Goal: Task Accomplishment & Management: Complete application form

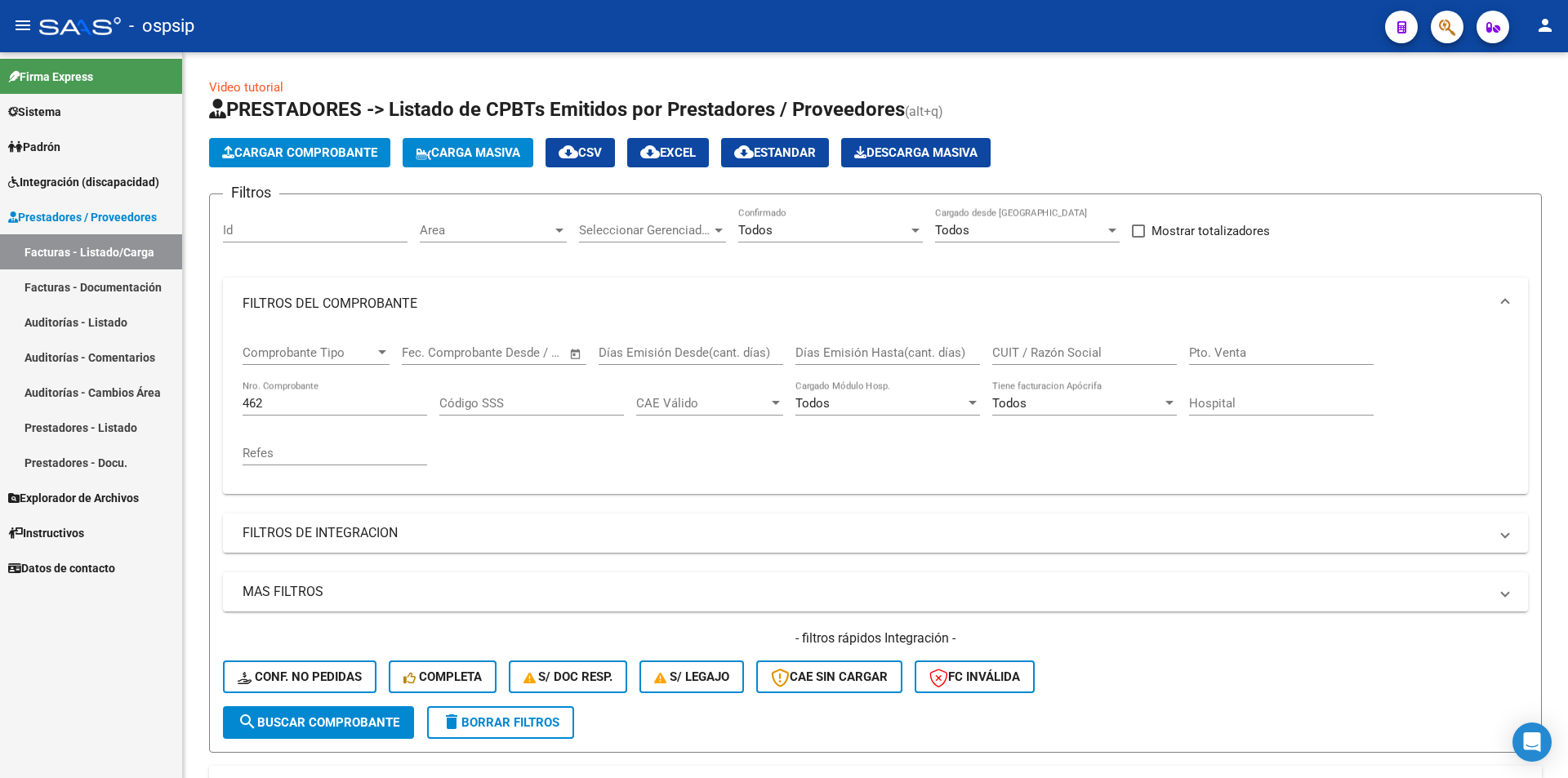
scroll to position [163, 0]
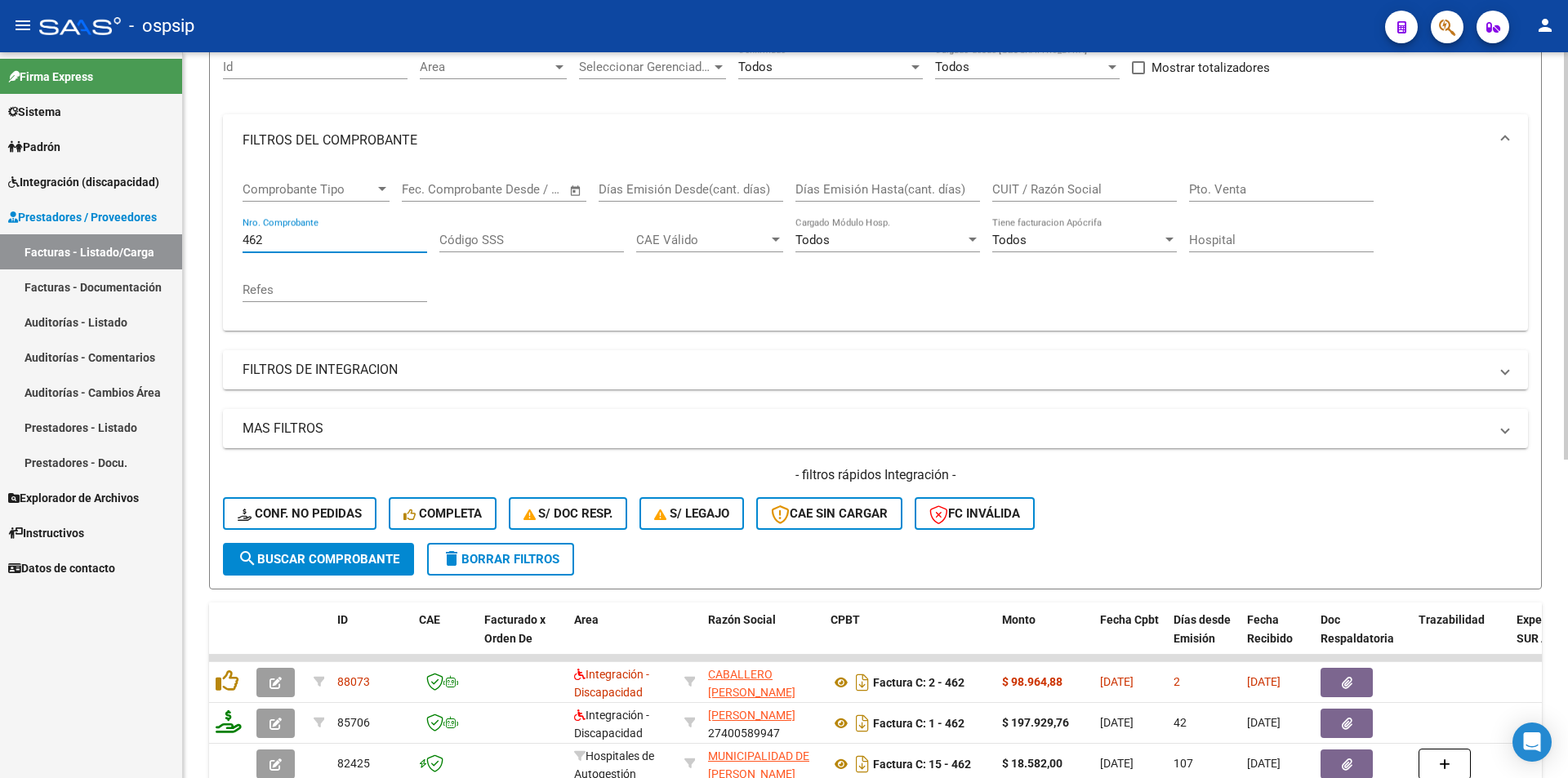
drag, startPoint x: 271, startPoint y: 235, endPoint x: 191, endPoint y: 228, distance: 80.3
click at [191, 228] on div "Video tutorial PRESTADORES -> Listado de CPBTs Emitidos por Prestadores / Prove…" at bounding box center [875, 529] width 1385 height 1280
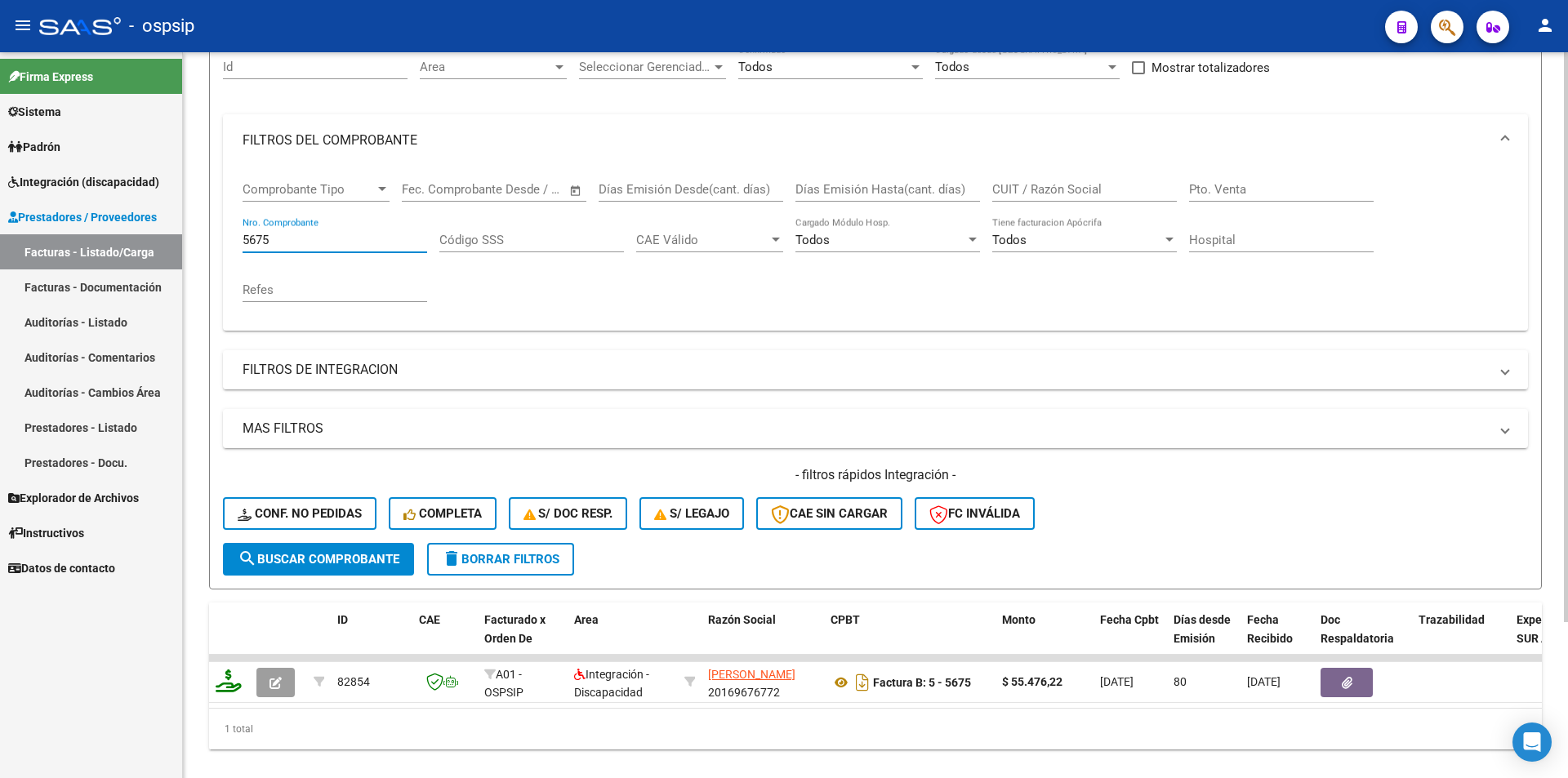
drag, startPoint x: 288, startPoint y: 239, endPoint x: 195, endPoint y: 222, distance: 94.5
click at [195, 222] on div "Video tutorial PRESTADORES -> Listado de CPBTs Emitidos por Prestadores / Prove…" at bounding box center [875, 345] width 1385 height 912
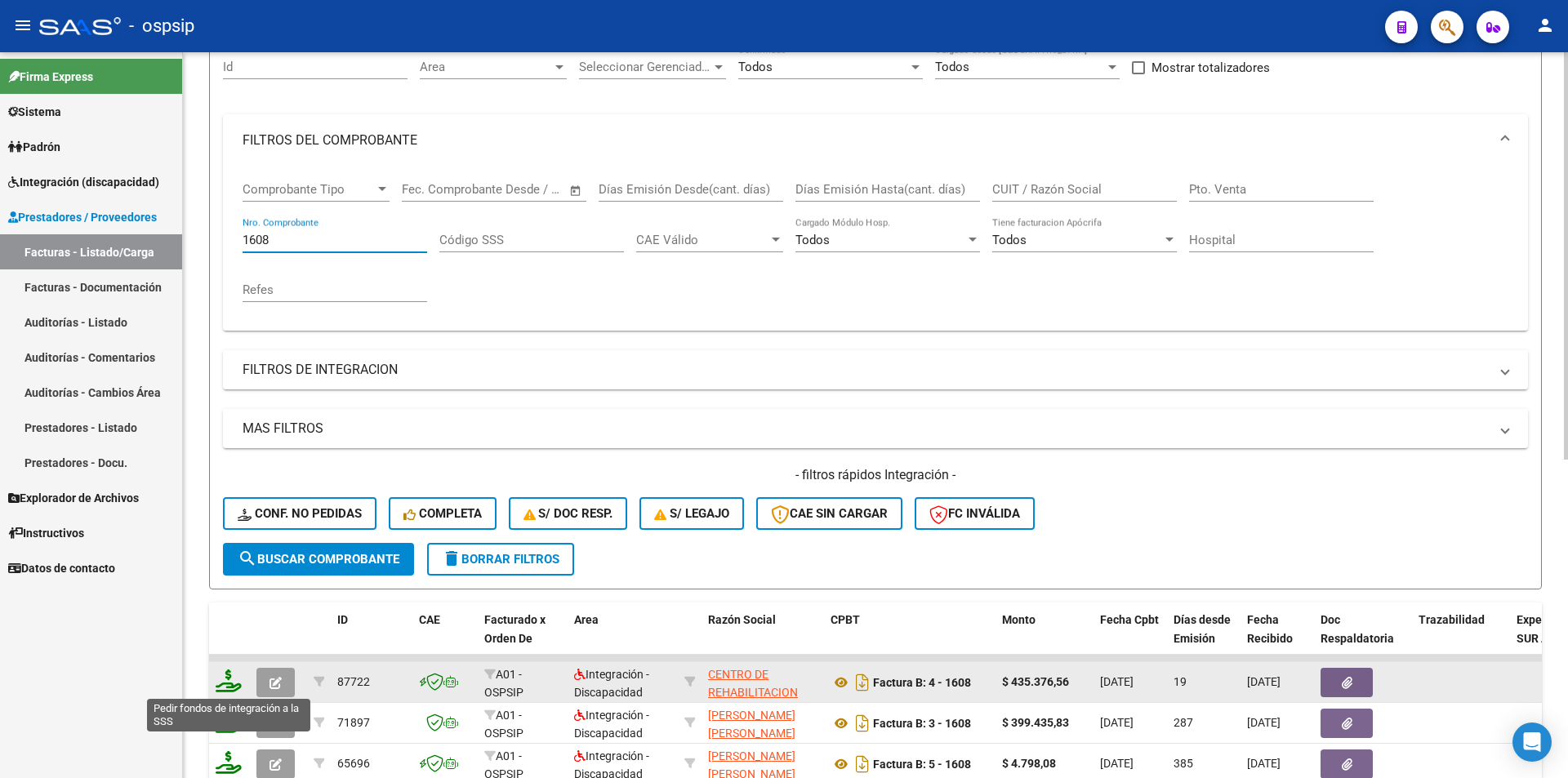
type input "1608"
click at [231, 675] on icon at bounding box center [229, 681] width 27 height 23
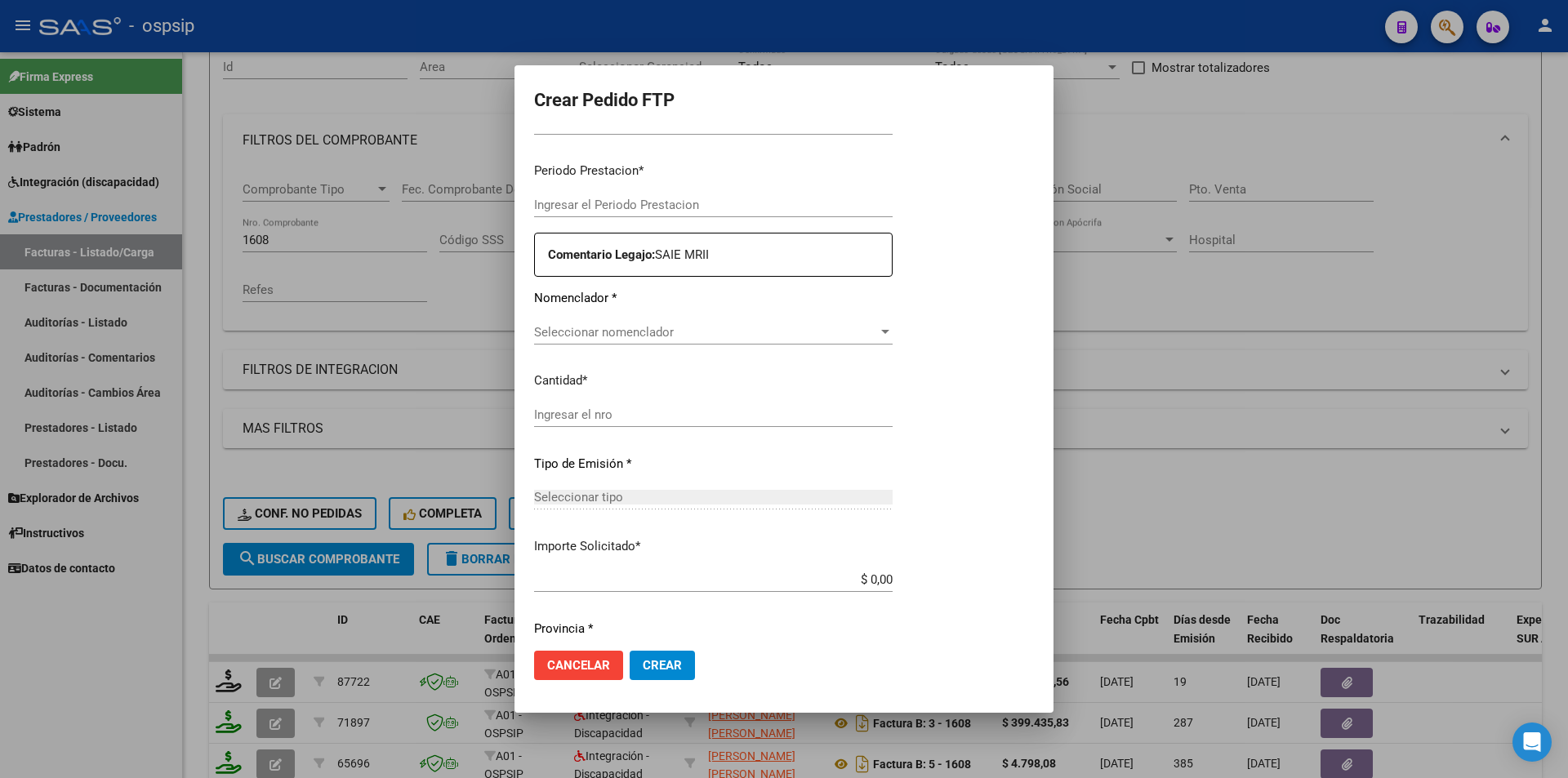
type input "202507"
type input "$ 435.376,56"
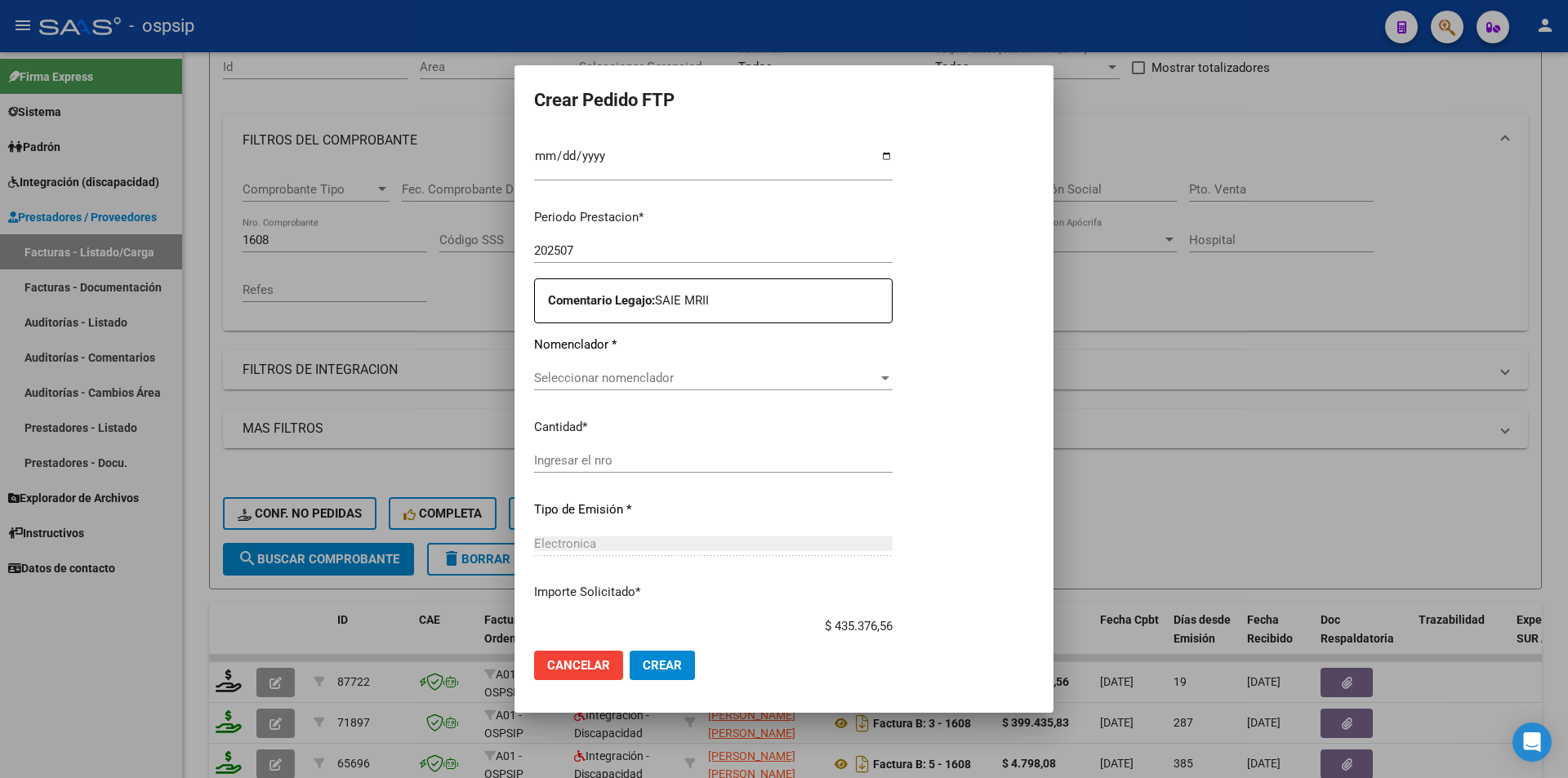
type input "4034469140"
type input "[DATE]"
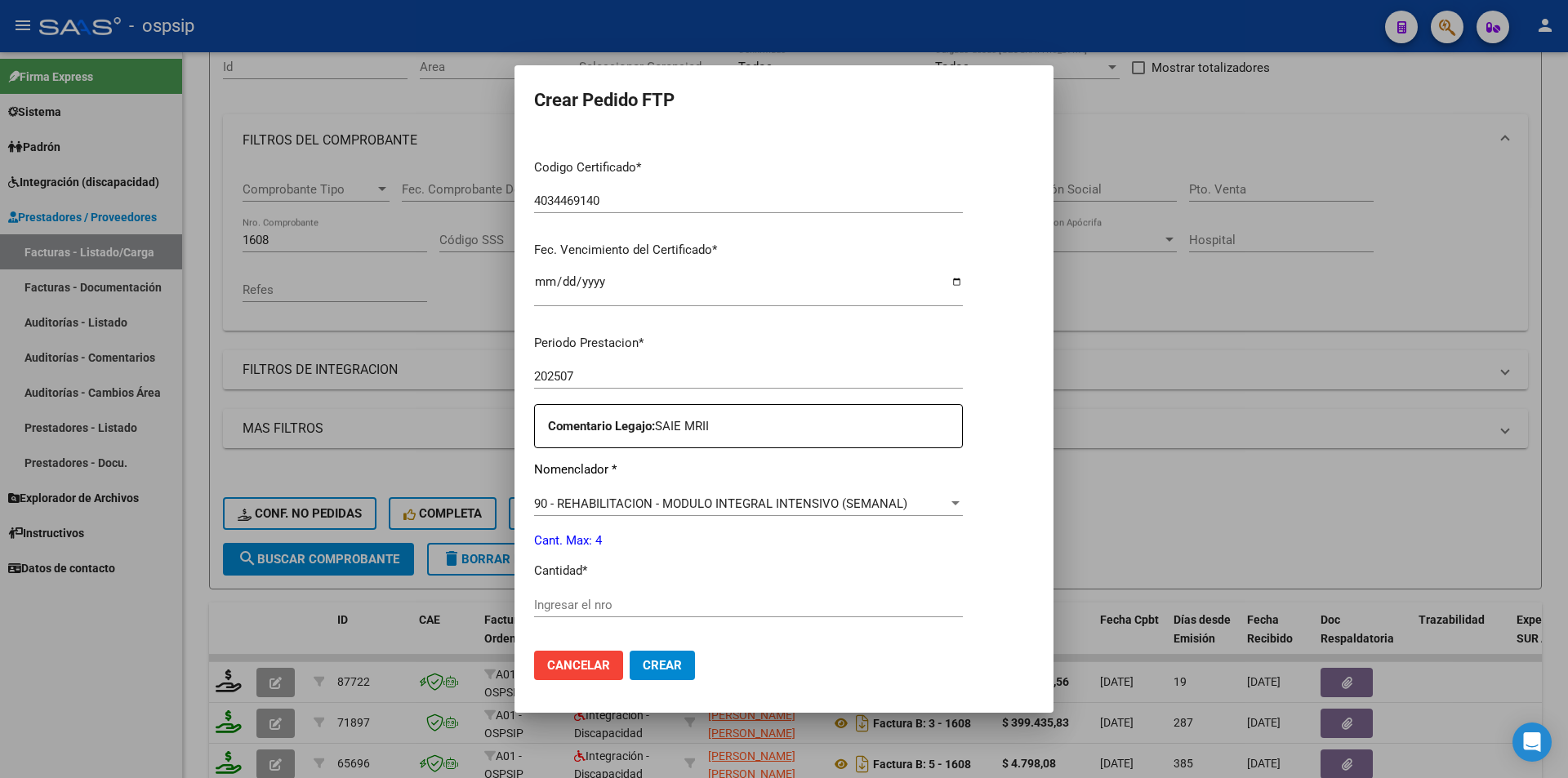
click at [570, 604] on input "Ingresar el nro" at bounding box center [748, 605] width 428 height 15
type input "4"
click at [651, 660] on span "Crear" at bounding box center [661, 665] width 39 height 15
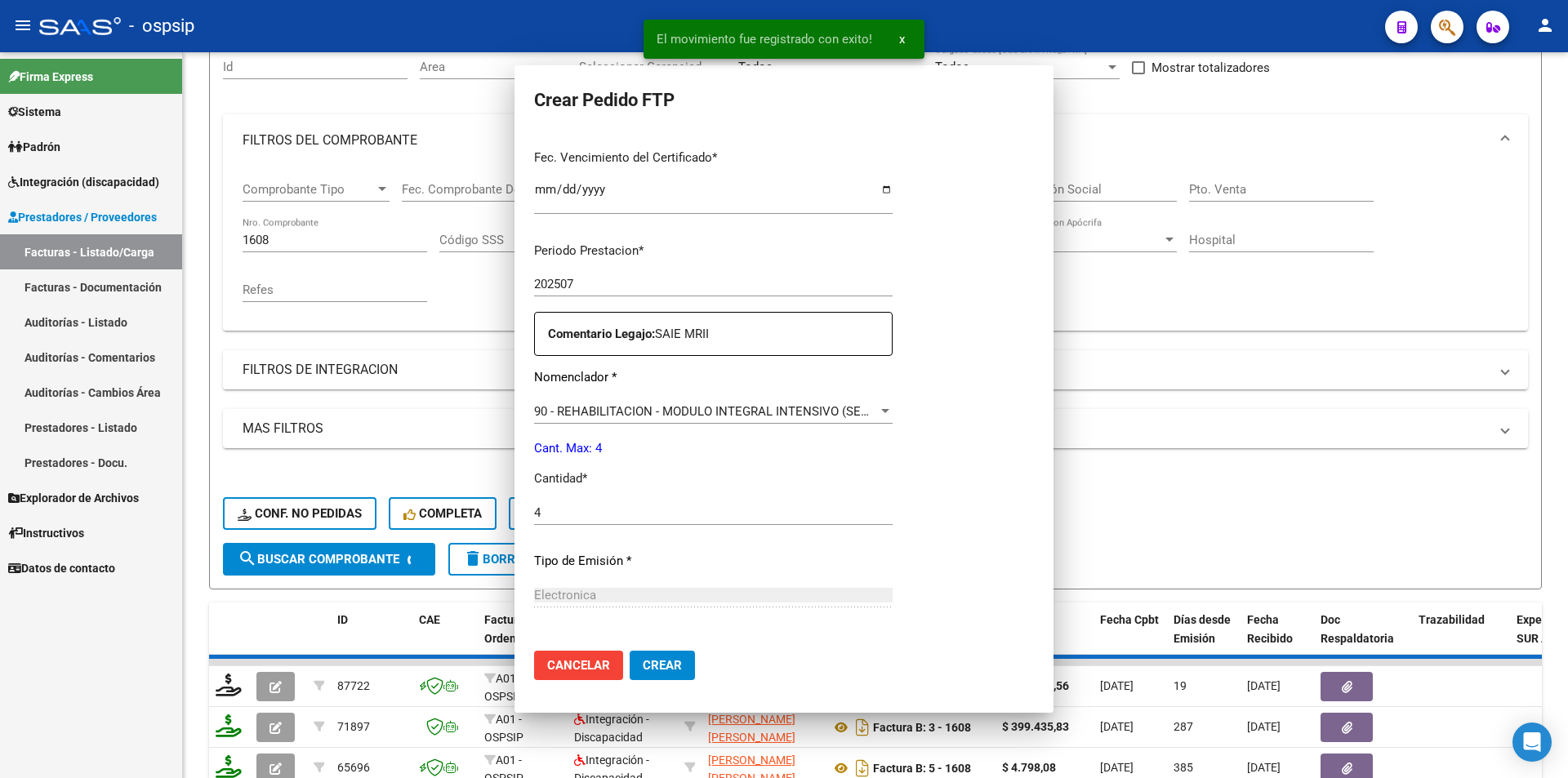
scroll to position [0, 0]
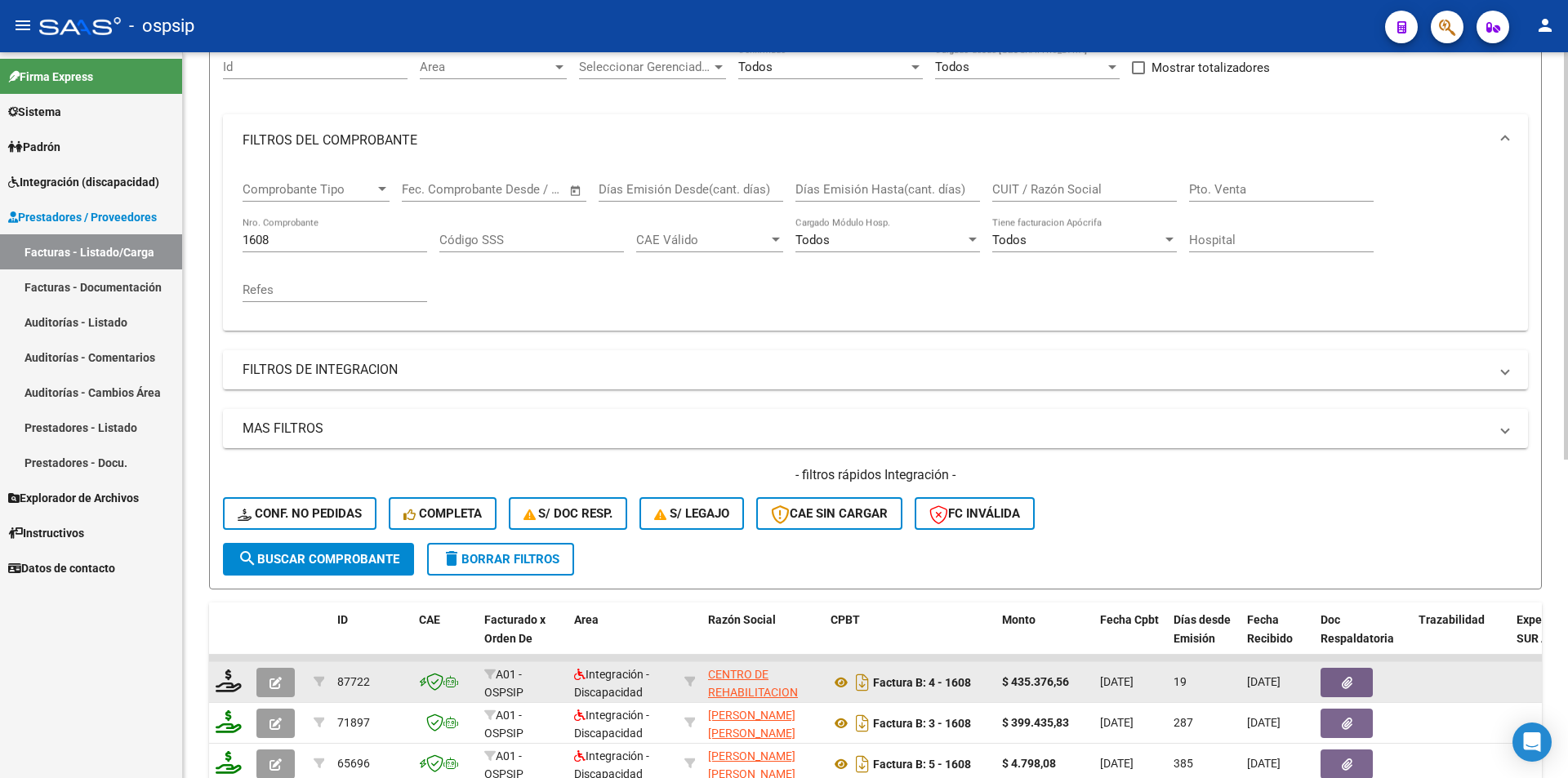
click at [277, 684] on icon "button" at bounding box center [275, 683] width 12 height 12
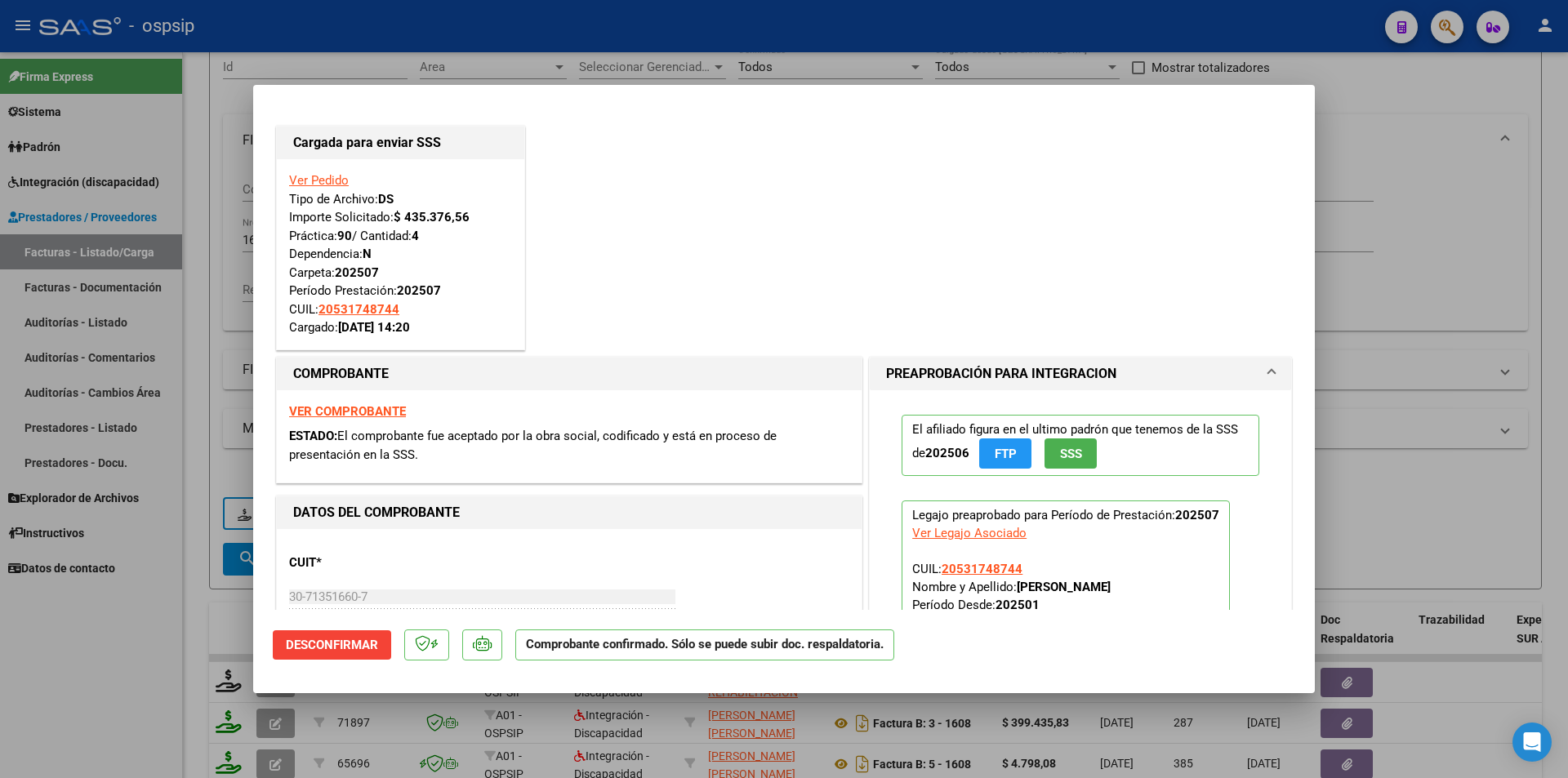
click at [164, 699] on div at bounding box center [784, 389] width 1568 height 778
type input "$ 0,00"
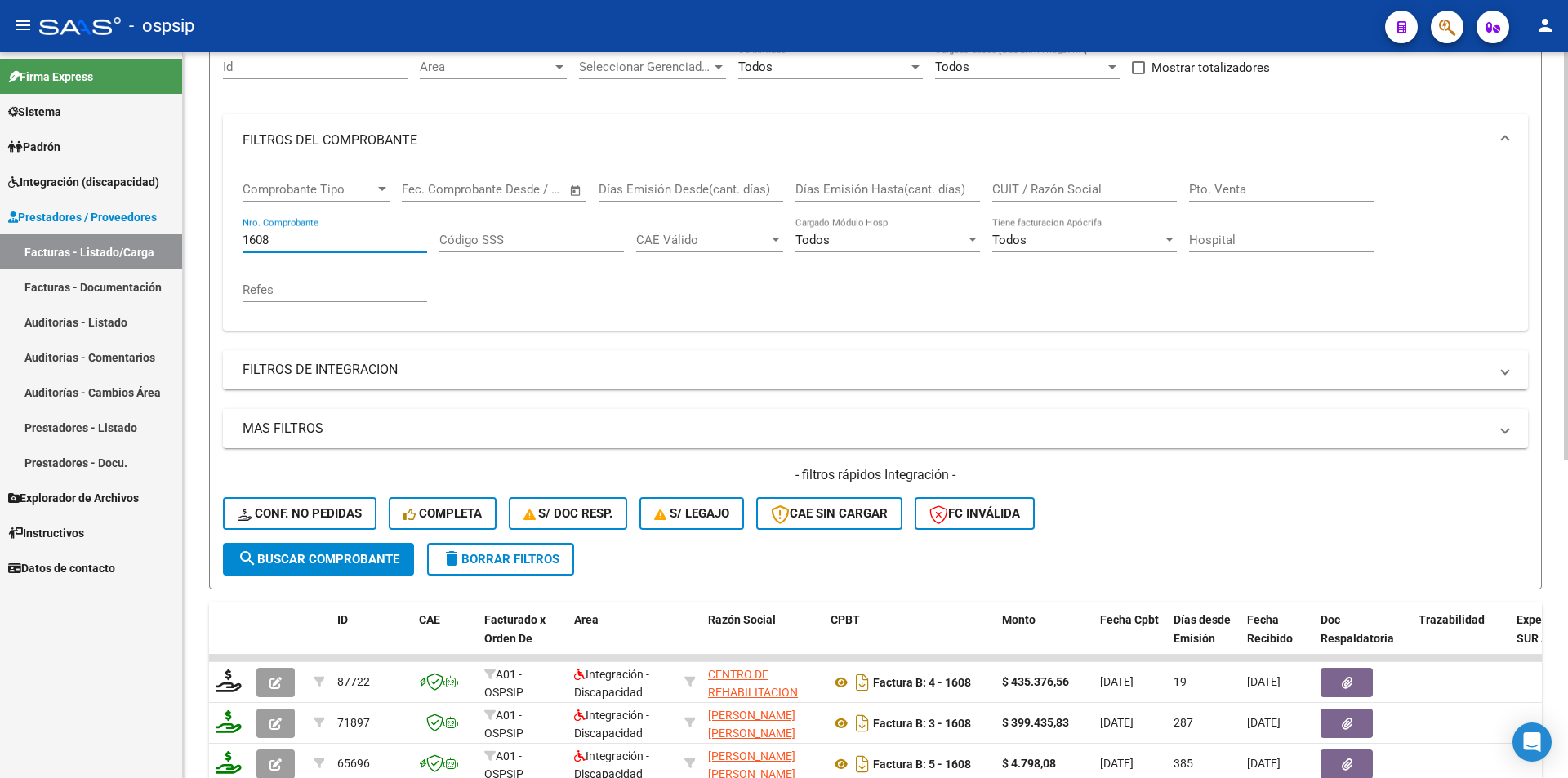
drag, startPoint x: 276, startPoint y: 239, endPoint x: 196, endPoint y: 240, distance: 80.0
click at [196, 240] on div "Video tutorial PRESTADORES -> Listado de CPBTs Emitidos por Prestadores / Prove…" at bounding box center [875, 529] width 1385 height 1280
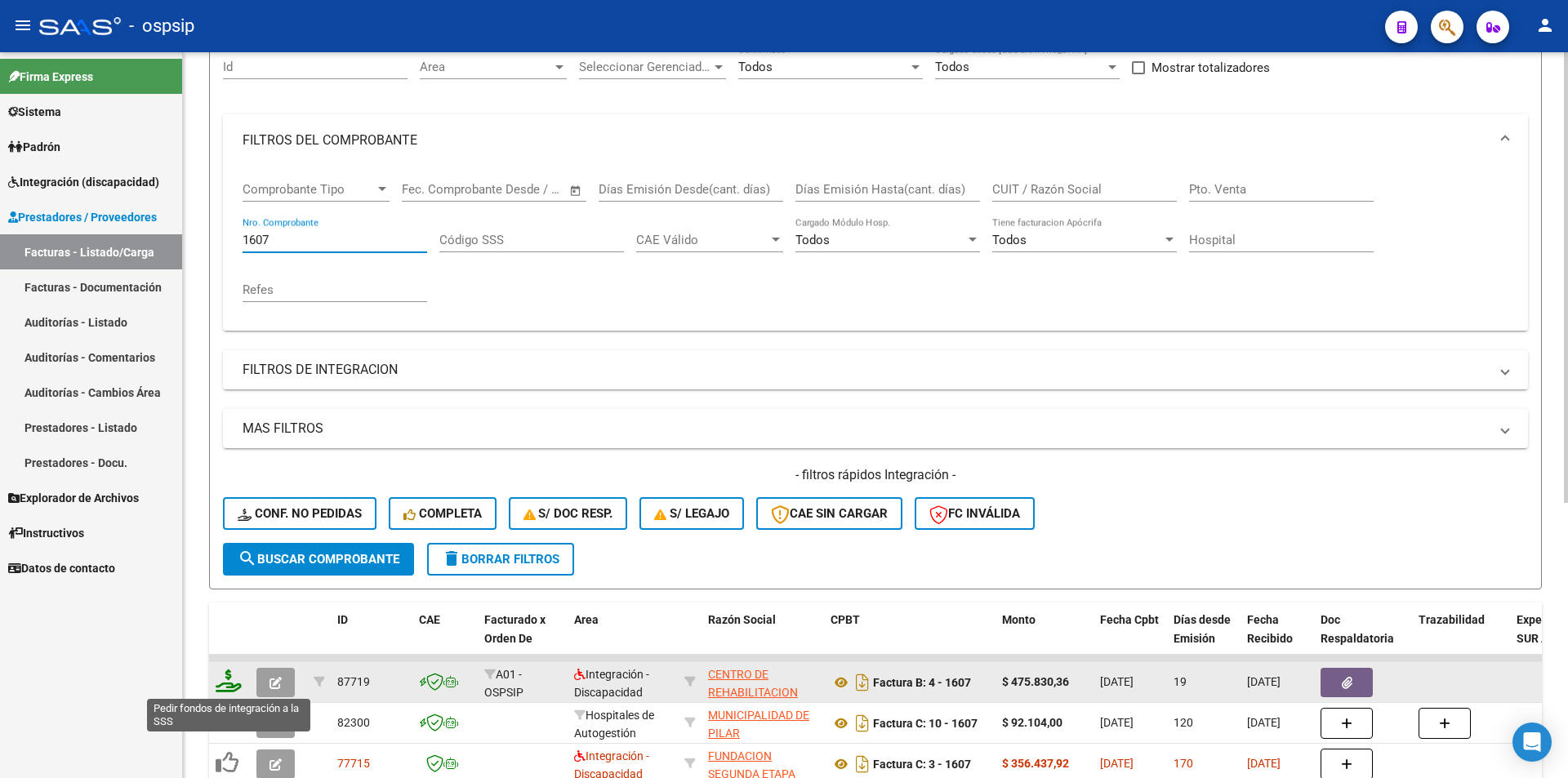
type input "1607"
click at [221, 683] on icon at bounding box center [229, 681] width 27 height 23
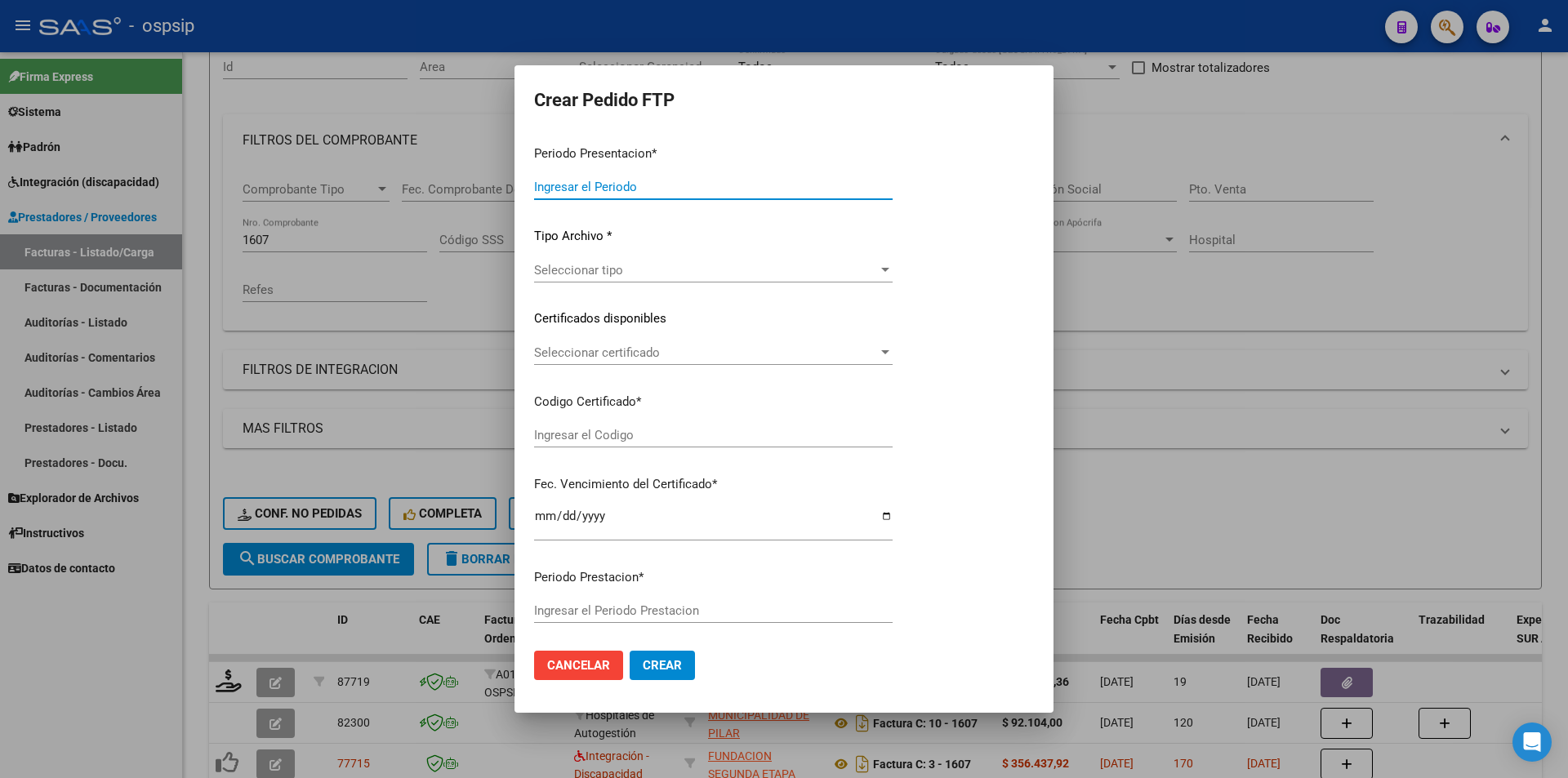
type input "202507"
type input "$ 475.830,36"
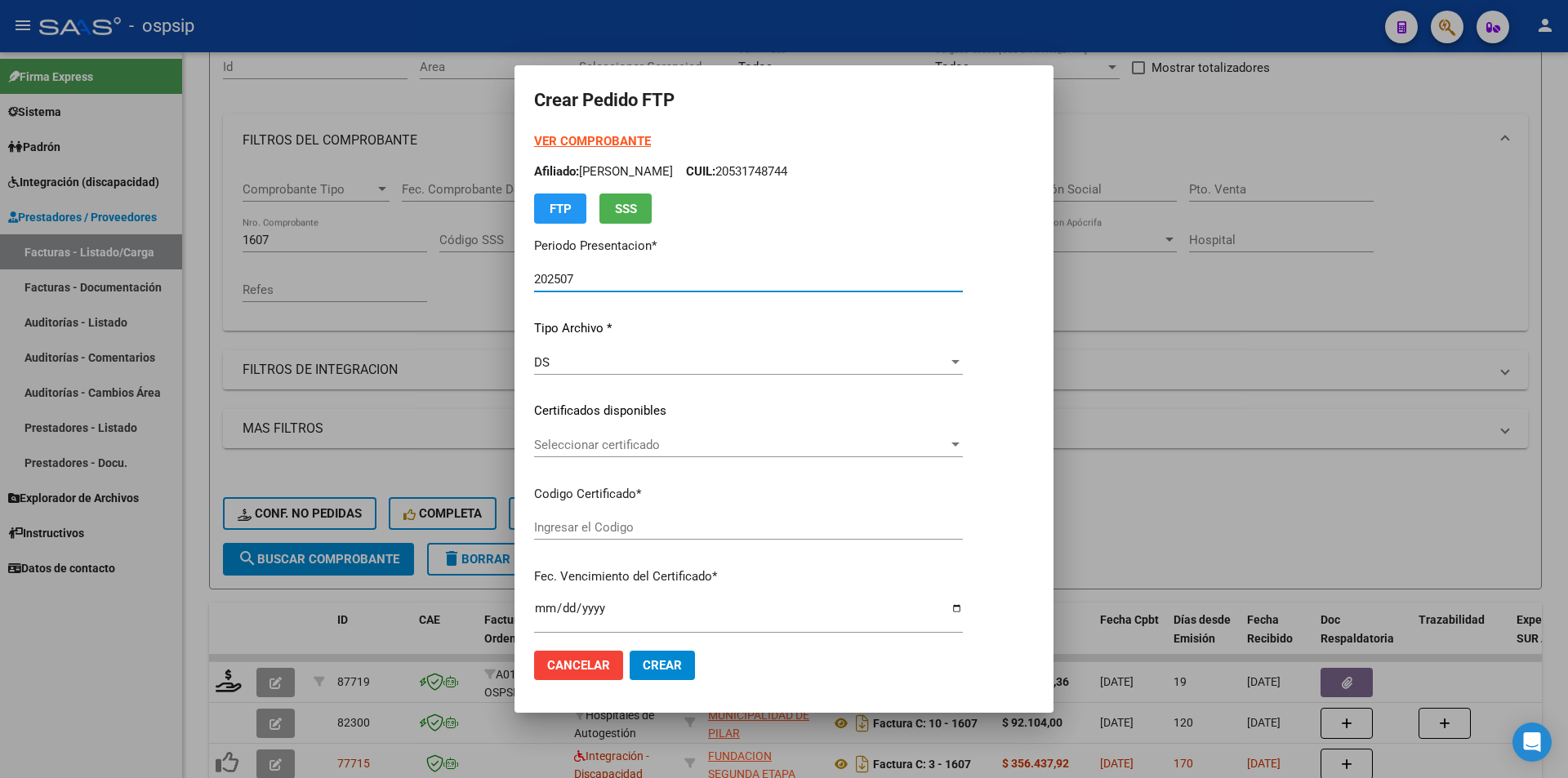
type input "4034469140"
type input "[DATE]"
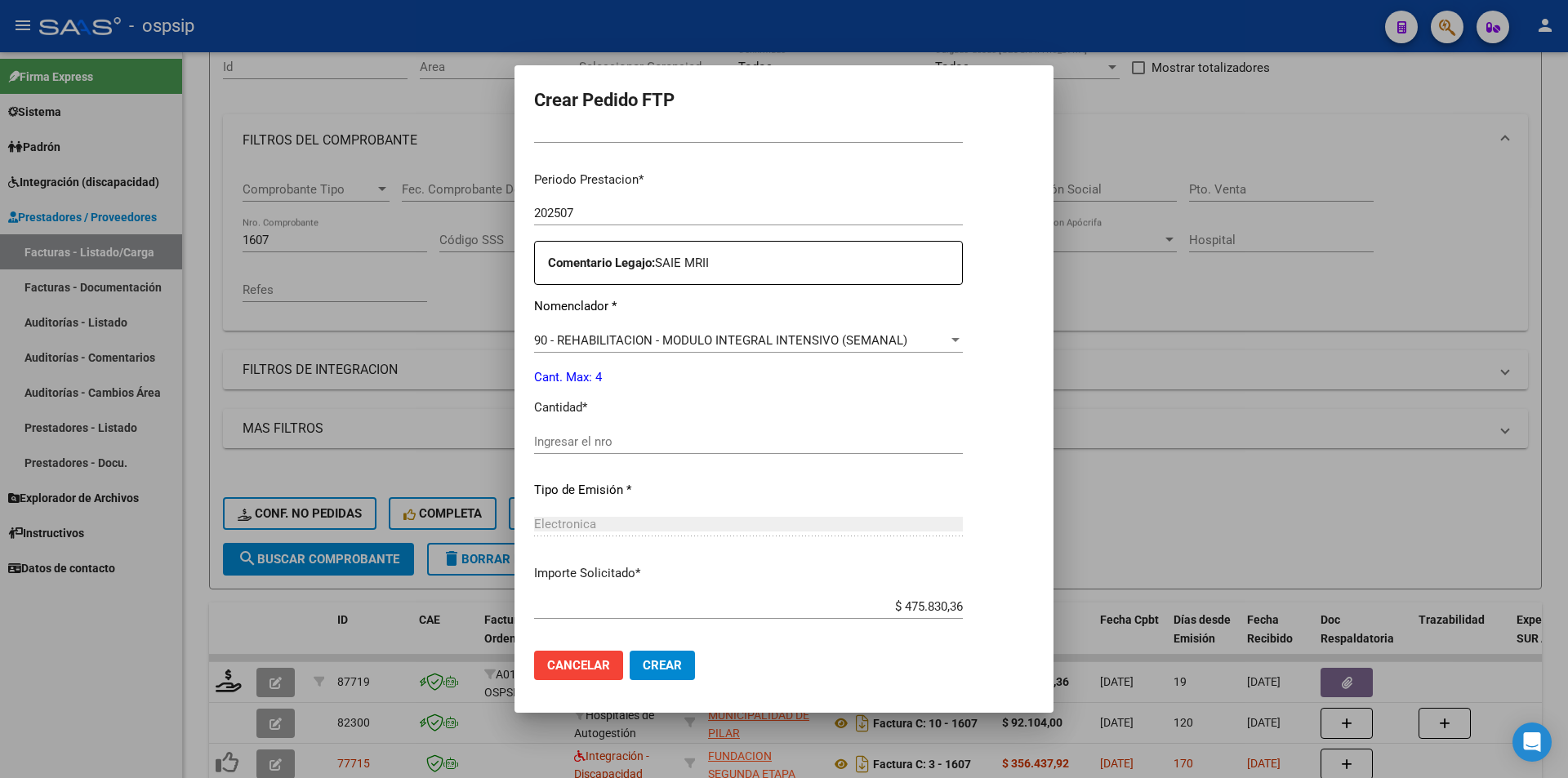
click at [583, 443] on input "Ingresar el nro" at bounding box center [748, 442] width 428 height 15
click at [607, 340] on span "90 - REHABILITACION - MODULO INTEGRAL INTENSIVO (SEMANAL)" at bounding box center [720, 341] width 373 height 15
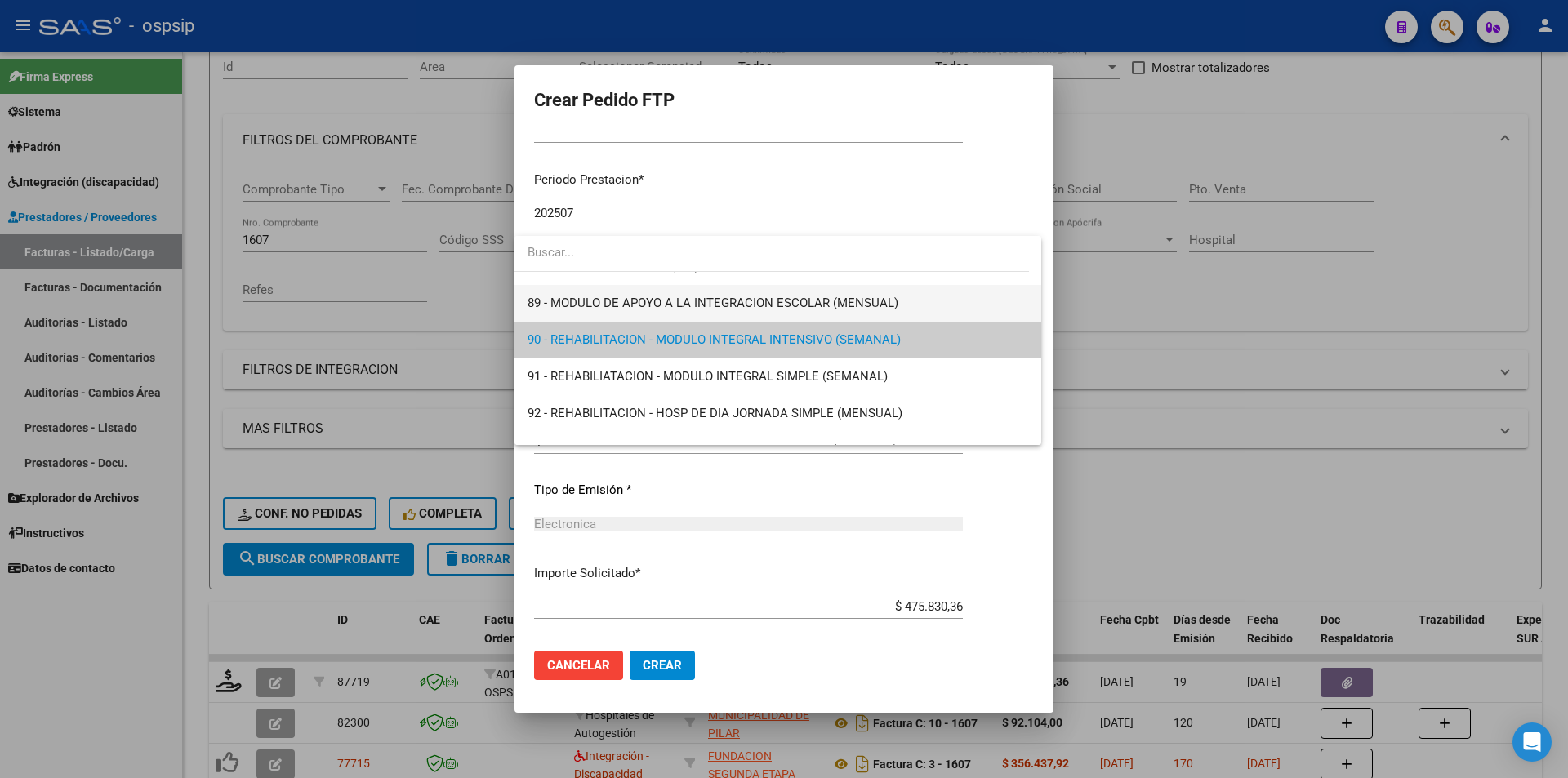
click at [579, 296] on span "89 - MODULO DE APOYO A LA INTEGRACION ESCOLAR (MENSUAL)" at bounding box center [712, 303] width 370 height 15
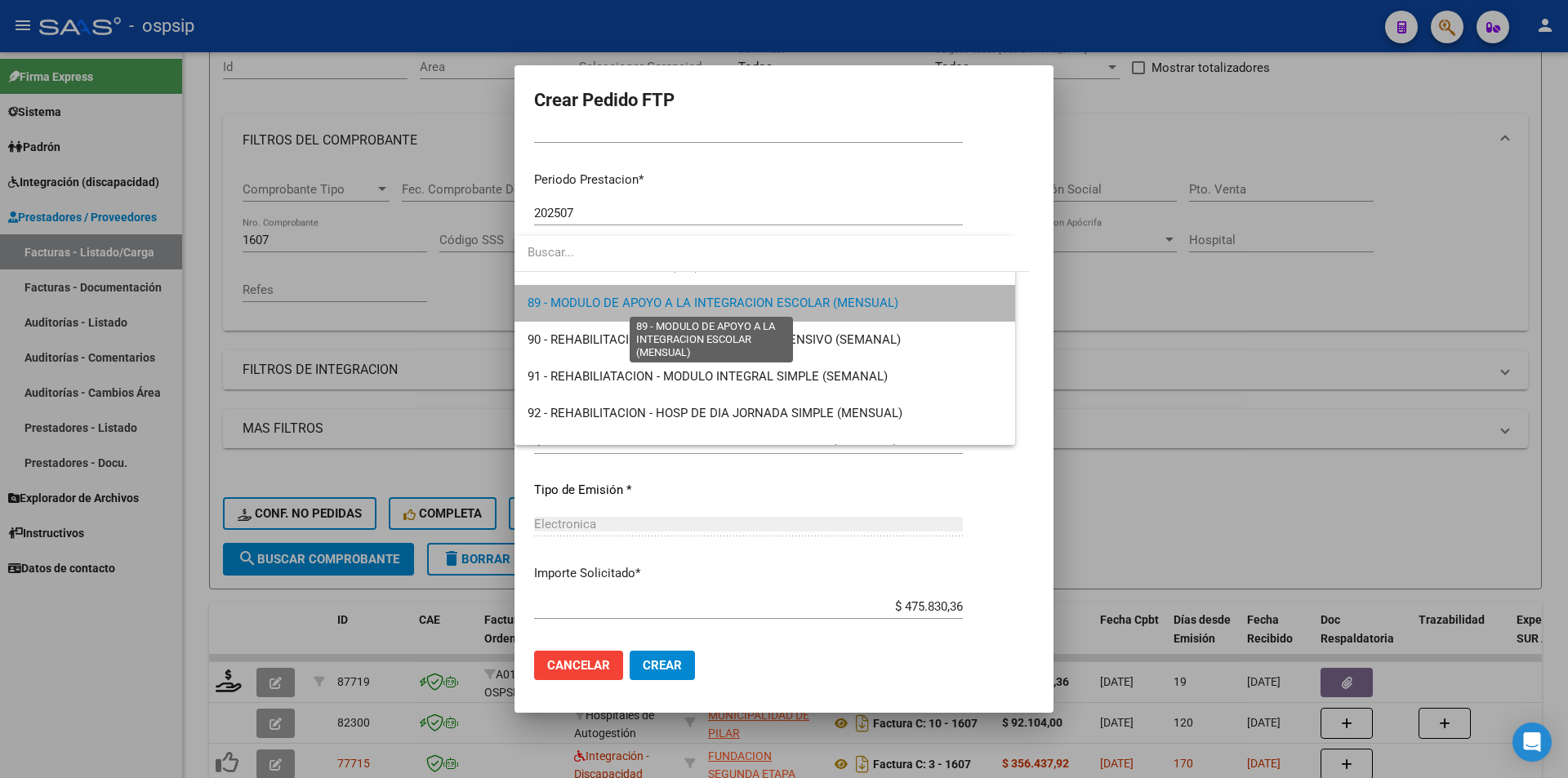
scroll to position [3232, 0]
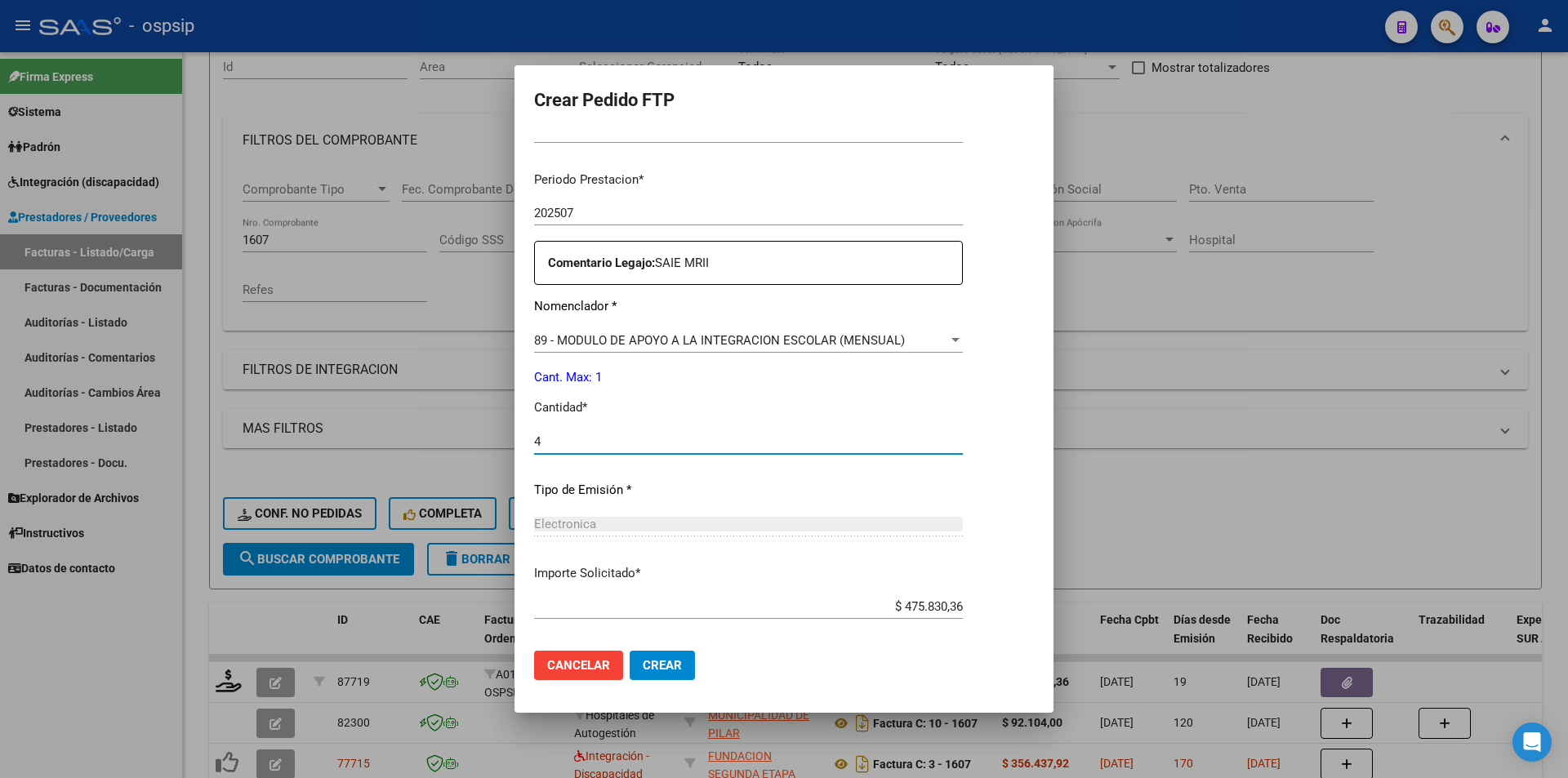
drag, startPoint x: 546, startPoint y: 440, endPoint x: 493, endPoint y: 439, distance: 53.0
click at [493, 439] on div "Crear Pedido FTP VER COMPROBANTE ARCA Padrón Afiliado: [PERSON_NAME] CUIL: 2053…" at bounding box center [784, 389] width 1568 height 778
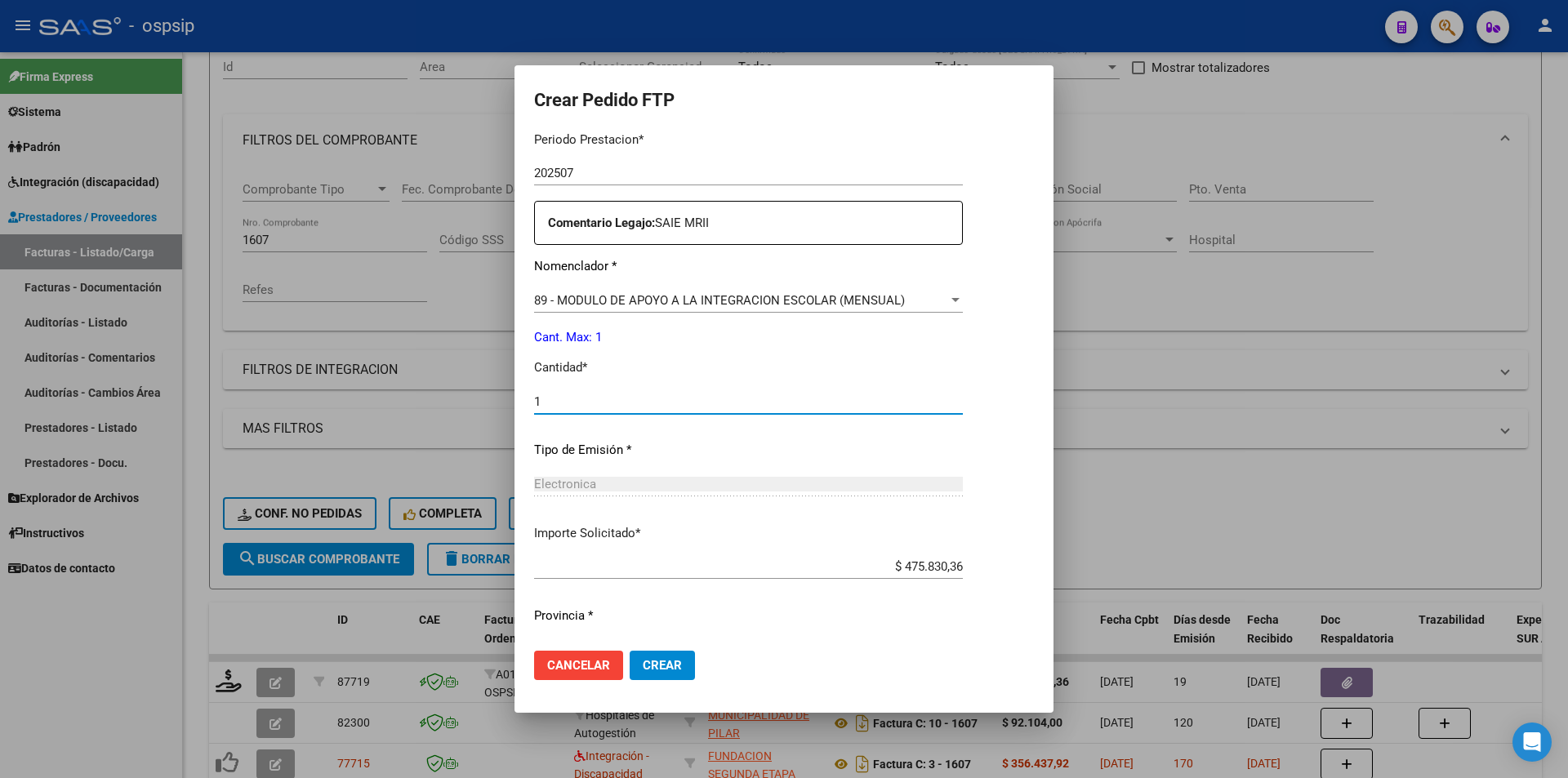
scroll to position [569, 0]
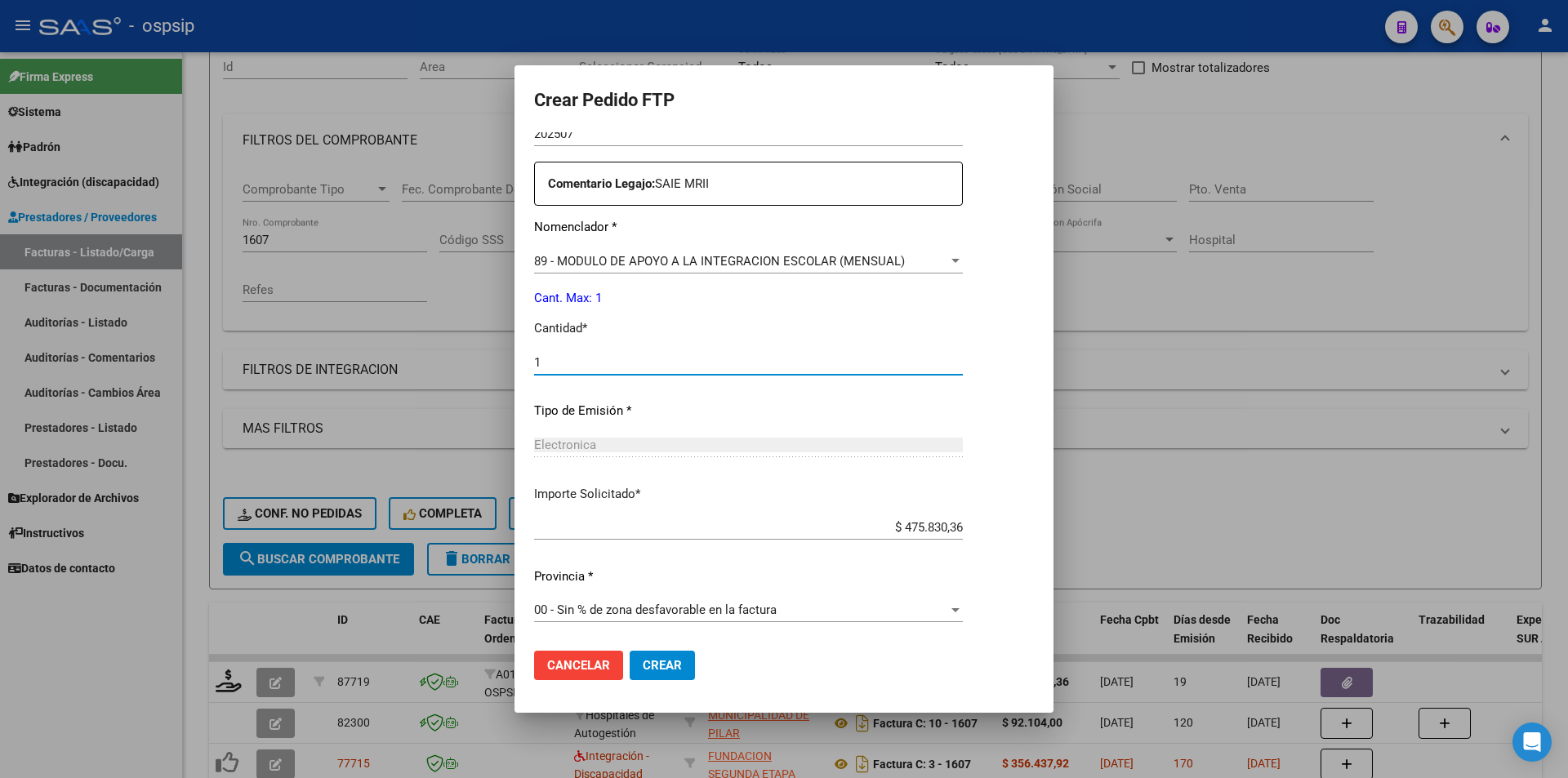
type input "1"
click at [680, 664] on button "Crear" at bounding box center [662, 664] width 65 height 29
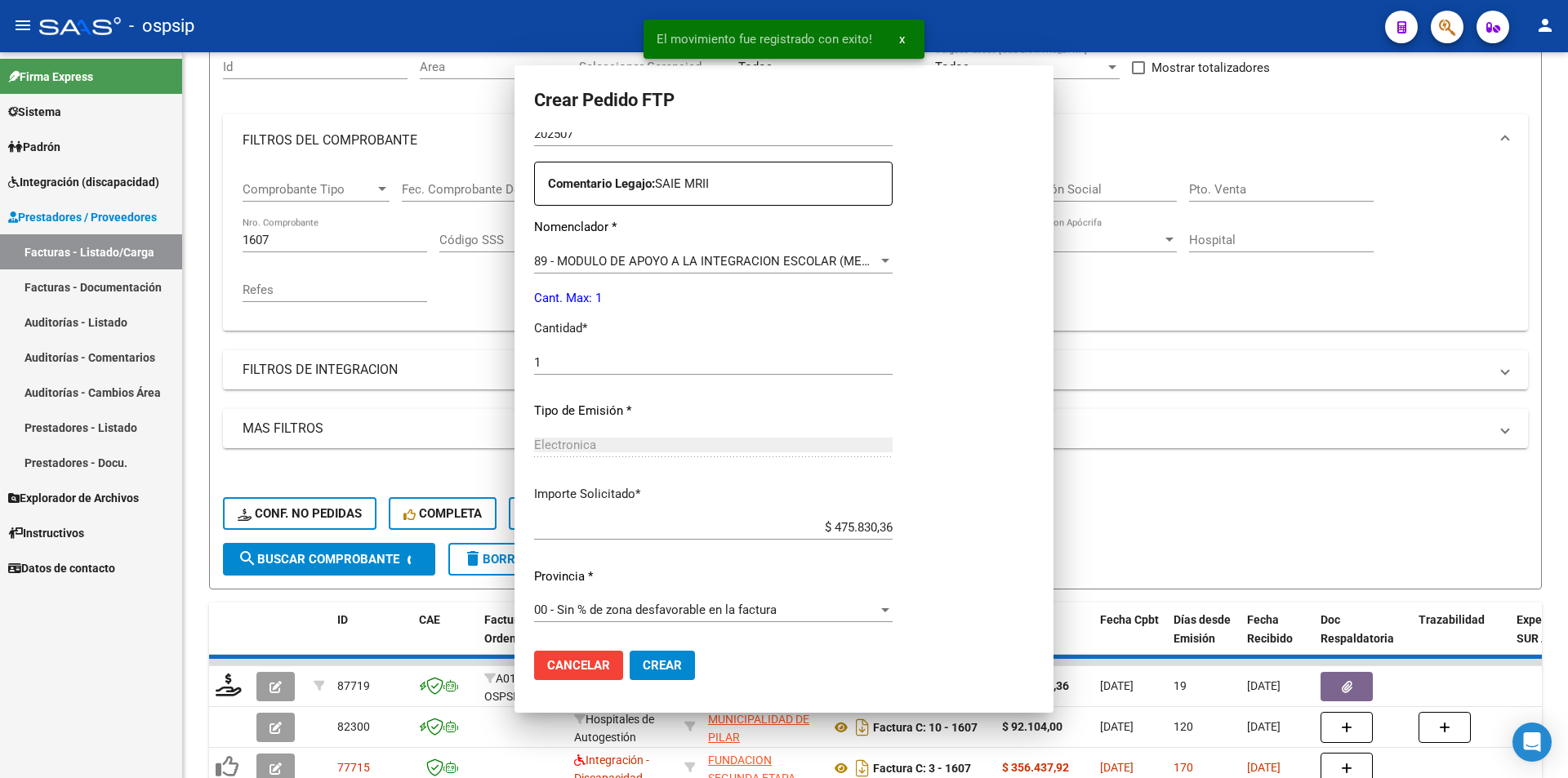
scroll to position [0, 0]
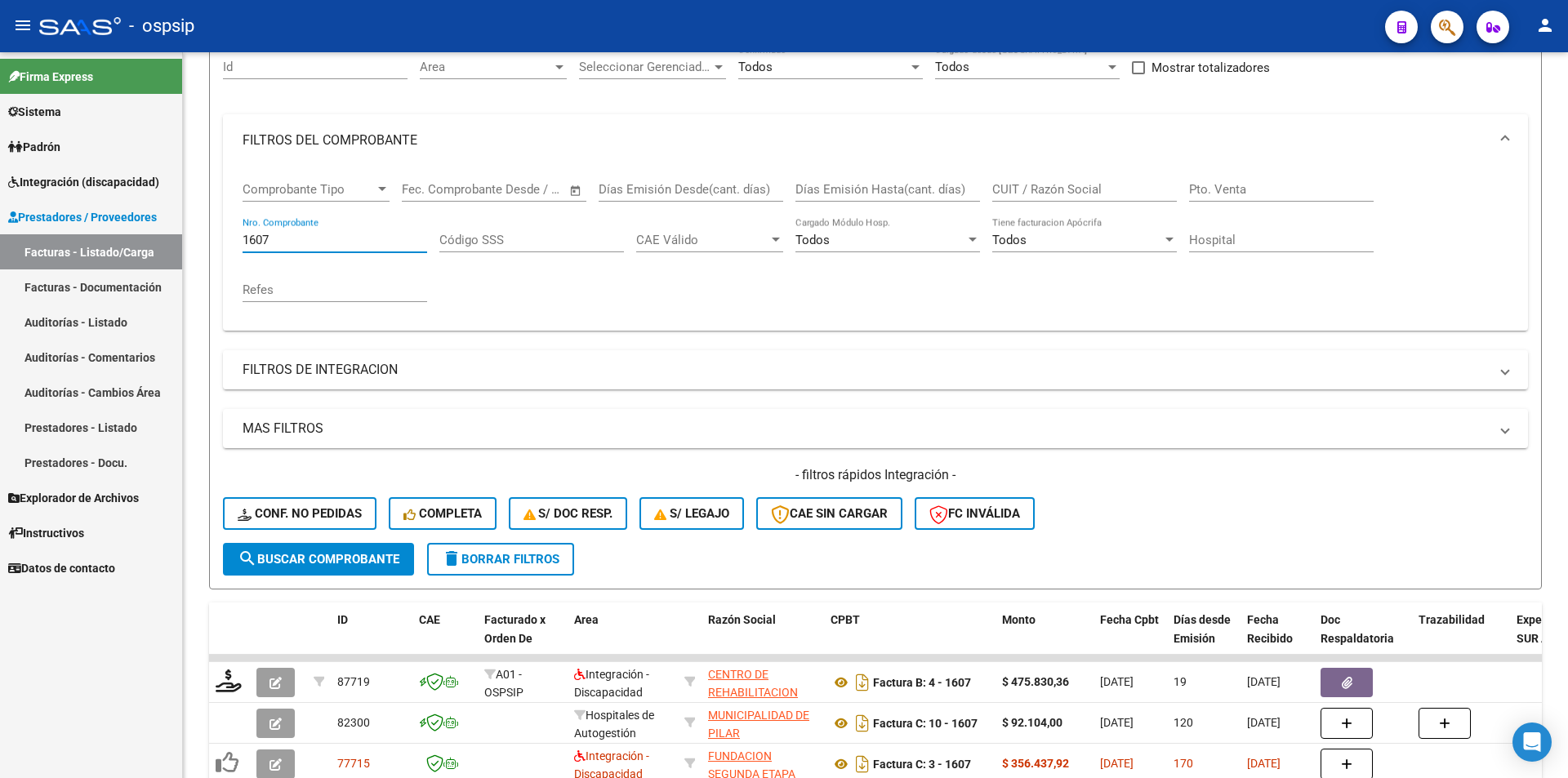
drag, startPoint x: 276, startPoint y: 234, endPoint x: 167, endPoint y: 227, distance: 109.2
click at [167, 227] on mat-sidenav-container "Firma Express Sistema Usuarios Todos los Usuarios Padrón Afiliados Empadronados…" at bounding box center [784, 415] width 1568 height 726
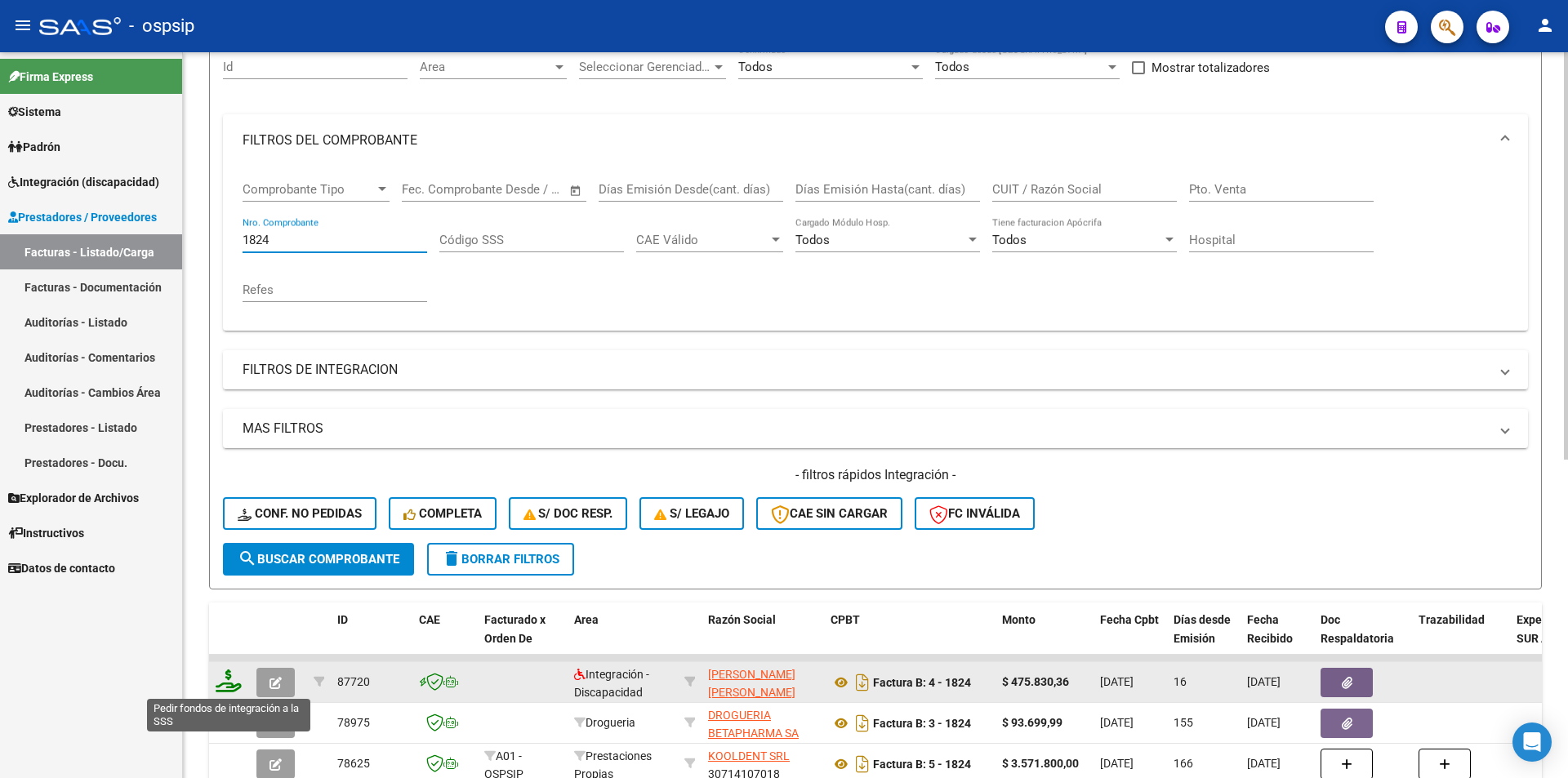
type input "1824"
click at [220, 688] on icon at bounding box center [229, 681] width 27 height 23
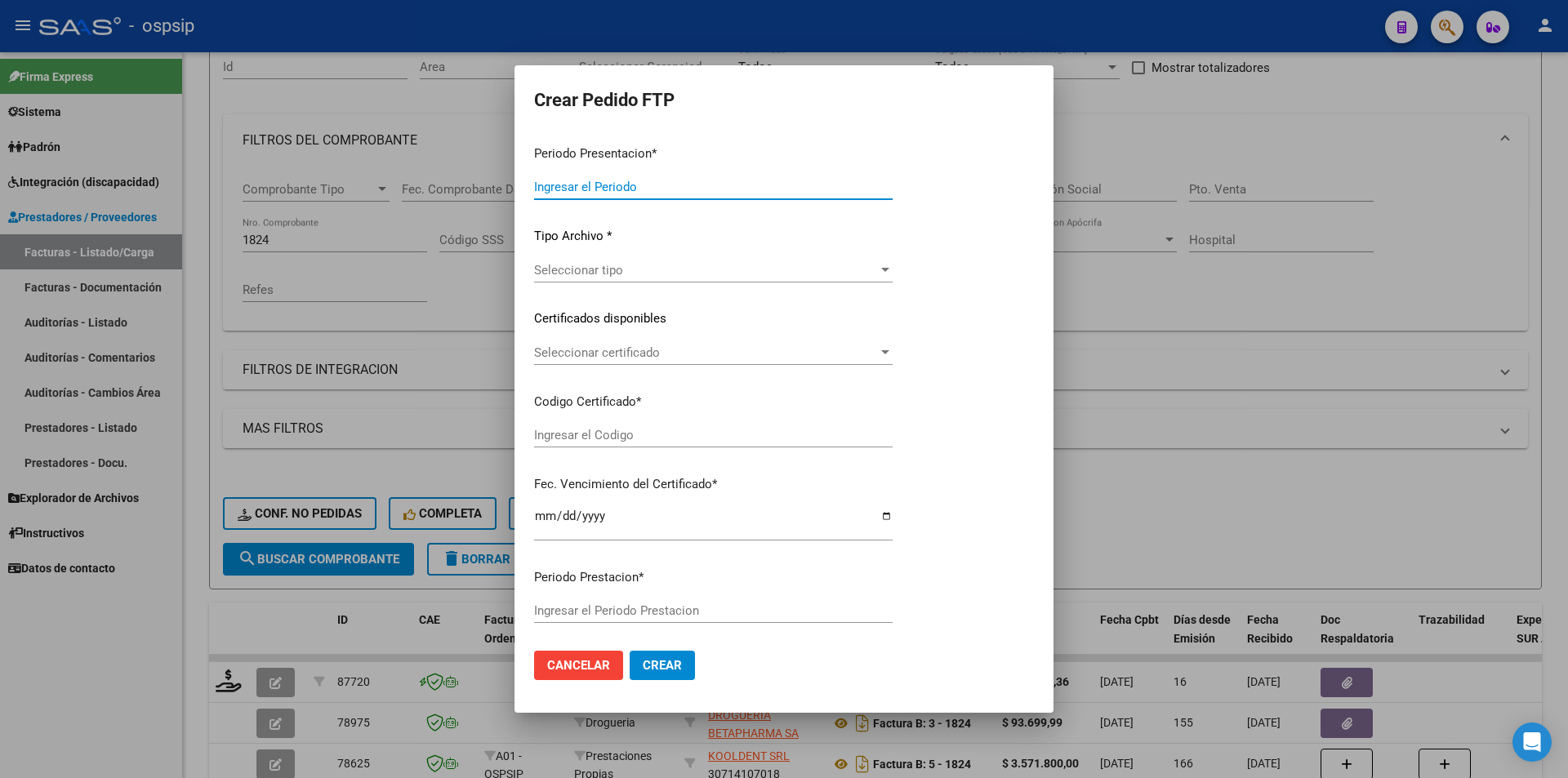
type input "202507"
type input "$ 475.830,36"
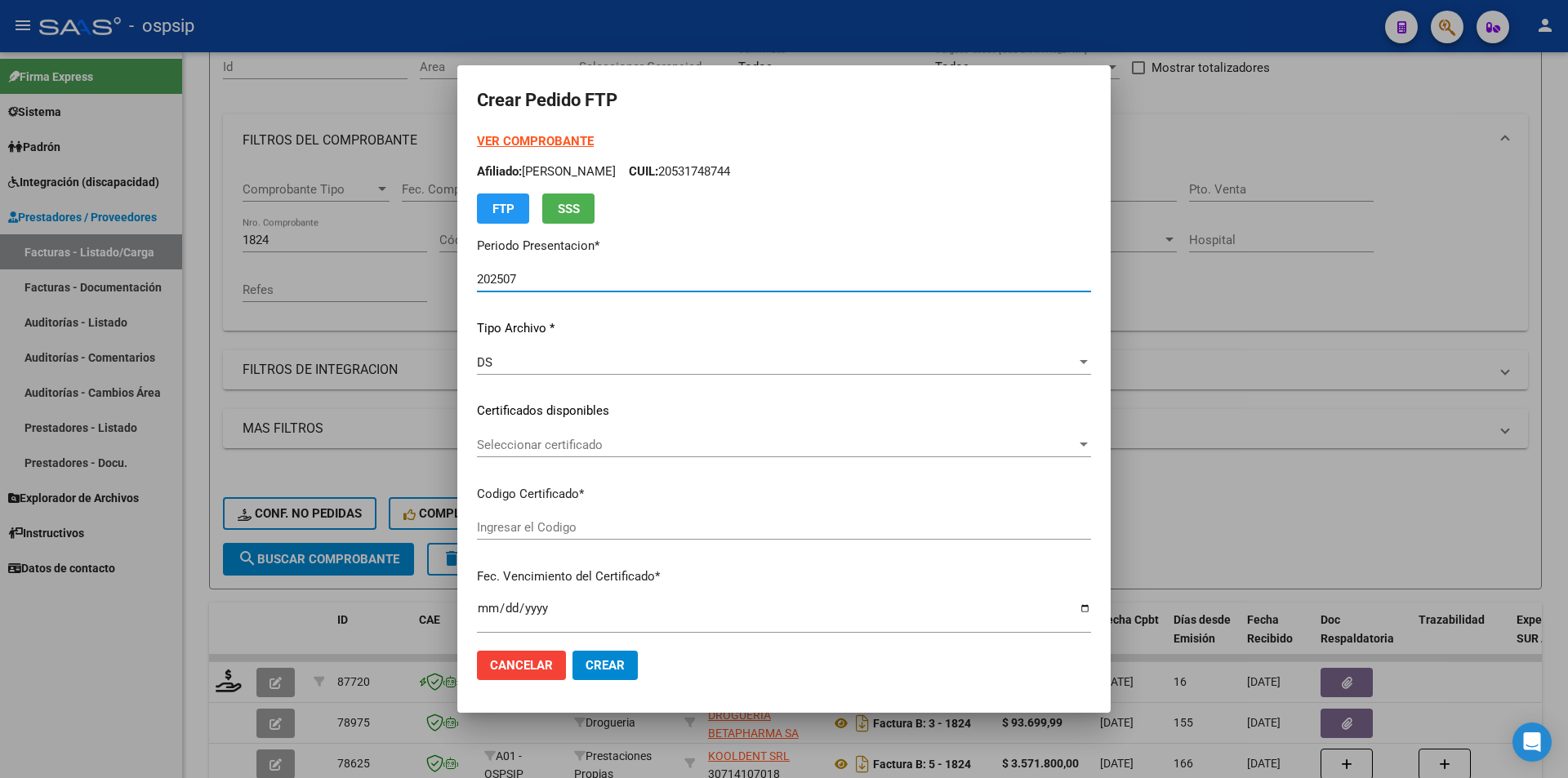
type input "ARG01000549573862021100420241004BSAS352"
type input "[DATE]"
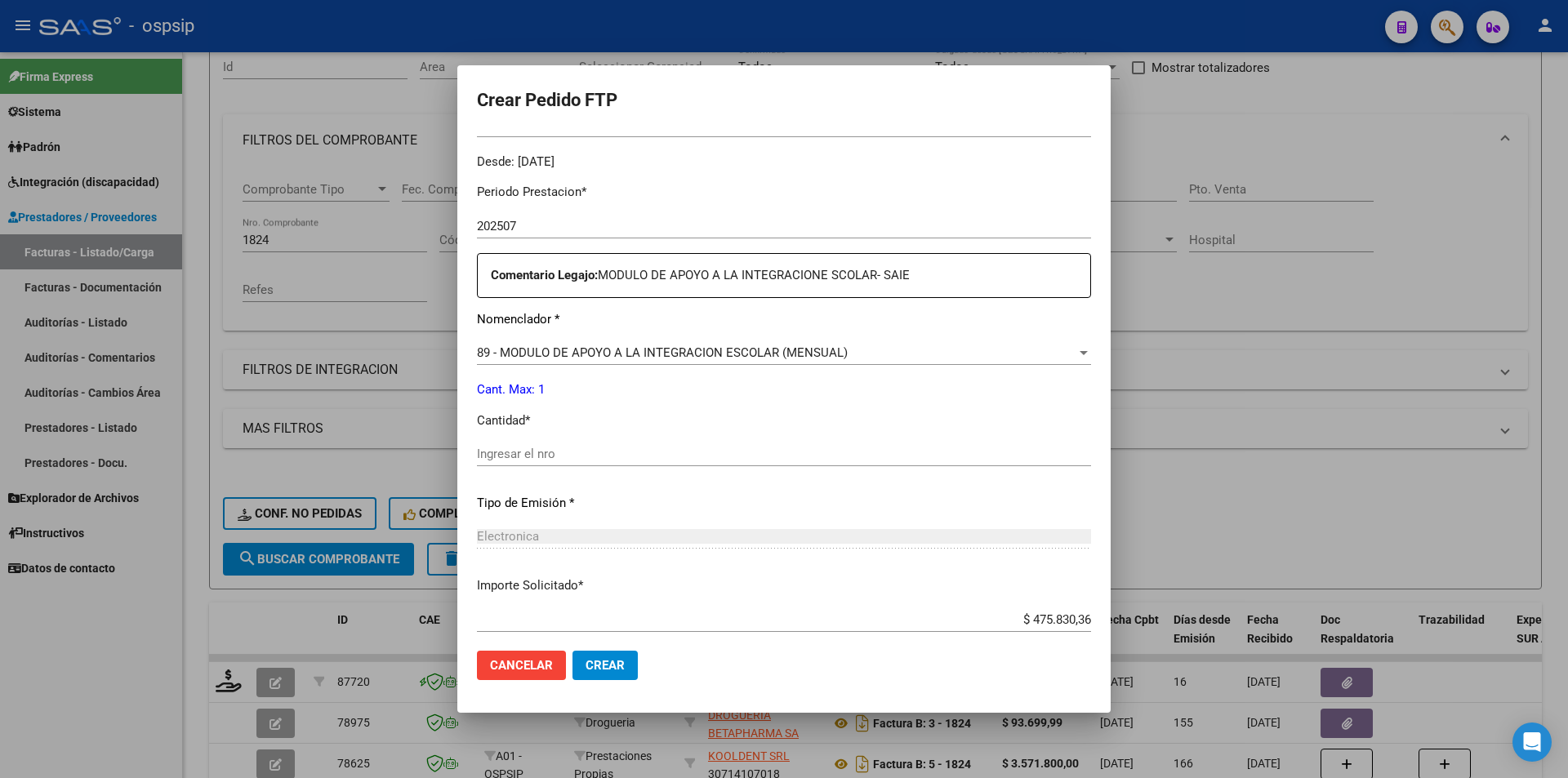
scroll to position [572, 0]
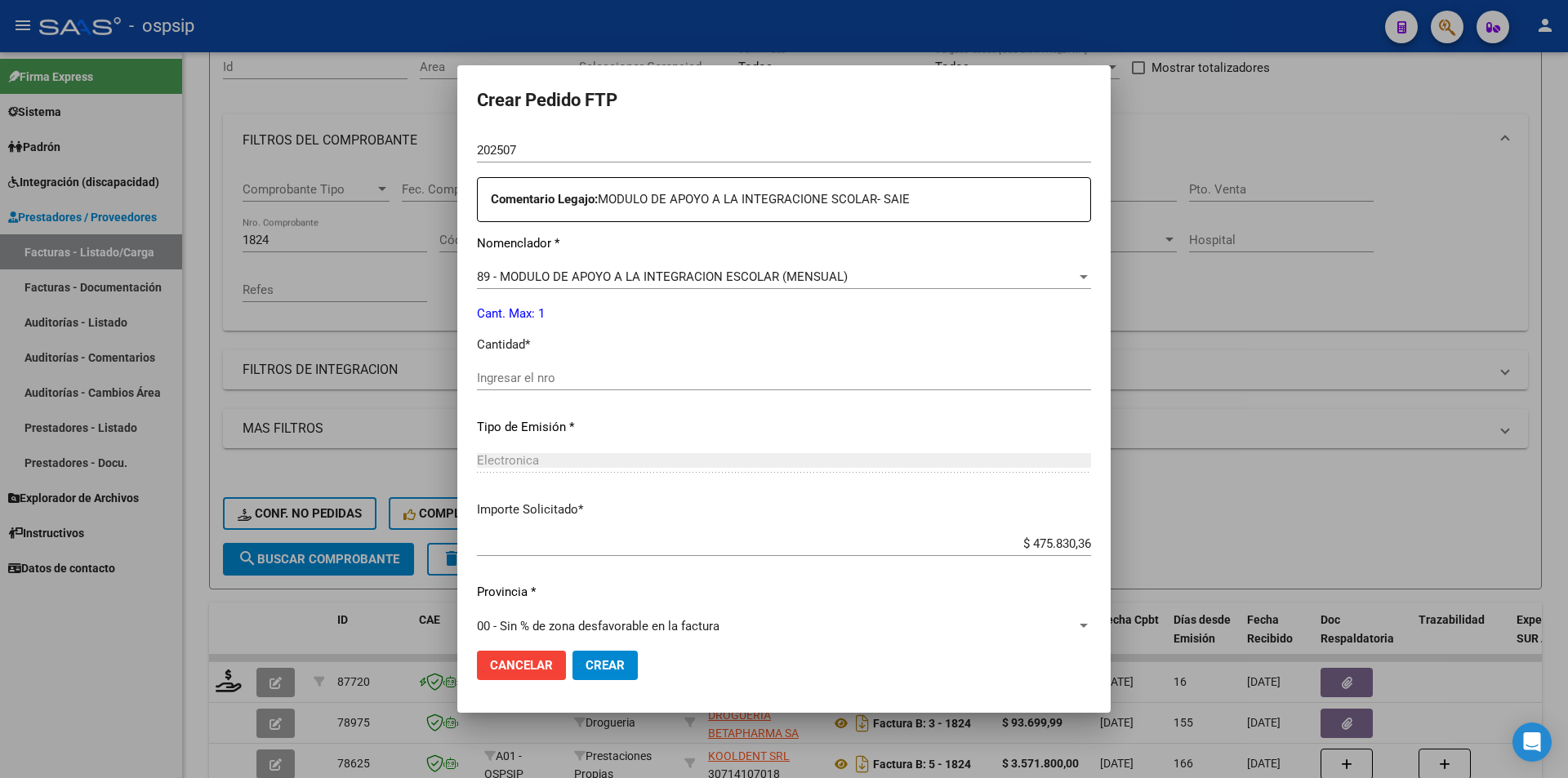
click at [515, 395] on div "Ingresar el nro" at bounding box center [783, 385] width 614 height 40
click at [513, 376] on input "Ingresar el nro" at bounding box center [783, 378] width 614 height 15
type input "1"
click at [609, 664] on span "Crear" at bounding box center [604, 665] width 39 height 15
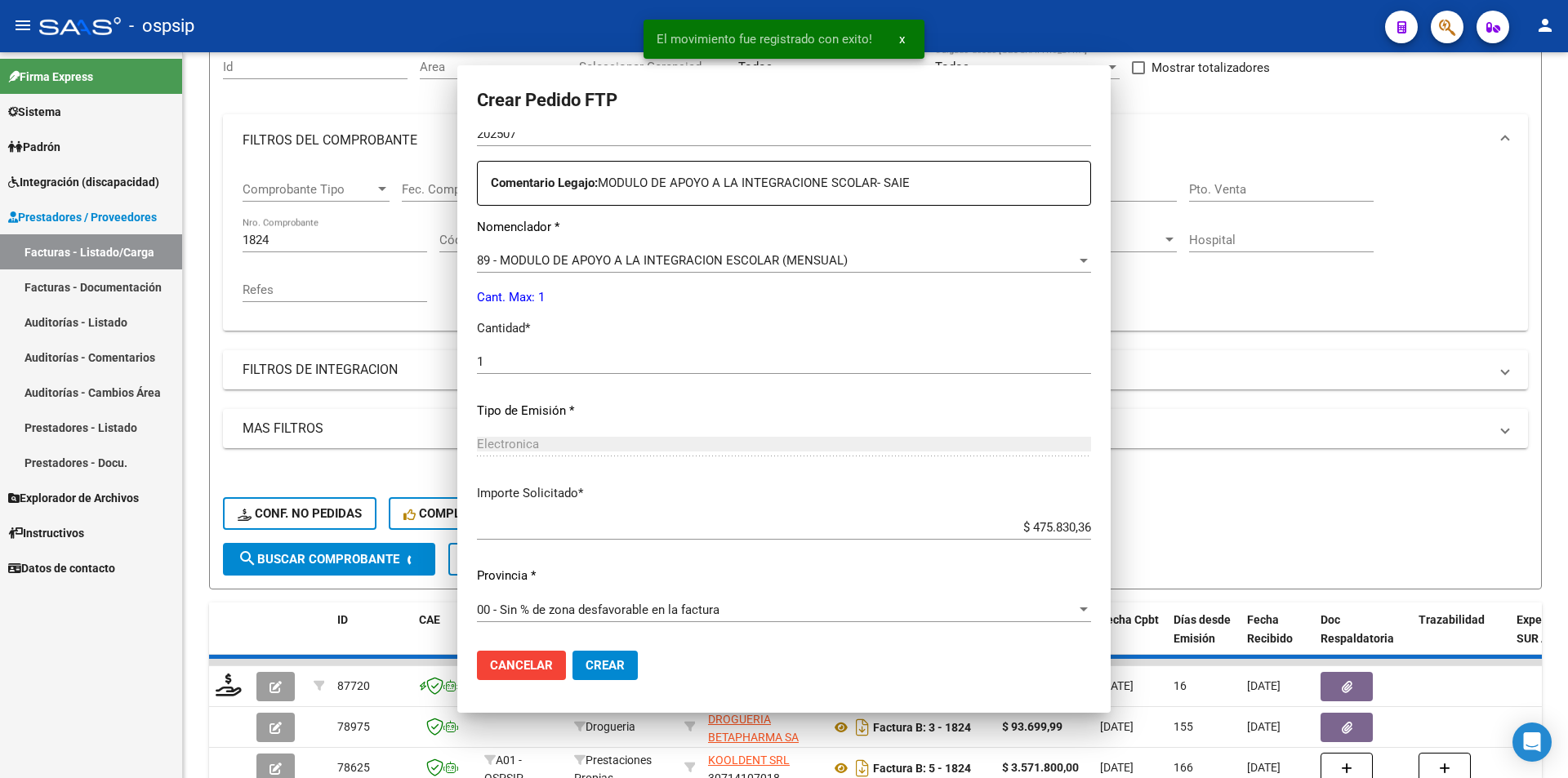
scroll to position [0, 0]
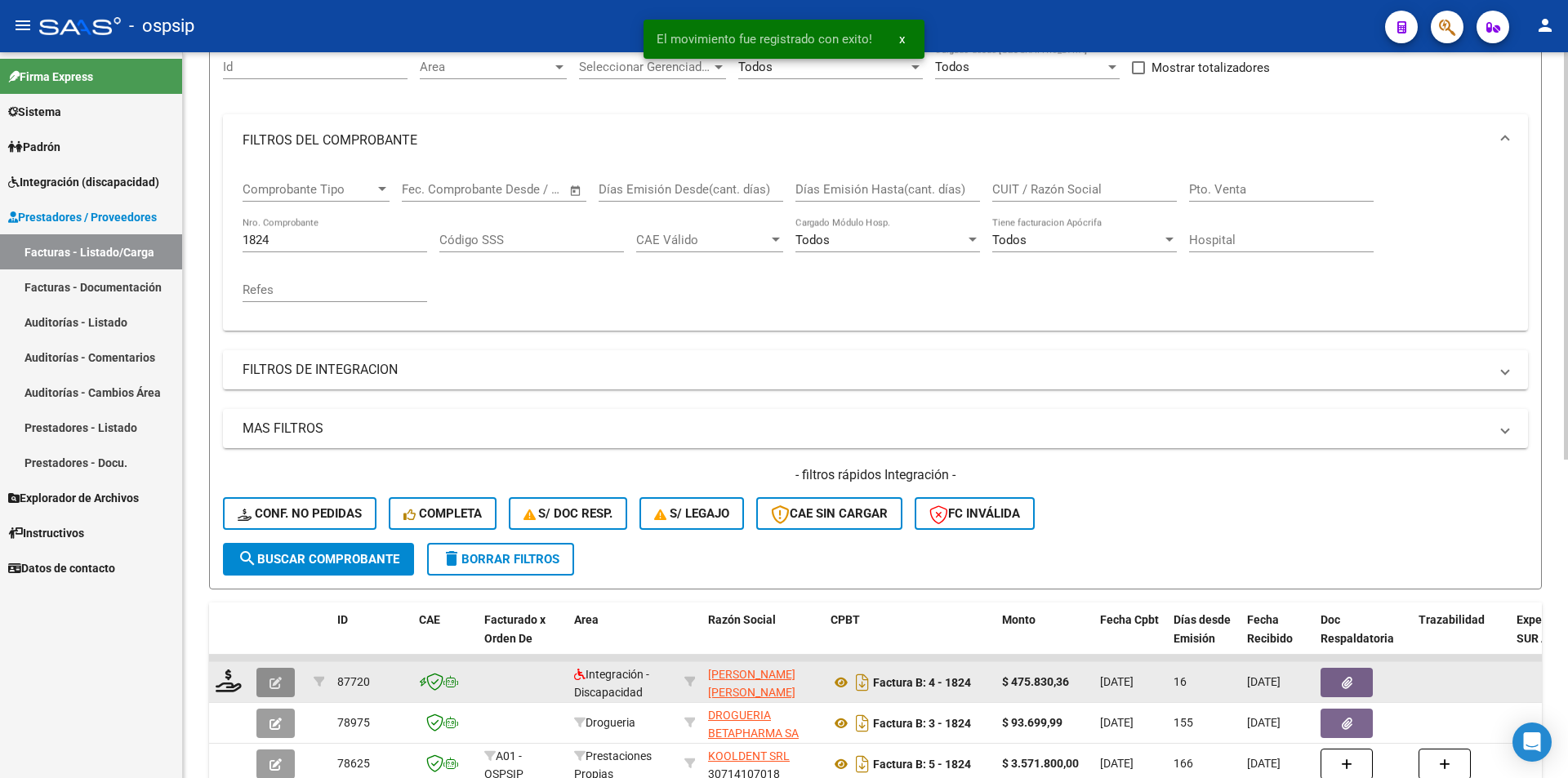
click at [284, 685] on button "button" at bounding box center [275, 682] width 38 height 29
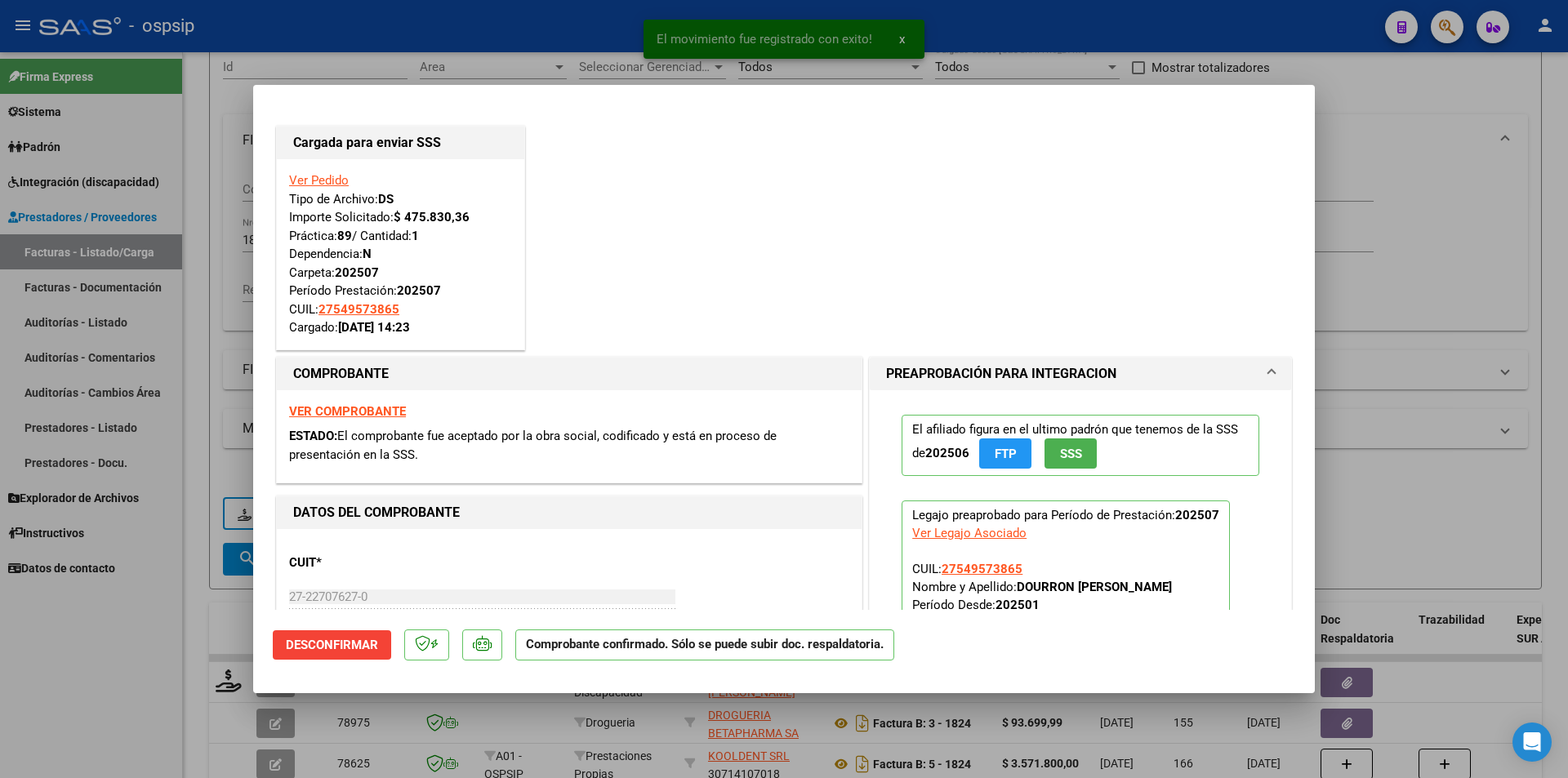
click at [152, 693] on div at bounding box center [784, 389] width 1568 height 778
type input "$ 0,00"
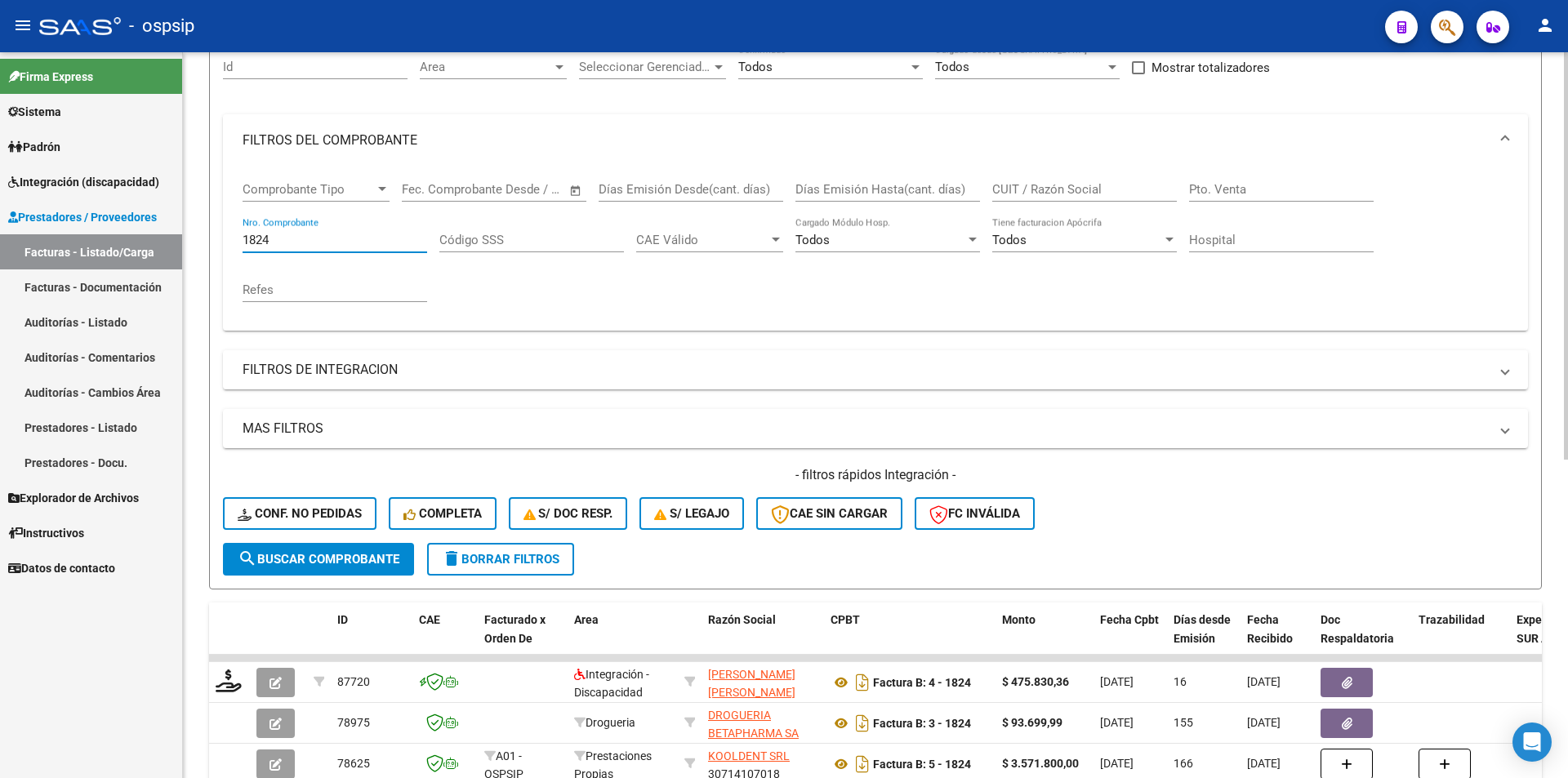
drag, startPoint x: 294, startPoint y: 245, endPoint x: 188, endPoint y: 246, distance: 106.0
click at [188, 246] on div "Video tutorial PRESTADORES -> Listado de CPBTs Emitidos por Prestadores / Prove…" at bounding box center [875, 529] width 1385 height 1280
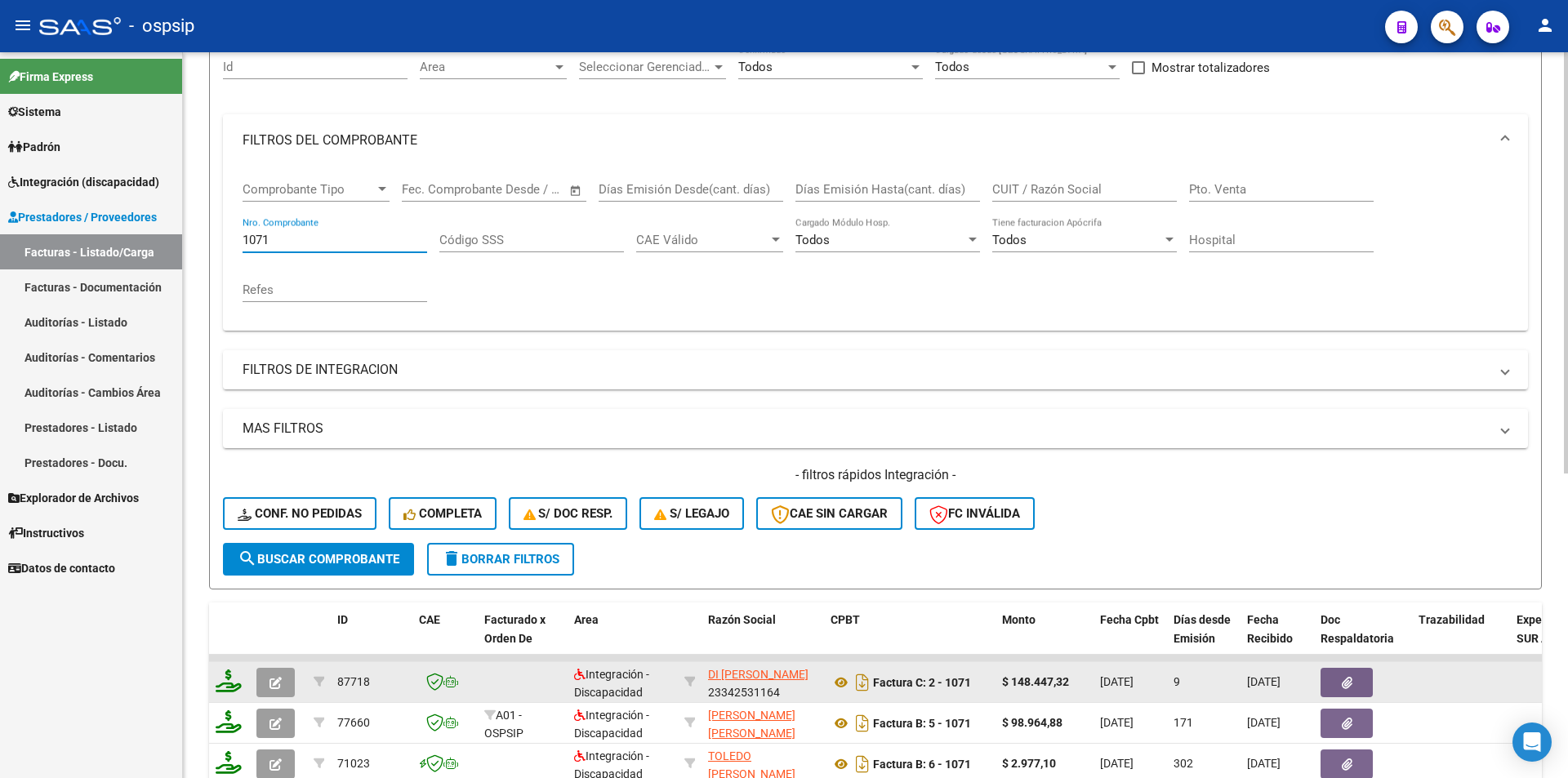
type input "1071"
click at [225, 689] on icon at bounding box center [229, 681] width 27 height 23
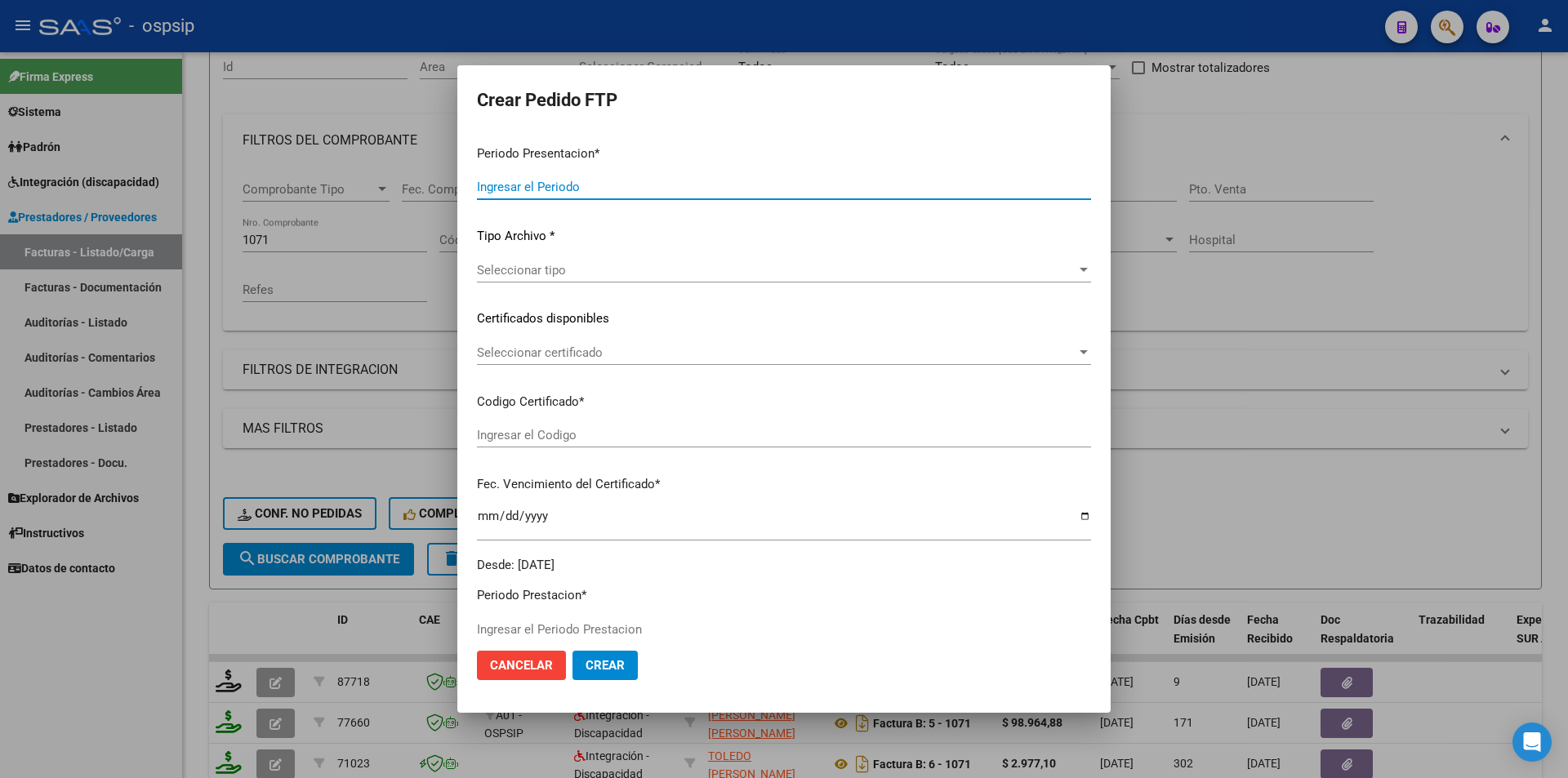
type input "202507"
type input "$ 148.447,32"
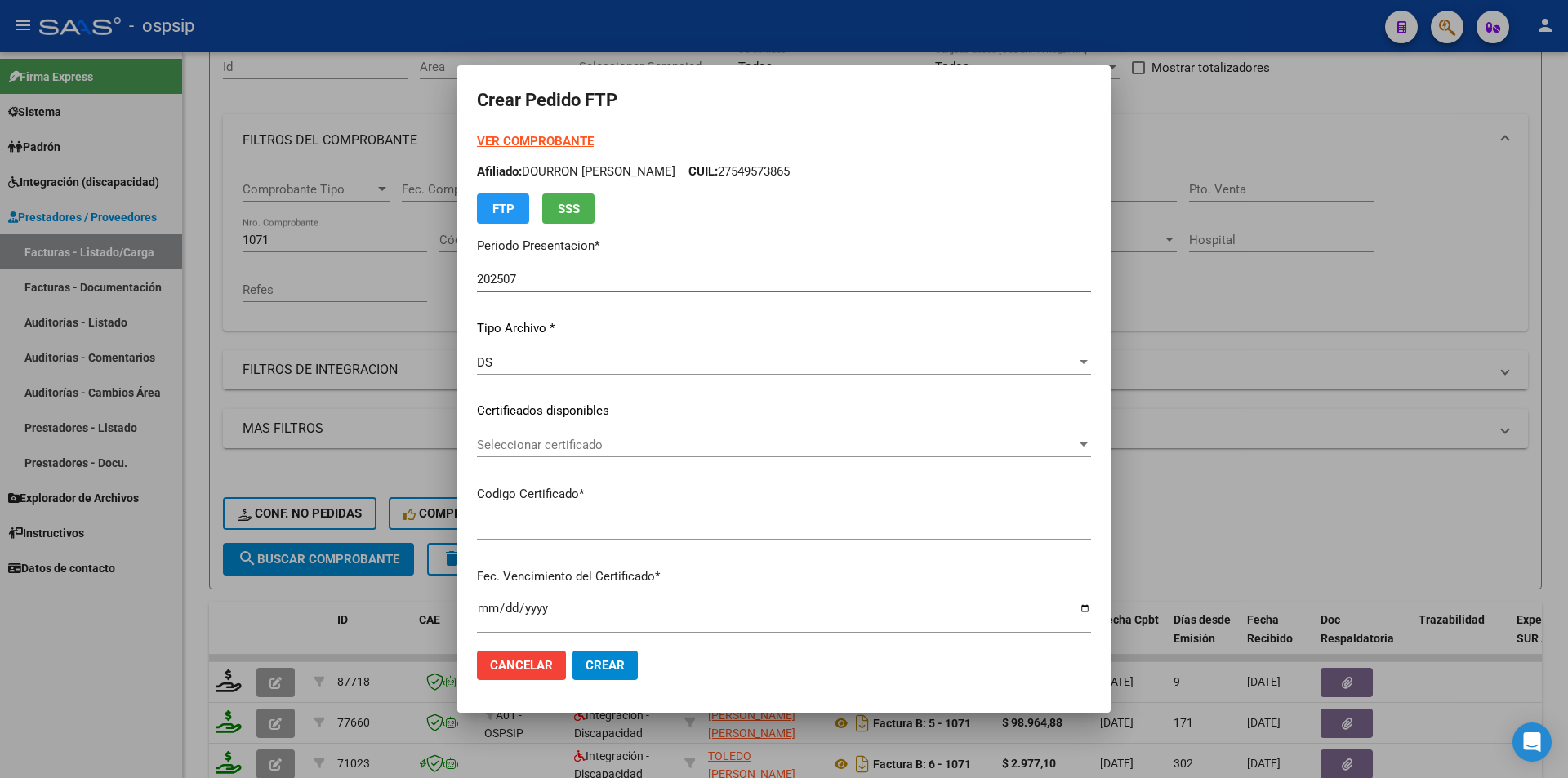
type input "9729149028"
type input "[DATE]"
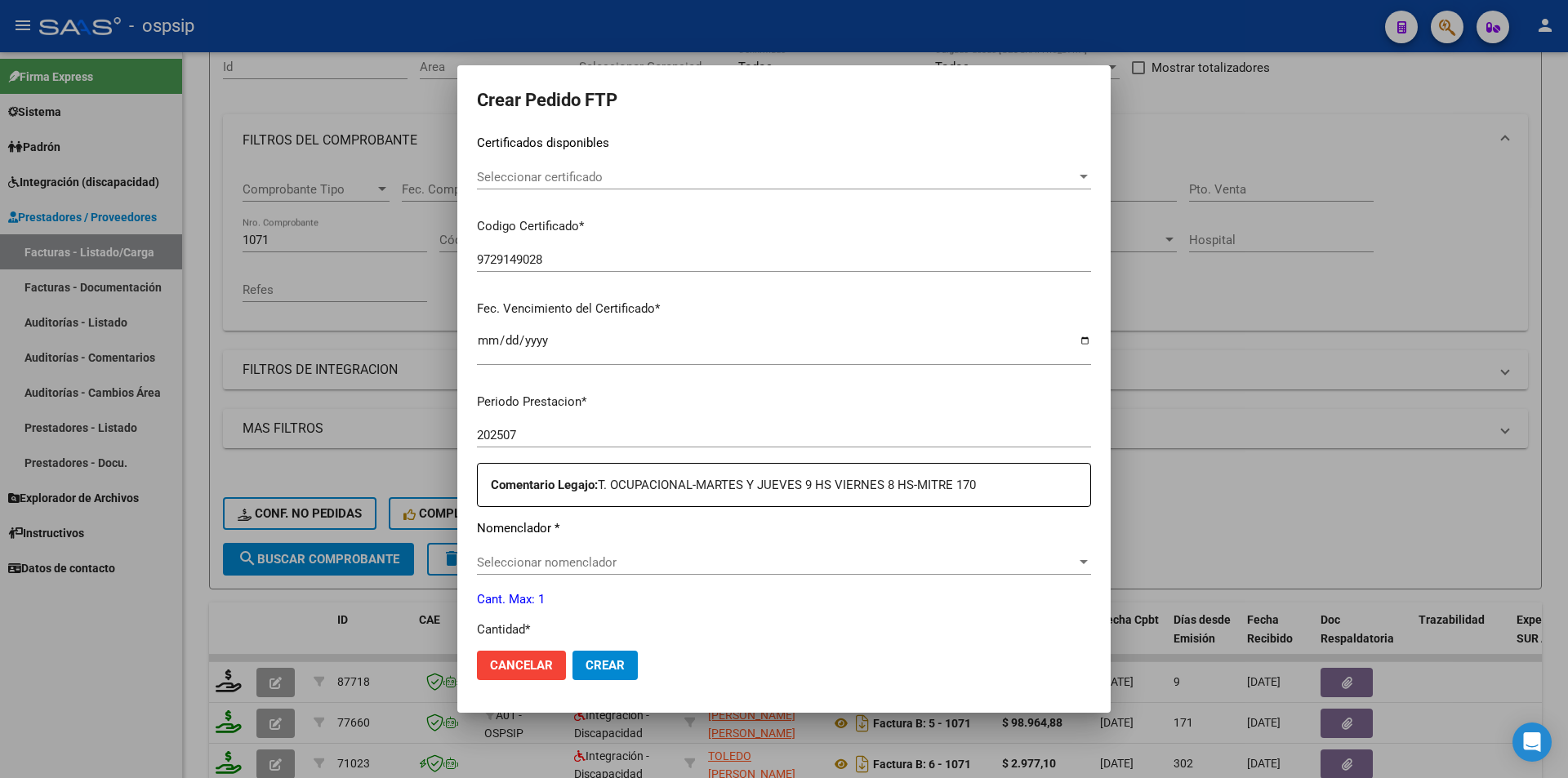
scroll to position [326, 0]
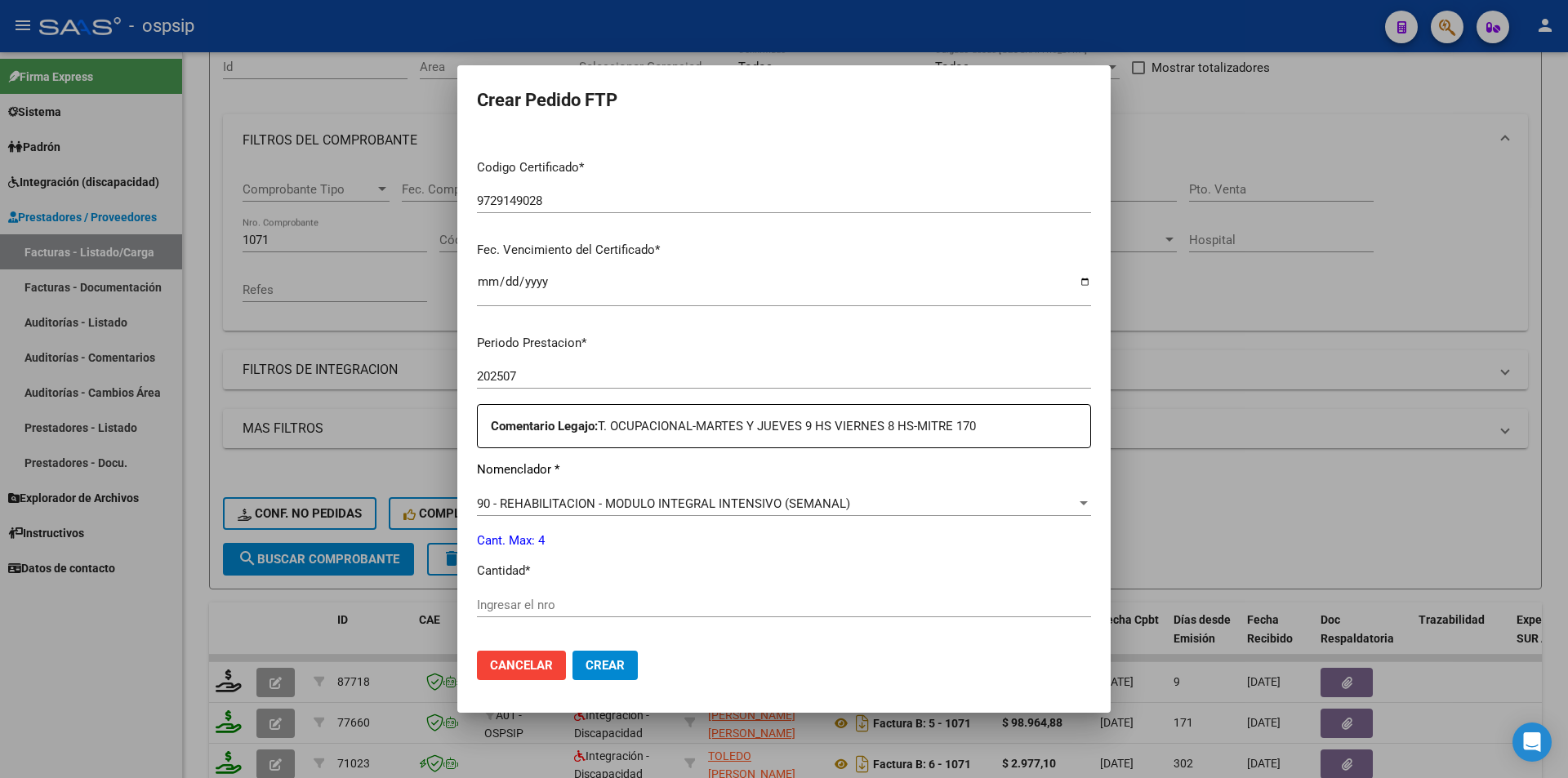
click at [577, 602] on input "Ingresar el nro" at bounding box center [783, 605] width 614 height 15
type input "4"
click at [606, 673] on span "Crear" at bounding box center [604, 665] width 39 height 15
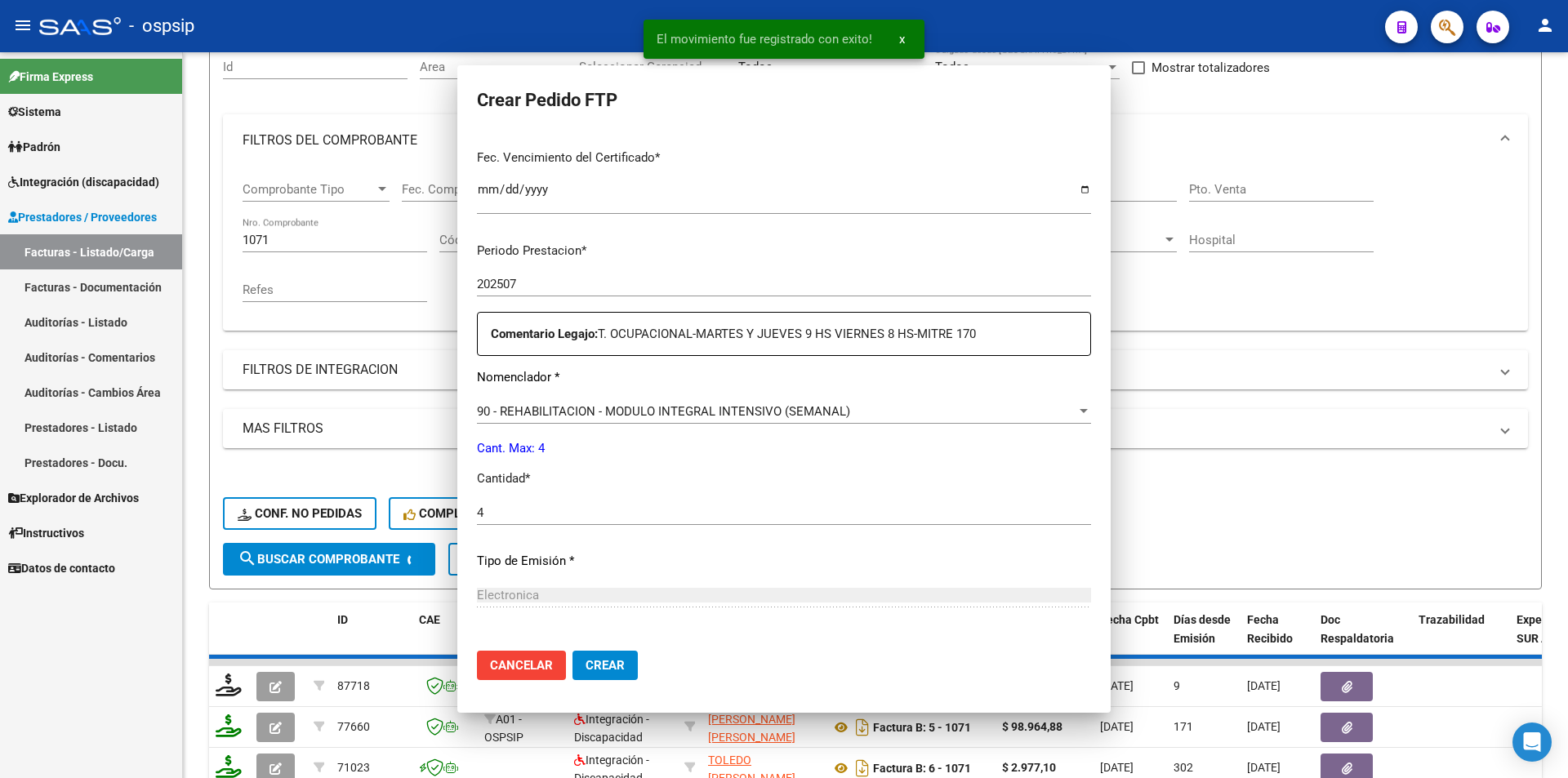
scroll to position [339, 0]
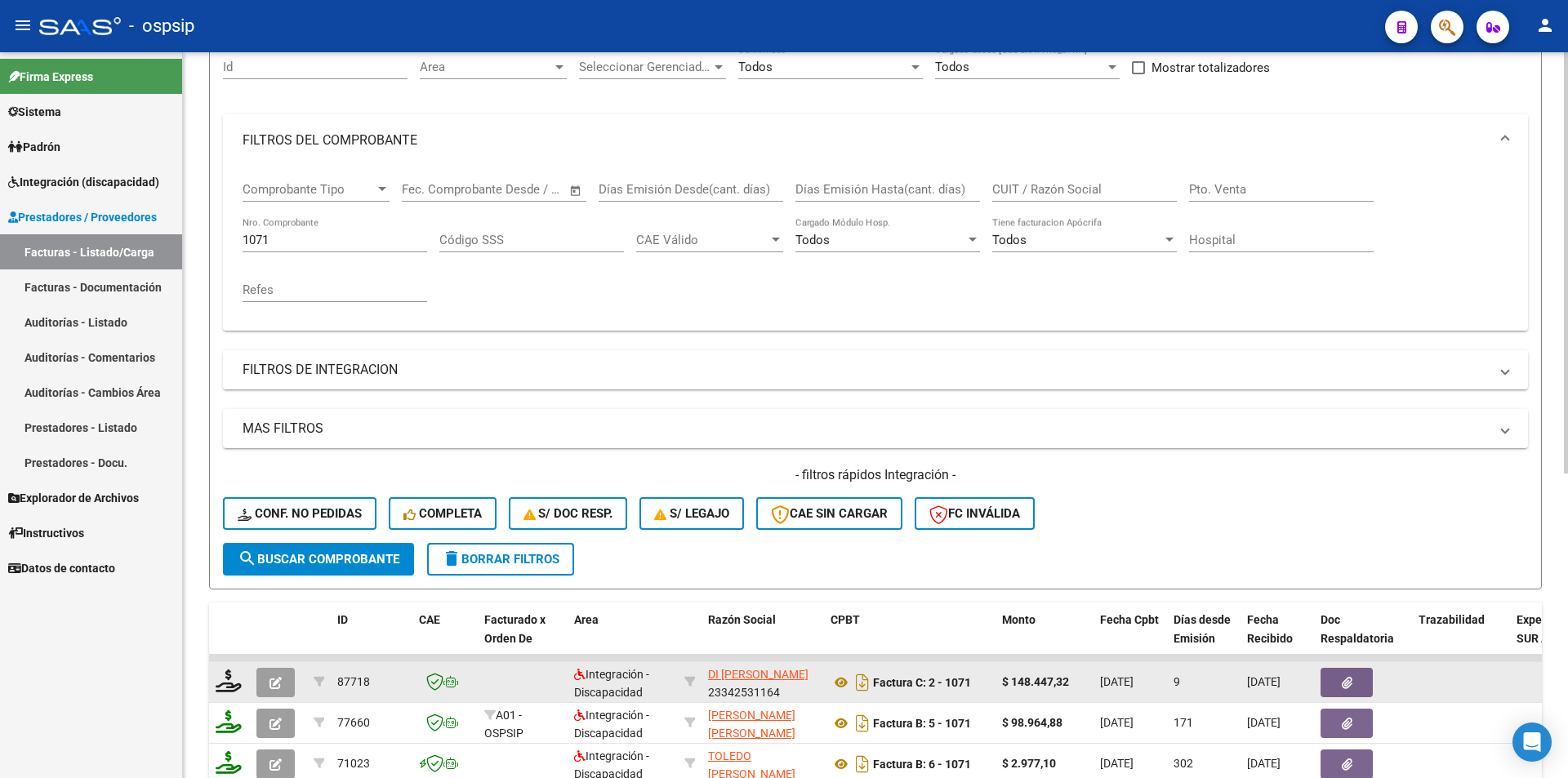
click at [276, 681] on icon "button" at bounding box center [275, 683] width 12 height 12
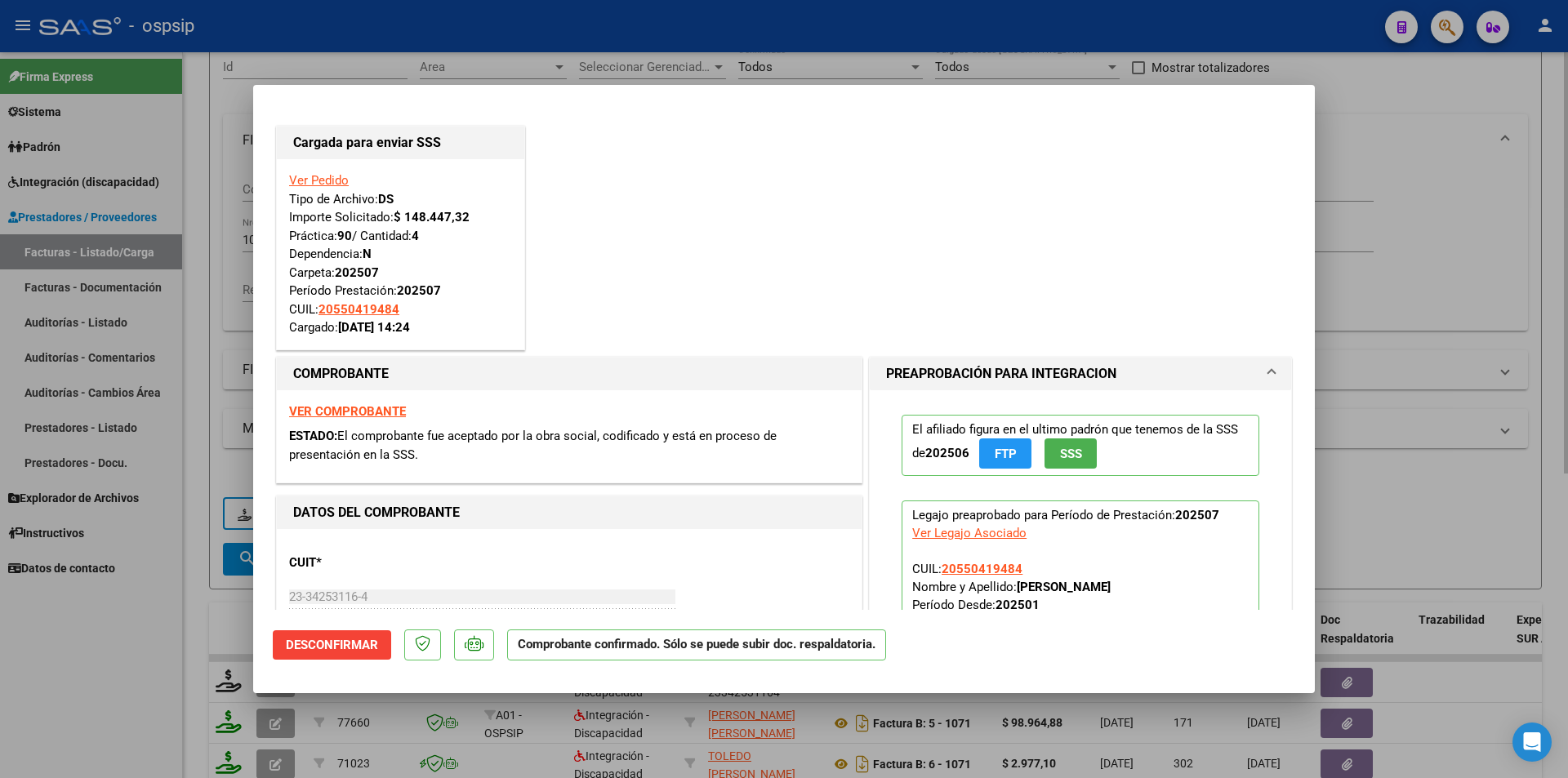
drag, startPoint x: 167, startPoint y: 390, endPoint x: 236, endPoint y: 266, distance: 141.9
click at [167, 385] on div at bounding box center [784, 389] width 1568 height 778
type input "$ 0,00"
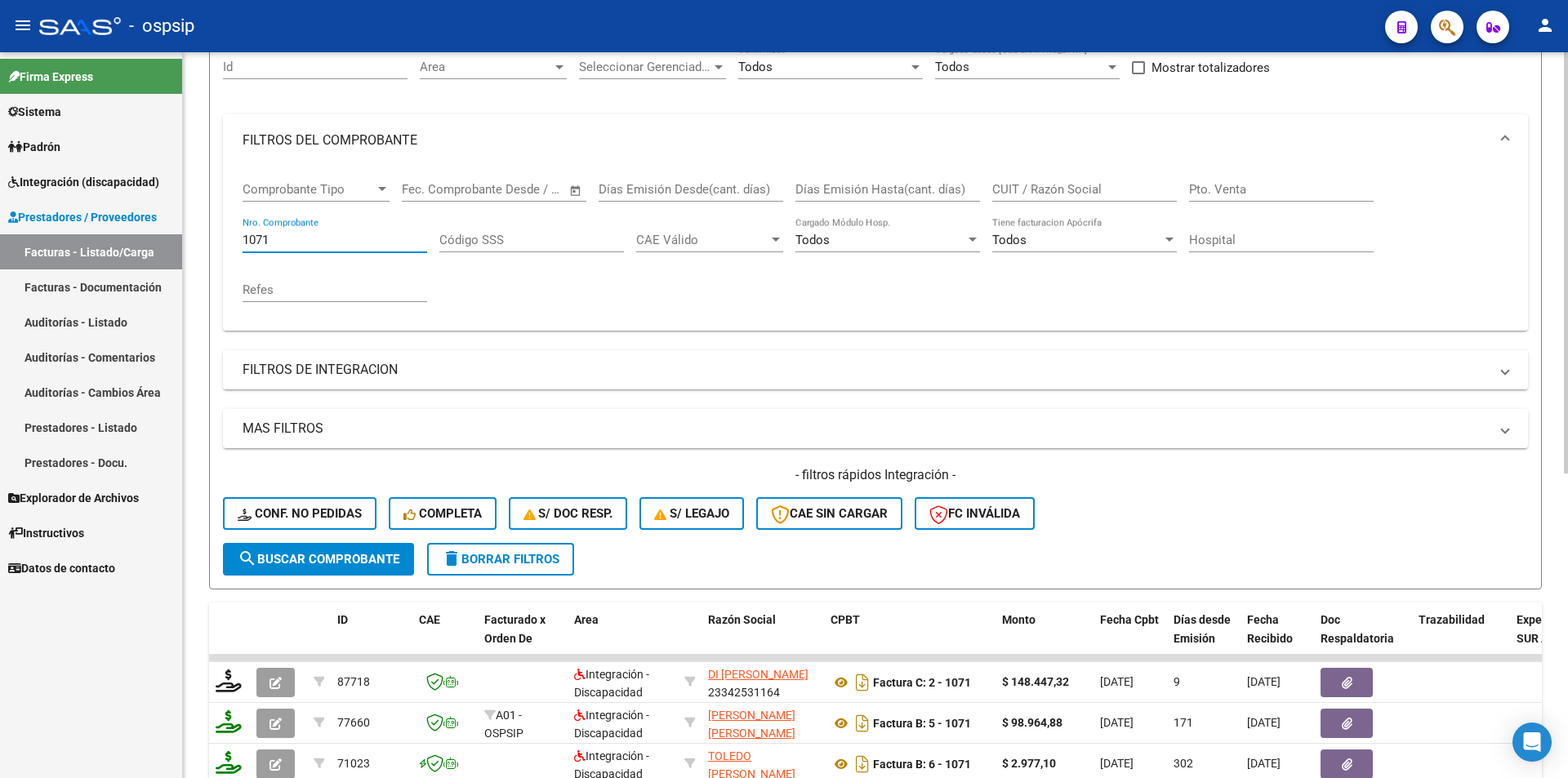
drag, startPoint x: 283, startPoint y: 239, endPoint x: 216, endPoint y: 233, distance: 67.3
click at [216, 233] on form "Filtros Id Area Area Seleccionar Gerenciador Seleccionar Gerenciador Todos Conf…" at bounding box center [875, 309] width 1333 height 559
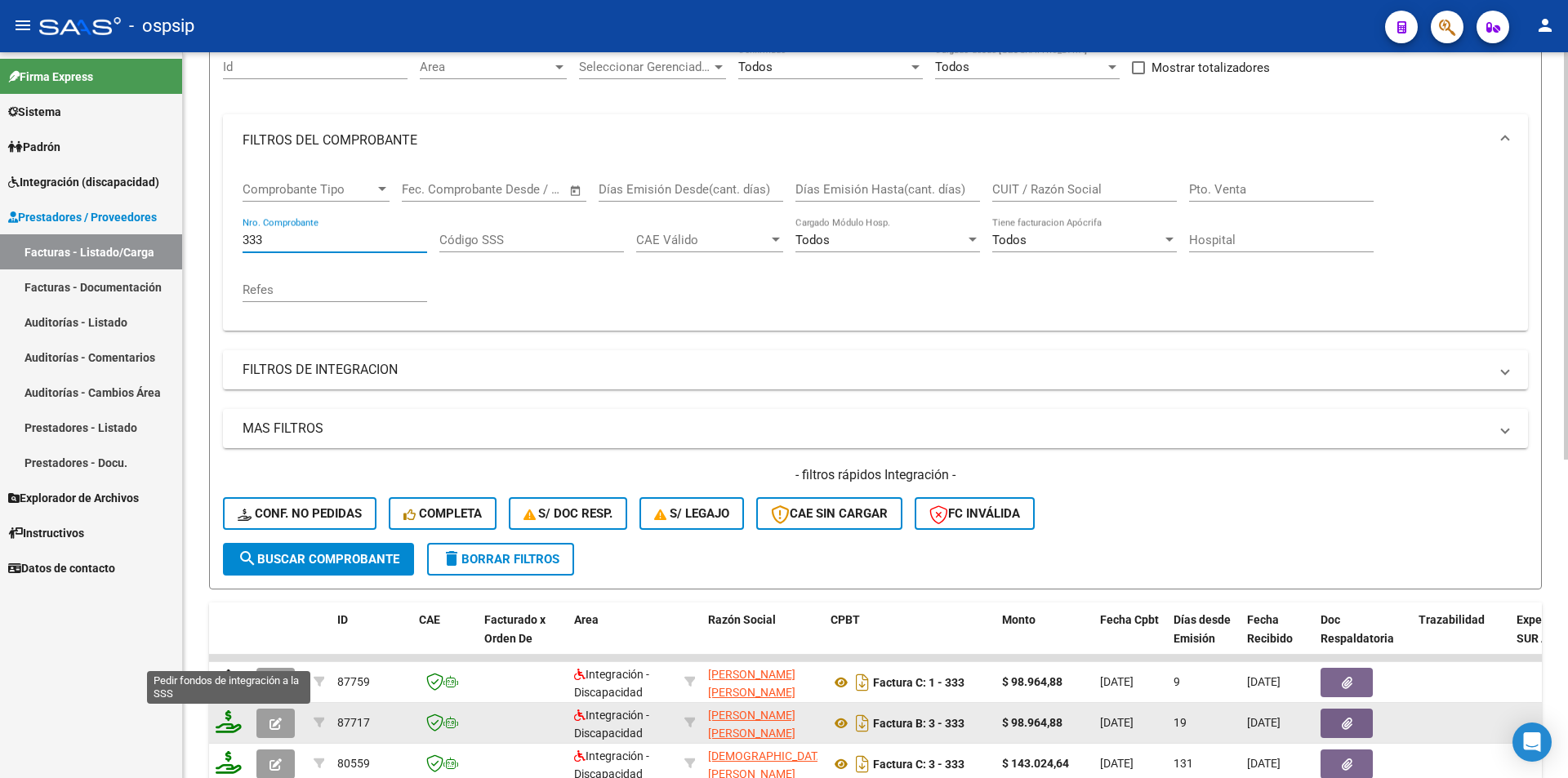
type input "333"
click at [231, 726] on icon at bounding box center [229, 722] width 27 height 23
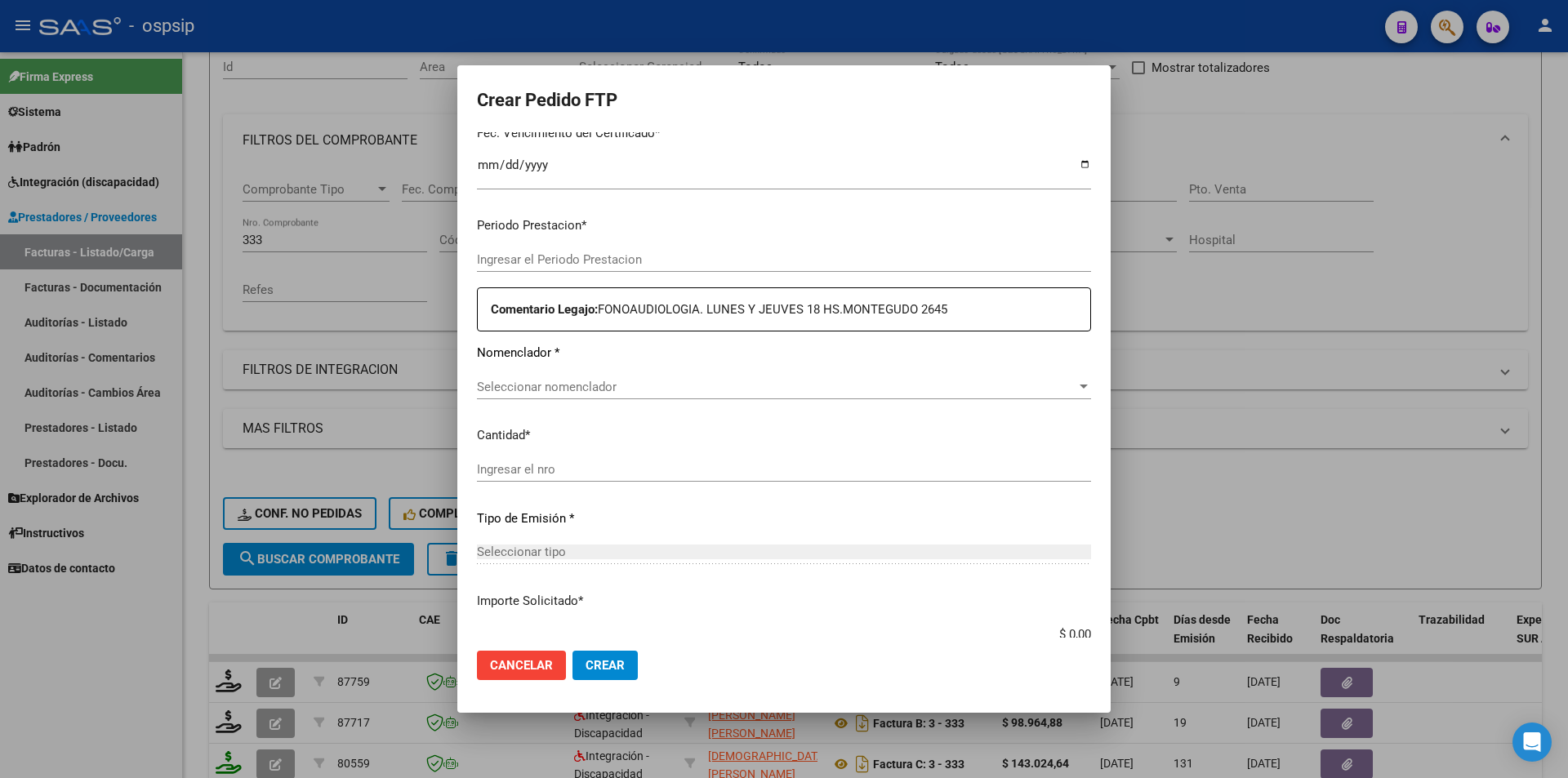
type input "202507"
type input "$ 98.964,88"
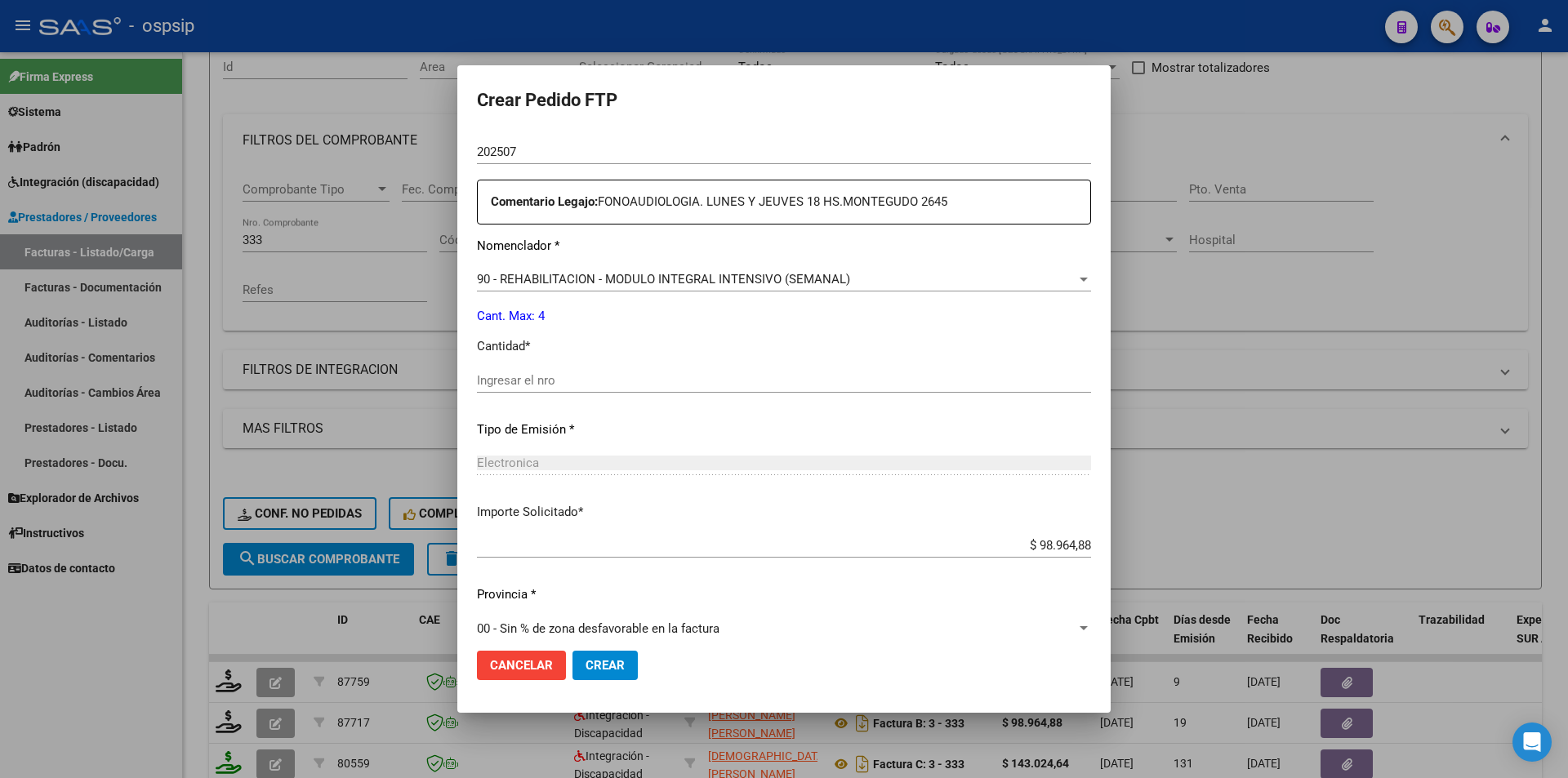
type input "[US_VEHICLE_IDENTIFICATION_NUMBER]-20230901-20330901"
type input "[DATE]"
click at [523, 373] on input "Ingresar el nro" at bounding box center [783, 380] width 614 height 15
type input "4"
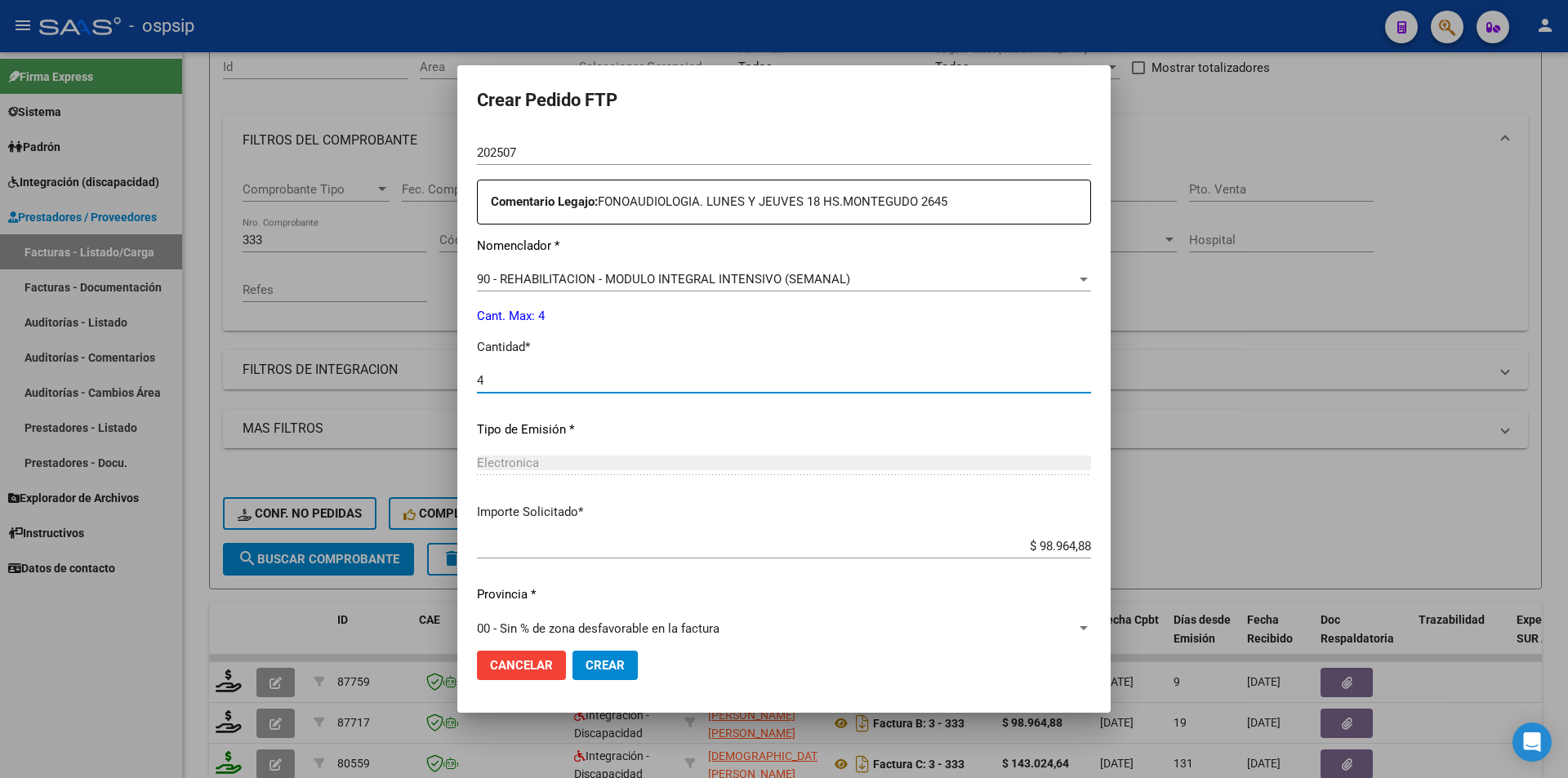
click at [617, 666] on span "Crear" at bounding box center [604, 665] width 39 height 15
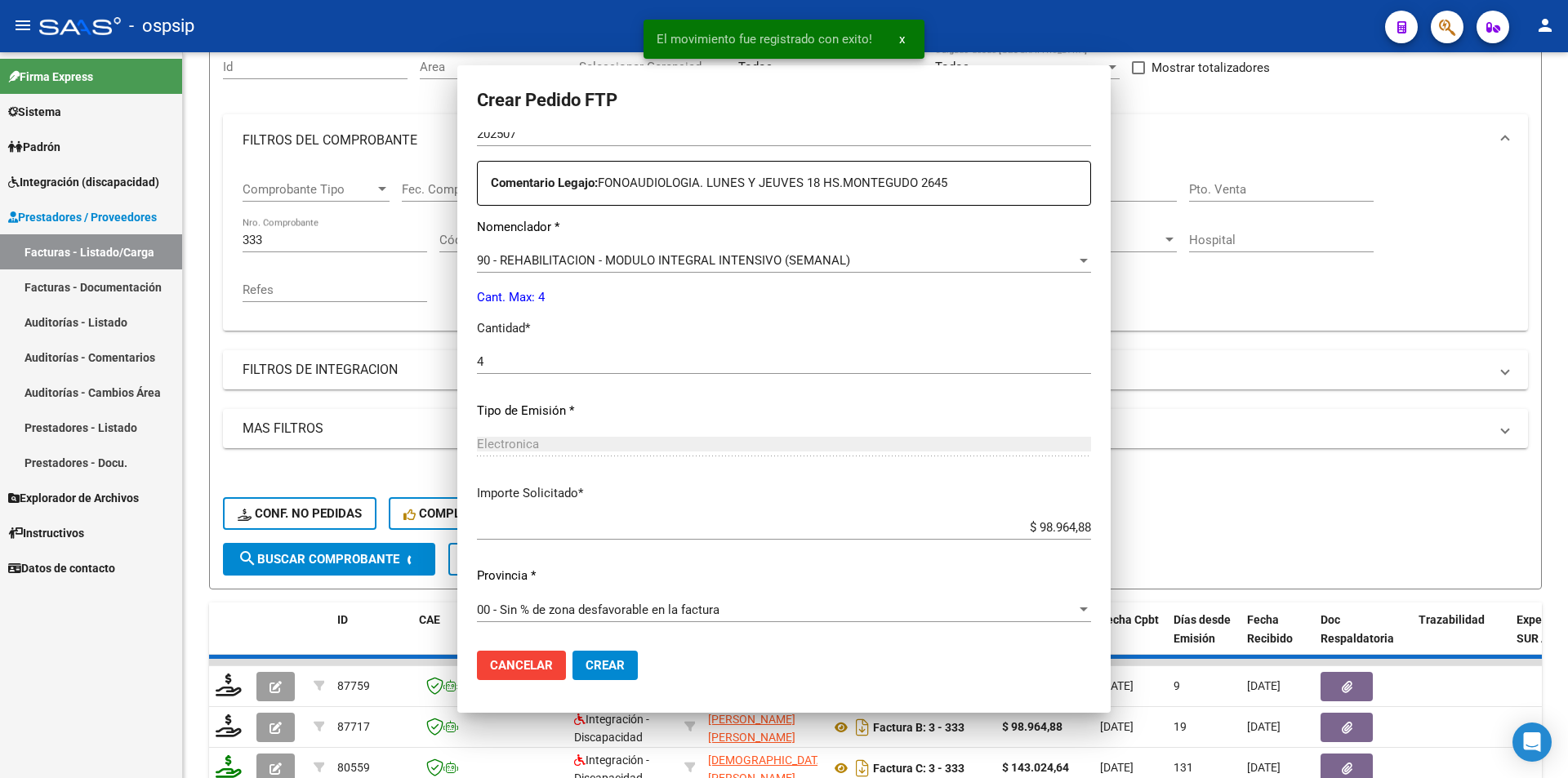
scroll to position [0, 0]
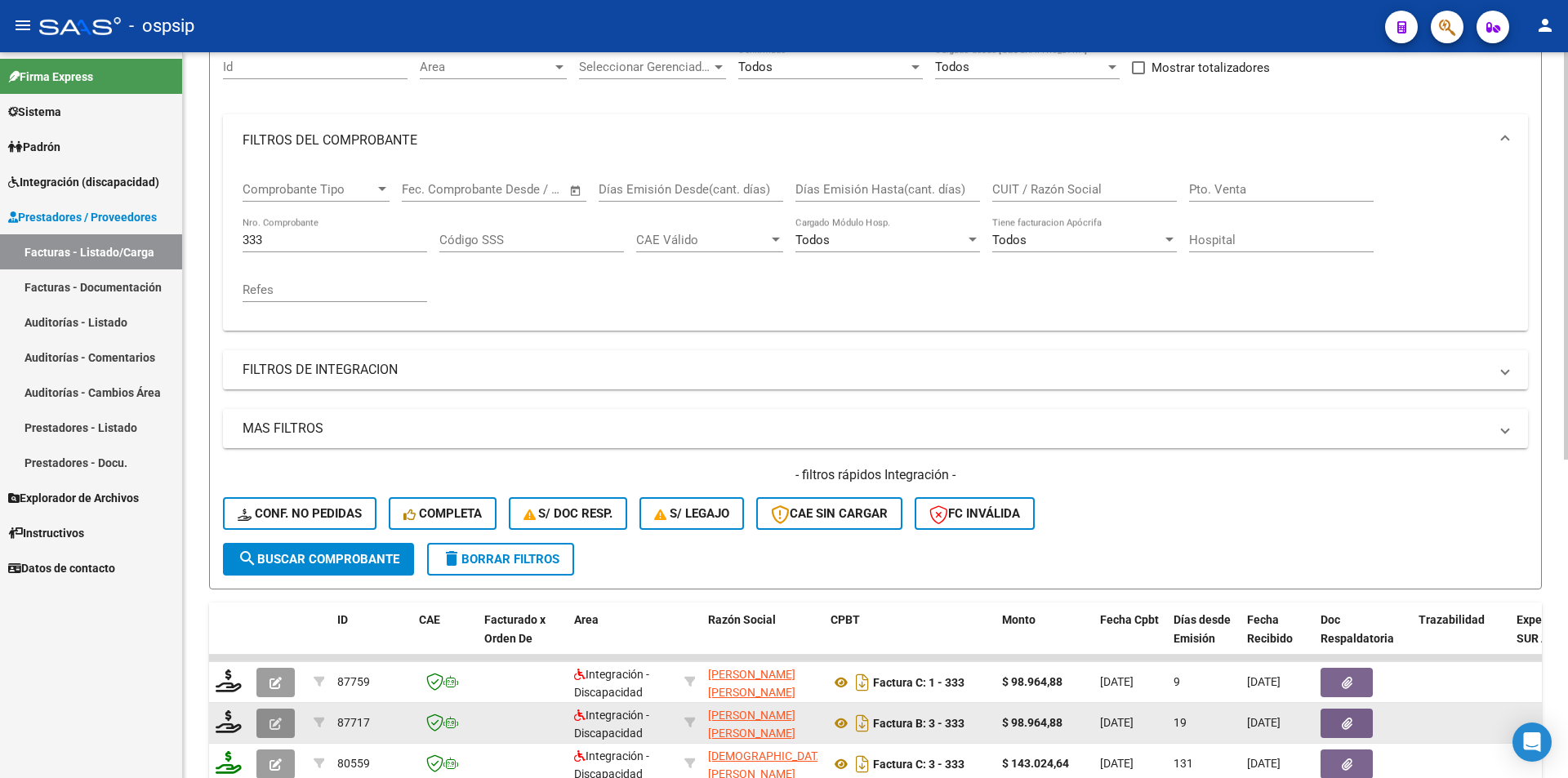
click at [280, 732] on button "button" at bounding box center [275, 722] width 38 height 29
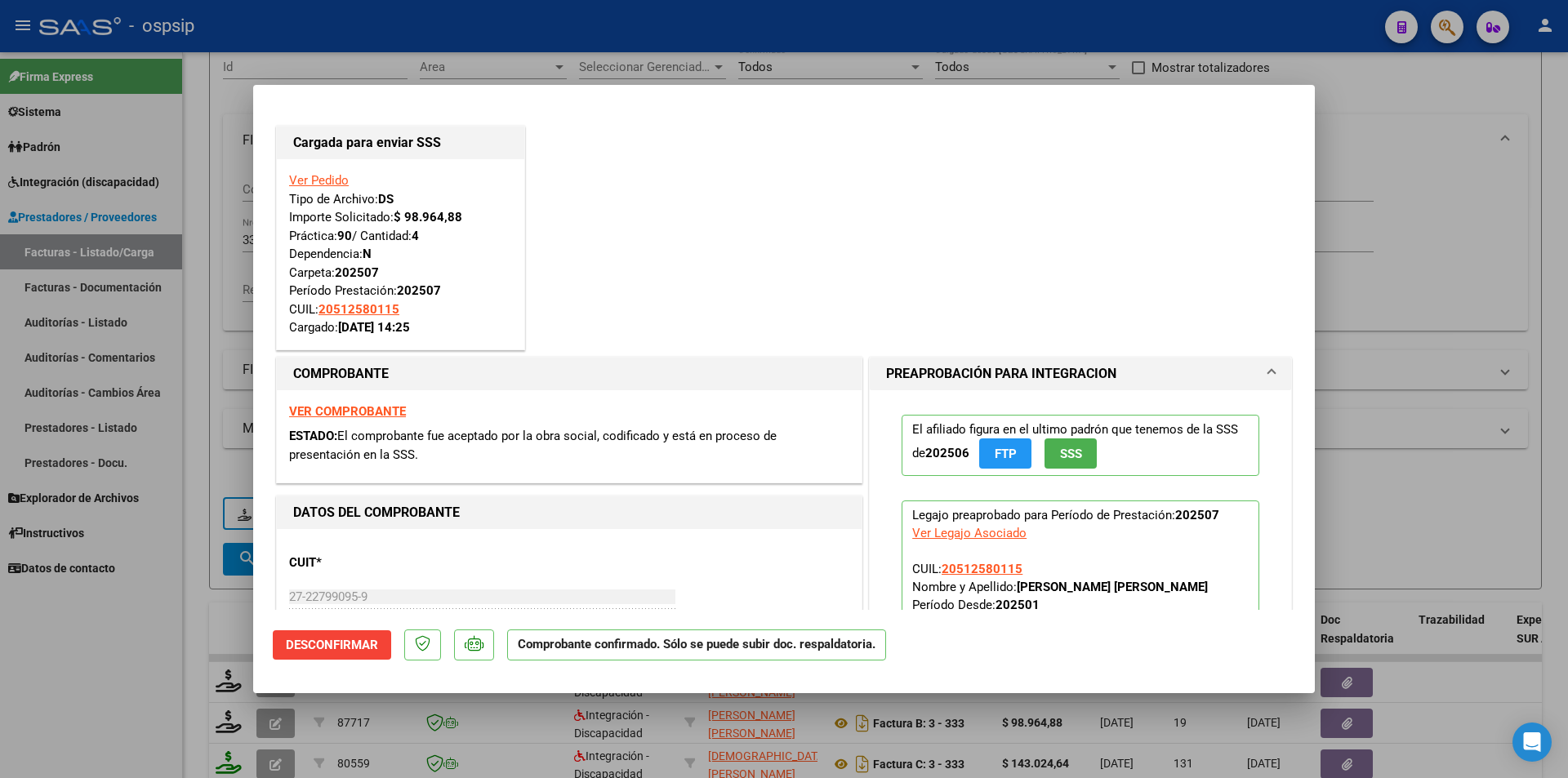
click at [156, 737] on div at bounding box center [784, 389] width 1568 height 778
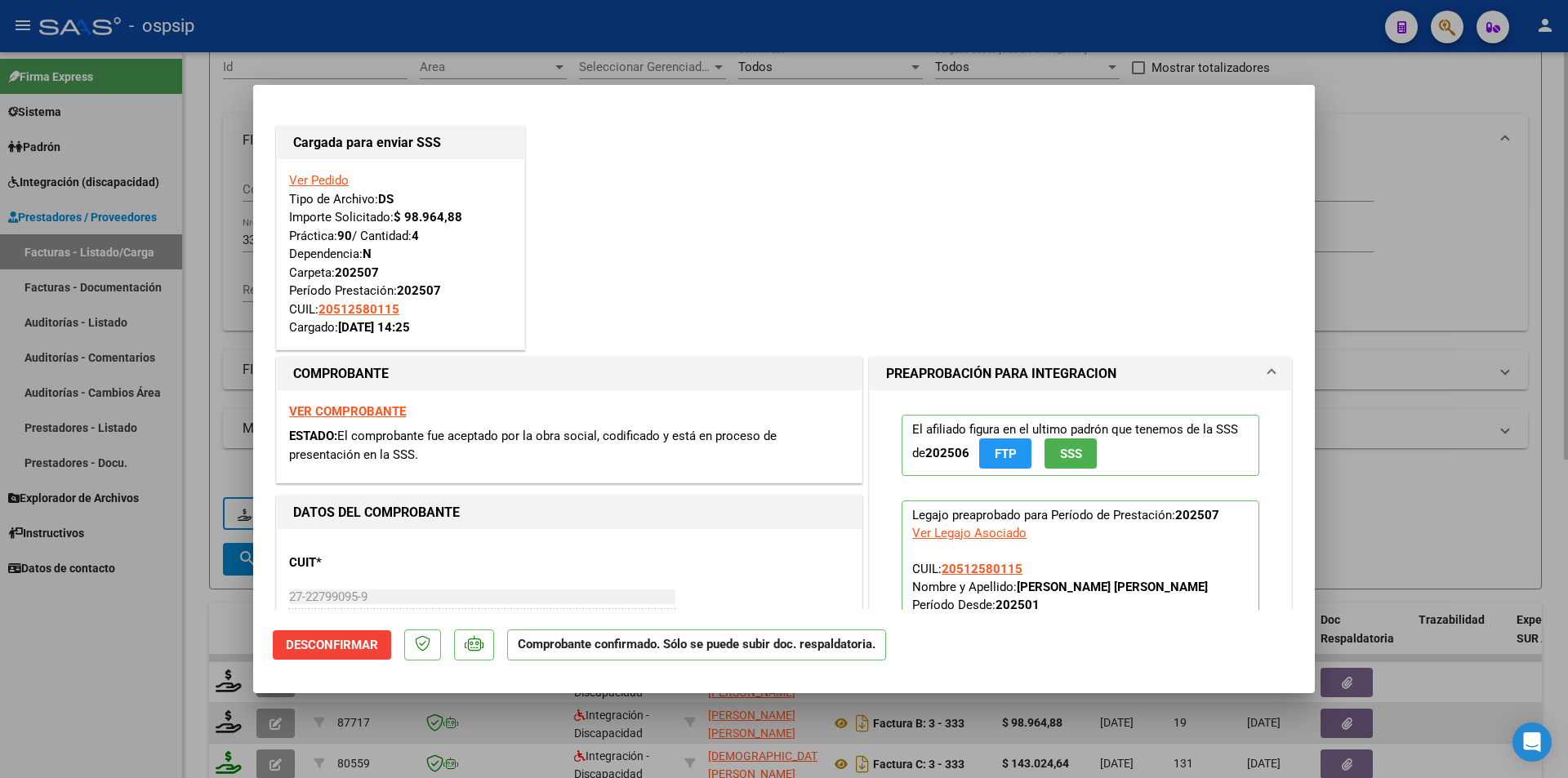
type input "$ 0,00"
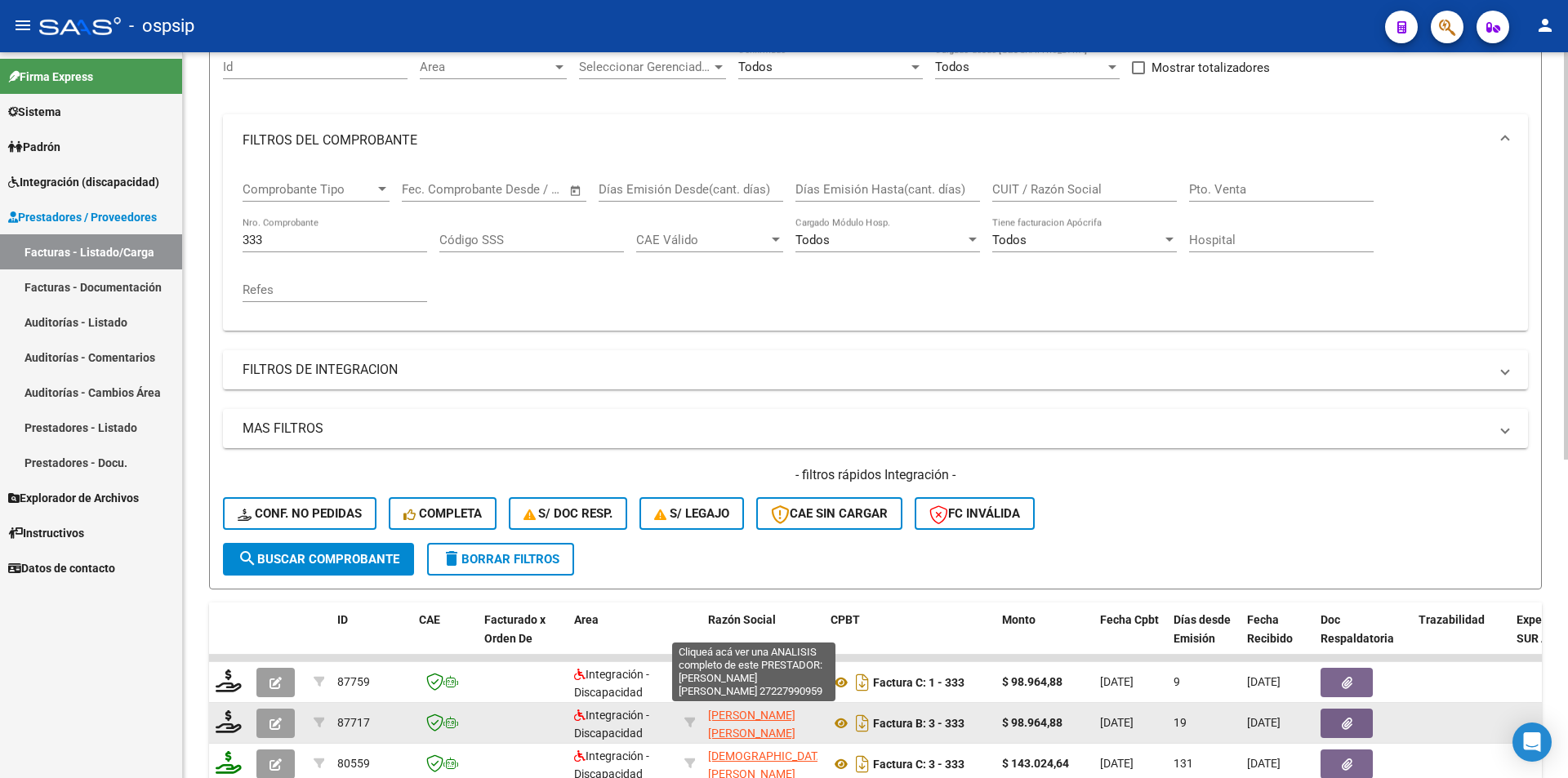
click at [733, 717] on span "[PERSON_NAME] [PERSON_NAME]" at bounding box center [751, 724] width 87 height 31
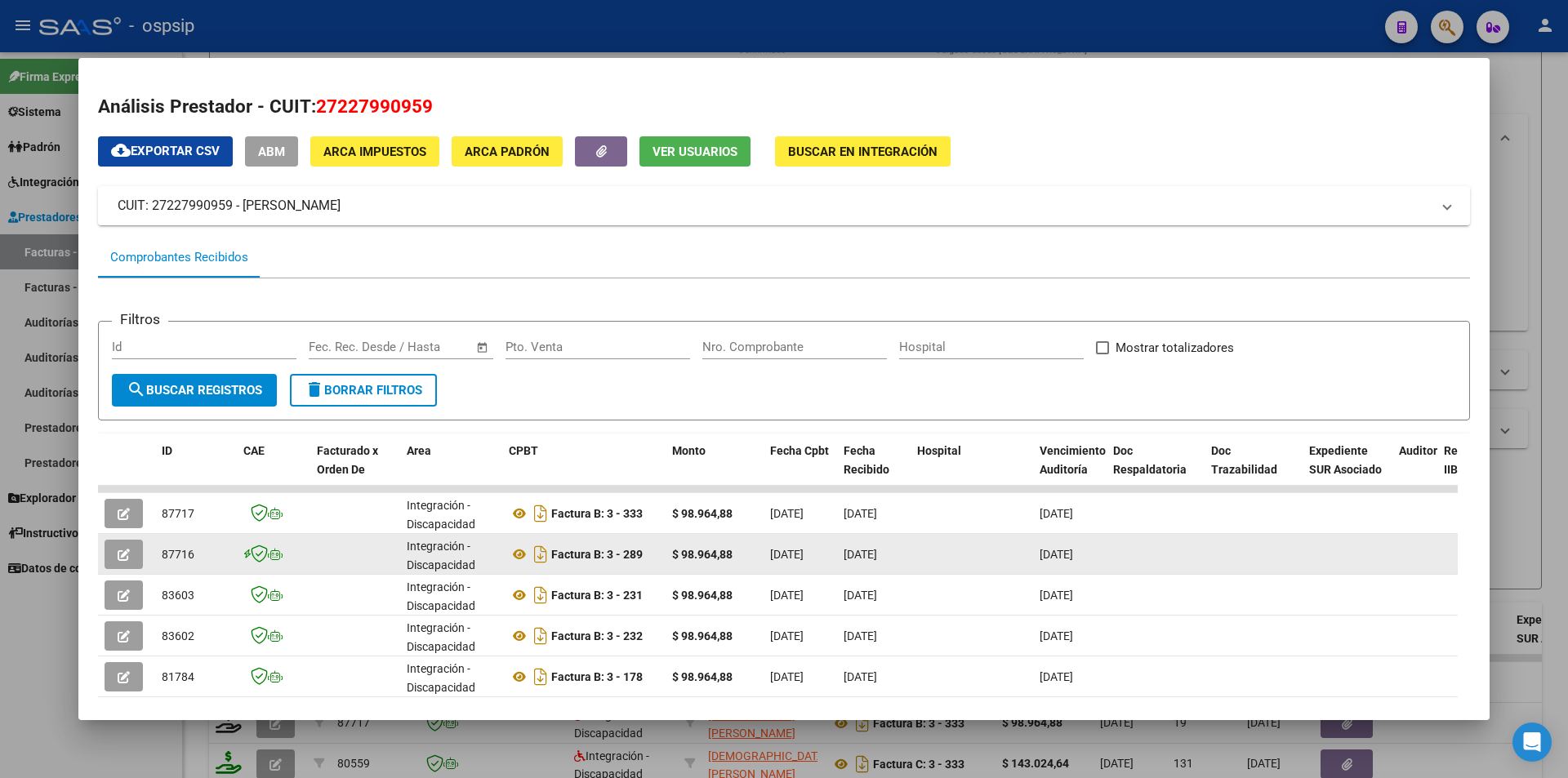
click at [119, 555] on icon "button" at bounding box center [123, 554] width 12 height 12
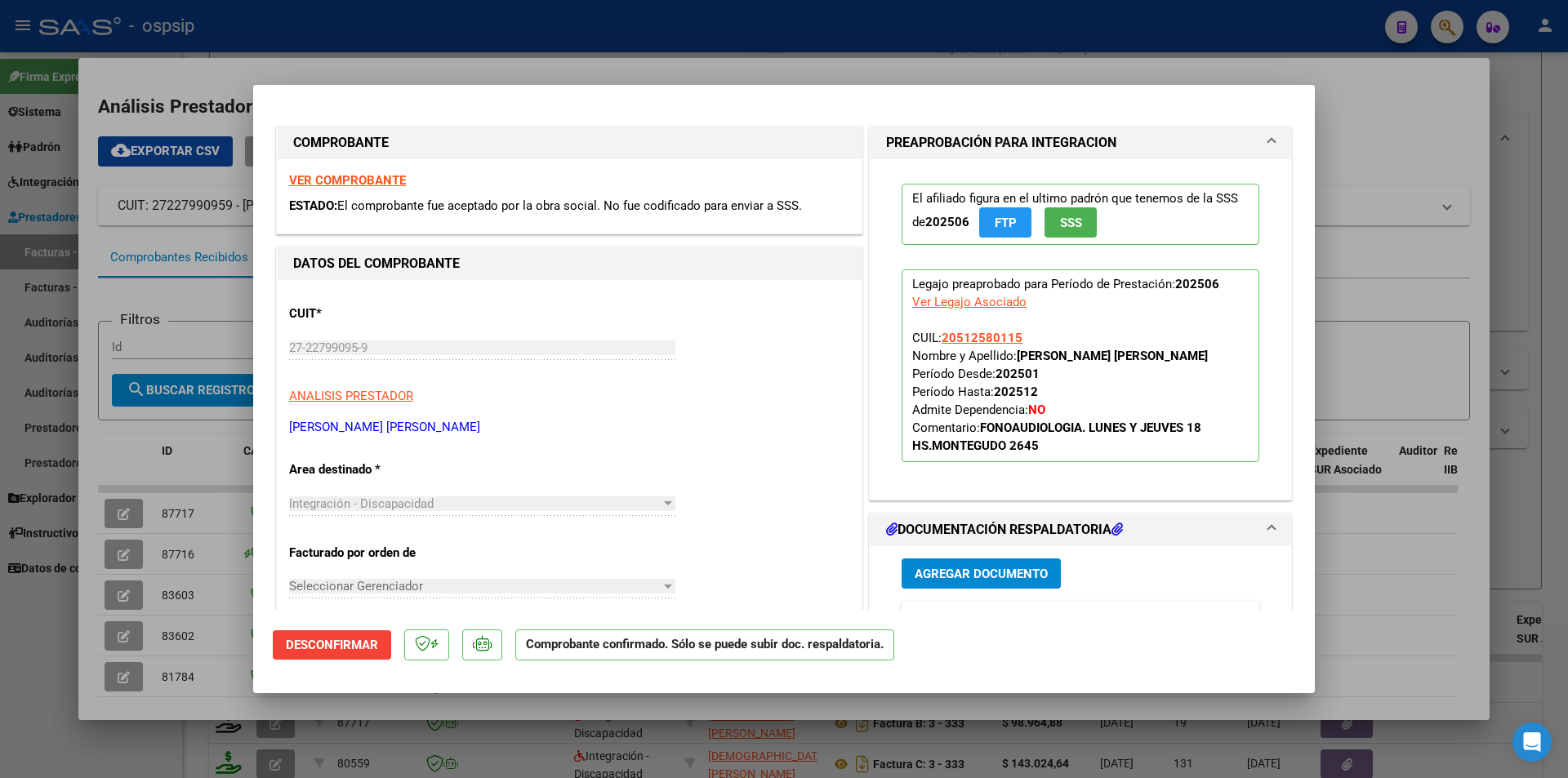
click at [47, 697] on div at bounding box center [784, 389] width 1568 height 778
type input "$ 0,00"
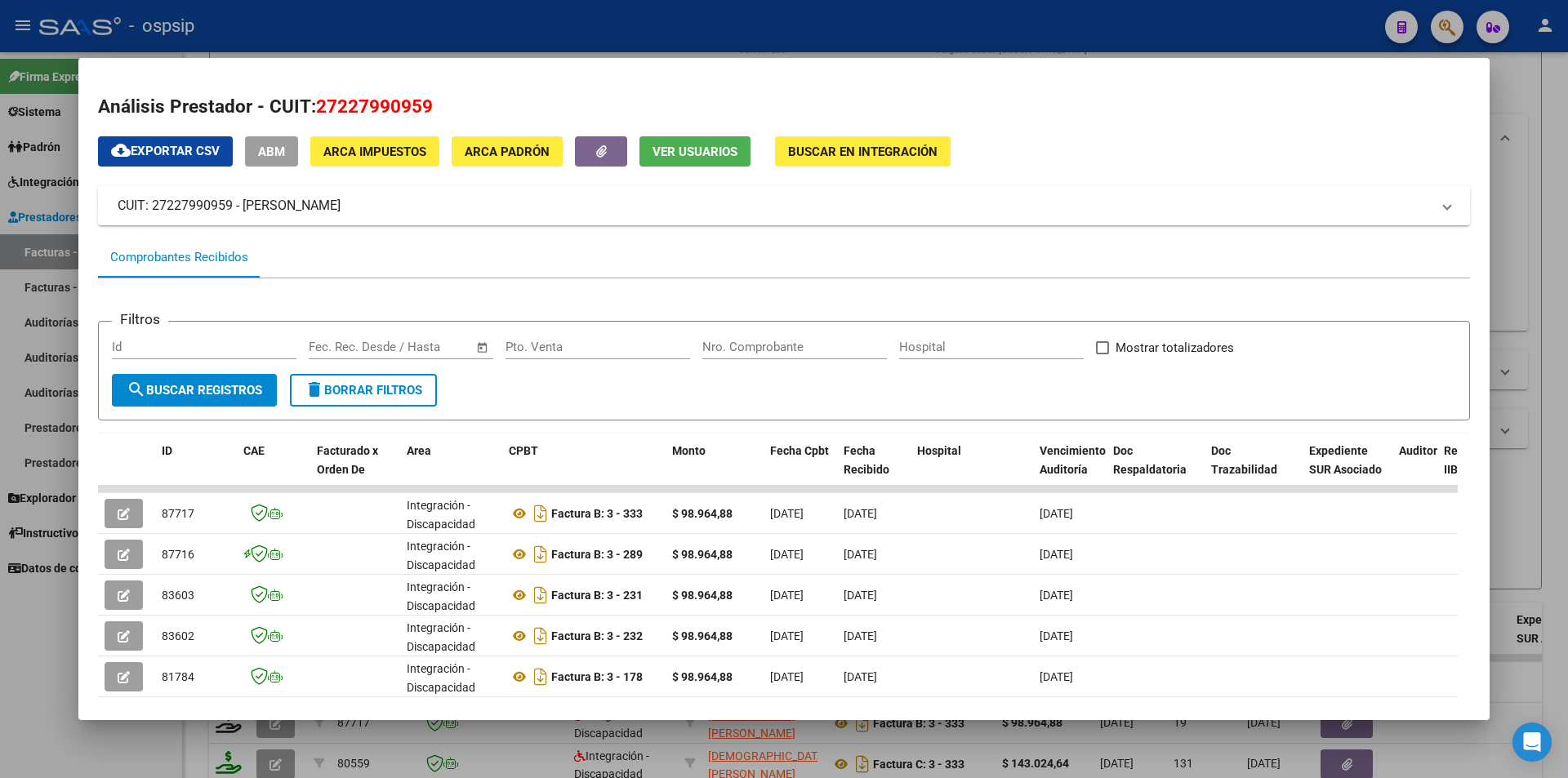
click at [47, 697] on div at bounding box center [784, 389] width 1568 height 778
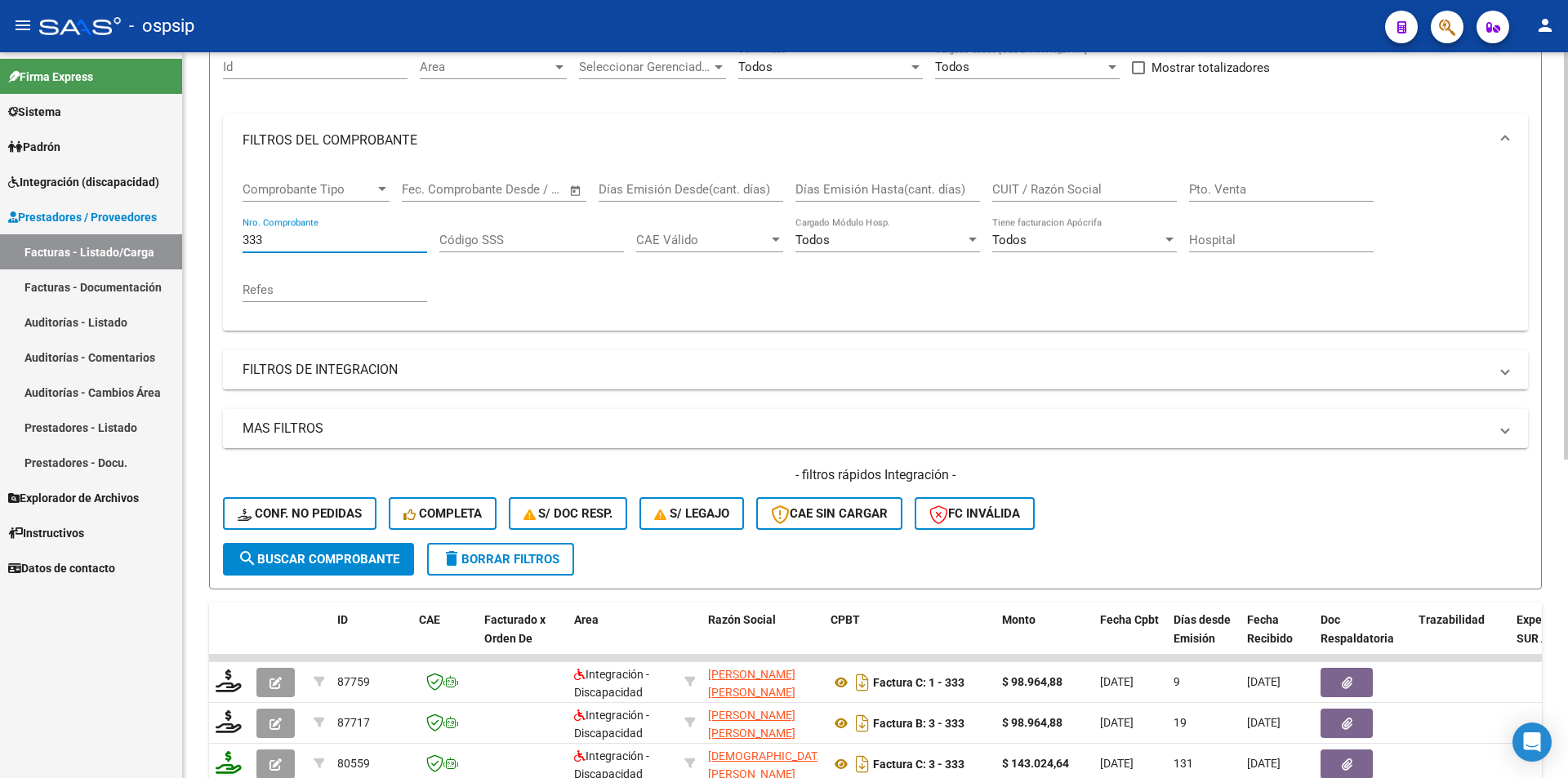
drag, startPoint x: 273, startPoint y: 233, endPoint x: 222, endPoint y: 234, distance: 51.0
click at [222, 234] on form "Filtros Id Area Area Seleccionar Gerenciador Seleccionar Gerenciador Todos Conf…" at bounding box center [875, 309] width 1333 height 559
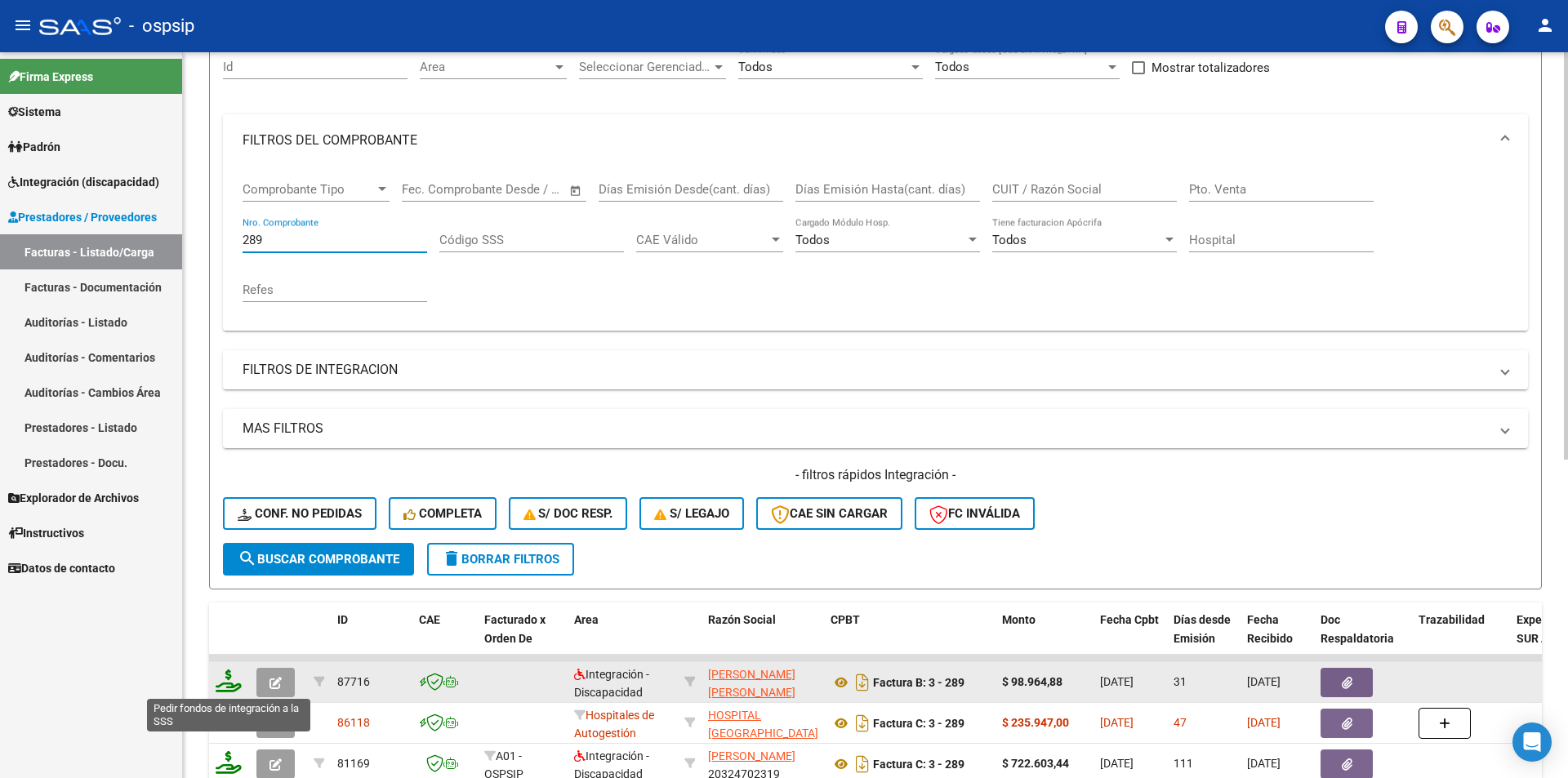
type input "289"
click at [225, 689] on icon at bounding box center [229, 681] width 27 height 23
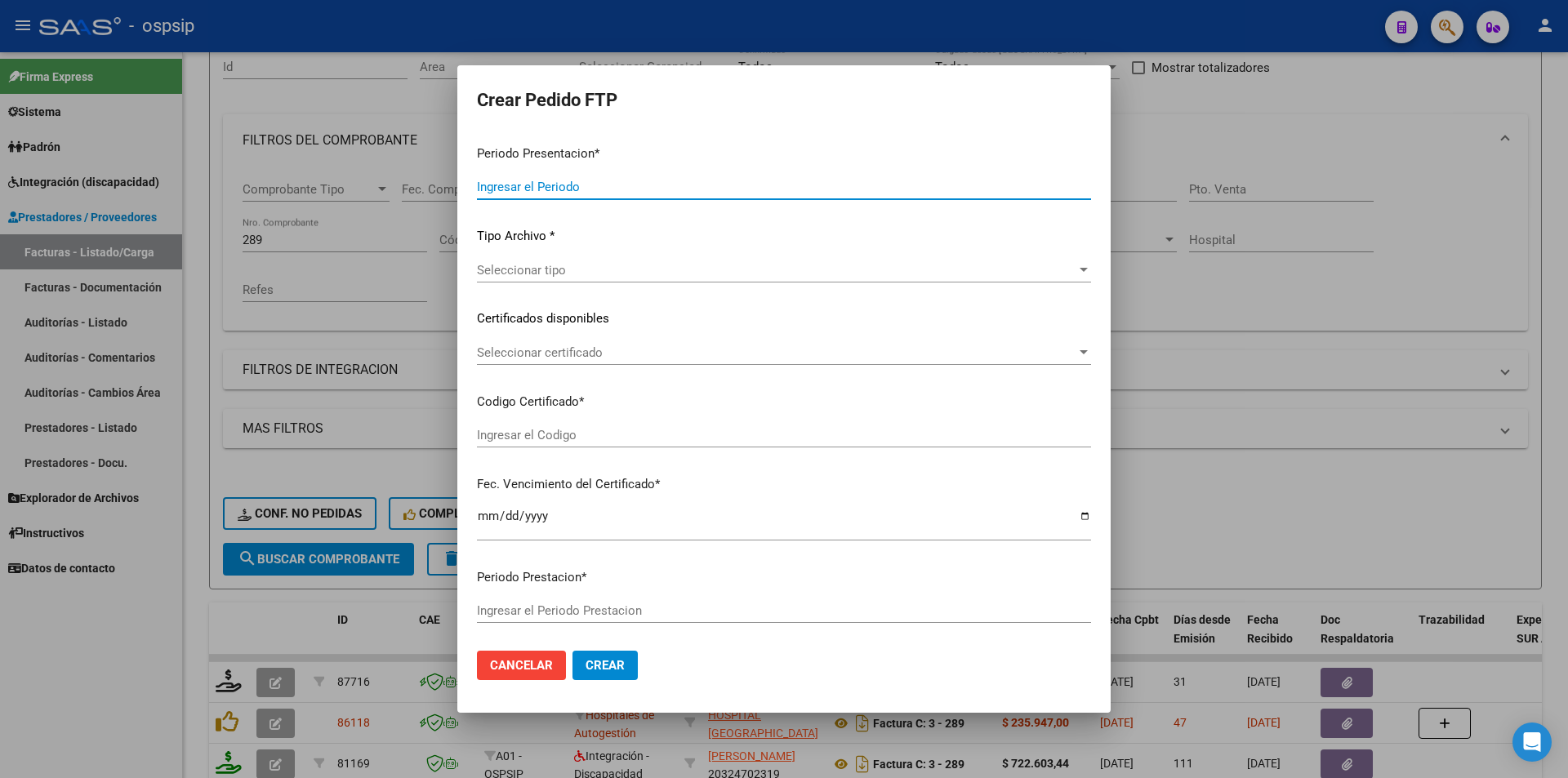
type input "202507"
type input "202506"
type input "$ 98.964,88"
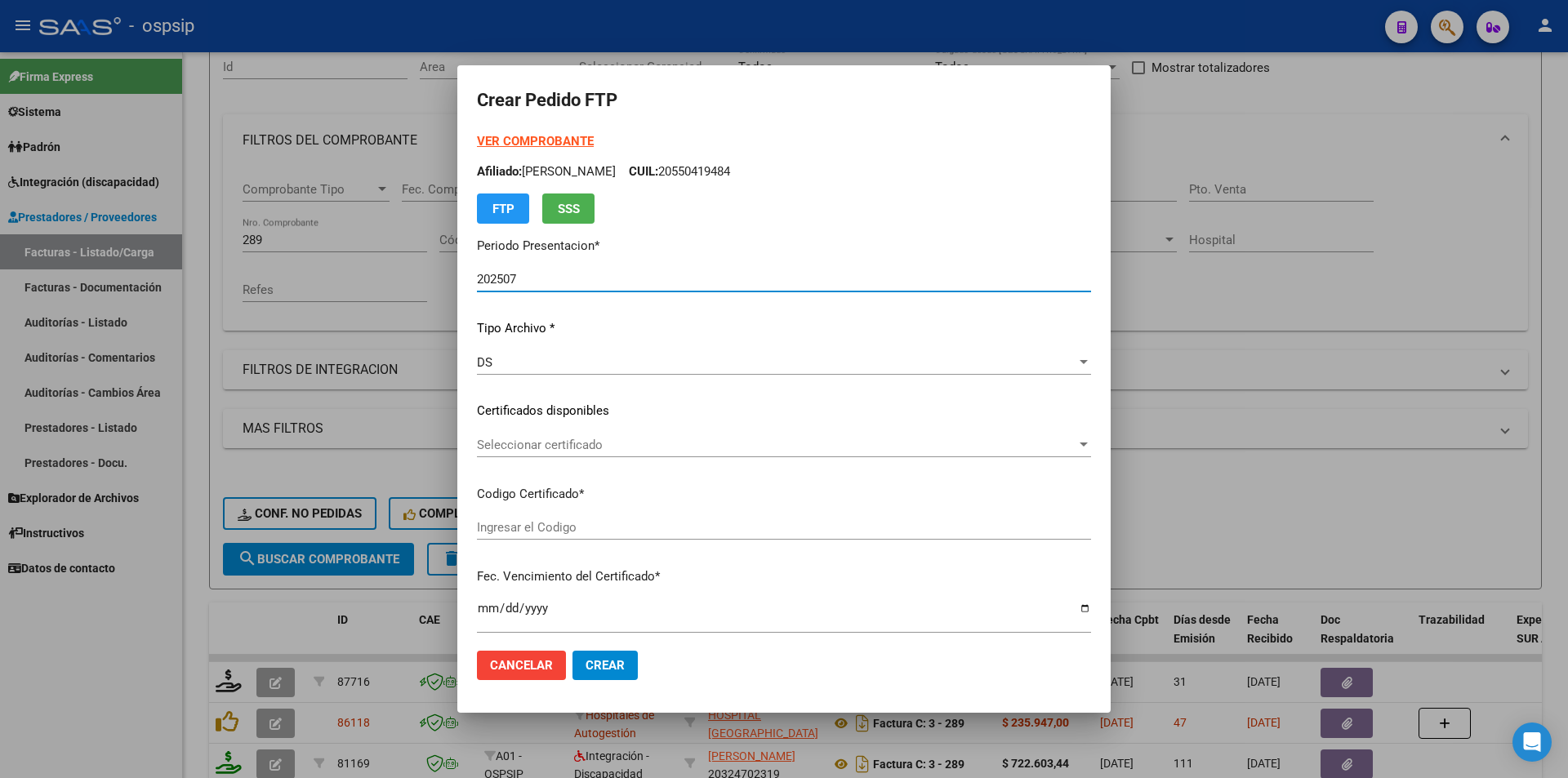
scroll to position [408, 0]
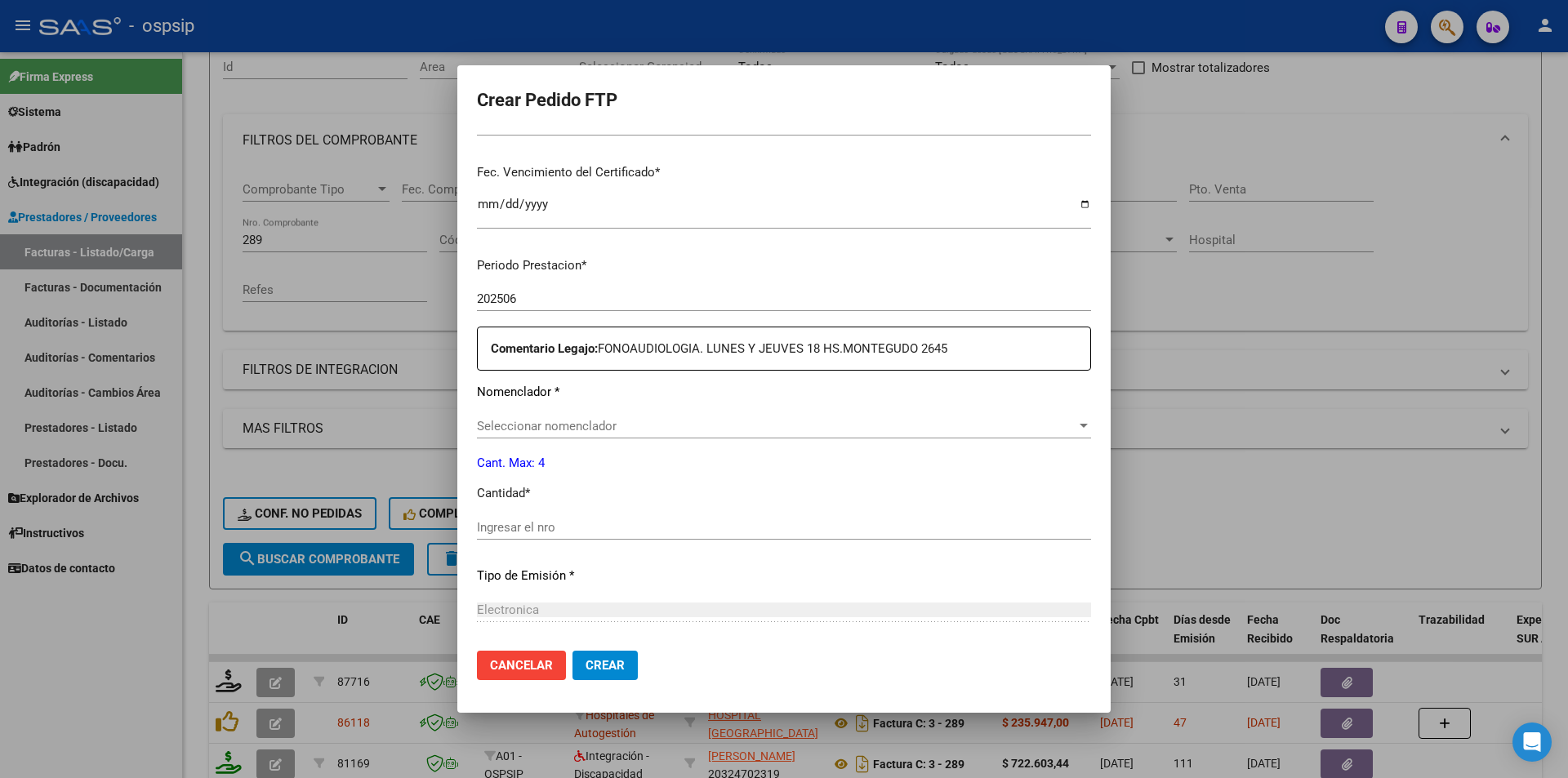
type input "[US_VEHICLE_IDENTIFICATION_NUMBER]-20230901-20330901"
type input "[DATE]"
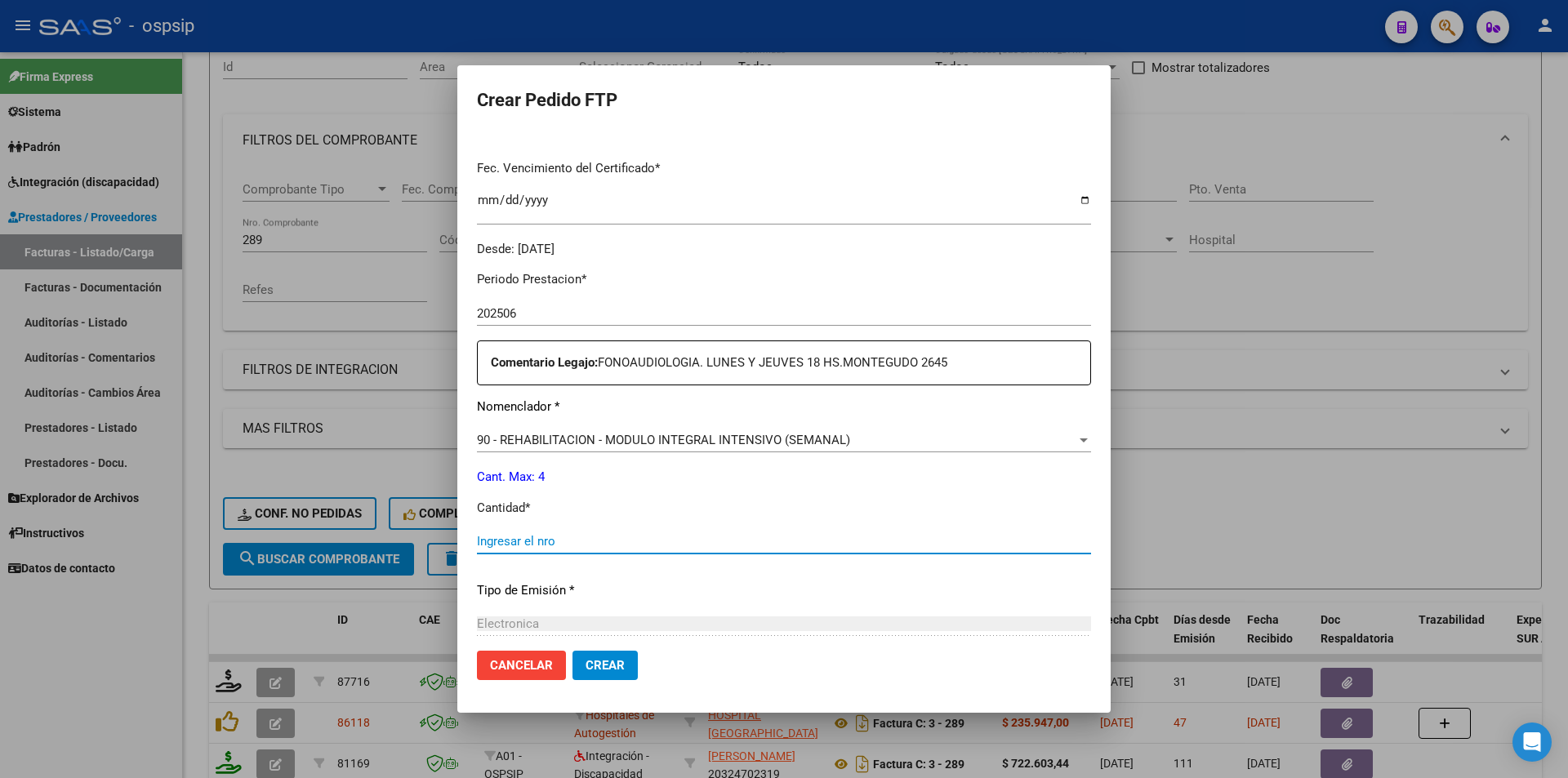
click at [564, 536] on input "Ingresar el nro" at bounding box center [783, 541] width 614 height 15
type input "4"
click at [605, 667] on span "Crear" at bounding box center [604, 665] width 39 height 15
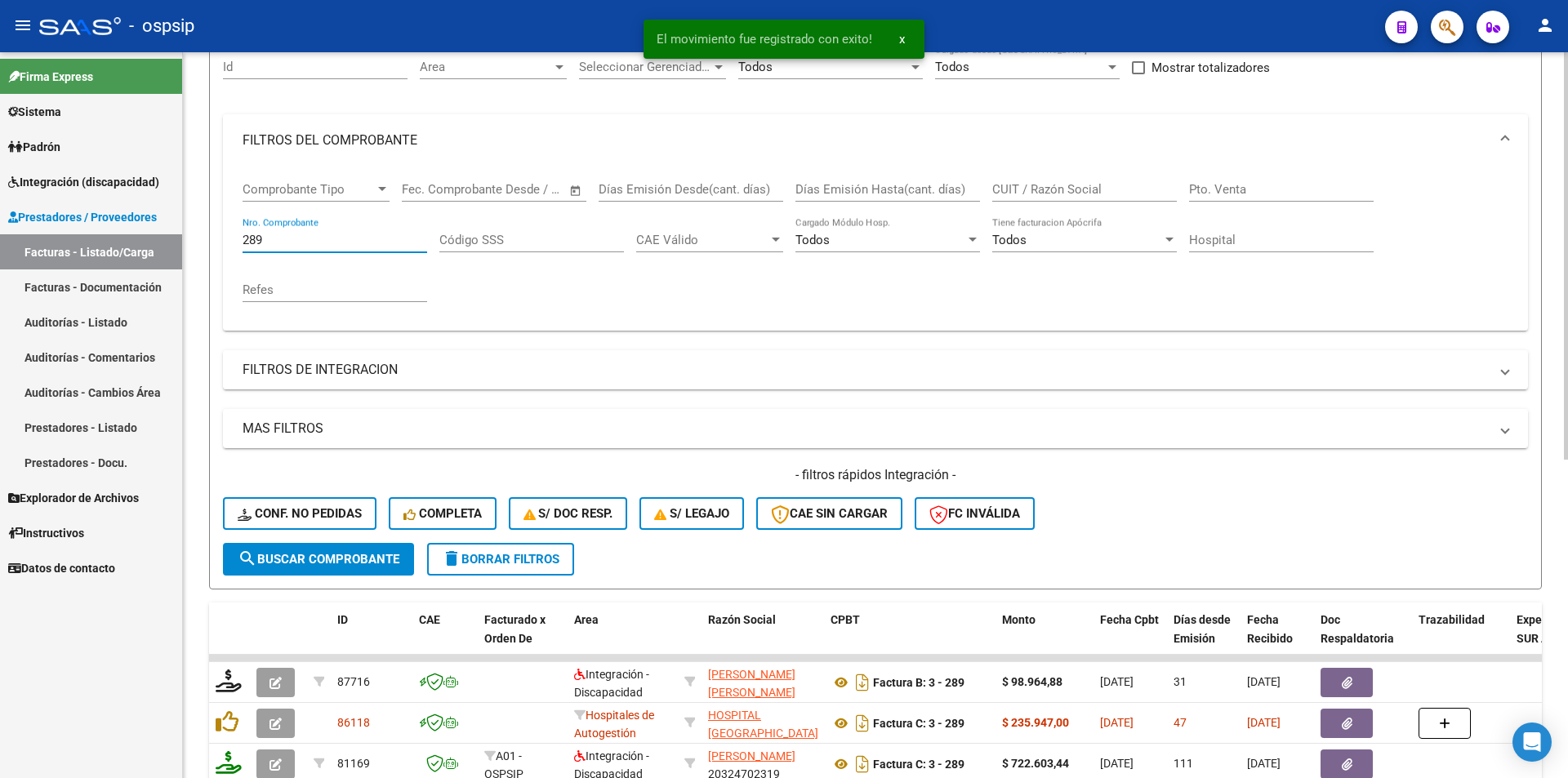
drag, startPoint x: 267, startPoint y: 239, endPoint x: 219, endPoint y: 240, distance: 48.0
click at [219, 240] on form "Filtros Id Area Area Seleccionar Gerenciador Seleccionar Gerenciador Todos Conf…" at bounding box center [875, 309] width 1333 height 559
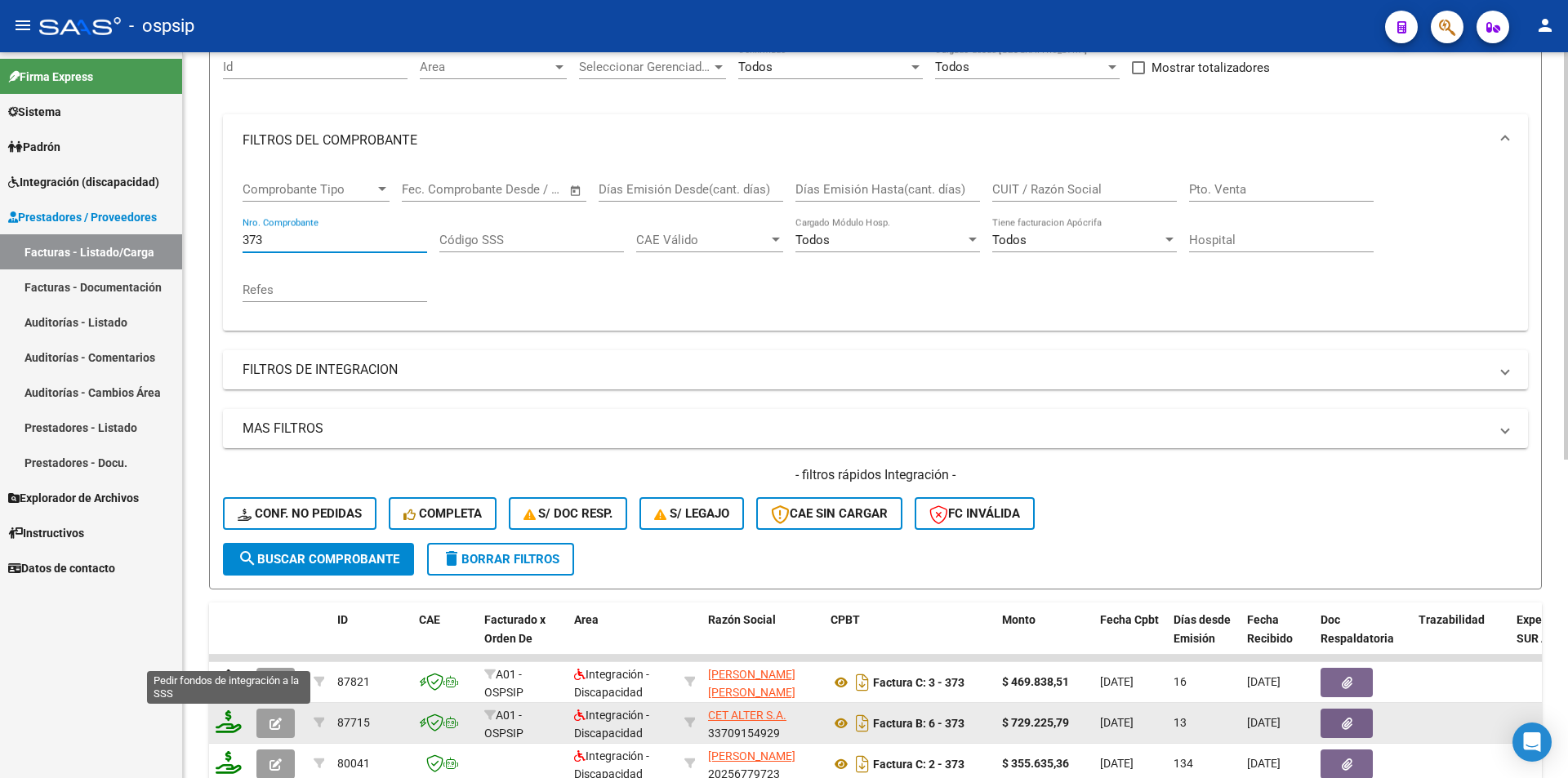
type input "373"
click at [225, 727] on icon at bounding box center [229, 722] width 27 height 23
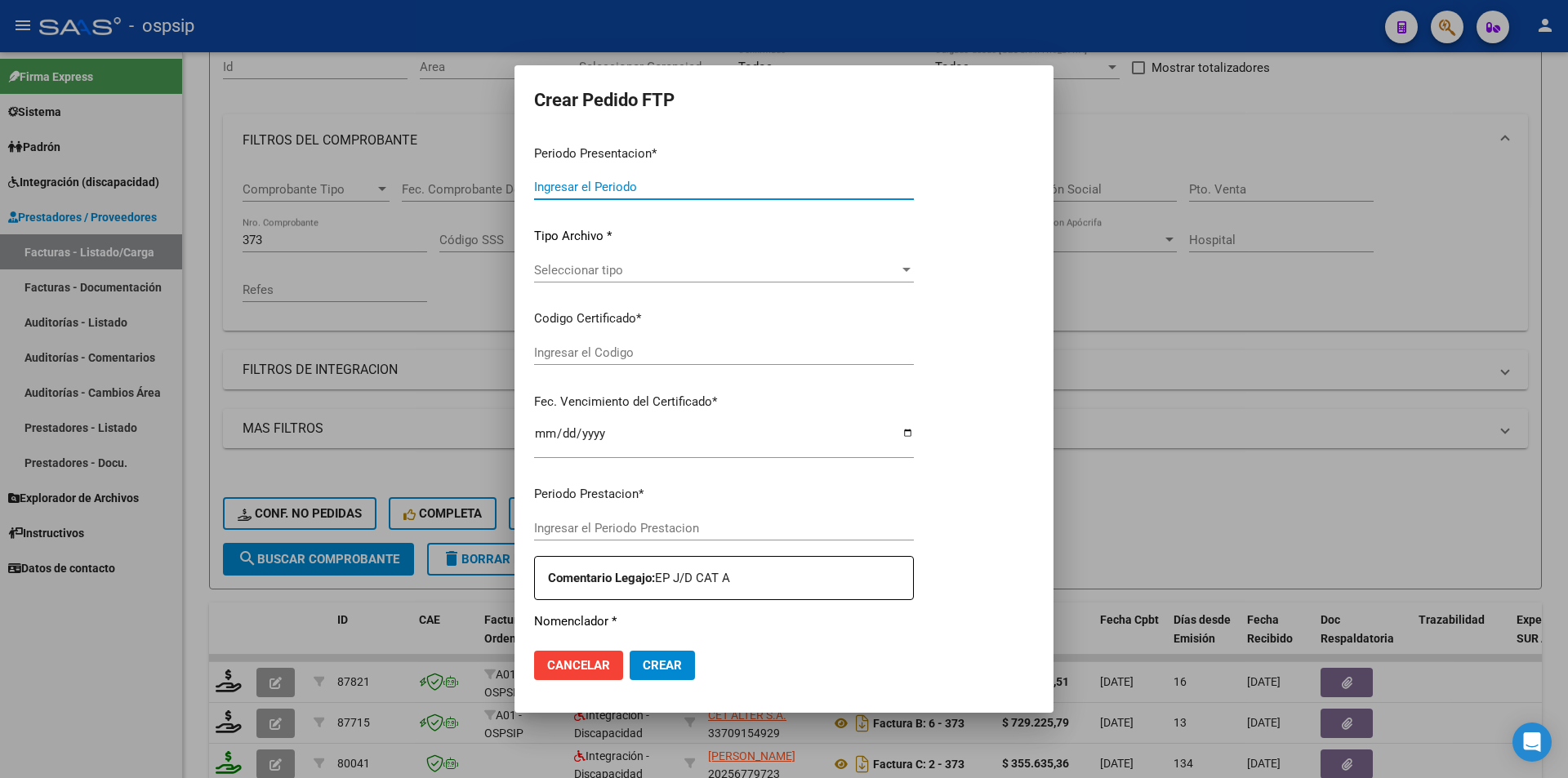
type input "202507"
type input "$ 729.225,79"
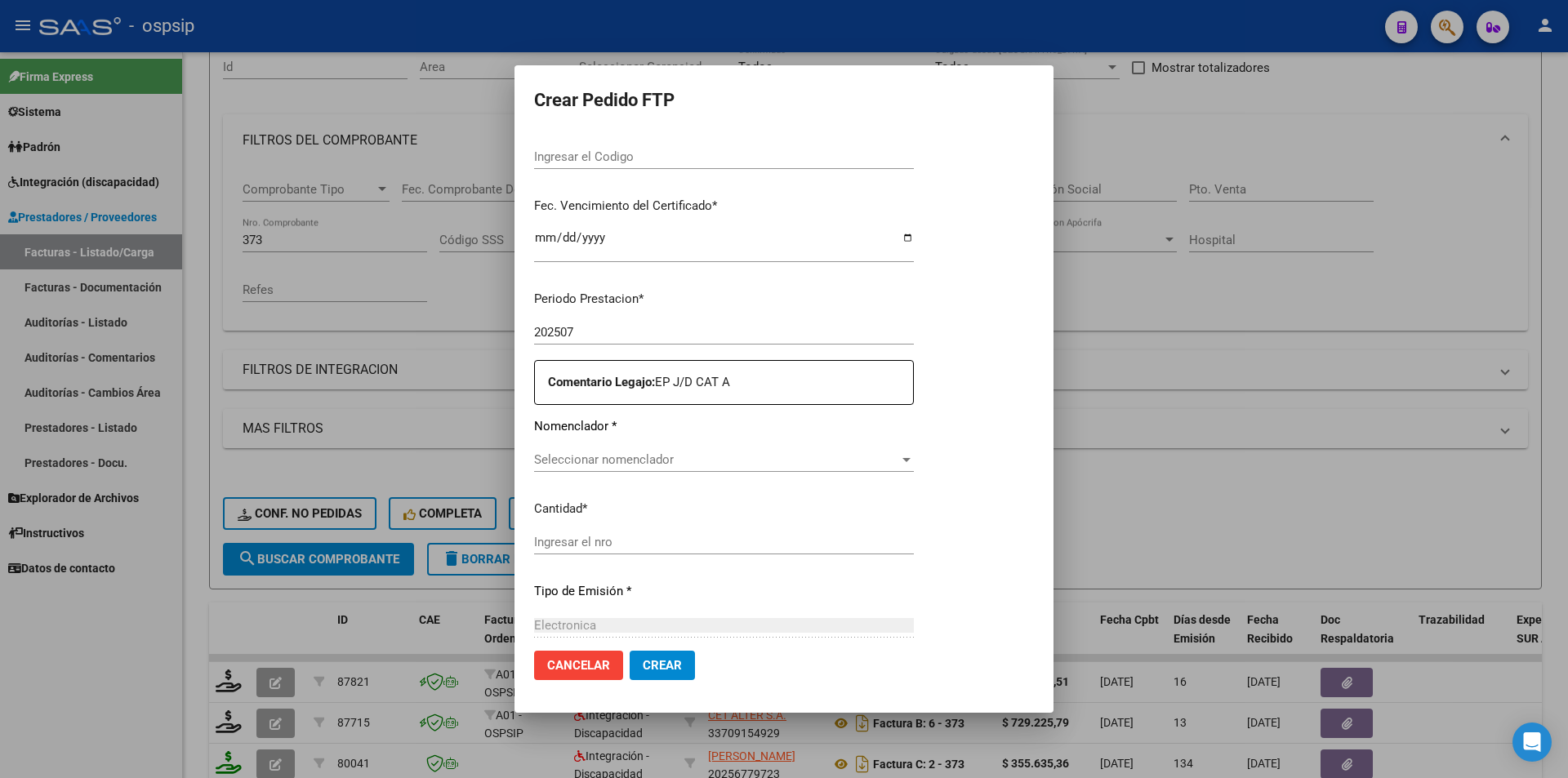
type input "5678600772"
type input "[DATE]"
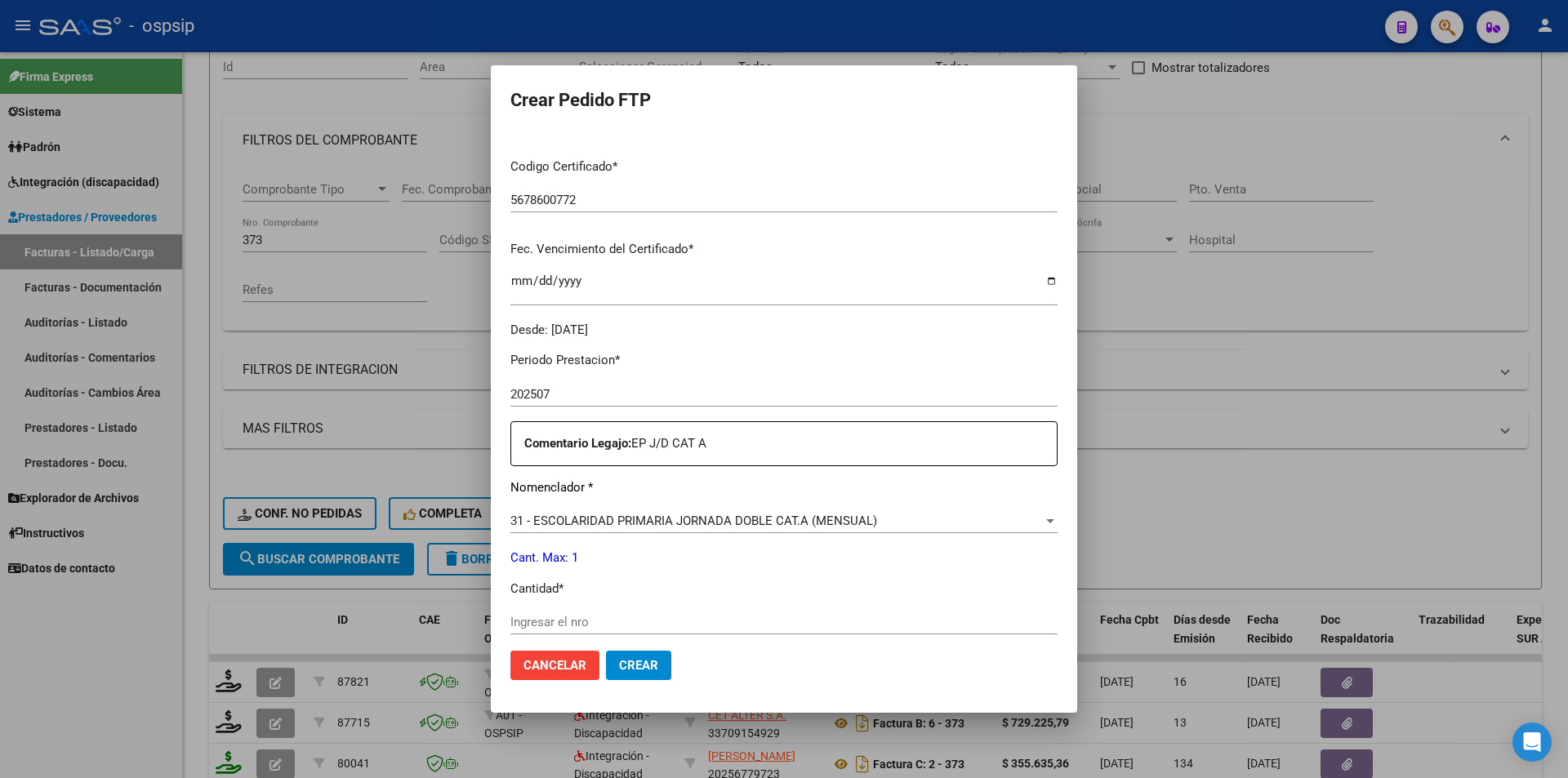
scroll to position [370, 0]
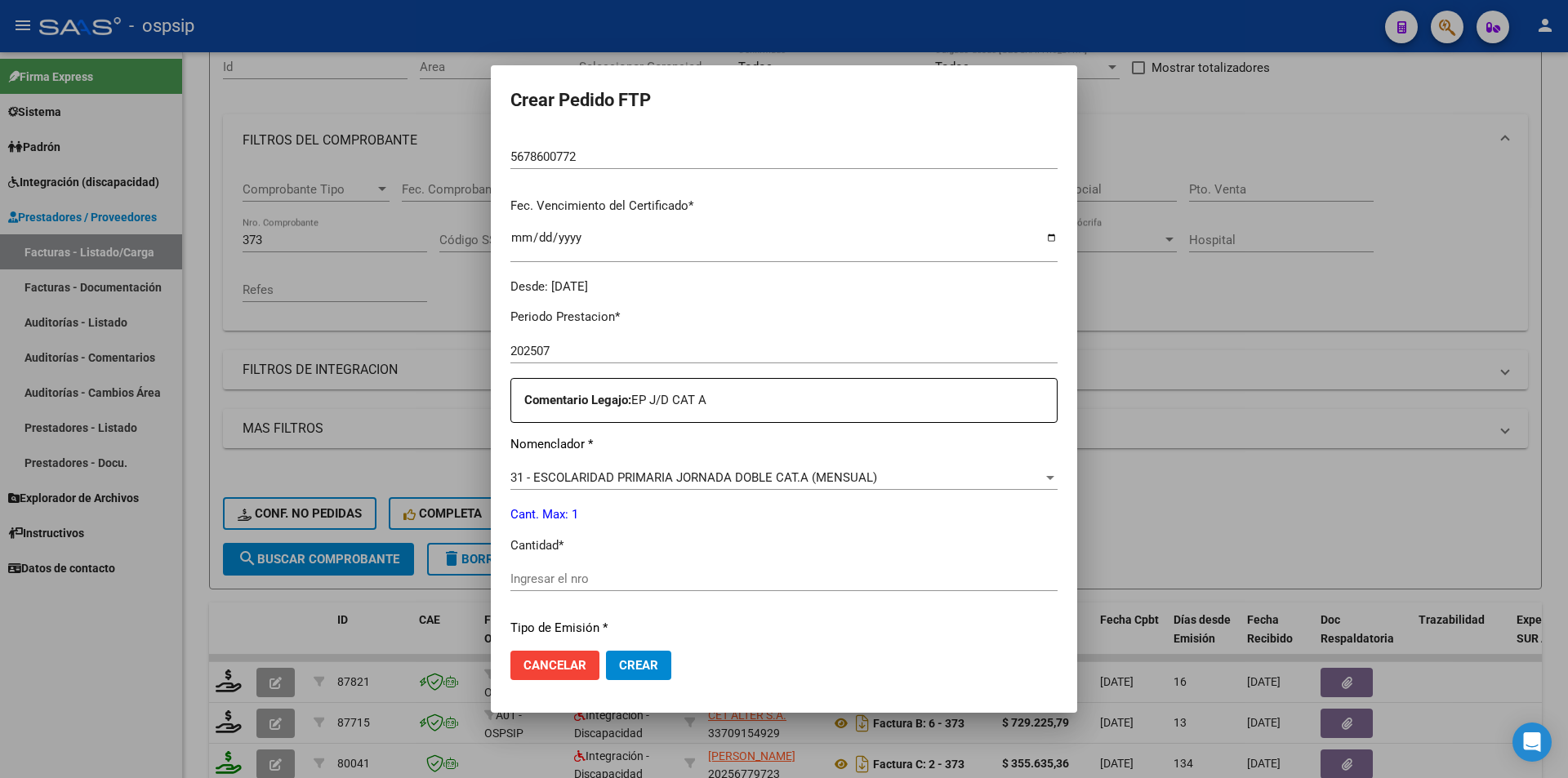
click at [562, 575] on input "Ingresar el nro" at bounding box center [784, 579] width 547 height 15
type input "1"
click at [624, 671] on span "Crear" at bounding box center [638, 665] width 39 height 15
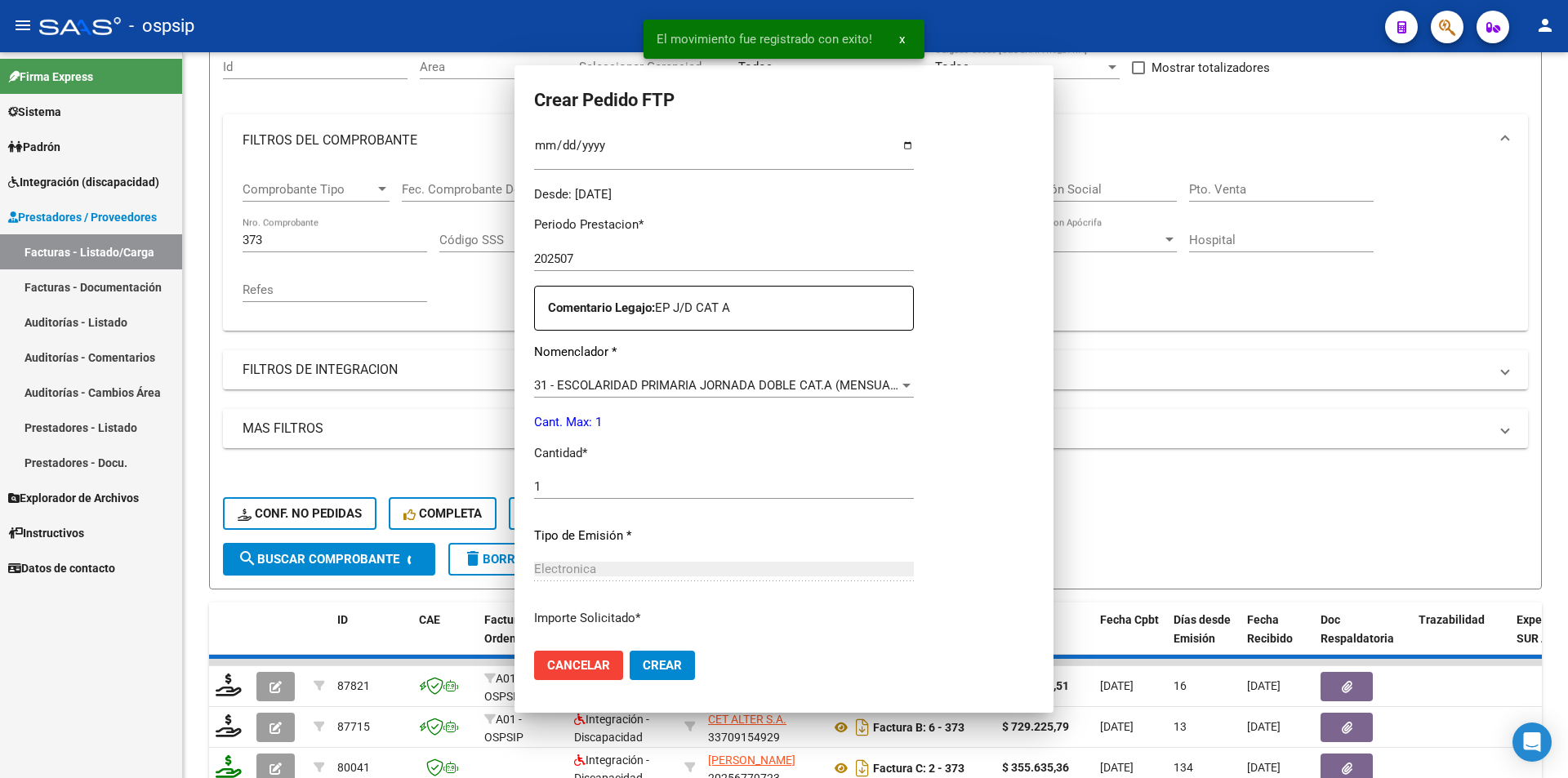
scroll to position [0, 0]
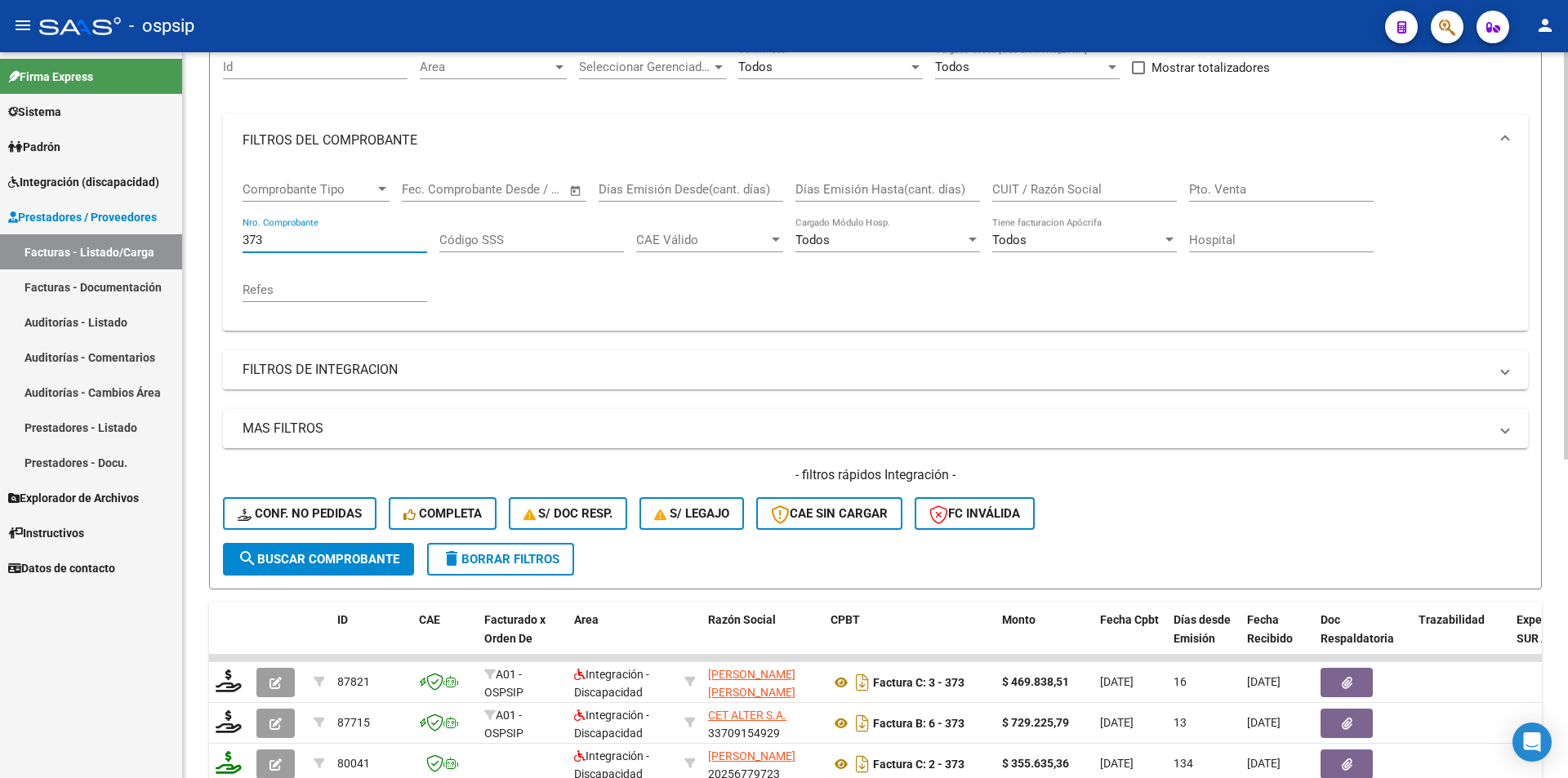
drag, startPoint x: 269, startPoint y: 239, endPoint x: 188, endPoint y: 224, distance: 82.4
click at [188, 224] on div "Video tutorial PRESTADORES -> Listado de CPBTs Emitidos por Prestadores / Prove…" at bounding box center [875, 529] width 1385 height 1280
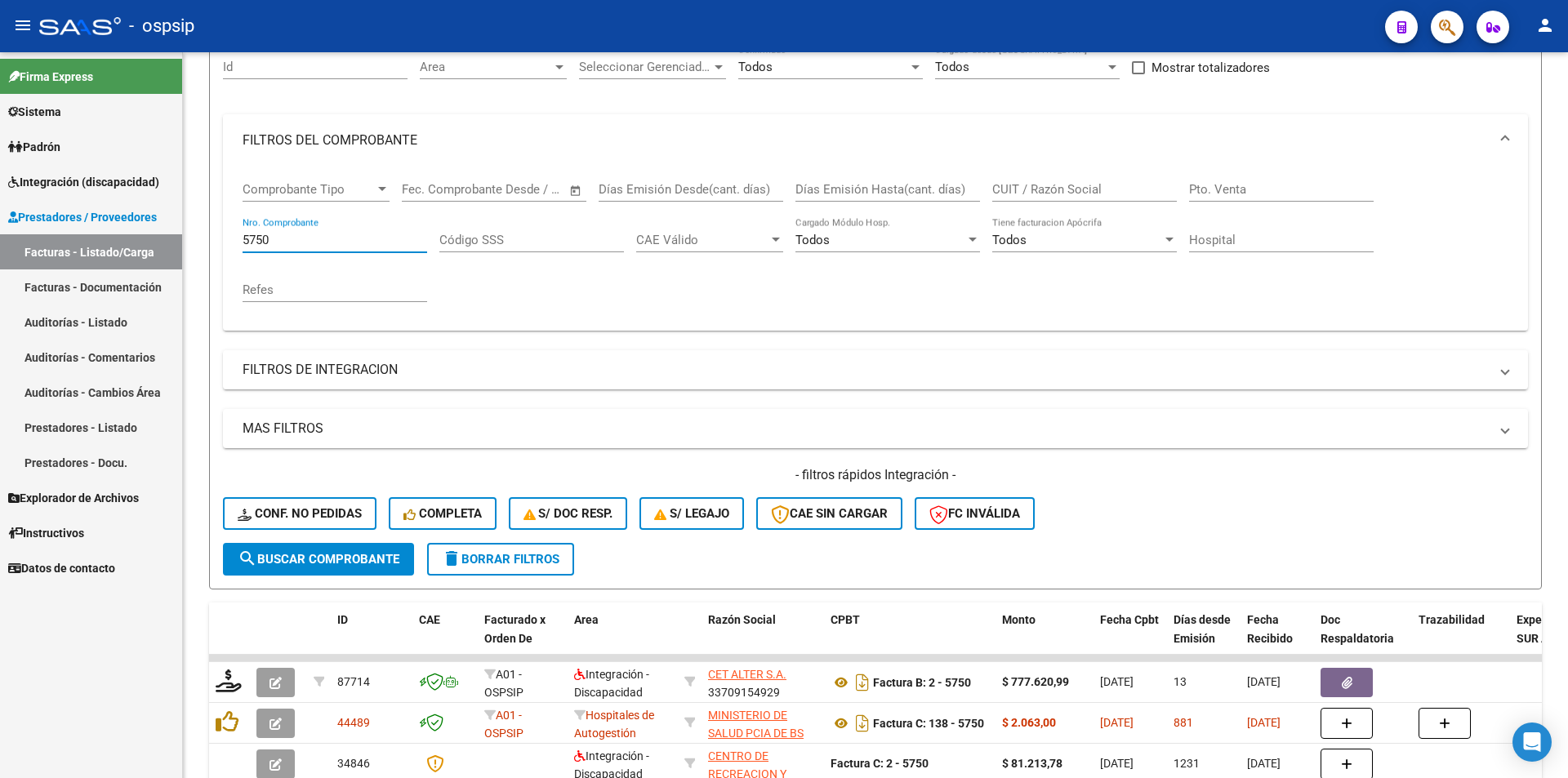
type input "5750"
click at [156, 673] on div "Firma Express Sistema Usuarios Todos los Usuarios Padrón Afiliados Empadronados…" at bounding box center [91, 415] width 182 height 726
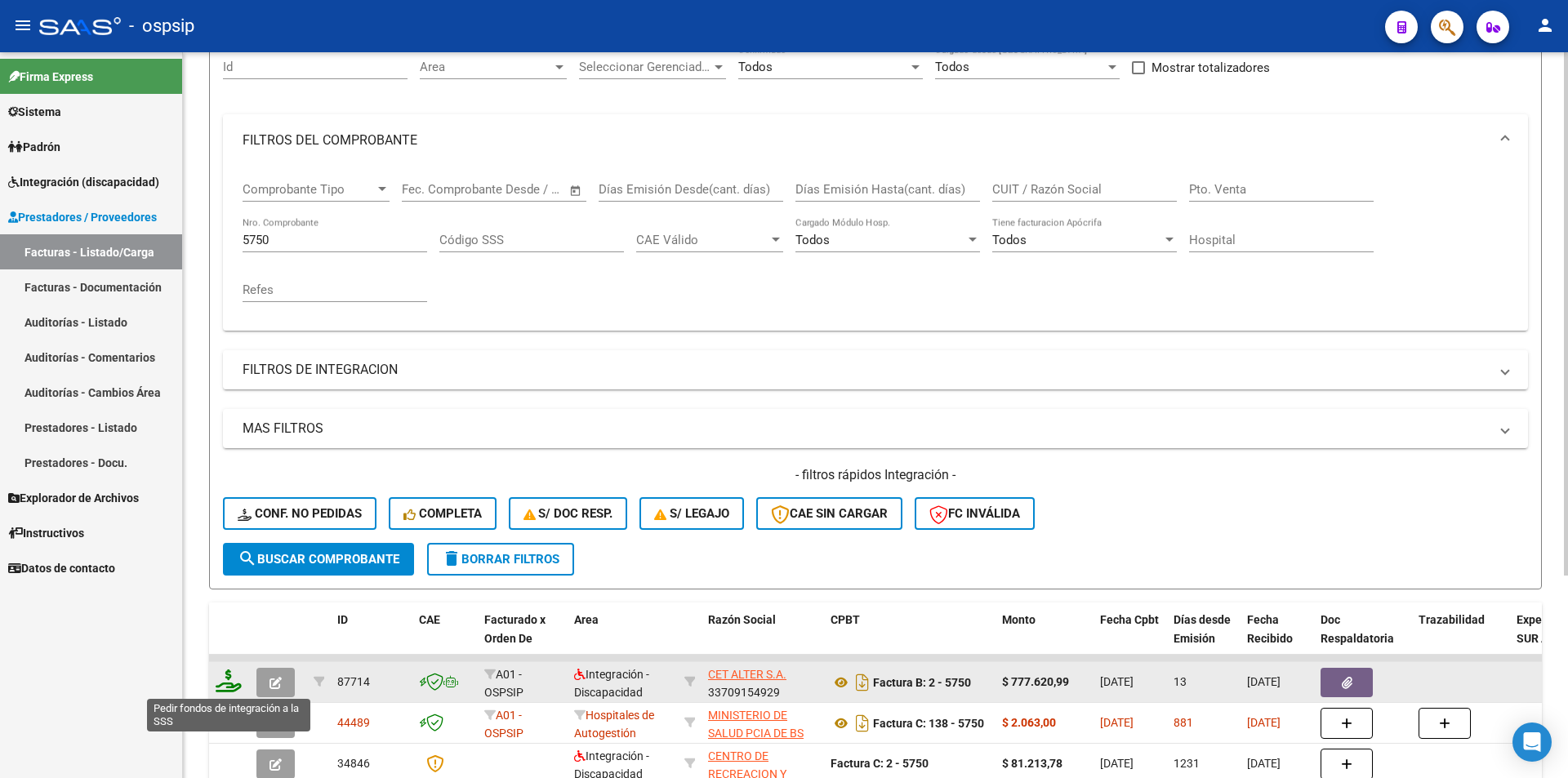
click at [221, 688] on icon at bounding box center [229, 681] width 27 height 23
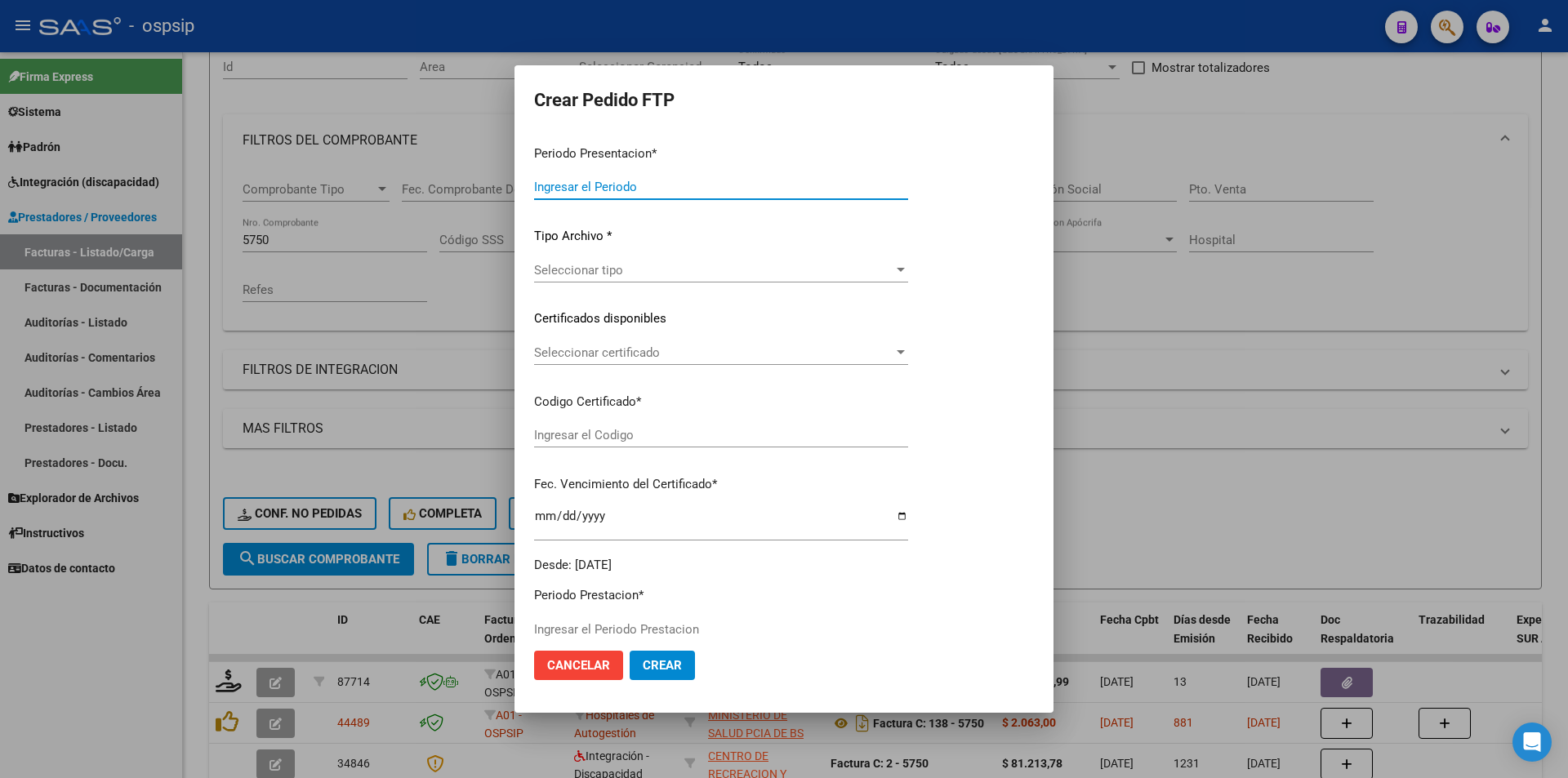
type input "202507"
type input "$ 777.620,99"
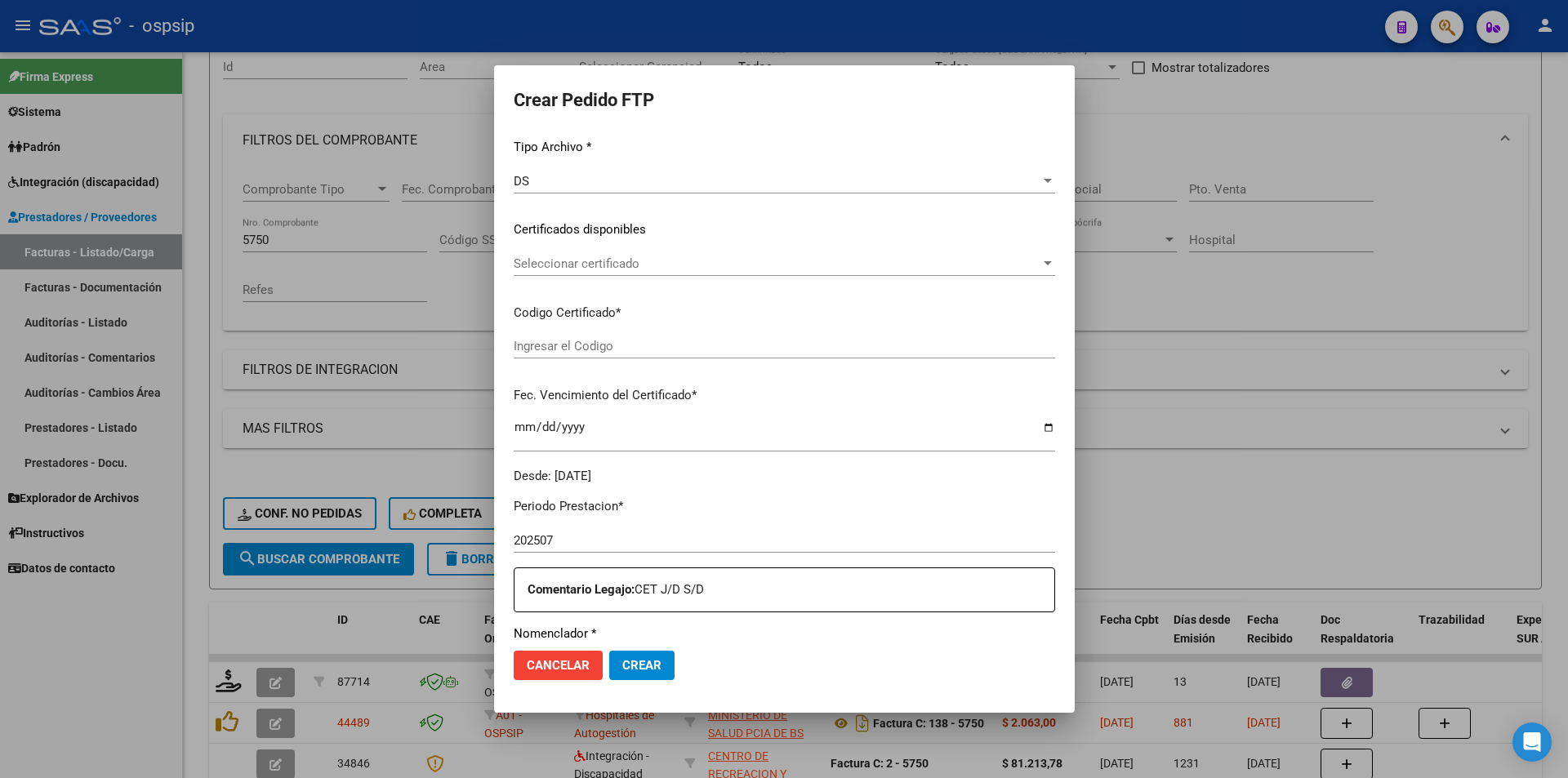
scroll to position [326, 0]
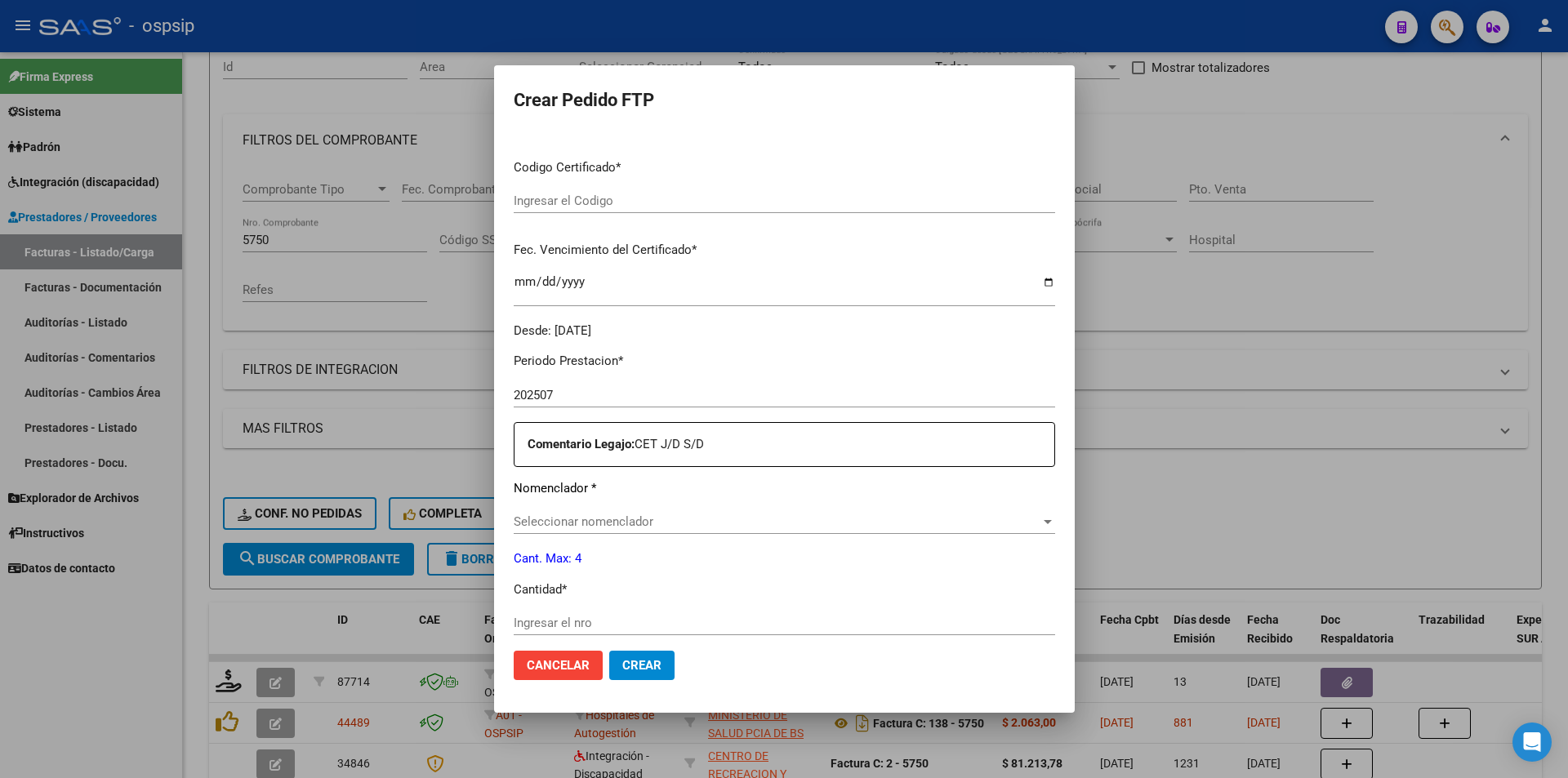
type input "4854957728"
type input "[DATE]"
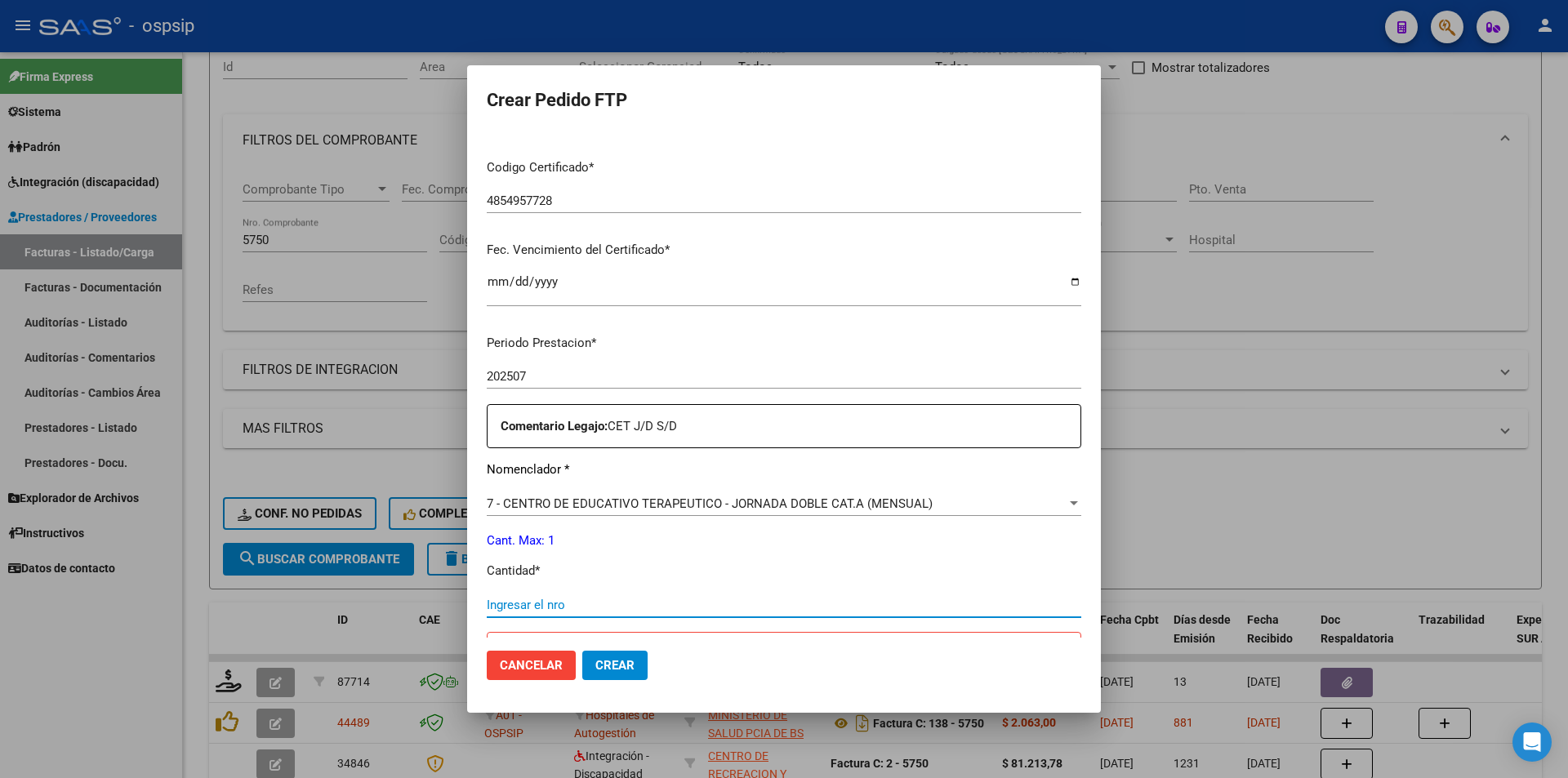
click at [565, 605] on input "Ingresar el nro" at bounding box center [783, 605] width 594 height 15
type input "1"
click at [647, 668] on button "Crear" at bounding box center [614, 664] width 65 height 29
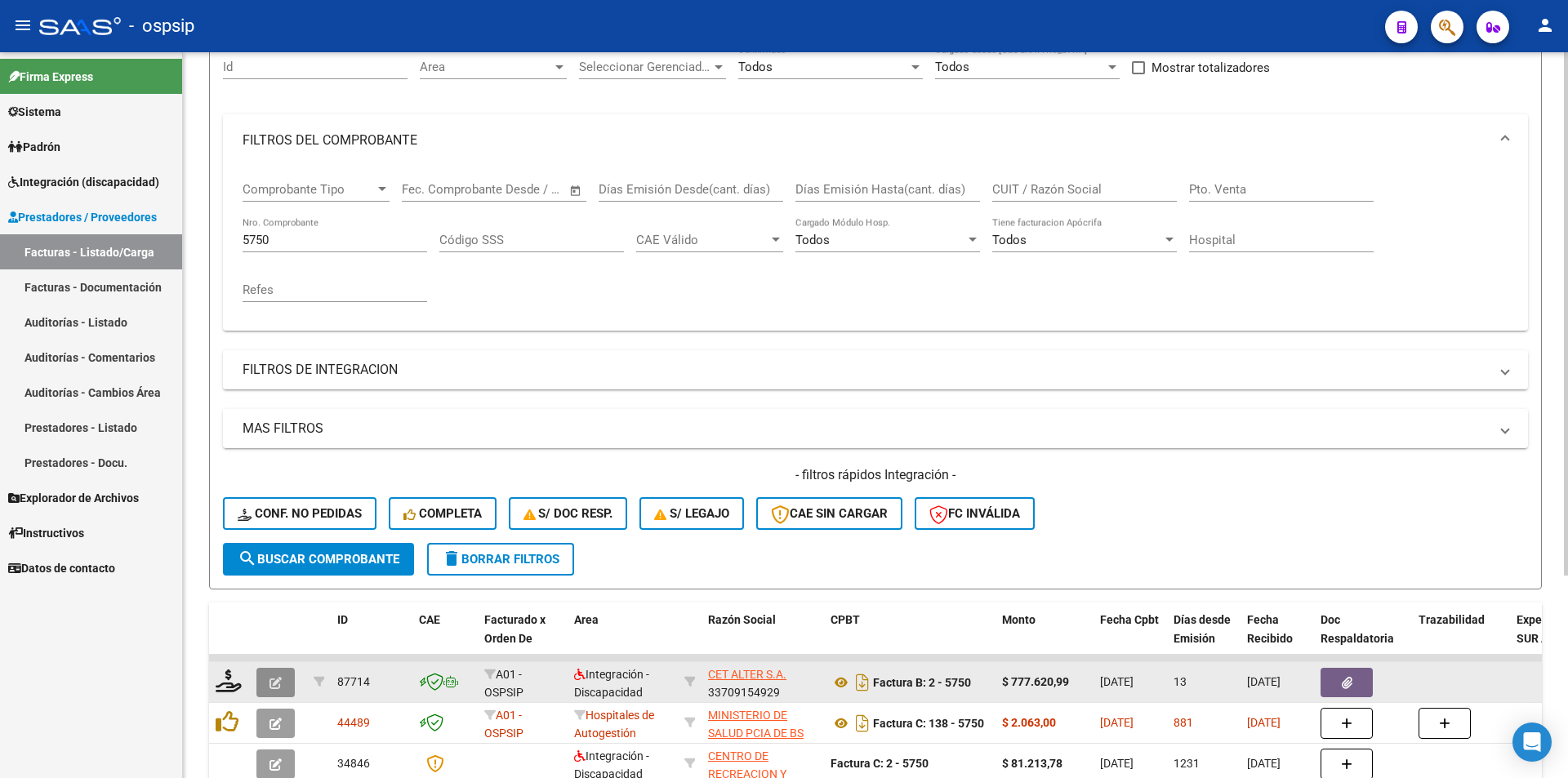
click at [267, 676] on button "button" at bounding box center [275, 682] width 38 height 29
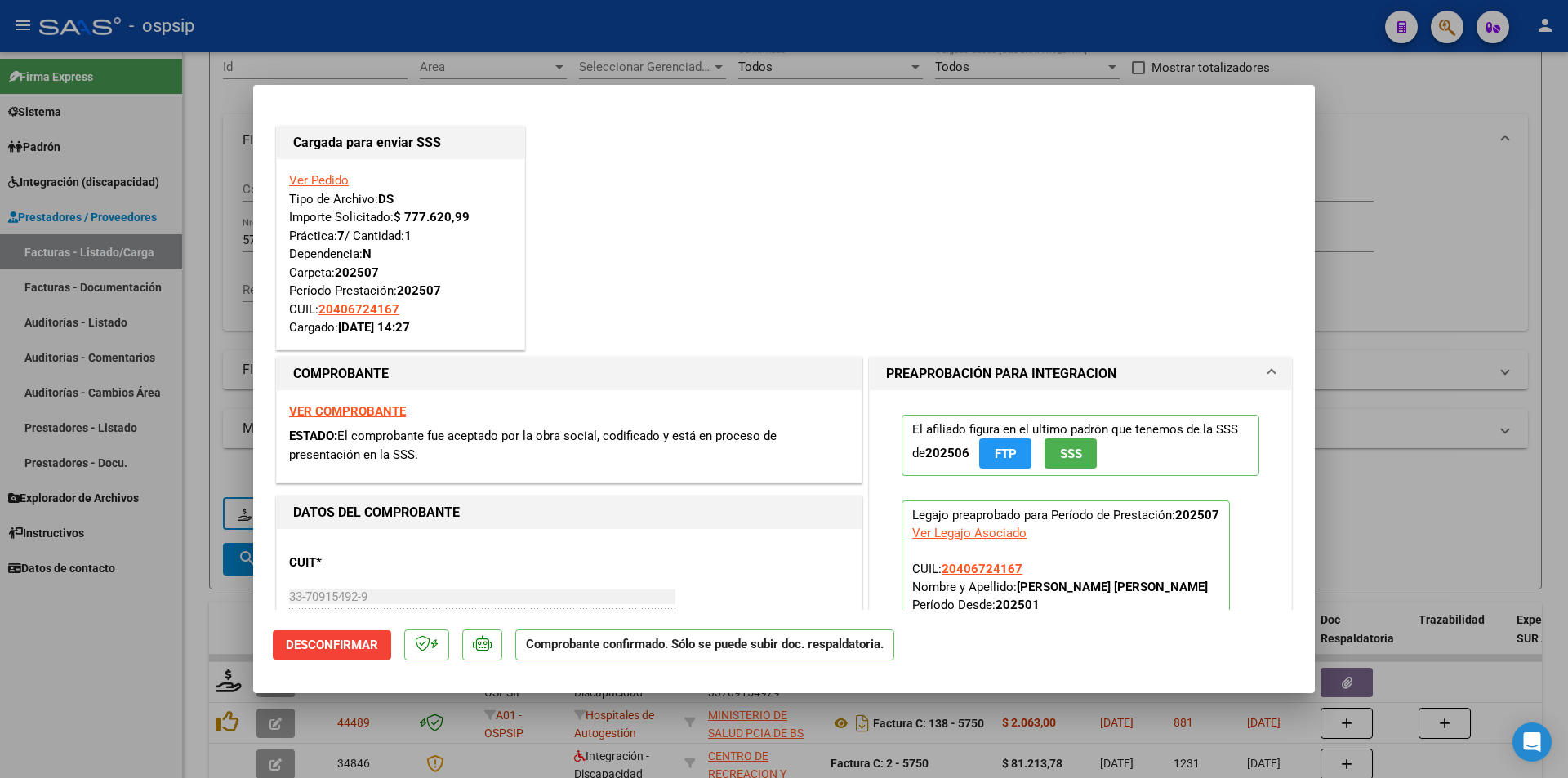
click at [191, 258] on div at bounding box center [784, 389] width 1568 height 778
type input "$ 0,00"
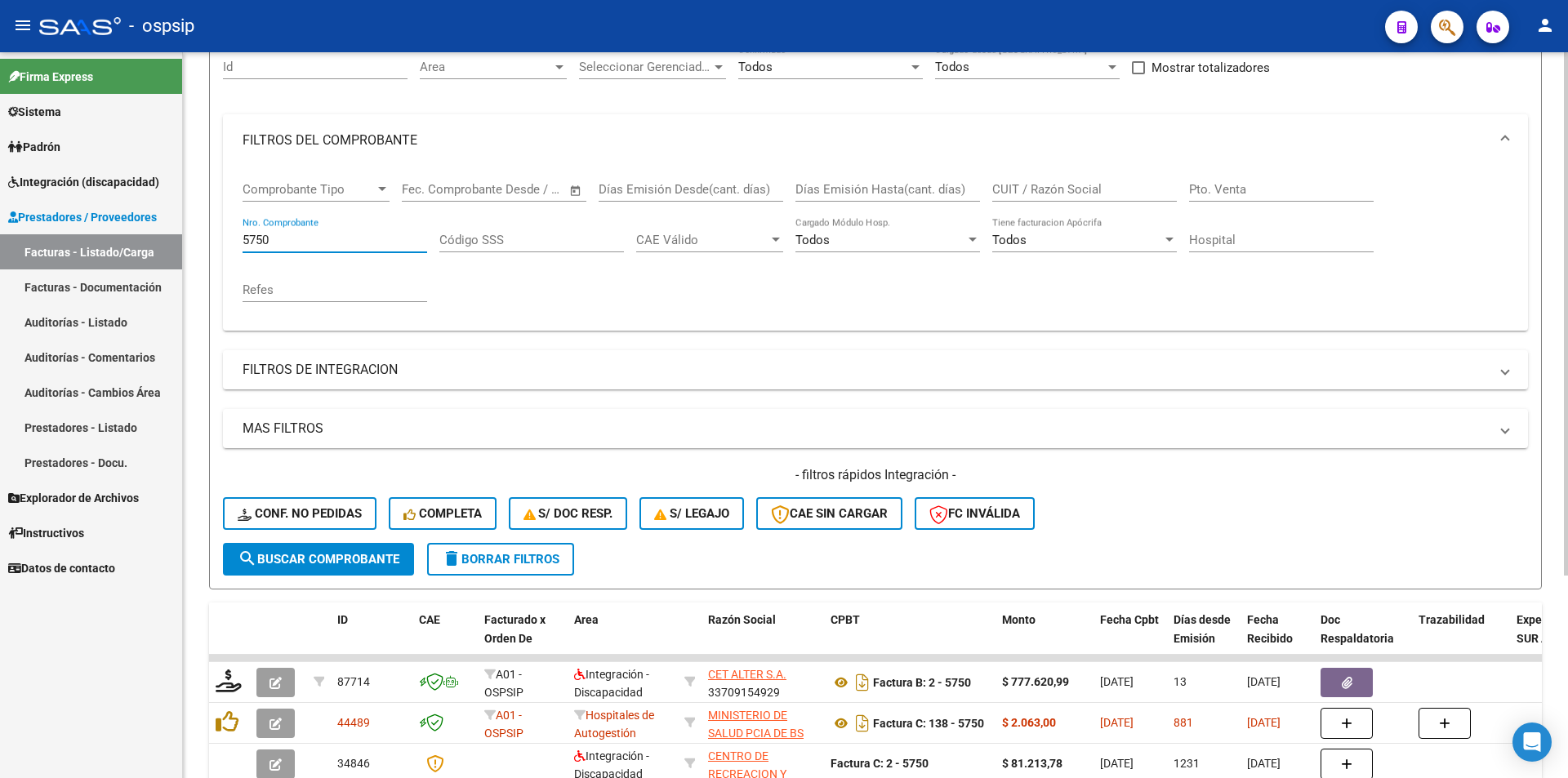
drag, startPoint x: 284, startPoint y: 237, endPoint x: 231, endPoint y: 231, distance: 53.3
click at [231, 231] on div "Comprobante Tipo Comprobante Tipo Start date – End date Fec. Comprobante Desde …" at bounding box center [875, 249] width 1304 height 164
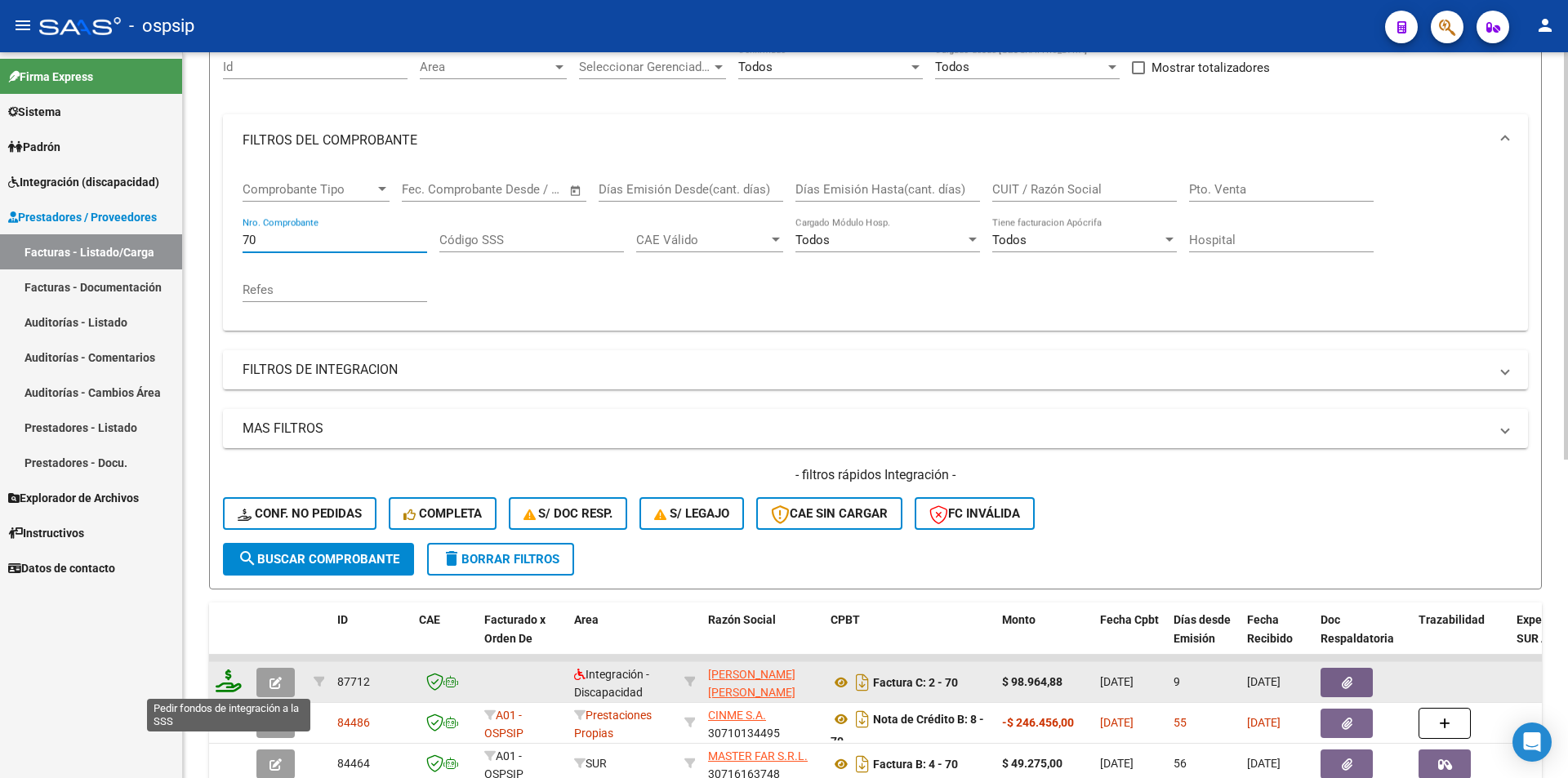
type input "70"
click at [229, 683] on icon at bounding box center [229, 681] width 27 height 23
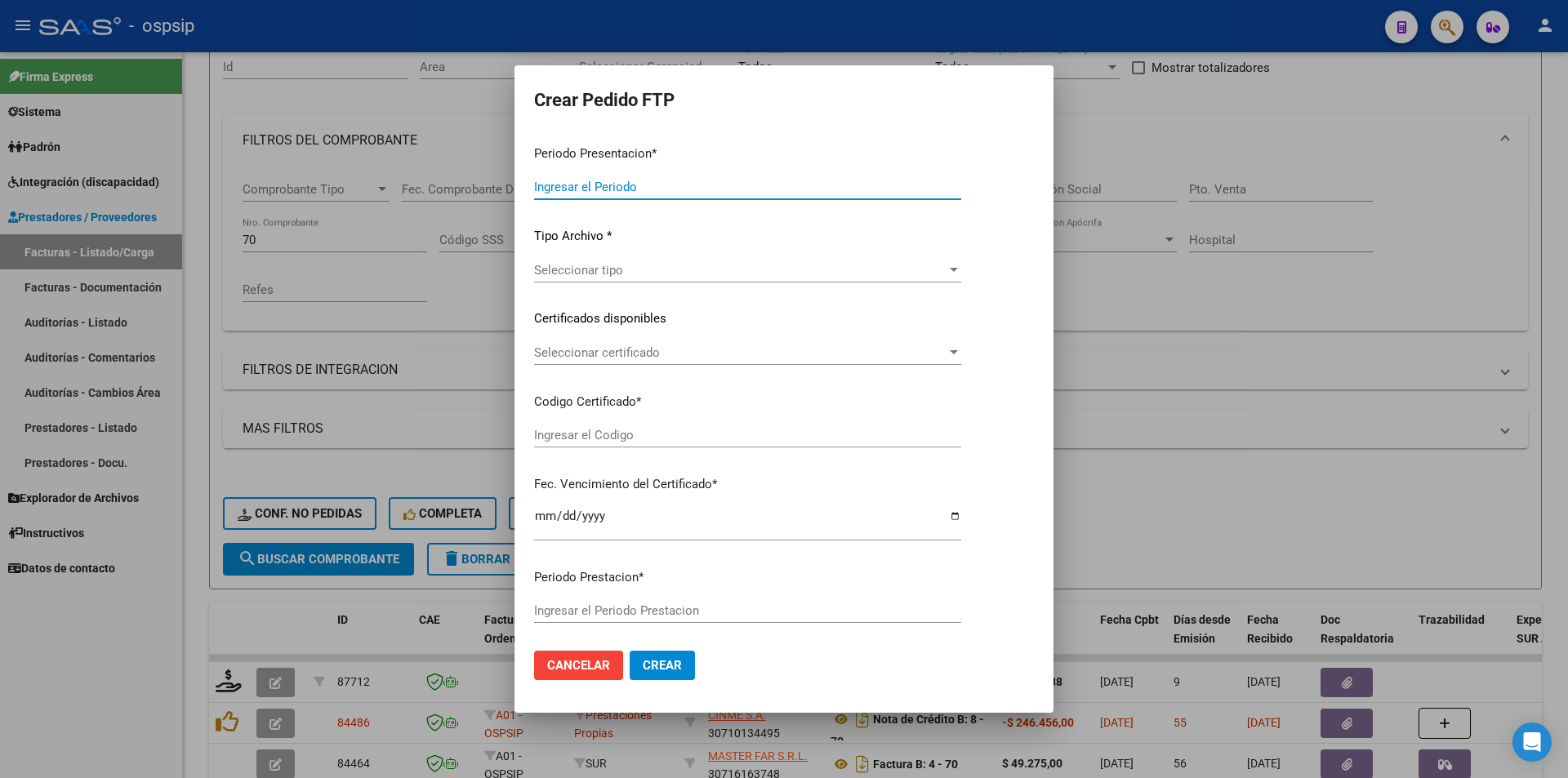
type input "202507"
type input "$ 98.964,88"
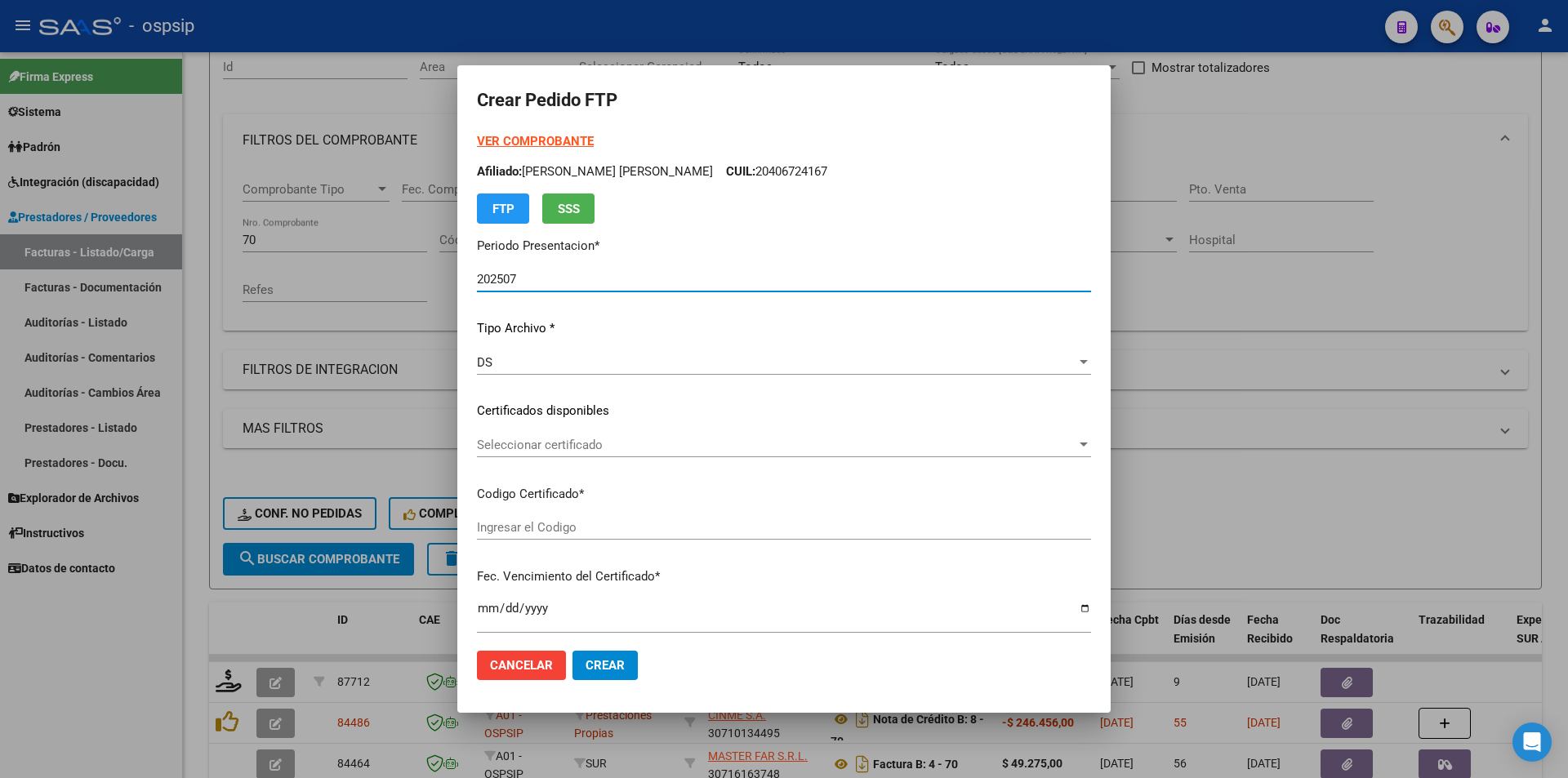
type input "ARG02000574216762023062320260623CAT242"
type input "[DATE]"
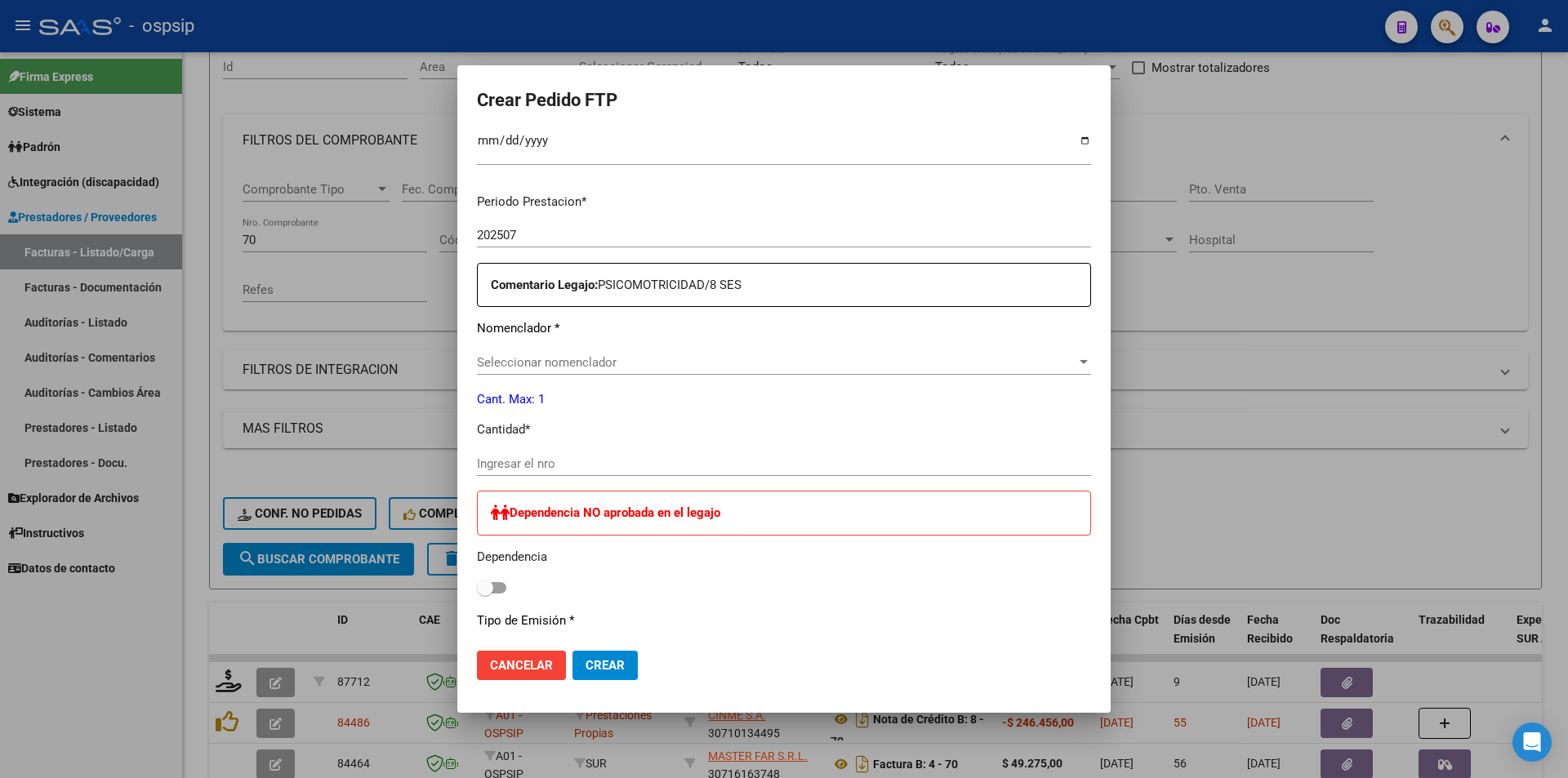
scroll to position [490, 0]
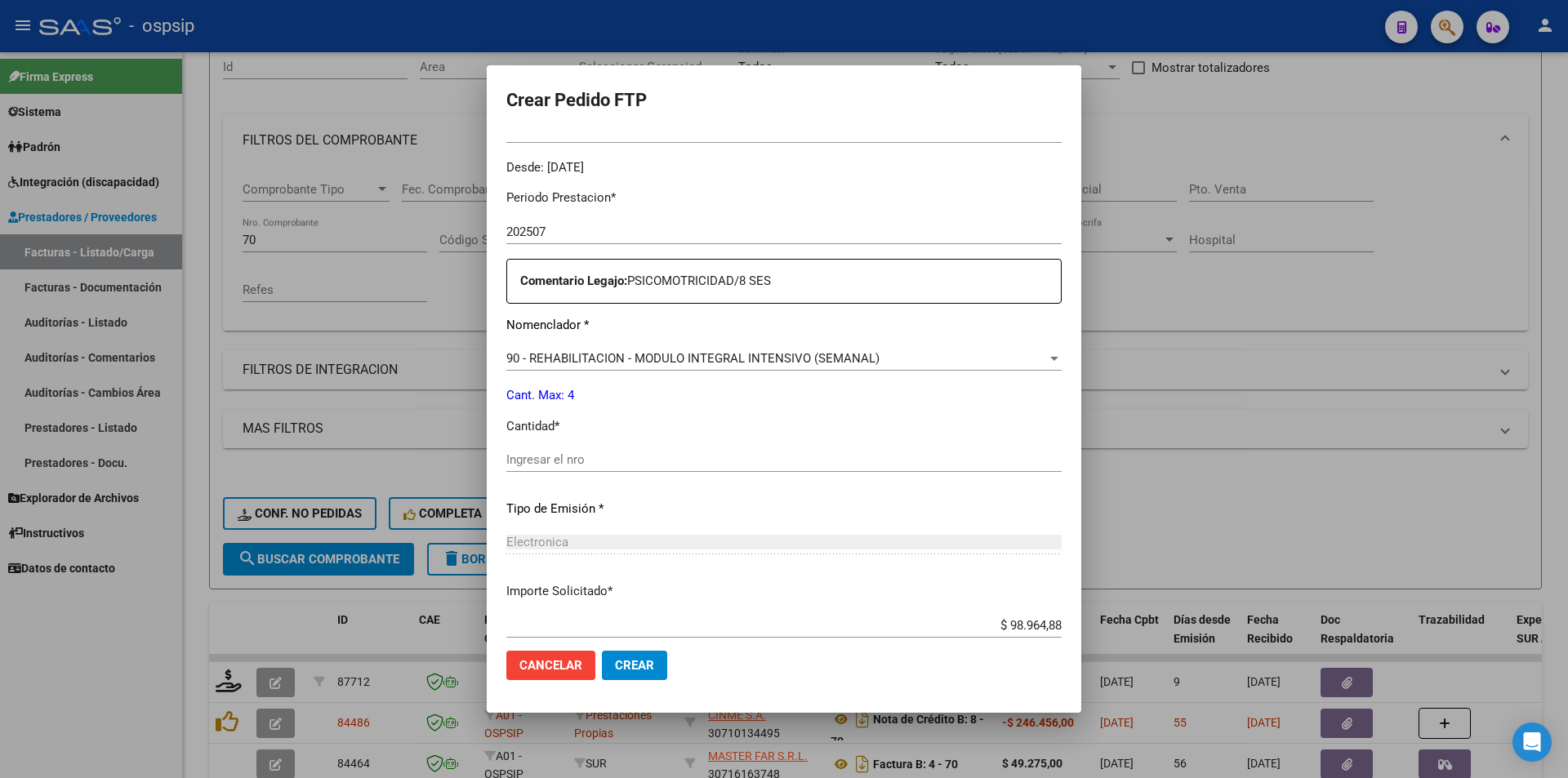
click at [545, 468] on div "Ingresar el nro" at bounding box center [784, 460] width 555 height 25
type input "4"
click at [624, 661] on span "Crear" at bounding box center [634, 665] width 39 height 15
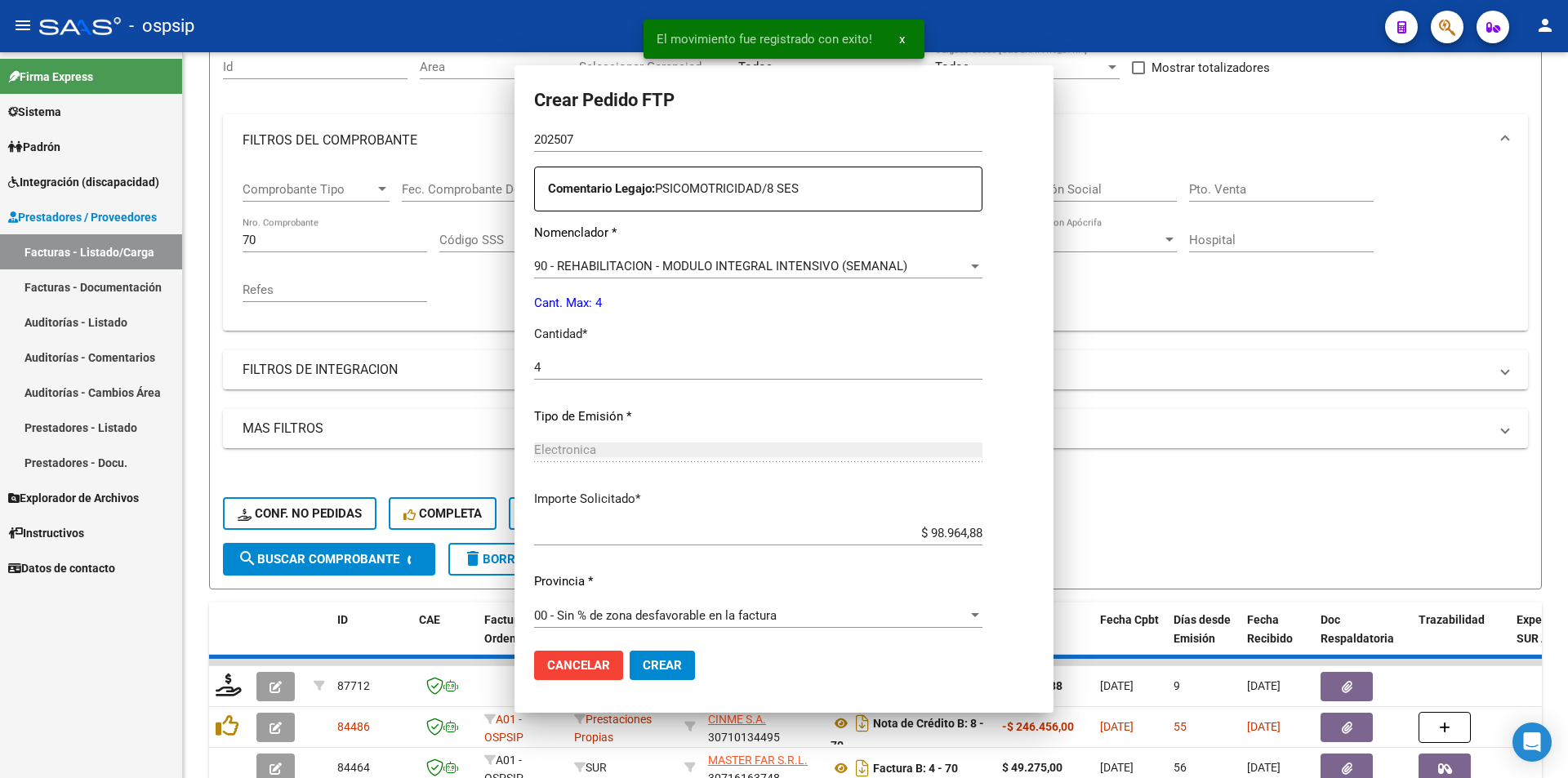
scroll to position [398, 0]
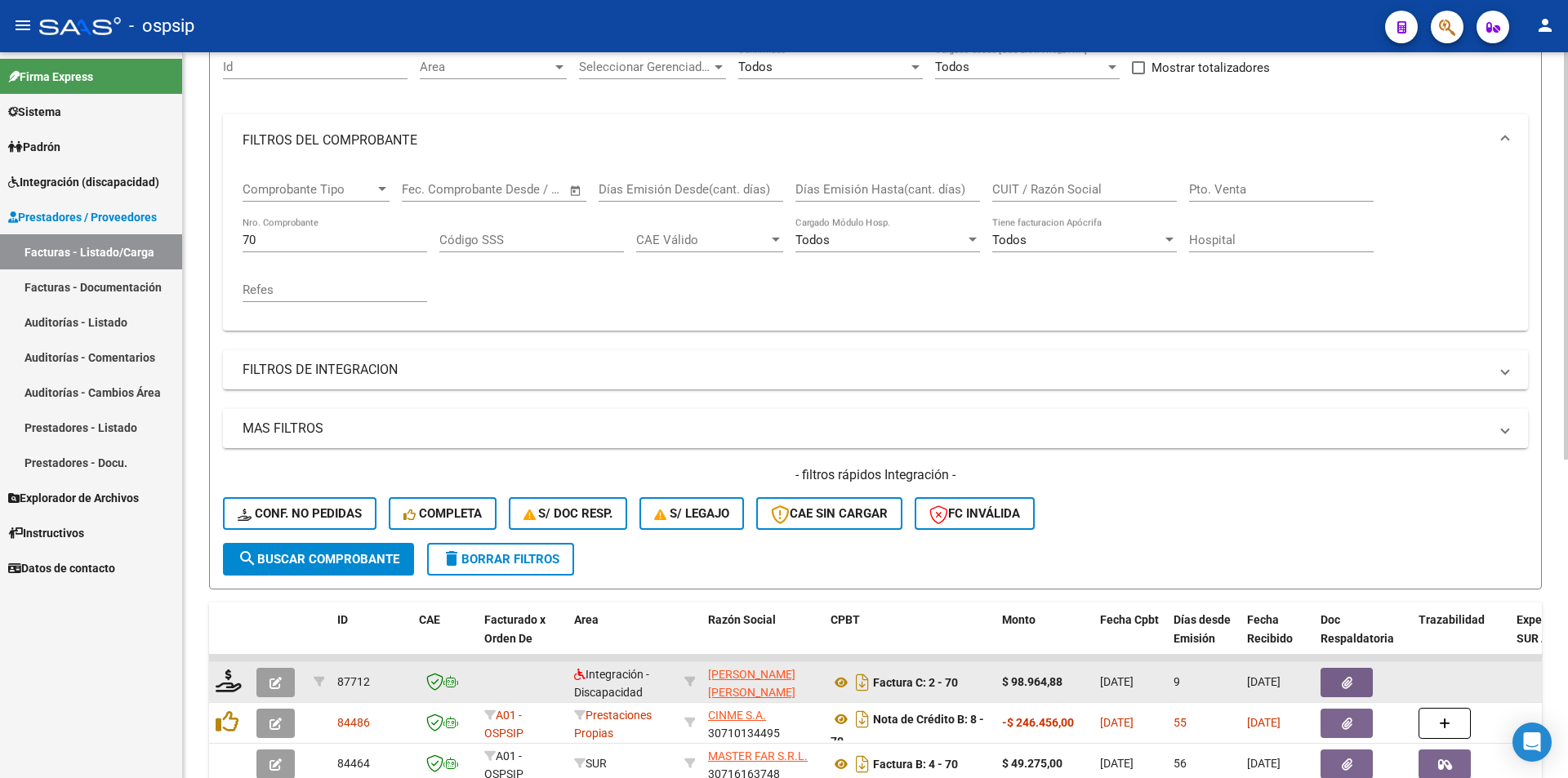
click at [271, 684] on icon "button" at bounding box center [275, 683] width 12 height 12
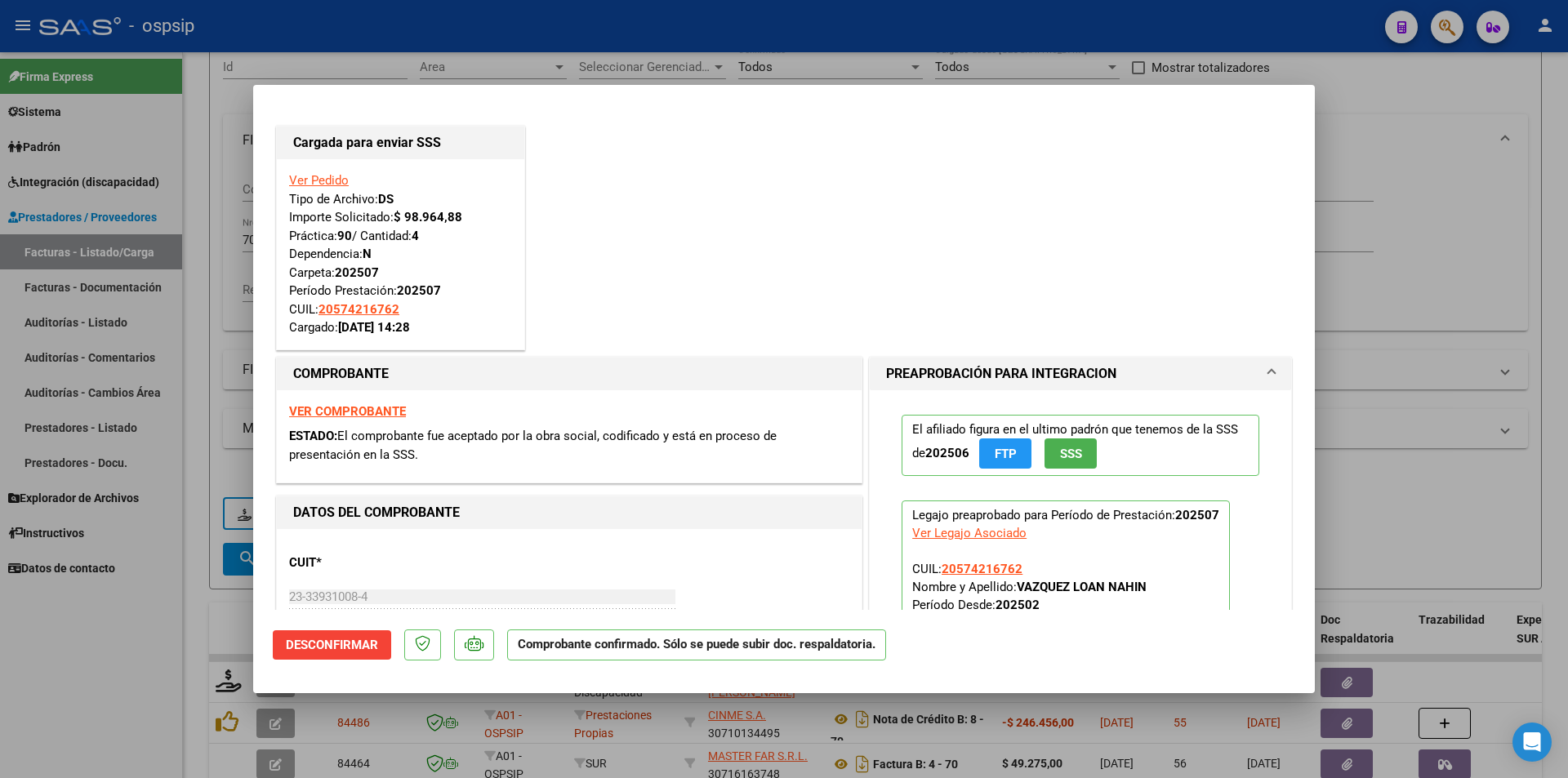
click at [156, 700] on div at bounding box center [784, 389] width 1568 height 778
type input "$ 0,00"
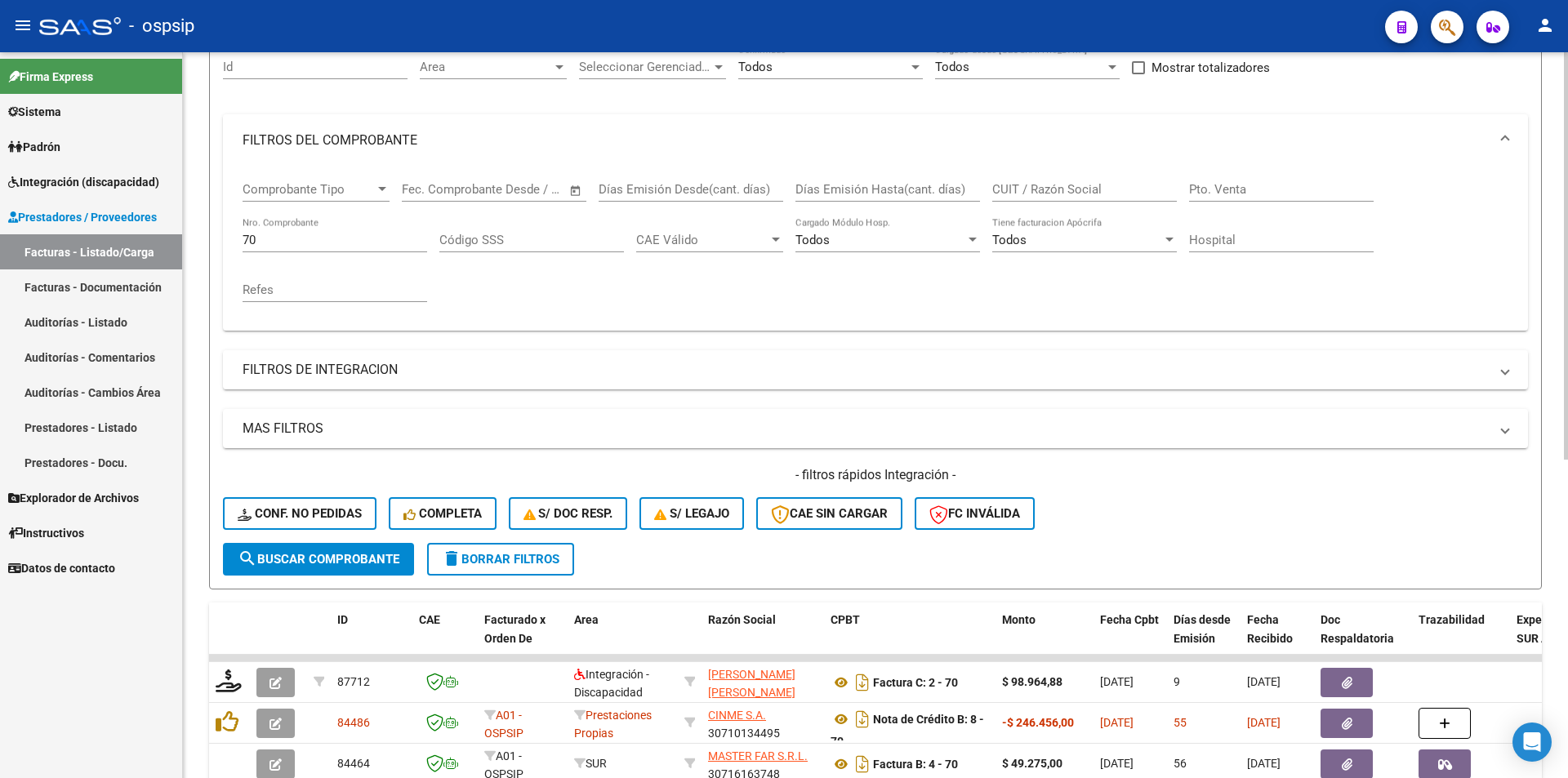
drag, startPoint x: 261, startPoint y: 231, endPoint x: 247, endPoint y: 238, distance: 15.7
click at [247, 238] on div "70 Nro. Comprobante" at bounding box center [335, 234] width 185 height 35
drag, startPoint x: 259, startPoint y: 239, endPoint x: 230, endPoint y: 243, distance: 29.3
click at [230, 243] on div "Comprobante Tipo Comprobante Tipo Start date – End date Fec. Comprobante Desde …" at bounding box center [875, 249] width 1304 height 164
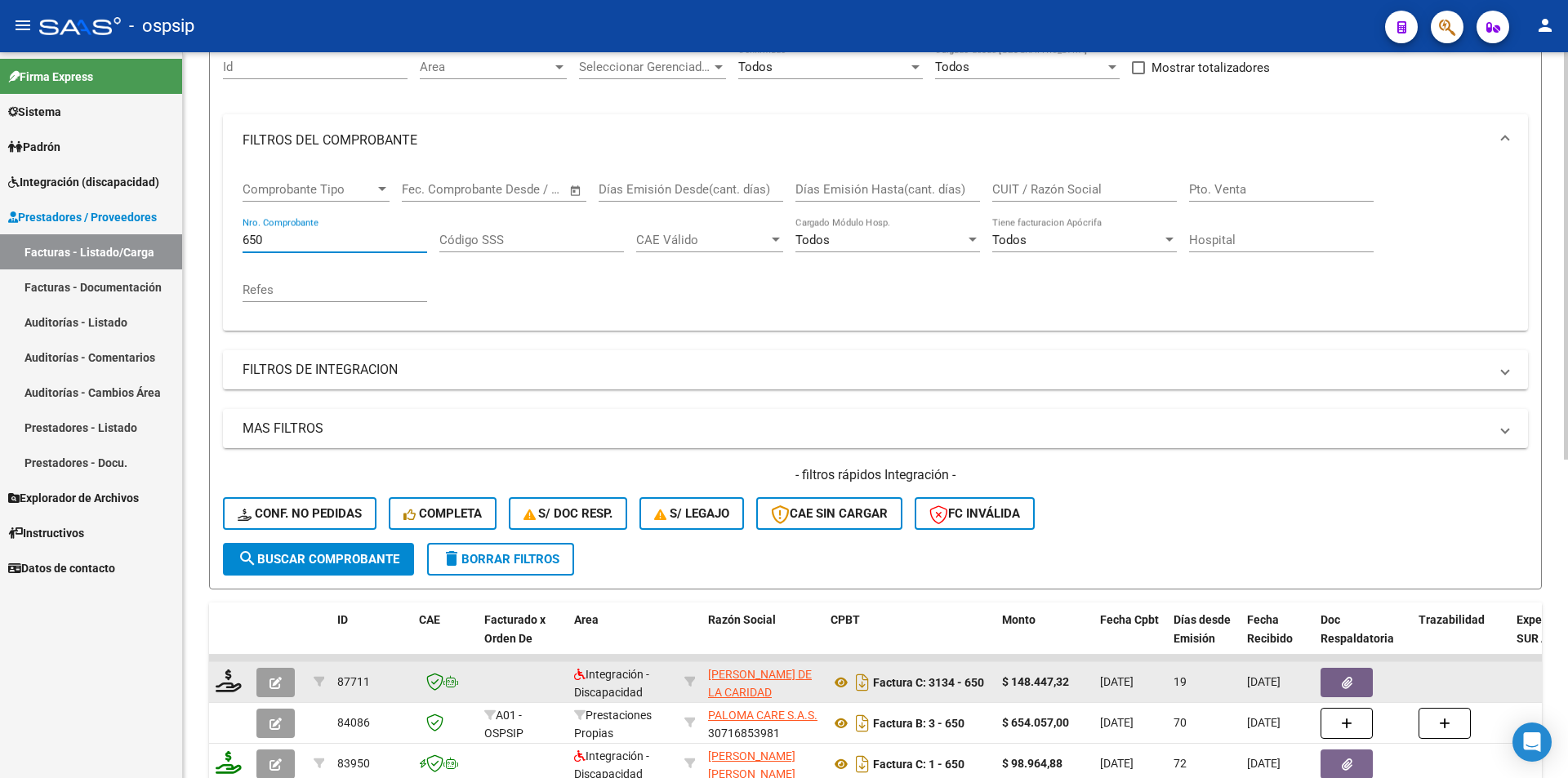
type input "650"
click at [214, 691] on datatable-body-cell at bounding box center [229, 682] width 41 height 40
click at [224, 690] on icon at bounding box center [229, 681] width 27 height 23
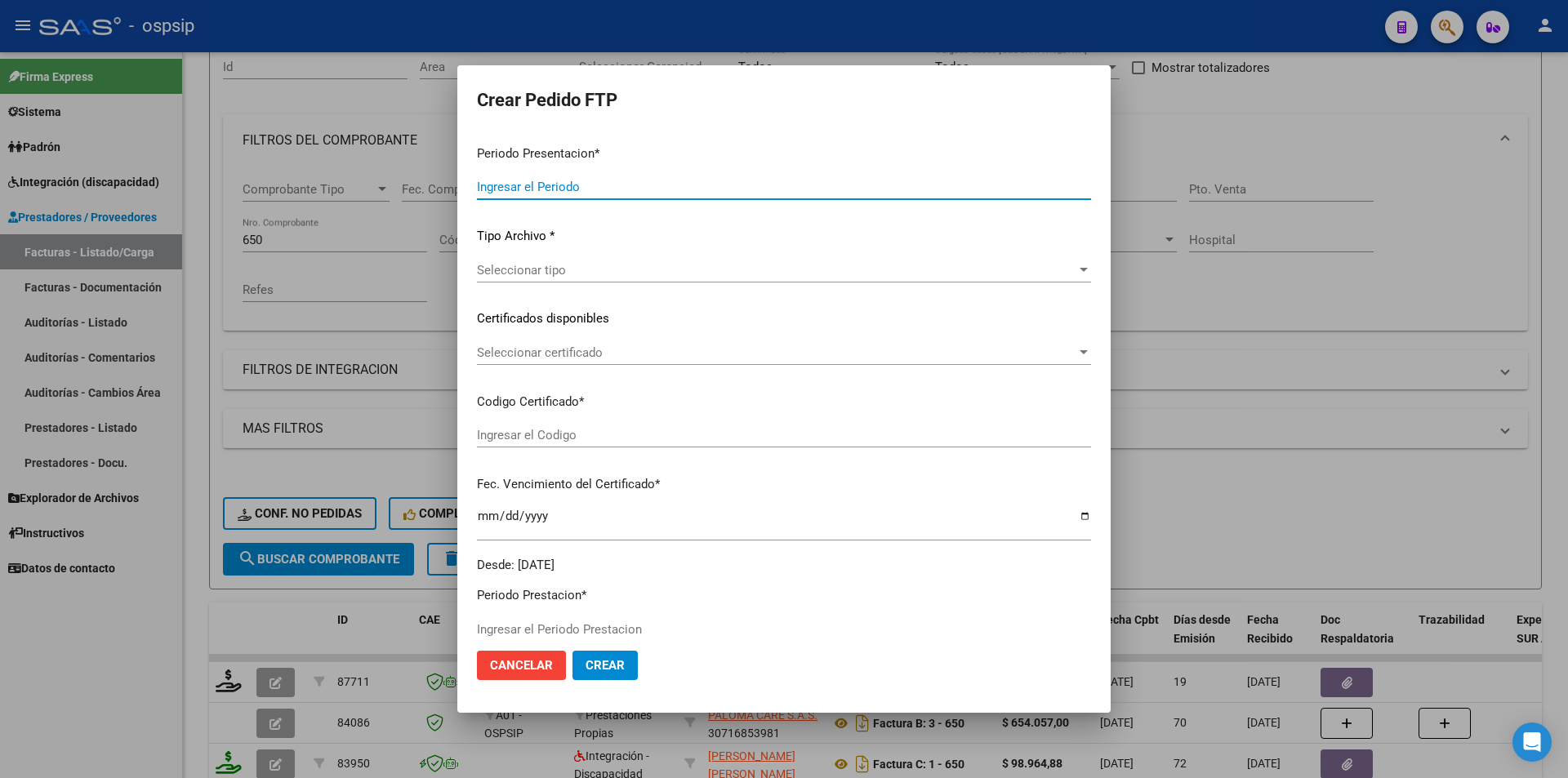
type input "202507"
type input "$ 148.447,32"
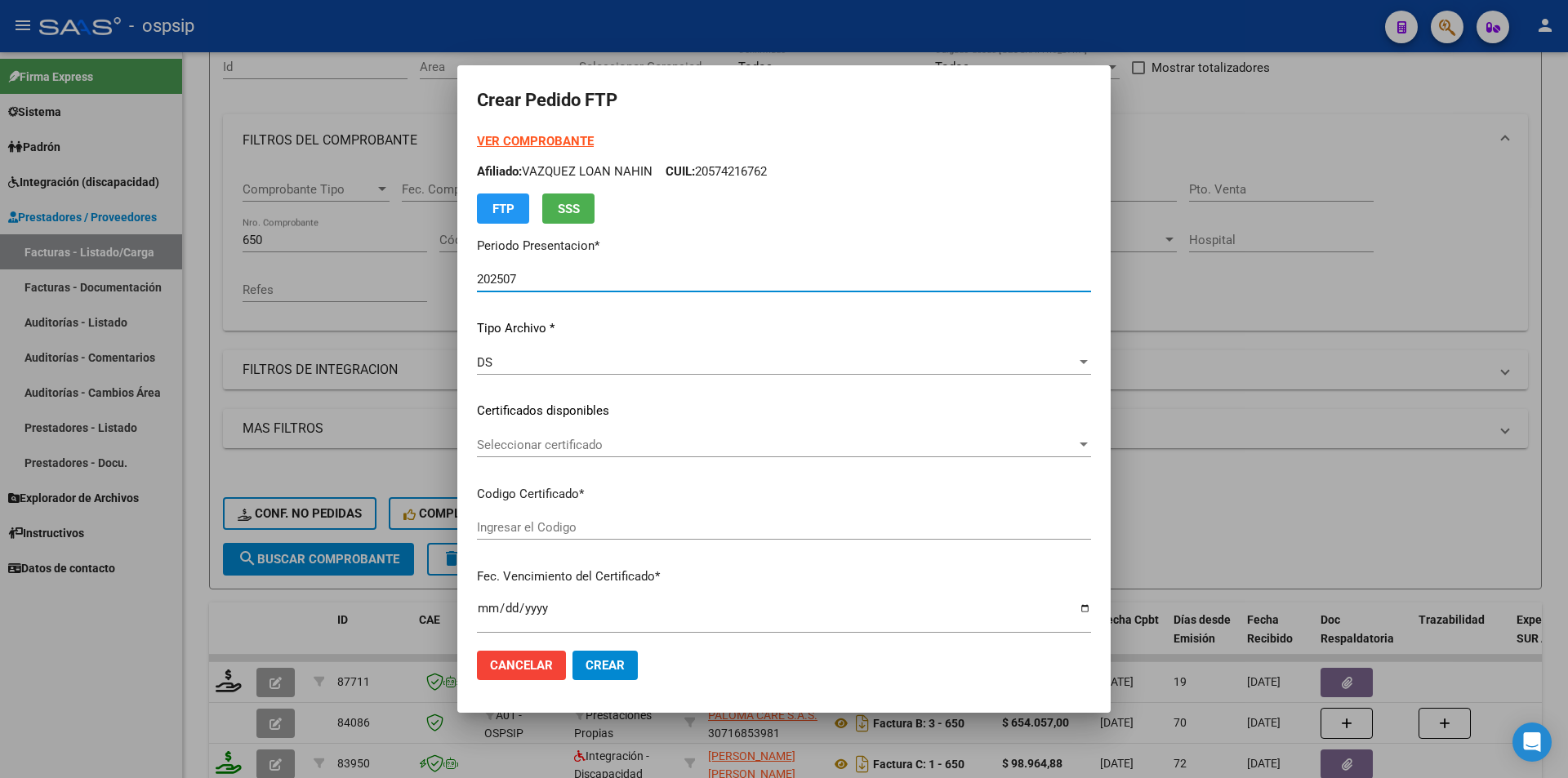
type input "9075868640"
type input "[DATE]"
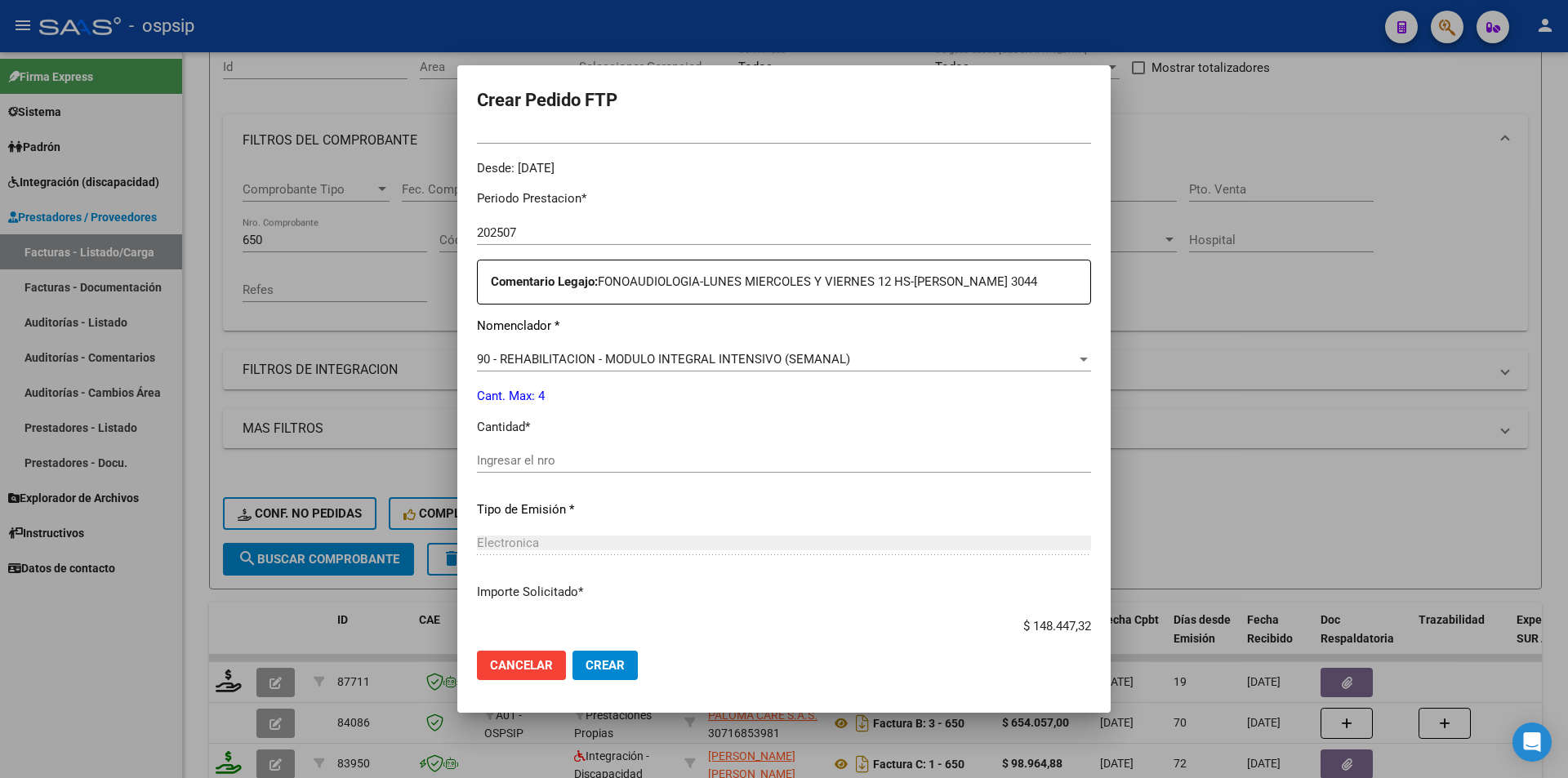
scroll to position [490, 0]
click at [591, 461] on input "Ingresar el nro" at bounding box center [783, 460] width 614 height 15
type input "4"
click at [630, 661] on button "Crear" at bounding box center [605, 664] width 65 height 29
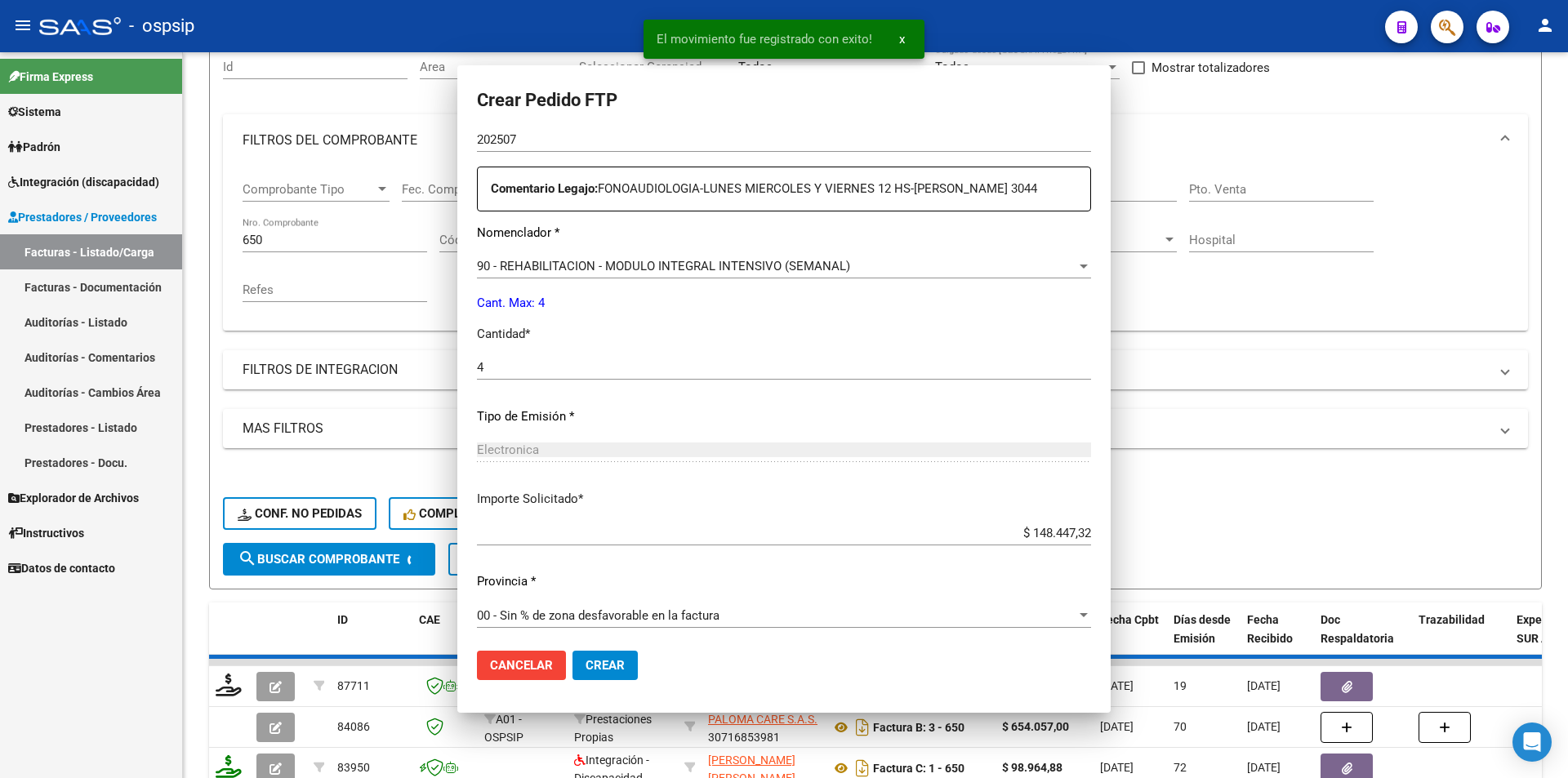
scroll to position [0, 0]
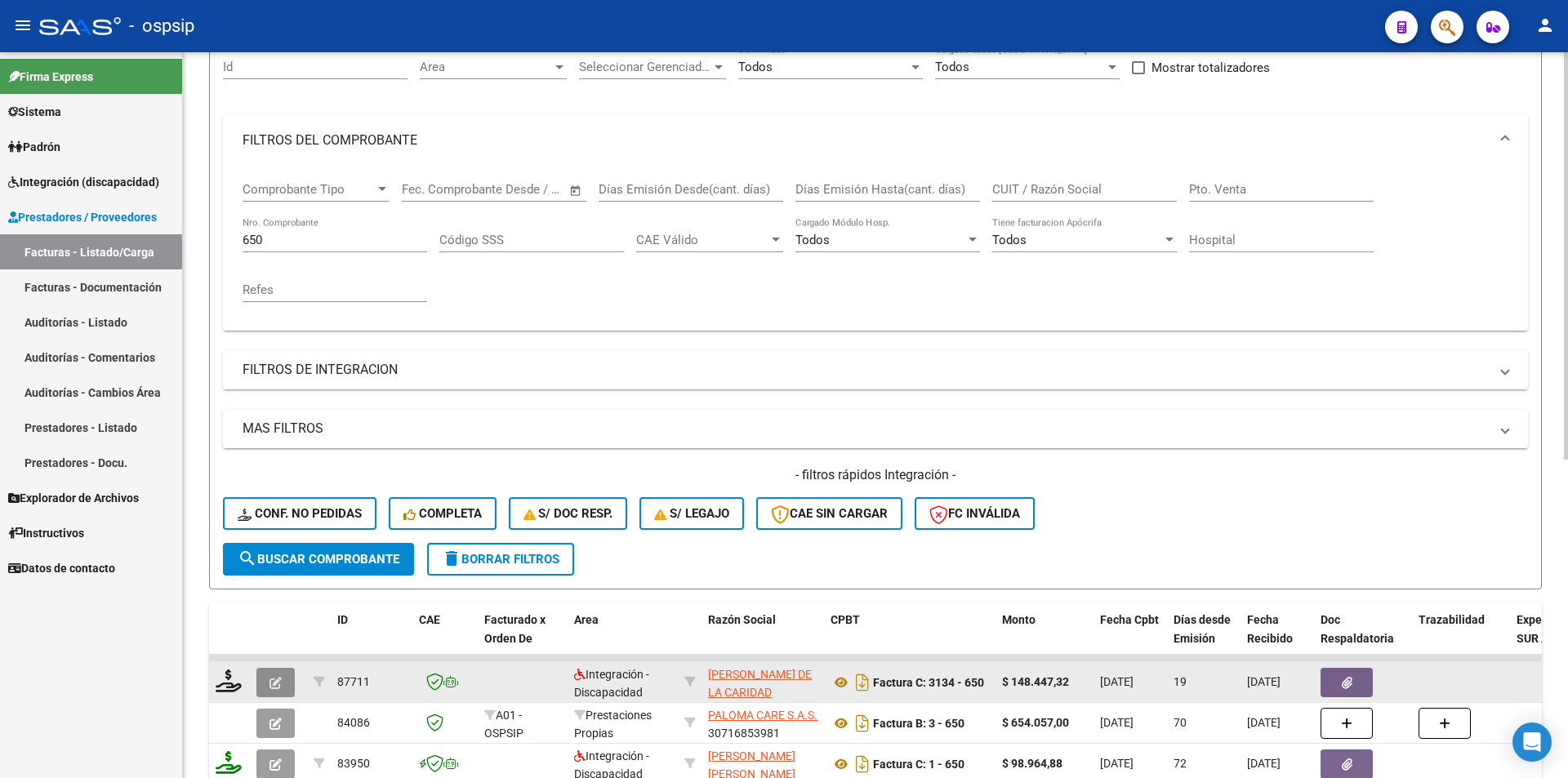
click at [278, 684] on icon "button" at bounding box center [275, 683] width 12 height 12
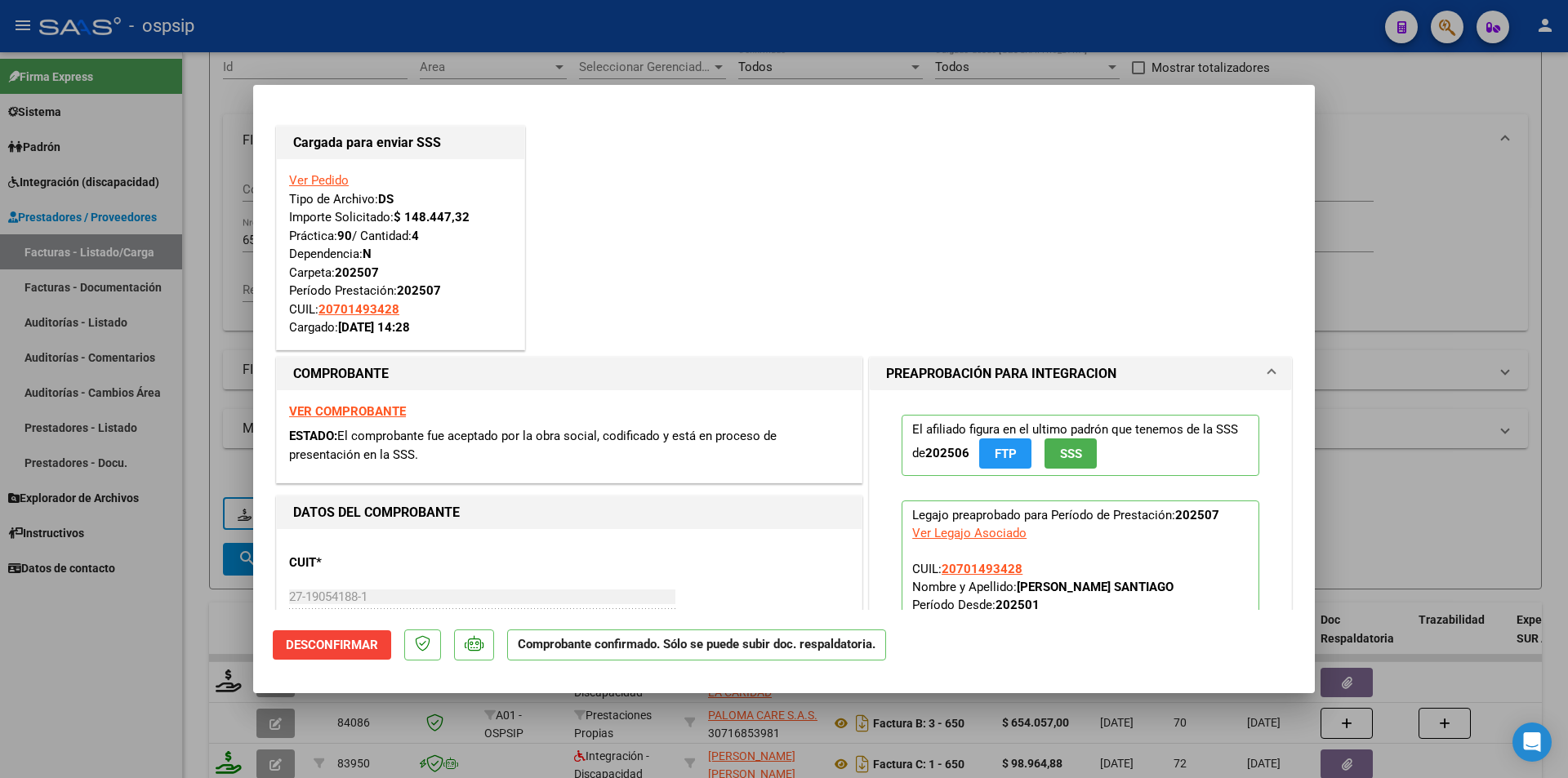
click at [70, 655] on div at bounding box center [784, 389] width 1568 height 778
type input "$ 0,00"
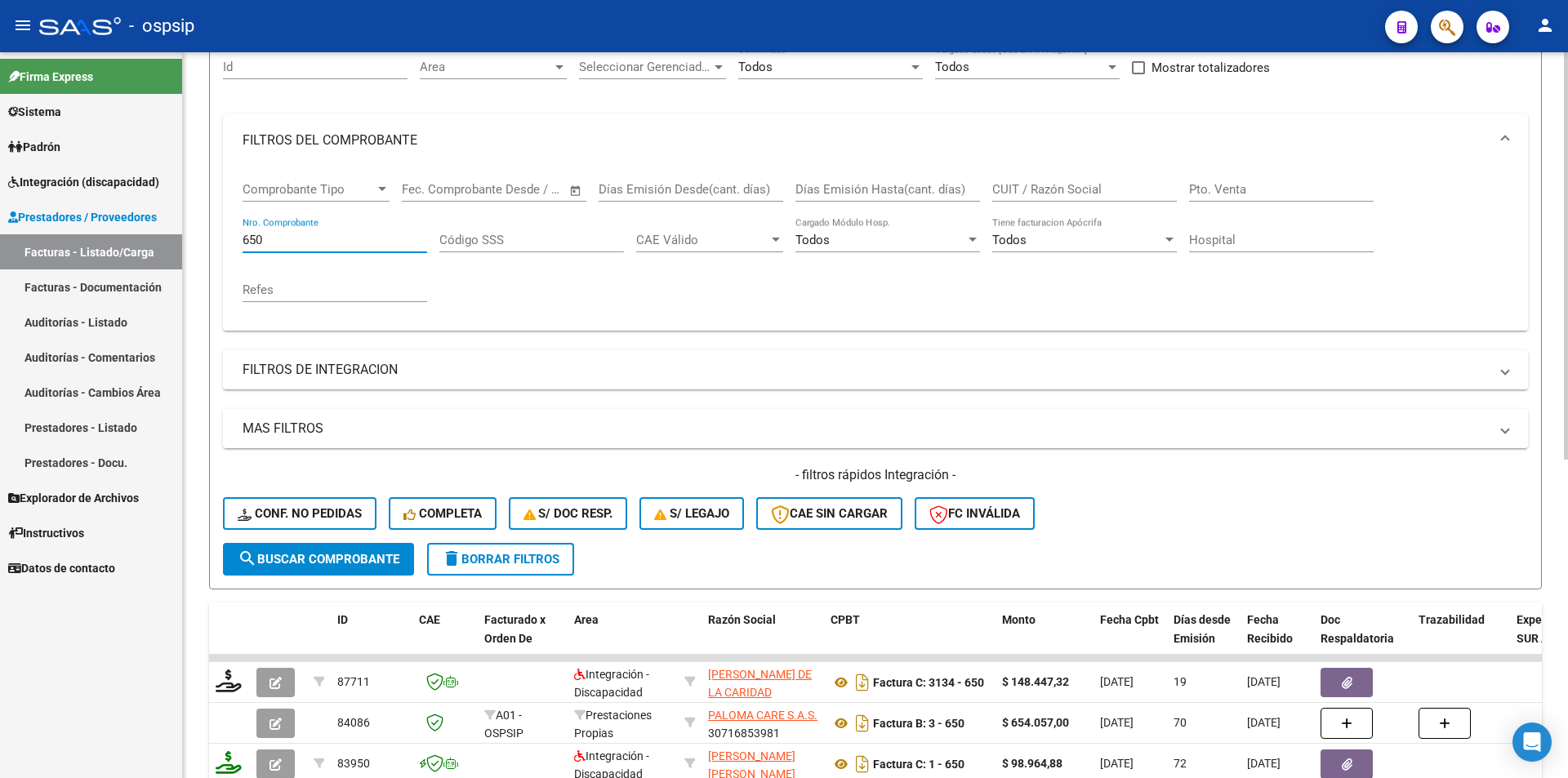
drag, startPoint x: 263, startPoint y: 237, endPoint x: 235, endPoint y: 242, distance: 28.4
click at [235, 242] on div "Comprobante Tipo Comprobante Tipo Start date – End date Fec. Comprobante Desde …" at bounding box center [875, 249] width 1304 height 164
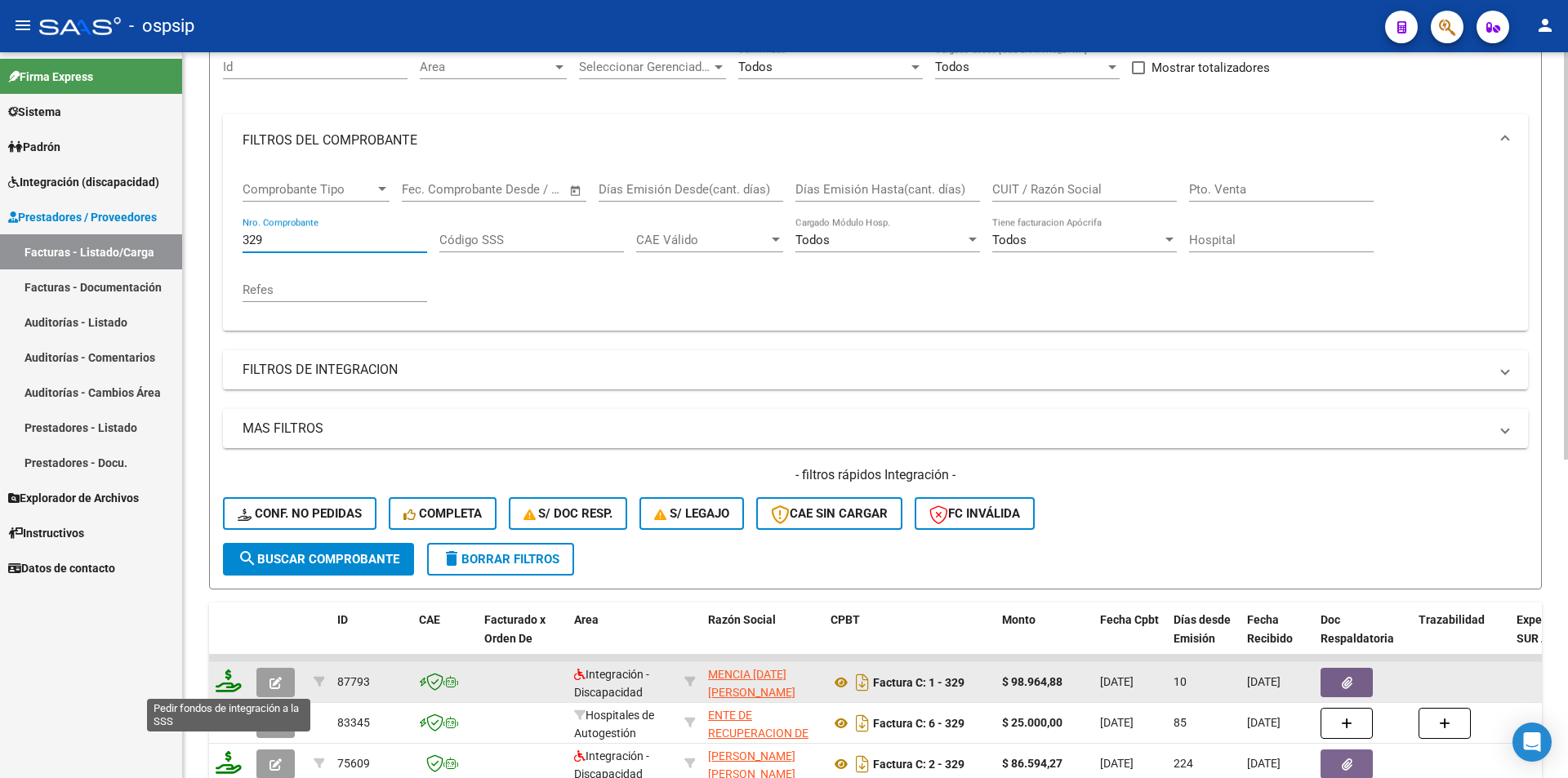
type input "329"
click at [225, 684] on icon at bounding box center [229, 681] width 27 height 23
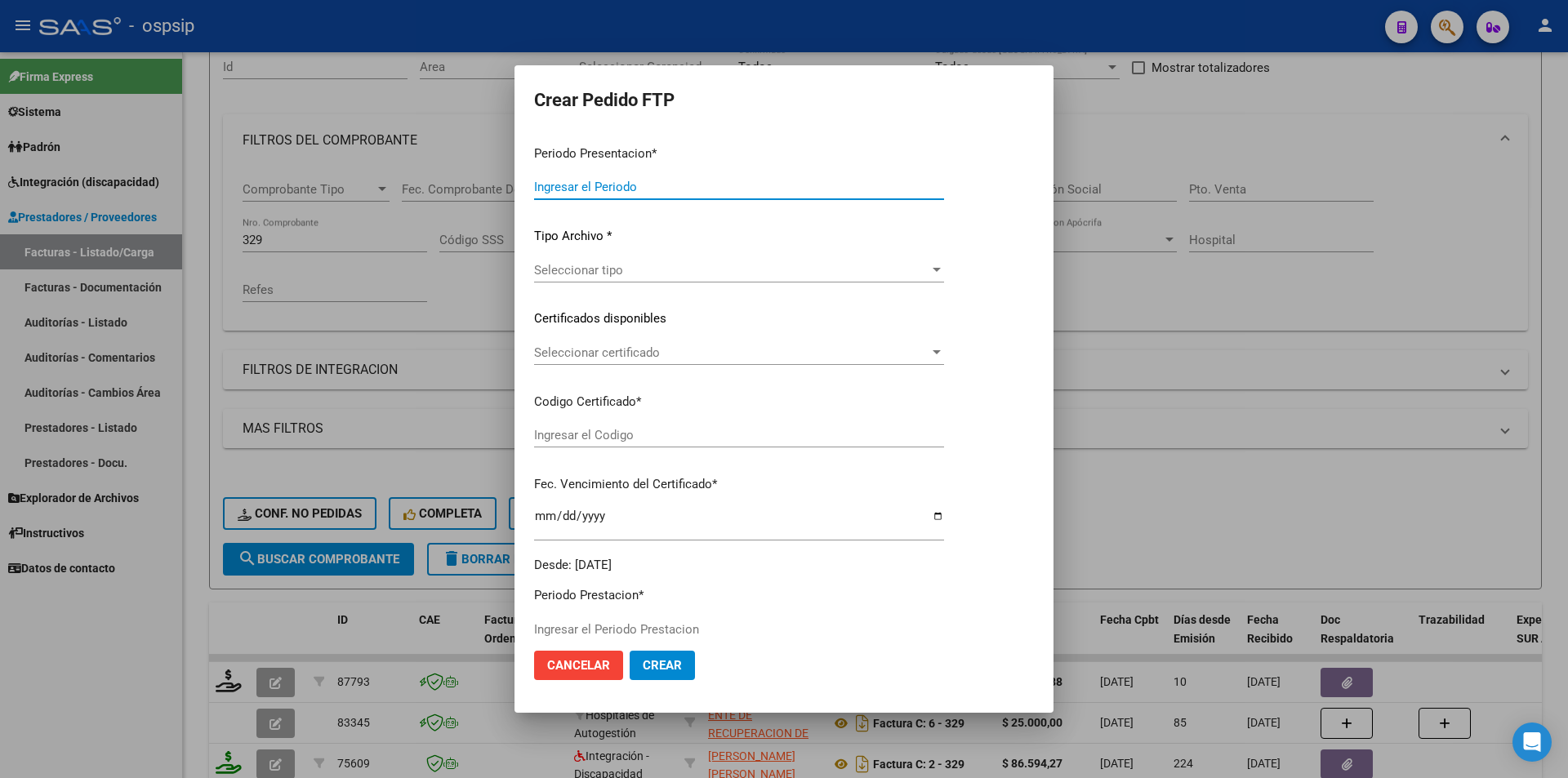
type input "202507"
type input "$ 98.964,88"
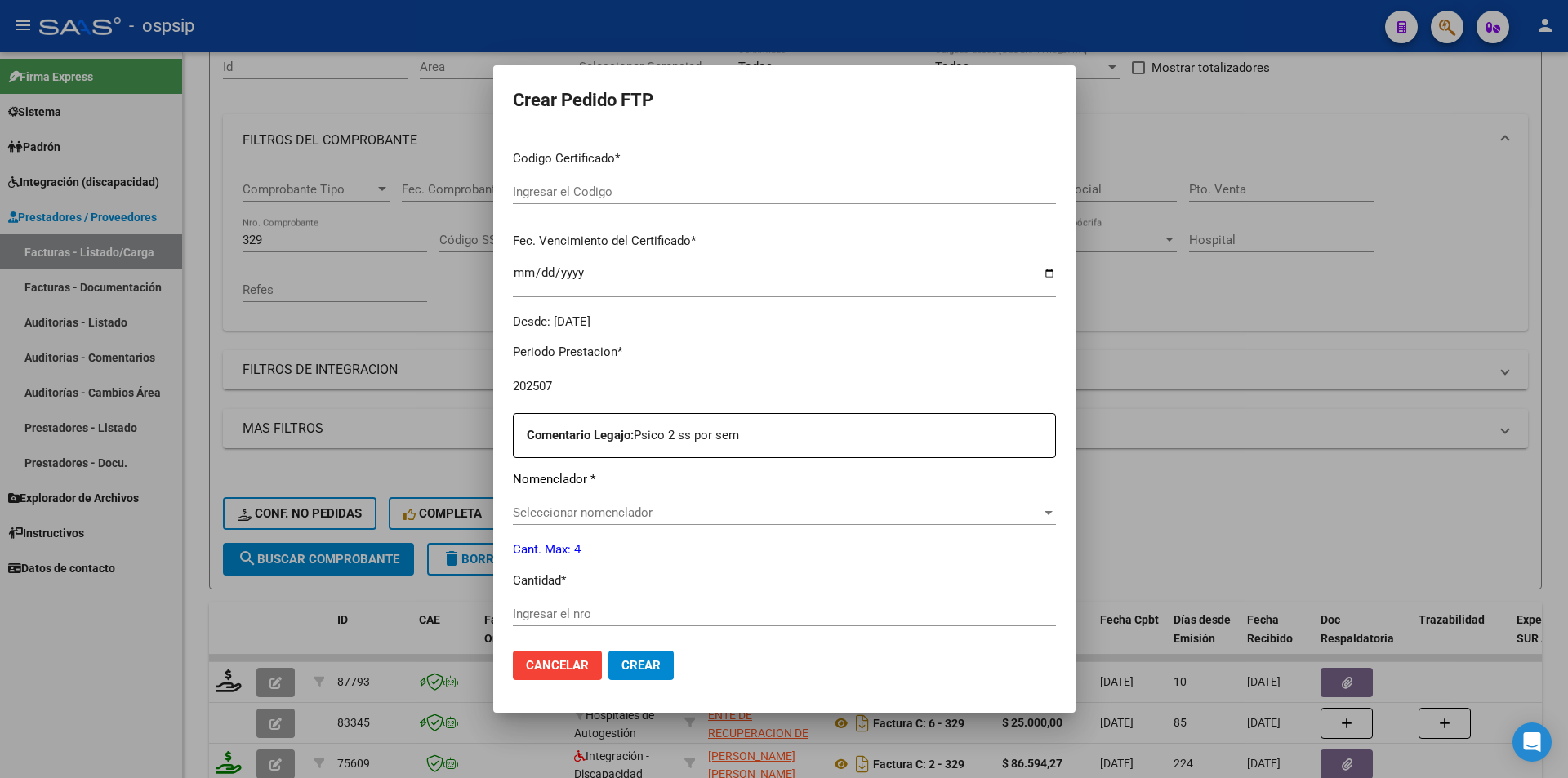
scroll to position [587, 0]
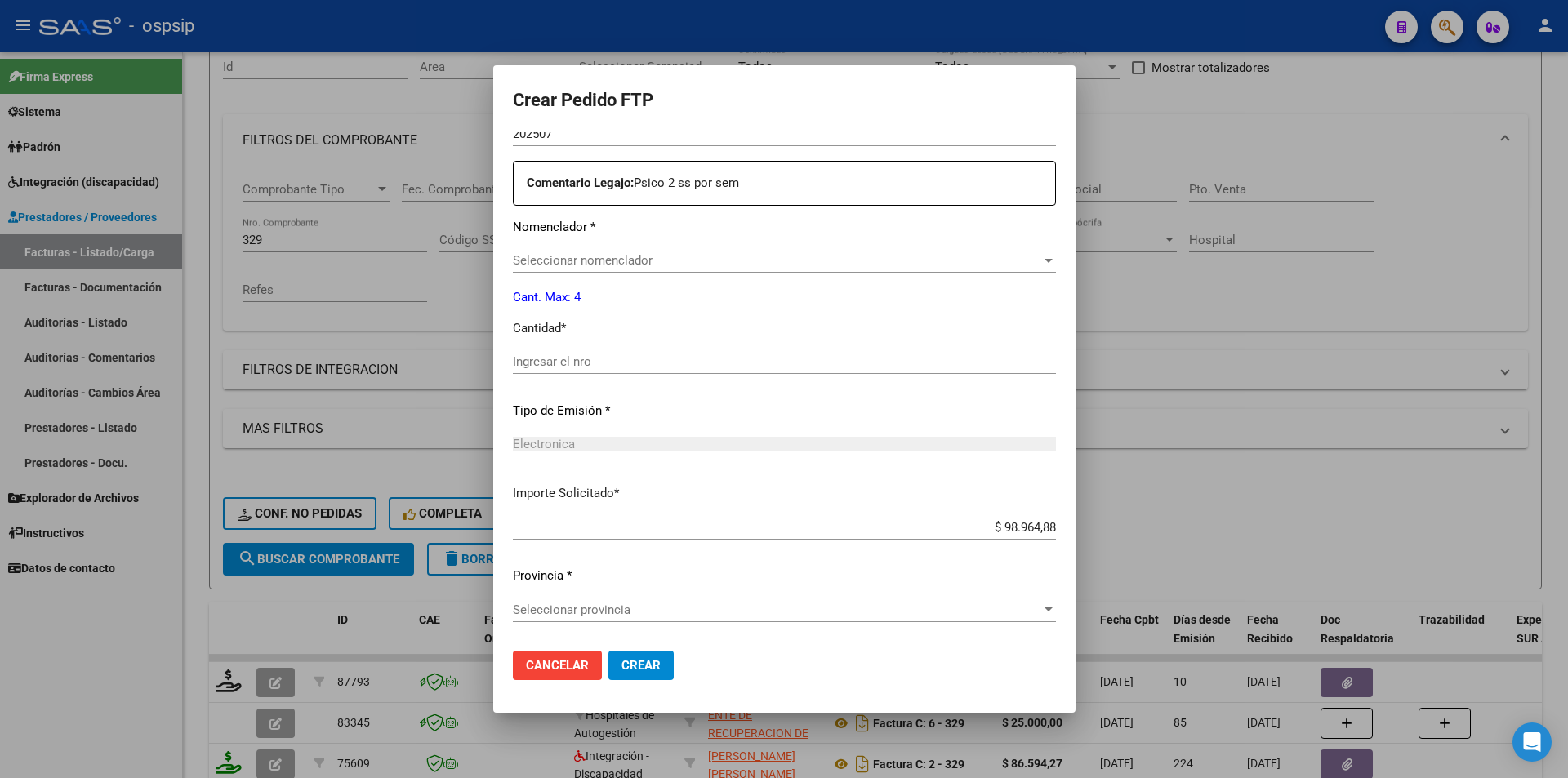
type input "ARG01000537253812023051720330517BS10725"
type input "[DATE]"
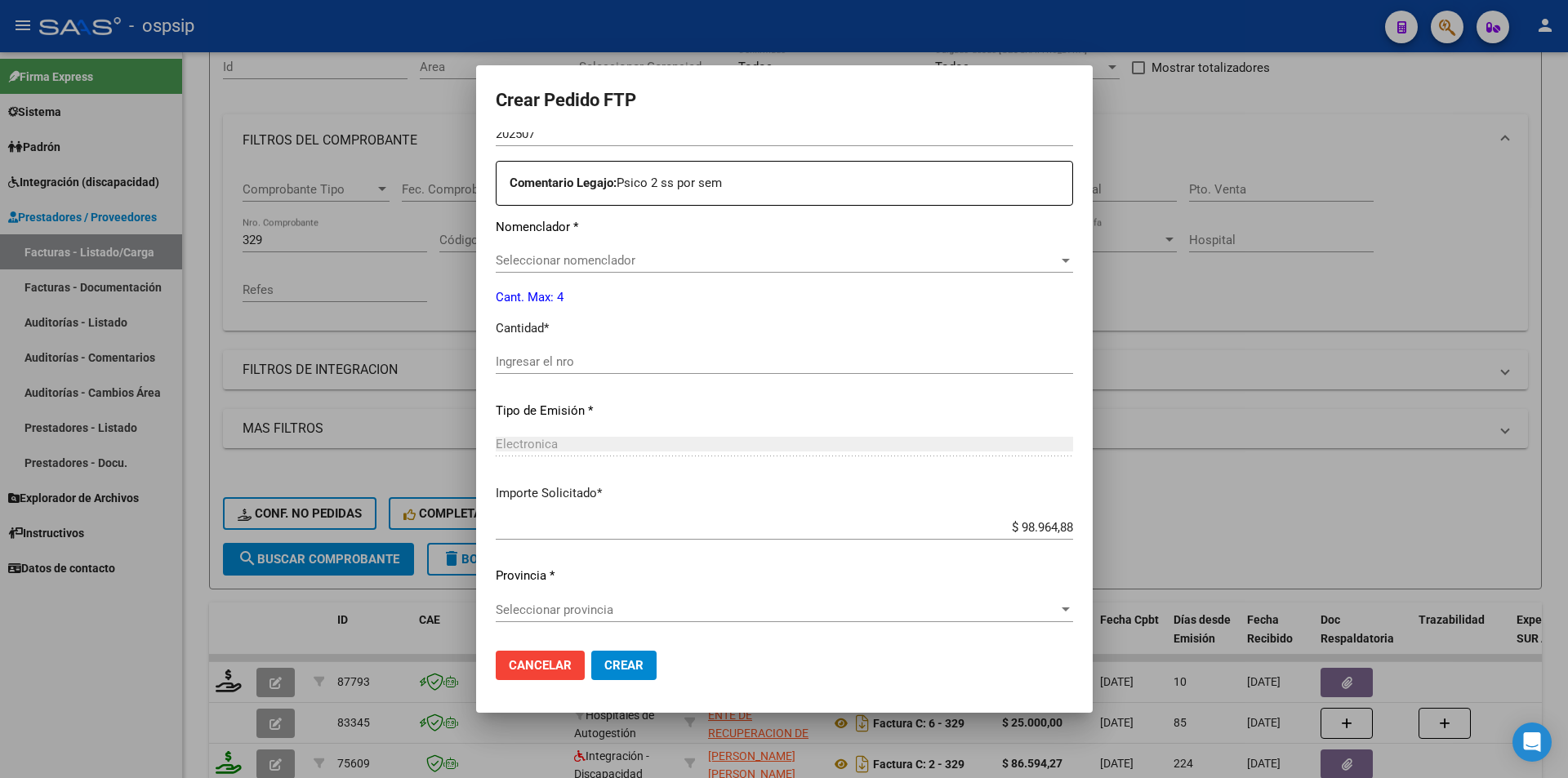
click at [619, 268] on span "Seleccionar nomenclador" at bounding box center [777, 260] width 563 height 15
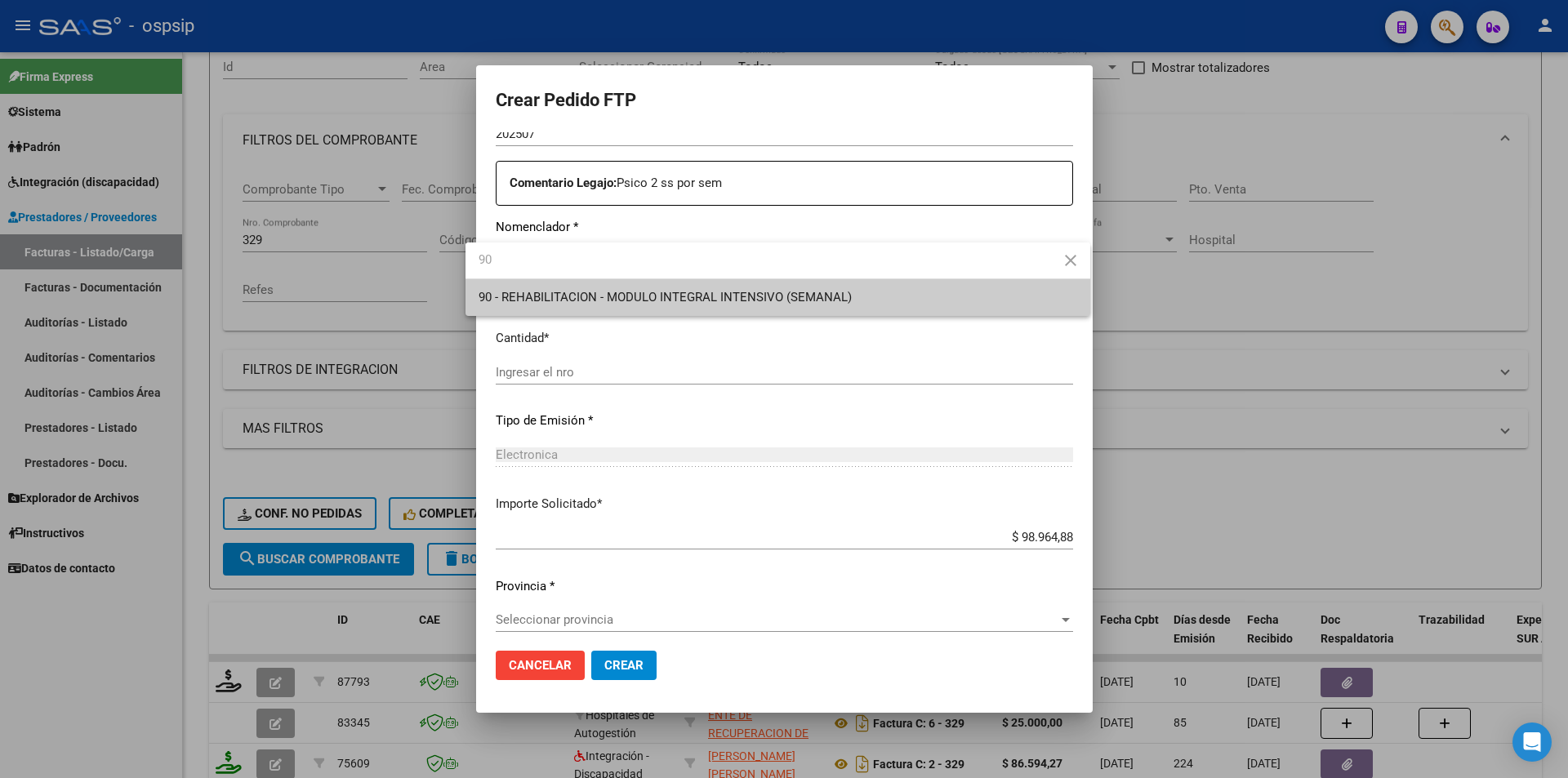
type input "90"
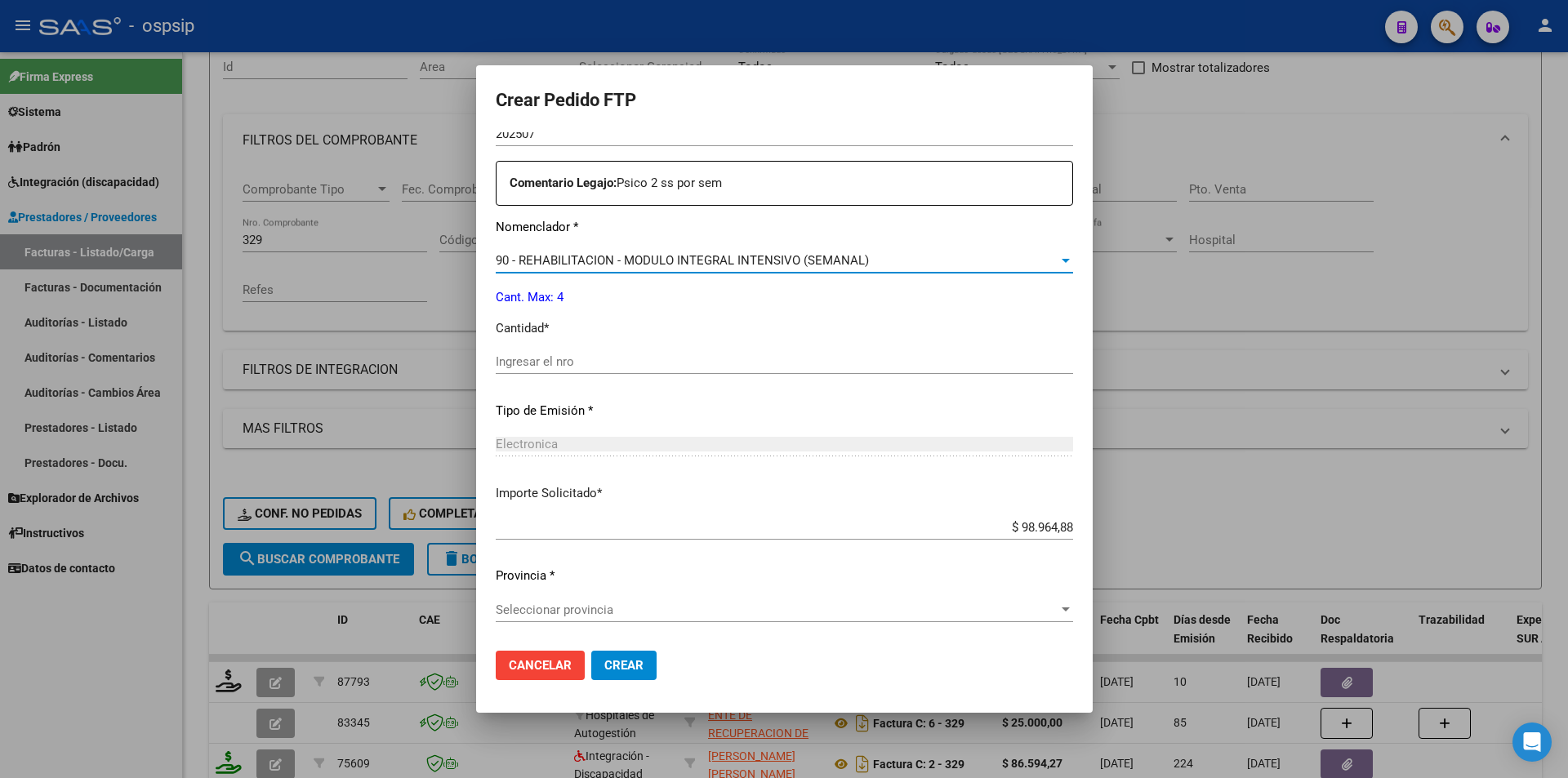
click at [568, 365] on input "Ingresar el nro" at bounding box center [784, 362] width 578 height 15
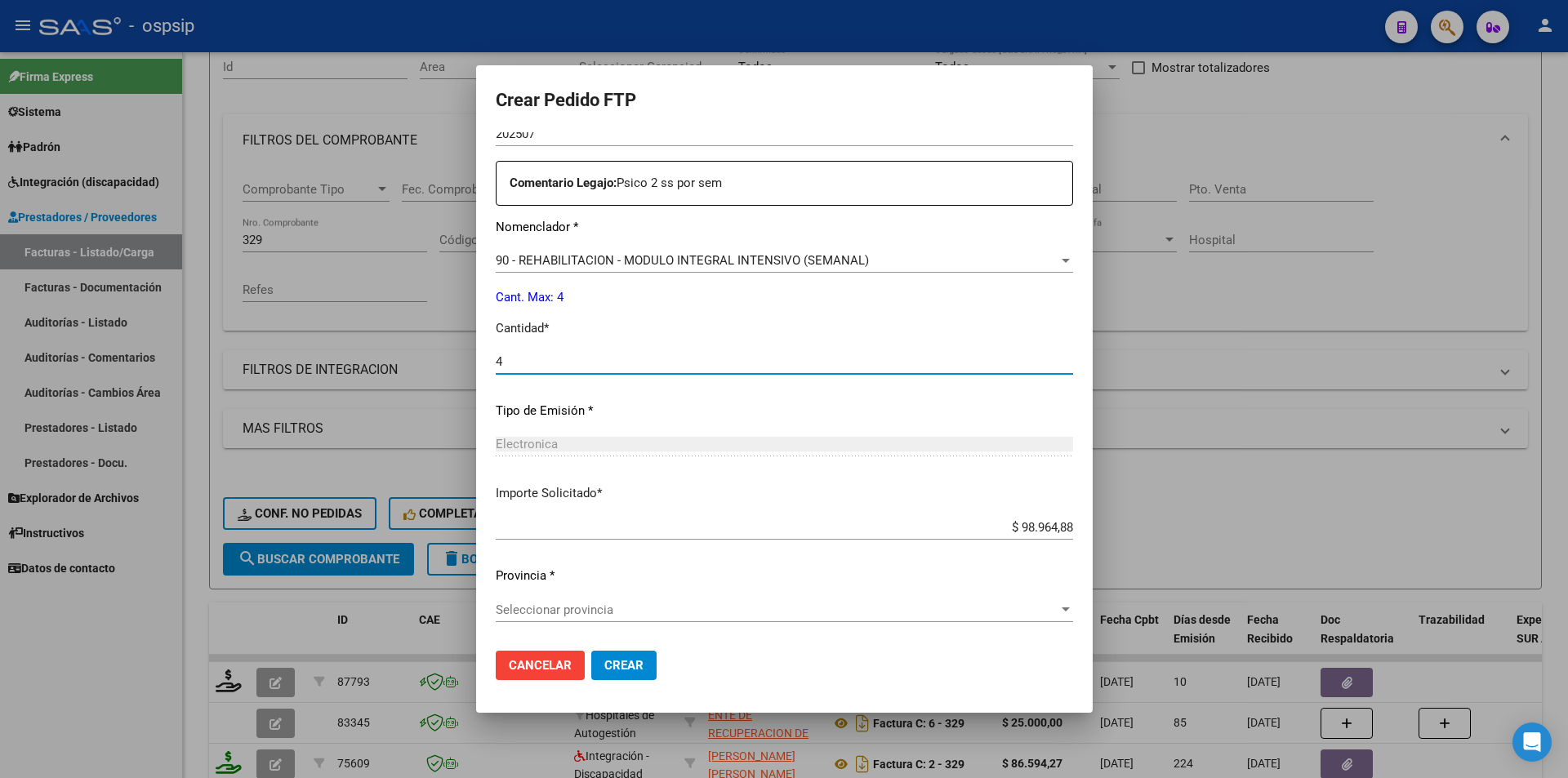
type input "4"
click at [649, 610] on span "Seleccionar provincia" at bounding box center [777, 610] width 563 height 15
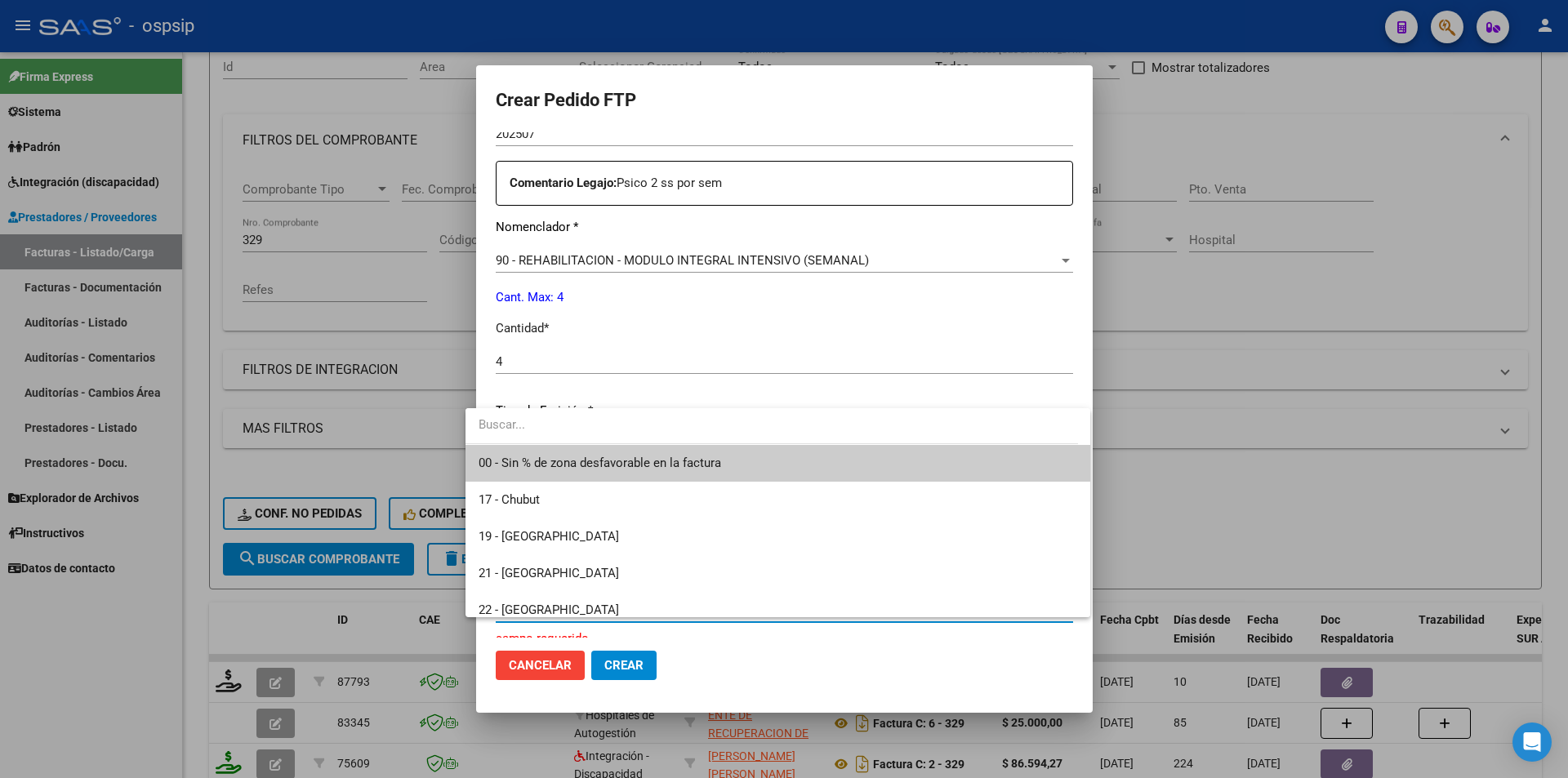
click at [655, 464] on span "00 - Sin % de zona desfavorable en la factura" at bounding box center [599, 463] width 243 height 15
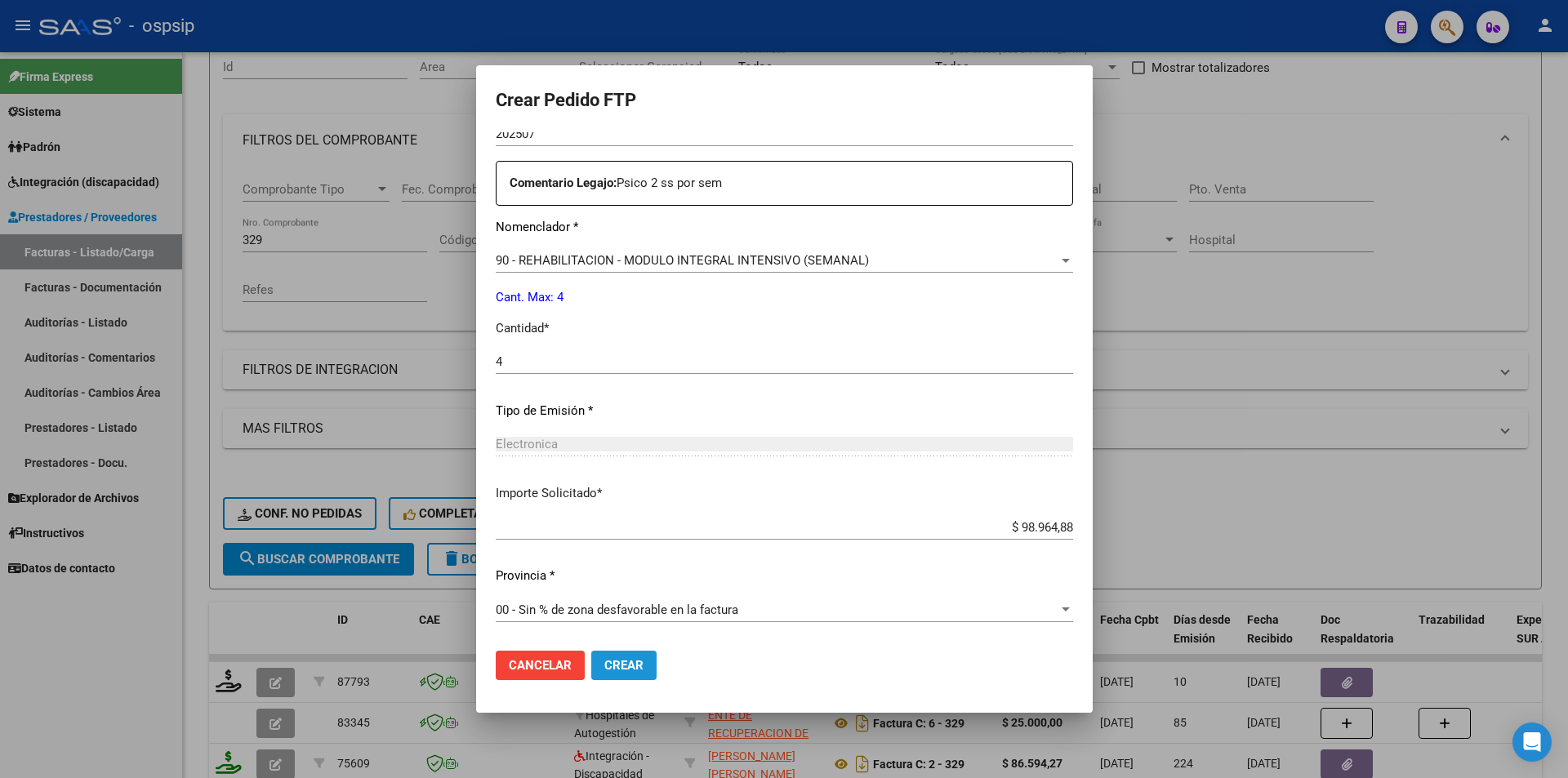
click at [624, 668] on span "Crear" at bounding box center [623, 665] width 39 height 15
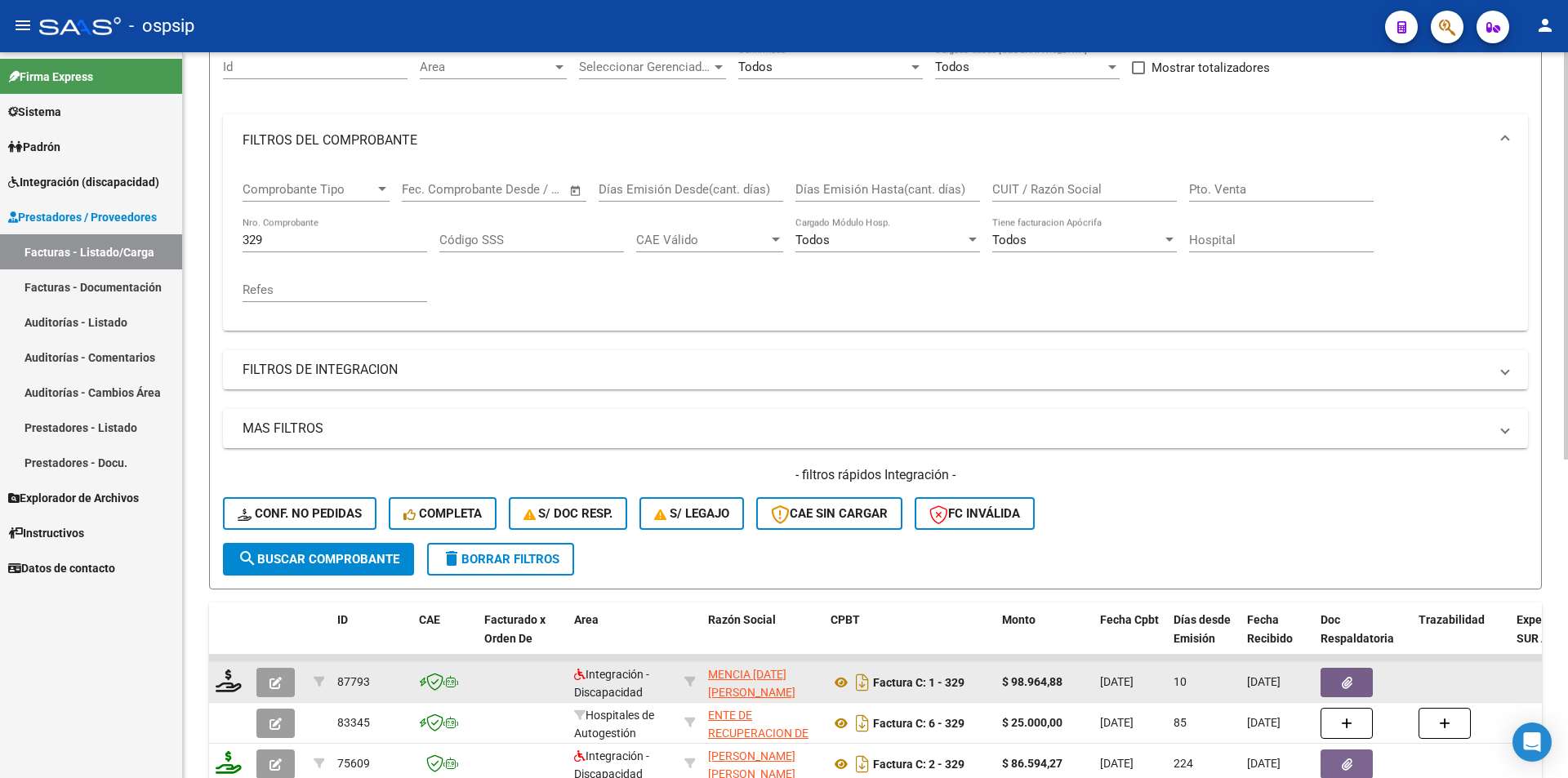
click at [273, 689] on button "button" at bounding box center [275, 682] width 38 height 29
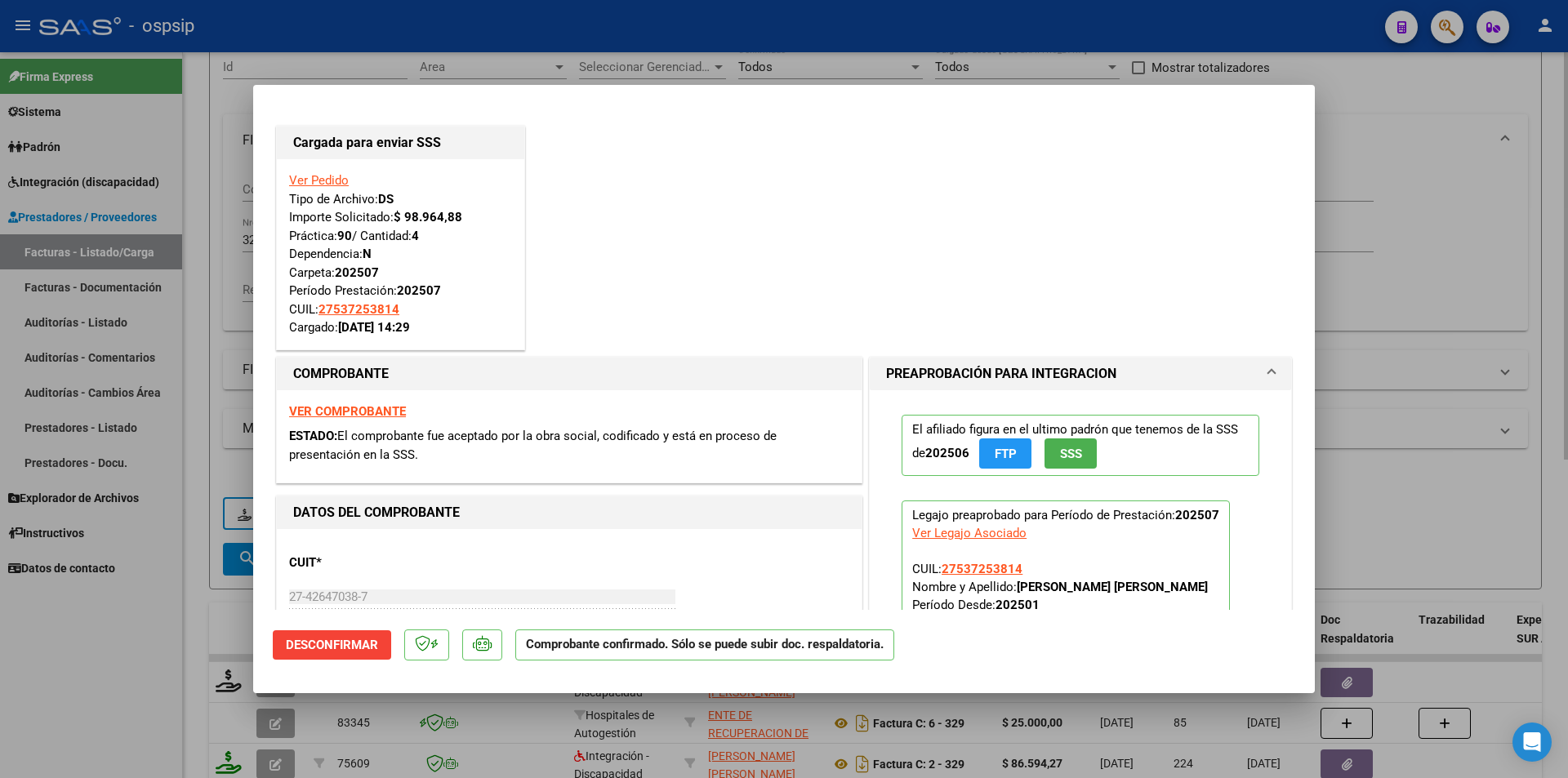
drag, startPoint x: 215, startPoint y: 399, endPoint x: 228, endPoint y: 332, distance: 68.2
click at [215, 395] on div at bounding box center [784, 389] width 1568 height 778
type input "$ 0,00"
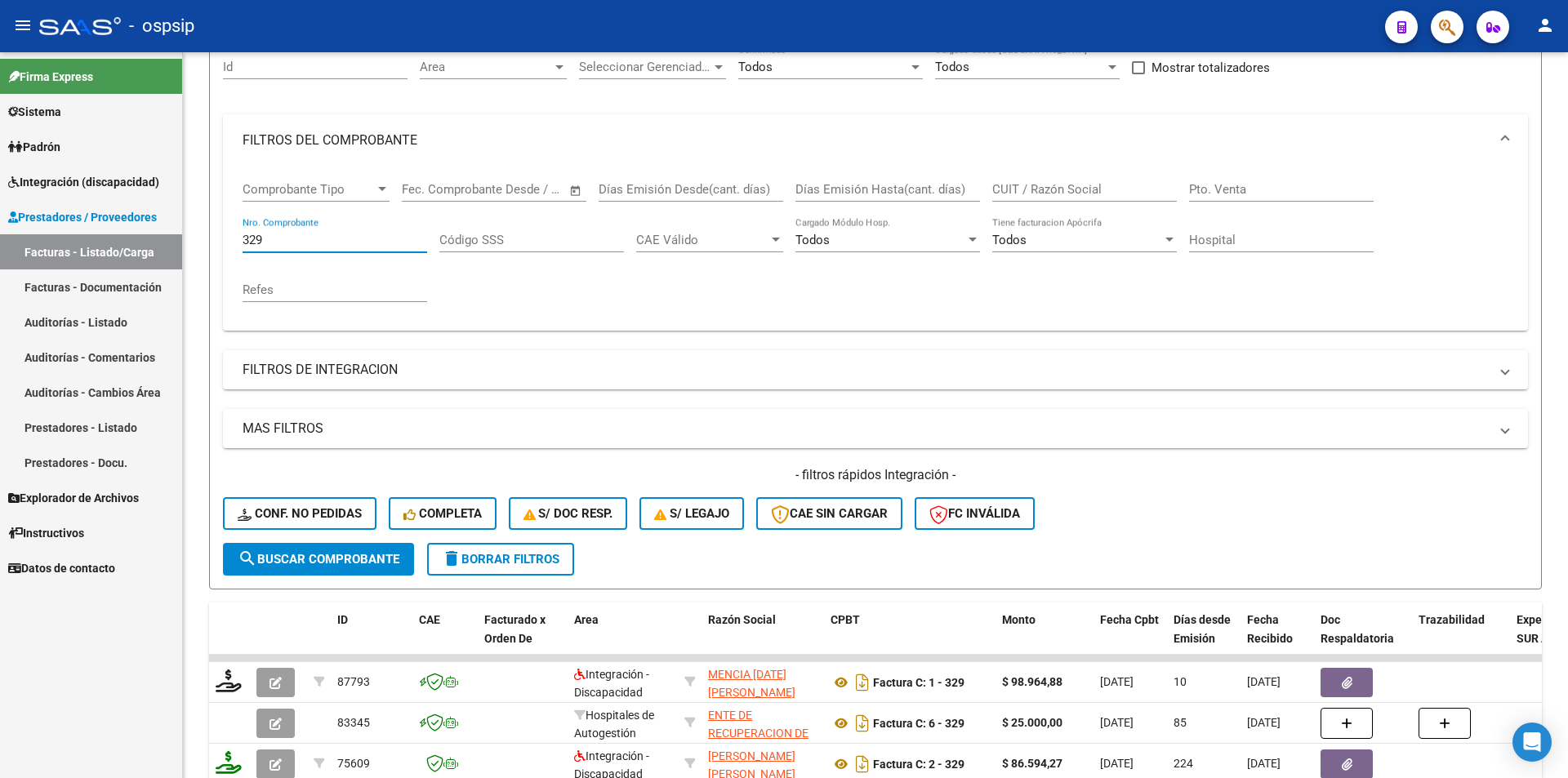
drag, startPoint x: 268, startPoint y: 244, endPoint x: 181, endPoint y: 233, distance: 87.7
click at [181, 233] on mat-sidenav-container "Firma Express Sistema Usuarios Todos los Usuarios Padrón Afiliados Empadronados…" at bounding box center [784, 415] width 1568 height 726
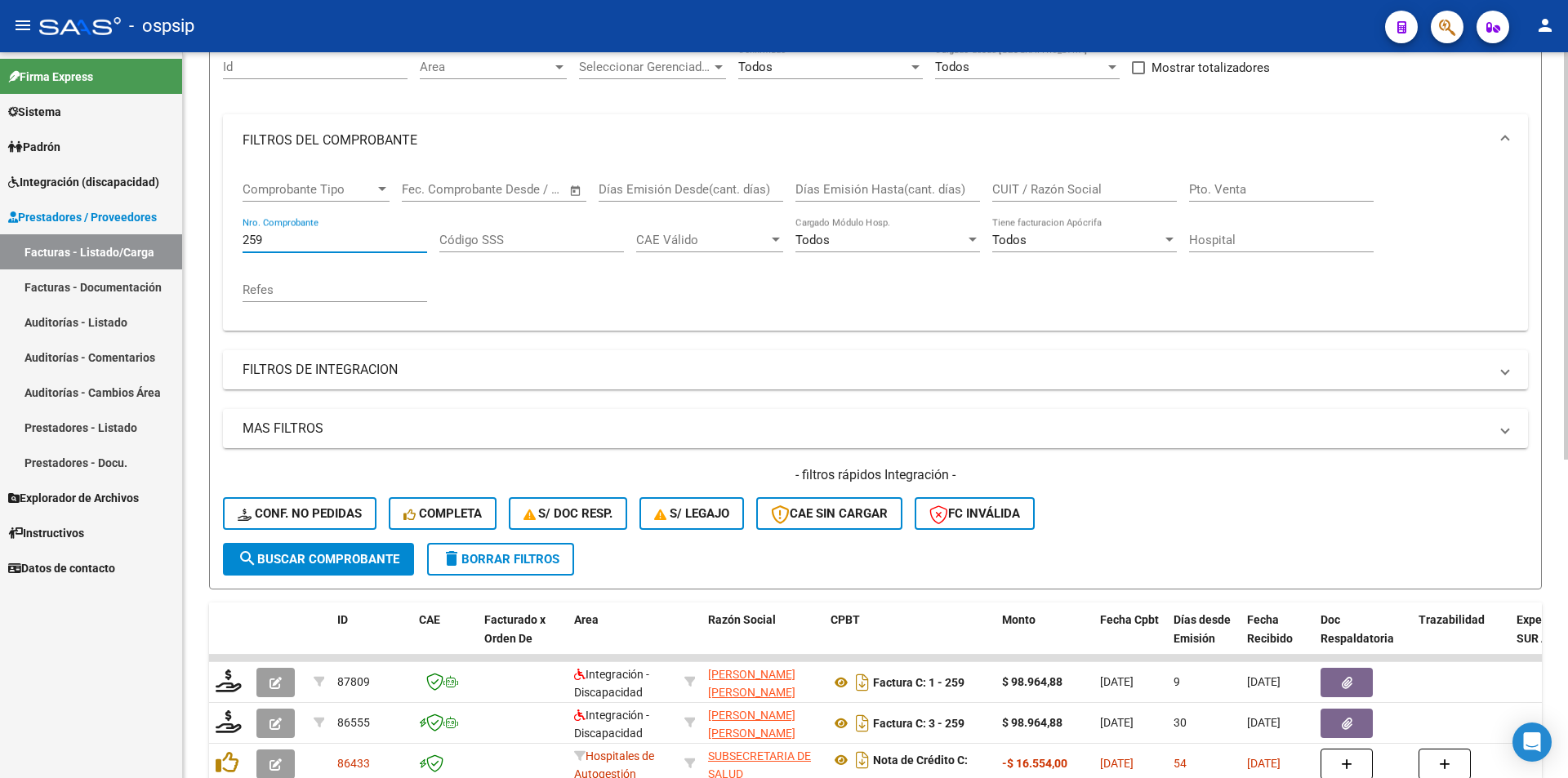
type input "259"
click at [386, 554] on span "search Buscar Comprobante" at bounding box center [318, 559] width 162 height 15
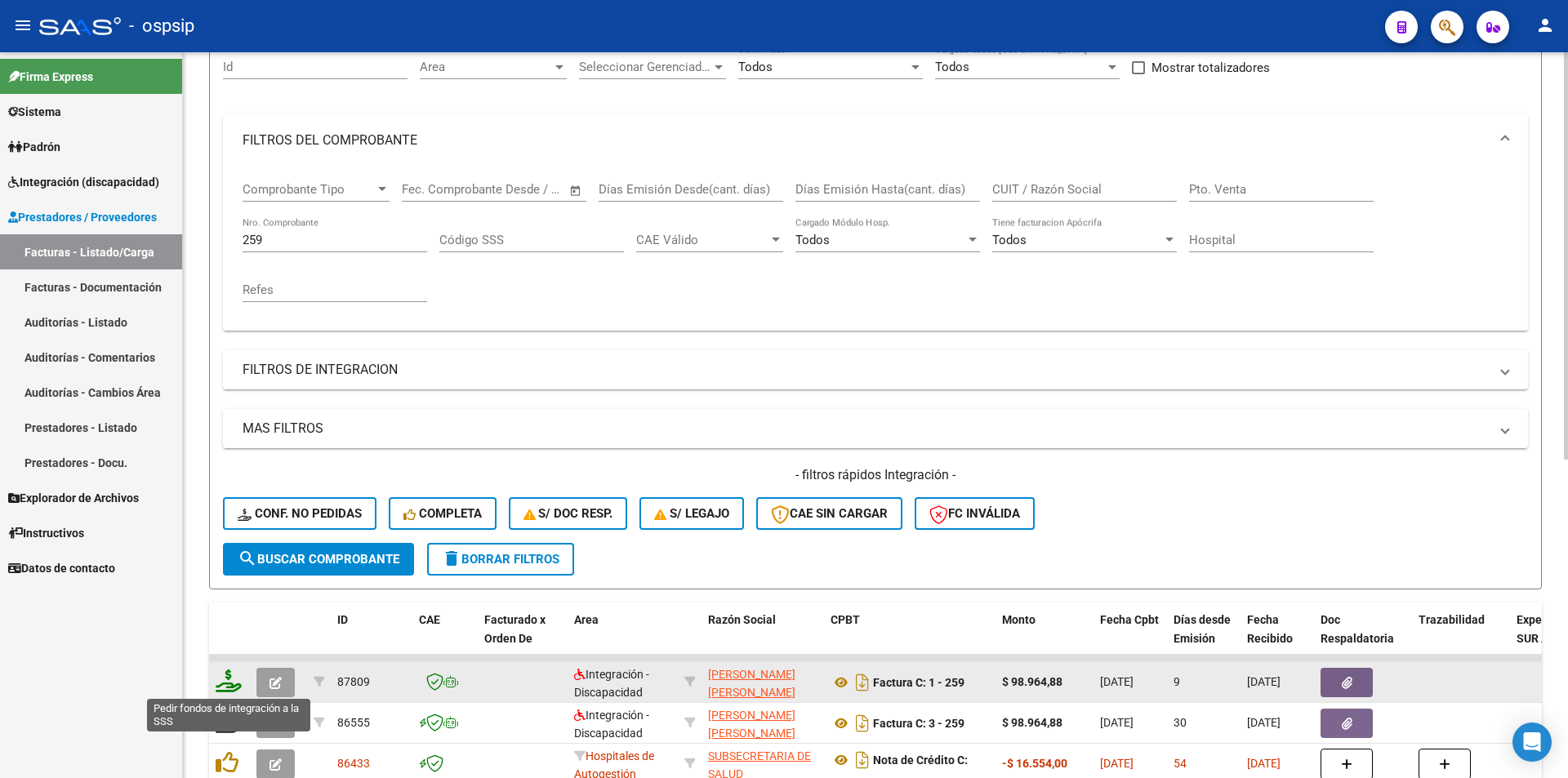
click at [223, 683] on icon at bounding box center [229, 681] width 27 height 23
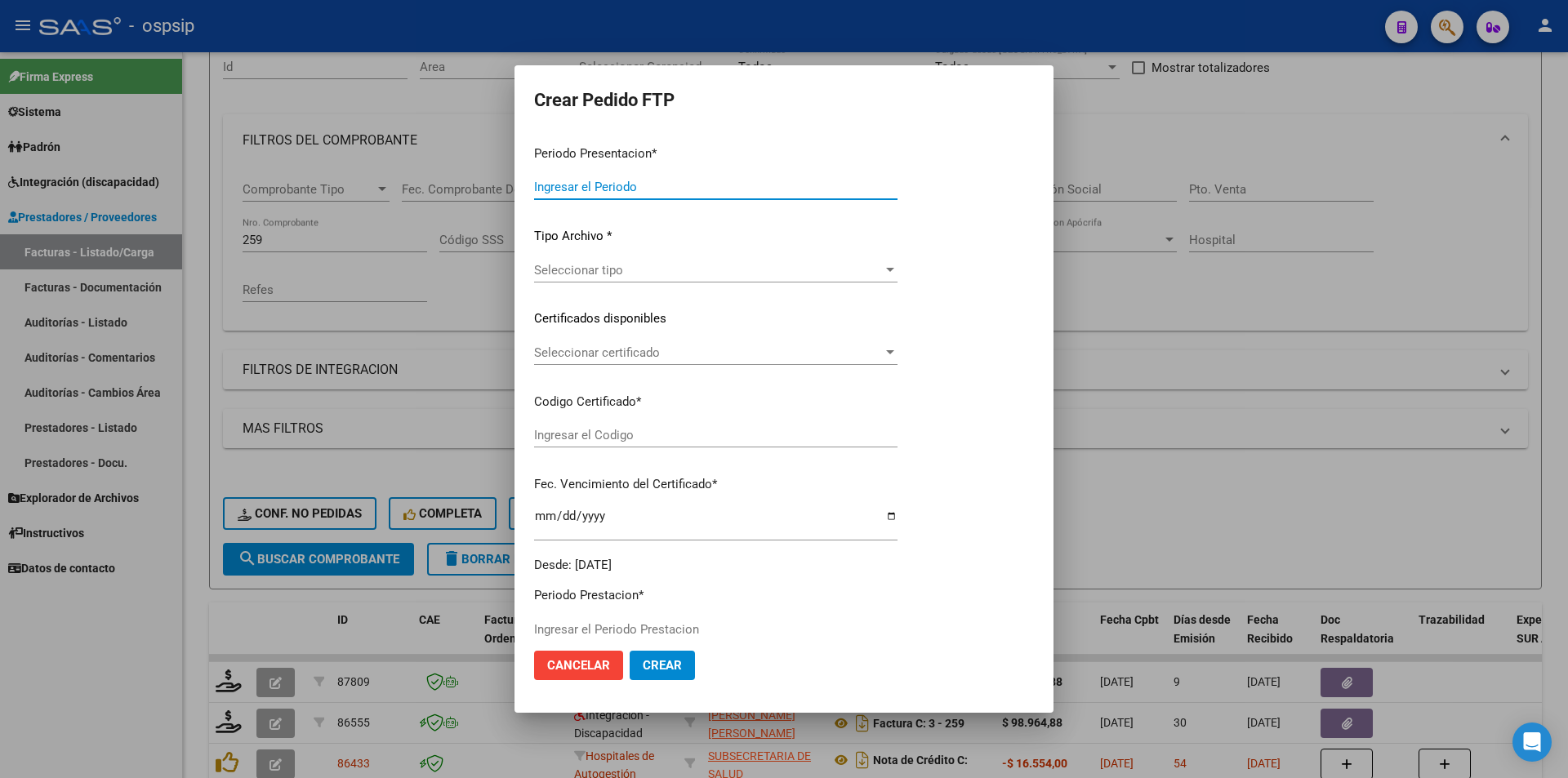
type input "202507"
type input "$ 98.964,88"
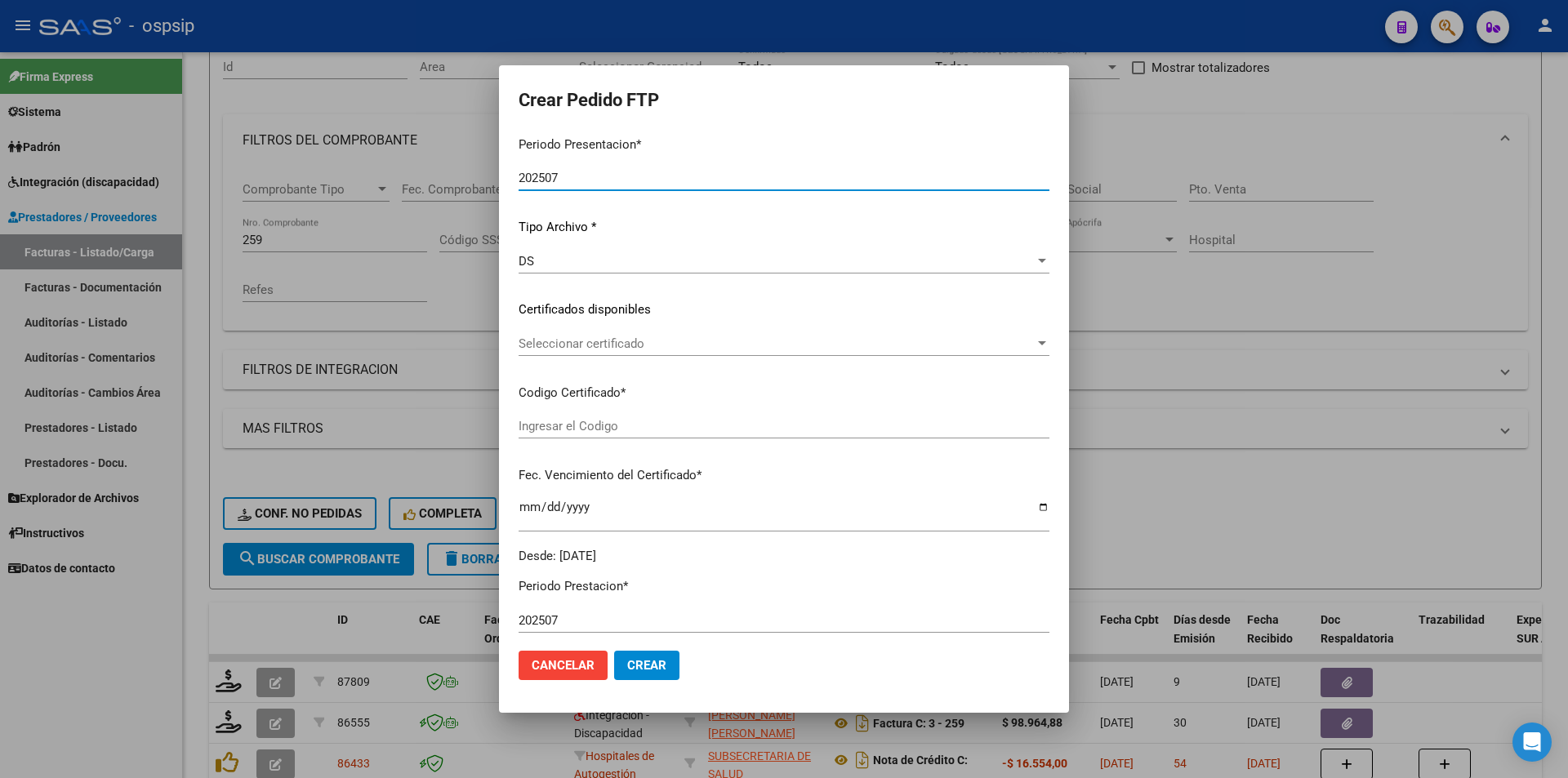
type input "ARG02000551021352023040320260403BUE265"
type input "[DATE]"
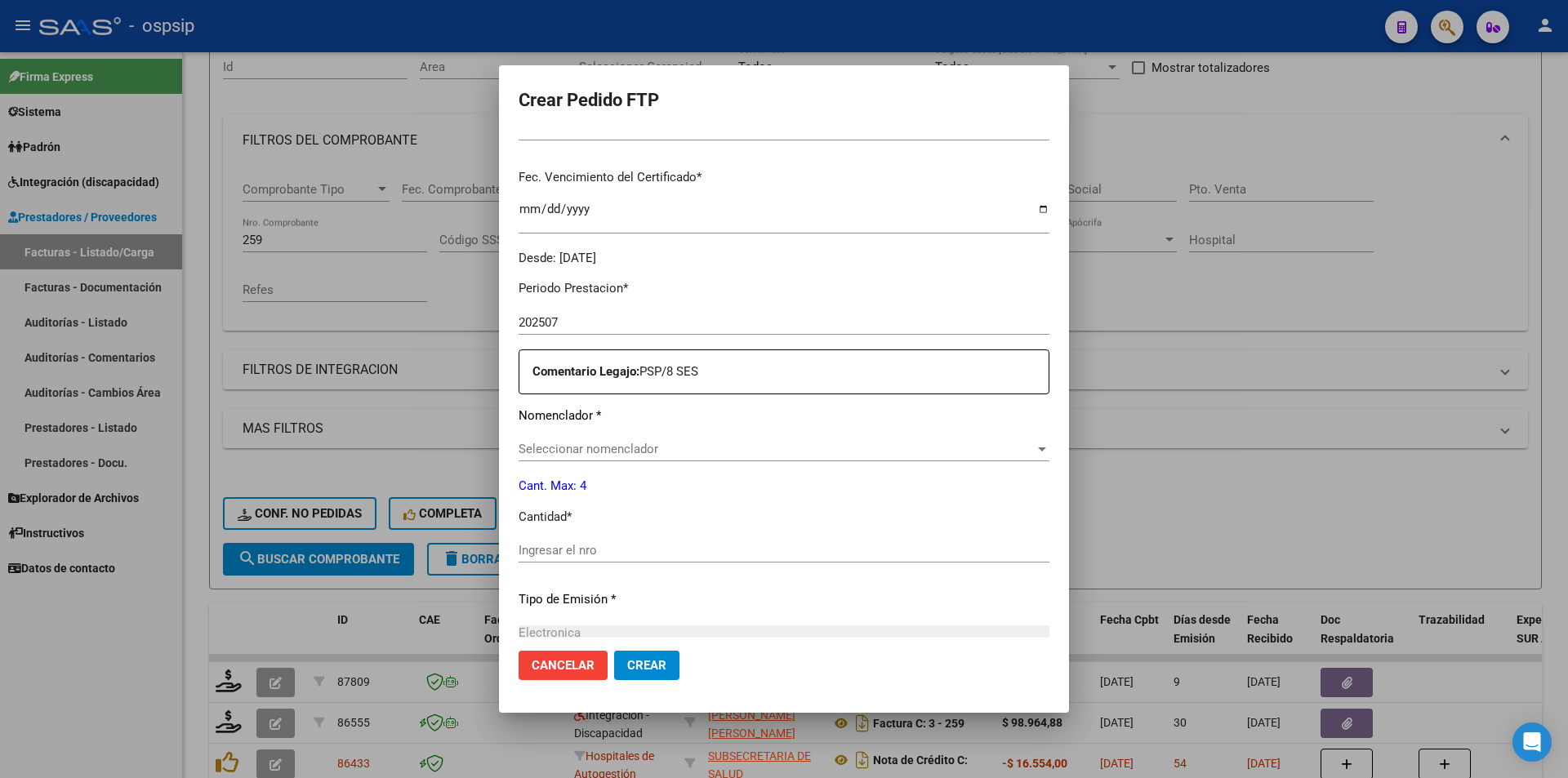
scroll to position [408, 0]
click at [546, 449] on div "Seleccionar nomenclador Seleccionar nomenclador" at bounding box center [784, 440] width 530 height 25
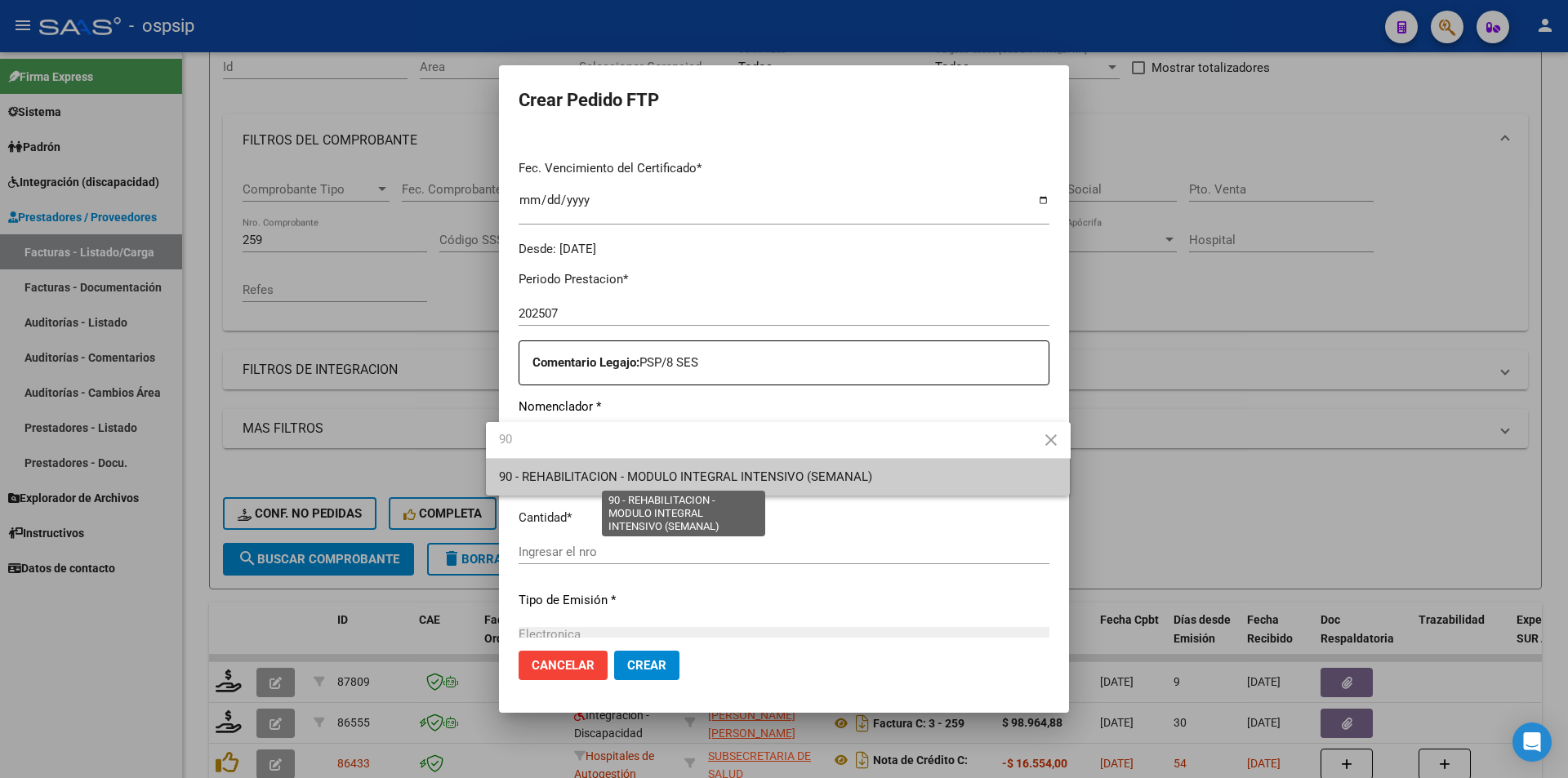
type input "90"
click at [622, 477] on span "90 - REHABILITACION - MODULO INTEGRAL INTENSIVO (SEMANAL)" at bounding box center [685, 476] width 373 height 15
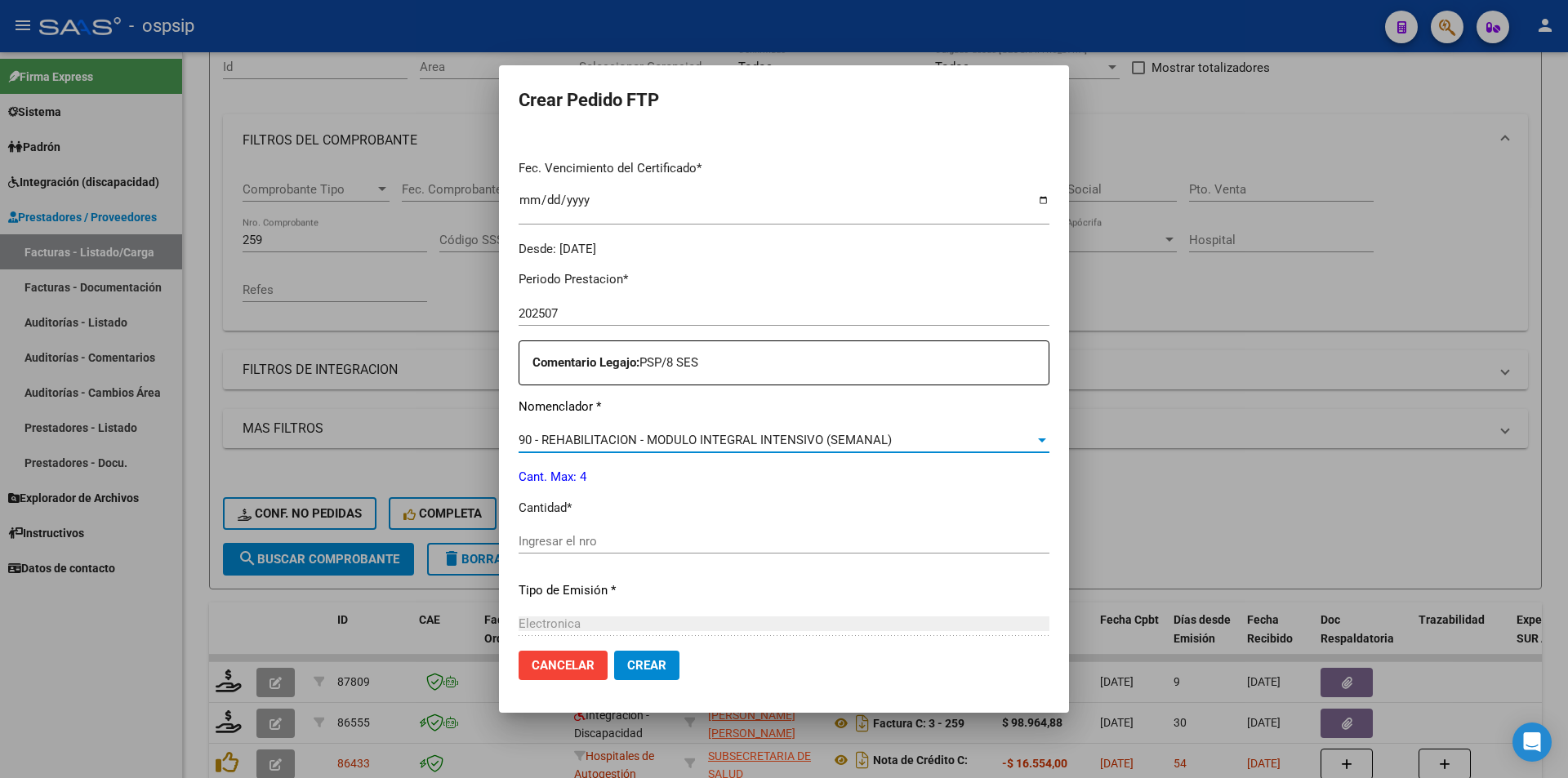
click at [541, 545] on input "Ingresar el nro" at bounding box center [784, 541] width 530 height 15
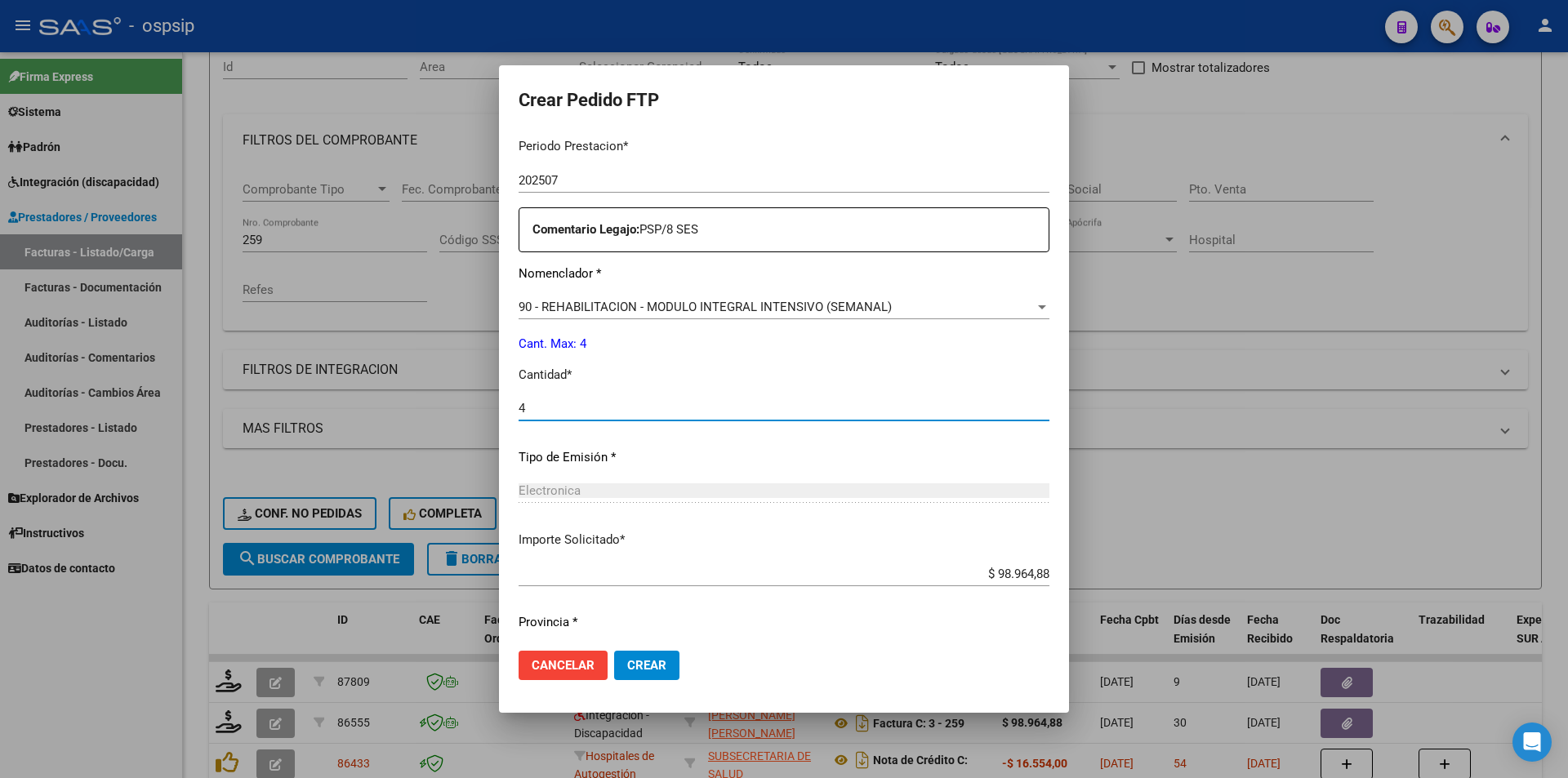
scroll to position [587, 0]
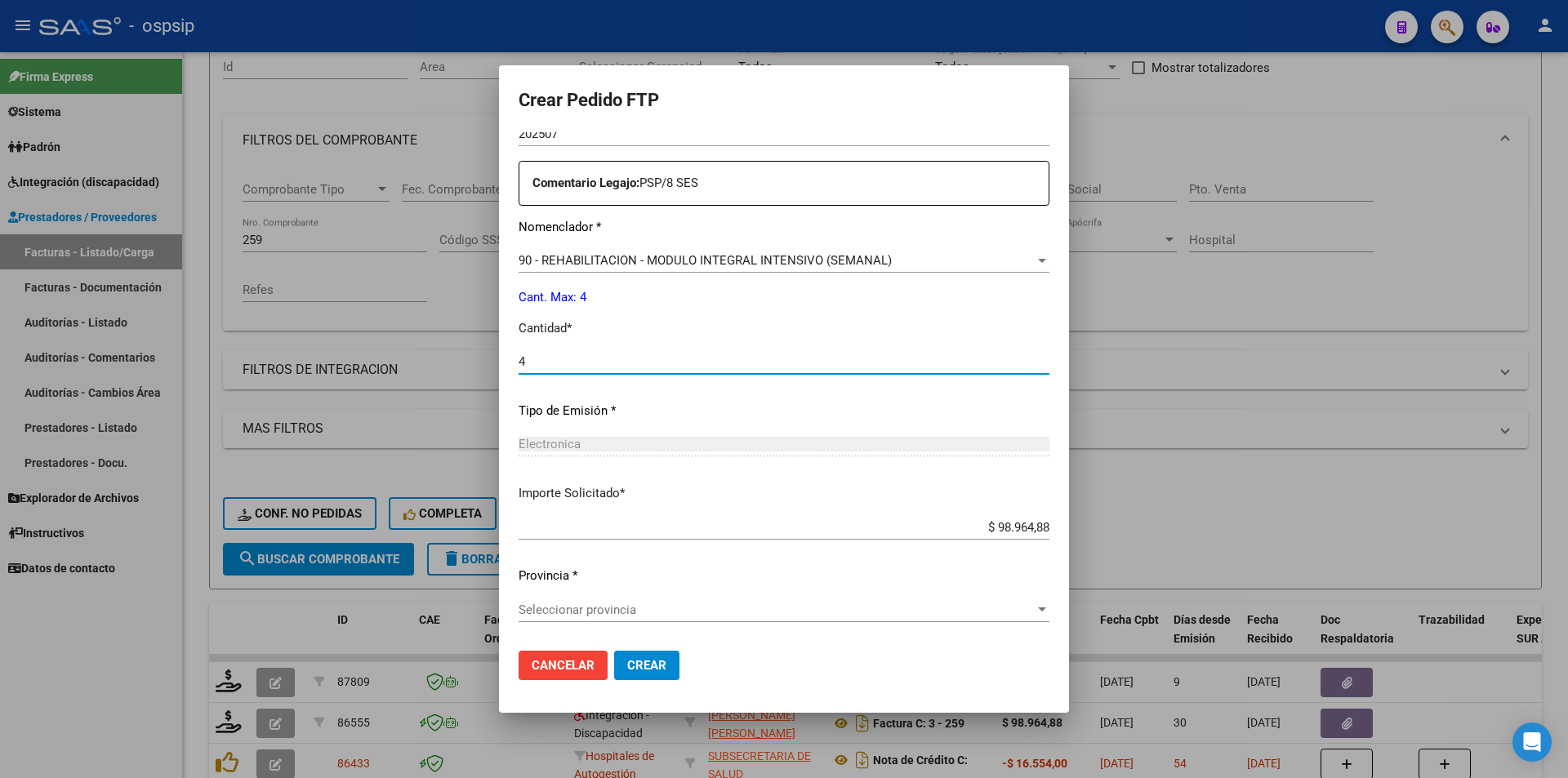
type input "4"
click at [658, 612] on span "Seleccionar provincia" at bounding box center [777, 610] width 516 height 15
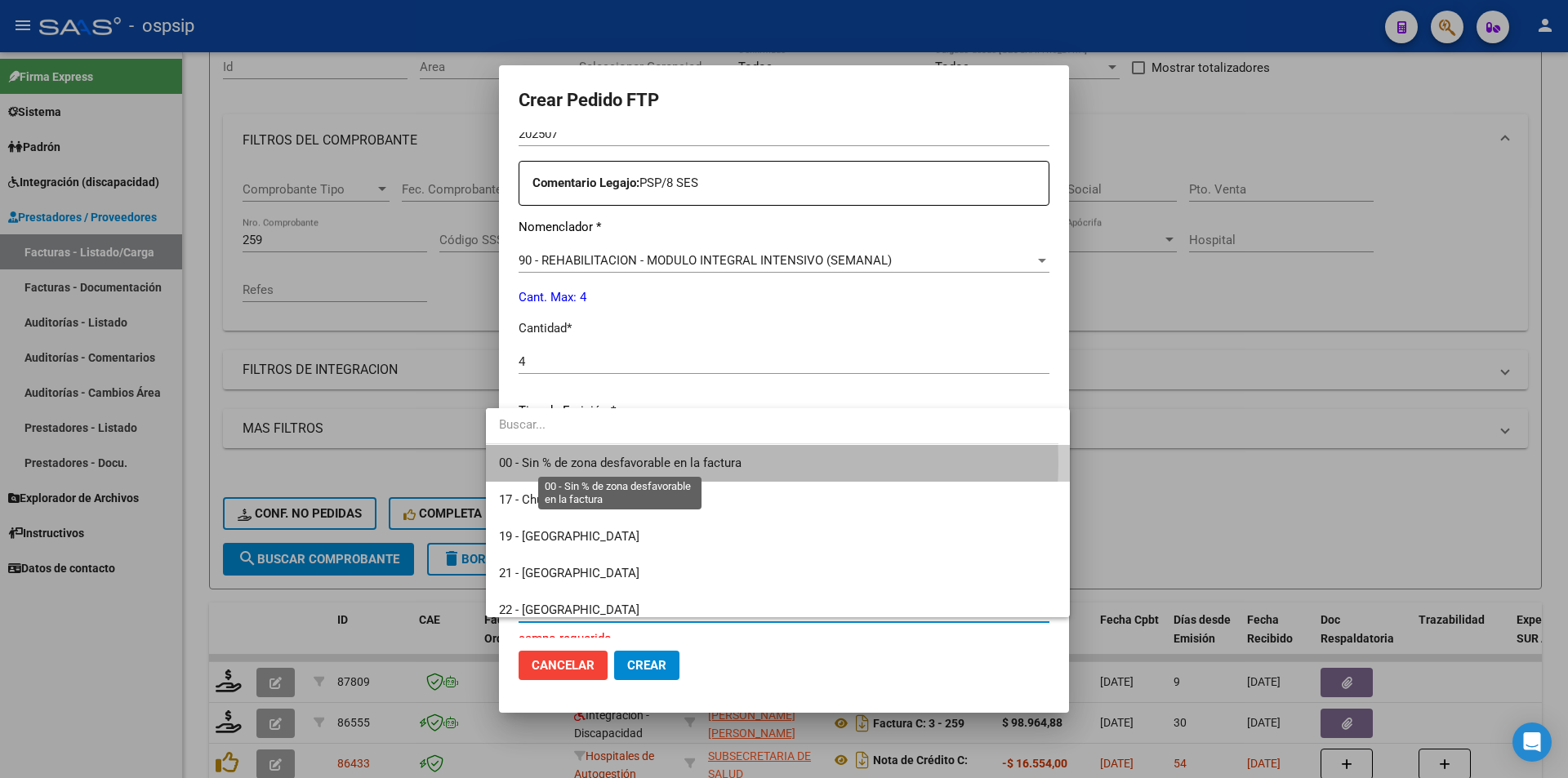
click at [670, 462] on span "00 - Sin % de zona desfavorable en la factura" at bounding box center [620, 463] width 243 height 15
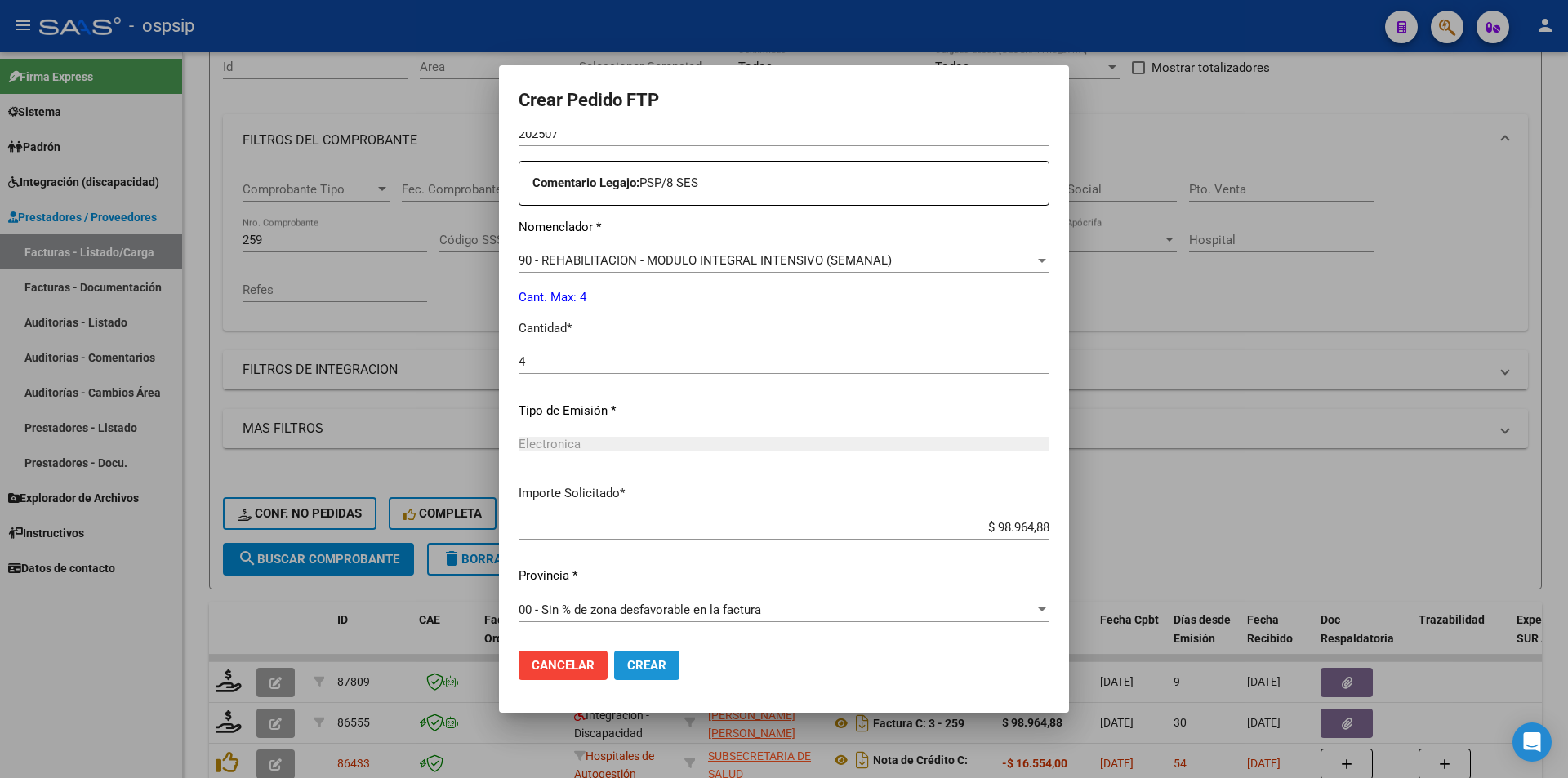
click at [643, 662] on span "Crear" at bounding box center [646, 665] width 39 height 15
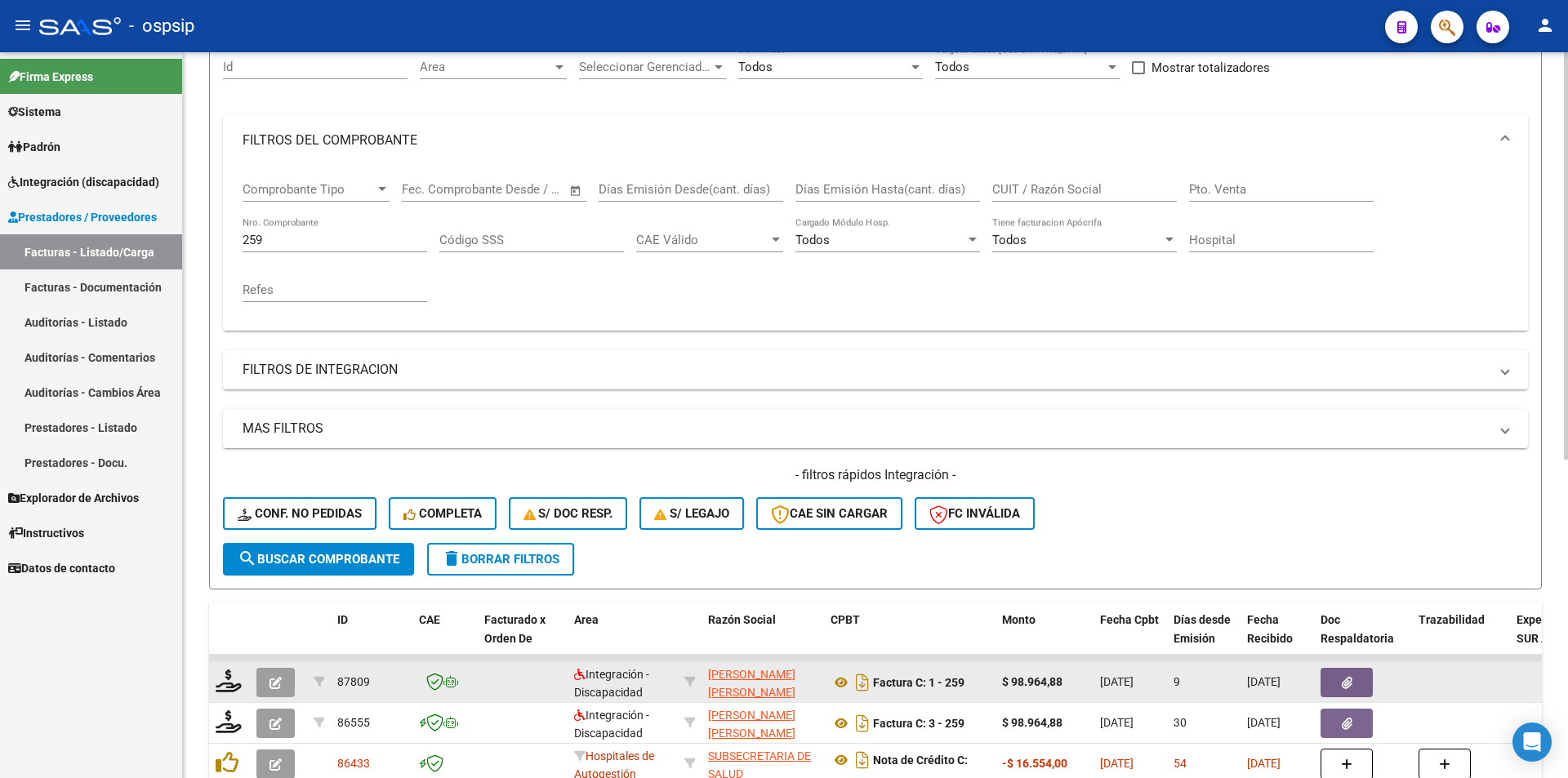
click at [271, 684] on icon "button" at bounding box center [275, 683] width 12 height 12
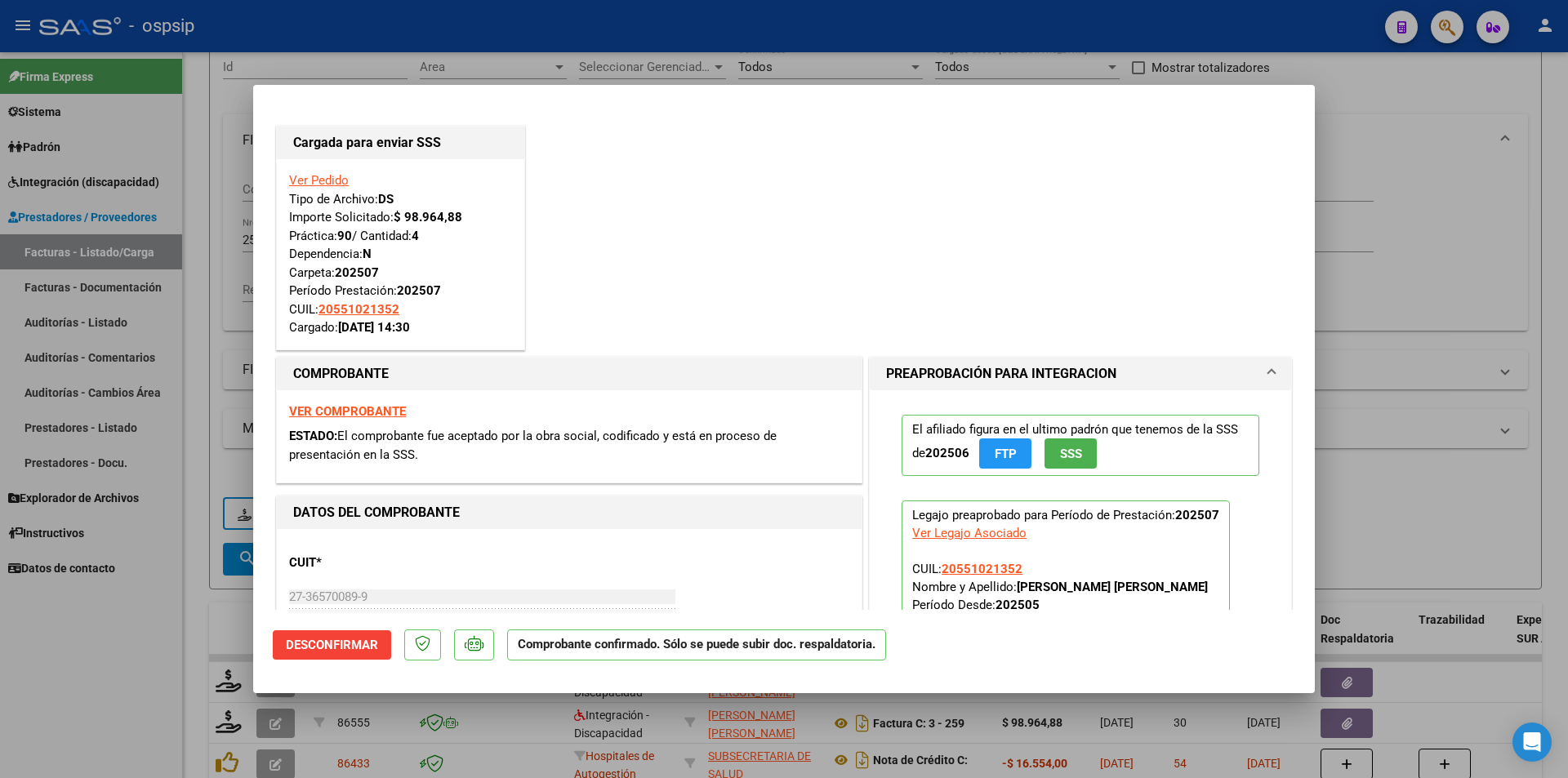
click at [172, 687] on div at bounding box center [784, 389] width 1568 height 778
type input "$ 0,00"
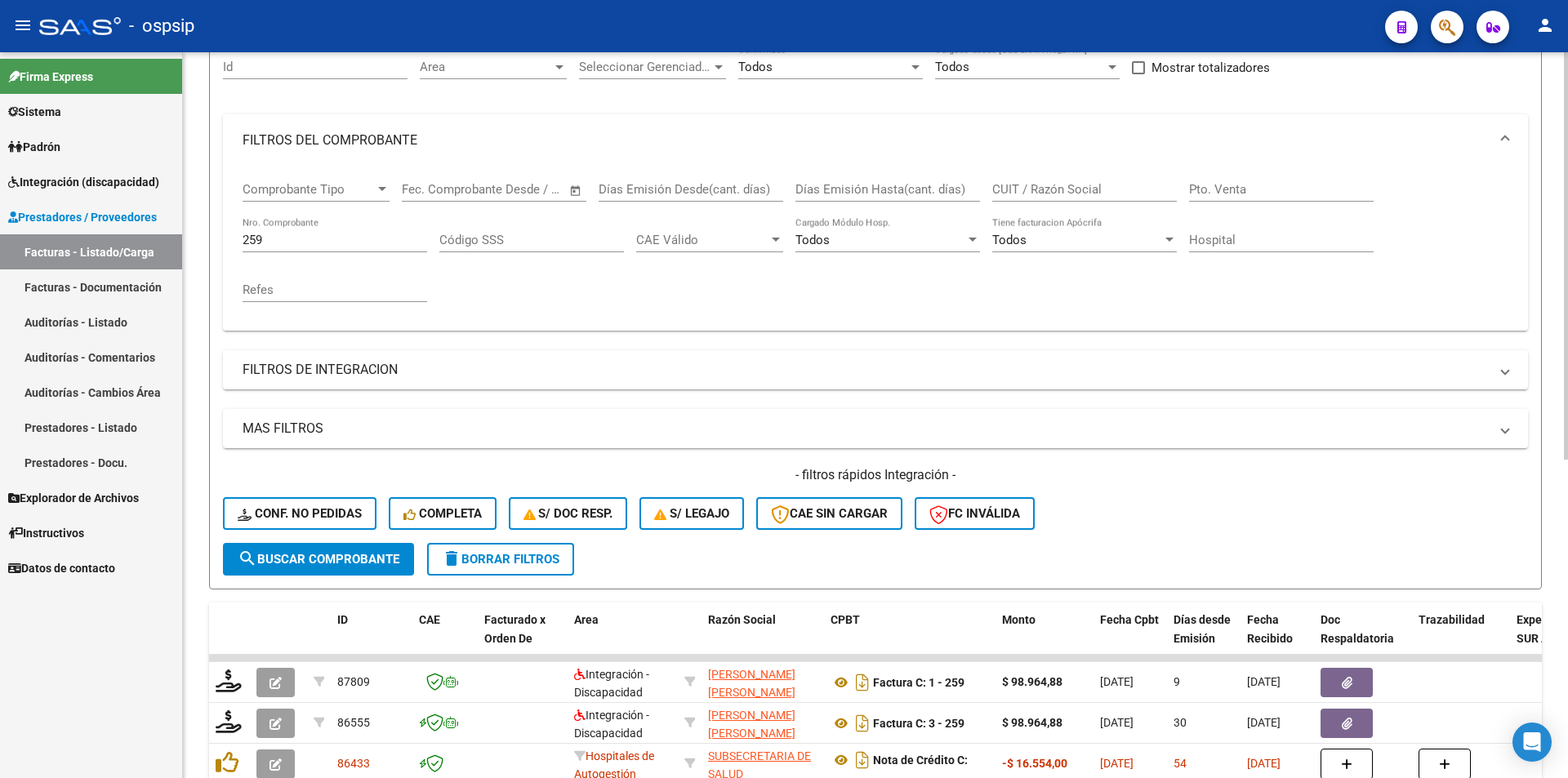
click at [345, 564] on span "search Buscar Comprobante" at bounding box center [318, 559] width 162 height 15
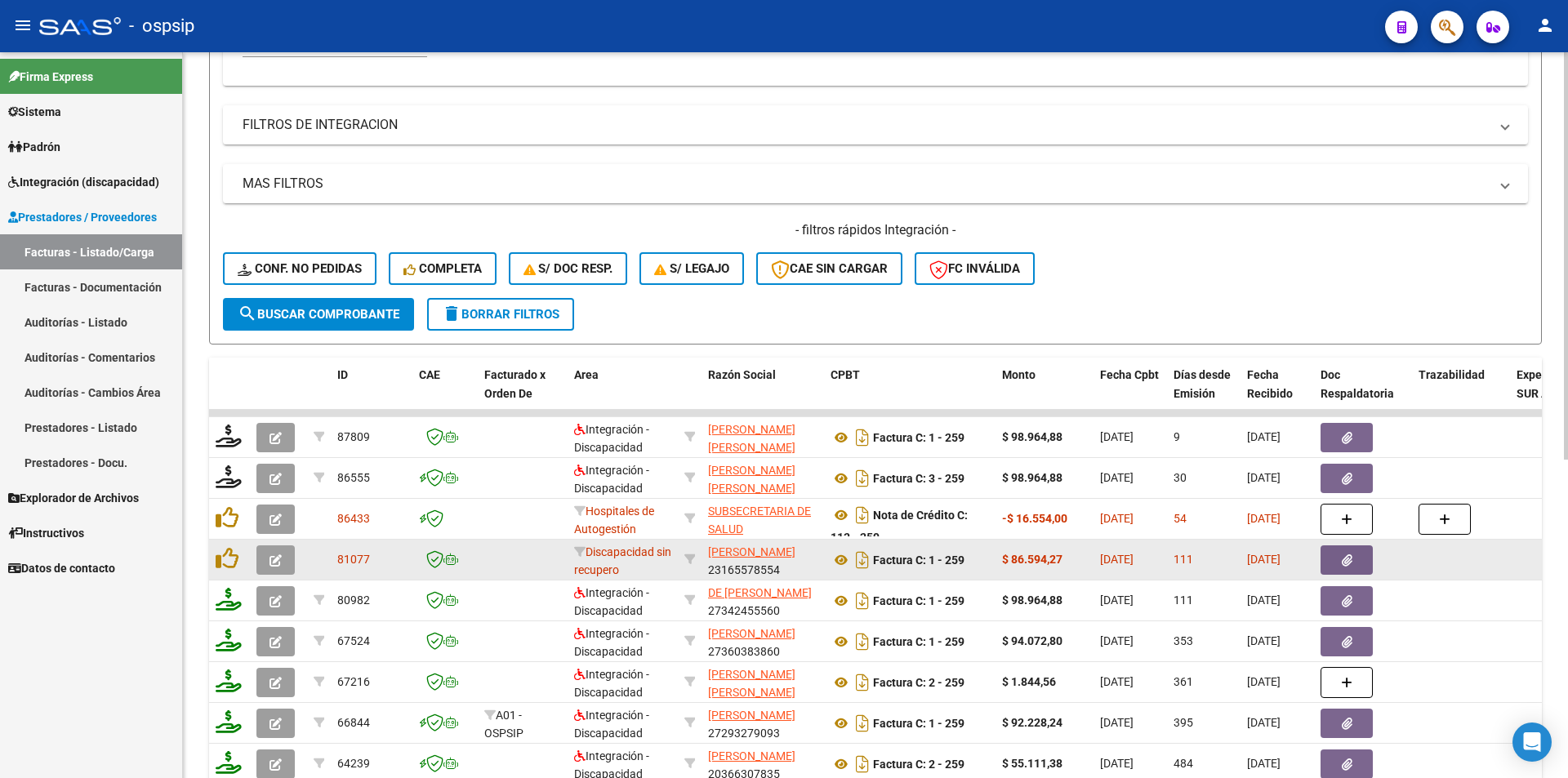
scroll to position [0, 0]
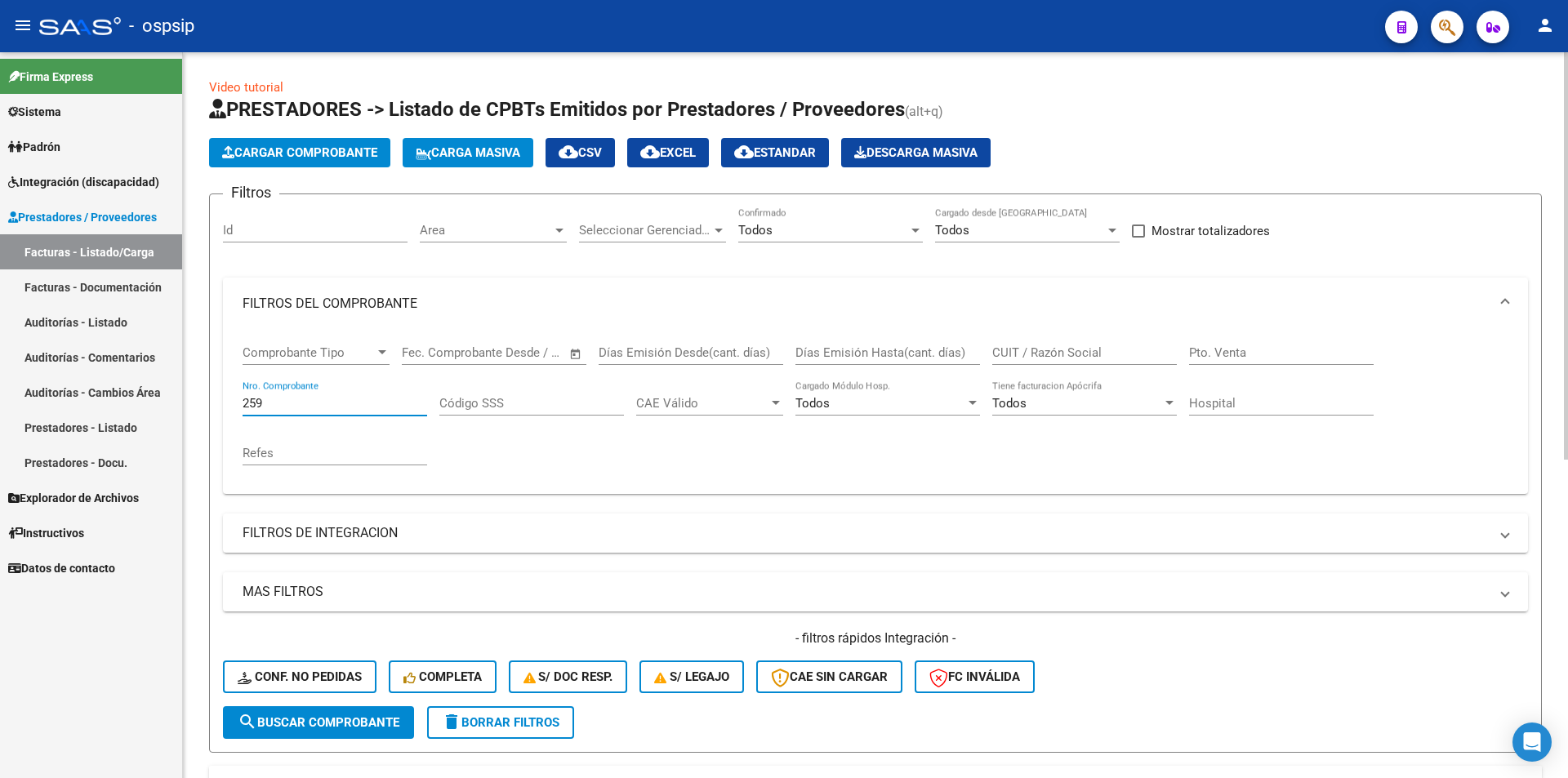
drag, startPoint x: 268, startPoint y: 410, endPoint x: 242, endPoint y: 409, distance: 26.0
click at [242, 409] on div "Comprobante Tipo Comprobante Tipo Start date – End date Fec. Comprobante Desde …" at bounding box center [875, 412] width 1304 height 164
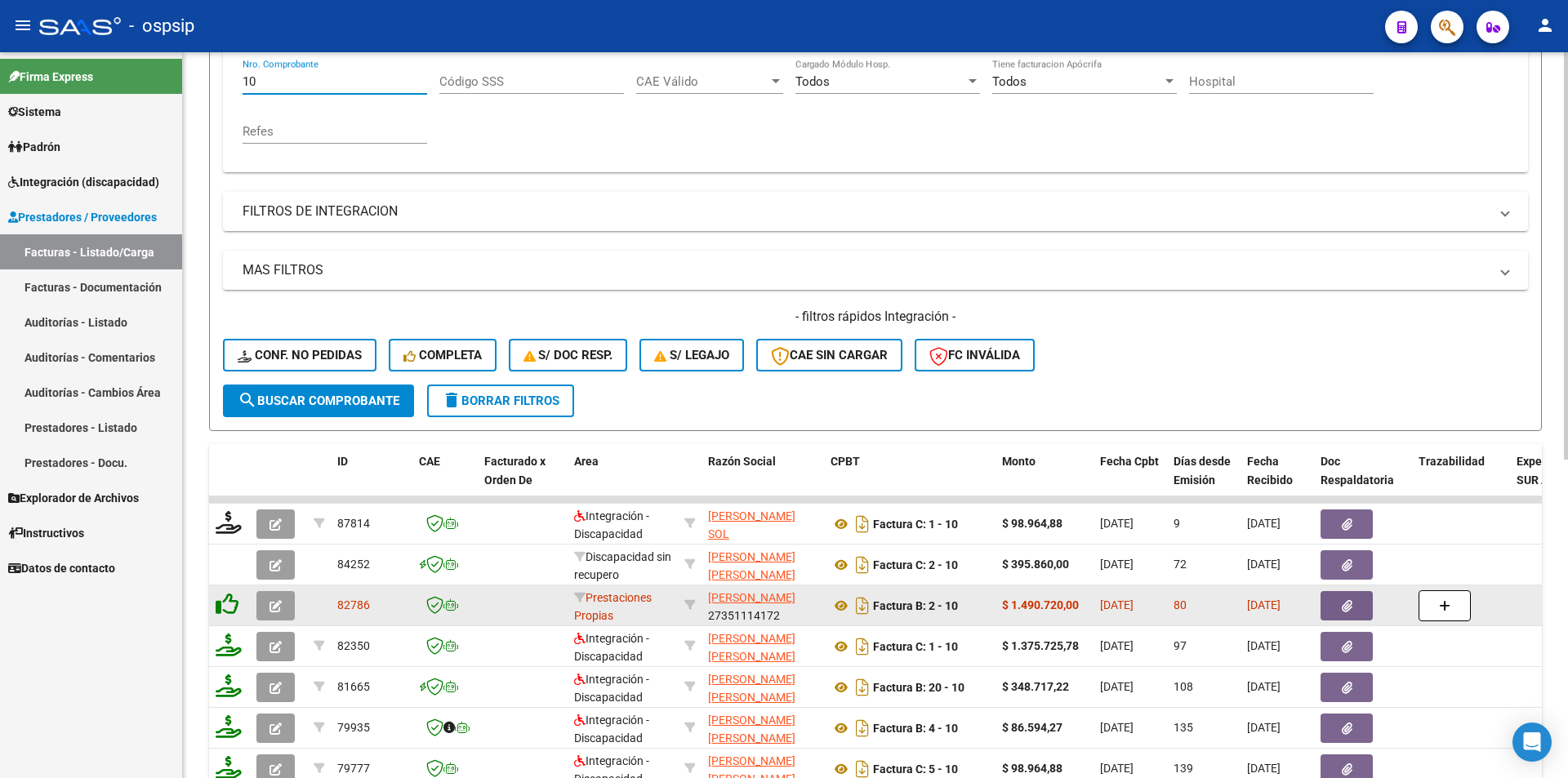
scroll to position [326, 0]
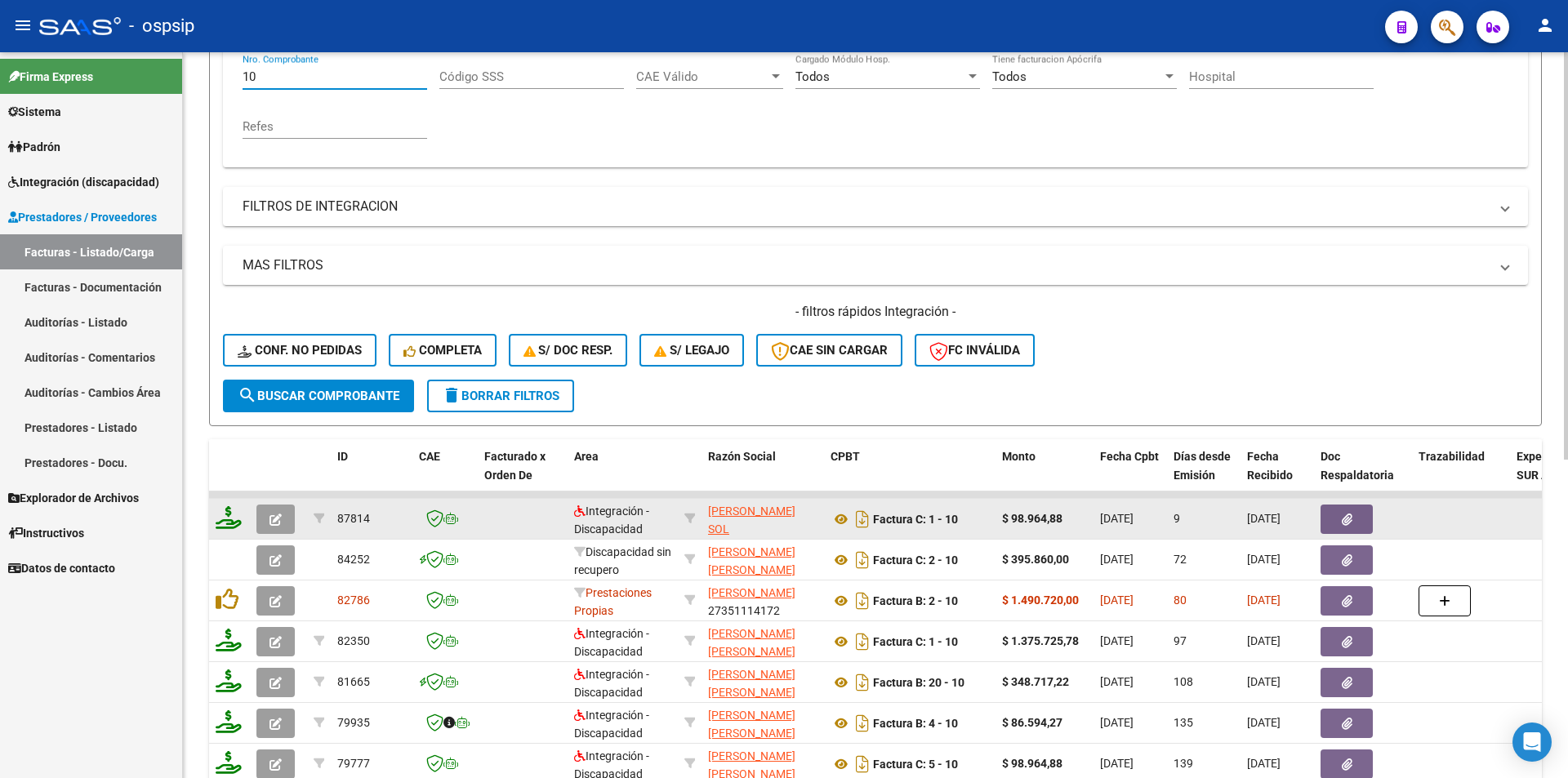
type input "10"
click at [231, 520] on icon at bounding box center [229, 518] width 27 height 23
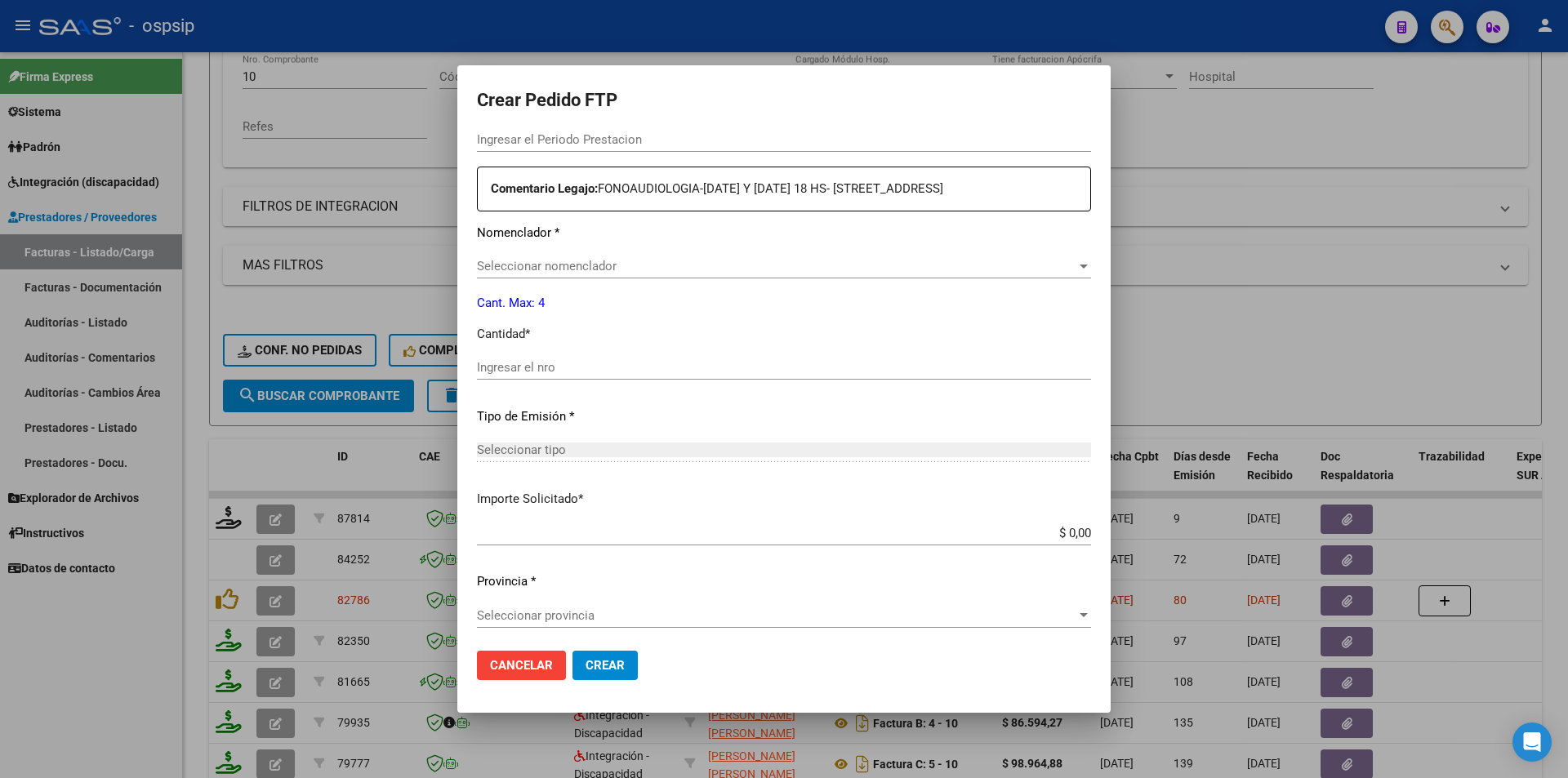
type input "202507"
type input "$ 98.964,88"
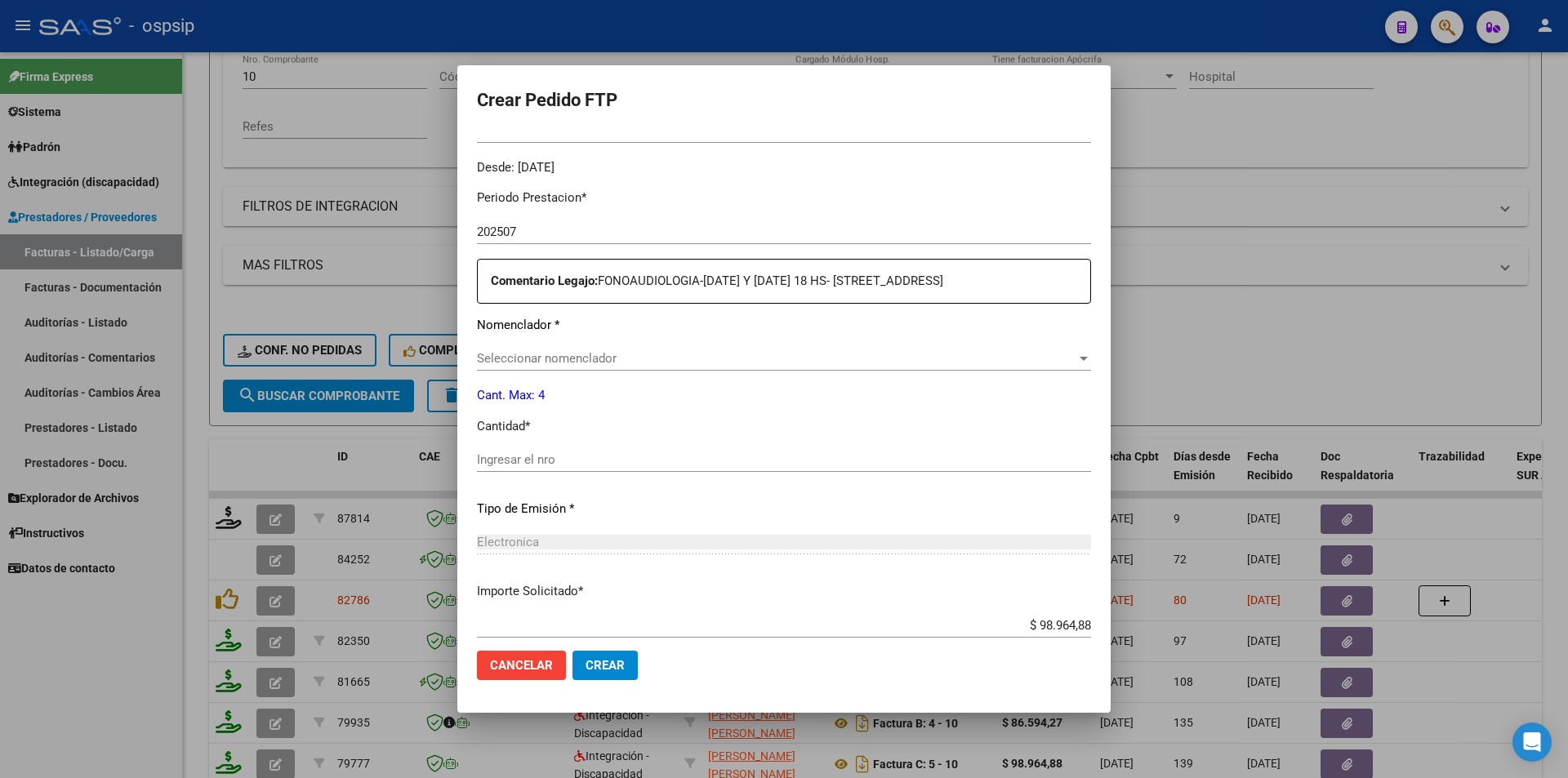
scroll to position [582, 0]
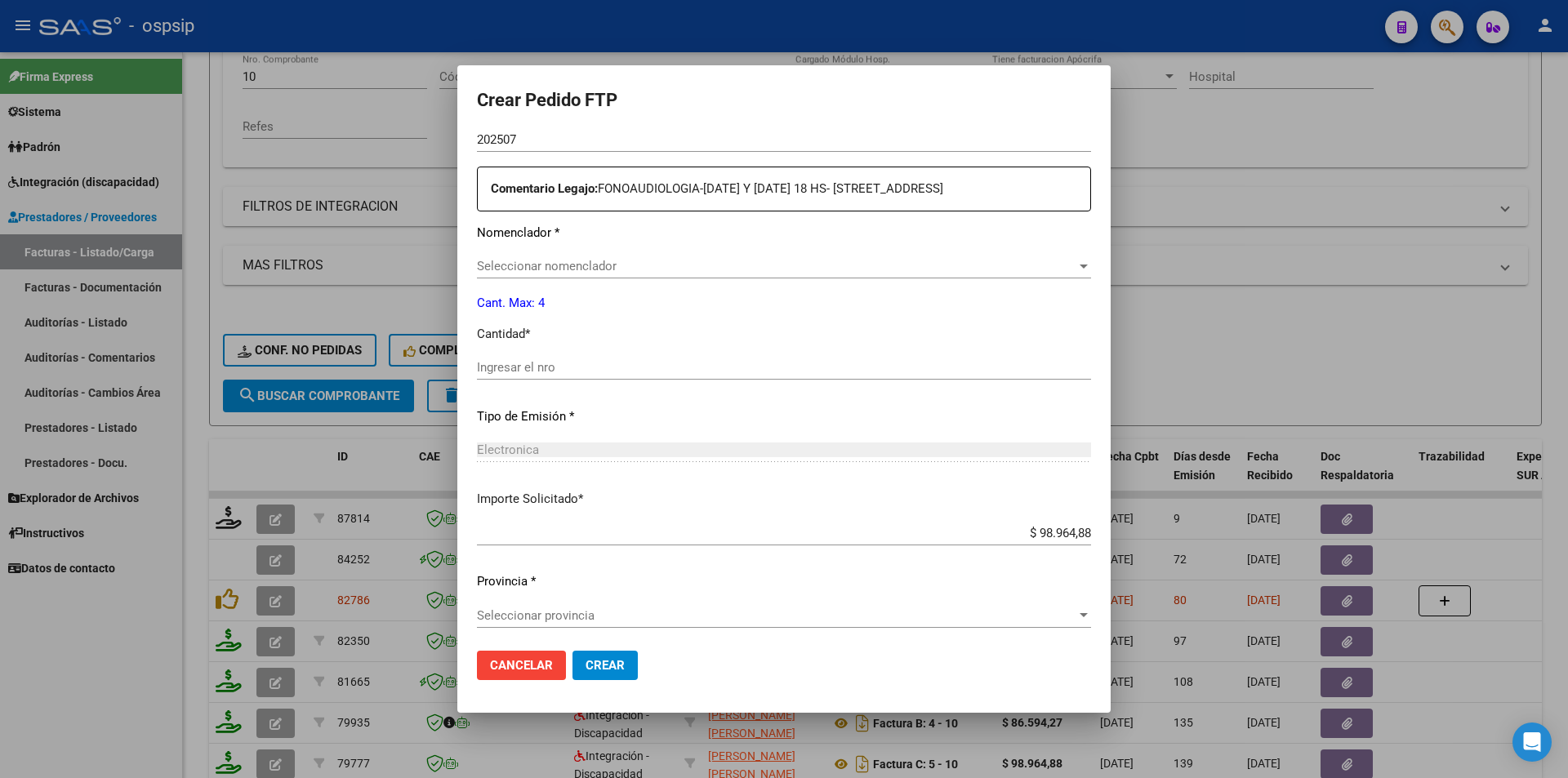
type input "7108420547"
type input "[DATE]"
click at [559, 266] on span "Seleccionar nomenclador" at bounding box center [776, 266] width 599 height 15
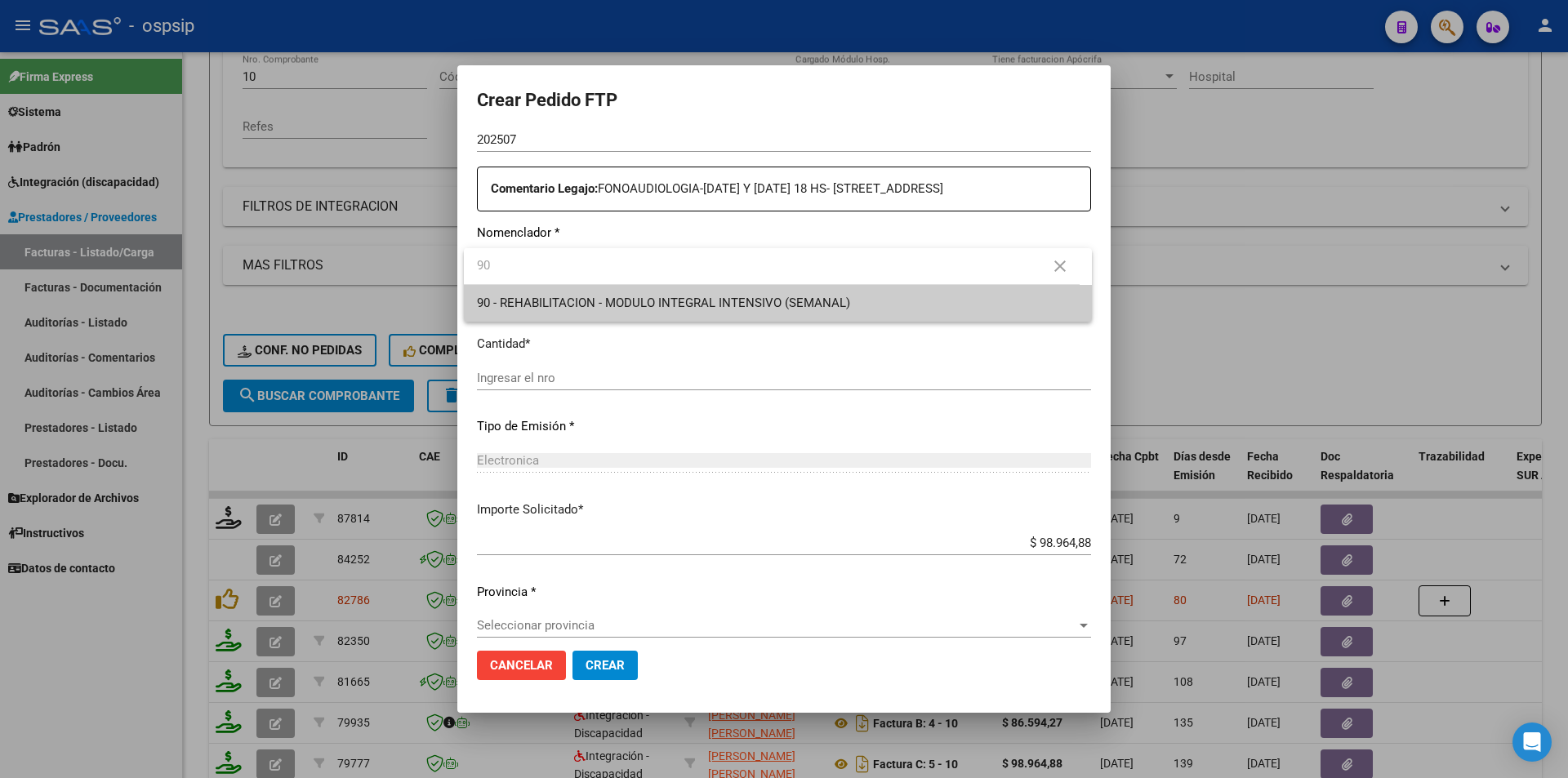
type input "90"
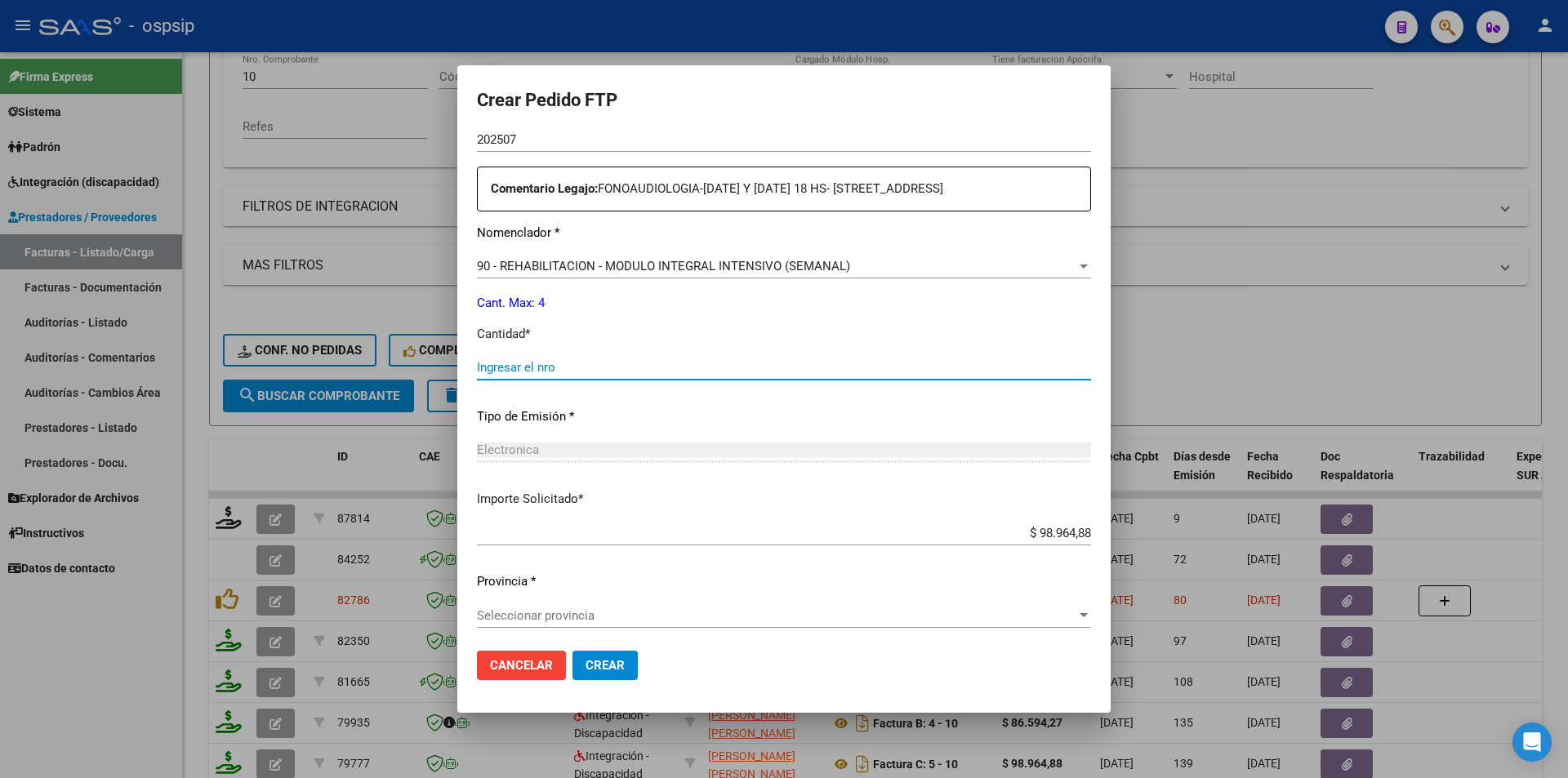
click at [544, 365] on input "Ingresar el nro" at bounding box center [783, 367] width 614 height 15
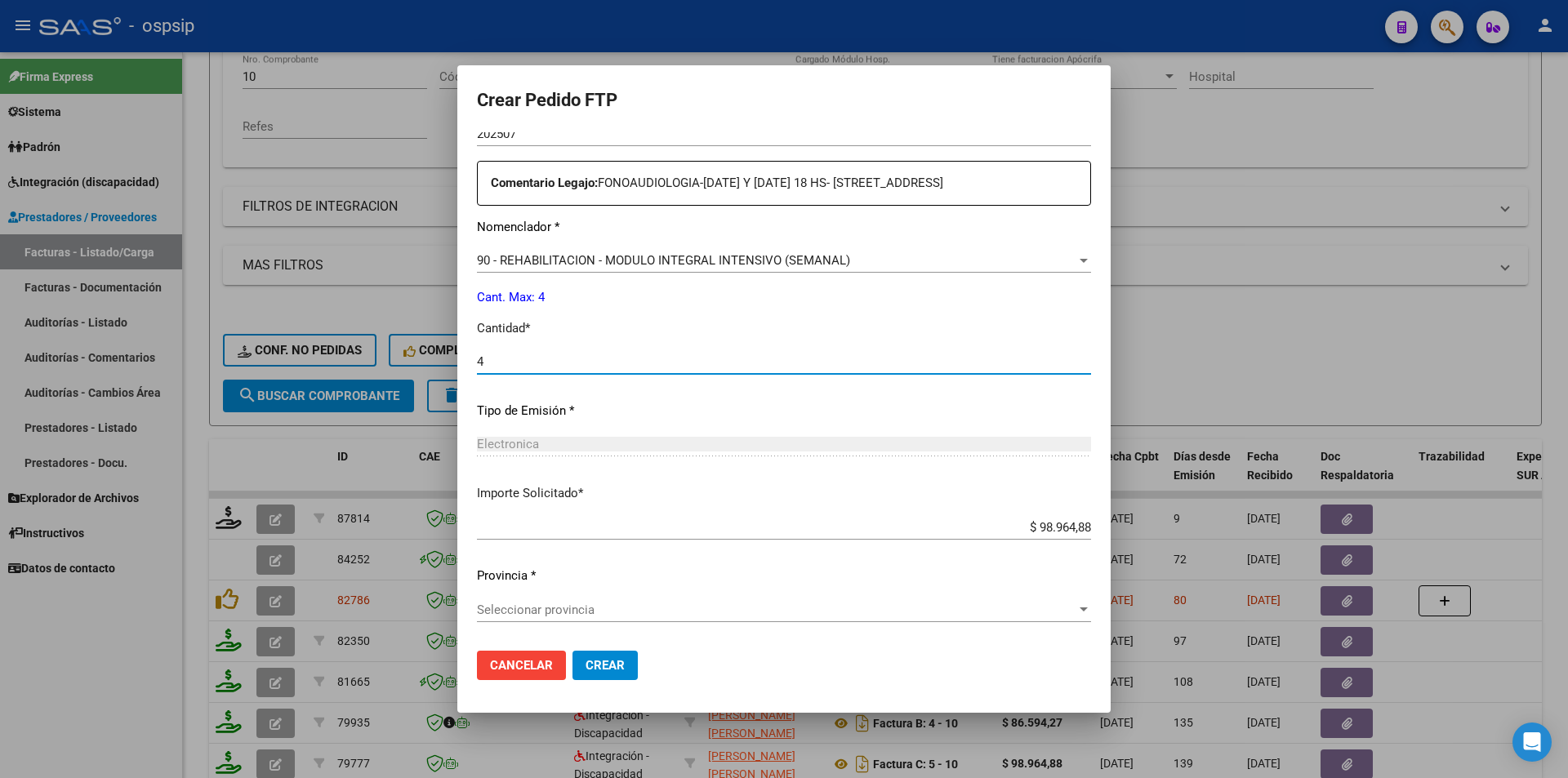
type input "4"
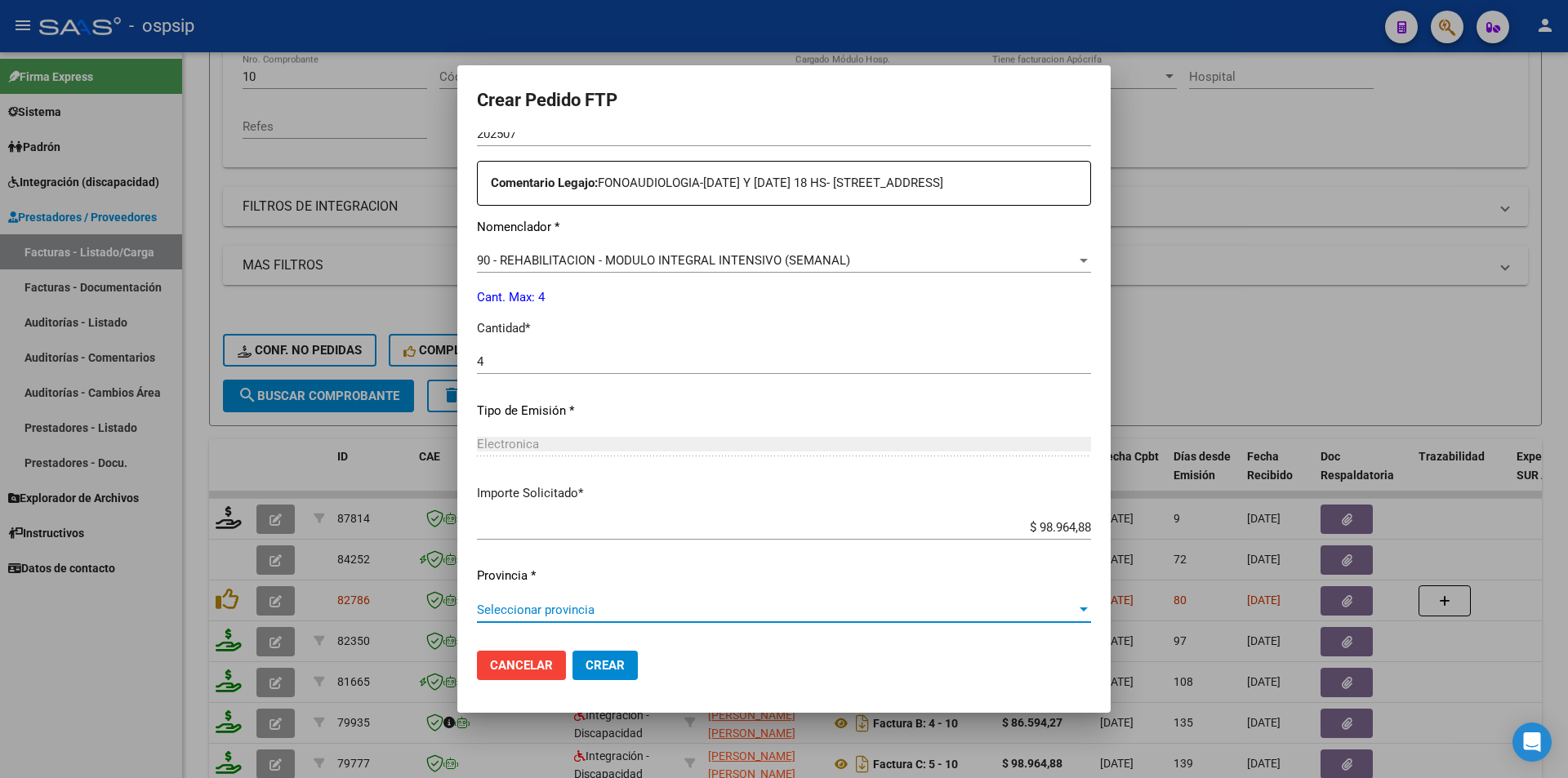
click at [613, 616] on span "Seleccionar provincia" at bounding box center [776, 610] width 599 height 15
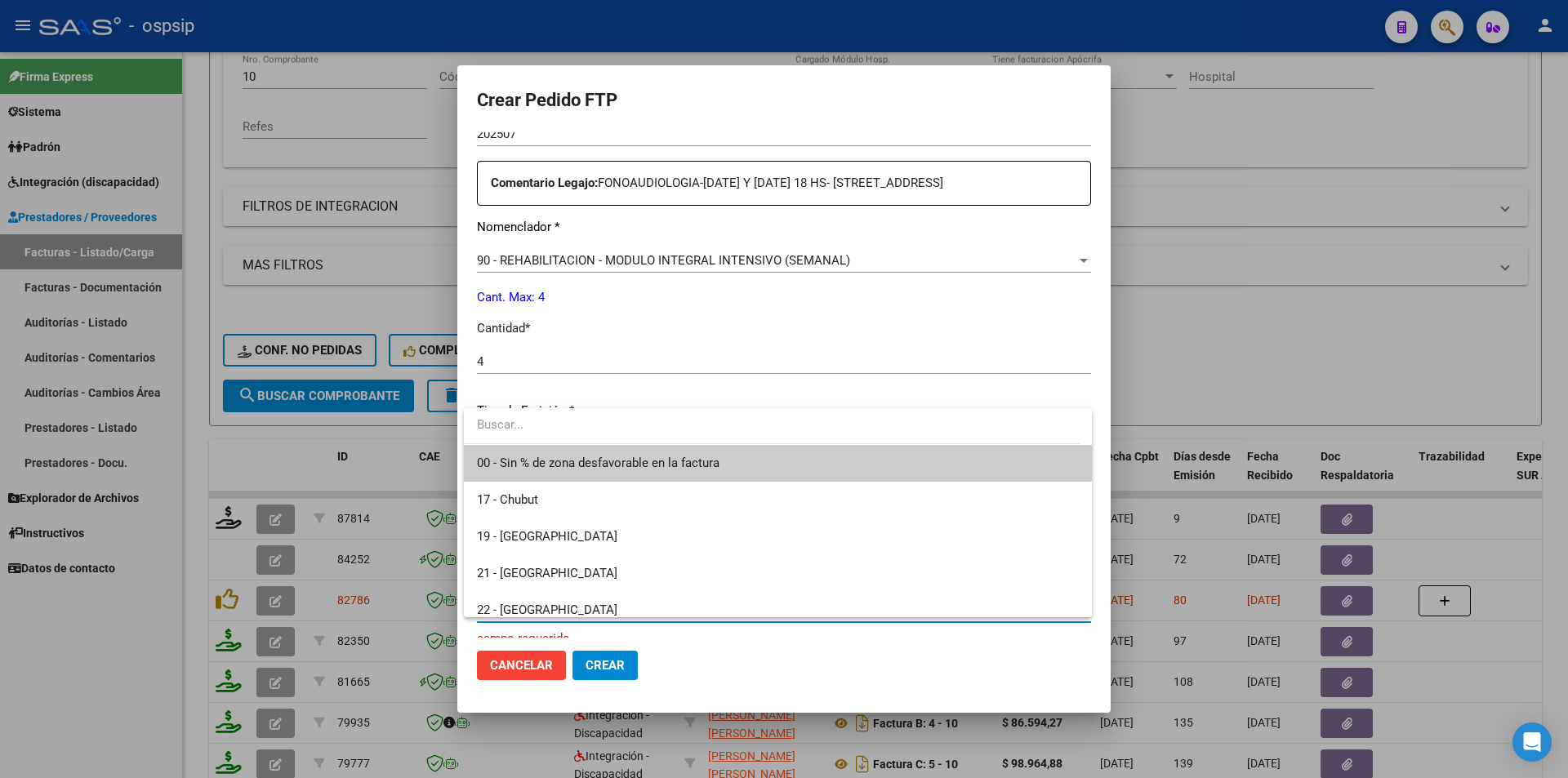
click at [628, 470] on span "00 - Sin % de zona desfavorable en la factura" at bounding box center [777, 463] width 602 height 36
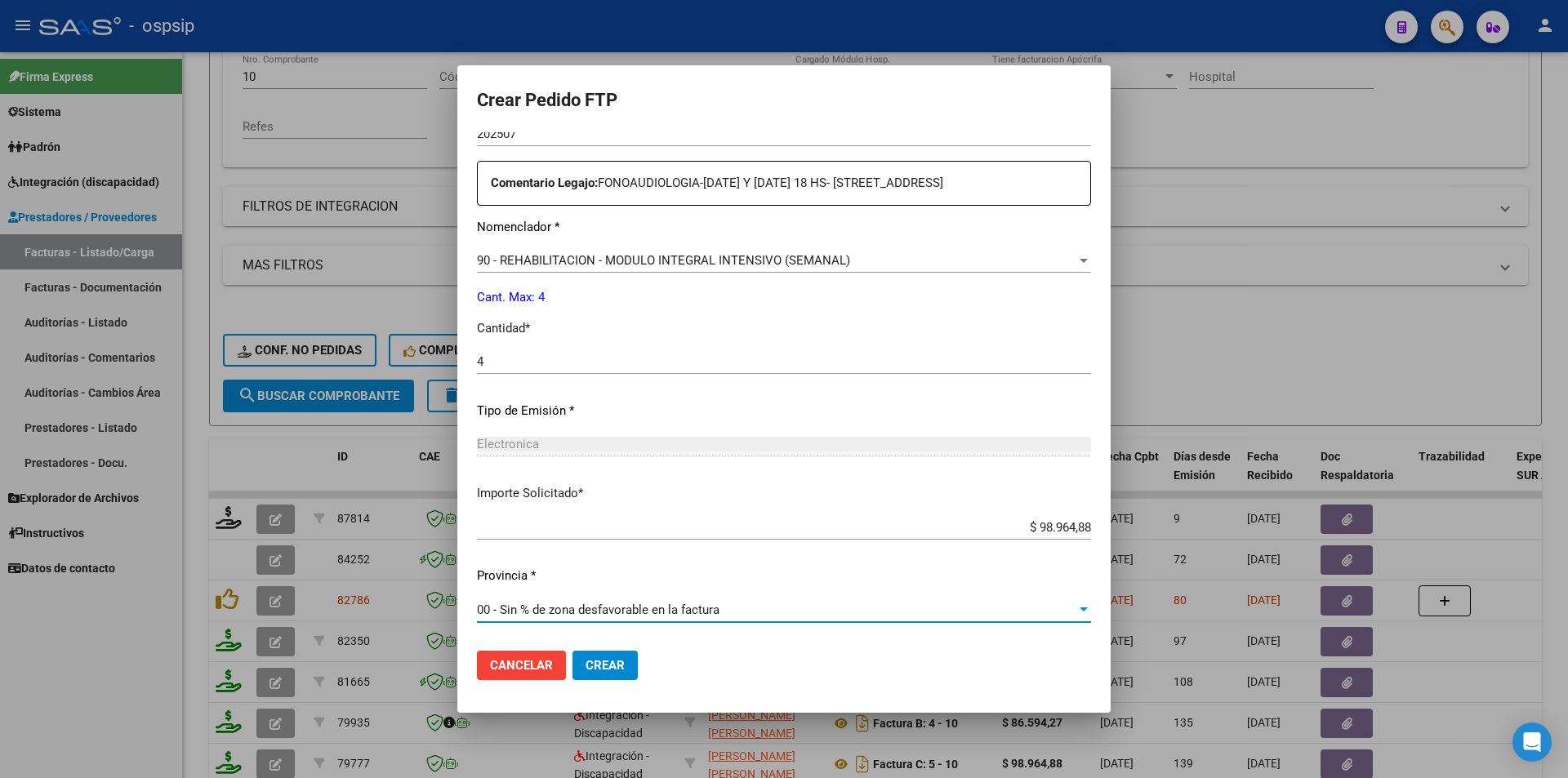
click at [612, 664] on span "Crear" at bounding box center [604, 665] width 39 height 15
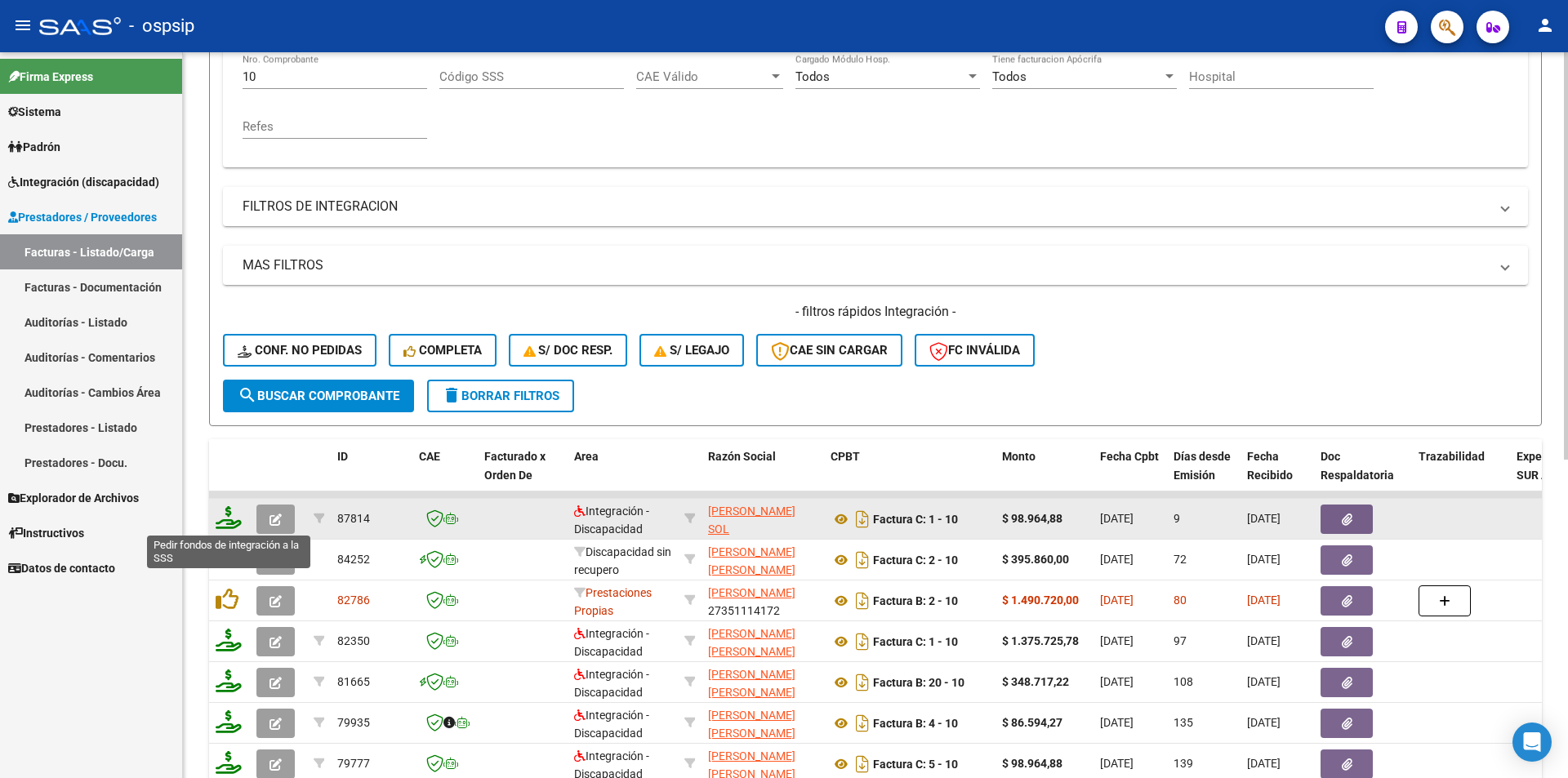
click at [225, 521] on icon at bounding box center [229, 518] width 27 height 23
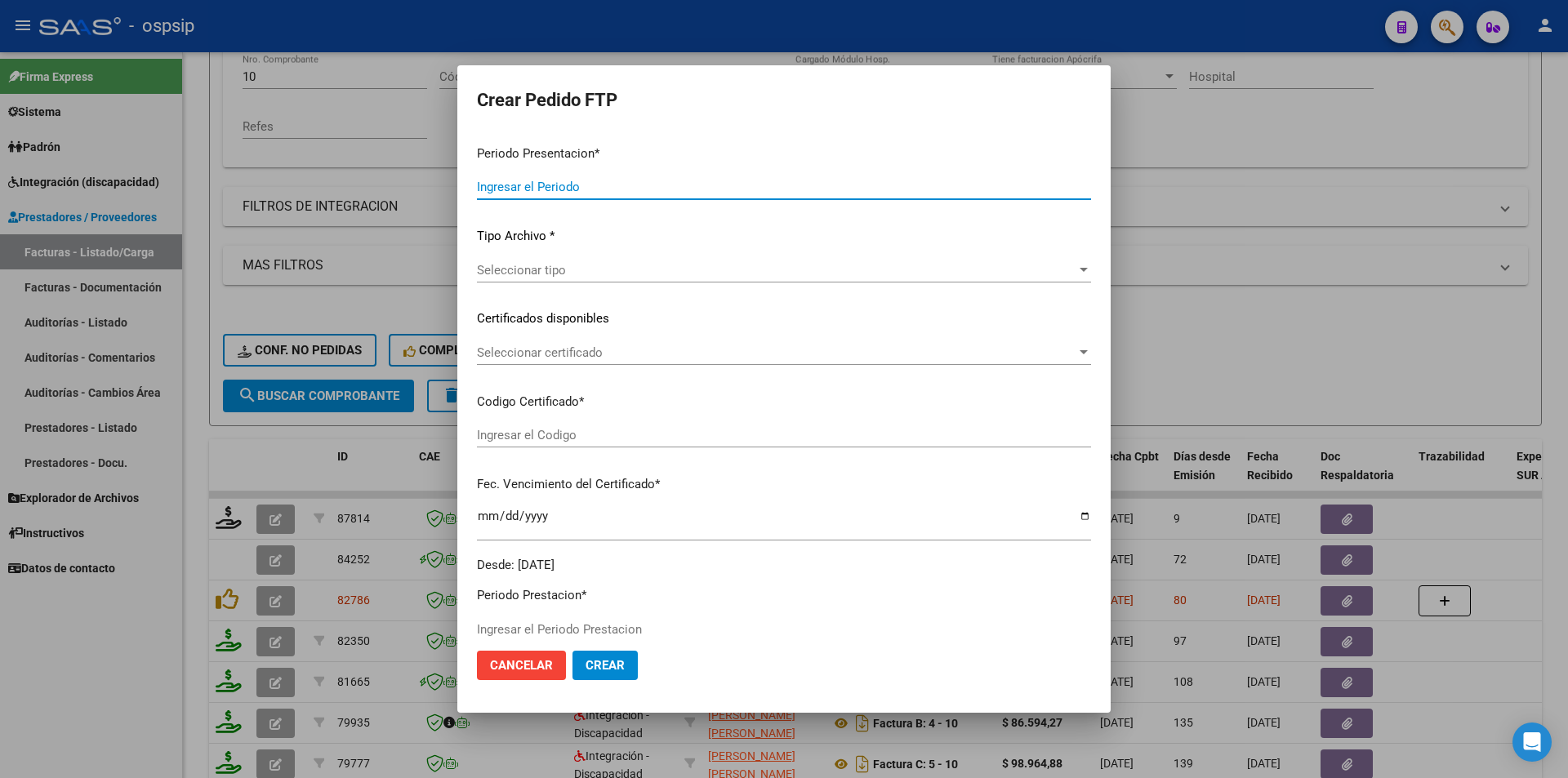
type input "202507"
type input "$ 98.964,88"
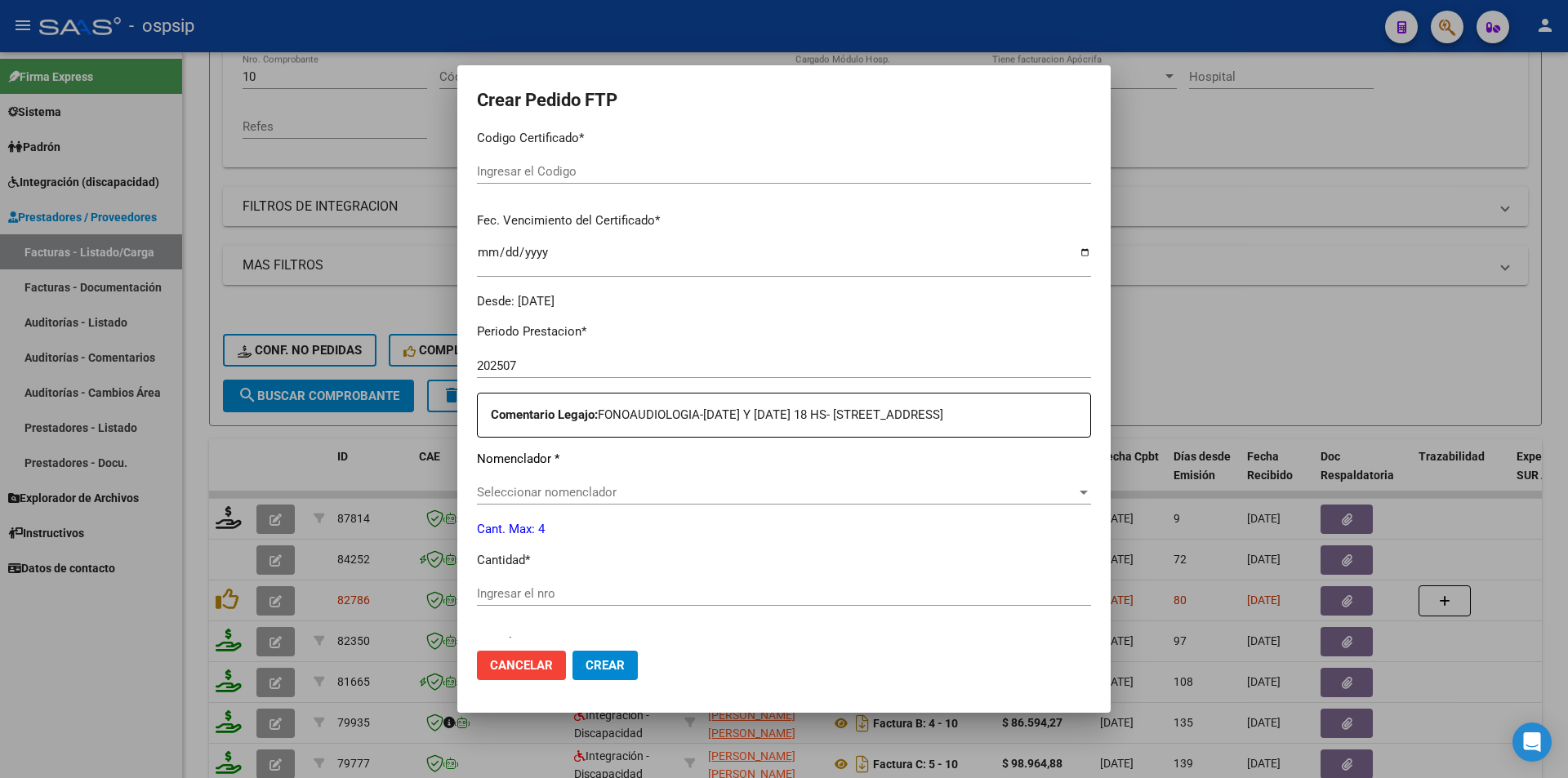
scroll to position [500, 0]
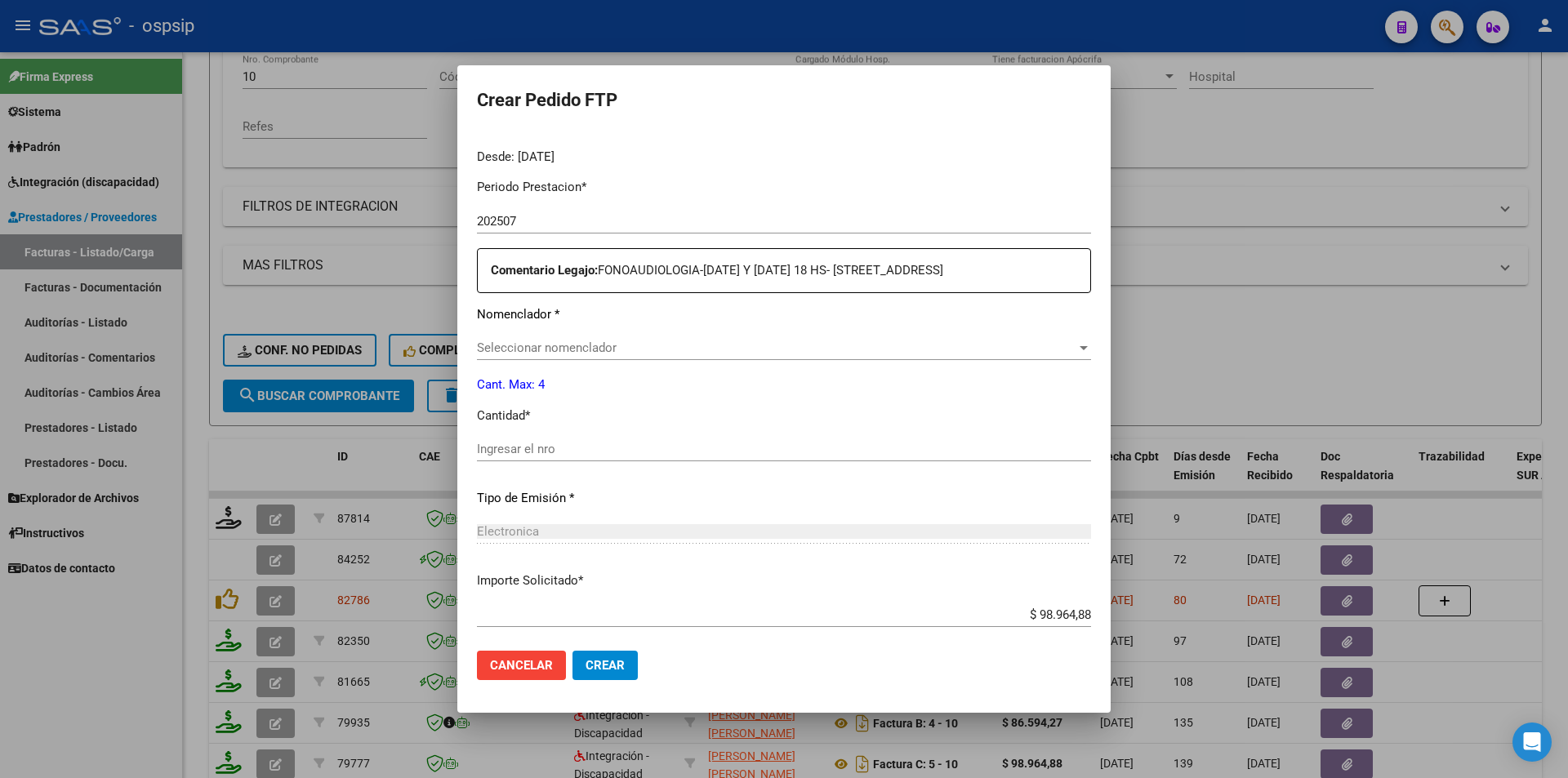
type input "7108420547"
type input "[DATE]"
click at [544, 447] on input "Ingresar el nro" at bounding box center [783, 449] width 614 height 15
type input "4"
click at [603, 671] on span "Crear" at bounding box center [604, 665] width 39 height 15
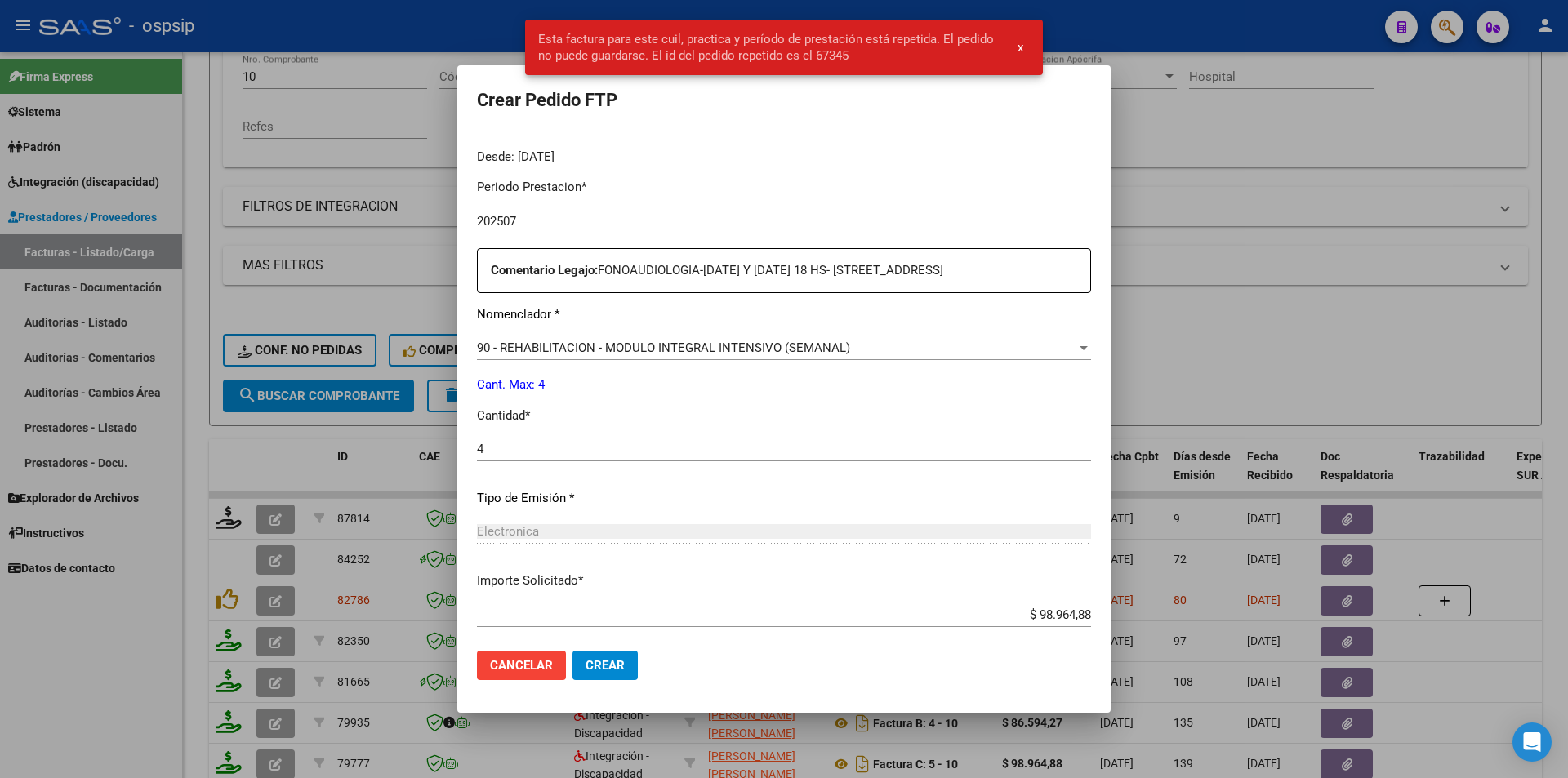
click at [540, 668] on span "Cancelar" at bounding box center [521, 665] width 63 height 15
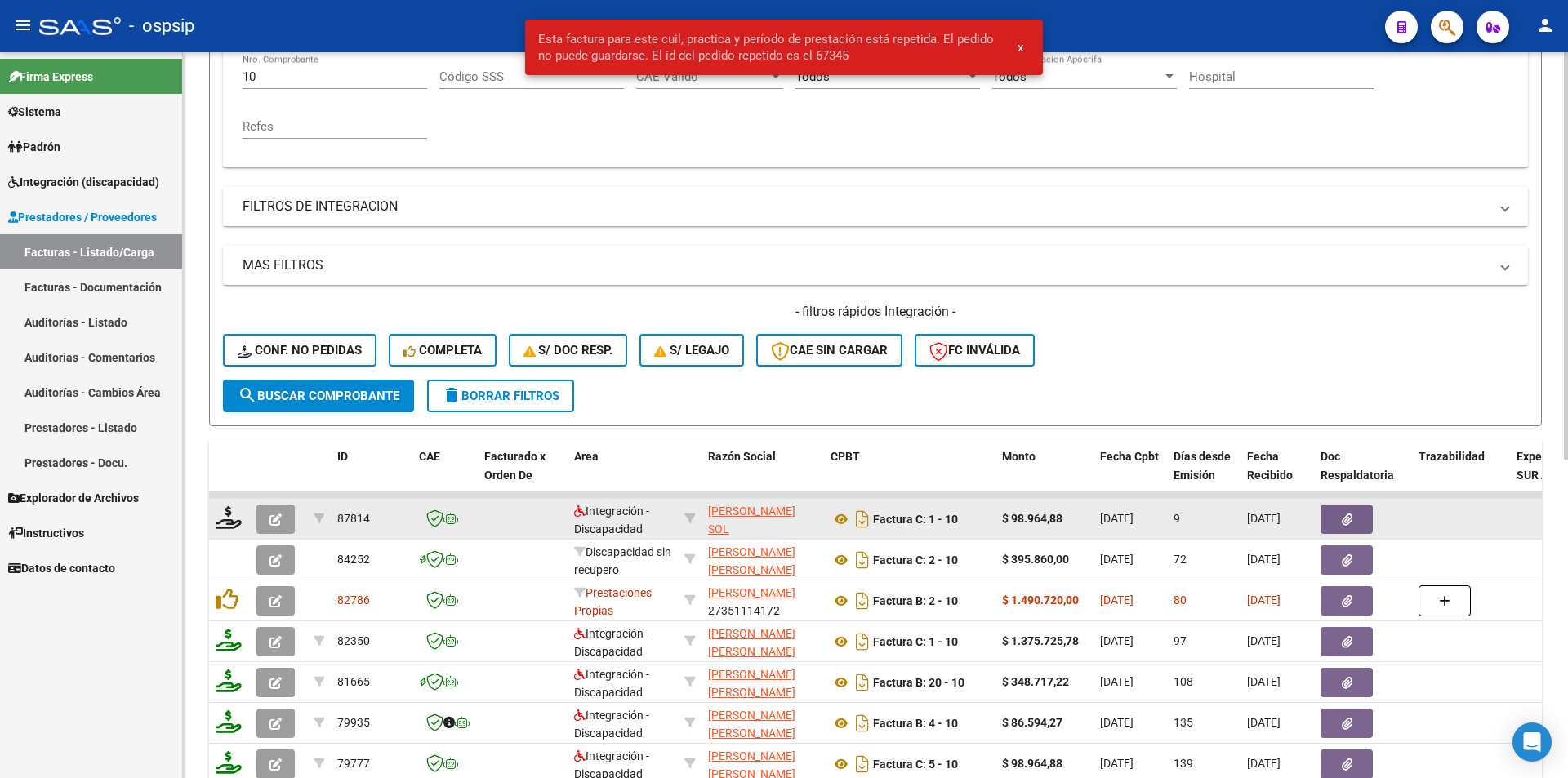
click at [274, 518] on icon "button" at bounding box center [275, 519] width 12 height 12
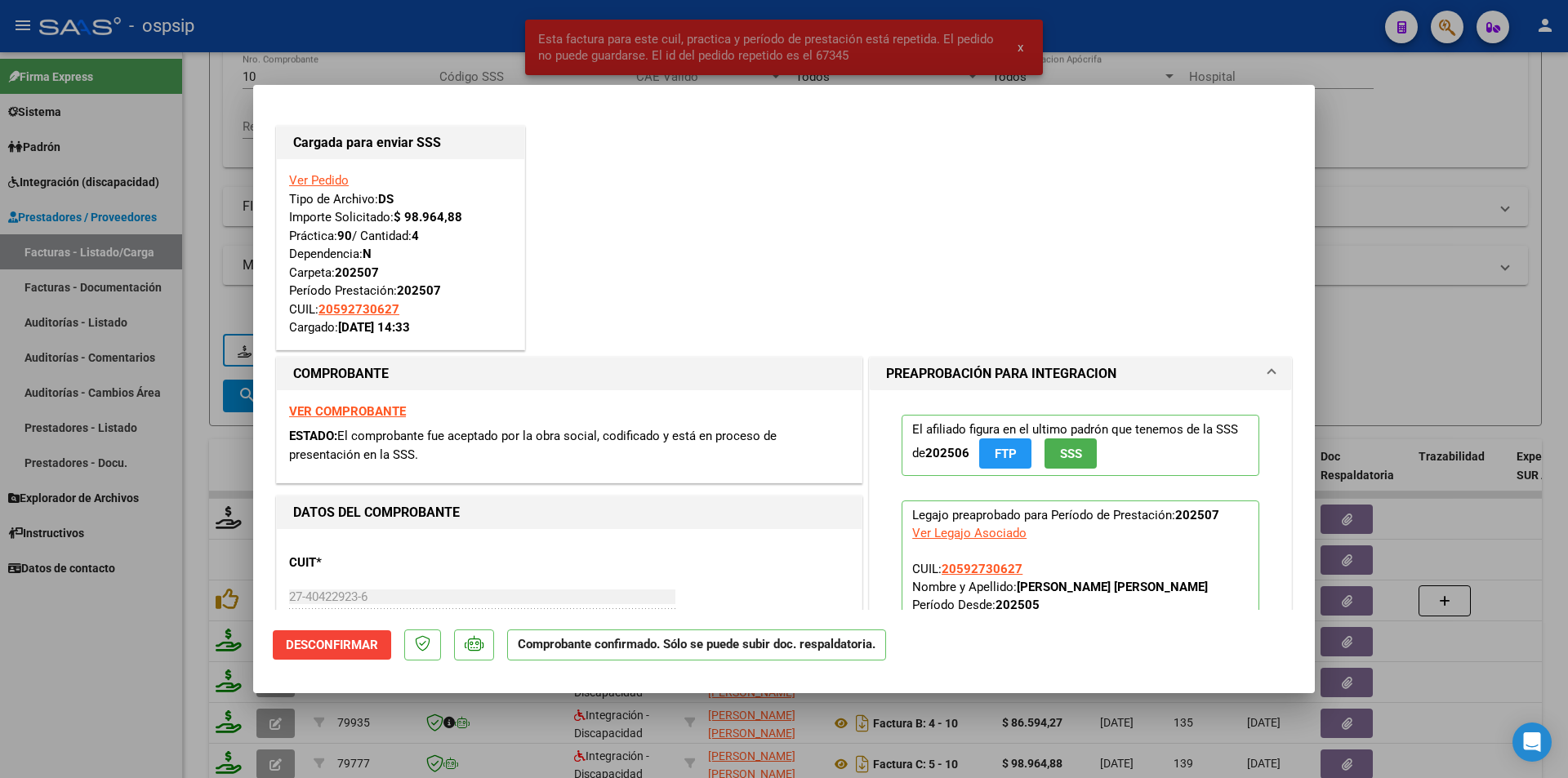
click at [108, 593] on div at bounding box center [784, 389] width 1568 height 778
type input "$ 0,00"
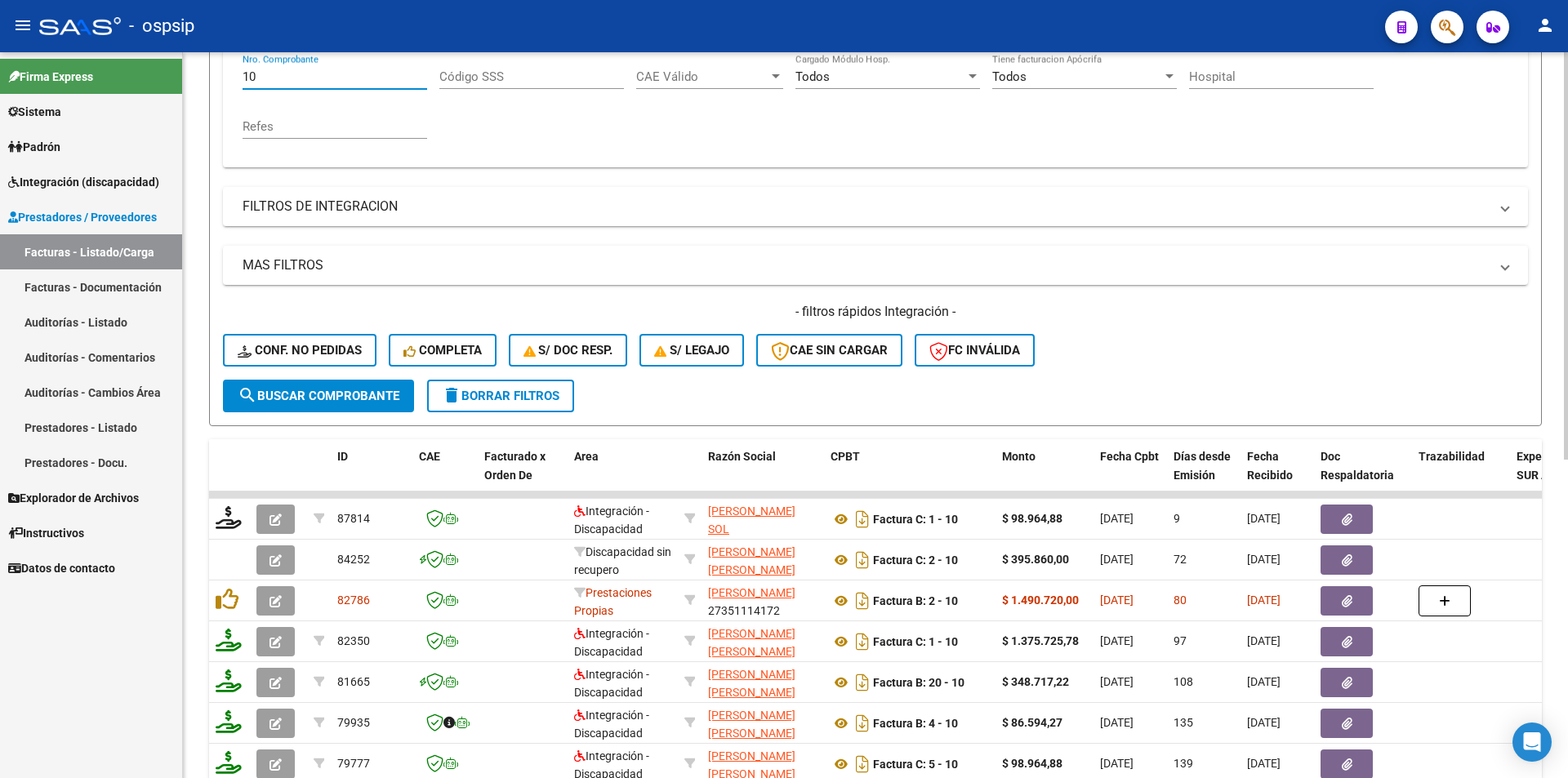
drag, startPoint x: 264, startPoint y: 77, endPoint x: 239, endPoint y: 76, distance: 25.0
click at [239, 76] on div "Comprobante Tipo Comprobante Tipo Start date – End date Fec. Comprobante Desde …" at bounding box center [875, 85] width 1304 height 164
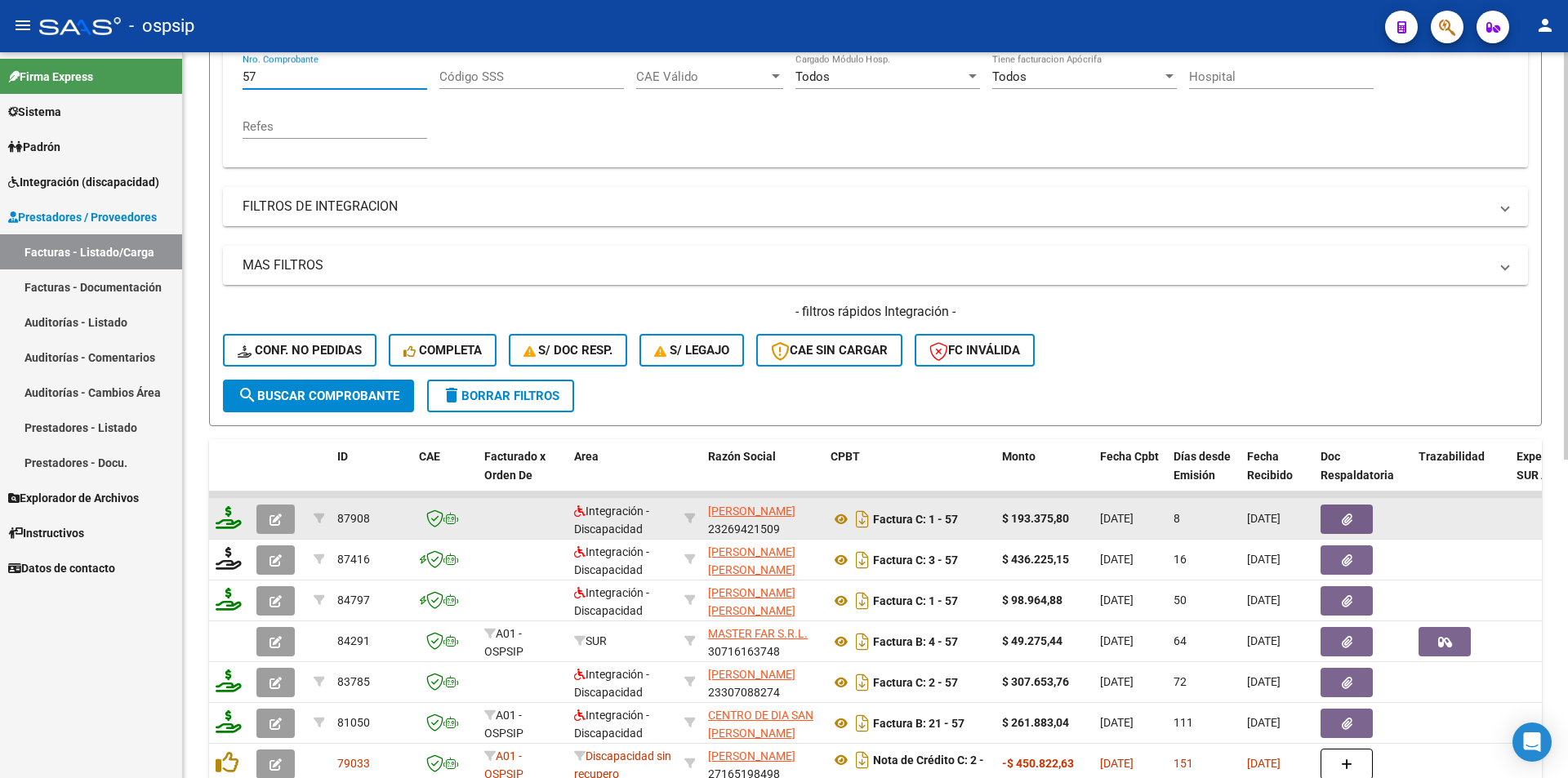
type input "57"
click at [228, 519] on icon at bounding box center [229, 518] width 27 height 23
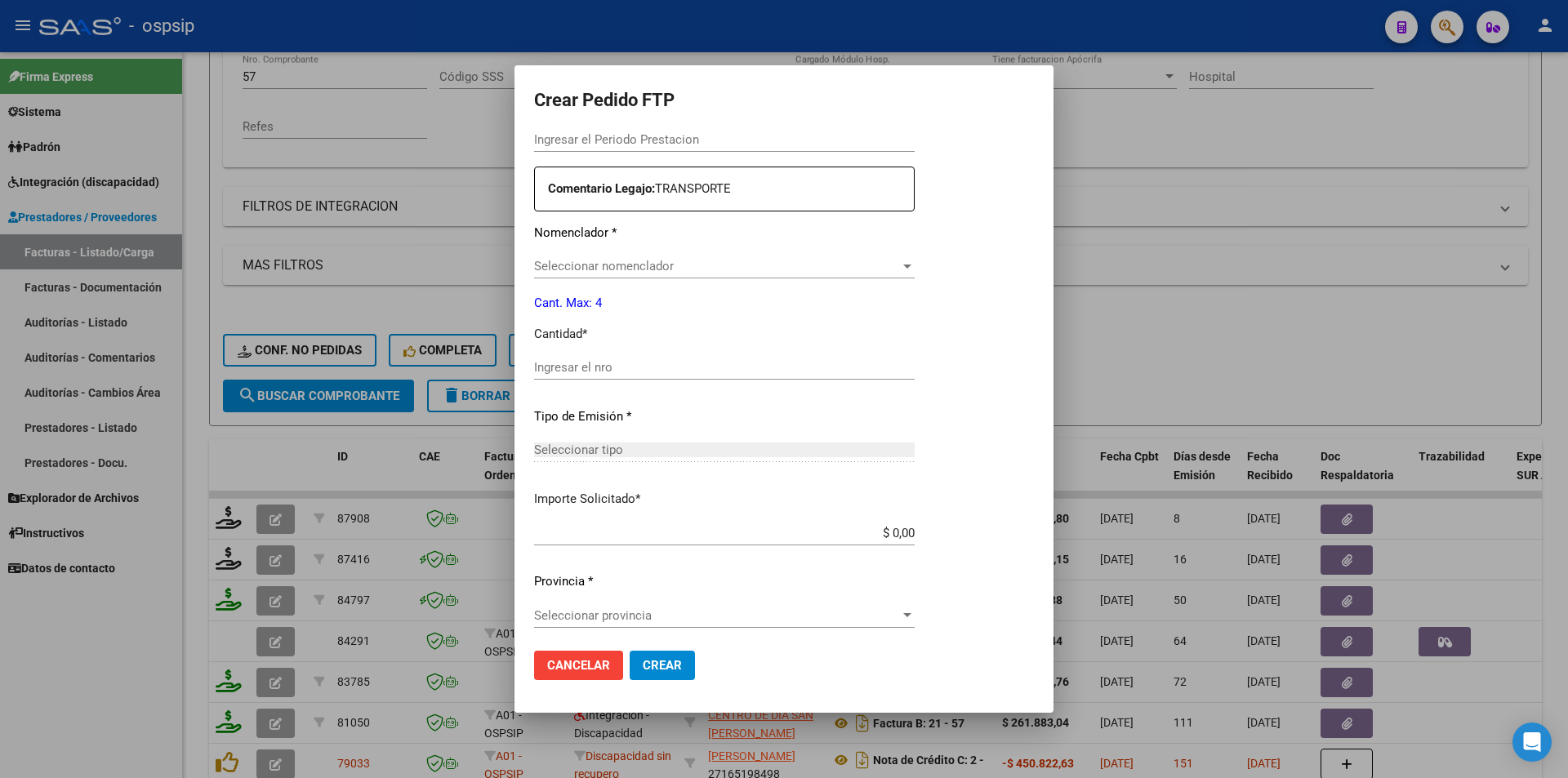
type input "202507"
type input "$ 193.375,80"
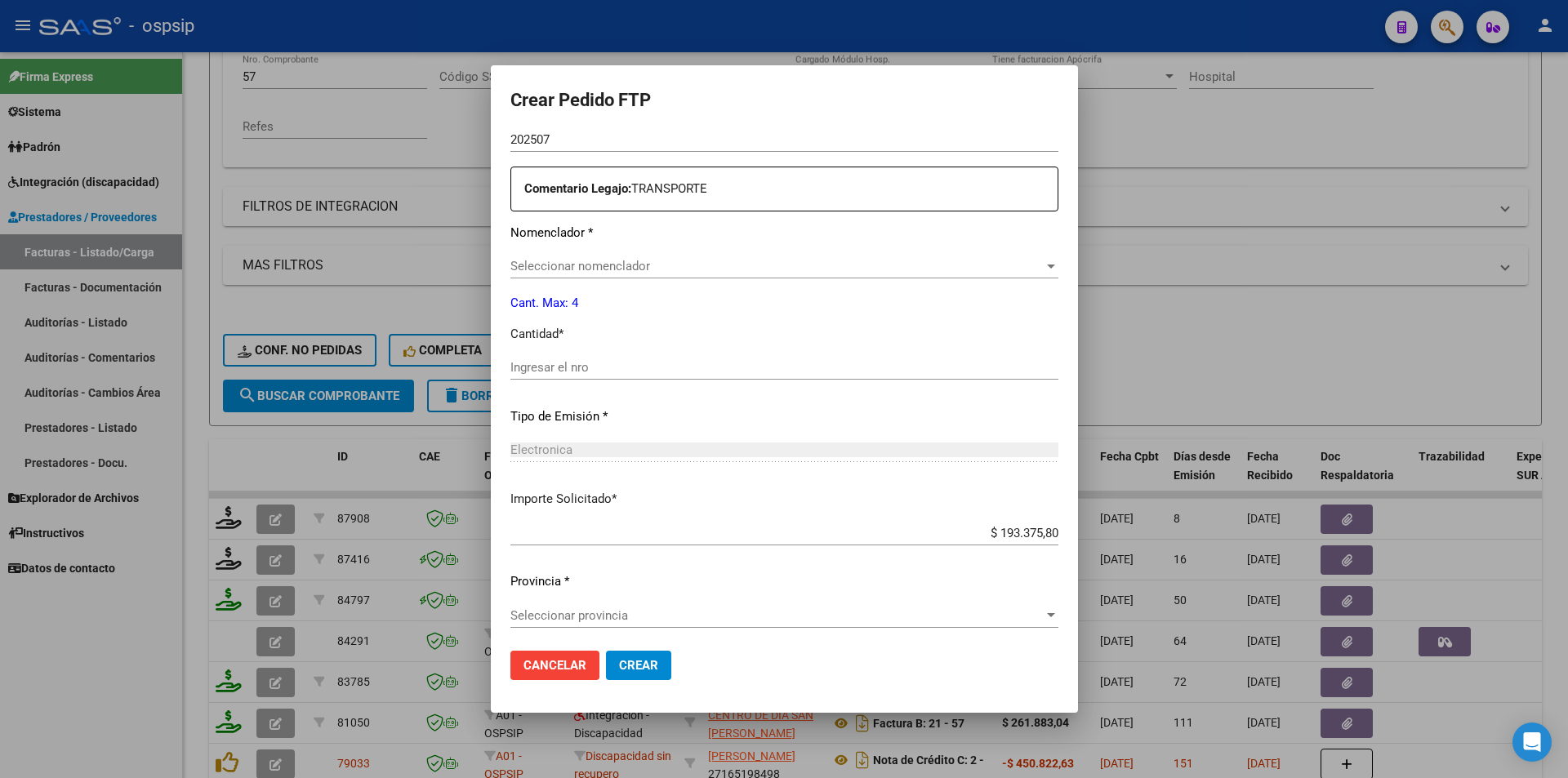
type input "4654285486"
type input "[DATE]"
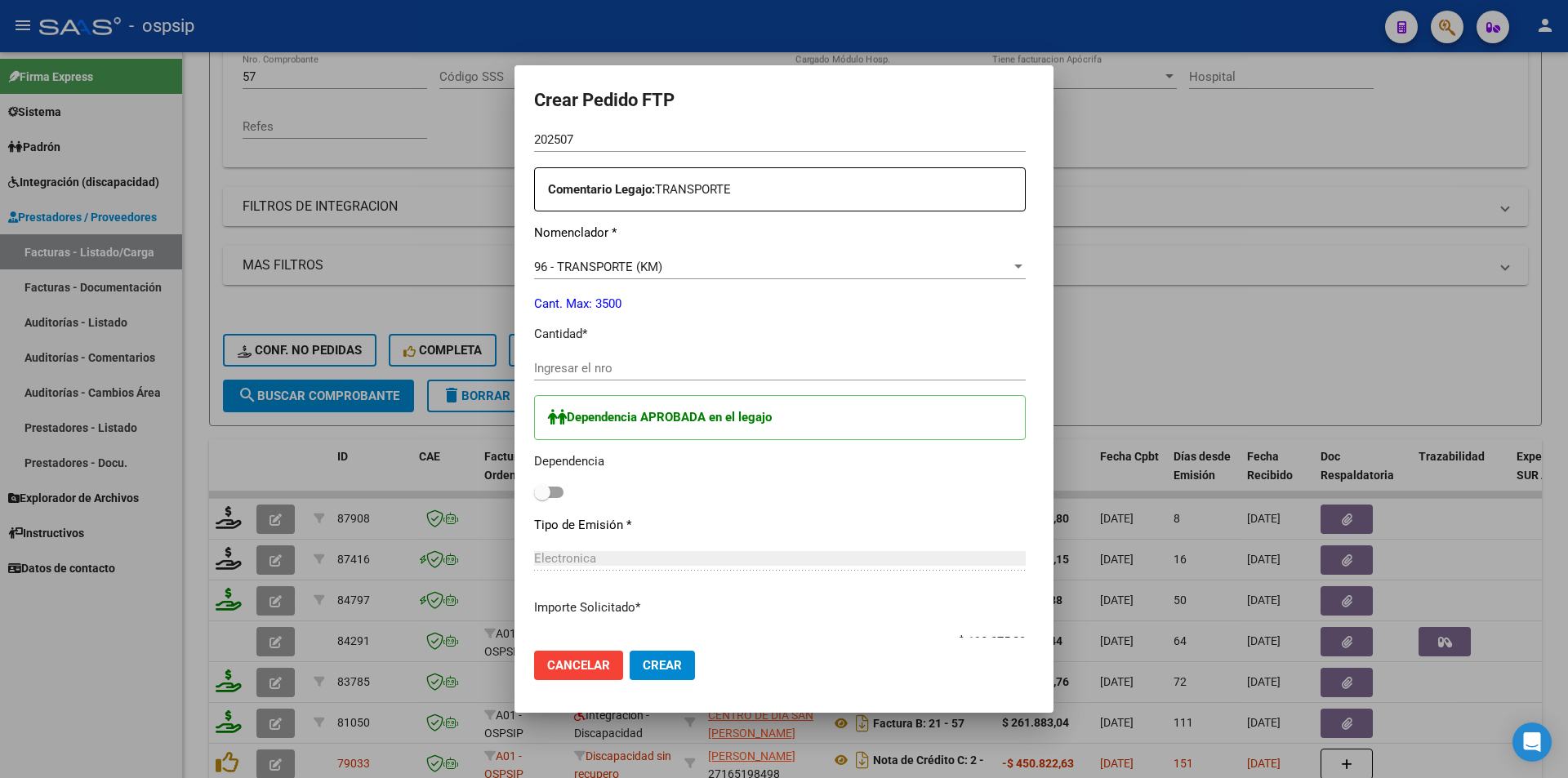
click at [559, 373] on input "Ingresar el nro" at bounding box center [779, 368] width 491 height 15
type input "266"
drag, startPoint x: 514, startPoint y: 497, endPoint x: 534, endPoint y: 534, distance: 42.1
click at [534, 496] on span at bounding box center [548, 492] width 29 height 12
click at [541, 498] on input "checkbox" at bounding box center [541, 498] width 1 height 1
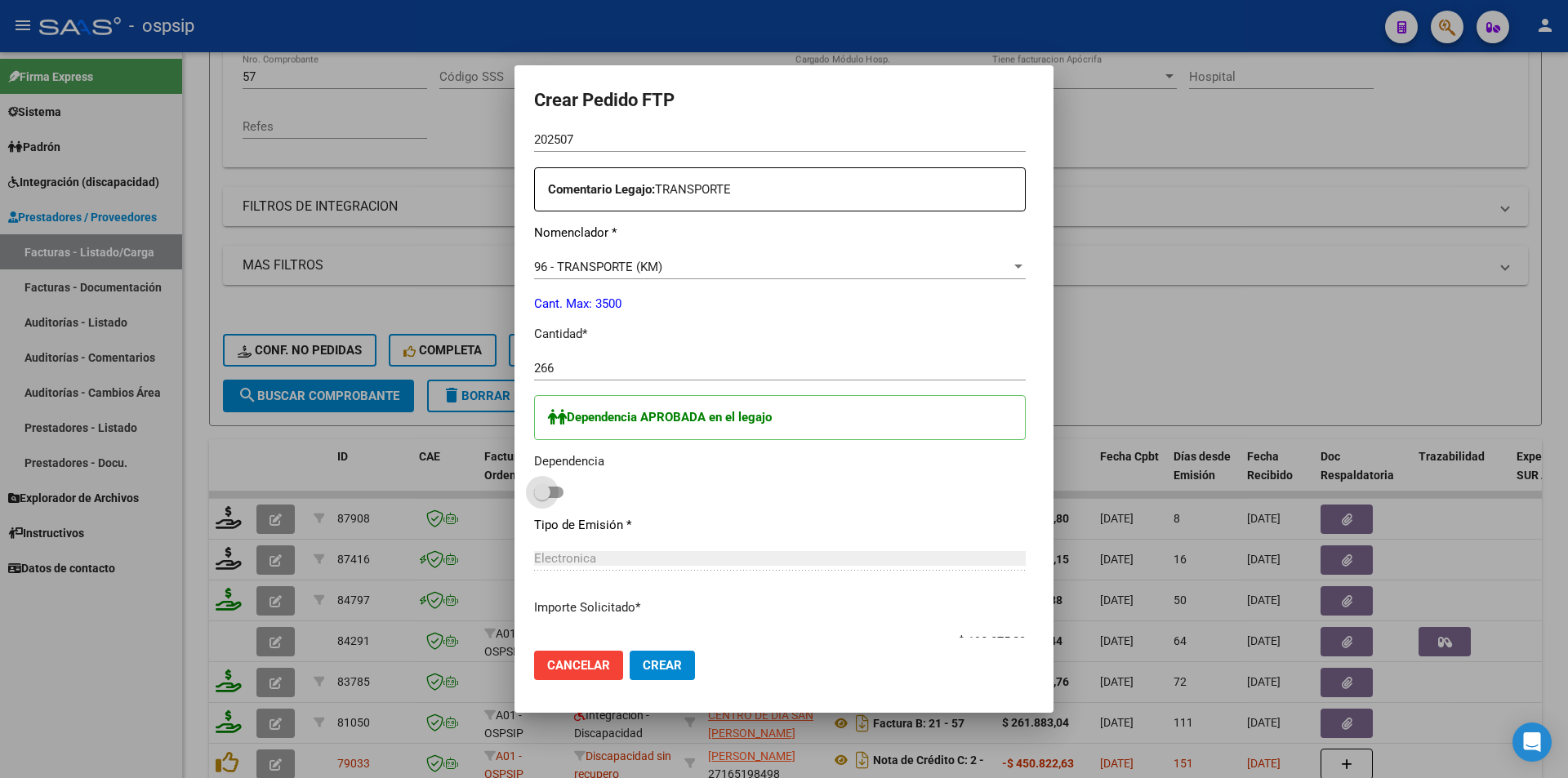
checkbox input "true"
click at [642, 669] on span "Crear" at bounding box center [661, 665] width 39 height 15
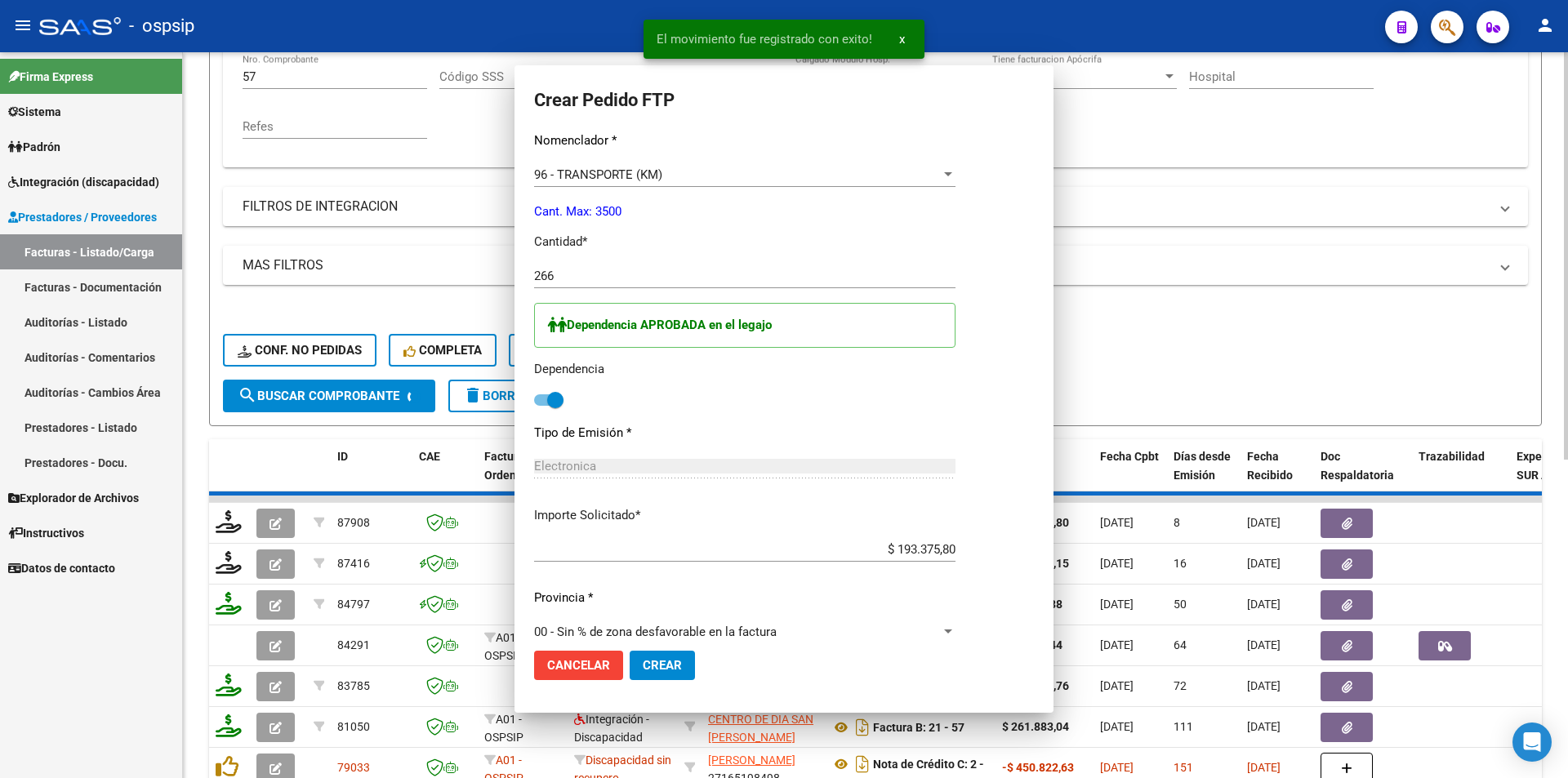
scroll to position [0, 0]
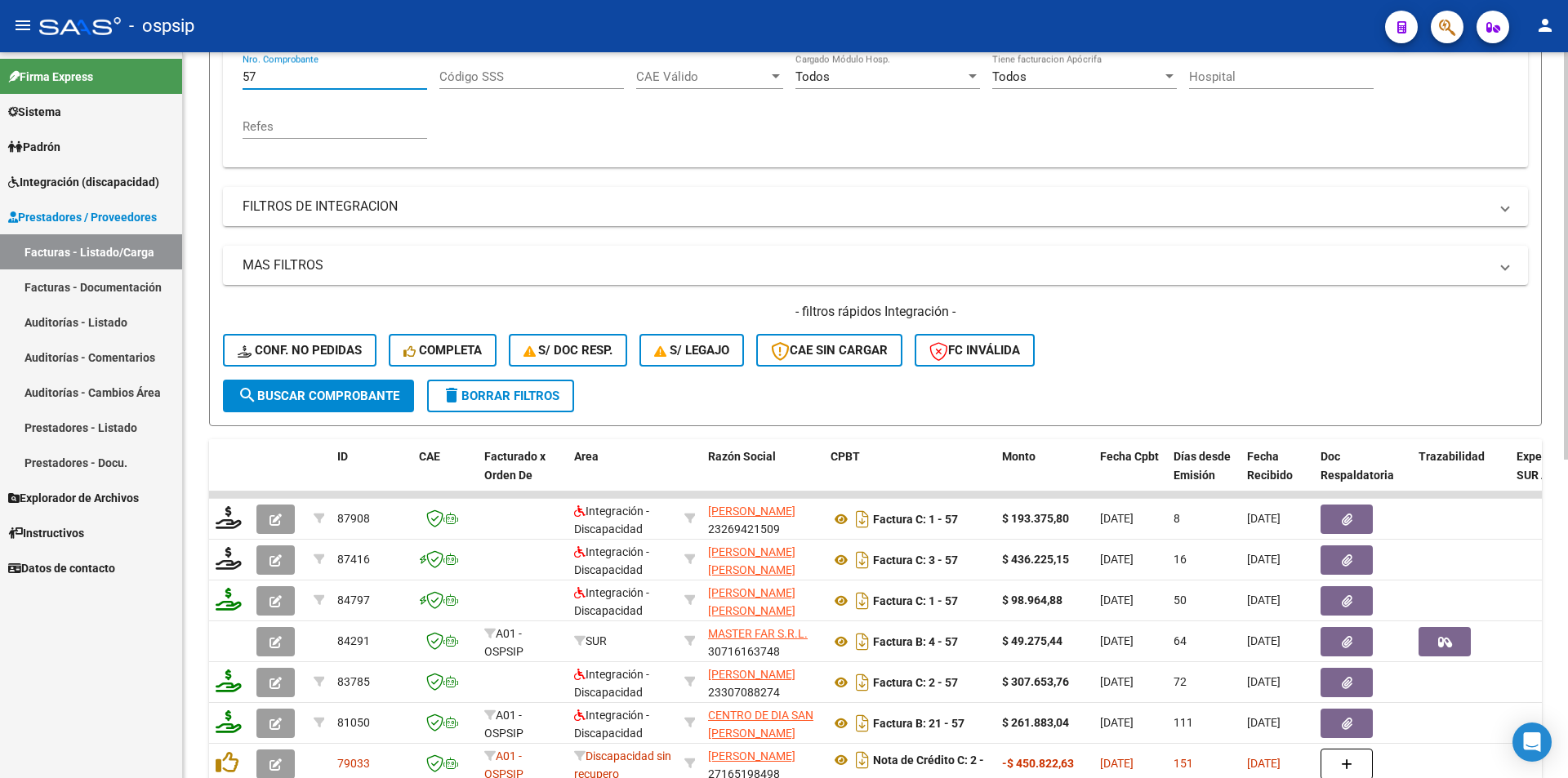
drag, startPoint x: 267, startPoint y: 76, endPoint x: 219, endPoint y: 70, distance: 48.4
click at [219, 70] on form "Filtros Id Area Area Seleccionar Gerenciador Seleccionar Gerenciador Todos Conf…" at bounding box center [875, 146] width 1333 height 559
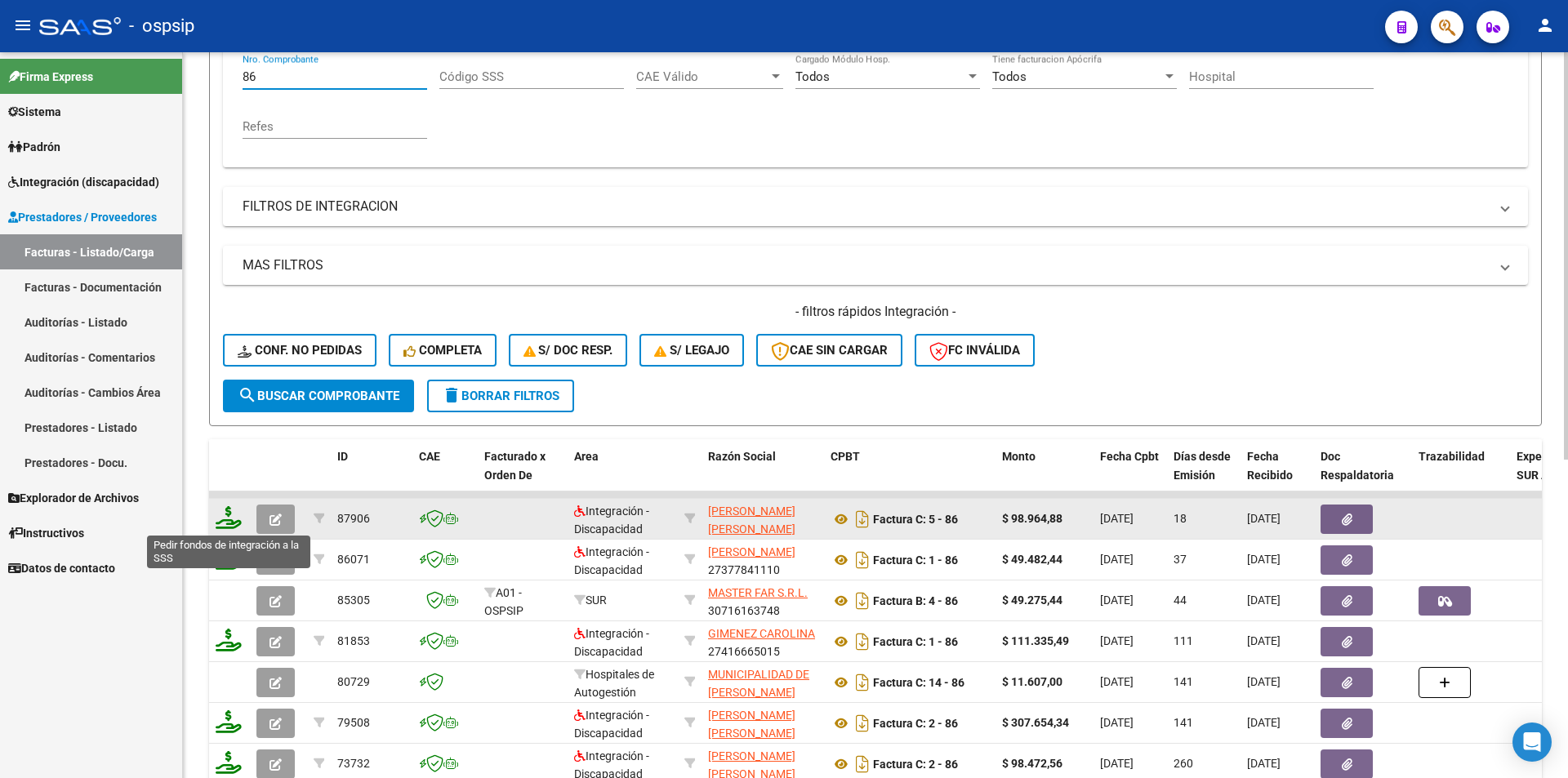
type input "86"
click at [230, 519] on icon at bounding box center [229, 518] width 27 height 23
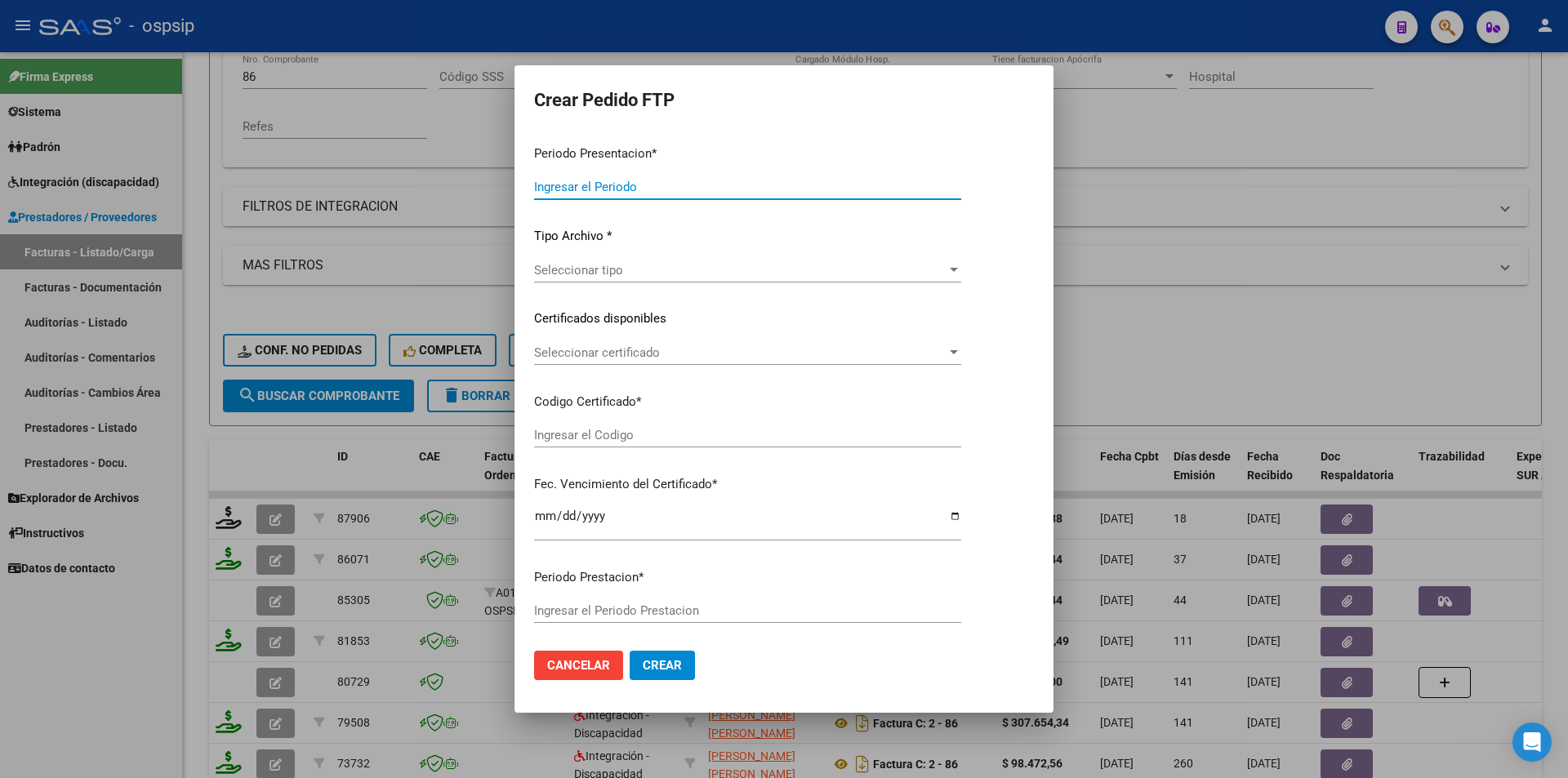
type input "202507"
type input "$ 98.964,88"
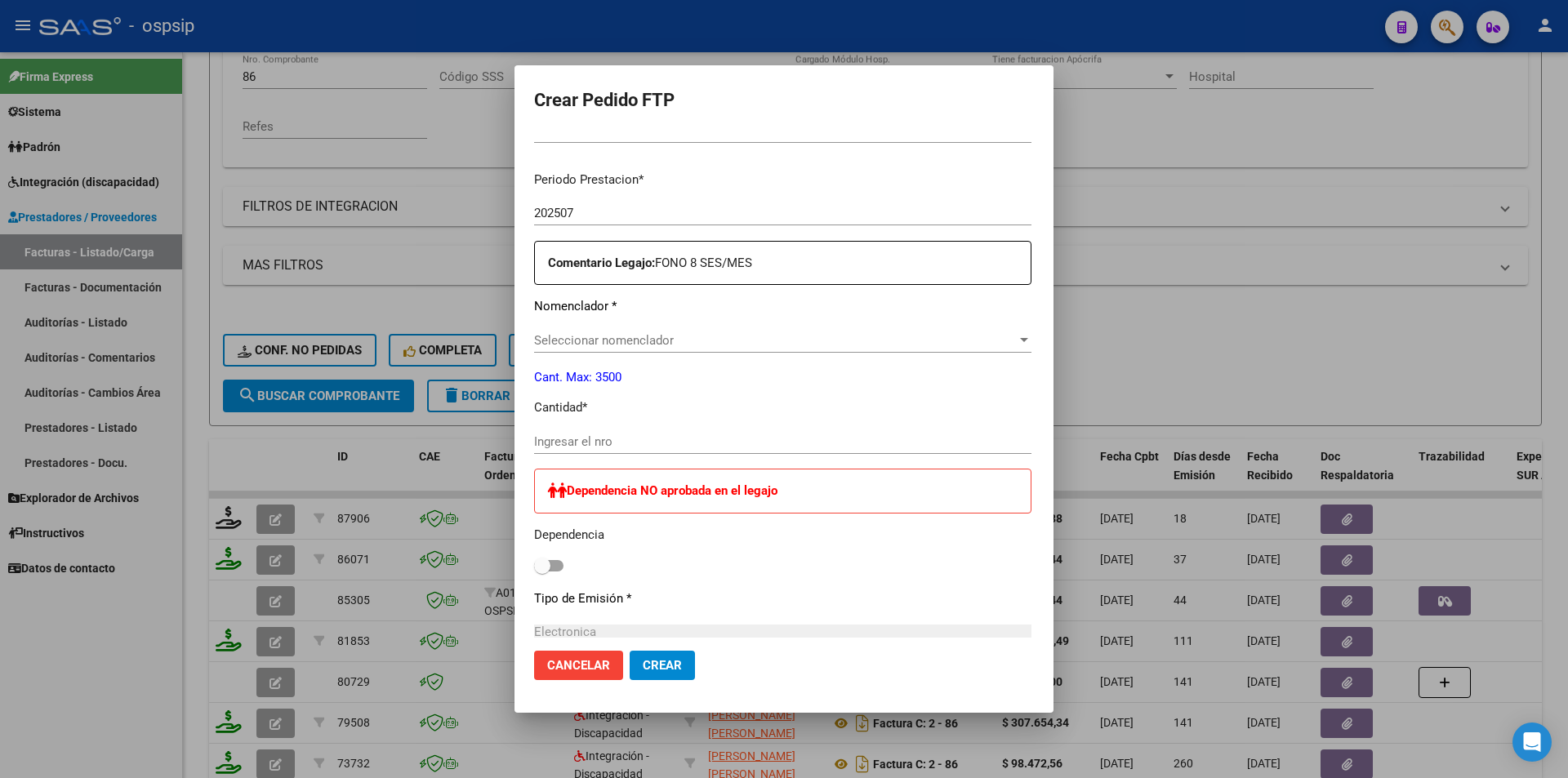
type input "ARG02-00057429070-20230508-20280508"
type input "[DATE]"
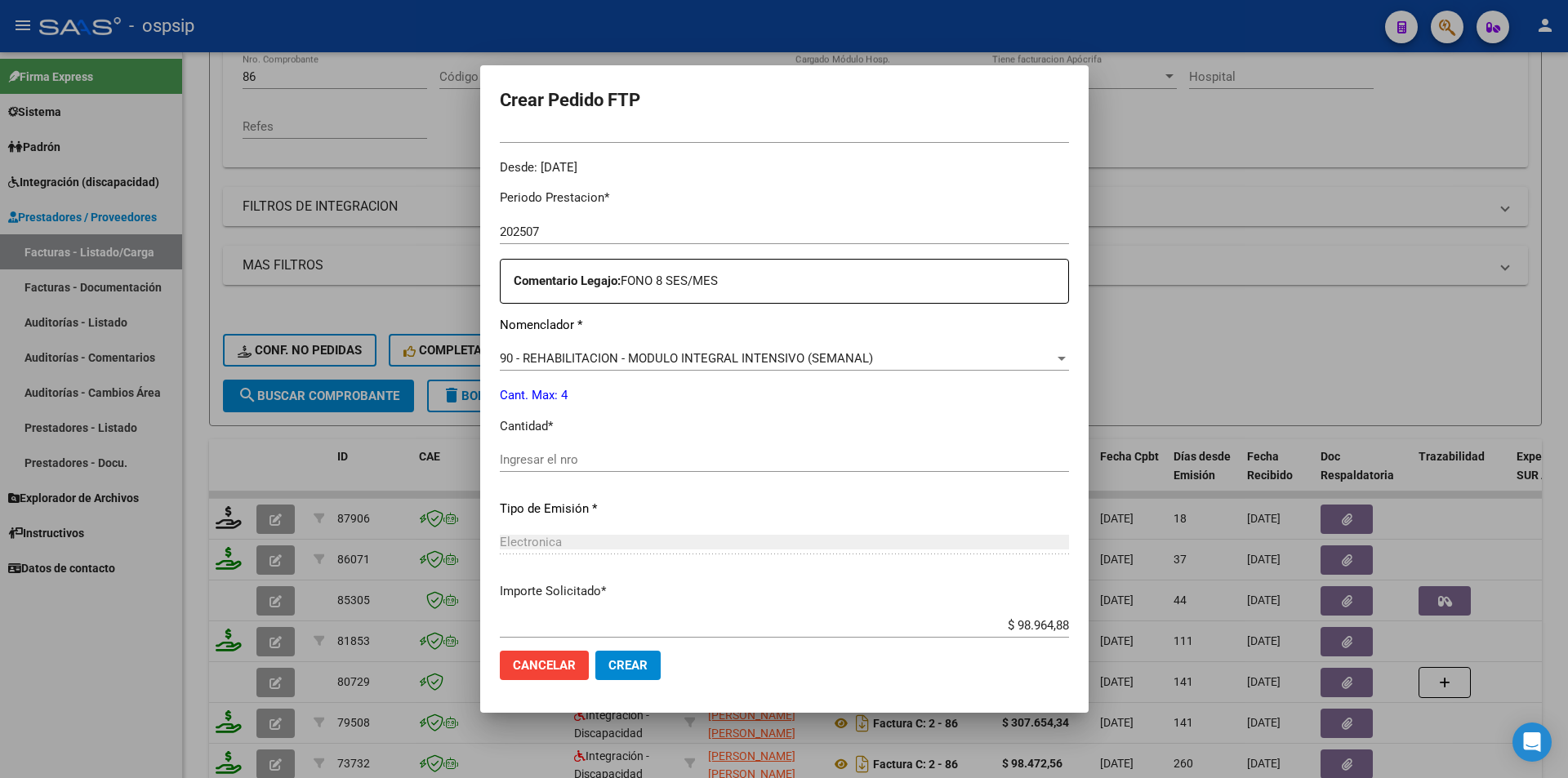
click at [577, 472] on div "Ingresar el nro" at bounding box center [784, 467] width 569 height 40
click at [500, 455] on input "Ingresar el nro" at bounding box center [784, 460] width 569 height 15
type input "4"
click at [622, 679] on button "Crear" at bounding box center [627, 664] width 65 height 29
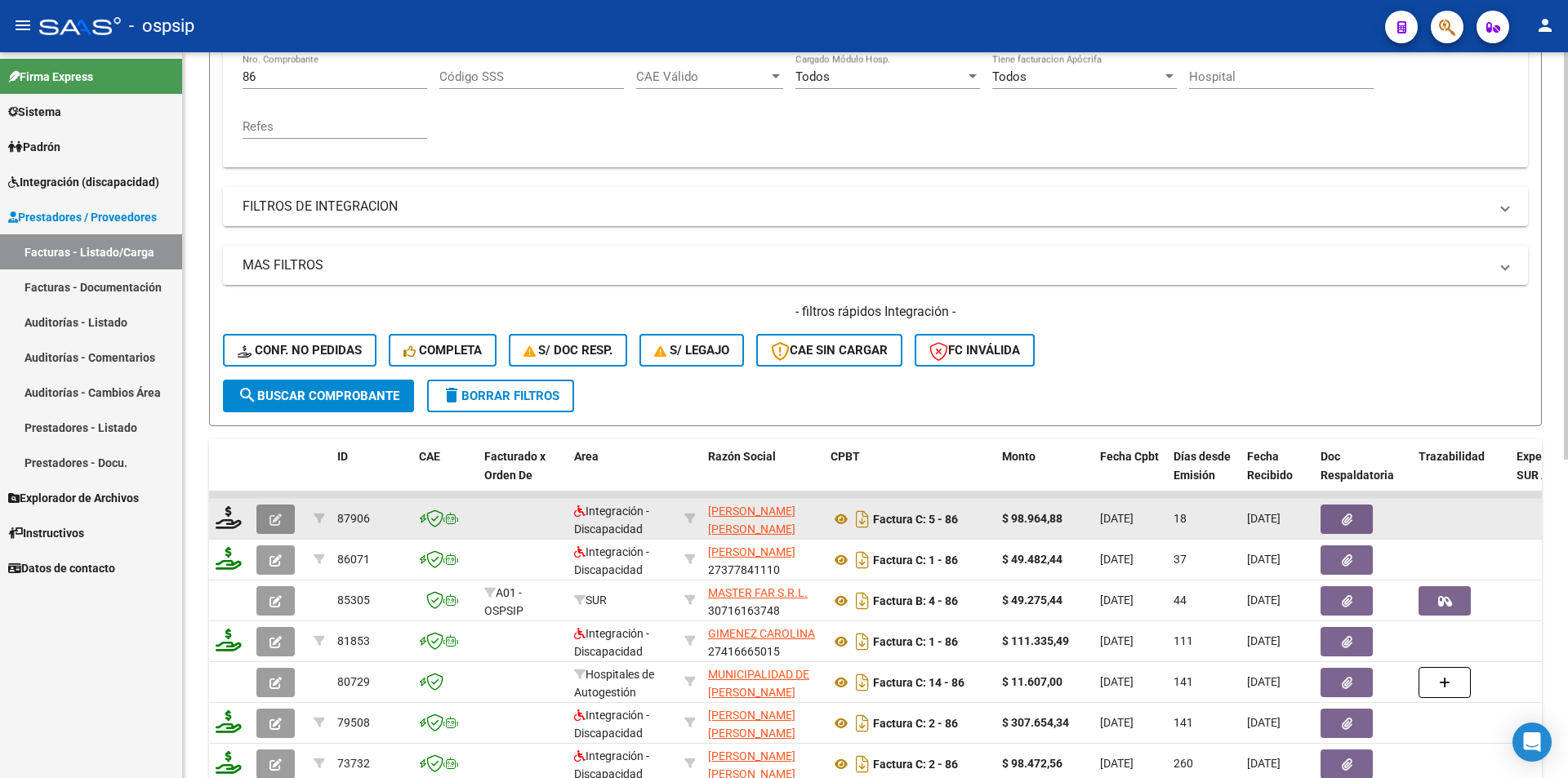
click at [277, 523] on icon "button" at bounding box center [275, 519] width 12 height 12
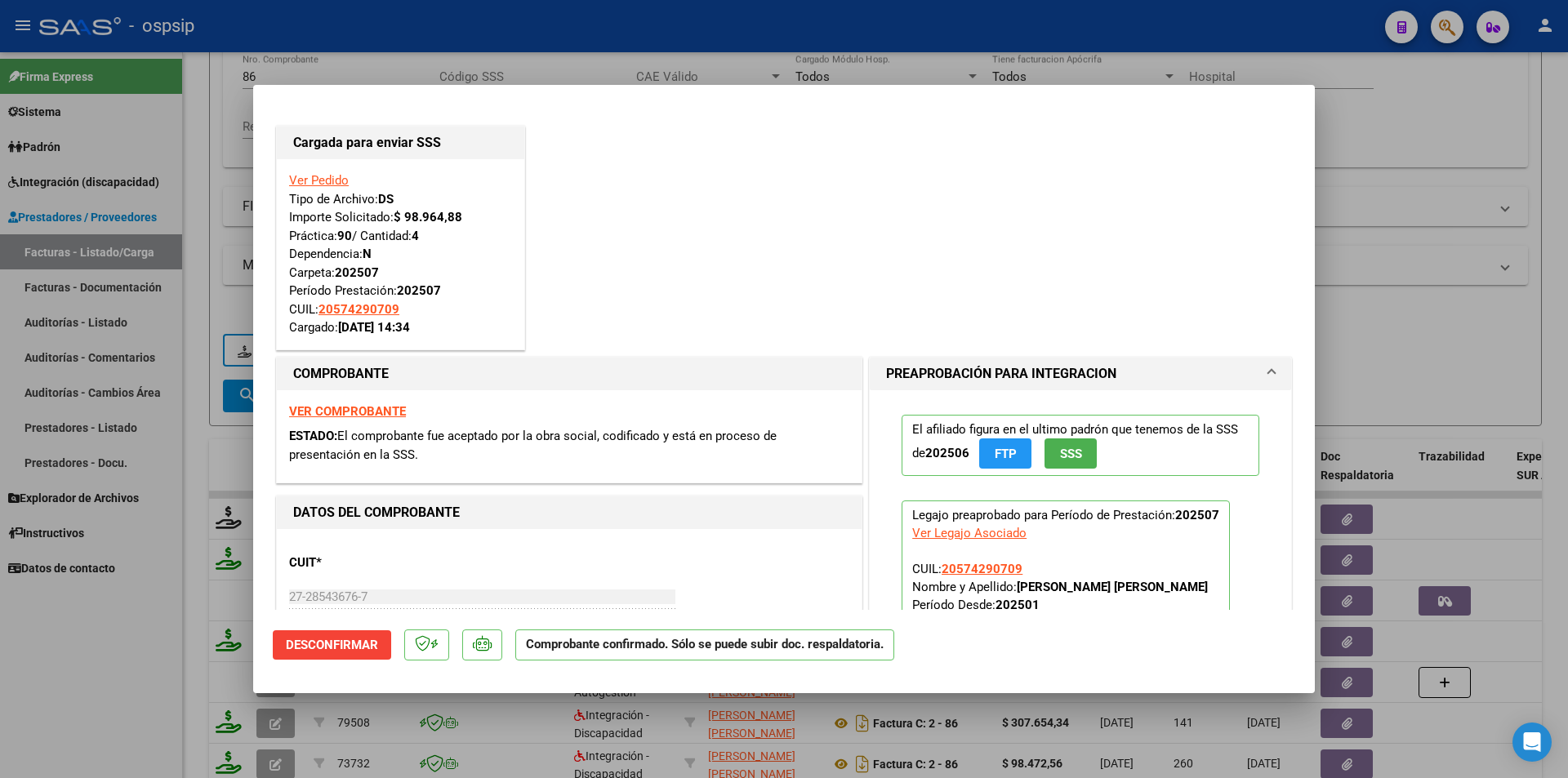
click at [198, 652] on div at bounding box center [784, 389] width 1568 height 778
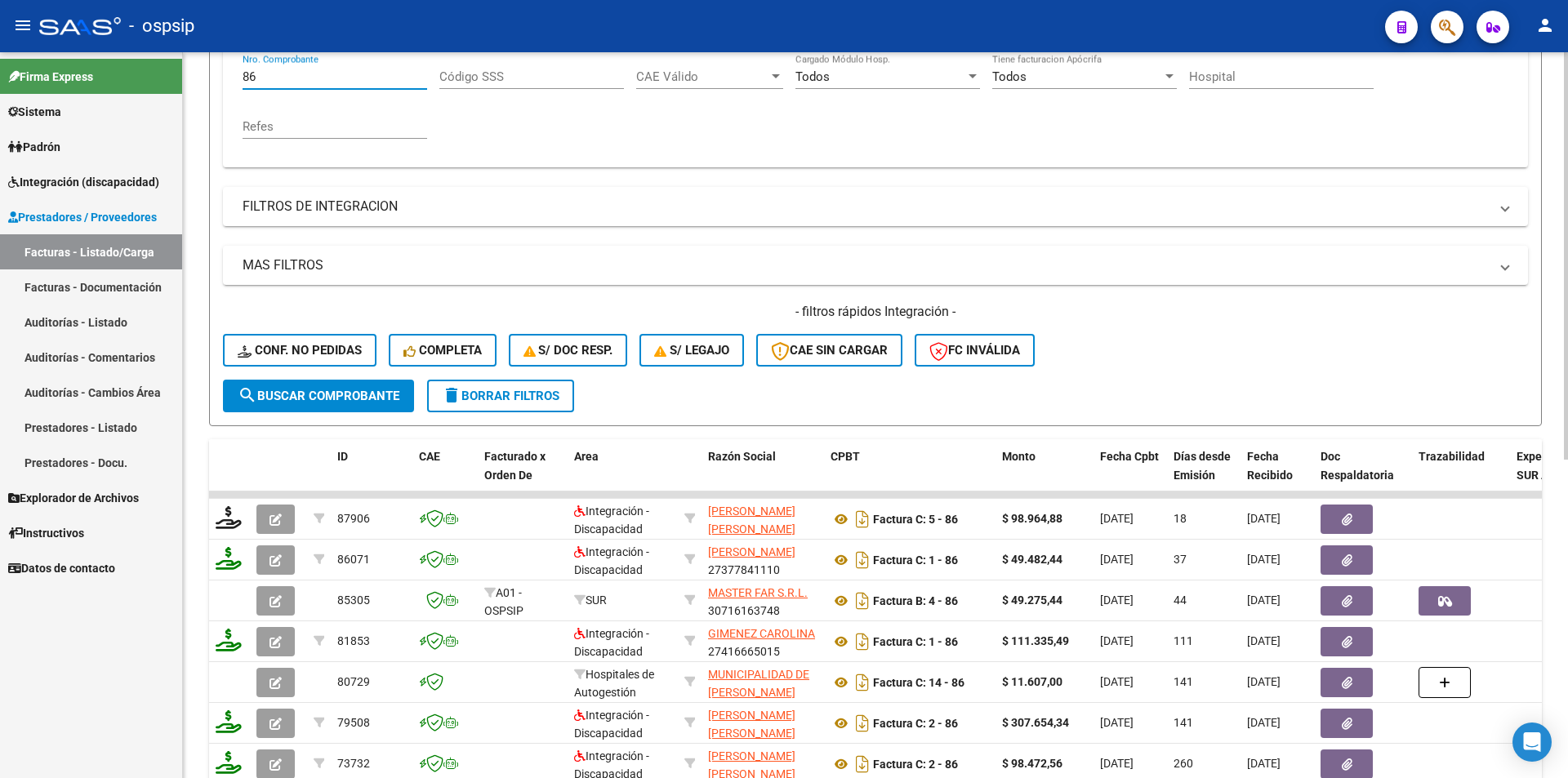
drag, startPoint x: 265, startPoint y: 74, endPoint x: 222, endPoint y: 78, distance: 43.2
click at [222, 78] on form "Filtros Id Area Area Seleccionar Gerenciador Seleccionar Gerenciador Todos Conf…" at bounding box center [875, 146] width 1333 height 559
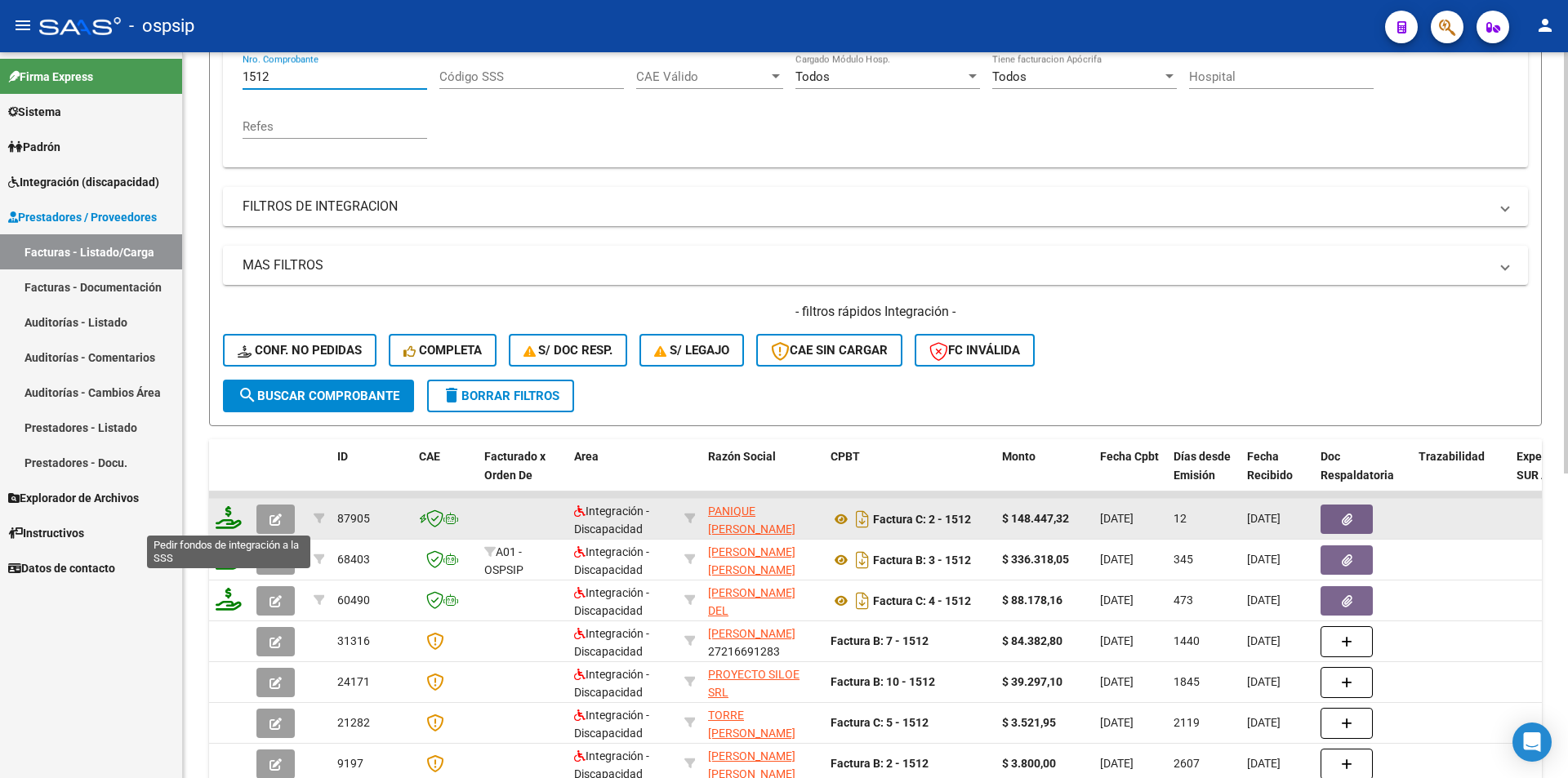
click at [219, 522] on icon at bounding box center [229, 518] width 27 height 23
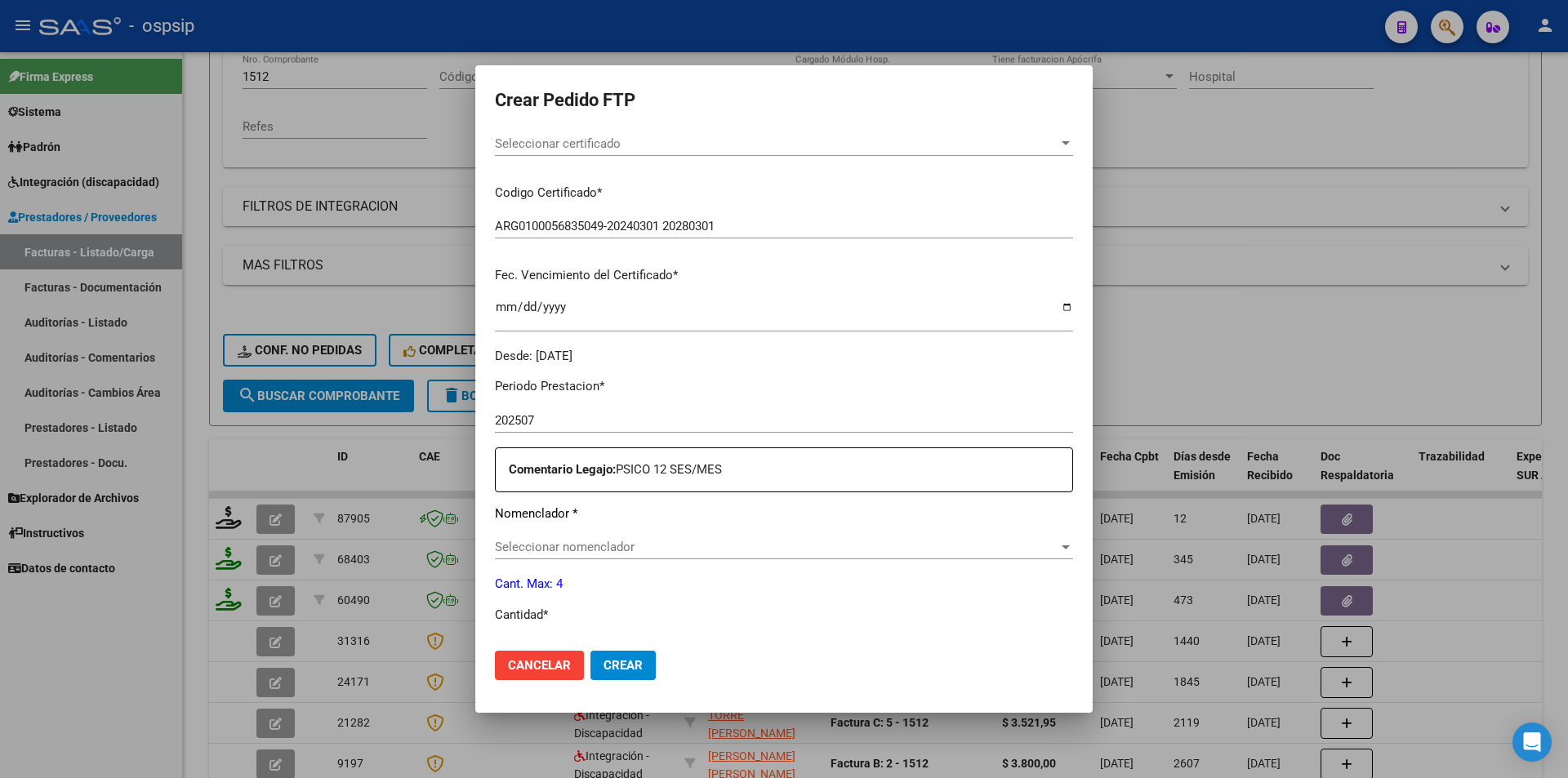
scroll to position [490, 0]
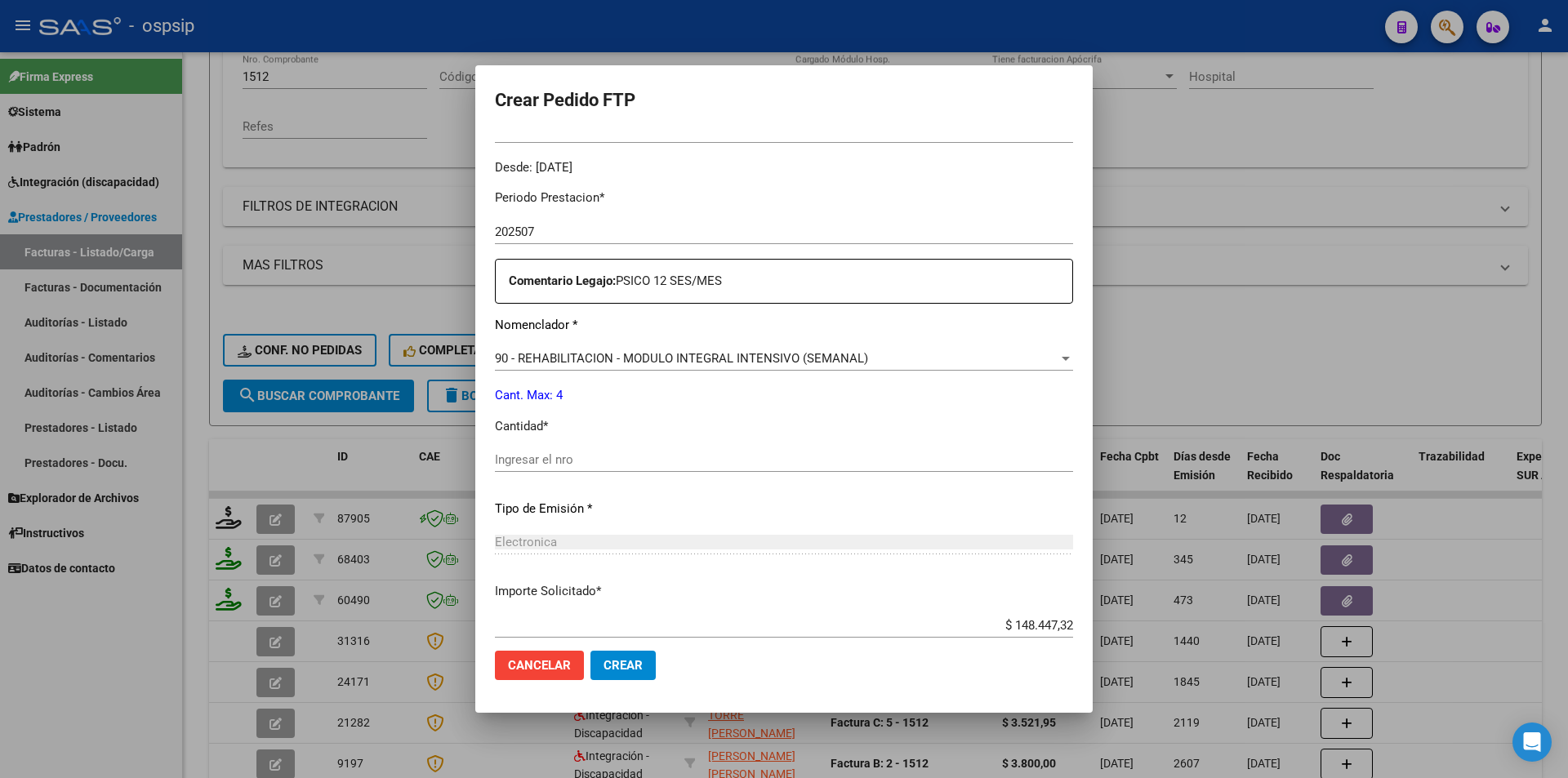
click at [522, 457] on input "Ingresar el nro" at bounding box center [784, 460] width 578 height 15
click at [615, 666] on span "Crear" at bounding box center [622, 665] width 39 height 15
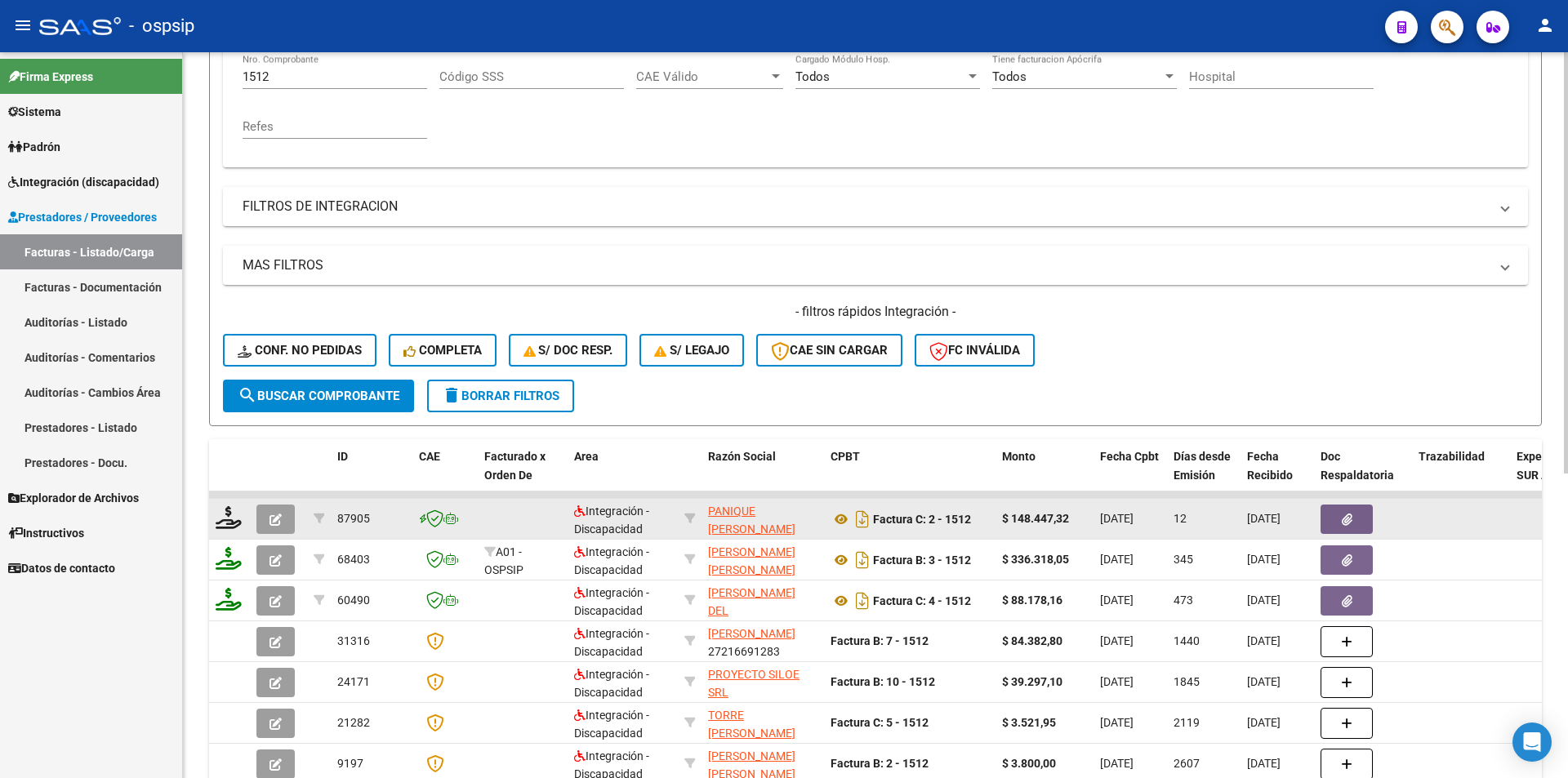
click at [275, 515] on icon "button" at bounding box center [275, 519] width 12 height 12
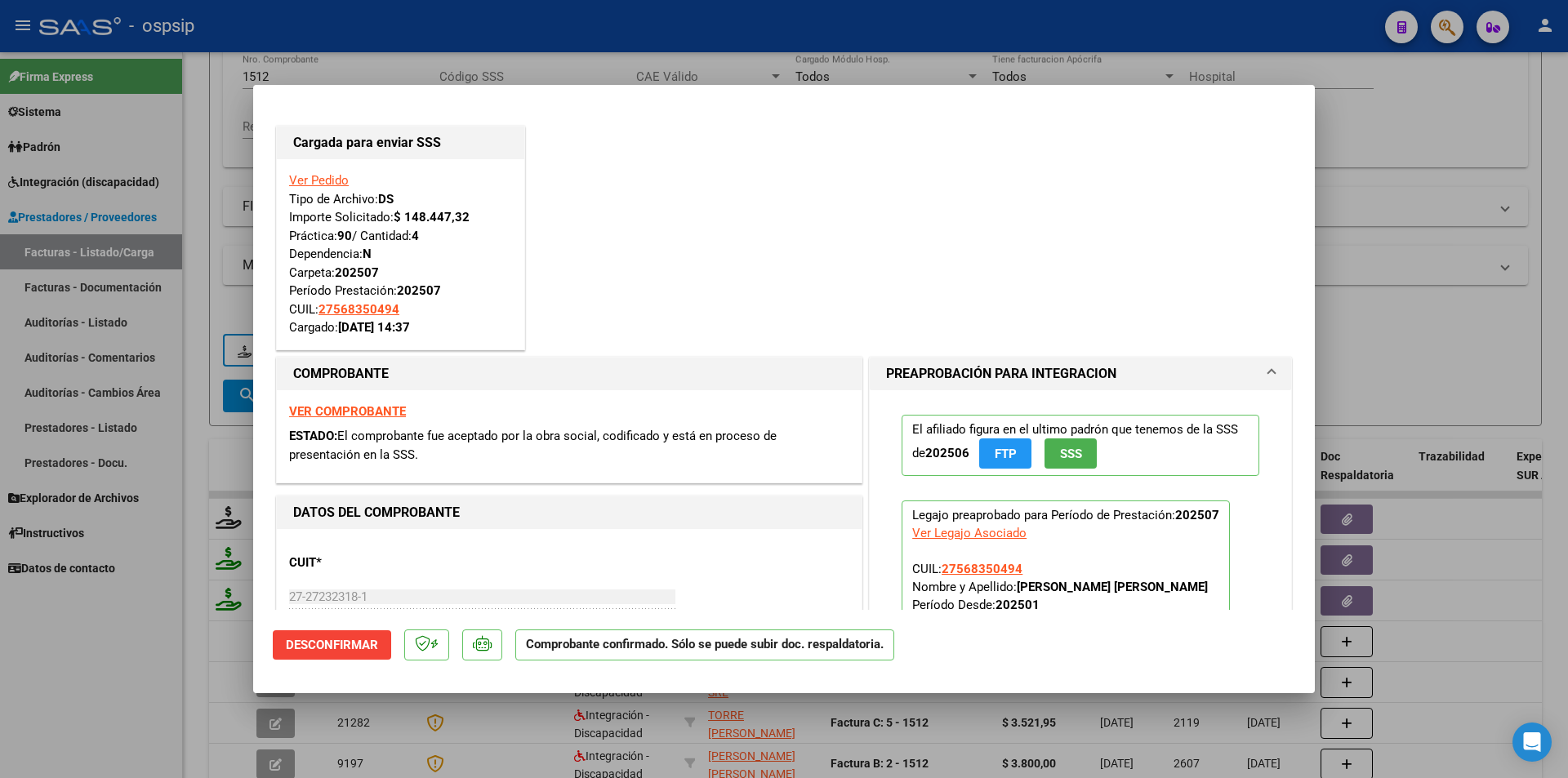
click at [177, 127] on div at bounding box center [784, 389] width 1568 height 778
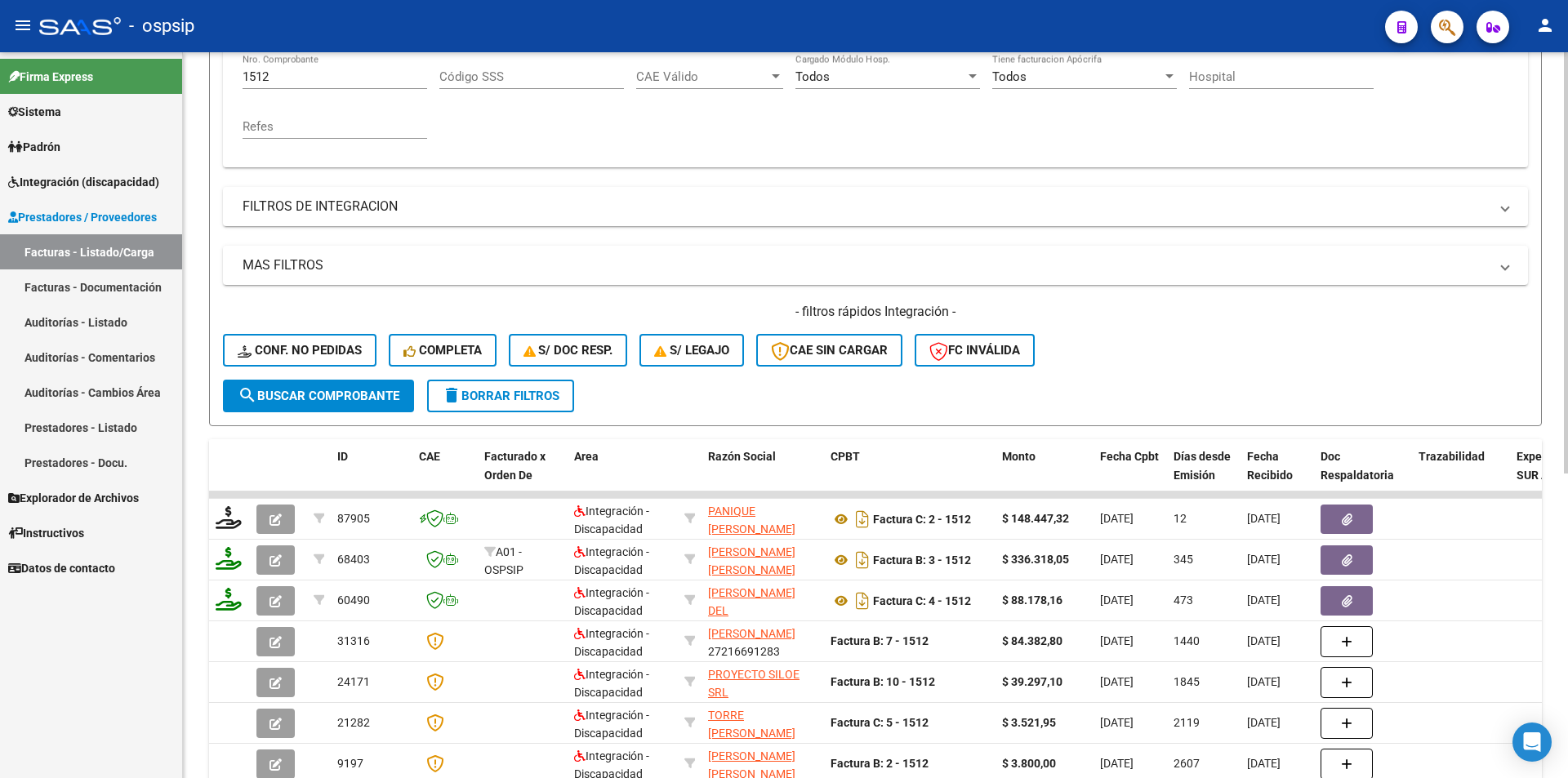
drag, startPoint x: 278, startPoint y: 66, endPoint x: 277, endPoint y: 80, distance: 14.0
click at [272, 78] on div "1512 Nro. Comprobante" at bounding box center [335, 71] width 185 height 35
drag, startPoint x: 280, startPoint y: 81, endPoint x: 232, endPoint y: 75, distance: 48.4
click at [232, 75] on div "Comprobante Tipo Comprobante Tipo Start date – End date Fec. Comprobante Desde …" at bounding box center [875, 85] width 1304 height 164
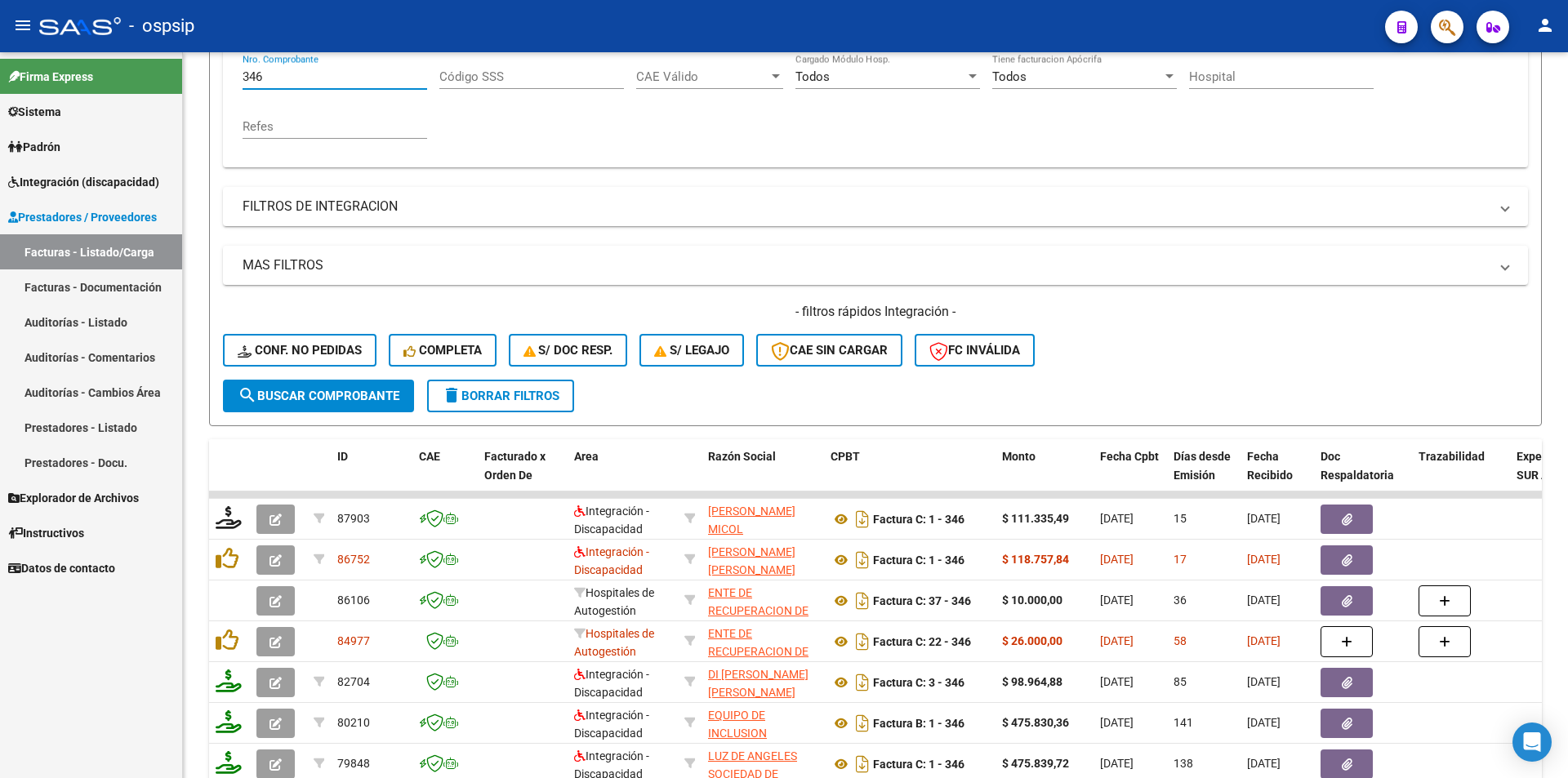
click at [128, 183] on span "Integración (discapacidad)" at bounding box center [84, 182] width 151 height 18
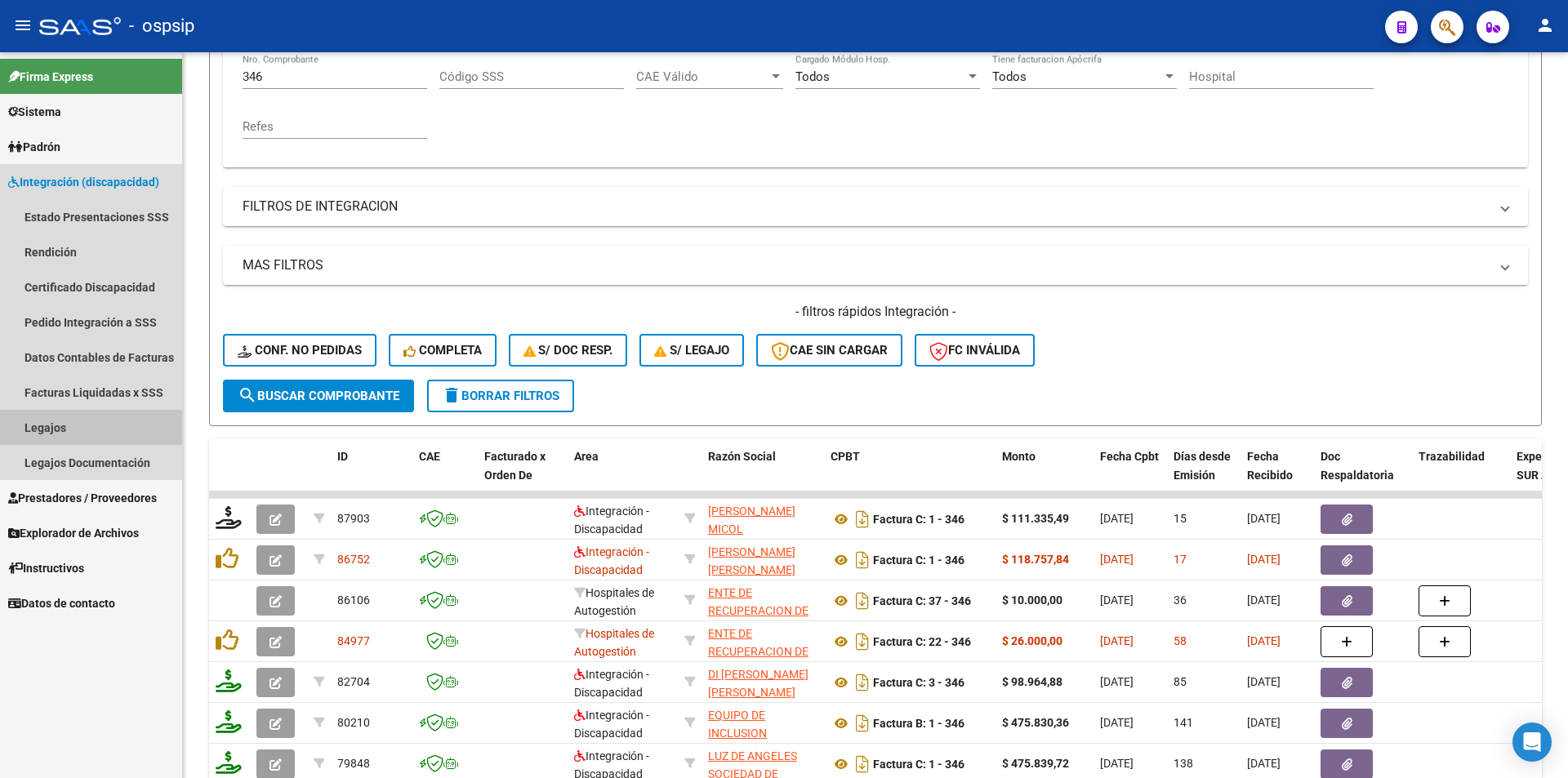
click at [50, 433] on link "Legajos" at bounding box center [91, 428] width 182 height 35
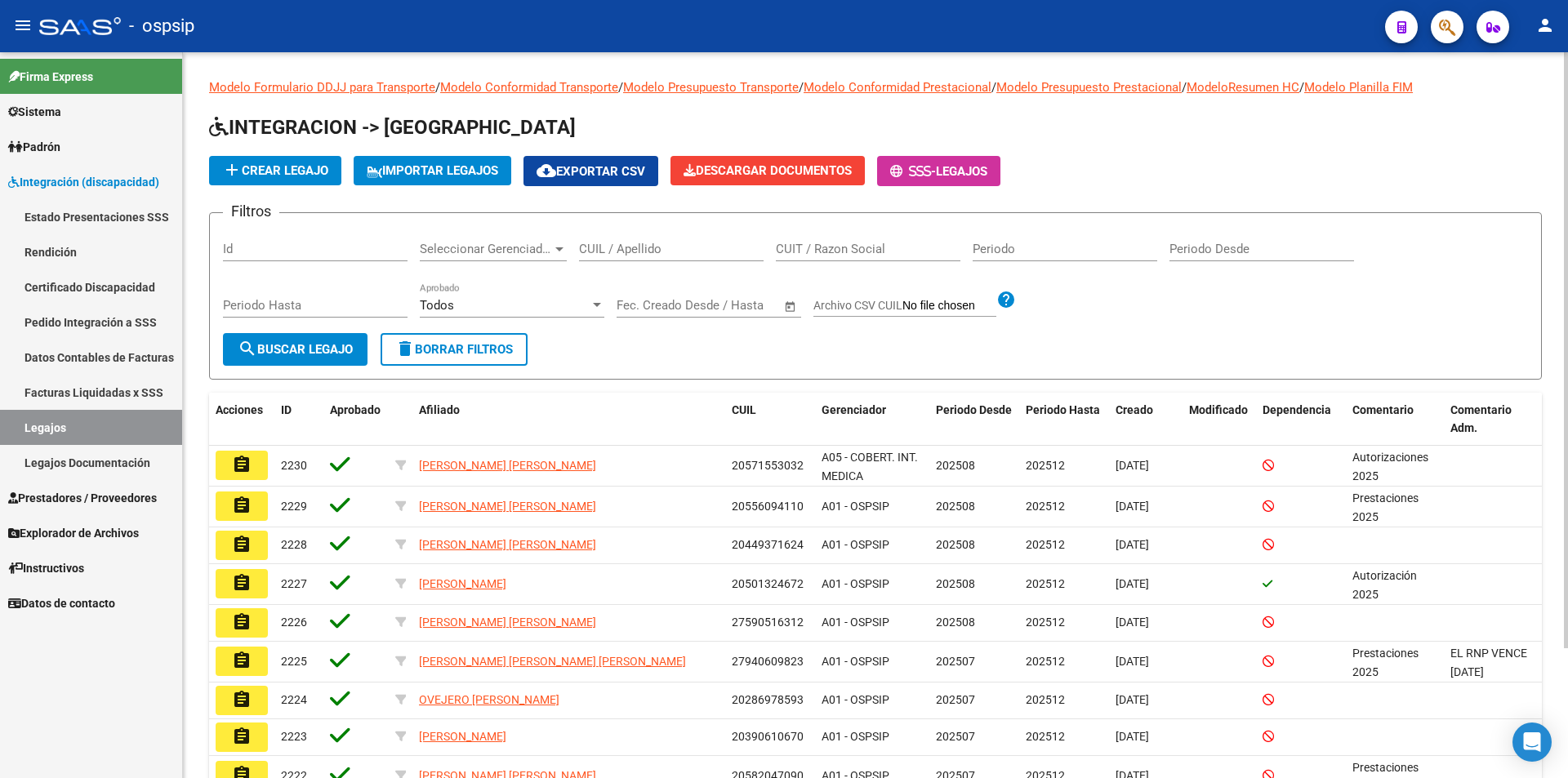
click at [603, 258] on div "CUIL / Apellido" at bounding box center [670, 244] width 185 height 35
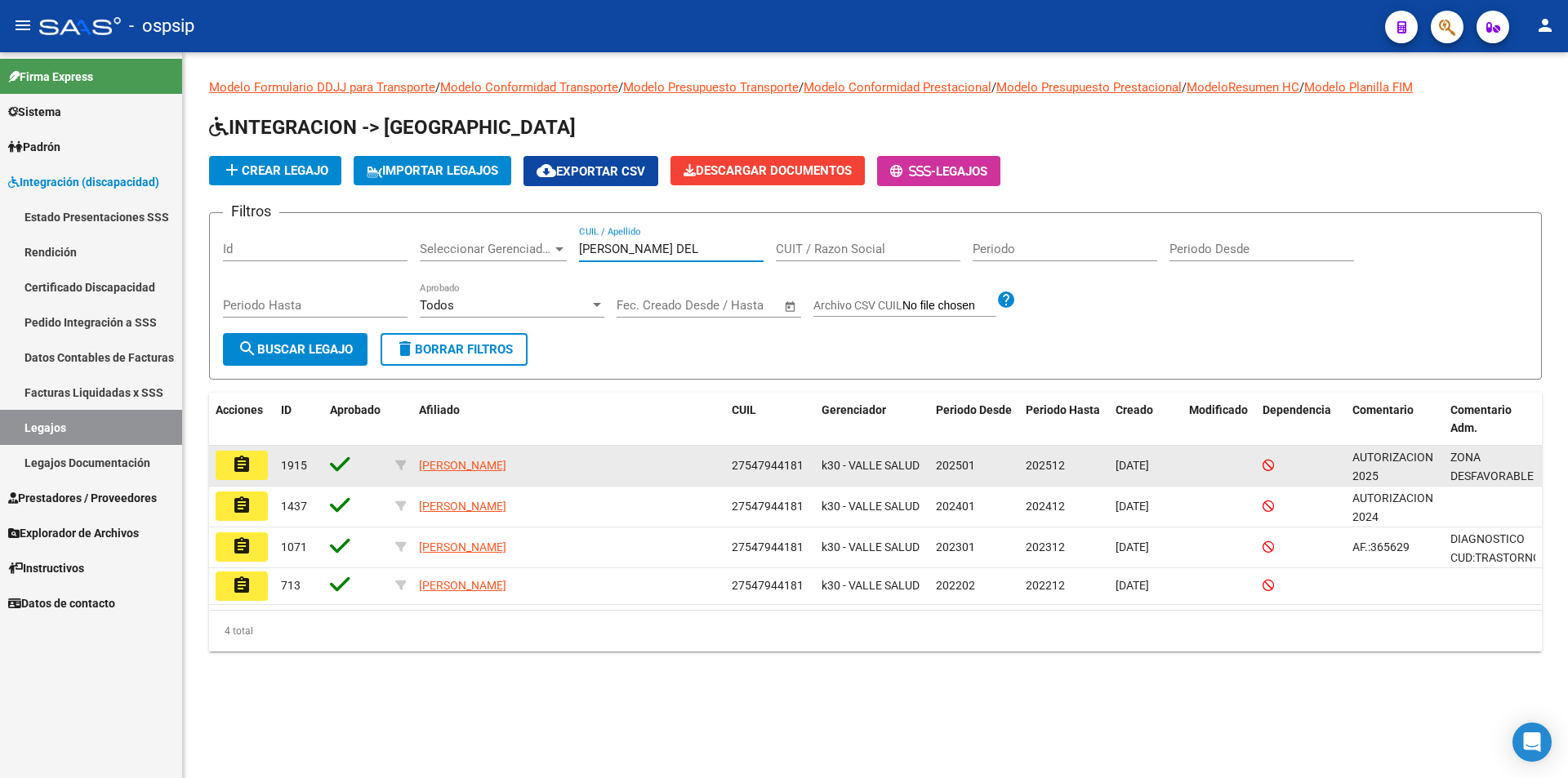
click at [243, 460] on mat-icon "assignment" at bounding box center [242, 465] width 20 height 20
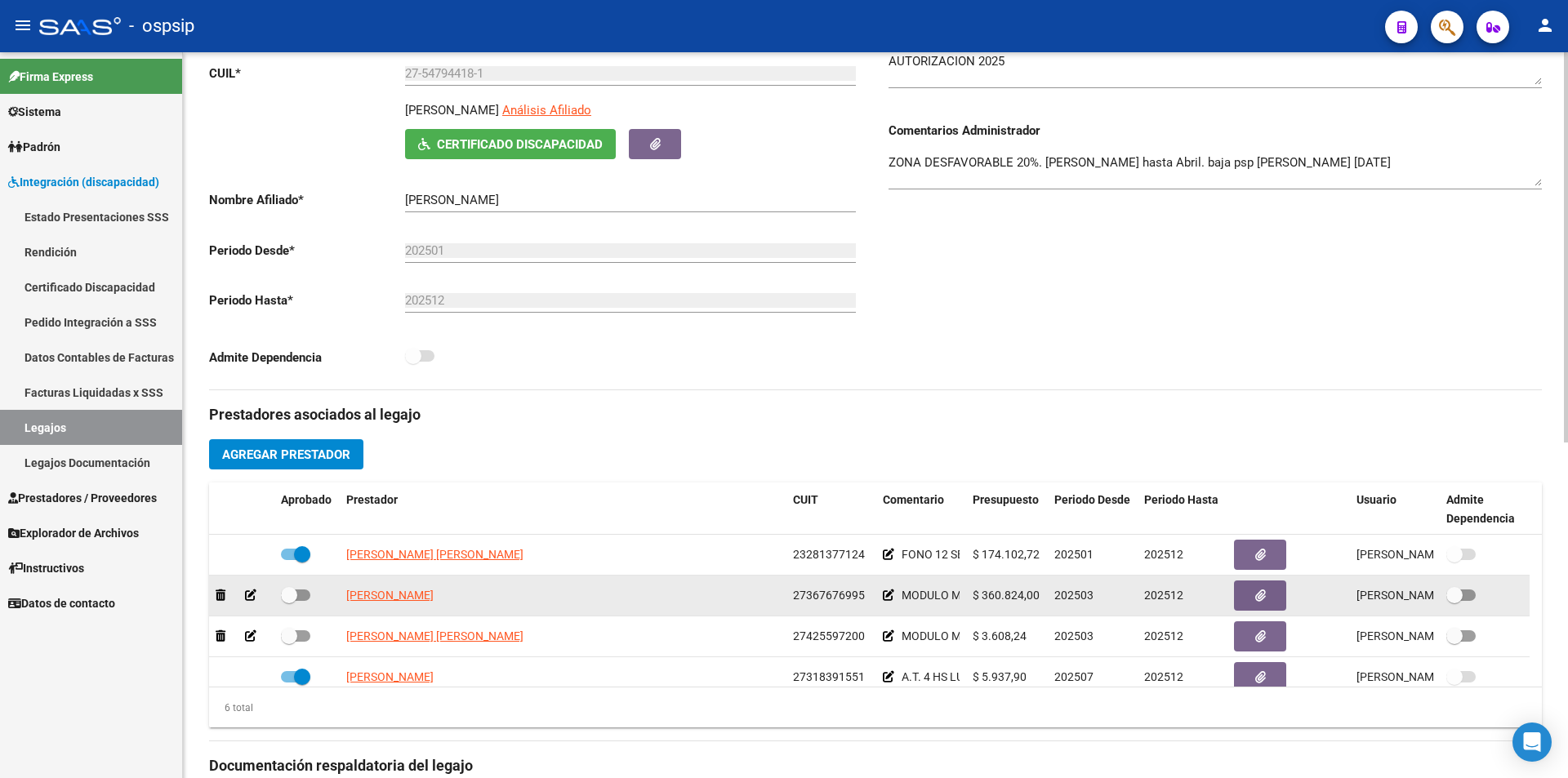
scroll to position [98, 0]
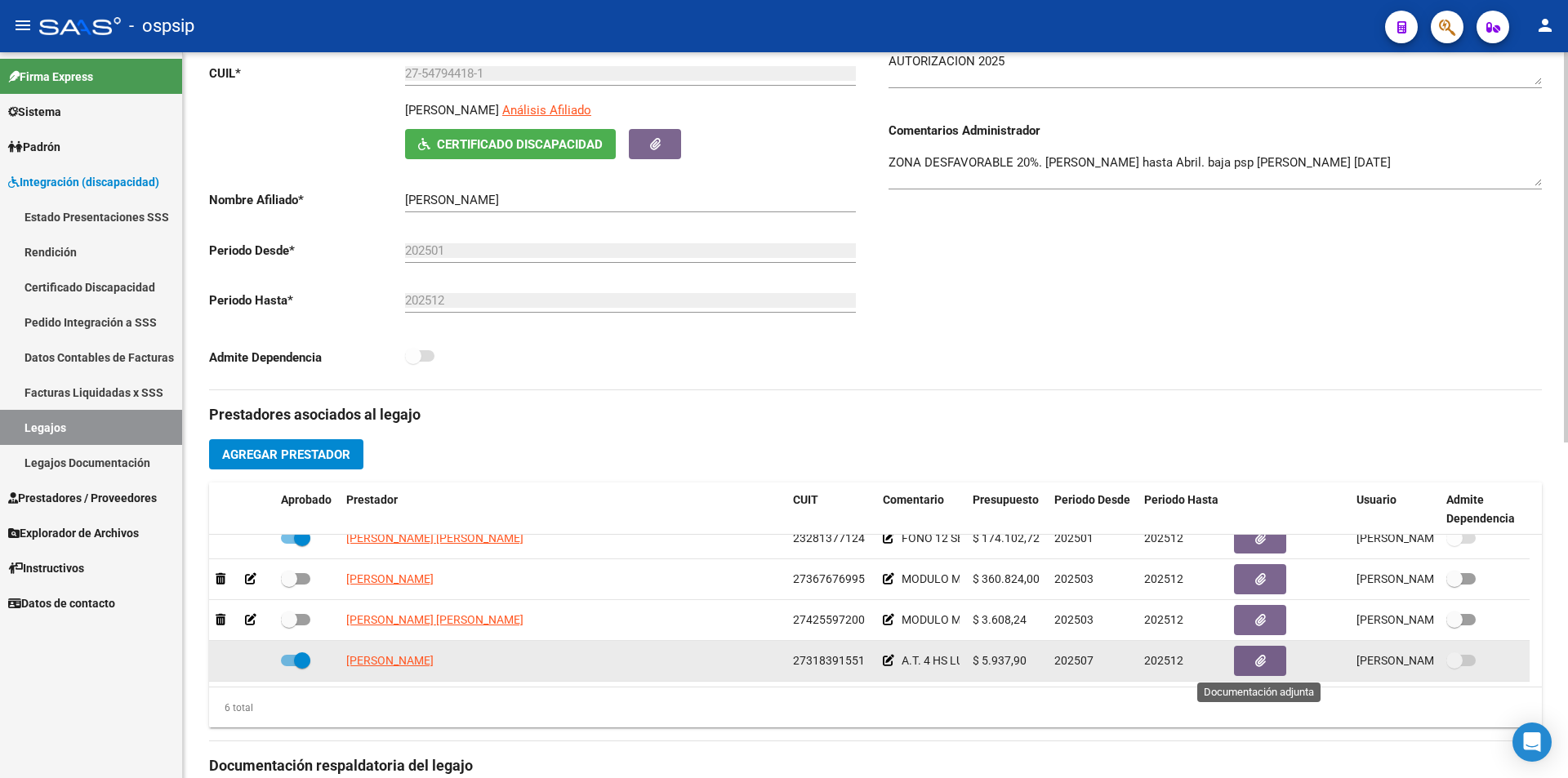
click at [1255, 659] on icon "button" at bounding box center [1260, 660] width 11 height 12
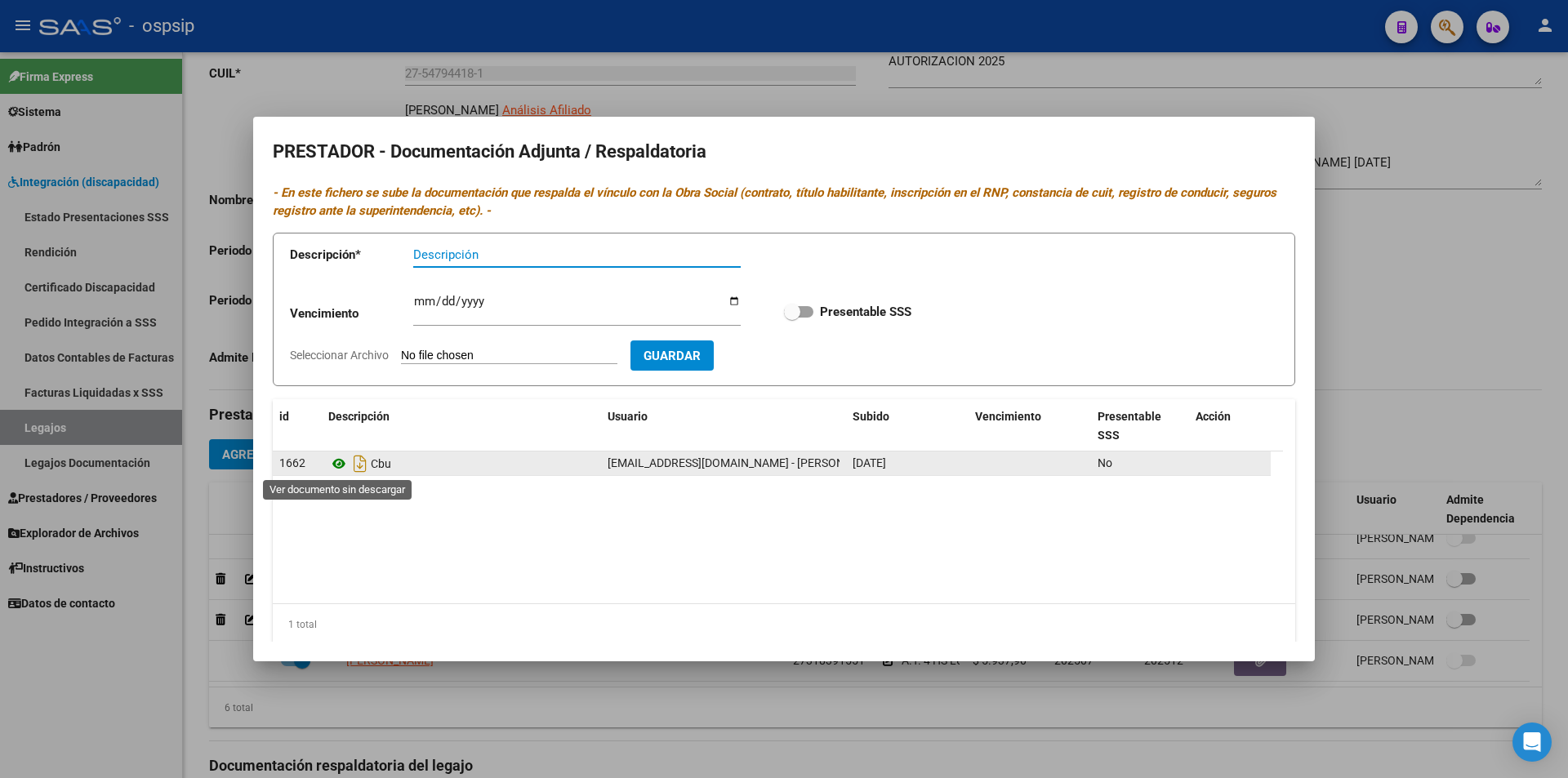
click at [332, 461] on icon at bounding box center [339, 464] width 22 height 20
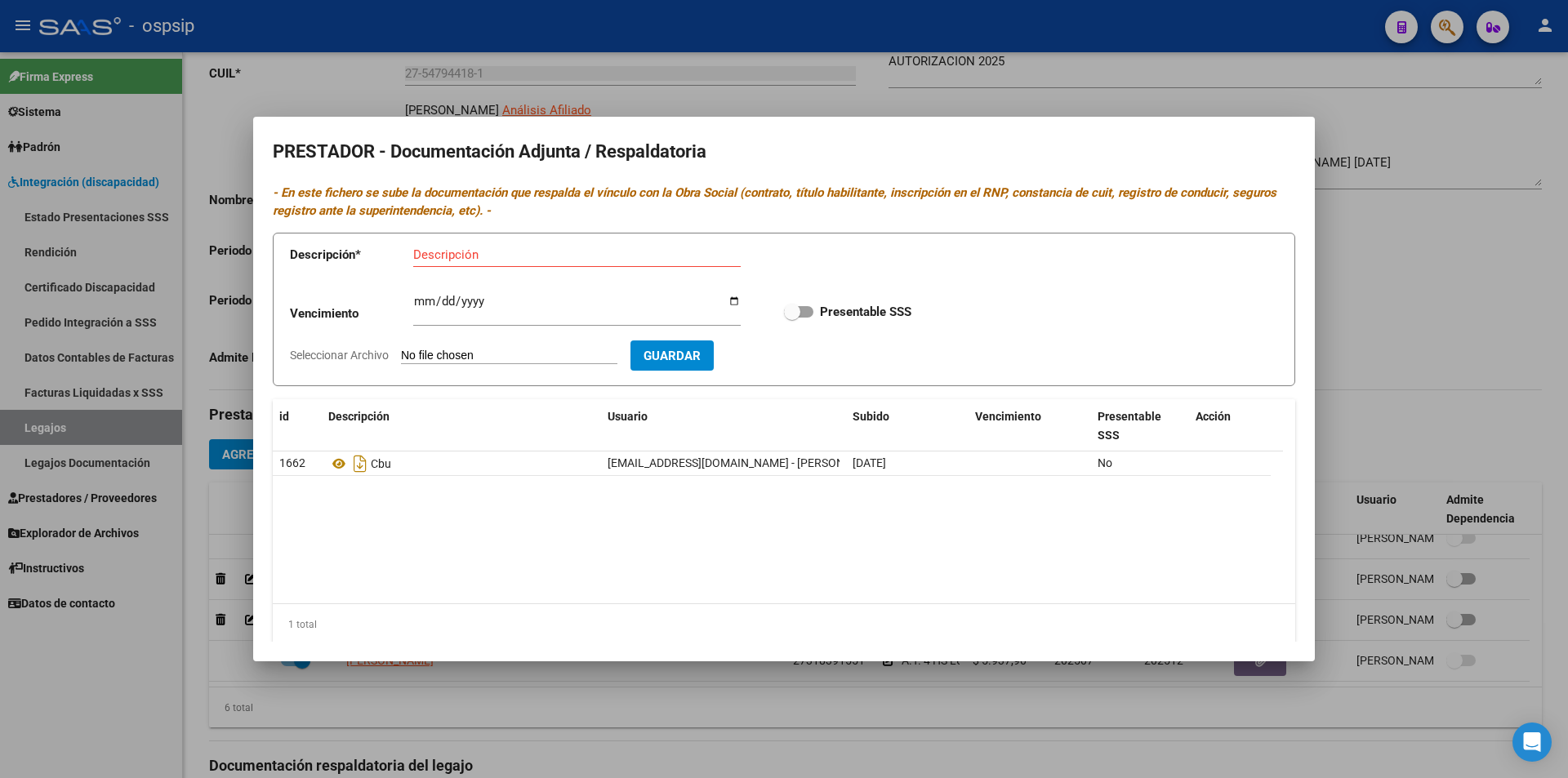
click at [81, 681] on div at bounding box center [784, 389] width 1568 height 778
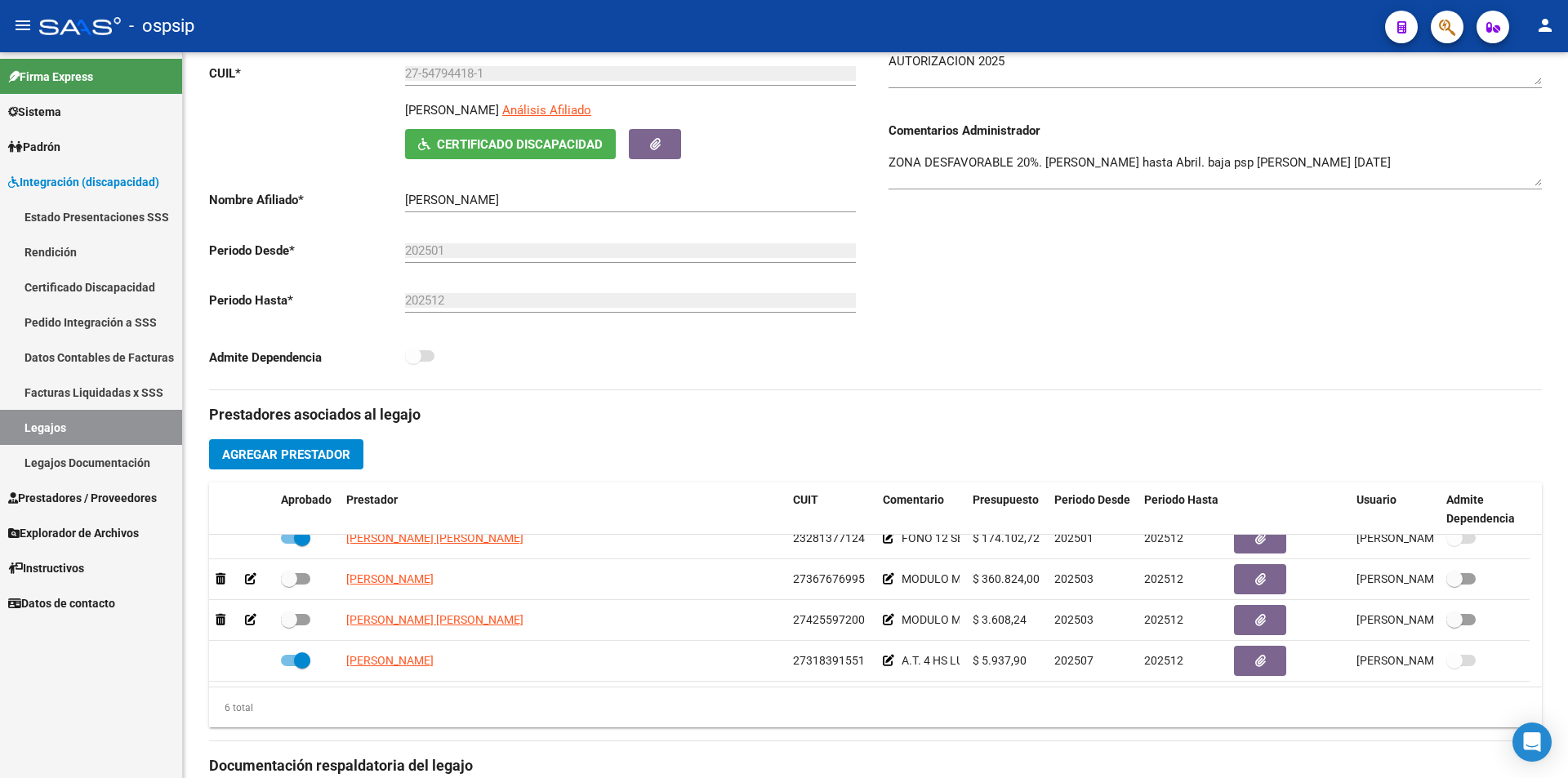
click at [113, 495] on span "Prestadores / Proveedores" at bounding box center [82, 498] width 148 height 18
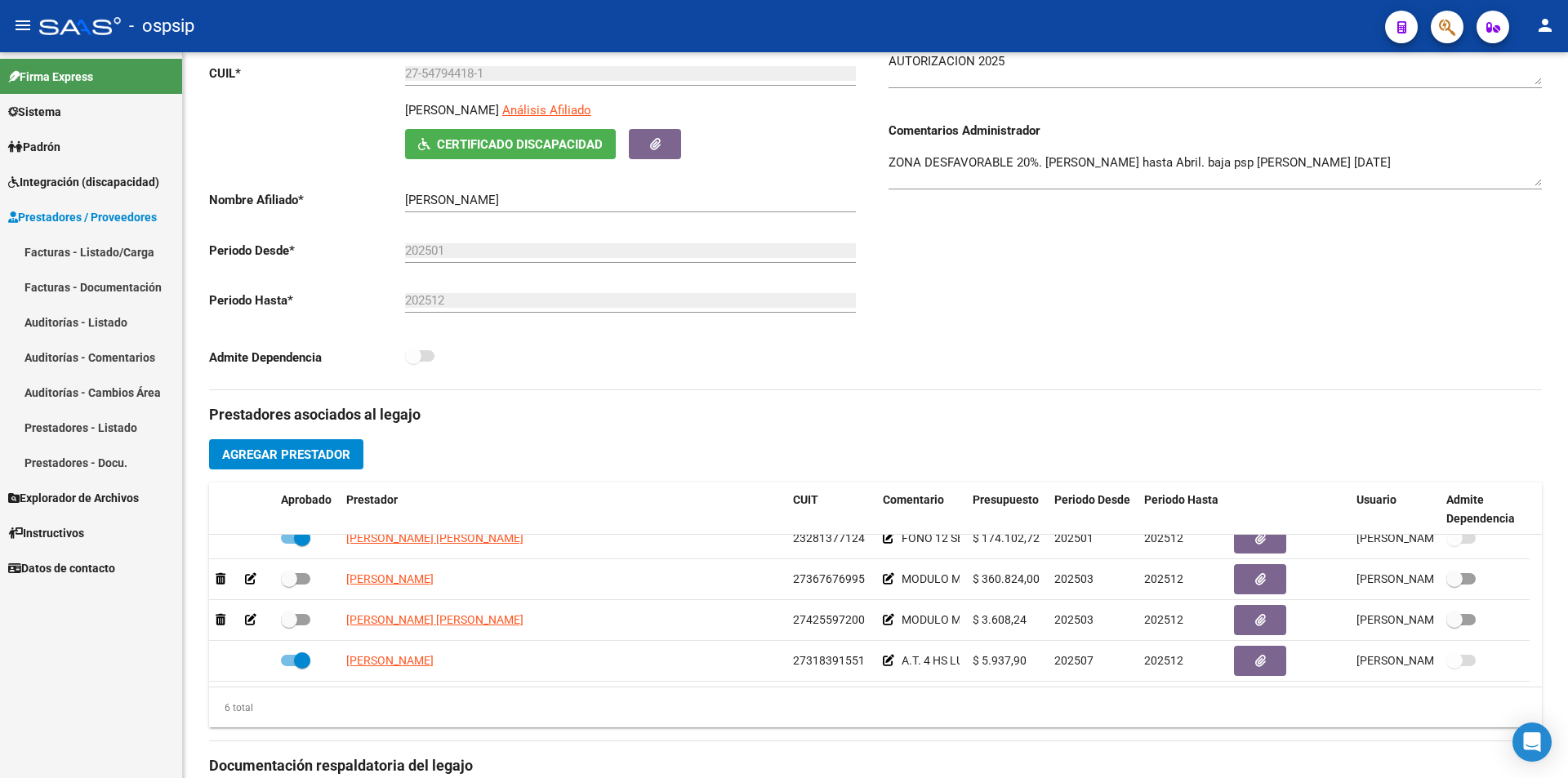
click at [123, 244] on link "Facturas - Listado/Carga" at bounding box center [91, 252] width 182 height 35
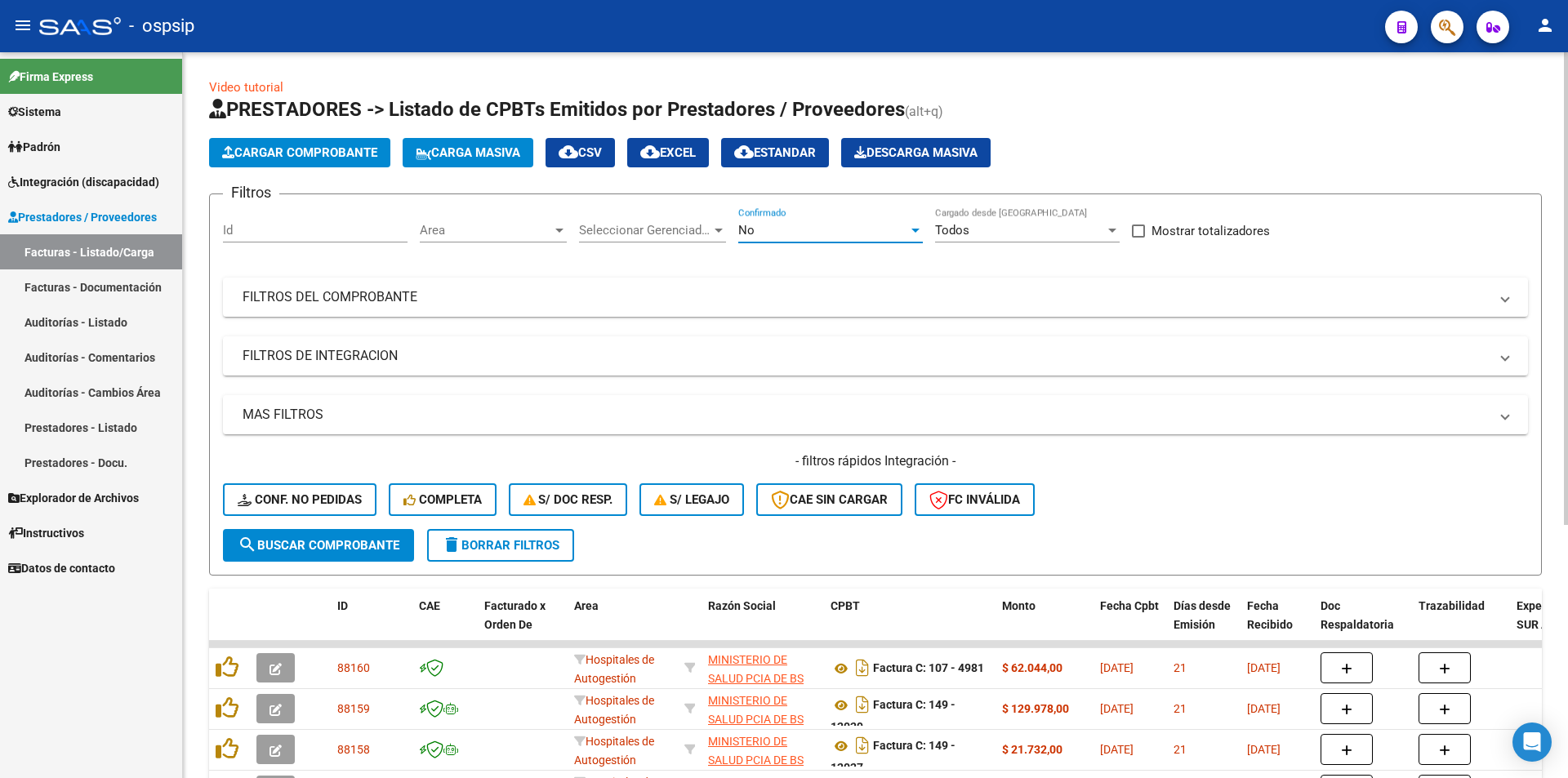
click at [867, 230] on div "No" at bounding box center [823, 230] width 170 height 15
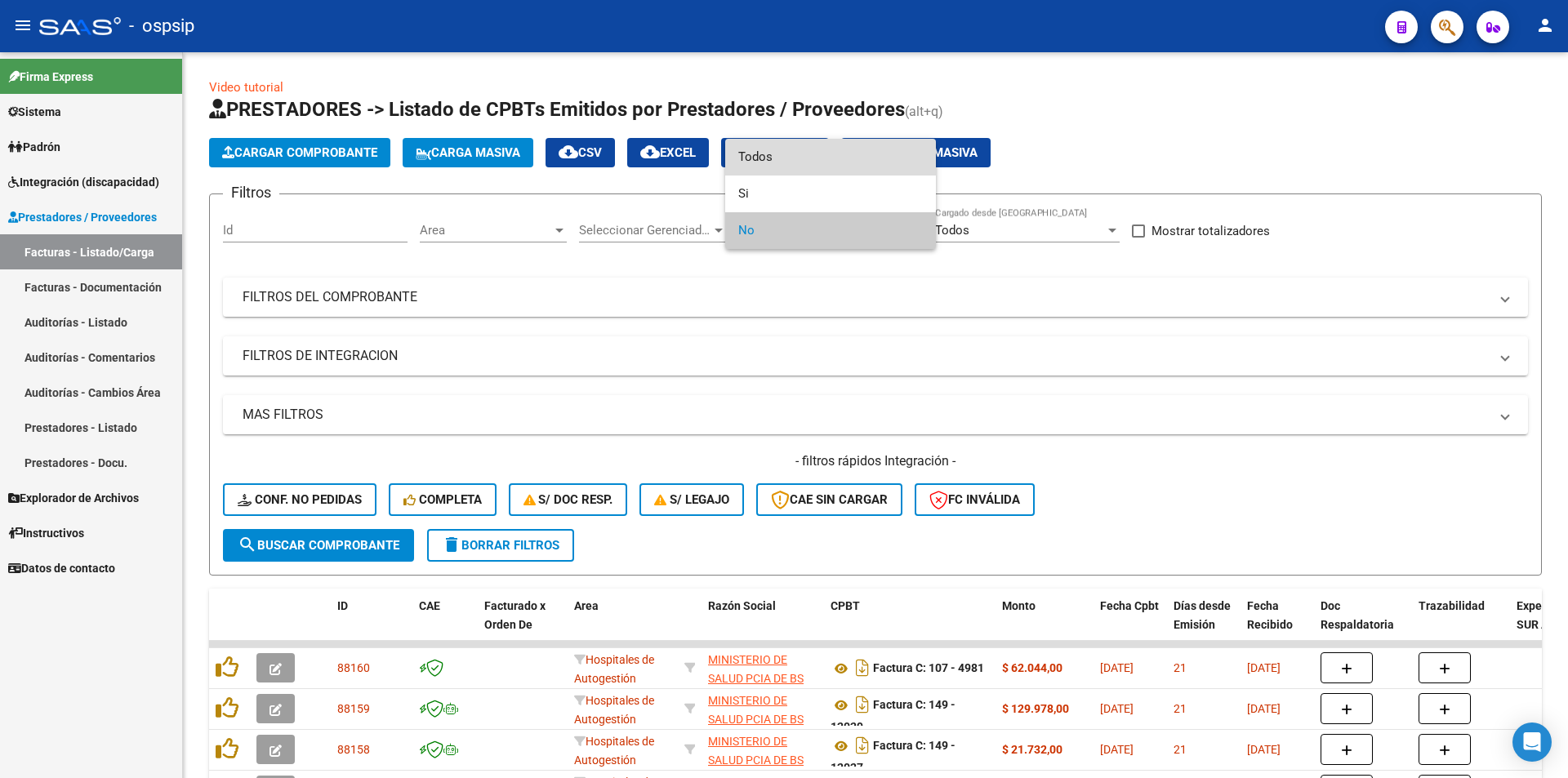
click at [743, 152] on span "Todos" at bounding box center [830, 157] width 185 height 36
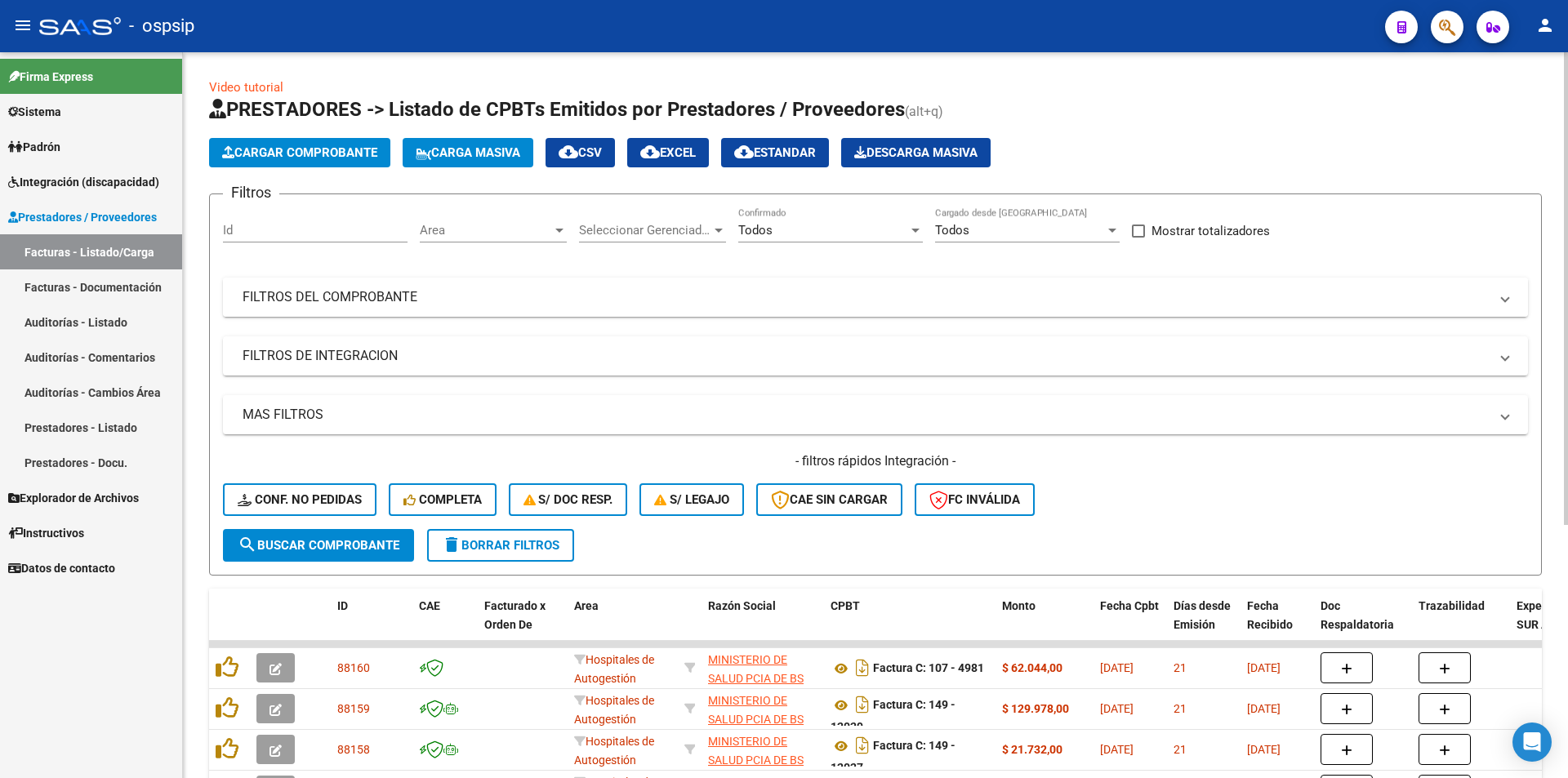
click at [419, 297] on mat-panel-title "FILTROS DEL COMPROBANTE" at bounding box center [865, 297] width 1246 height 18
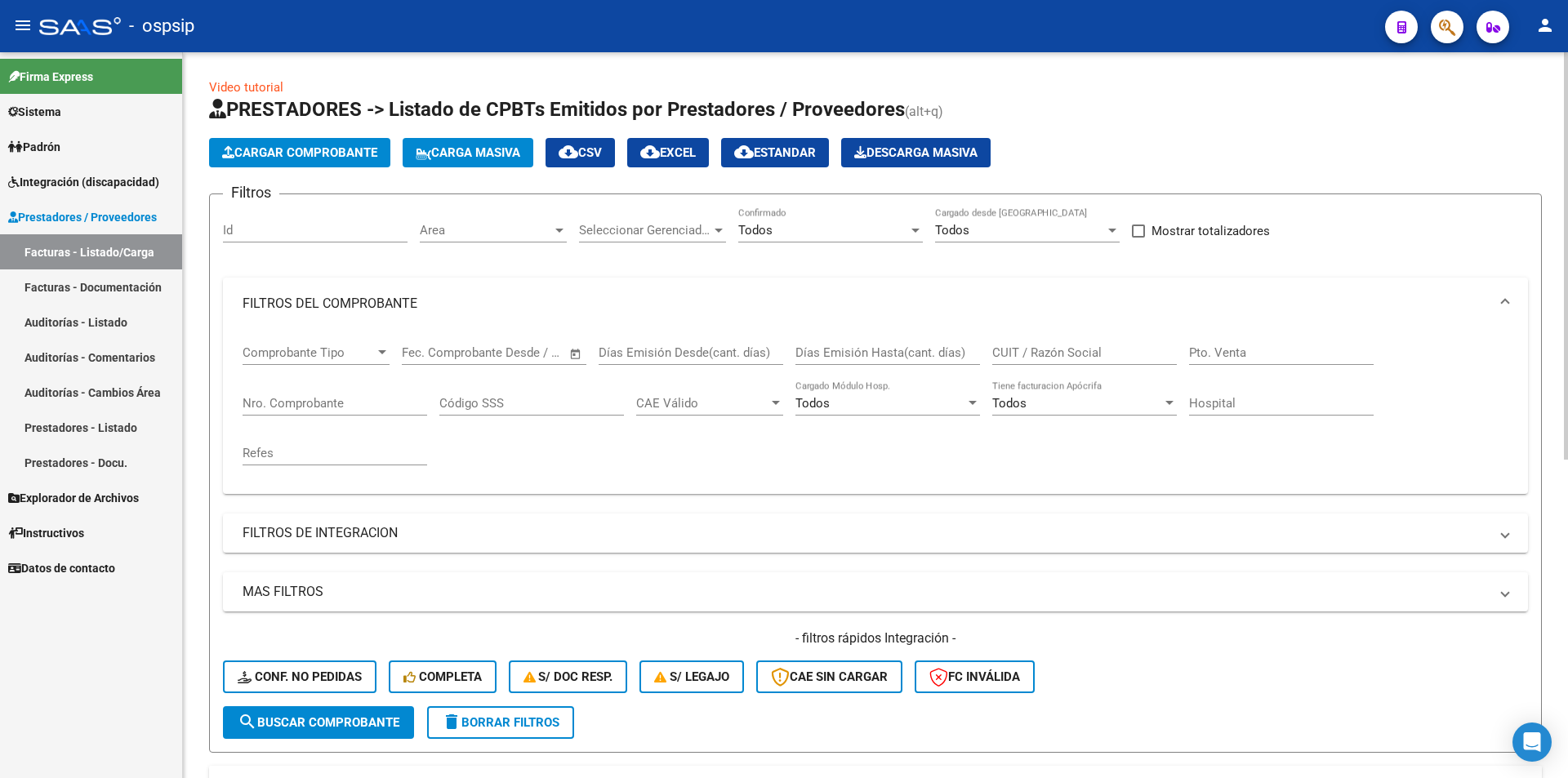
click at [299, 406] on input "Nro. Comprobante" at bounding box center [335, 403] width 185 height 15
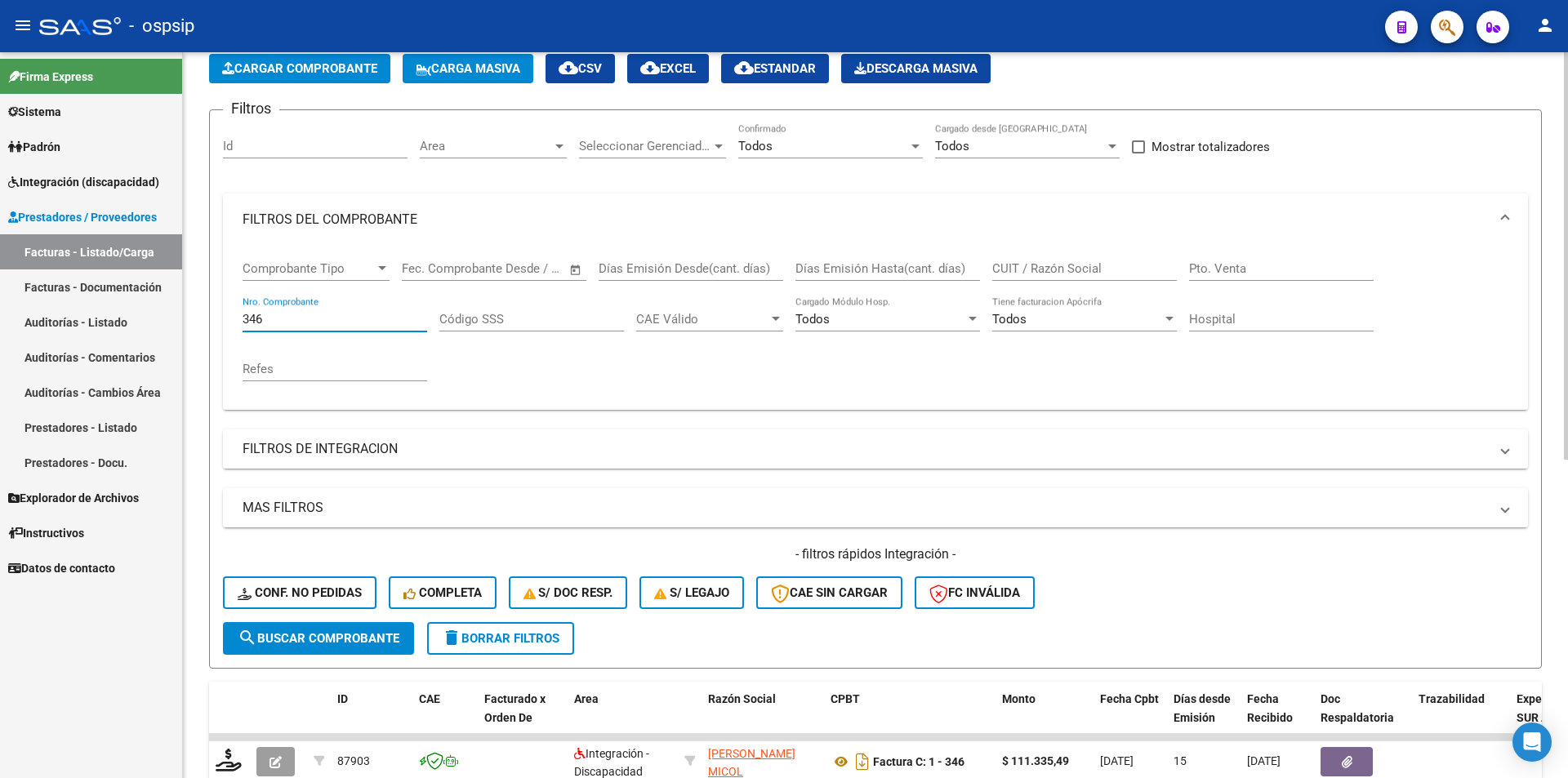
scroll to position [245, 0]
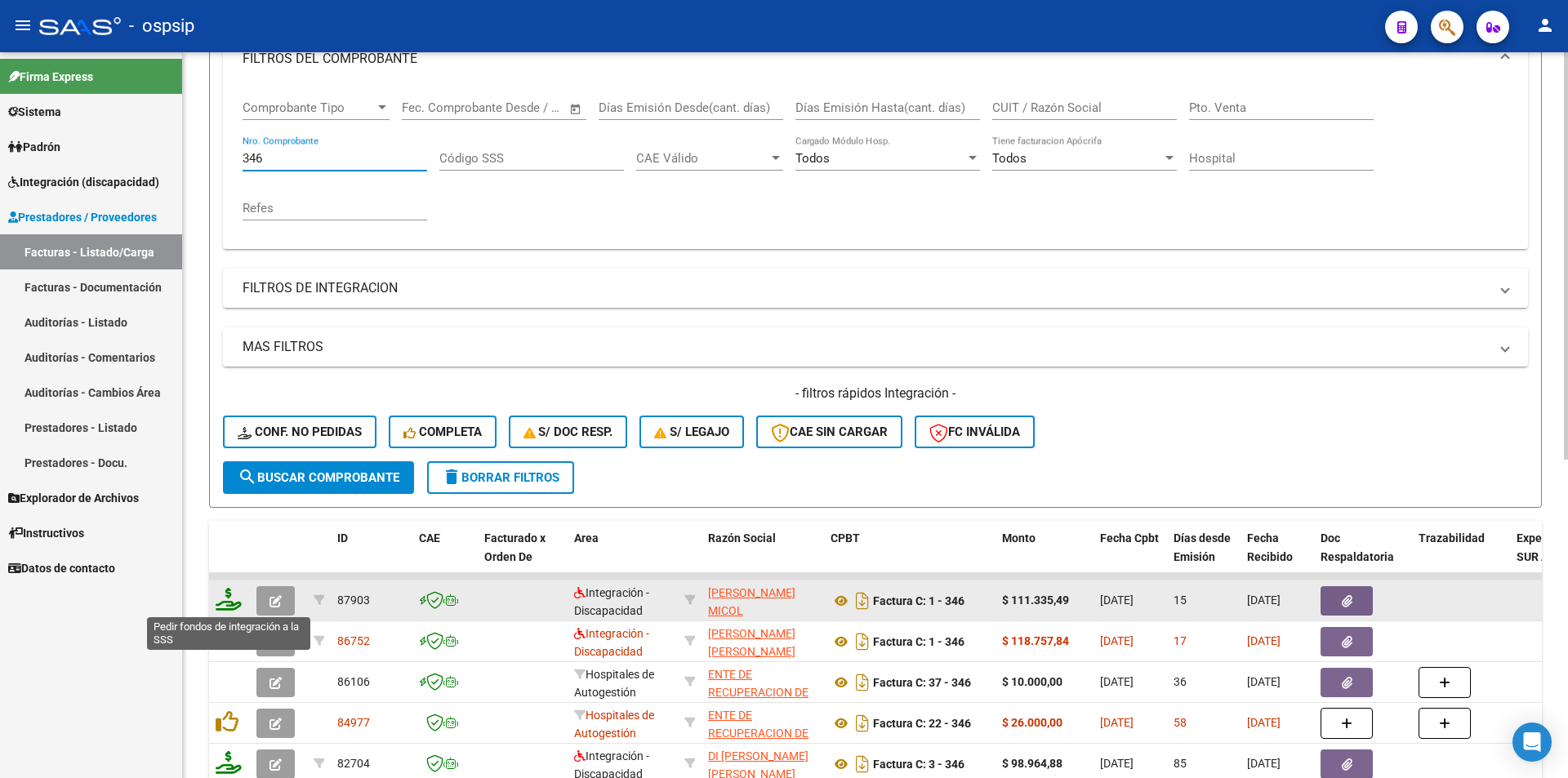
click at [230, 597] on icon at bounding box center [229, 599] width 27 height 23
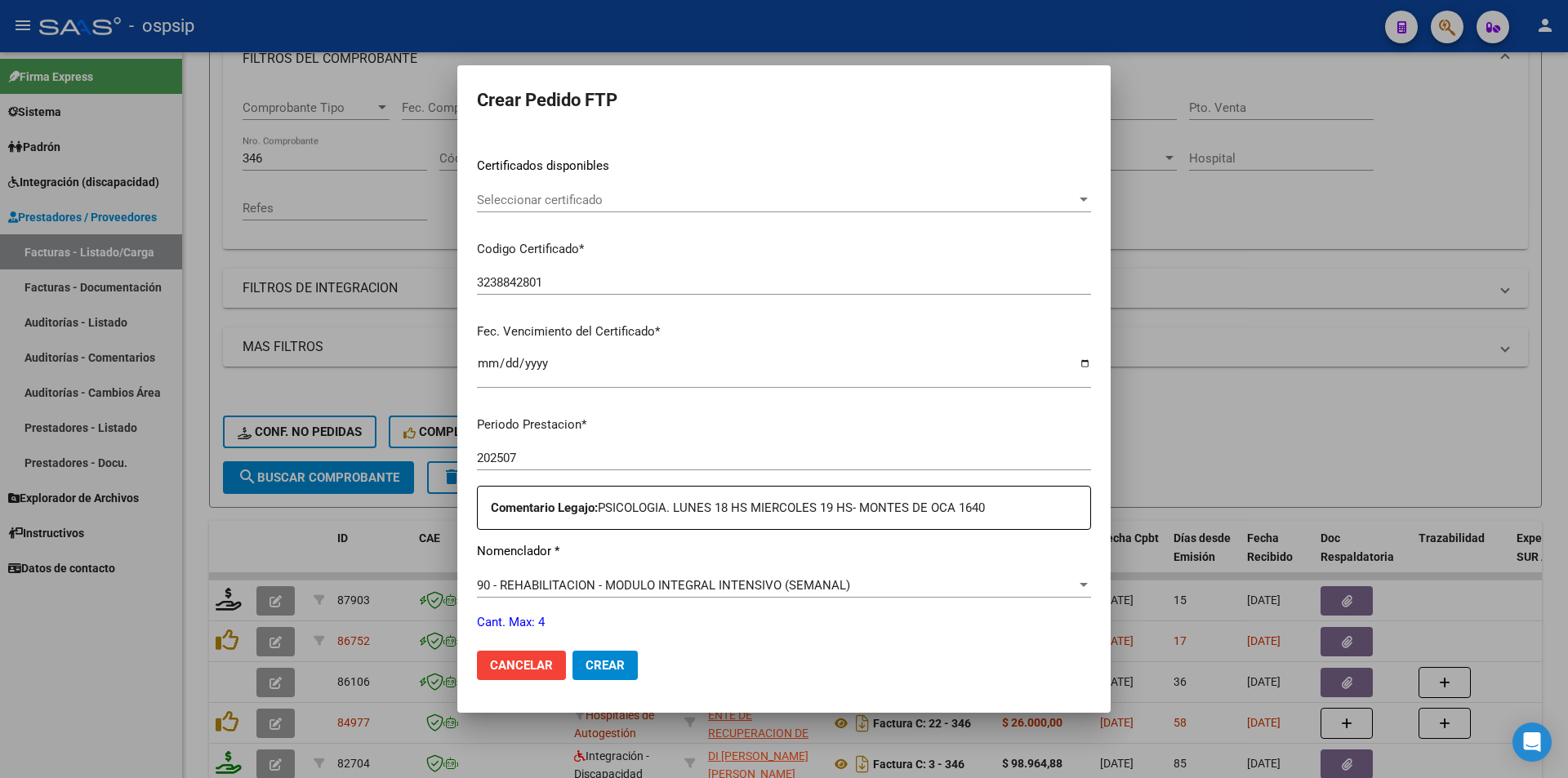
scroll to position [490, 0]
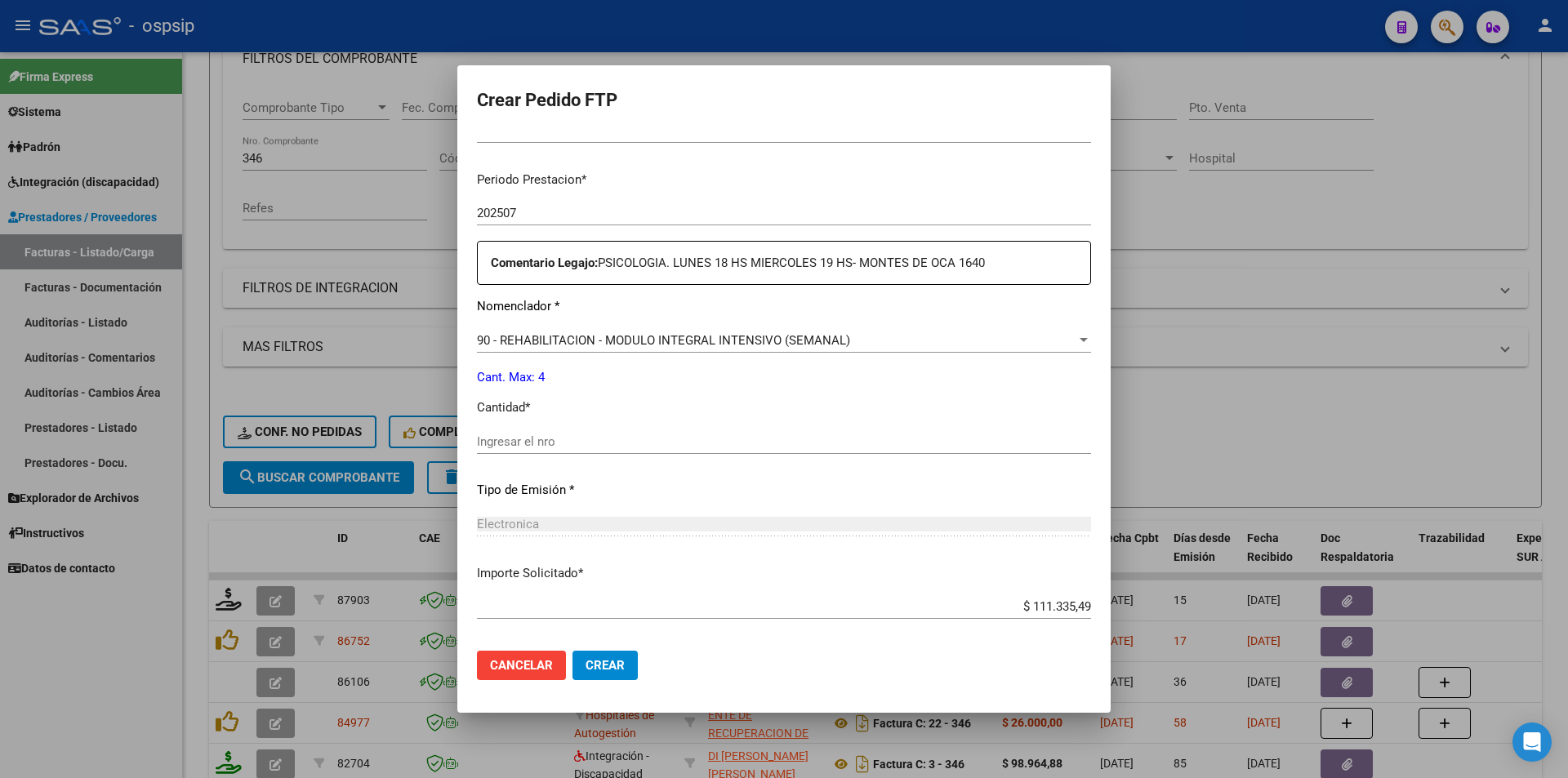
click at [511, 444] on input "Ingresar el nro" at bounding box center [783, 442] width 614 height 15
drag, startPoint x: 1013, startPoint y: 602, endPoint x: 1096, endPoint y: 603, distance: 83.0
click at [1096, 603] on mat-dialog-content "VER COMPROBANTE ARCA Padrón Afiliado: [PERSON_NAME] [PERSON_NAME]: 20544535634 …" at bounding box center [784, 385] width 653 height 505
click at [622, 663] on span "Crear" at bounding box center [604, 665] width 39 height 15
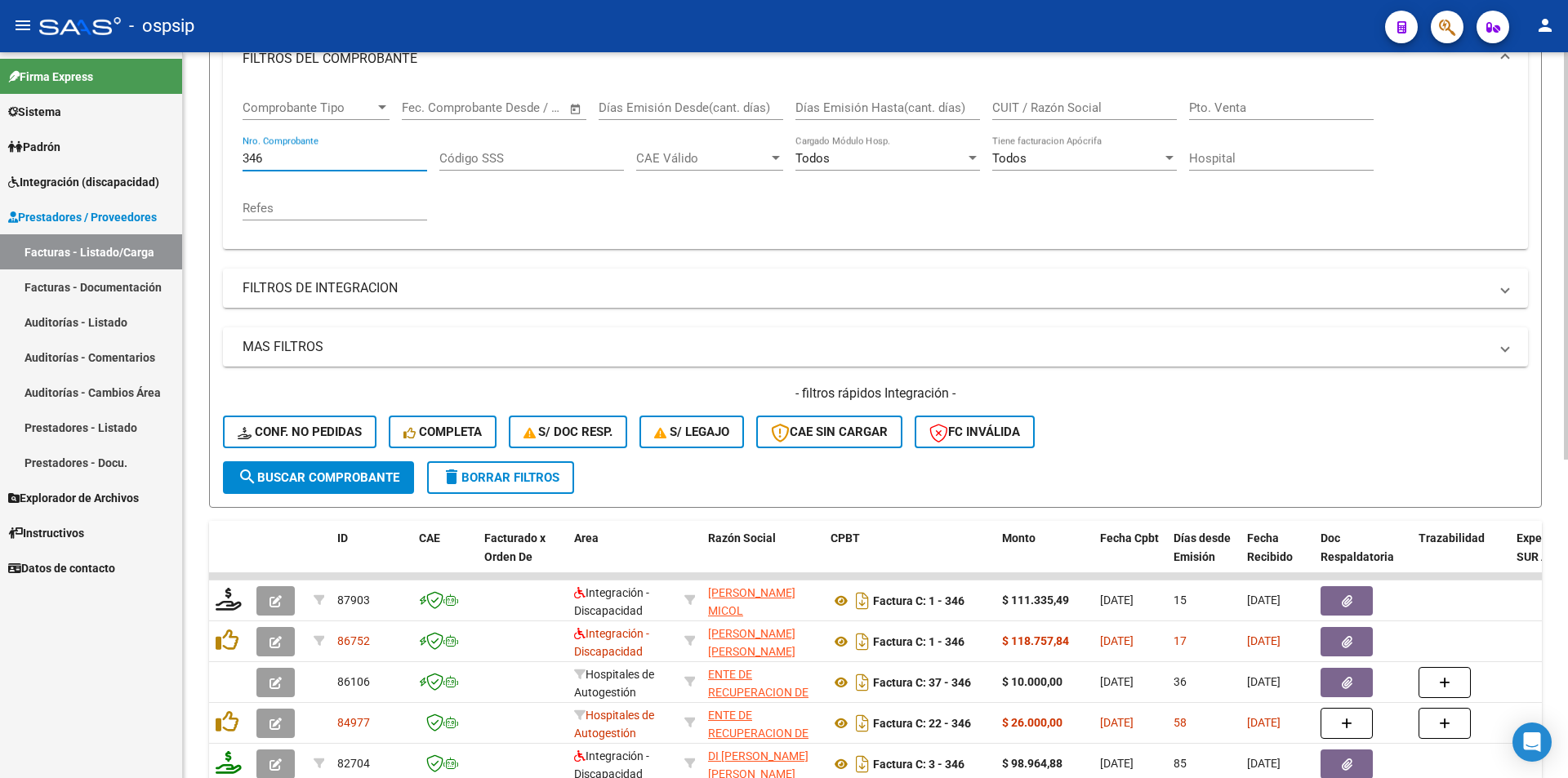
drag, startPoint x: 263, startPoint y: 156, endPoint x: 230, endPoint y: 167, distance: 34.8
click at [233, 152] on div "Comprobante Tipo Comprobante Tipo Start date – End date Fec. Comprobante Desde …" at bounding box center [875, 167] width 1304 height 164
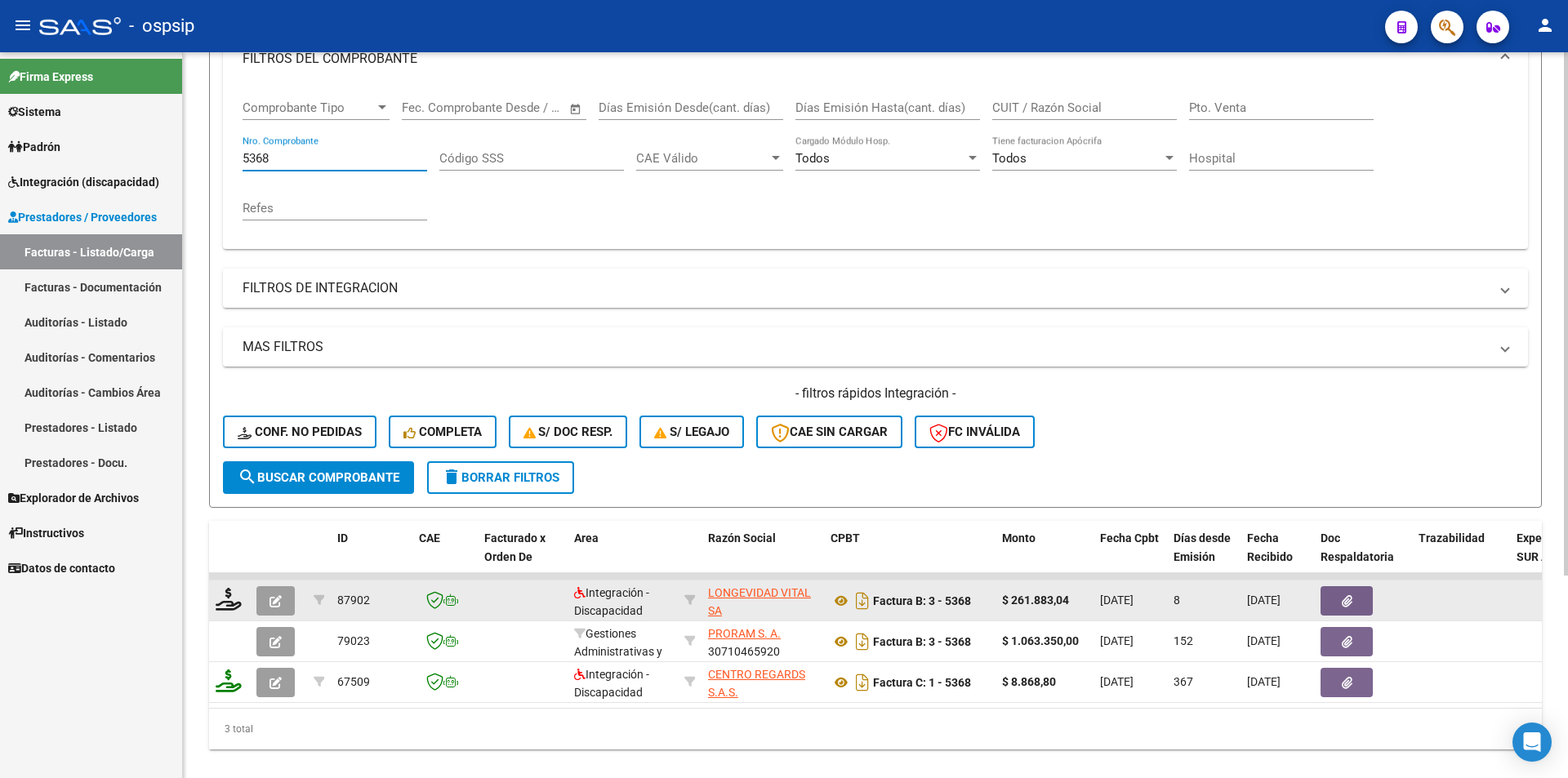
click at [215, 602] on datatable-body-cell at bounding box center [229, 600] width 41 height 40
click at [224, 603] on icon at bounding box center [229, 599] width 27 height 23
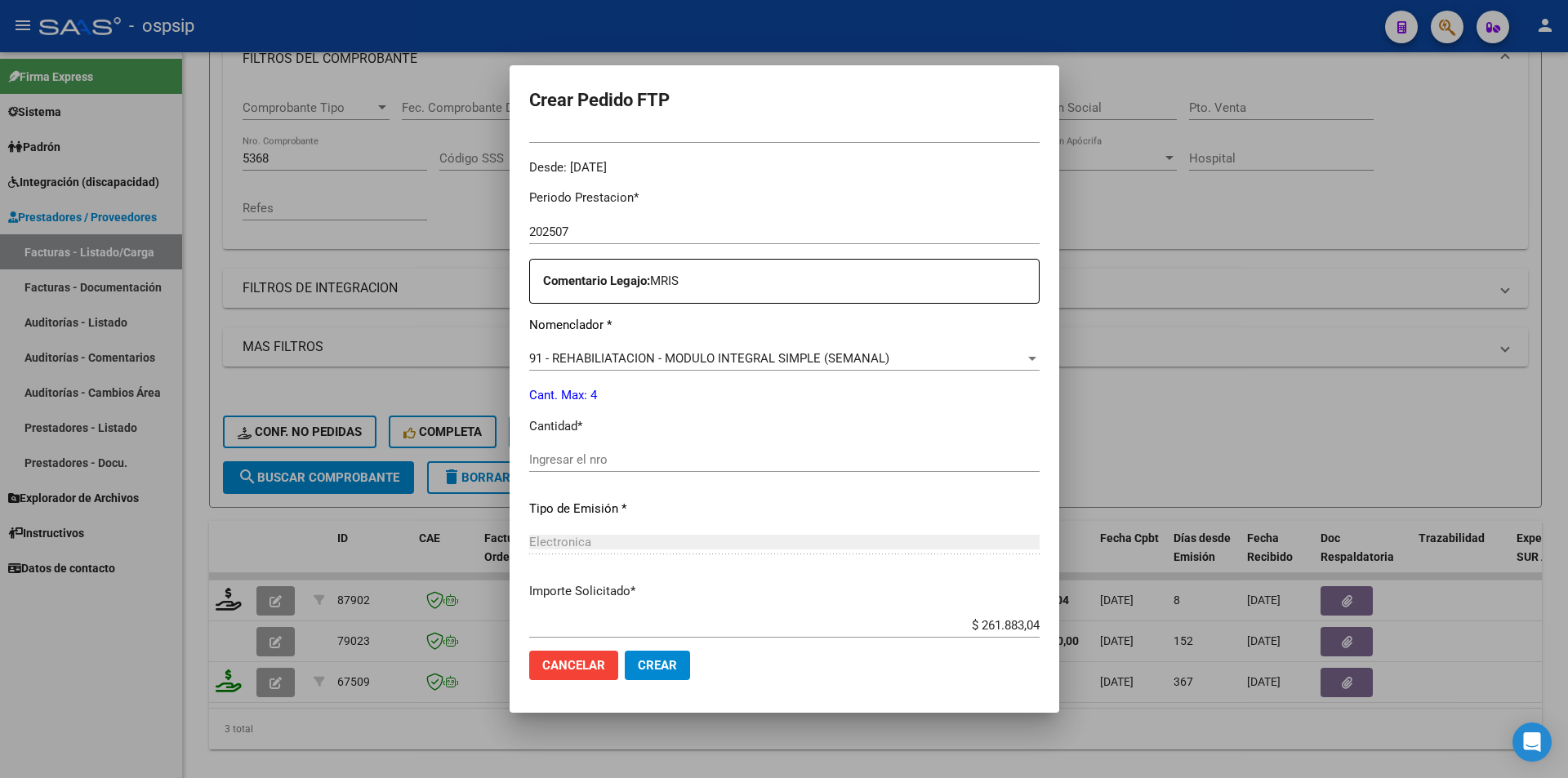
click at [594, 457] on input "Ingresar el nro" at bounding box center [784, 460] width 511 height 15
click at [647, 674] on button "Crear" at bounding box center [657, 664] width 65 height 29
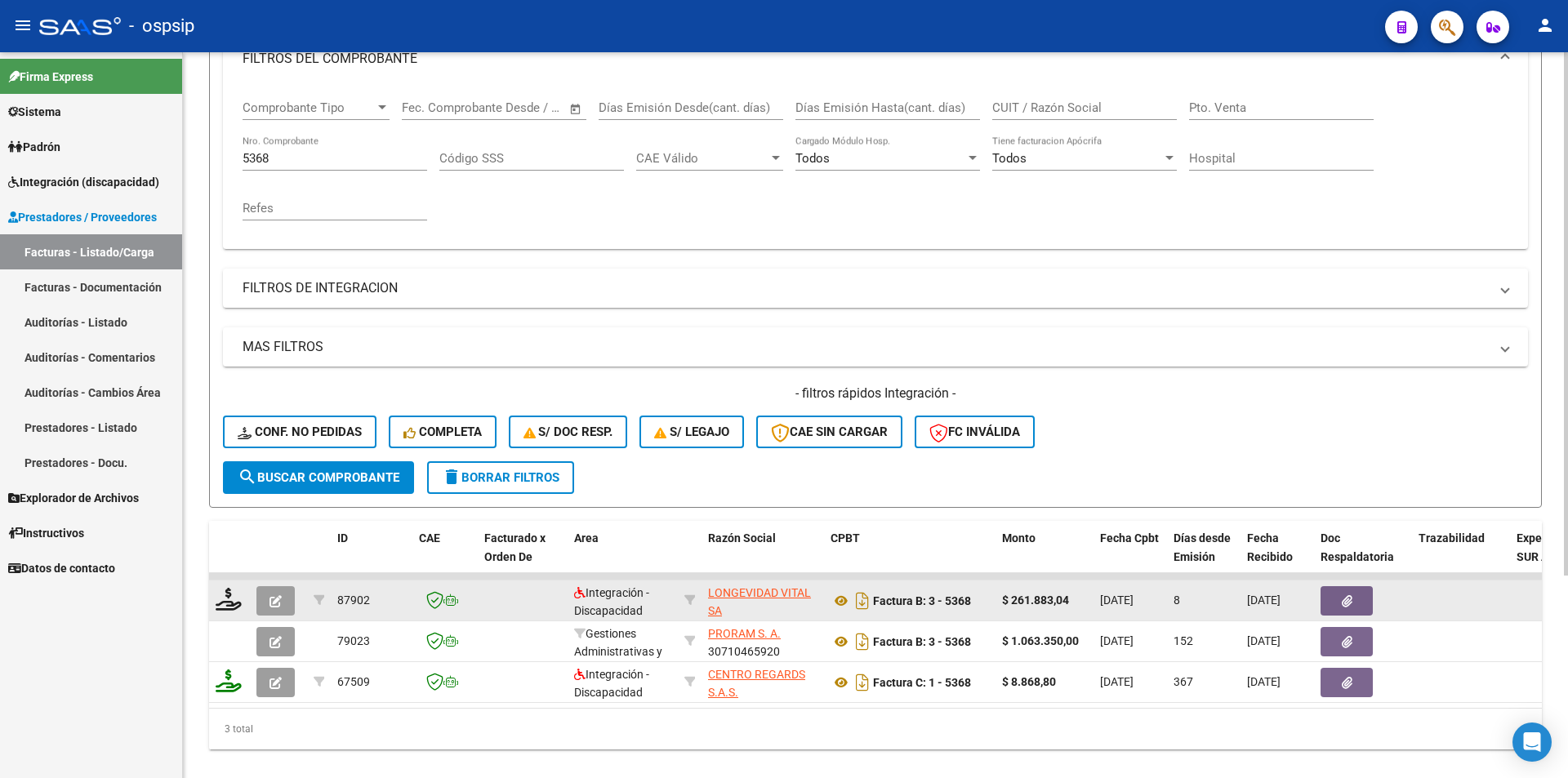
click at [272, 602] on icon "button" at bounding box center [275, 601] width 12 height 12
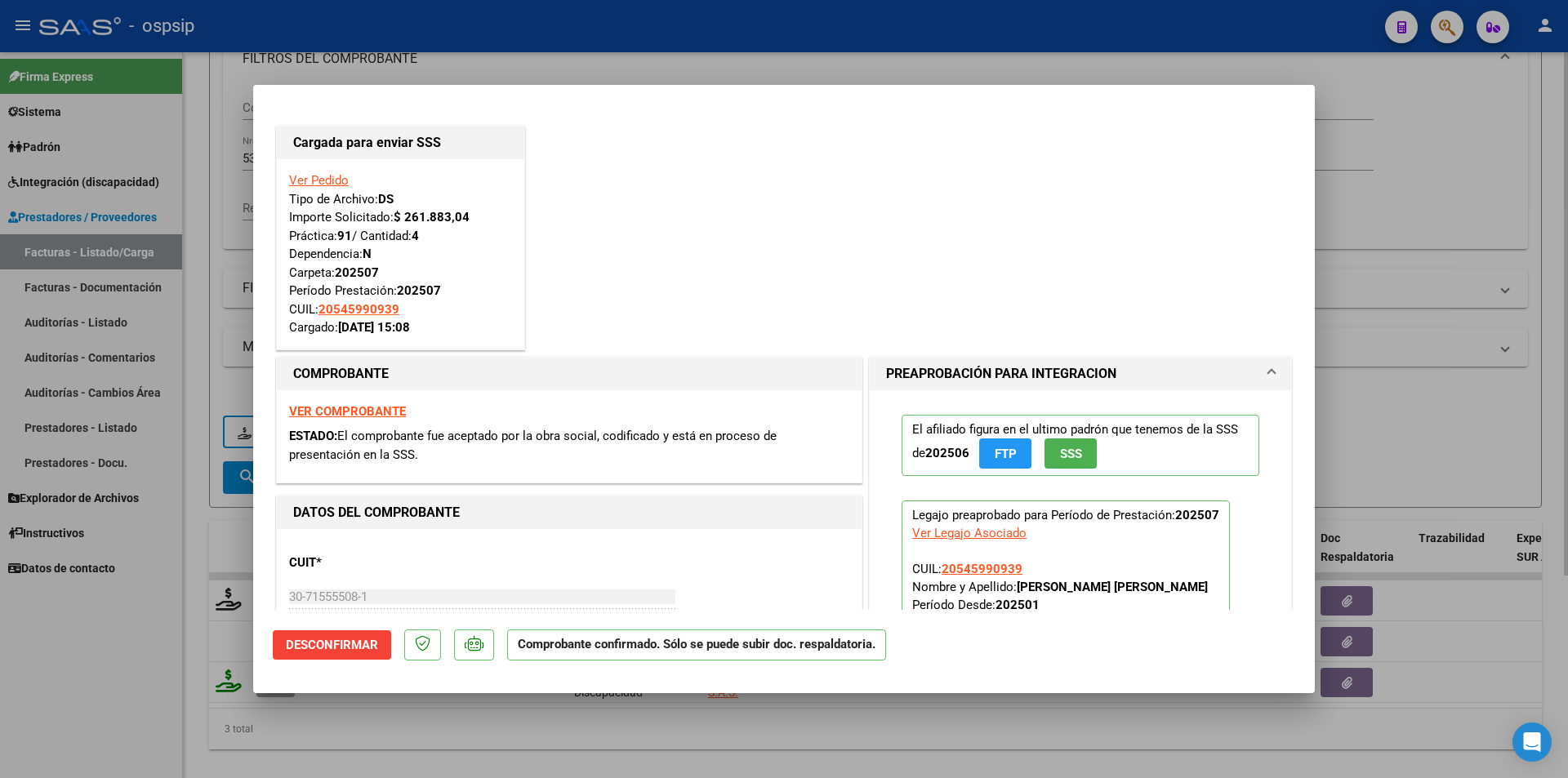
click at [190, 126] on div at bounding box center [784, 389] width 1568 height 778
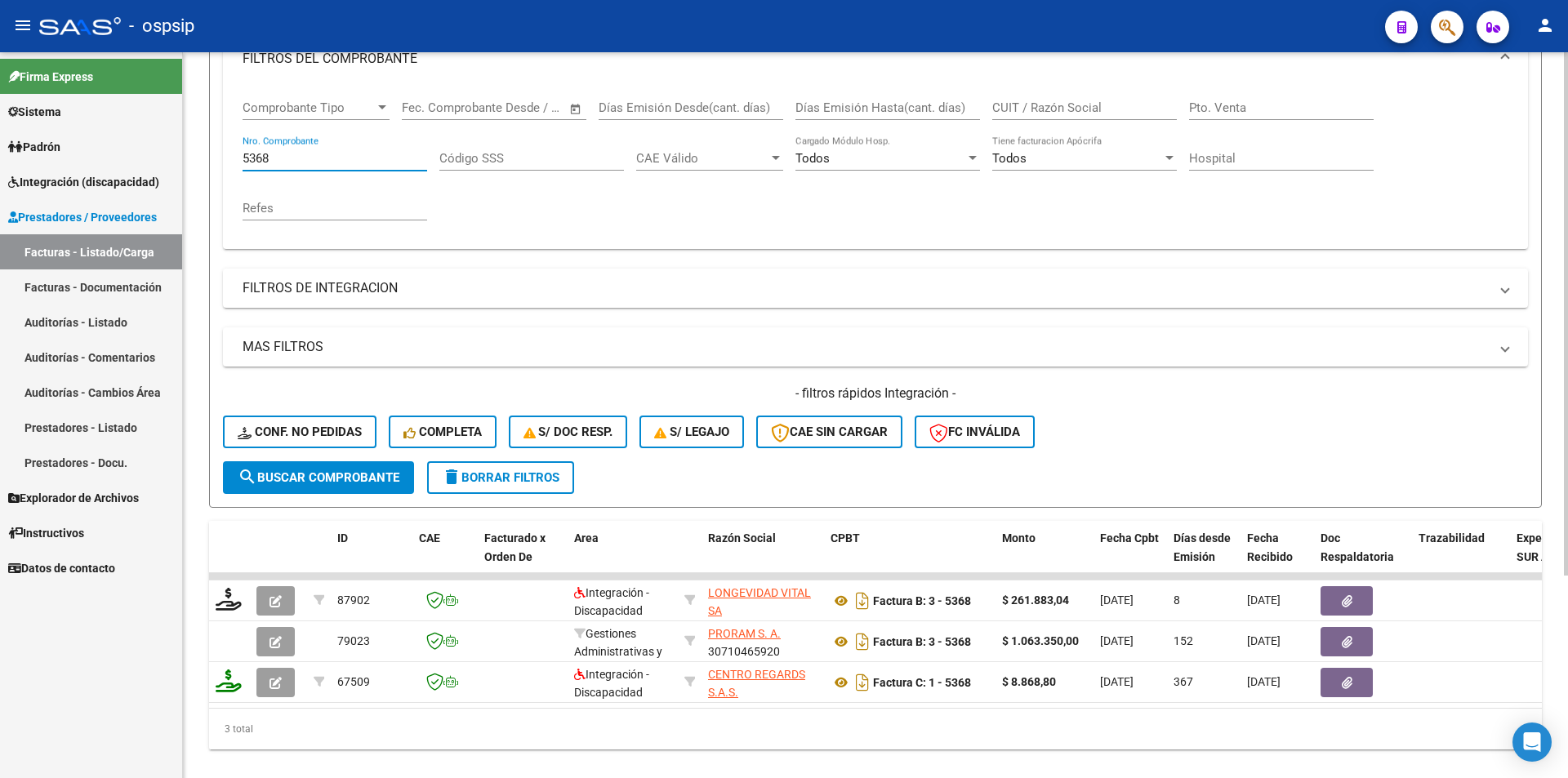
drag, startPoint x: 305, startPoint y: 162, endPoint x: 214, endPoint y: 153, distance: 91.4
click at [214, 153] on form "Filtros Id Area Area Seleccionar Gerenciador Seleccionar Gerenciador Todos Conf…" at bounding box center [875, 228] width 1333 height 559
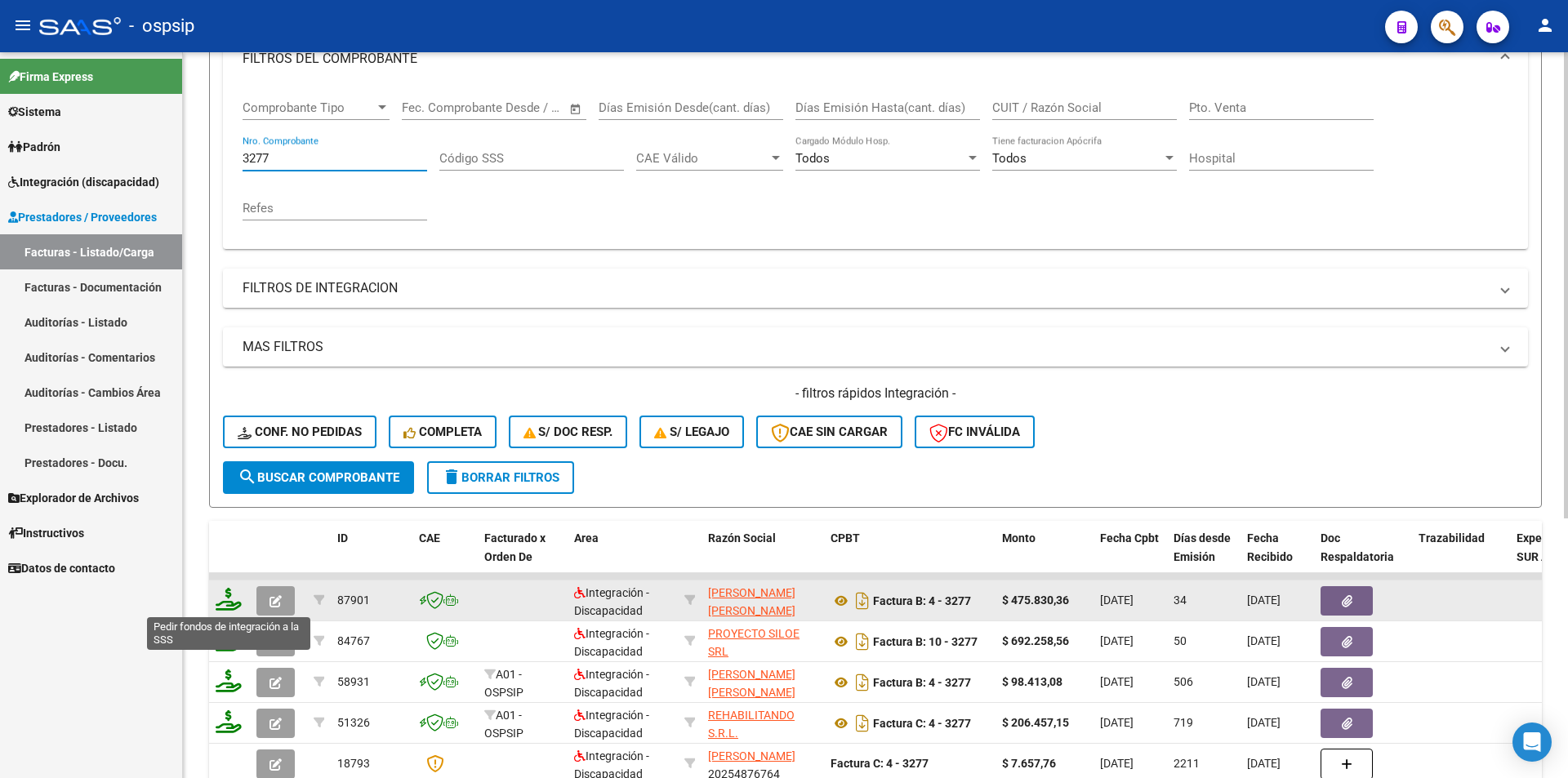
click at [234, 597] on icon at bounding box center [229, 599] width 27 height 23
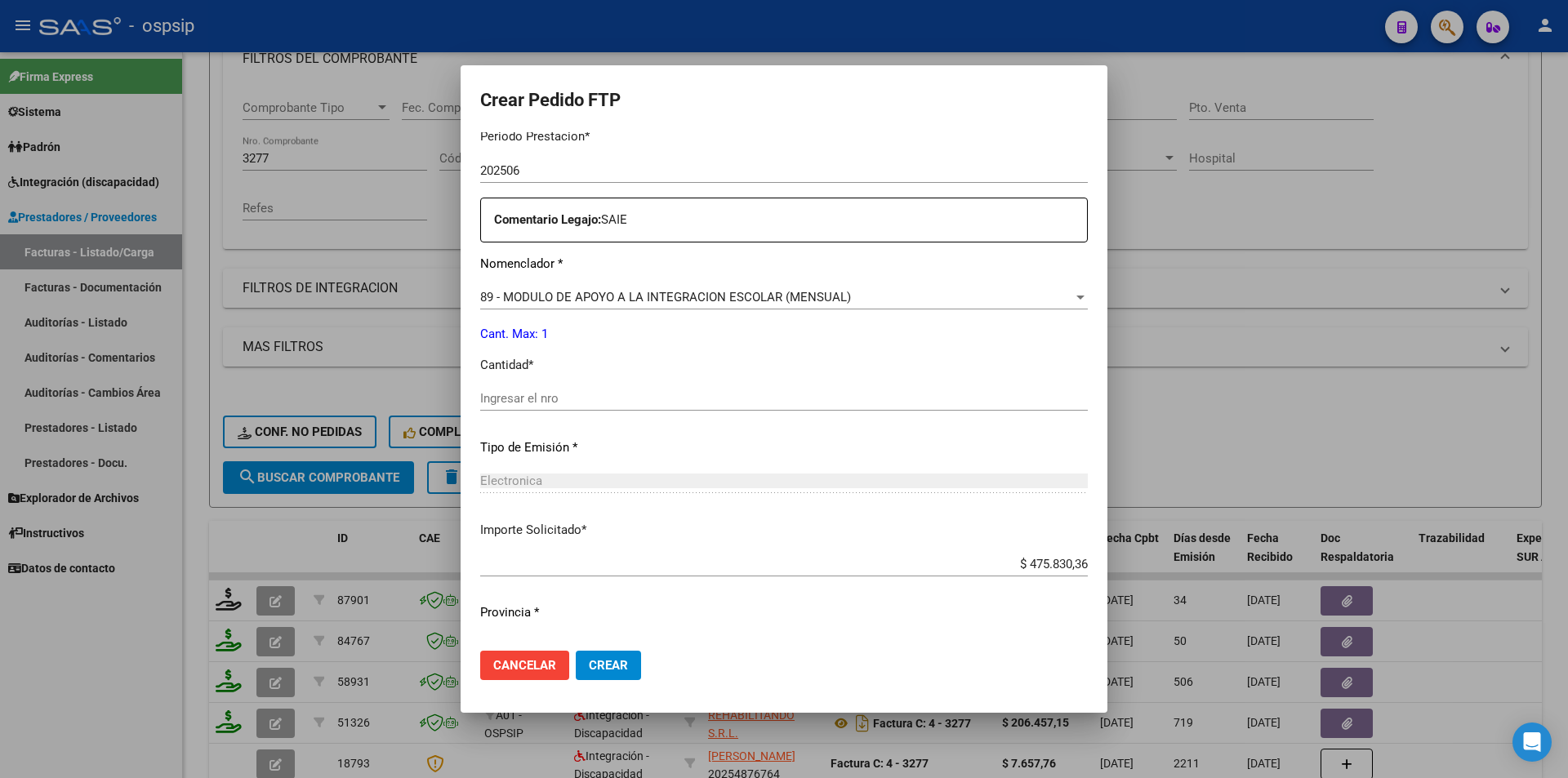
scroll to position [572, 0]
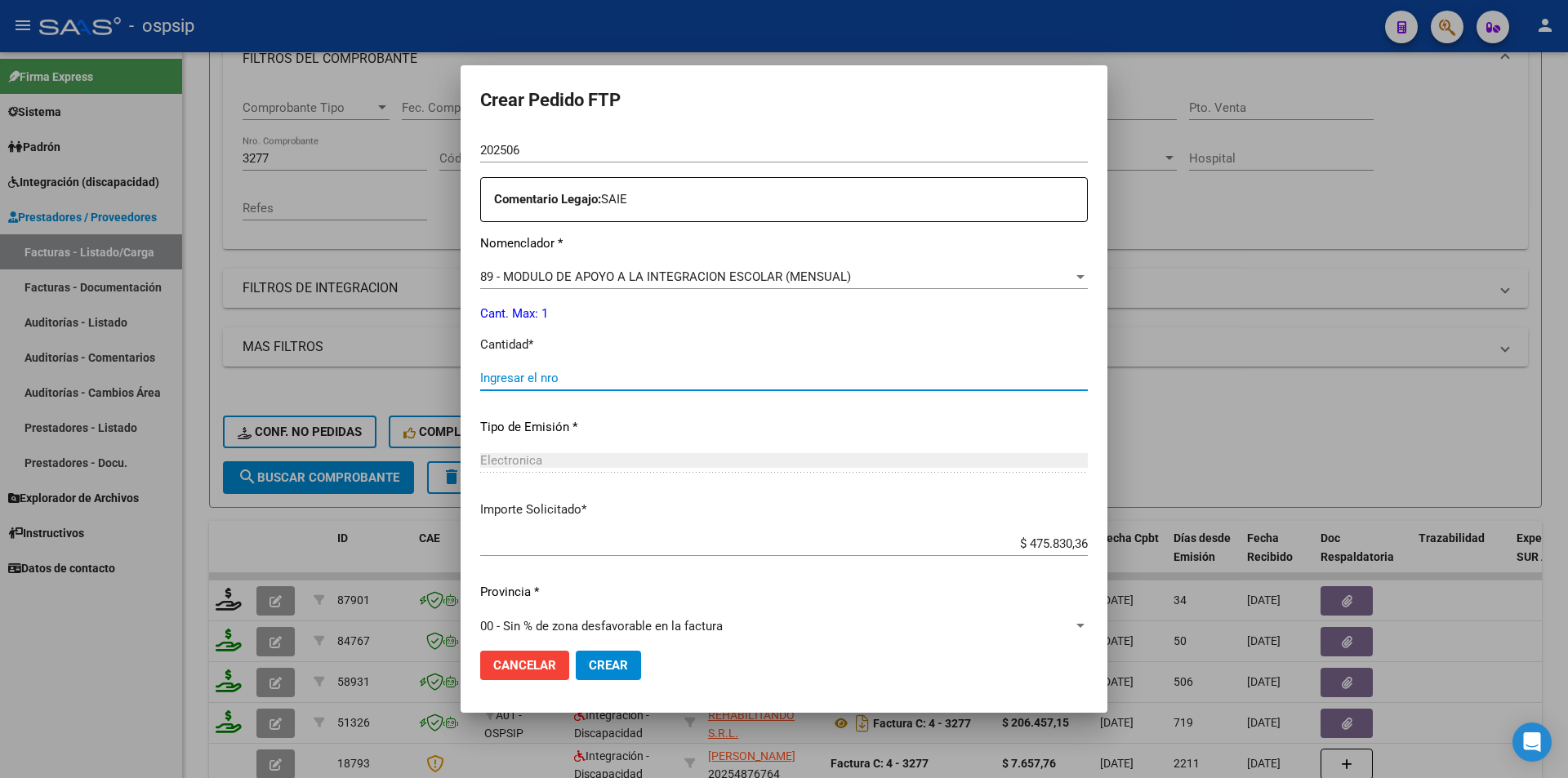
click at [535, 382] on input "Ingresar el nro" at bounding box center [783, 378] width 607 height 15
click at [641, 654] on button "Crear" at bounding box center [608, 664] width 65 height 29
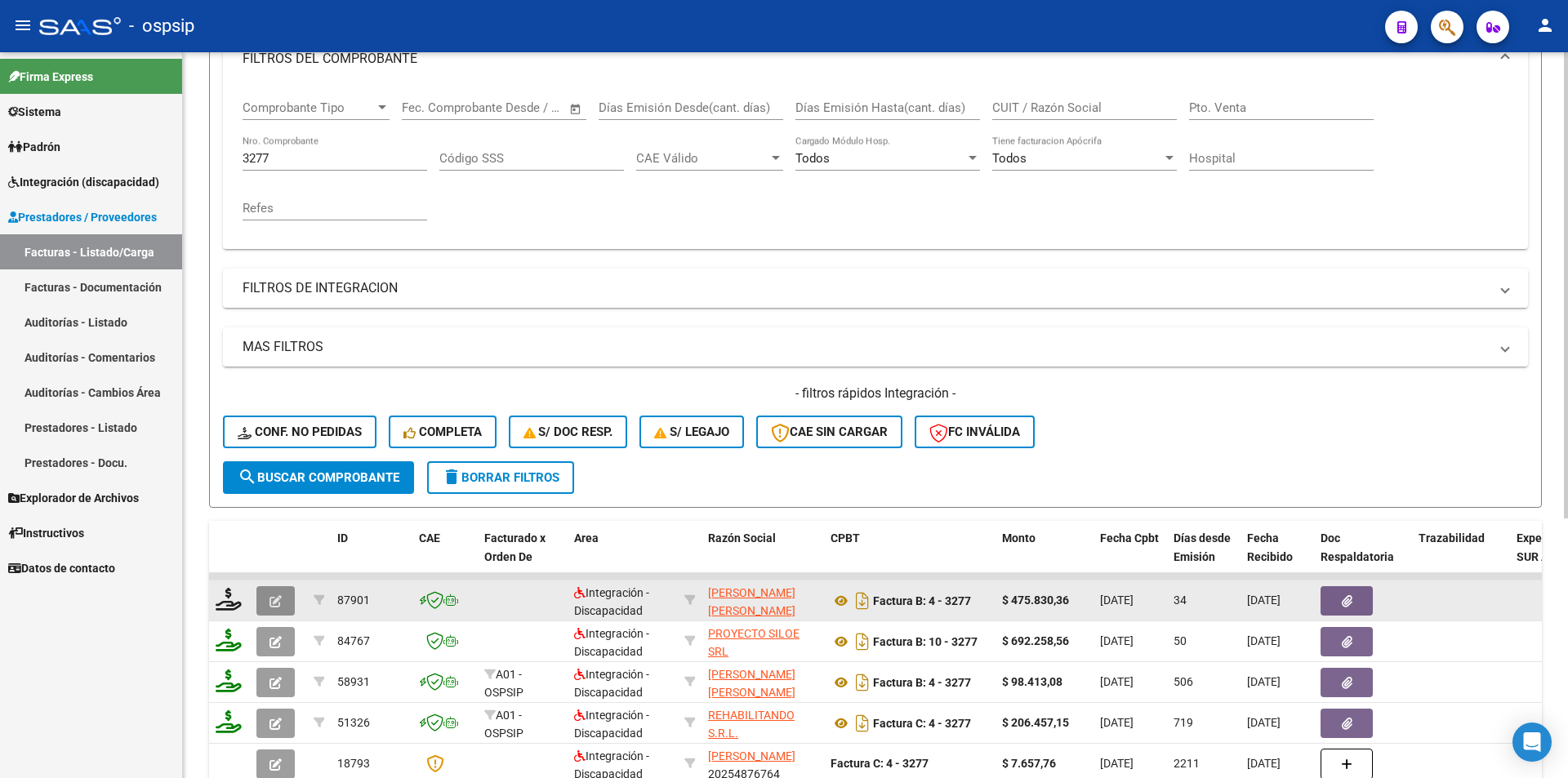
click at [284, 597] on button "button" at bounding box center [275, 600] width 38 height 29
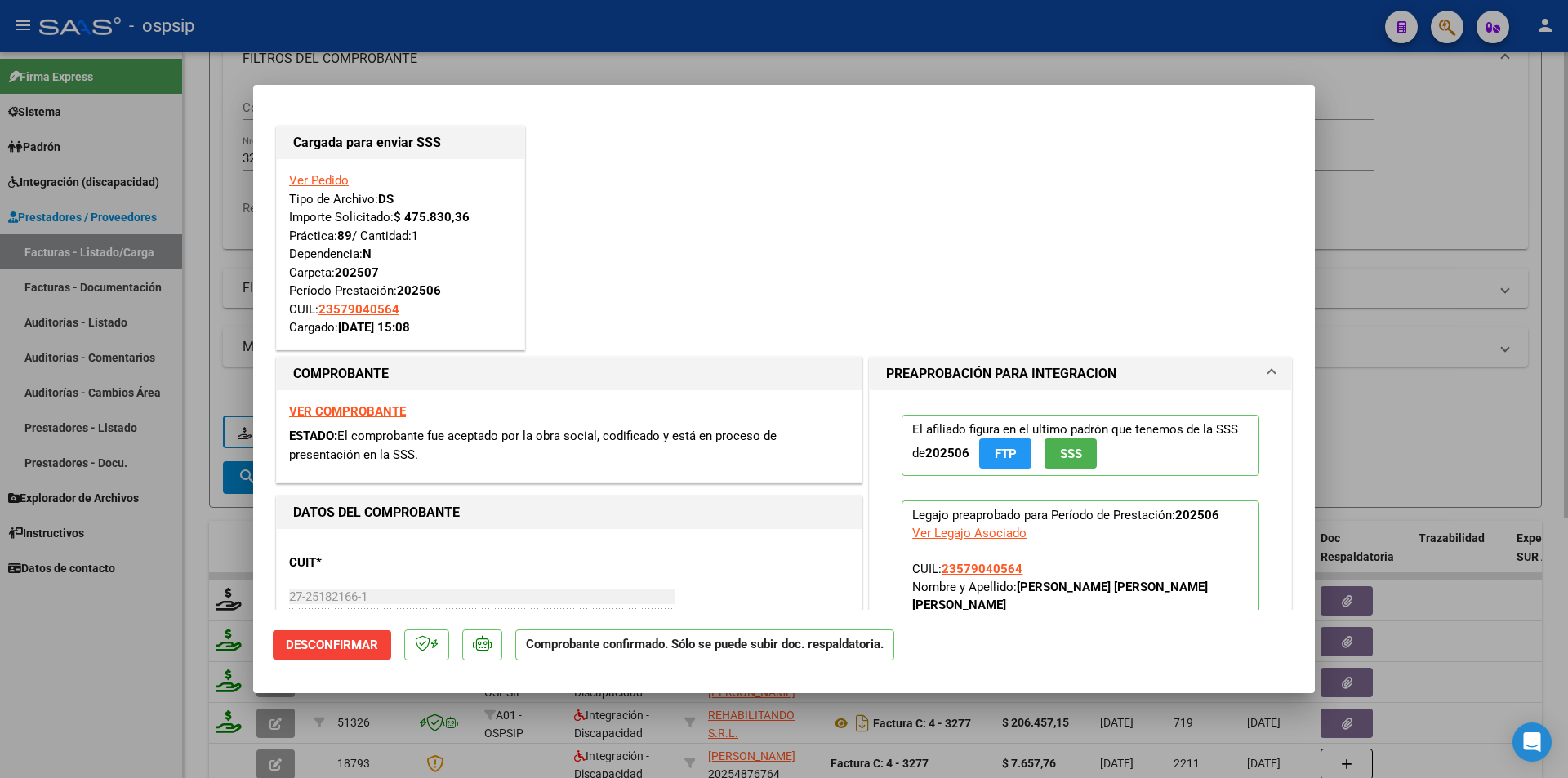
drag, startPoint x: 193, startPoint y: 520, endPoint x: 324, endPoint y: 188, distance: 356.9
click at [196, 520] on div at bounding box center [784, 389] width 1568 height 778
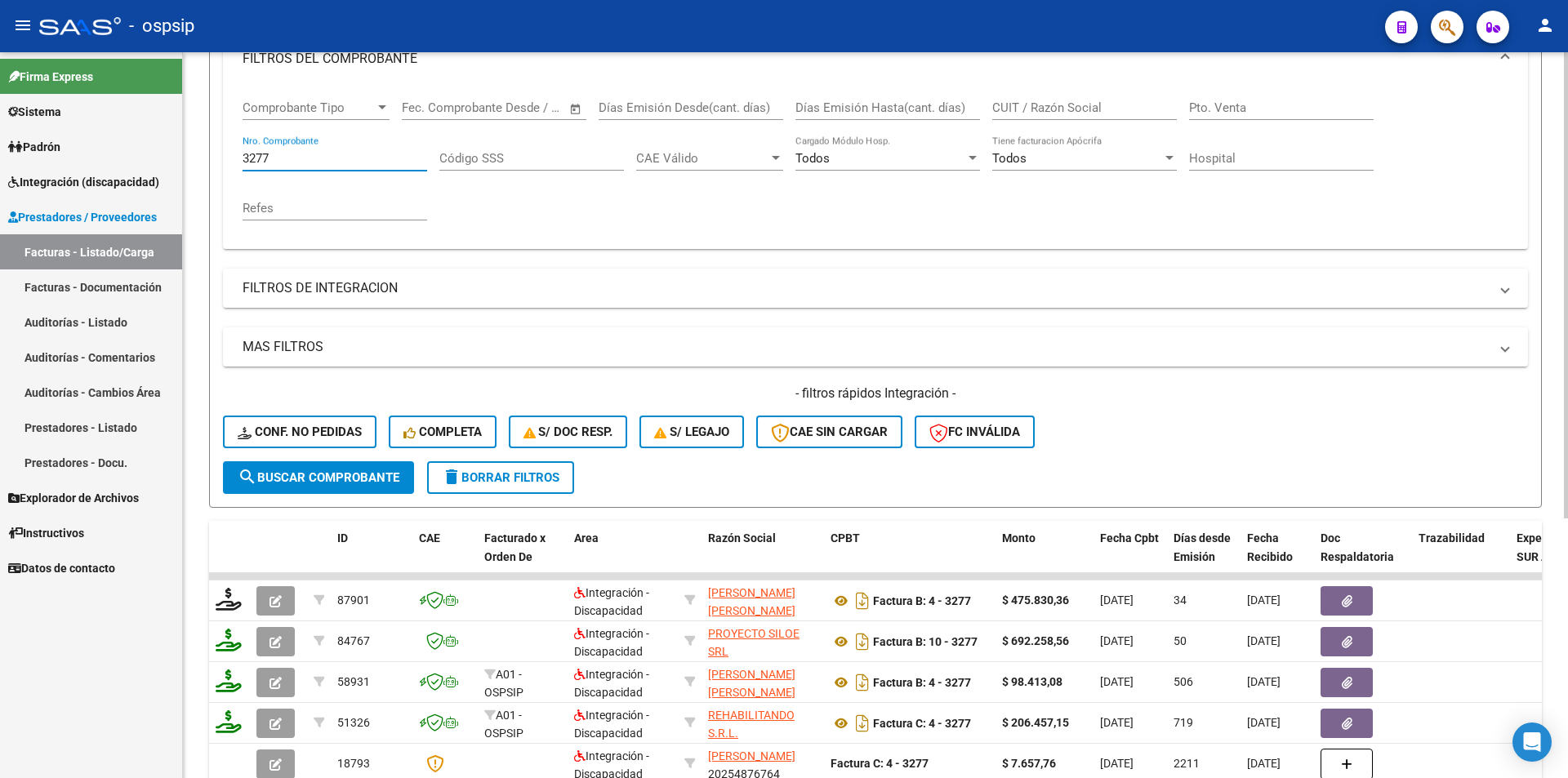
drag, startPoint x: 298, startPoint y: 151, endPoint x: 221, endPoint y: 152, distance: 77.0
click at [221, 152] on form "Filtros Id Area Area Seleccionar Gerenciador Seleccionar Gerenciador Todos Conf…" at bounding box center [875, 228] width 1333 height 559
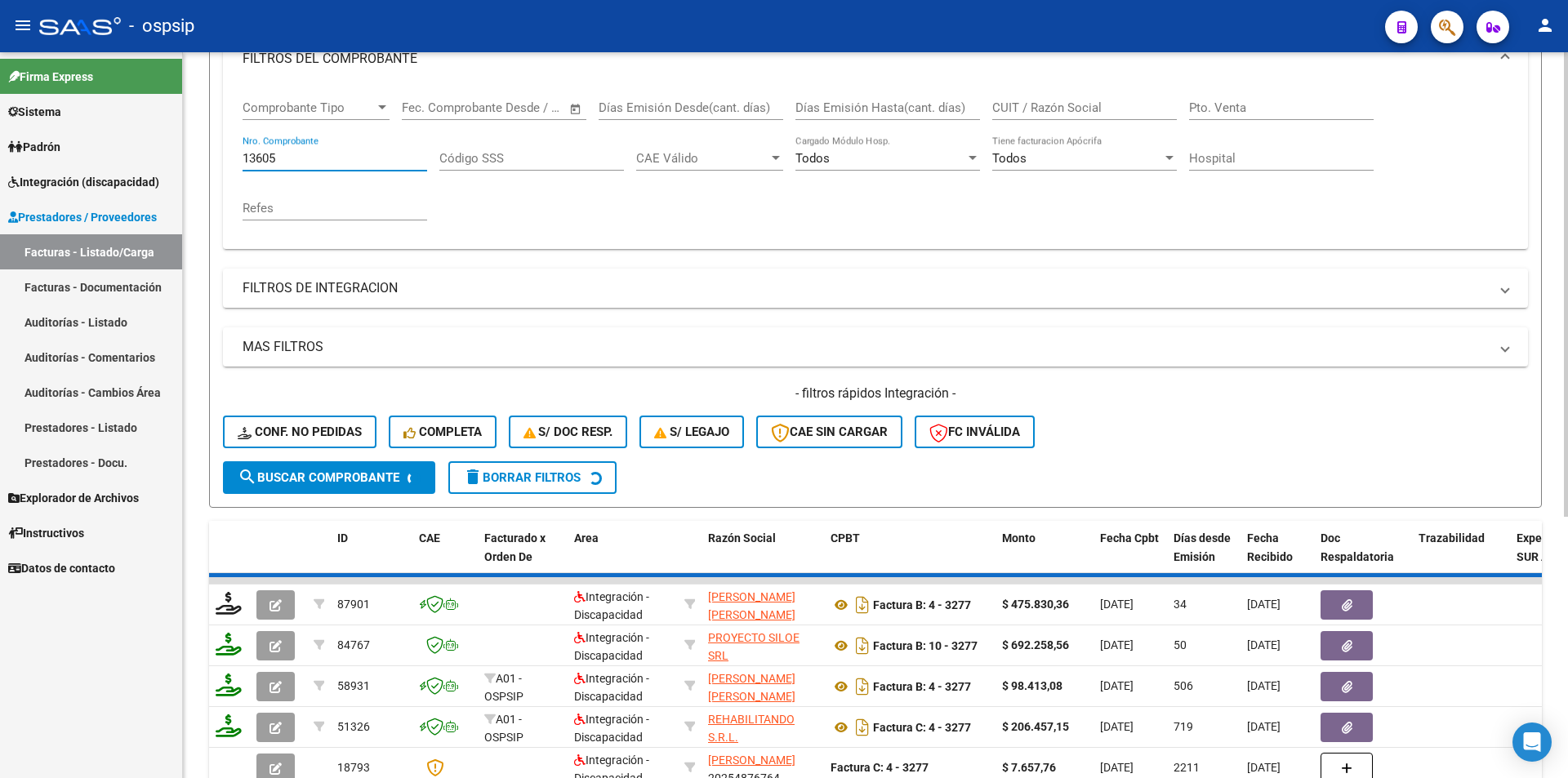
scroll to position [199, 0]
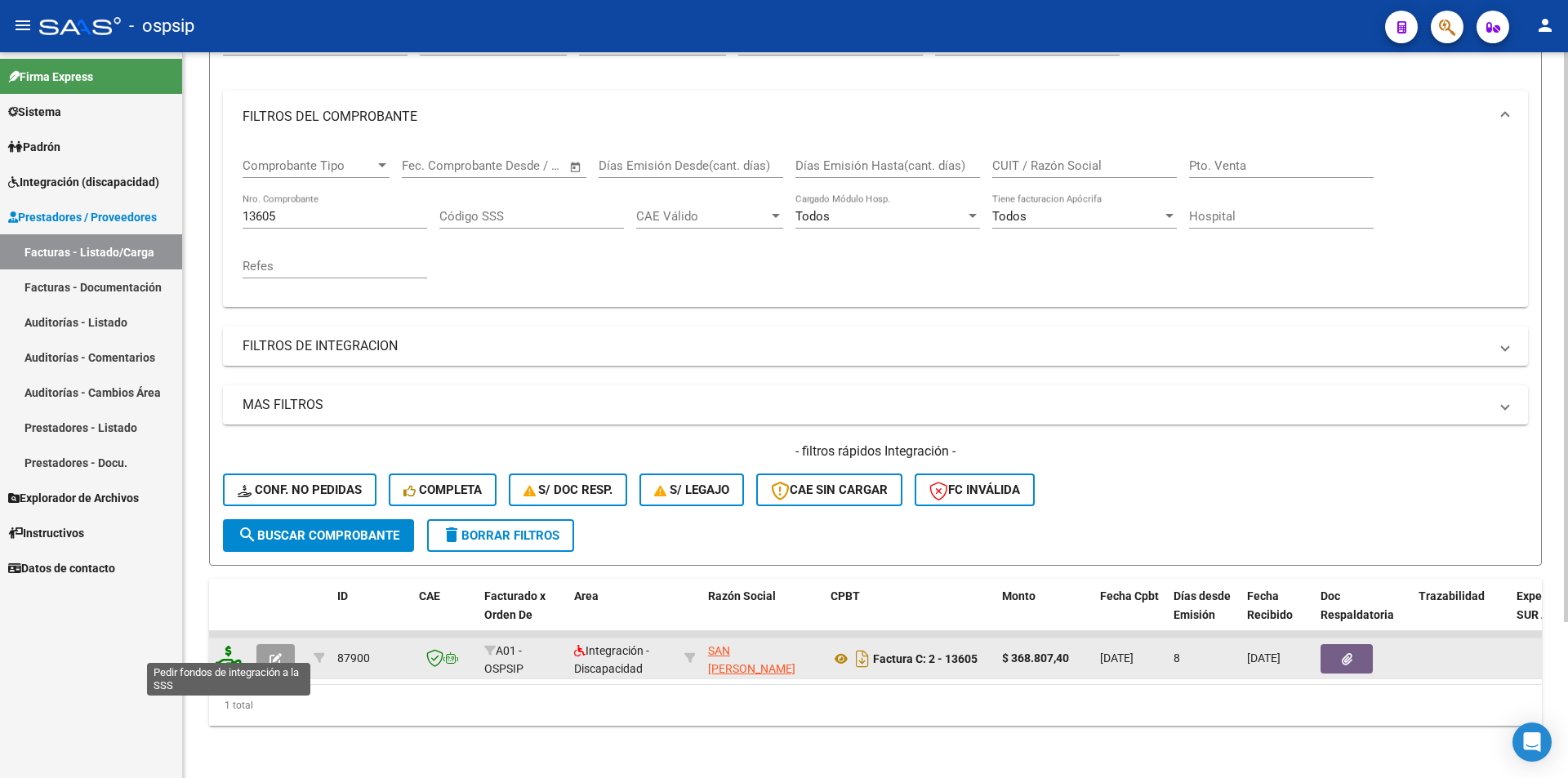
click at [228, 645] on icon at bounding box center [229, 657] width 27 height 23
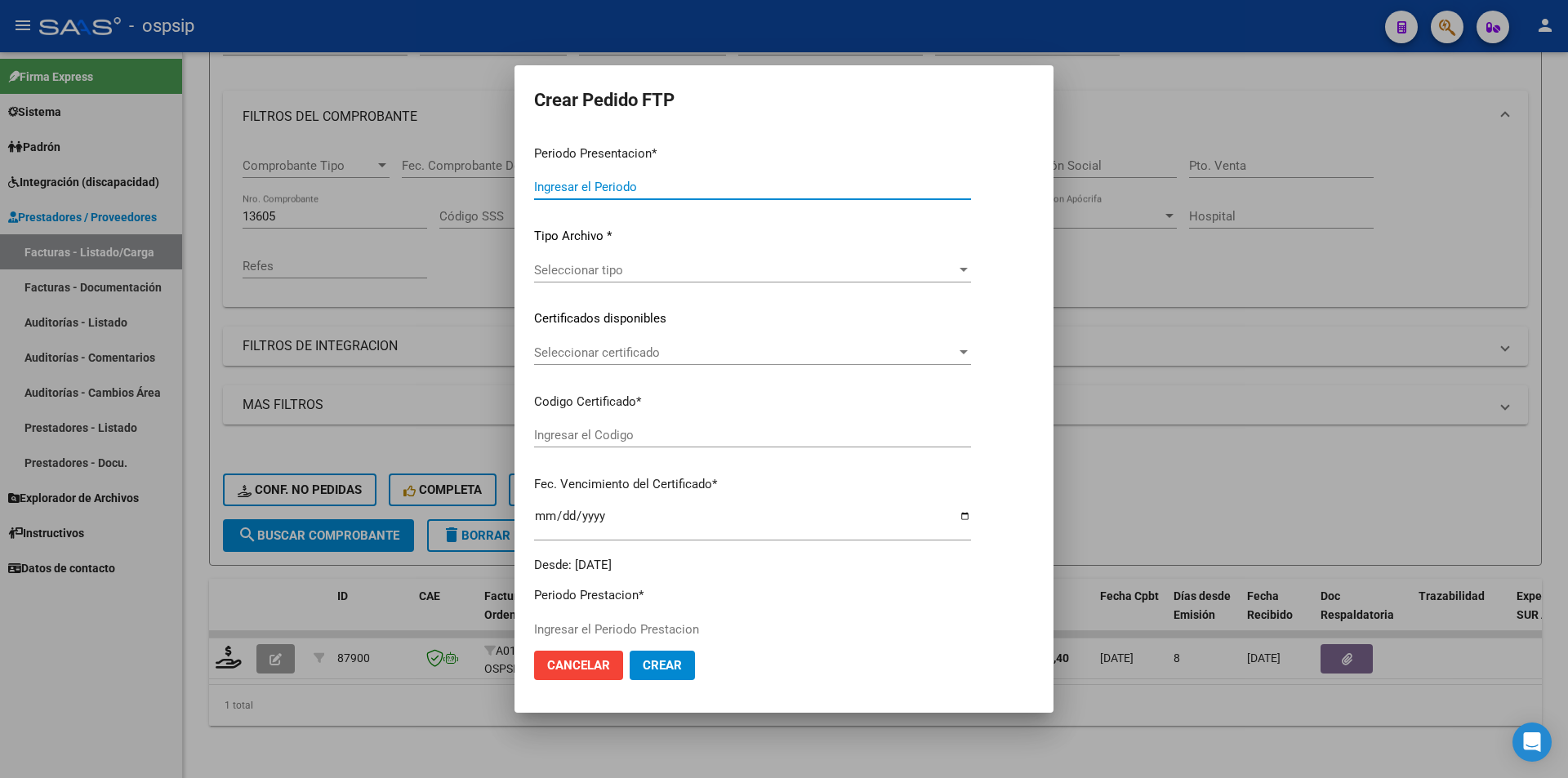
scroll to position [500, 0]
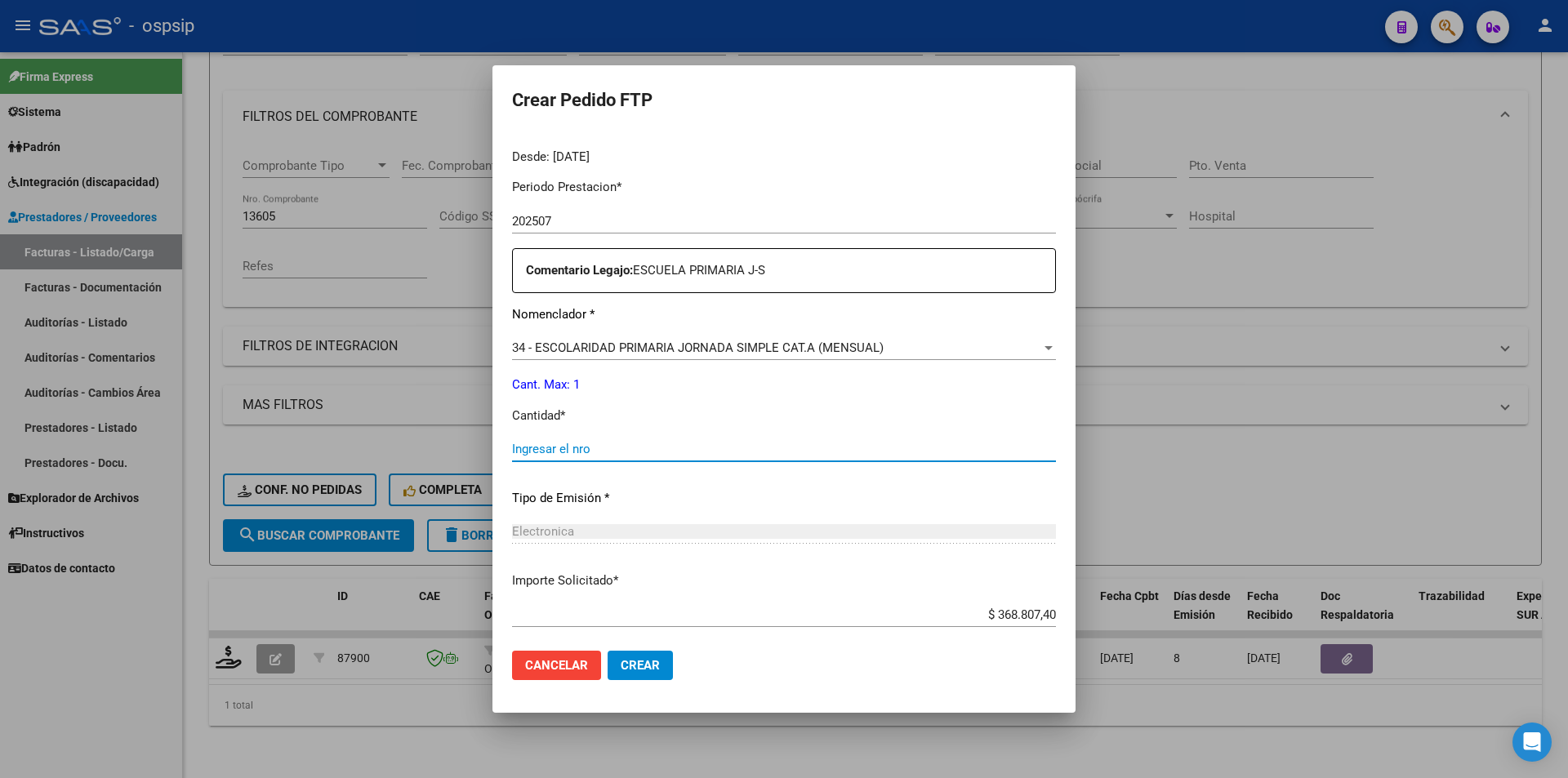
click at [571, 442] on input "Ingresar el nro" at bounding box center [784, 449] width 544 height 15
click at [638, 661] on span "Crear" at bounding box center [640, 665] width 39 height 15
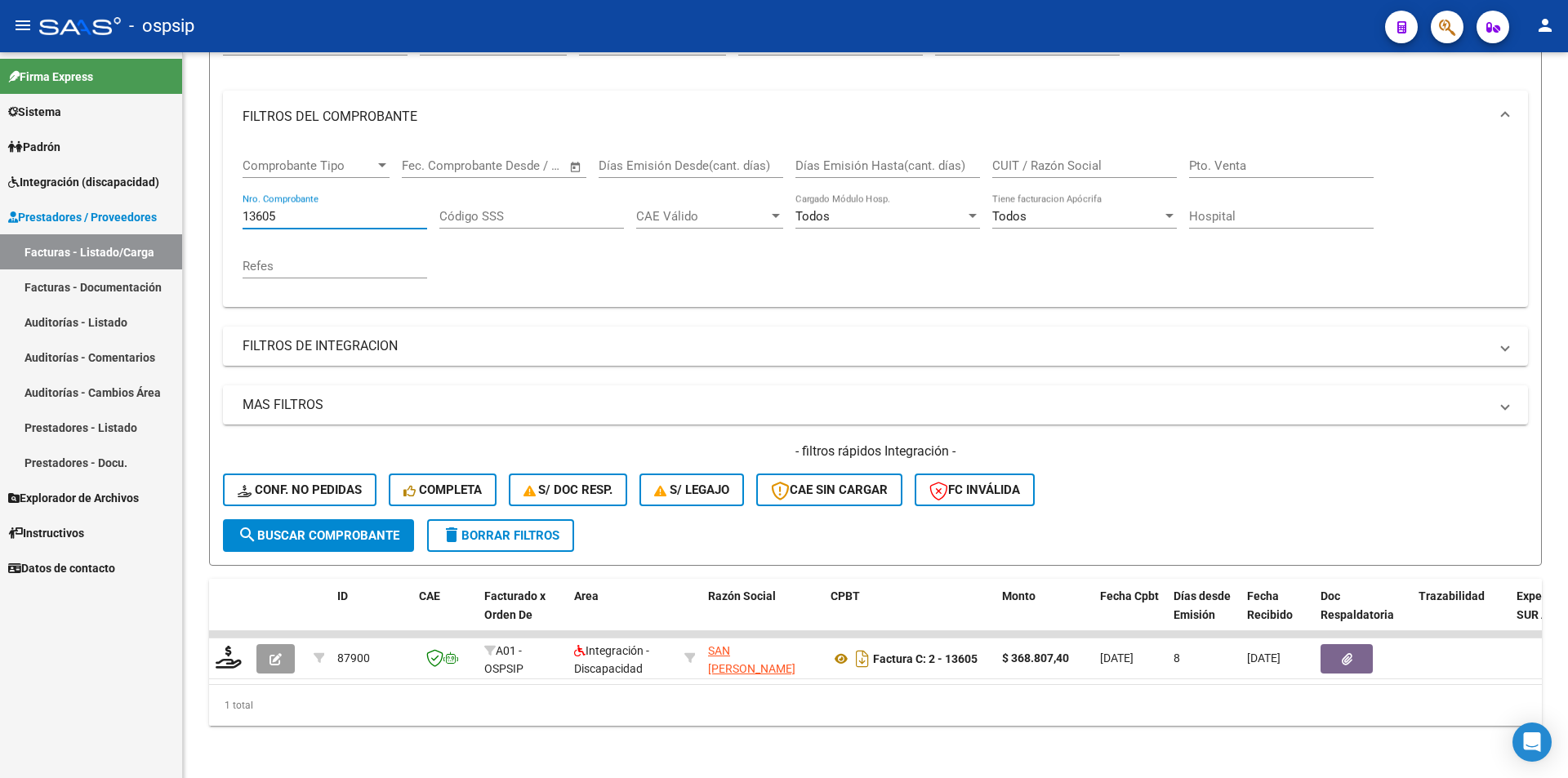
drag, startPoint x: 300, startPoint y: 201, endPoint x: 135, endPoint y: 241, distance: 169.8
click at [137, 210] on mat-sidenav-container "Firma Express Sistema Usuarios Todos los Usuarios Padrón Afiliados Empadronados…" at bounding box center [784, 415] width 1568 height 726
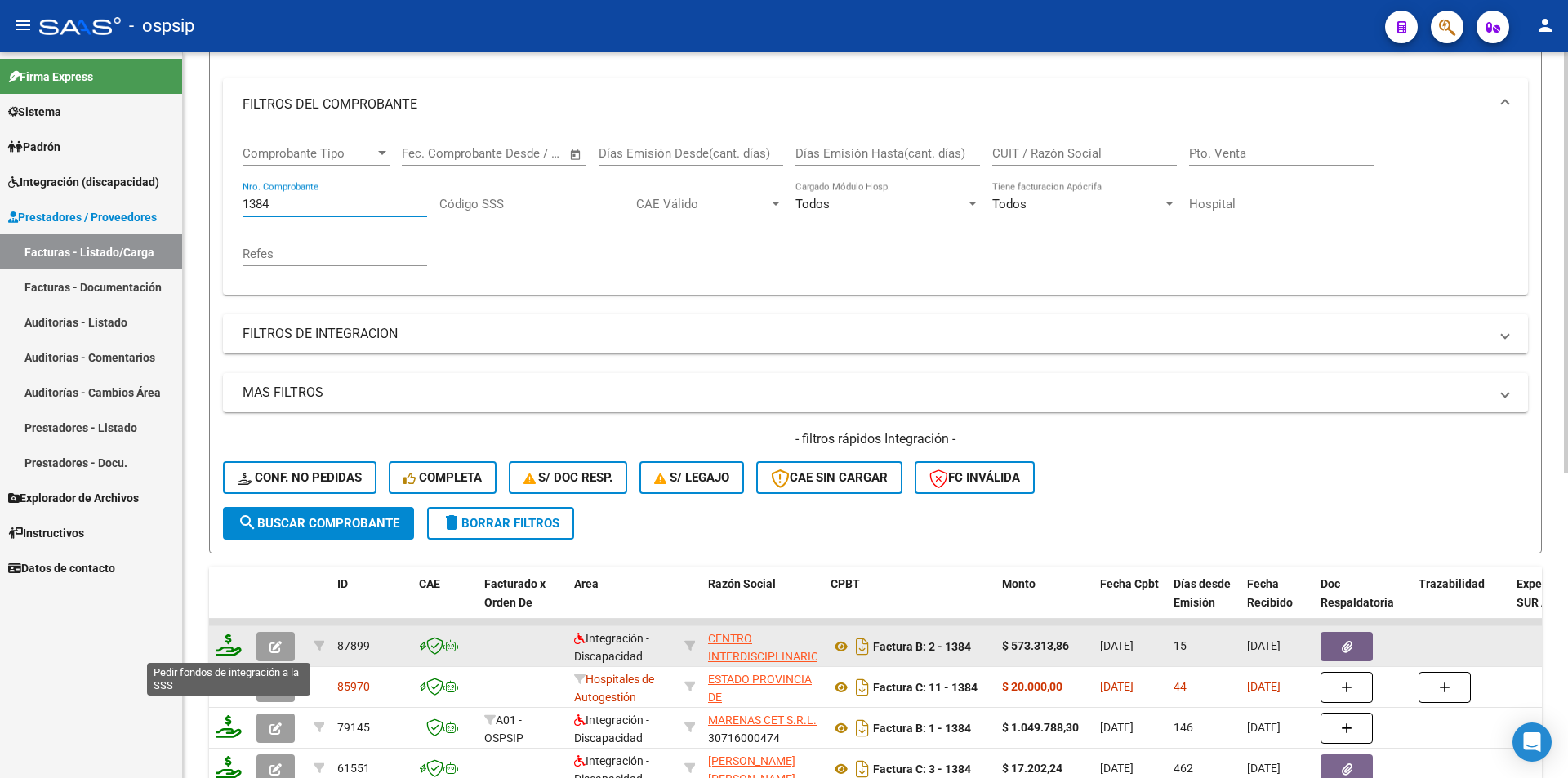
click at [232, 650] on icon at bounding box center [229, 645] width 27 height 23
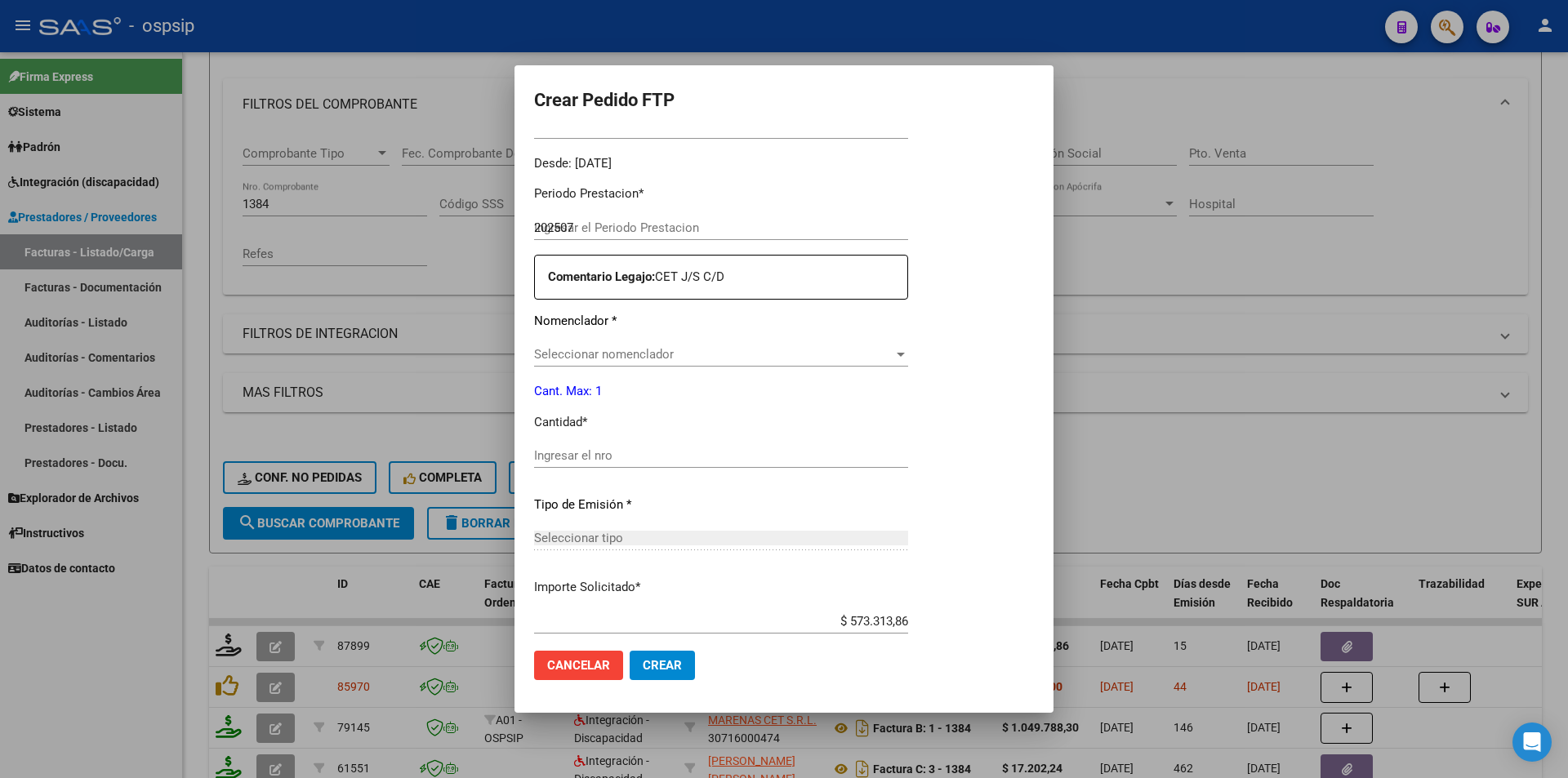
scroll to position [500, 0]
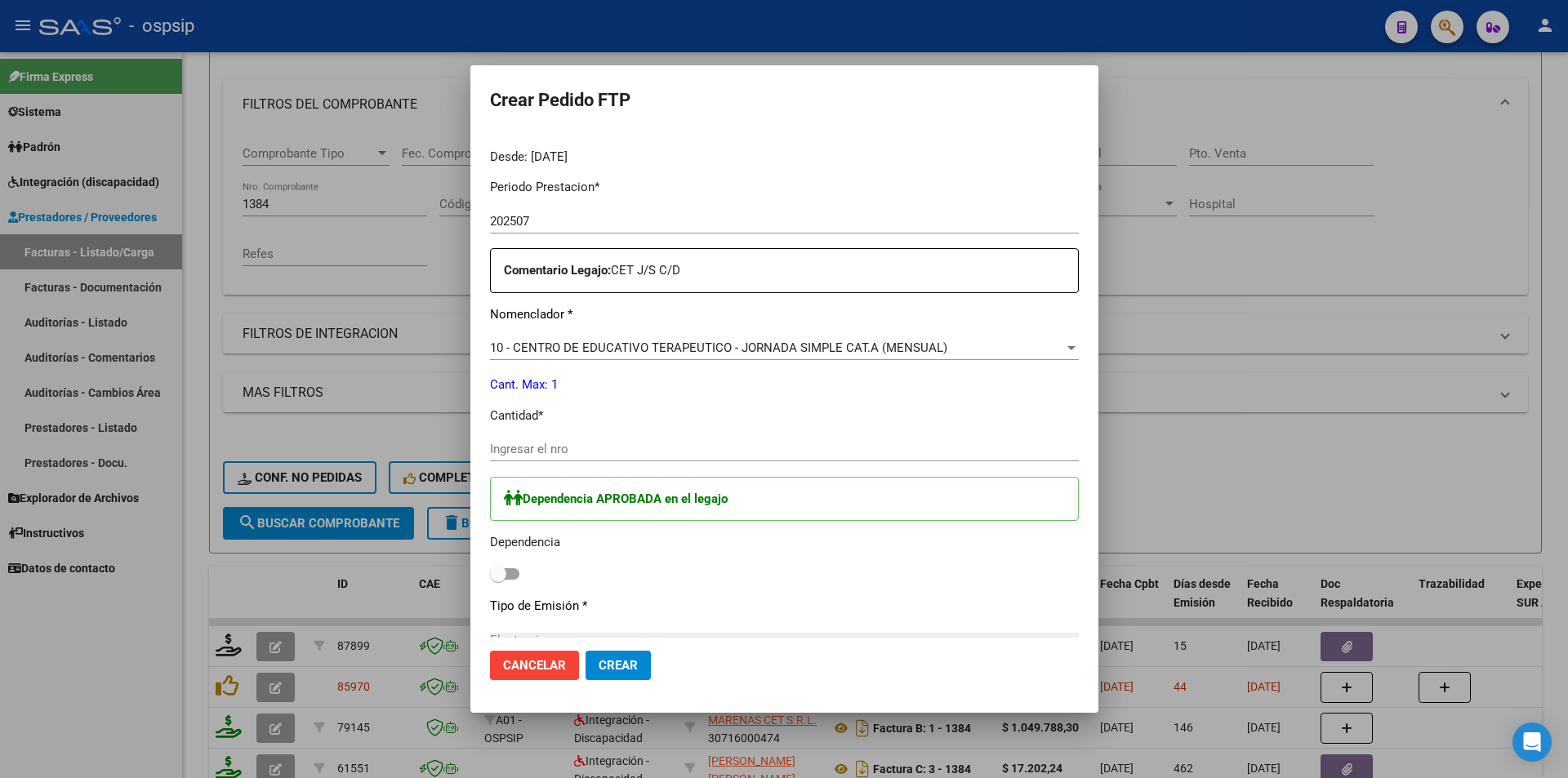
click at [585, 453] on input "Ingresar el nro" at bounding box center [784, 449] width 588 height 15
click at [504, 569] on span at bounding box center [498, 574] width 17 height 17
click at [498, 579] on input "checkbox" at bounding box center [497, 579] width 1 height 1
click at [613, 666] on span "Crear" at bounding box center [617, 665] width 39 height 15
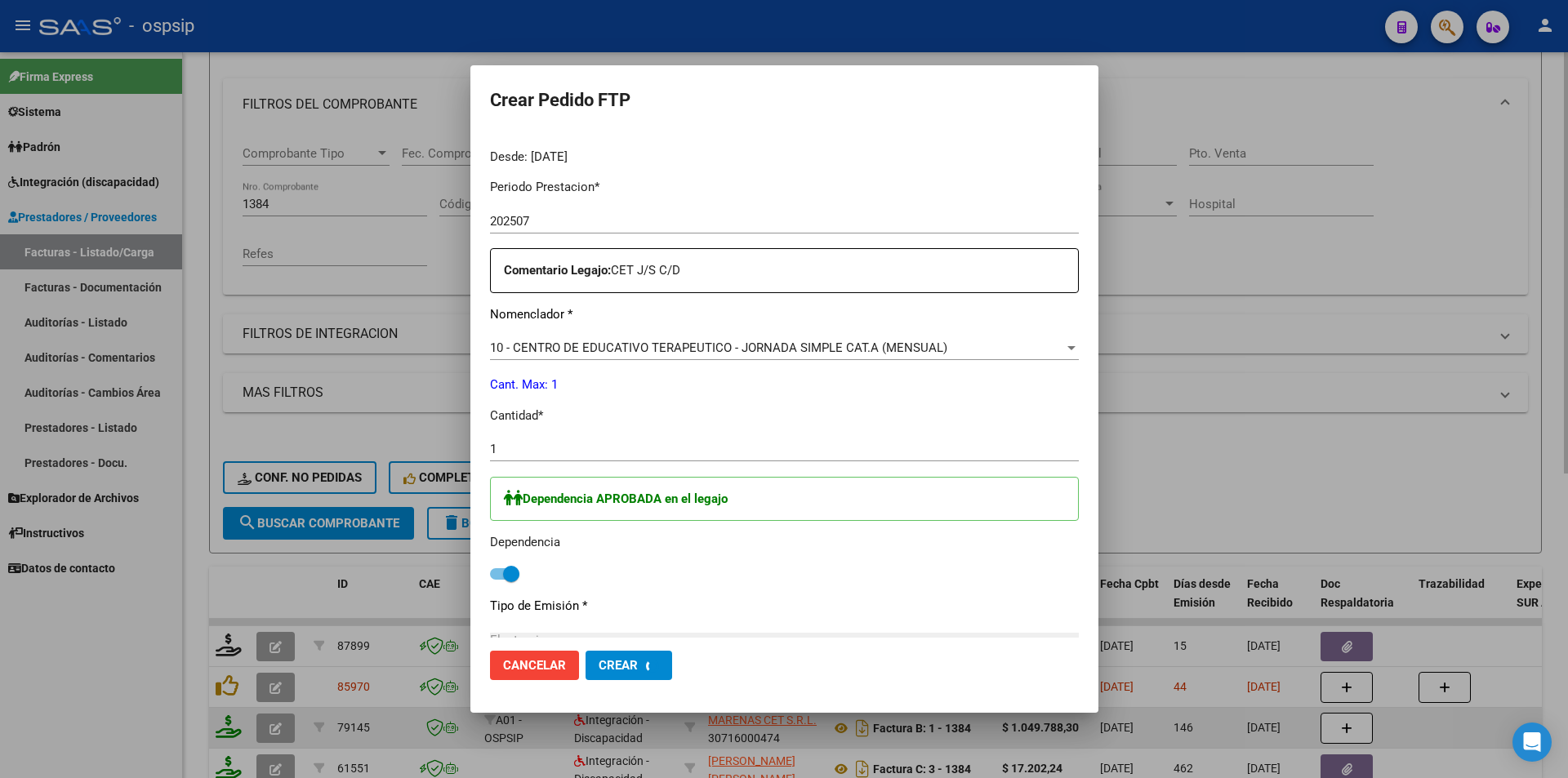
scroll to position [0, 0]
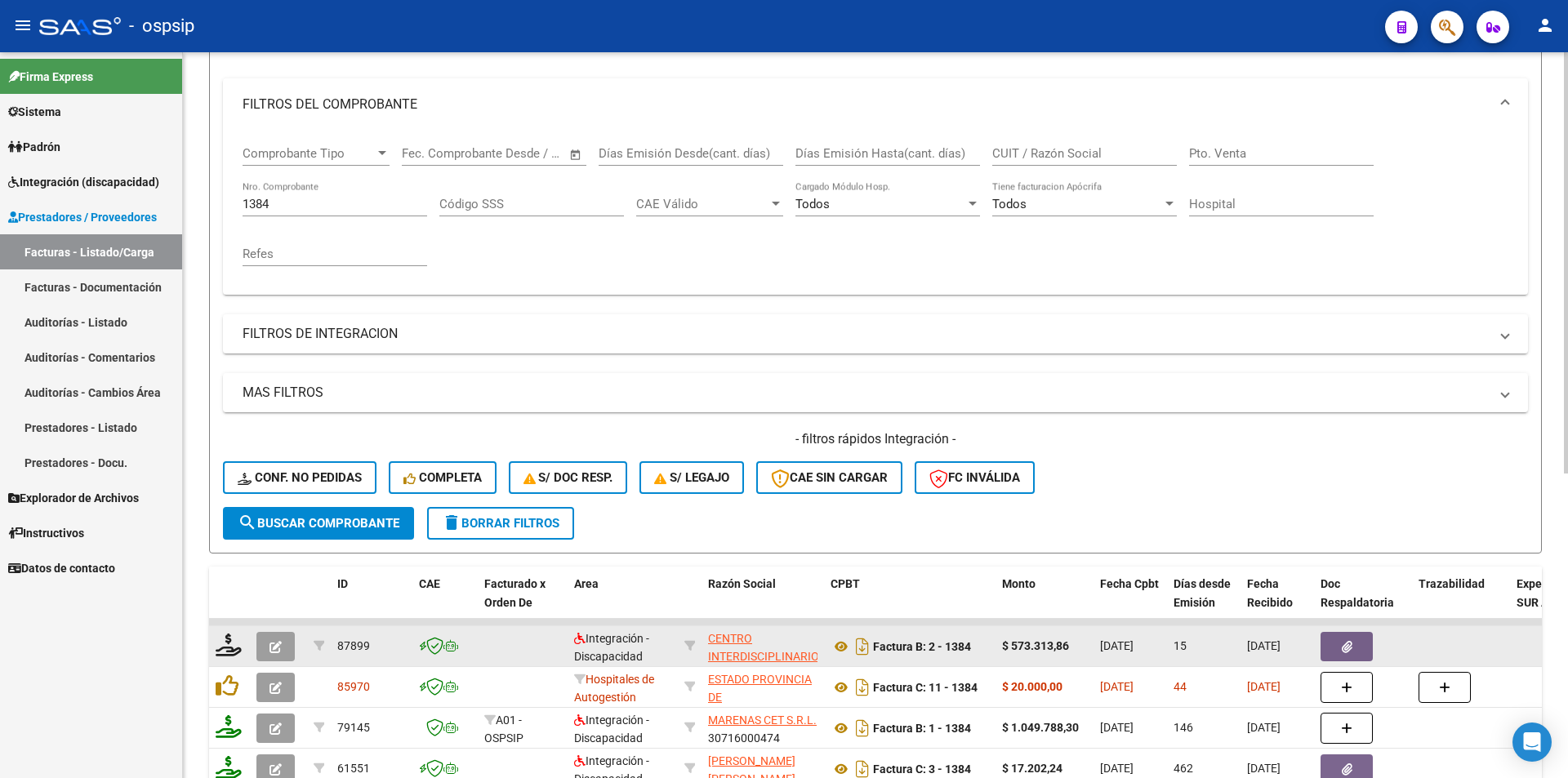
click at [289, 654] on button "button" at bounding box center [275, 646] width 38 height 29
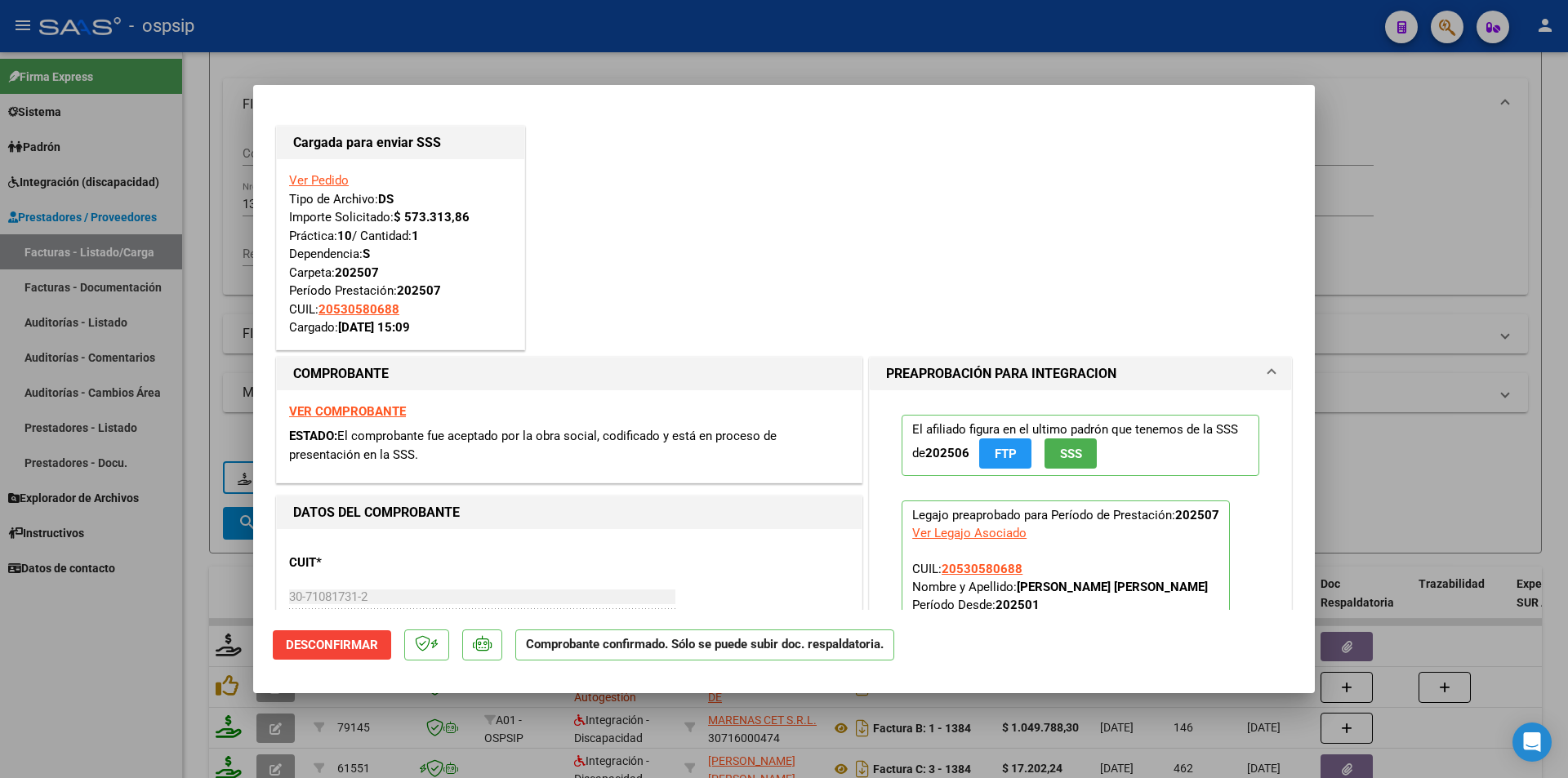
drag, startPoint x: 210, startPoint y: 215, endPoint x: 289, endPoint y: 183, distance: 85.2
click at [211, 215] on div at bounding box center [784, 389] width 1568 height 778
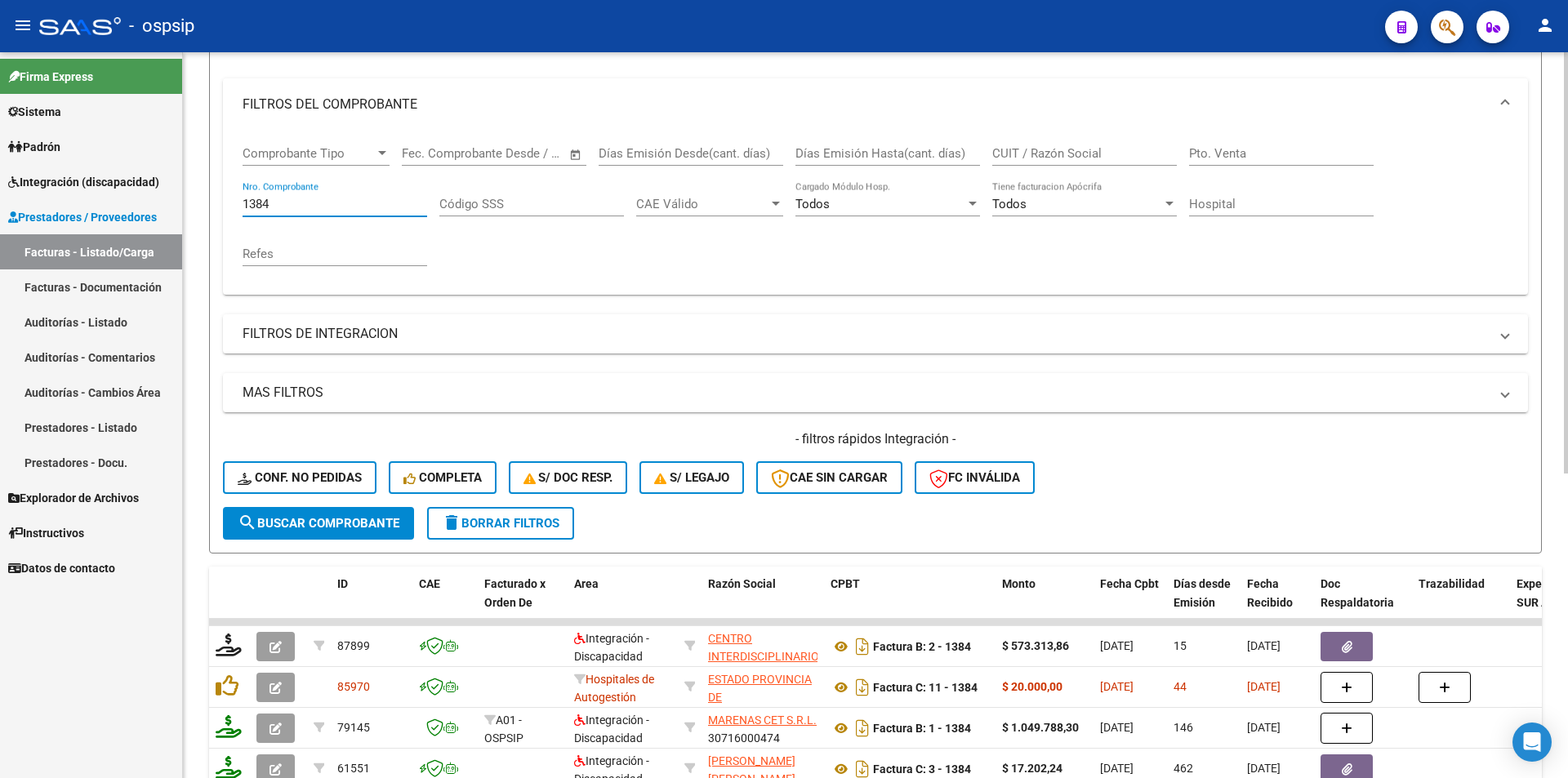
drag, startPoint x: 278, startPoint y: 197, endPoint x: 209, endPoint y: 199, distance: 69.0
click at [209, 199] on form "Filtros Id Area Area Seleccionar Gerenciador Seleccionar Gerenciador Todos Conf…" at bounding box center [875, 273] width 1333 height 559
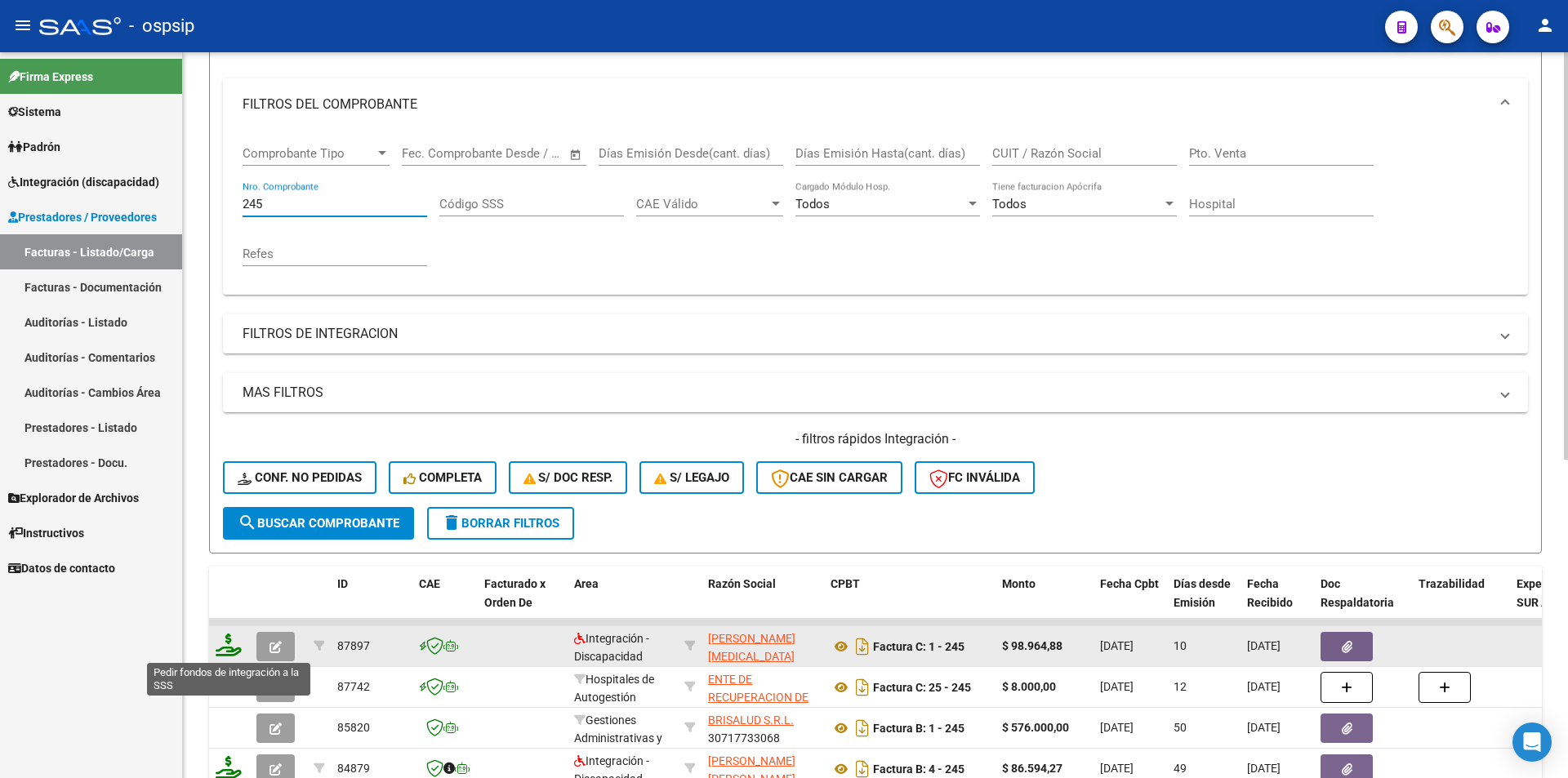
click at [225, 641] on icon at bounding box center [229, 645] width 27 height 23
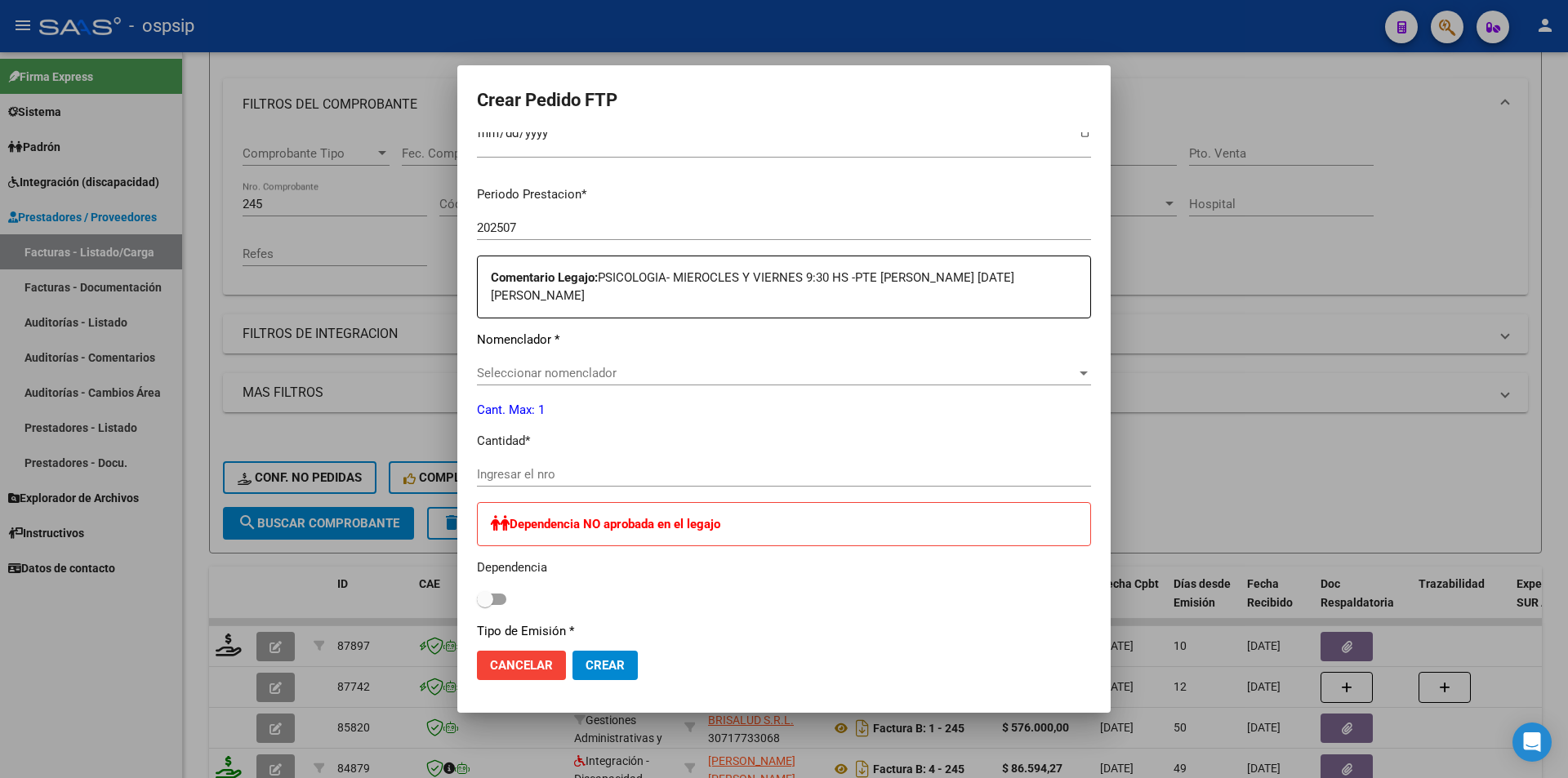
scroll to position [490, 0]
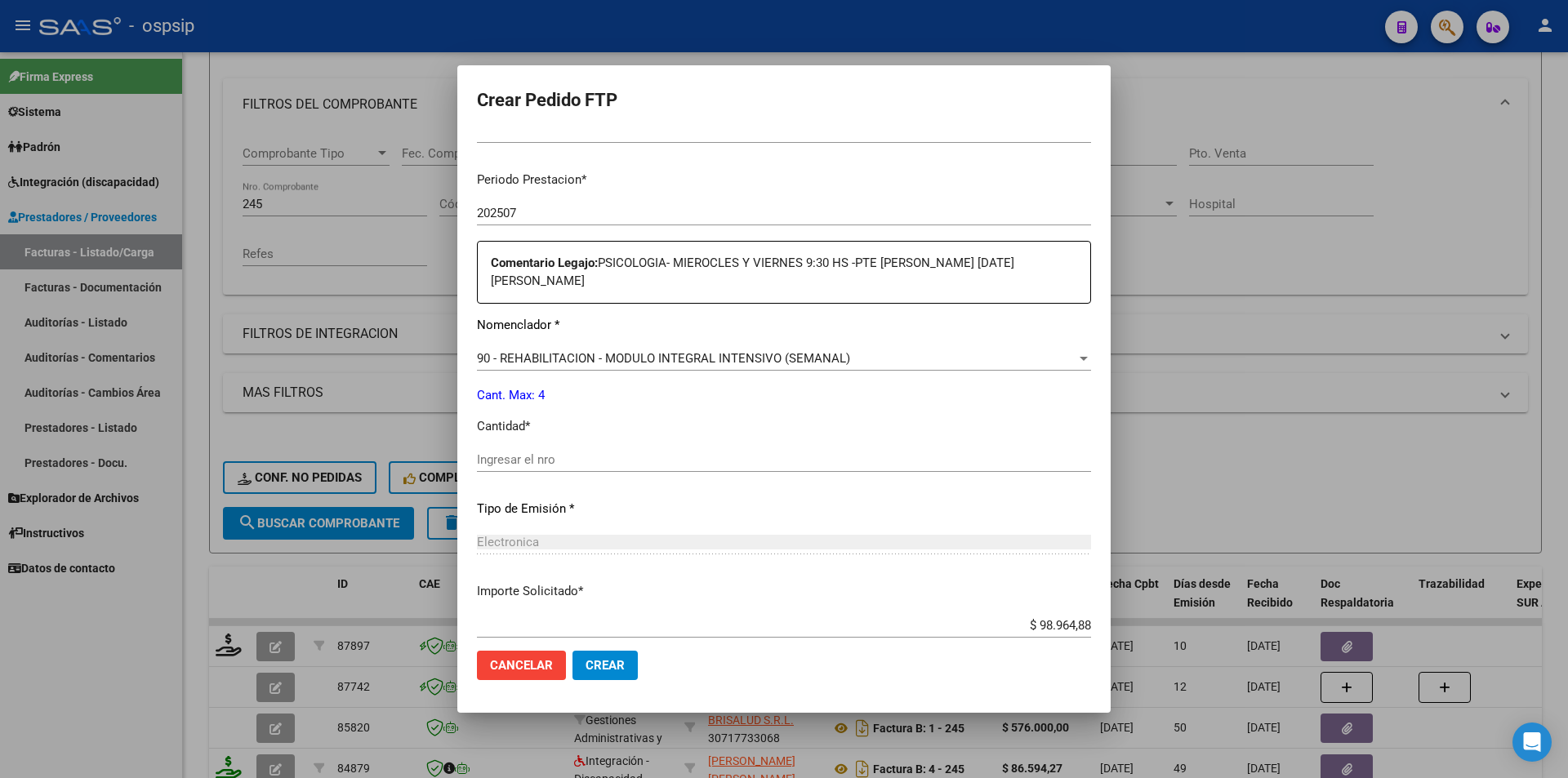
click at [498, 450] on div "Ingresar el nro" at bounding box center [783, 460] width 614 height 25
click at [604, 672] on span "Crear" at bounding box center [604, 665] width 39 height 15
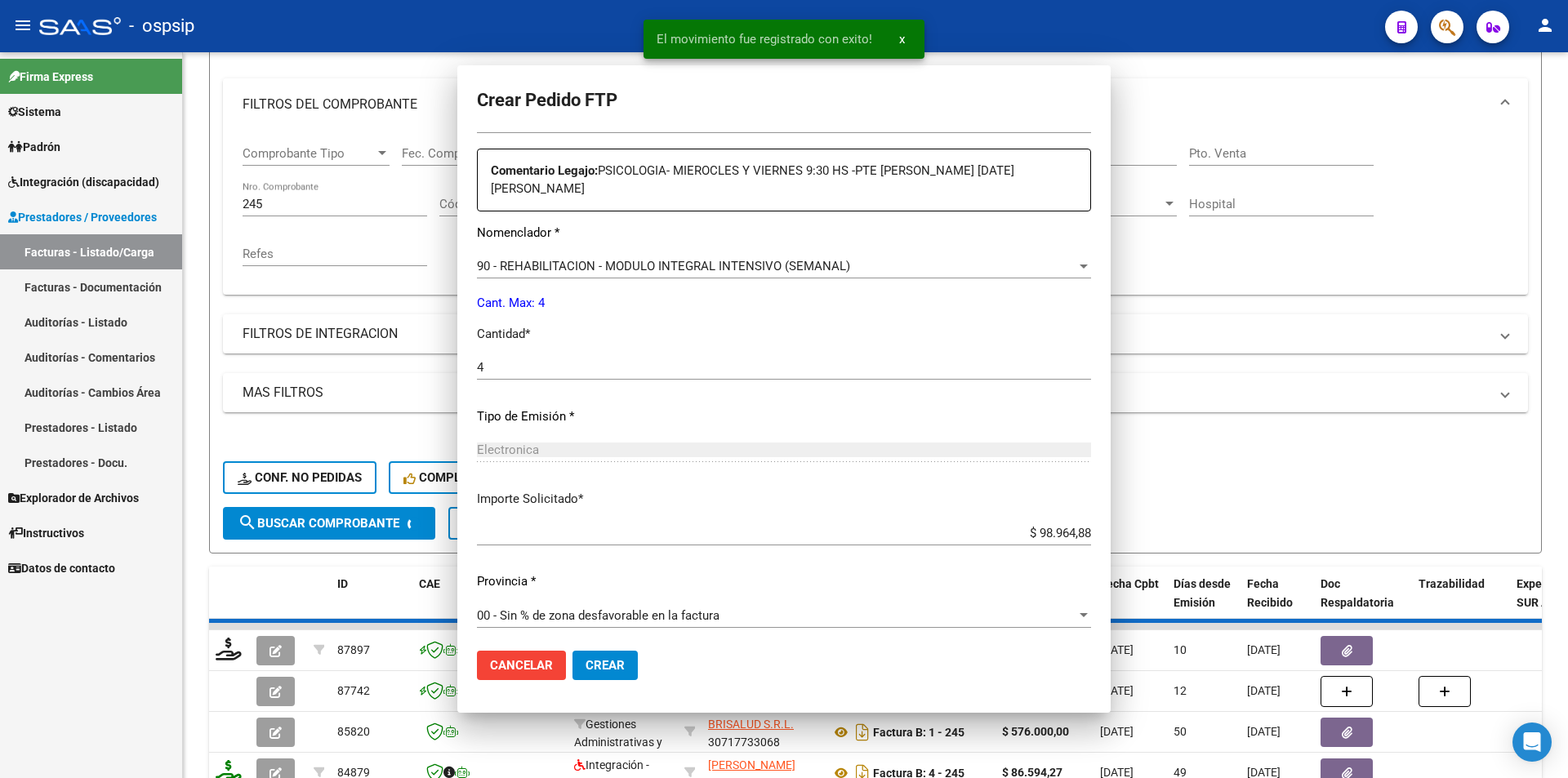
scroll to position [476, 0]
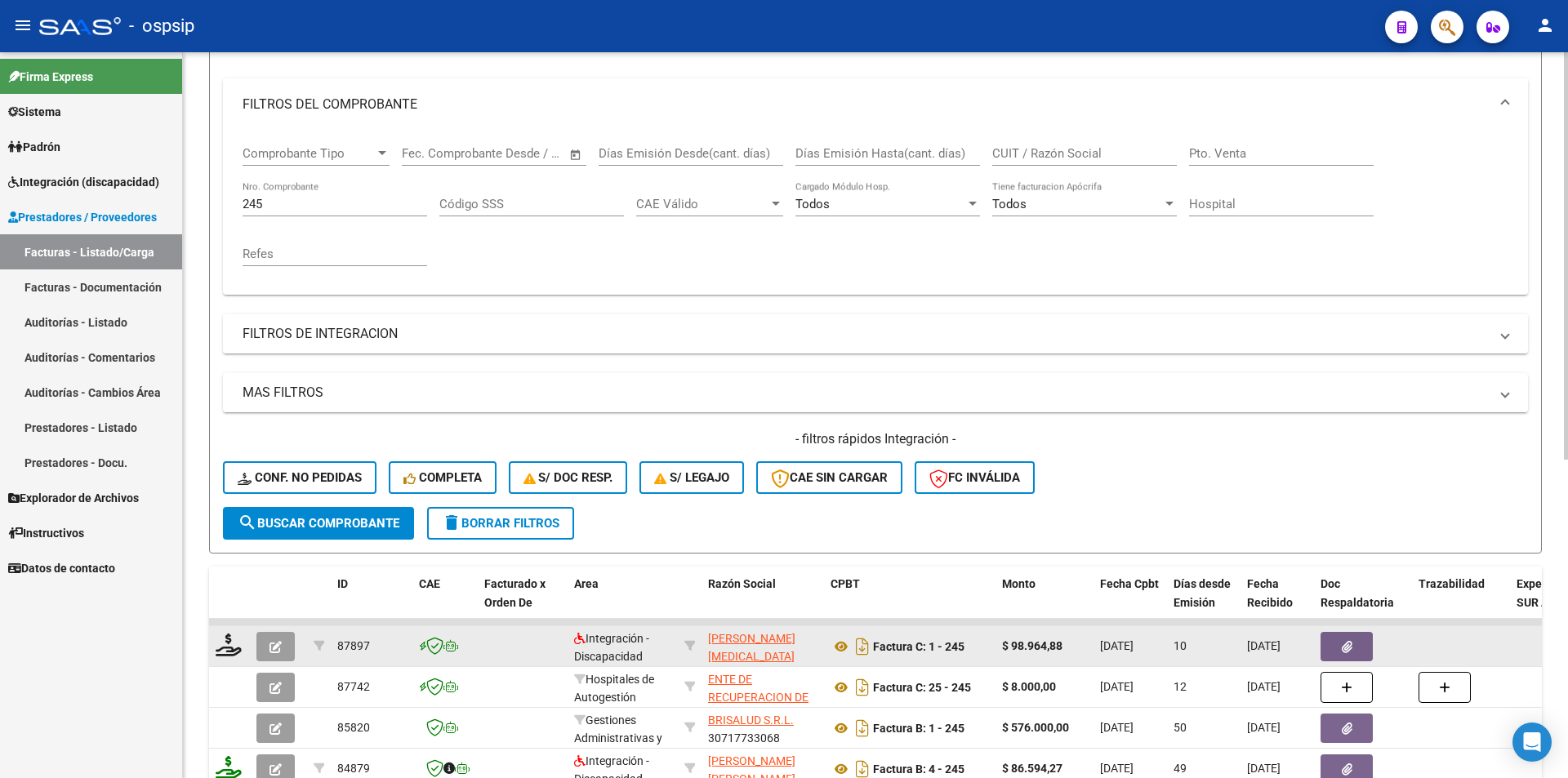
click at [265, 644] on button "button" at bounding box center [275, 646] width 38 height 29
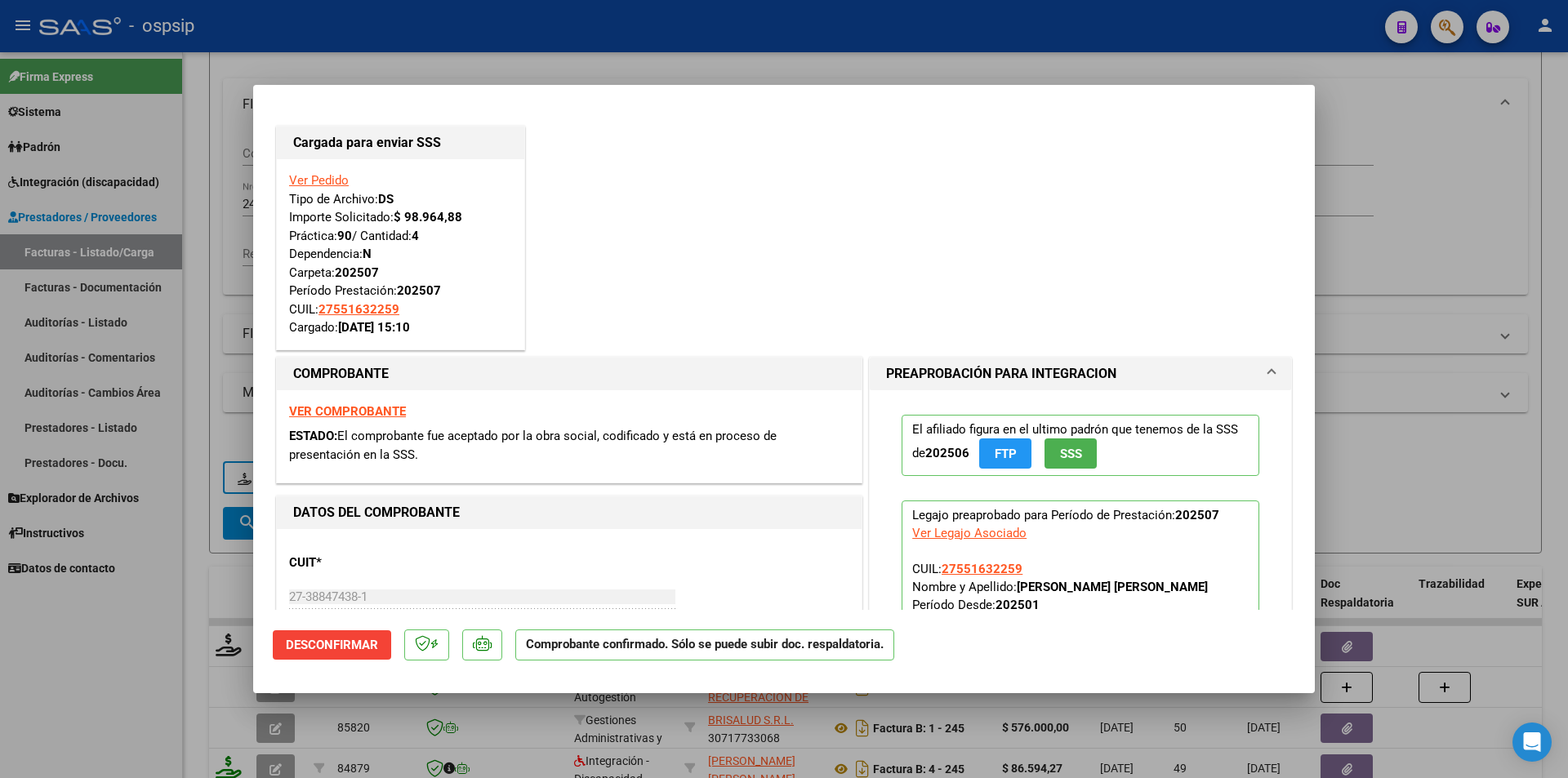
click at [194, 331] on div at bounding box center [784, 389] width 1568 height 778
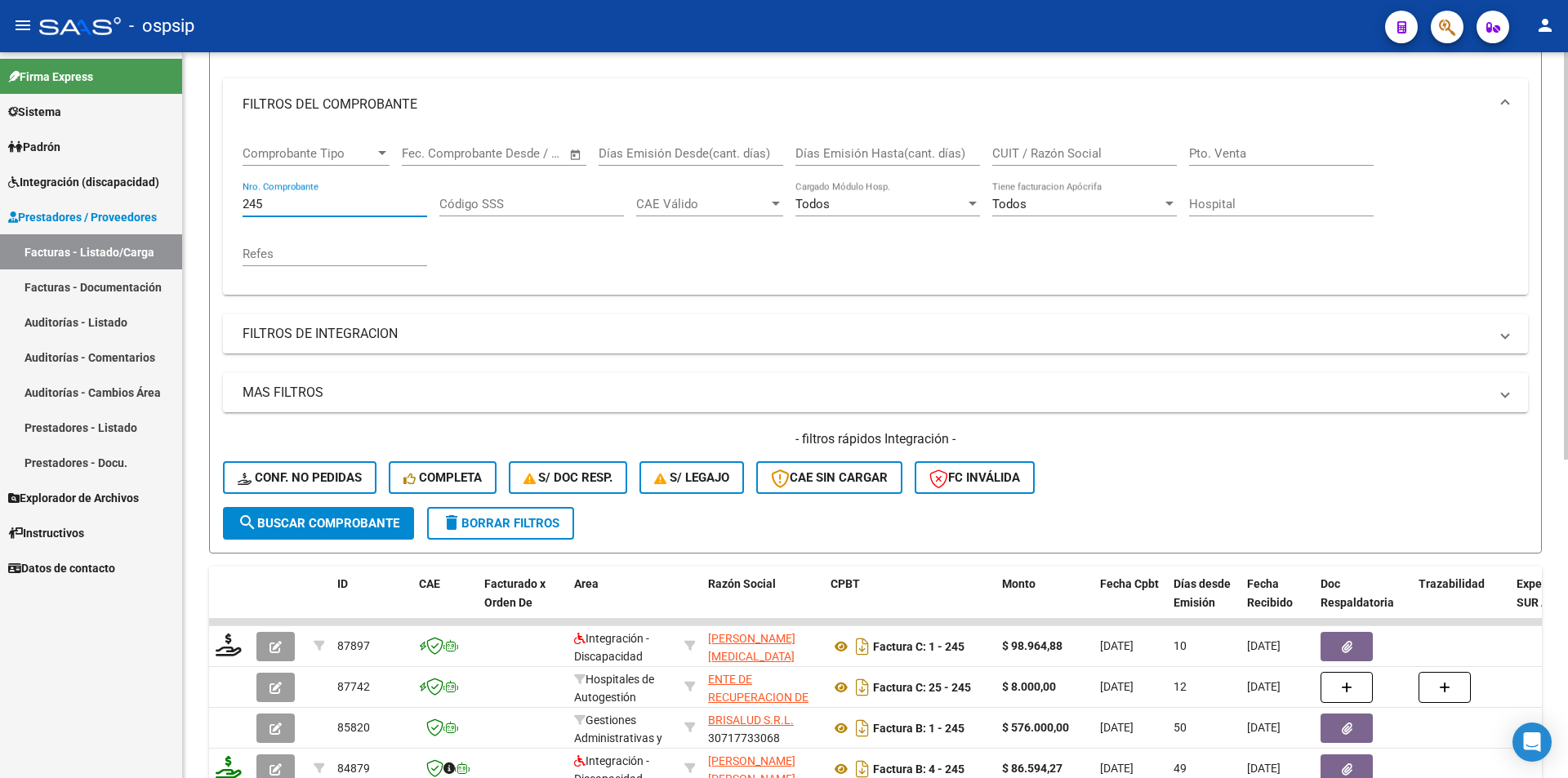
drag, startPoint x: 273, startPoint y: 205, endPoint x: 206, endPoint y: 189, distance: 68.9
click at [206, 189] on div "Video tutorial PRESTADORES -> Listado de CPBTs Emitidos por Prestadores / Prove…" at bounding box center [875, 493] width 1385 height 1280
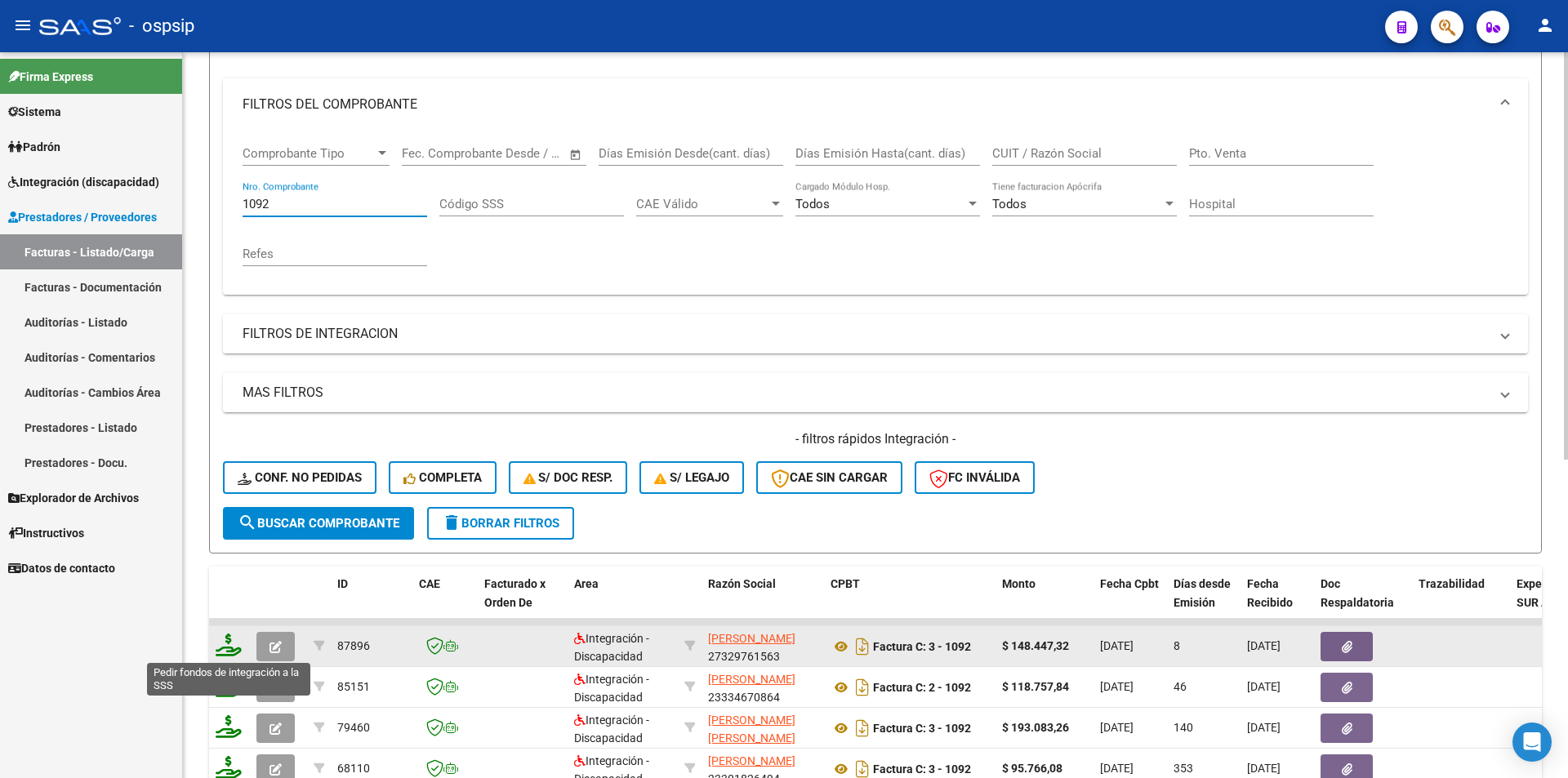
click at [225, 651] on icon at bounding box center [229, 645] width 27 height 23
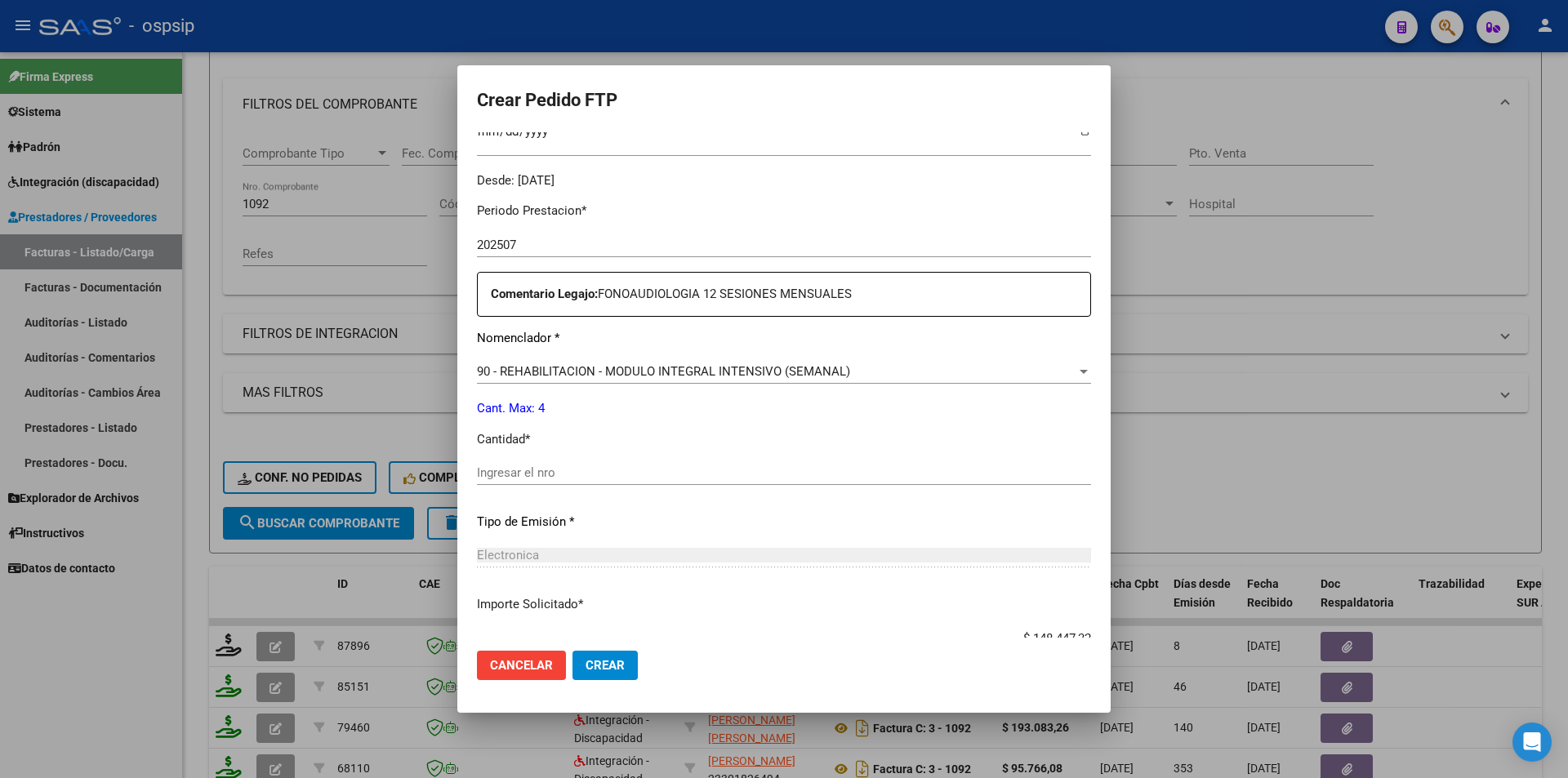
click at [536, 466] on input "Ingresar el nro" at bounding box center [783, 473] width 614 height 15
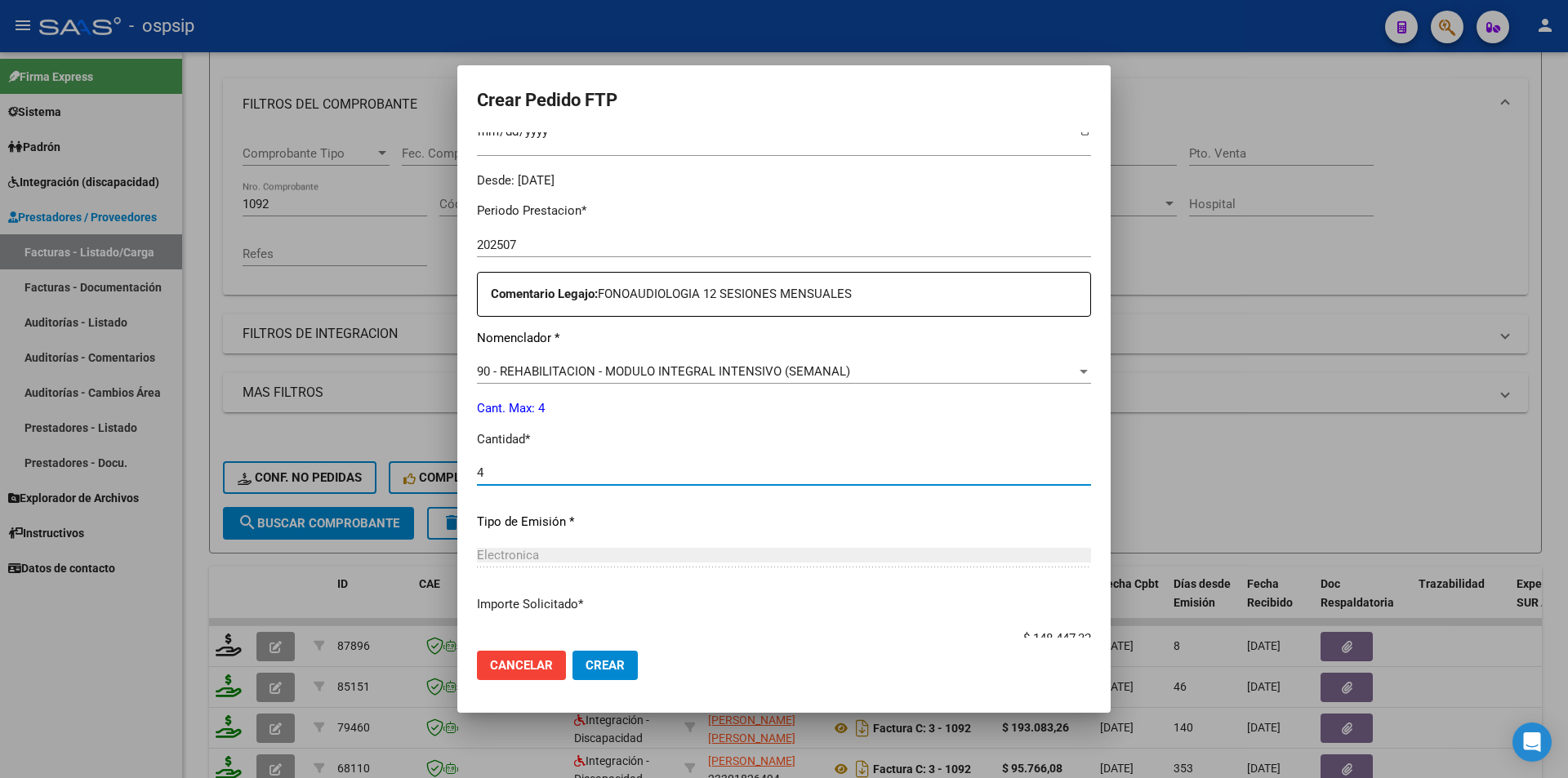
click at [581, 665] on button "Crear" at bounding box center [605, 664] width 65 height 29
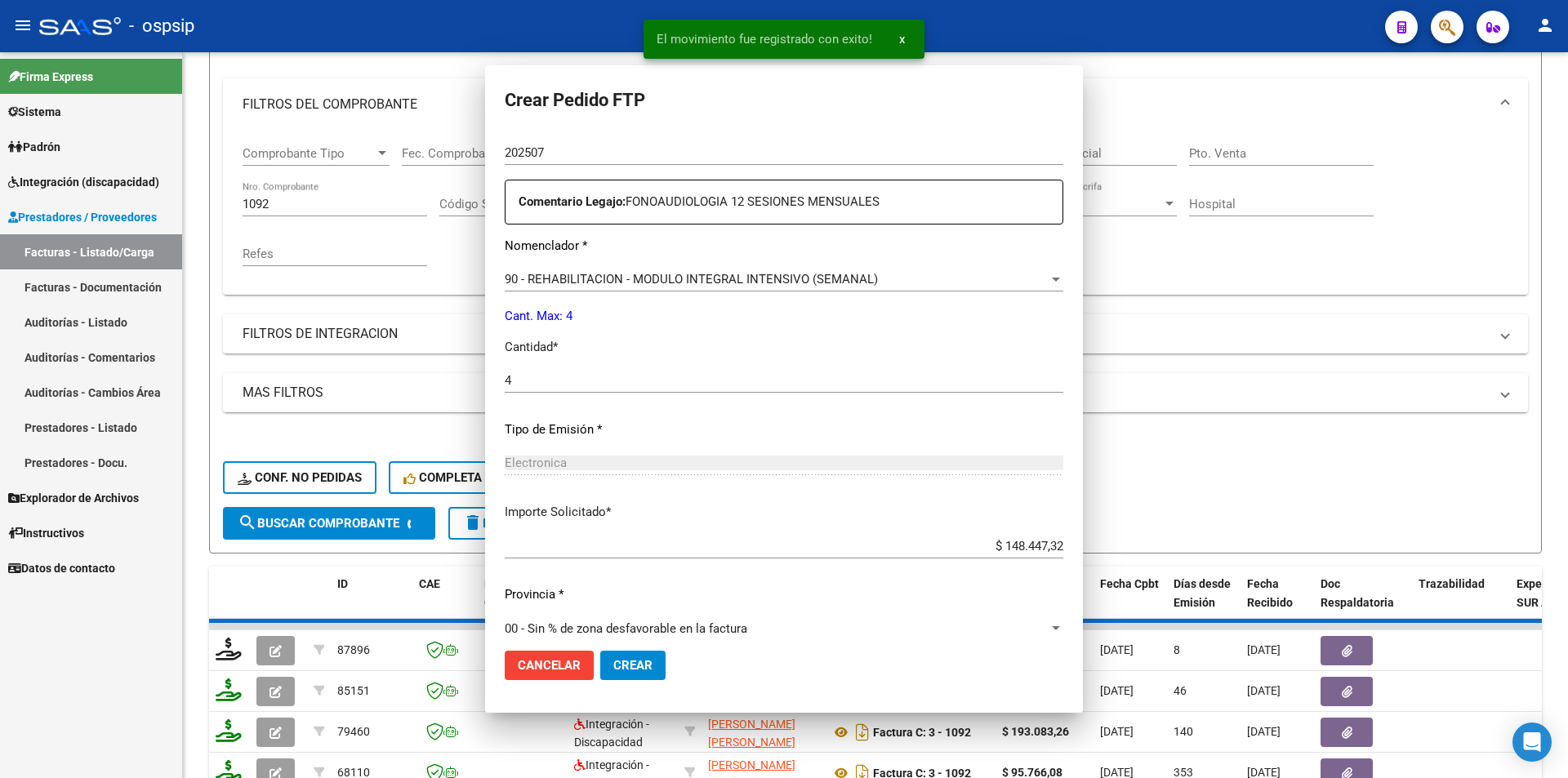
scroll to position [0, 0]
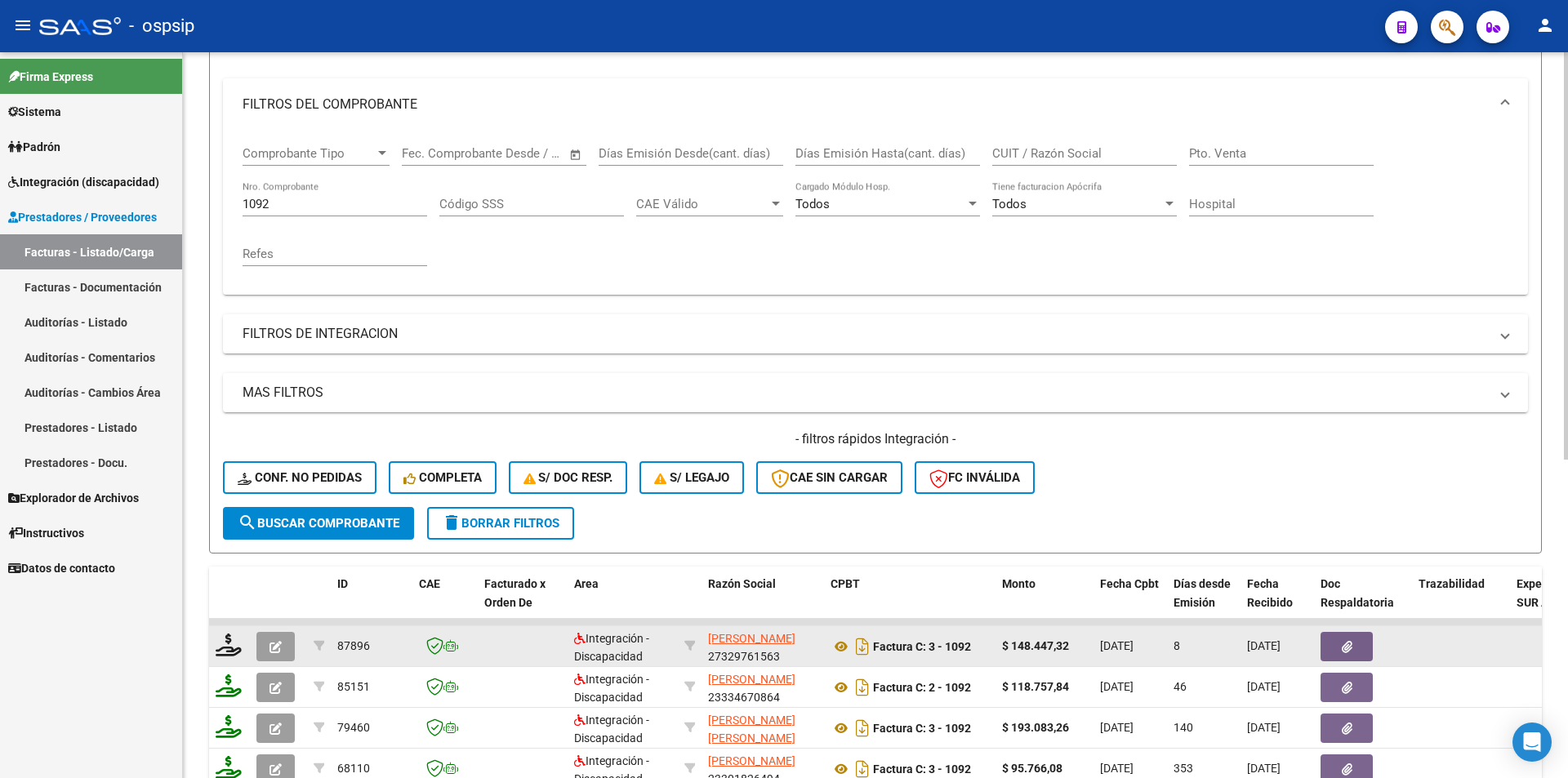
click at [280, 640] on span "button" at bounding box center [275, 646] width 12 height 15
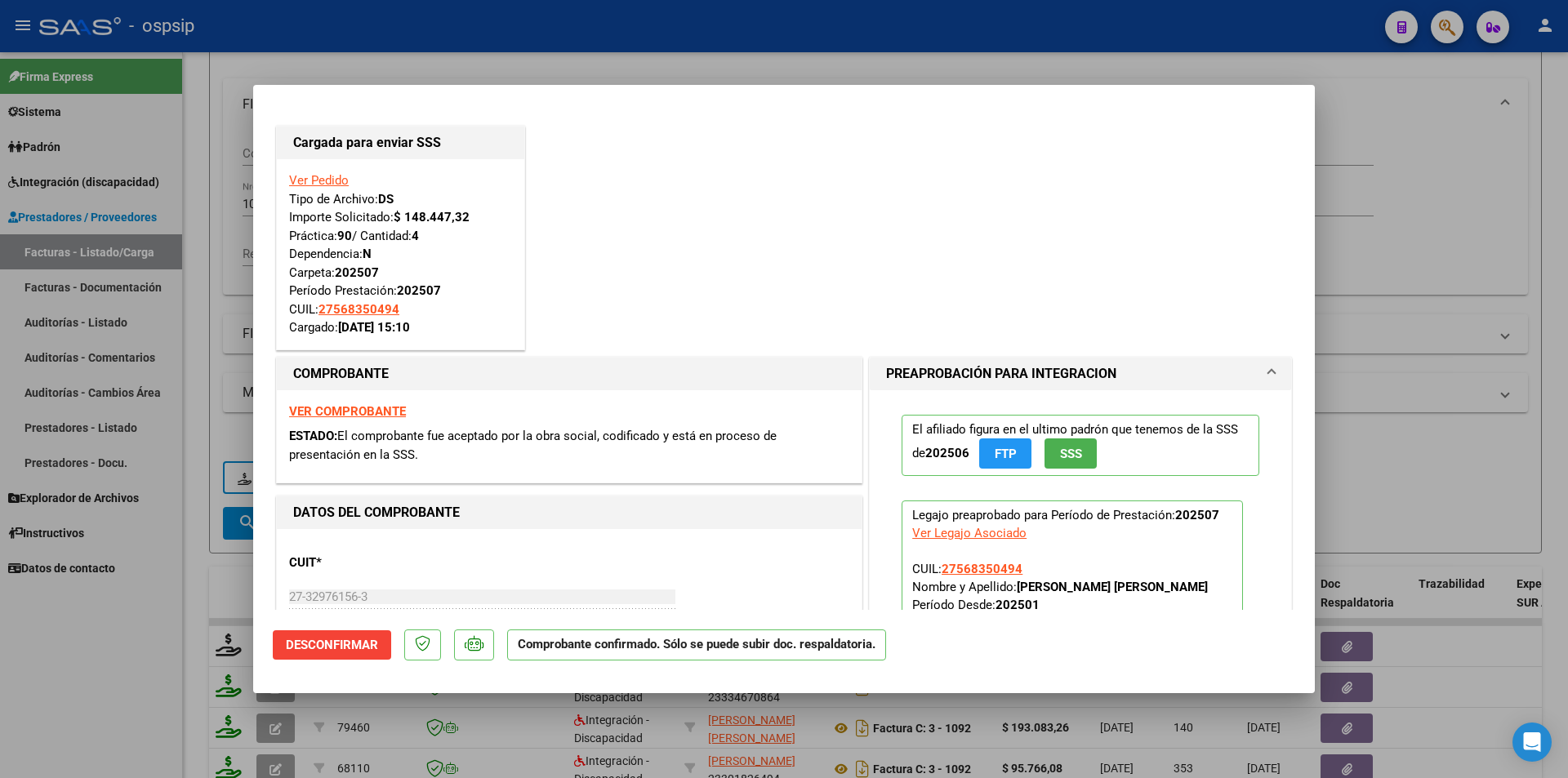
click at [193, 358] on div at bounding box center [784, 389] width 1568 height 778
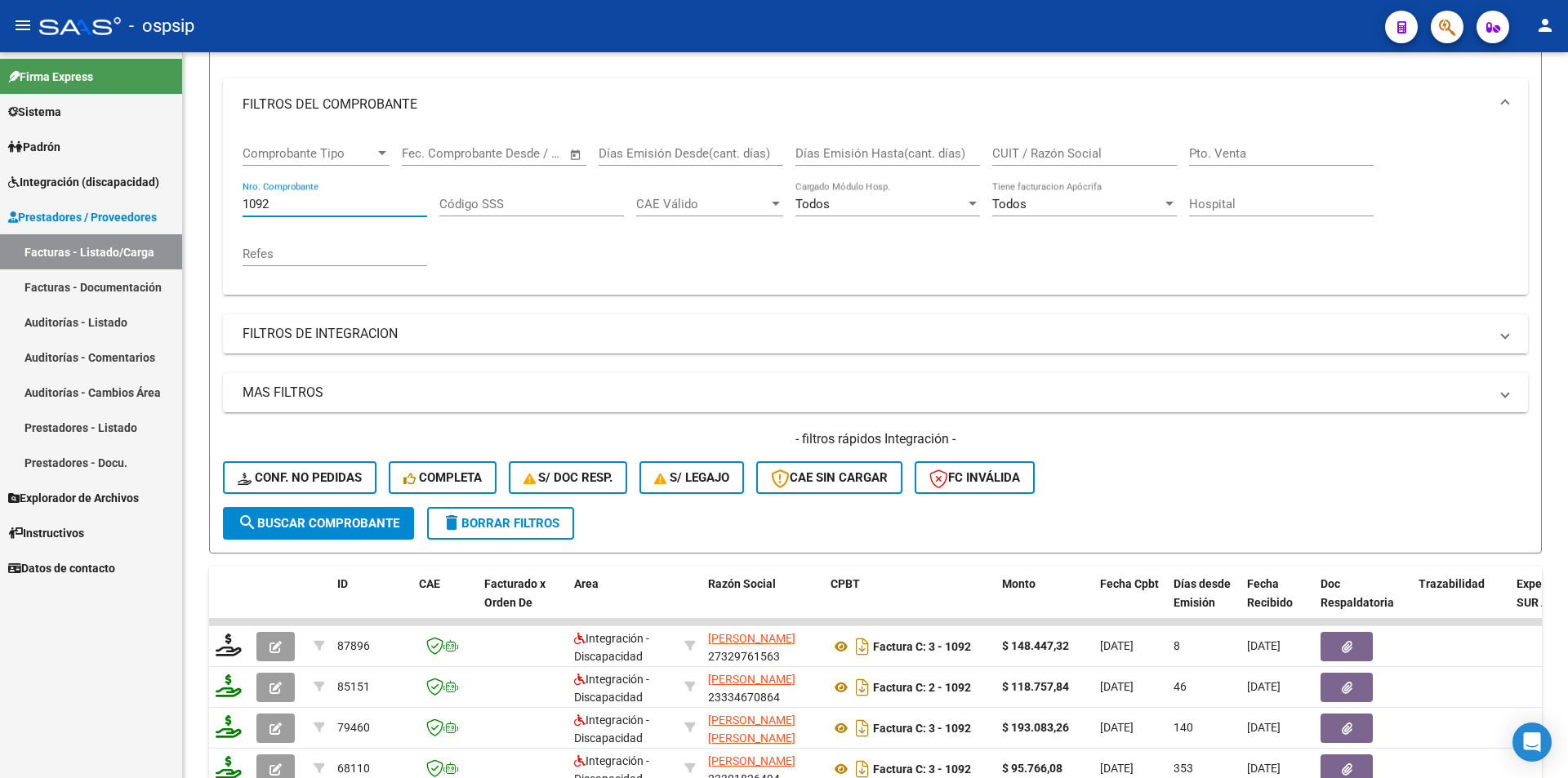
drag, startPoint x: 201, startPoint y: 198, endPoint x: 156, endPoint y: 327, distance: 136.6
click at [182, 203] on mat-sidenav-container "Firma Express Sistema Usuarios Todos los Usuarios Padrón Afiliados Empadronados…" at bounding box center [784, 415] width 1568 height 726
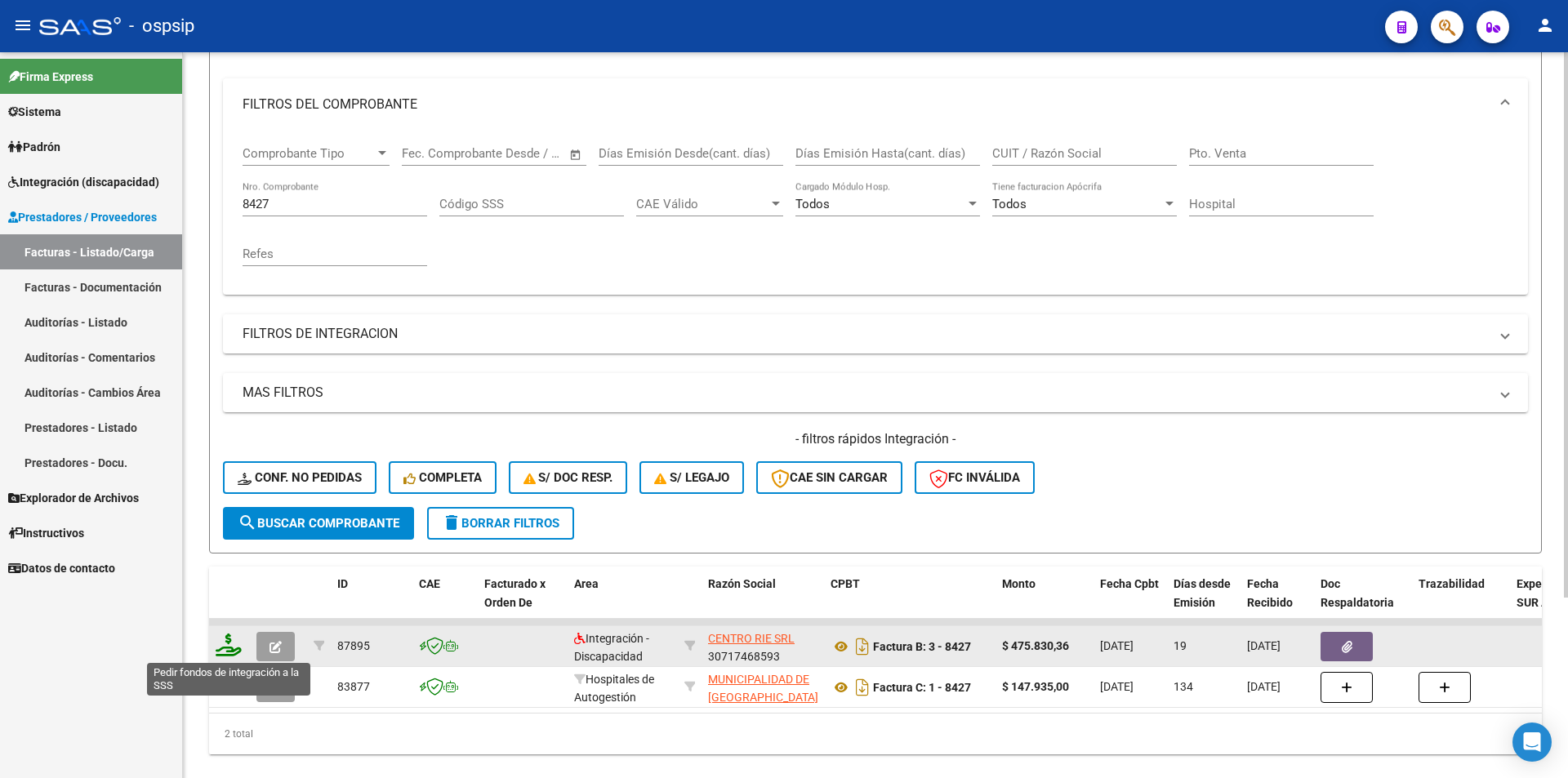
click at [216, 652] on icon at bounding box center [229, 645] width 27 height 23
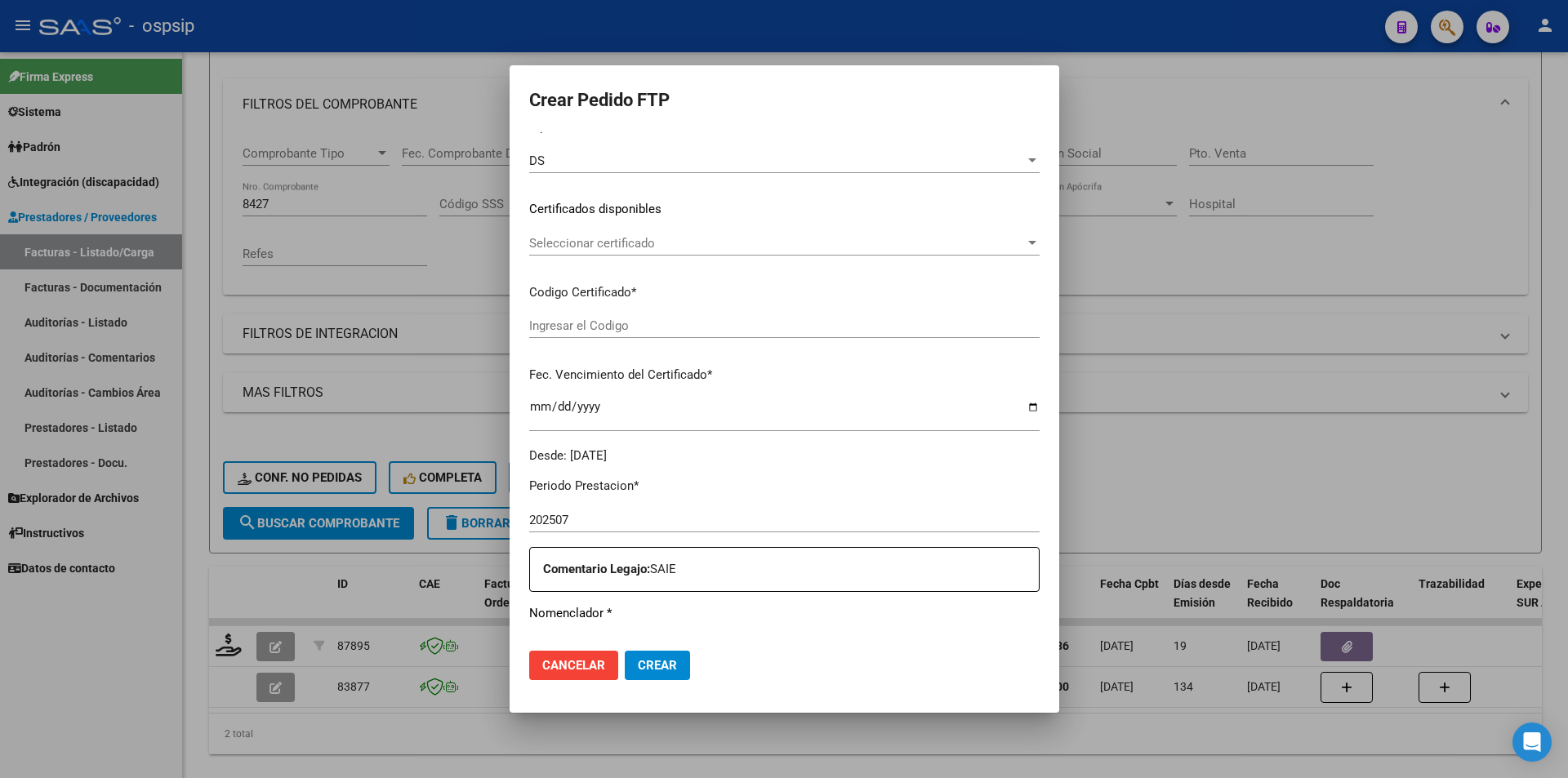
scroll to position [582, 0]
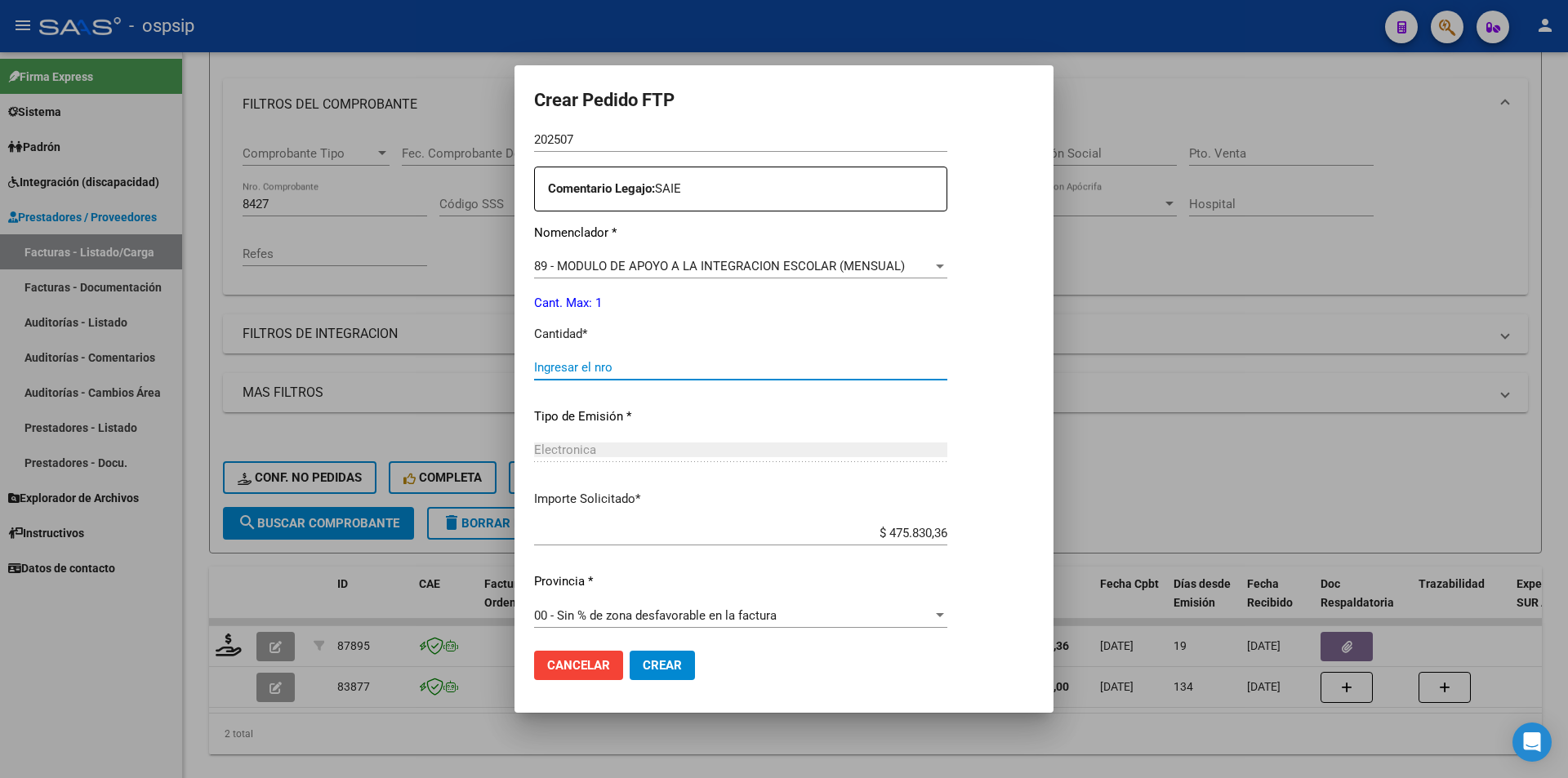
click at [569, 367] on input "Ingresar el nro" at bounding box center [740, 367] width 413 height 15
click at [685, 671] on button "Crear" at bounding box center [662, 664] width 65 height 29
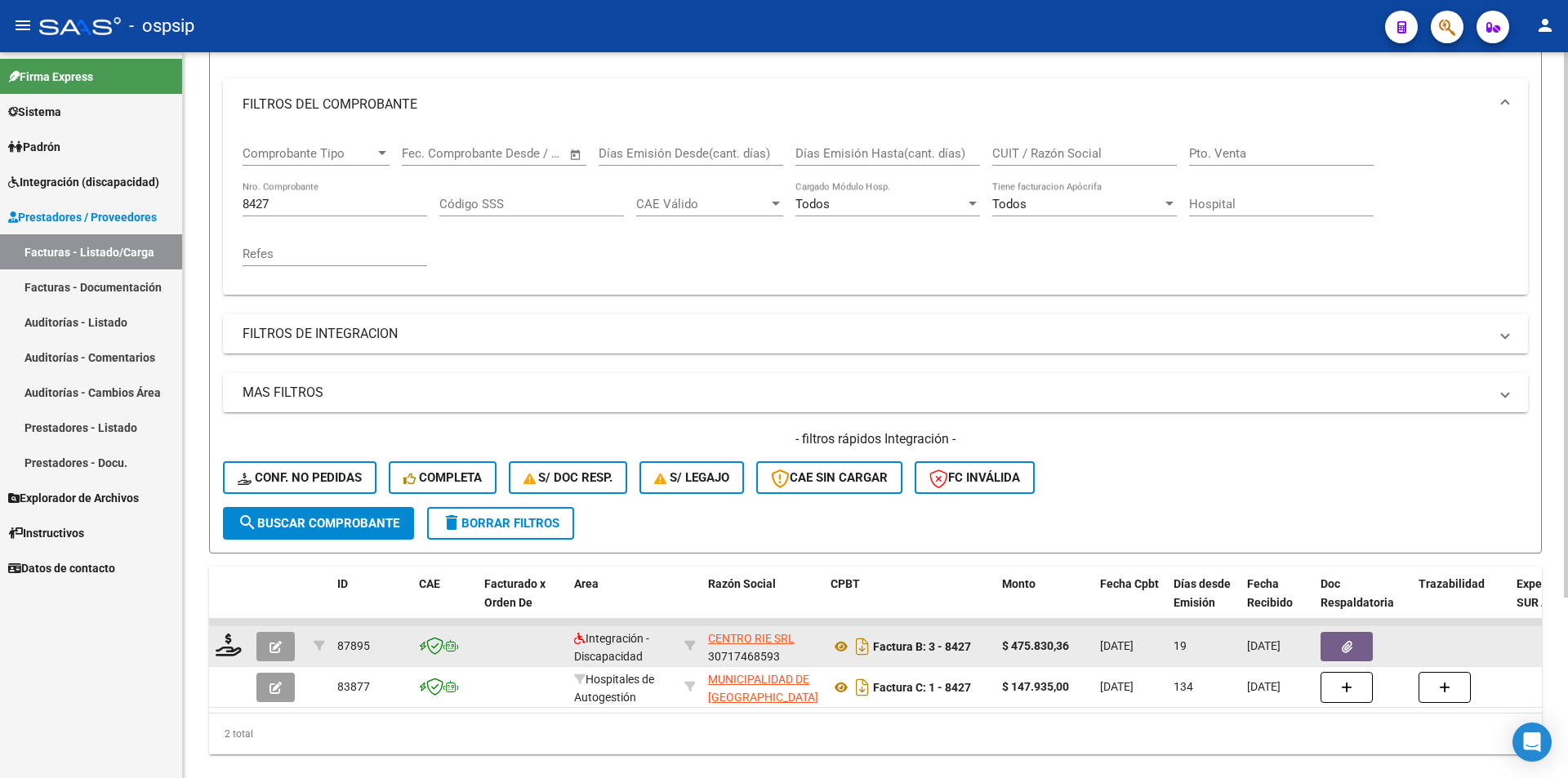
click at [281, 645] on icon "button" at bounding box center [275, 646] width 12 height 12
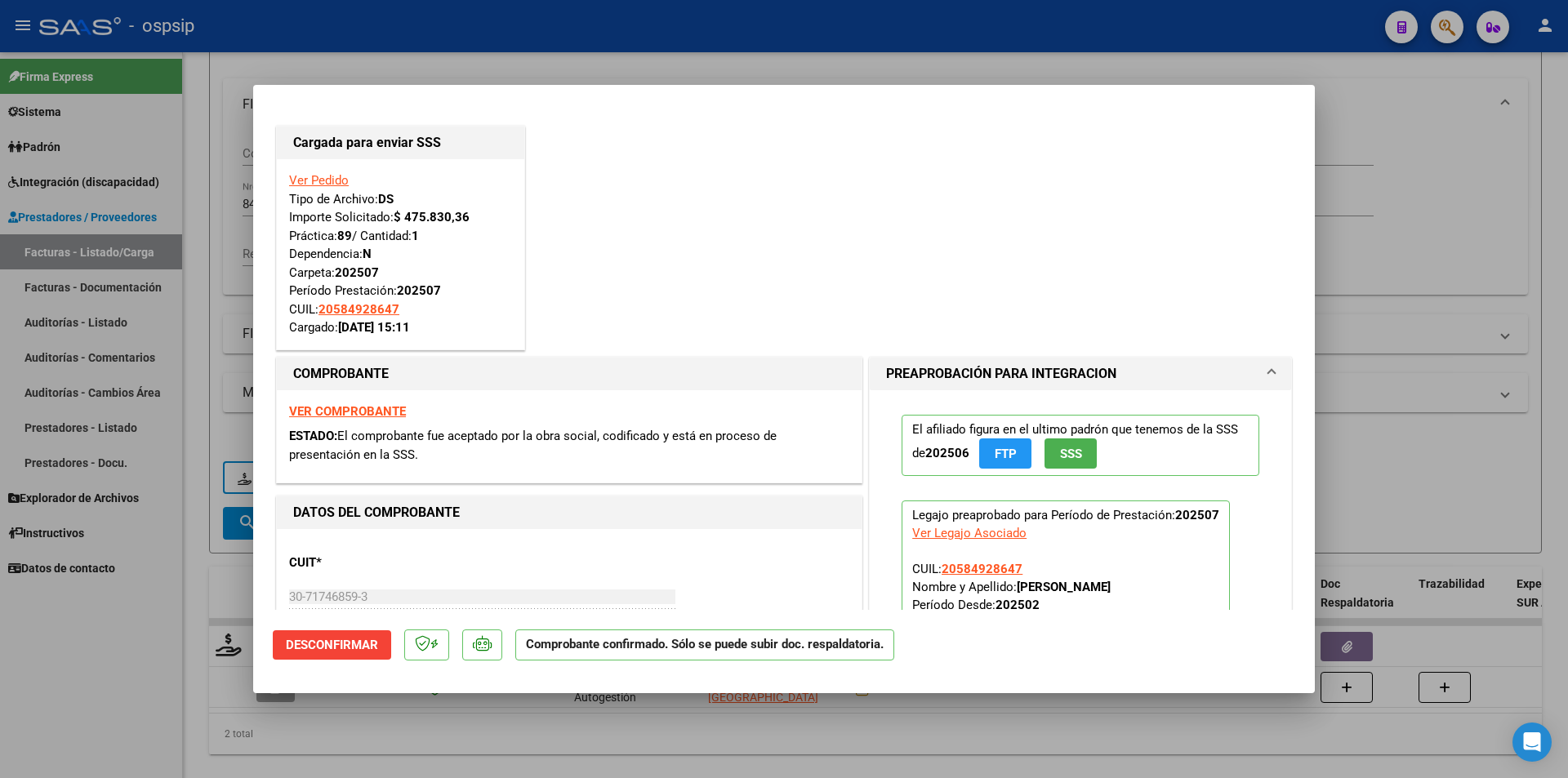
click at [222, 225] on div at bounding box center [784, 389] width 1568 height 778
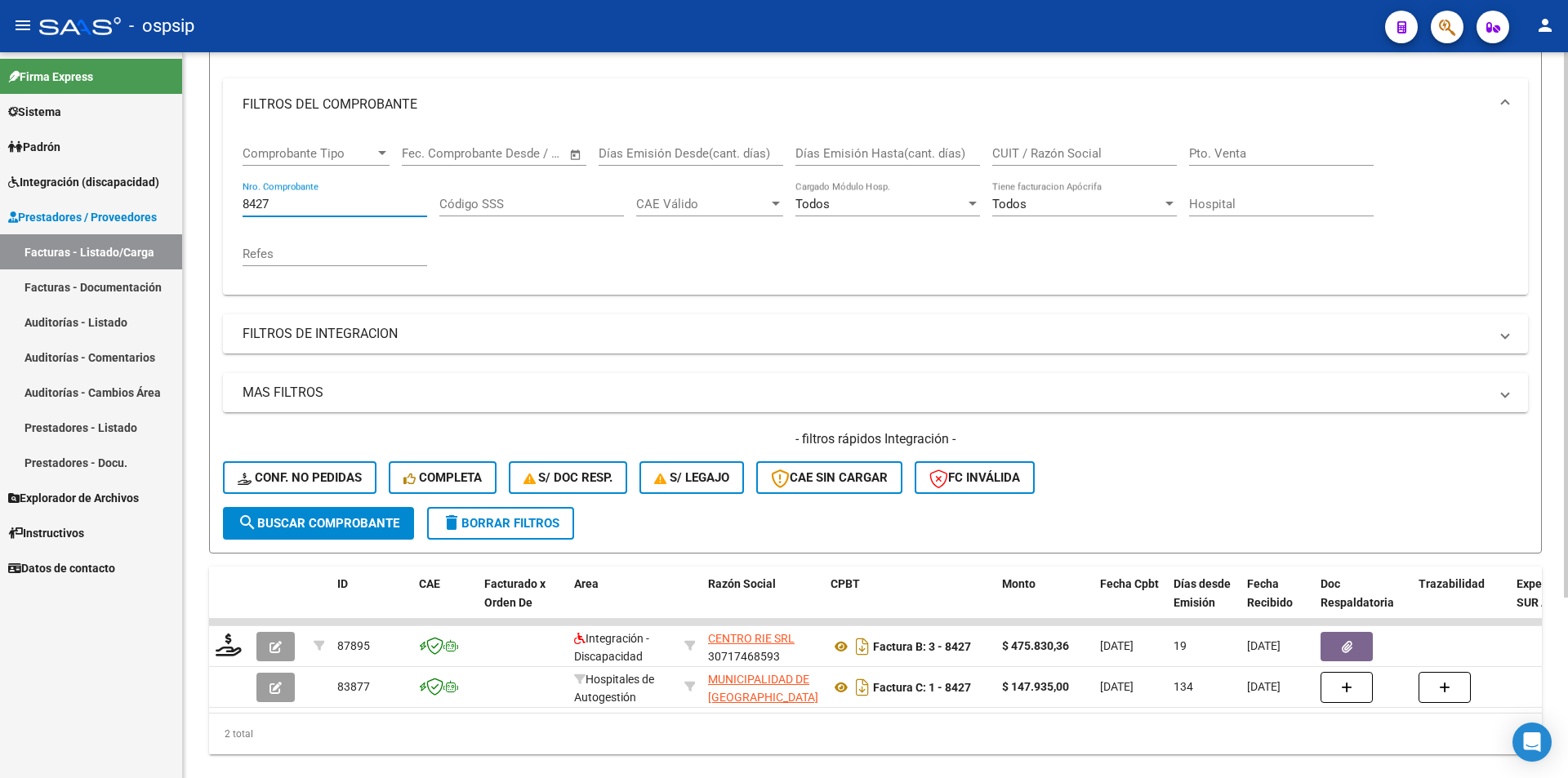
drag, startPoint x: 269, startPoint y: 209, endPoint x: 230, endPoint y: 205, distance: 39.2
click at [230, 205] on div "Comprobante Tipo Comprobante Tipo Start date – End date Fec. Comprobante Desde …" at bounding box center [875, 213] width 1304 height 164
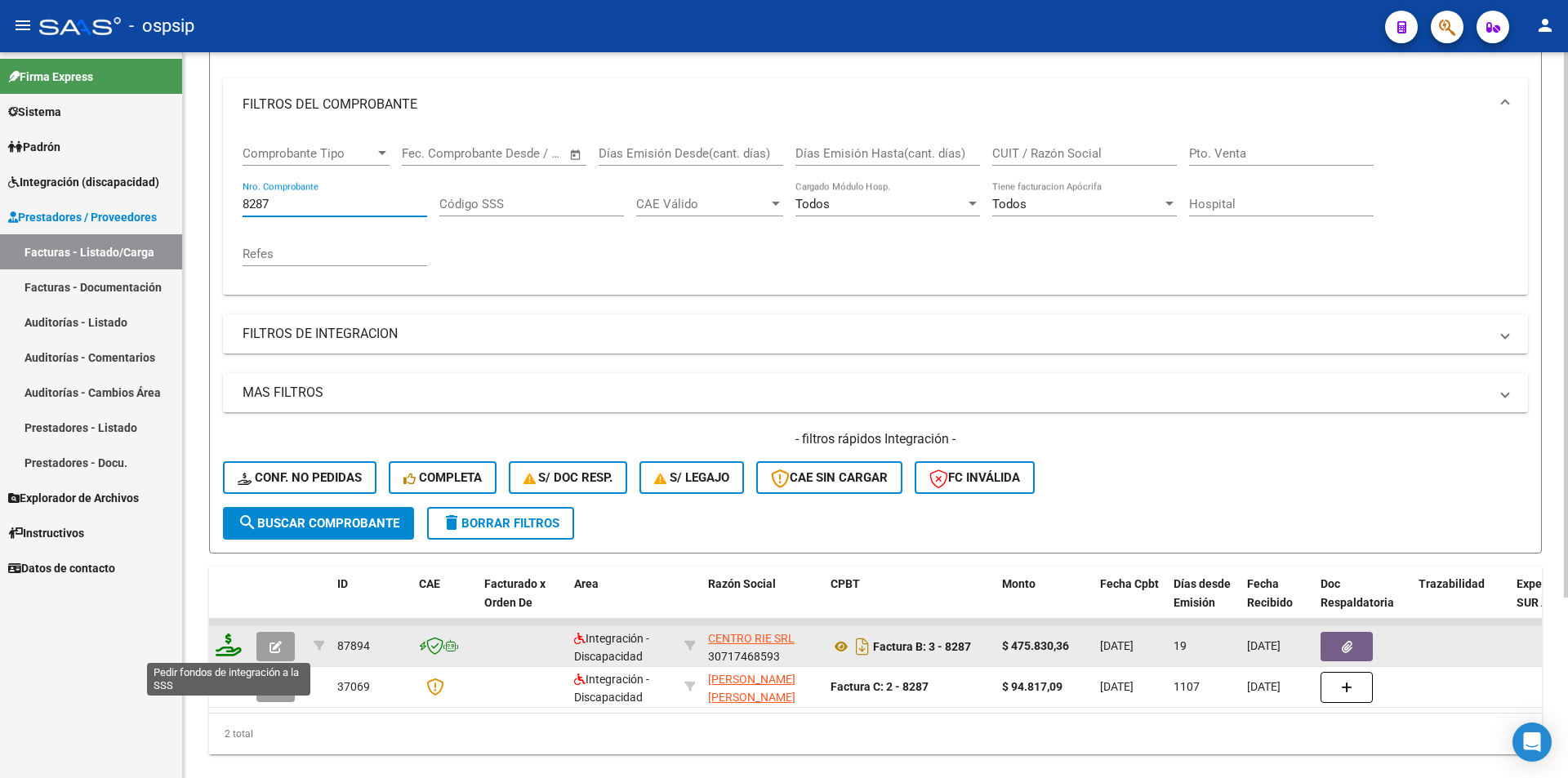
click at [226, 640] on icon at bounding box center [229, 645] width 27 height 23
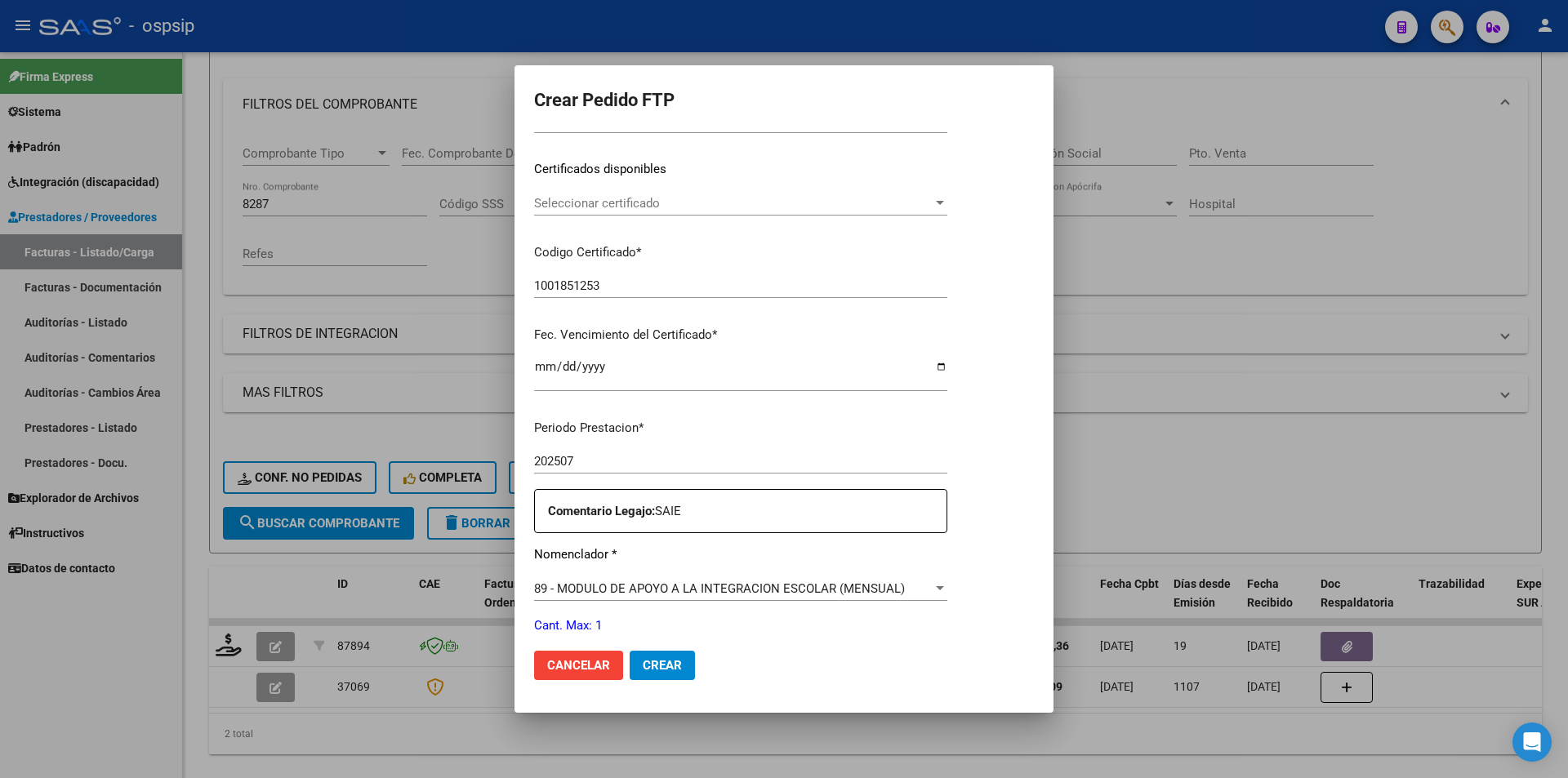
scroll to position [569, 0]
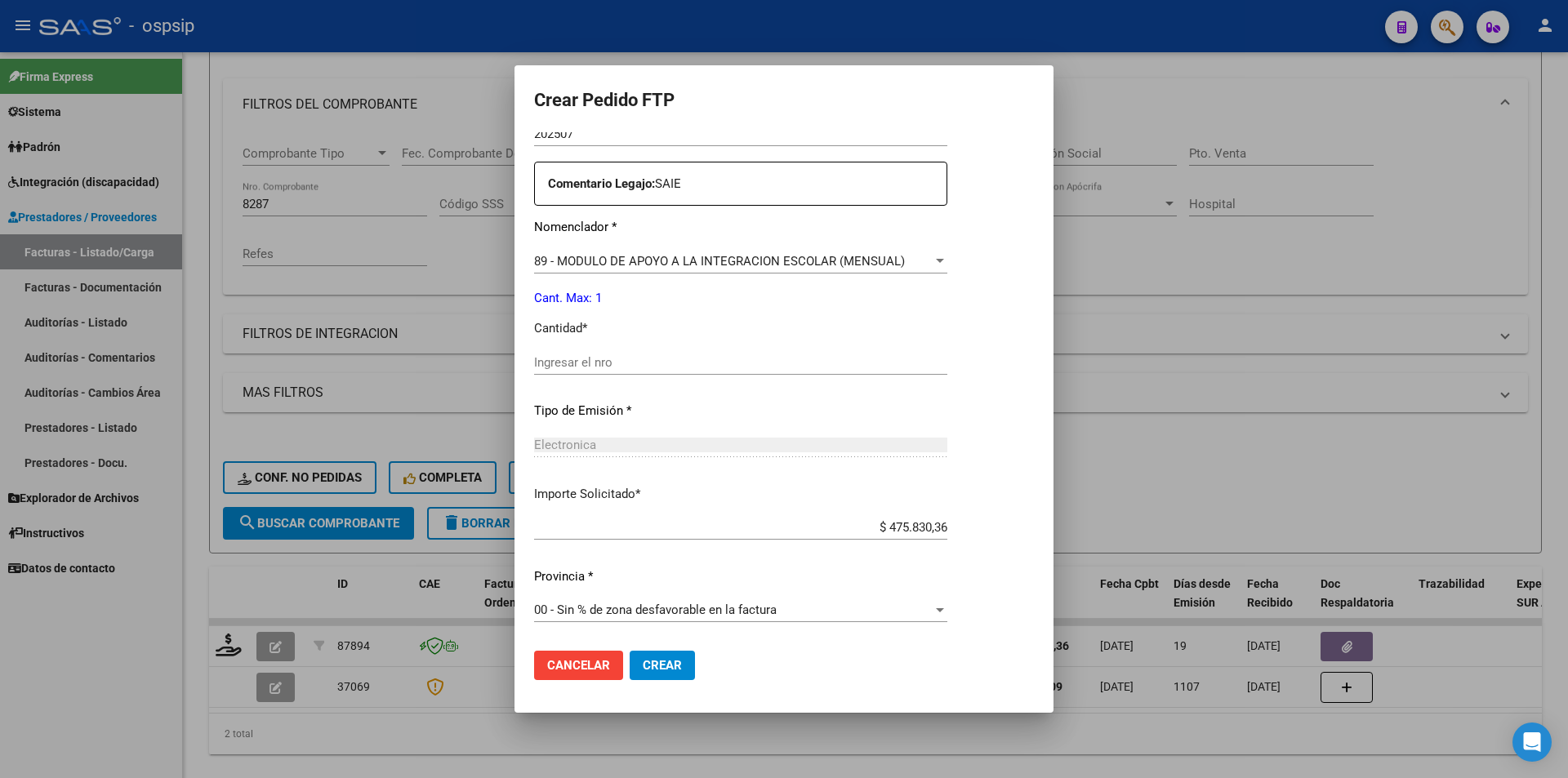
click at [574, 361] on input "Ingresar el nro" at bounding box center [740, 363] width 413 height 15
click at [666, 662] on span "Crear" at bounding box center [661, 665] width 39 height 15
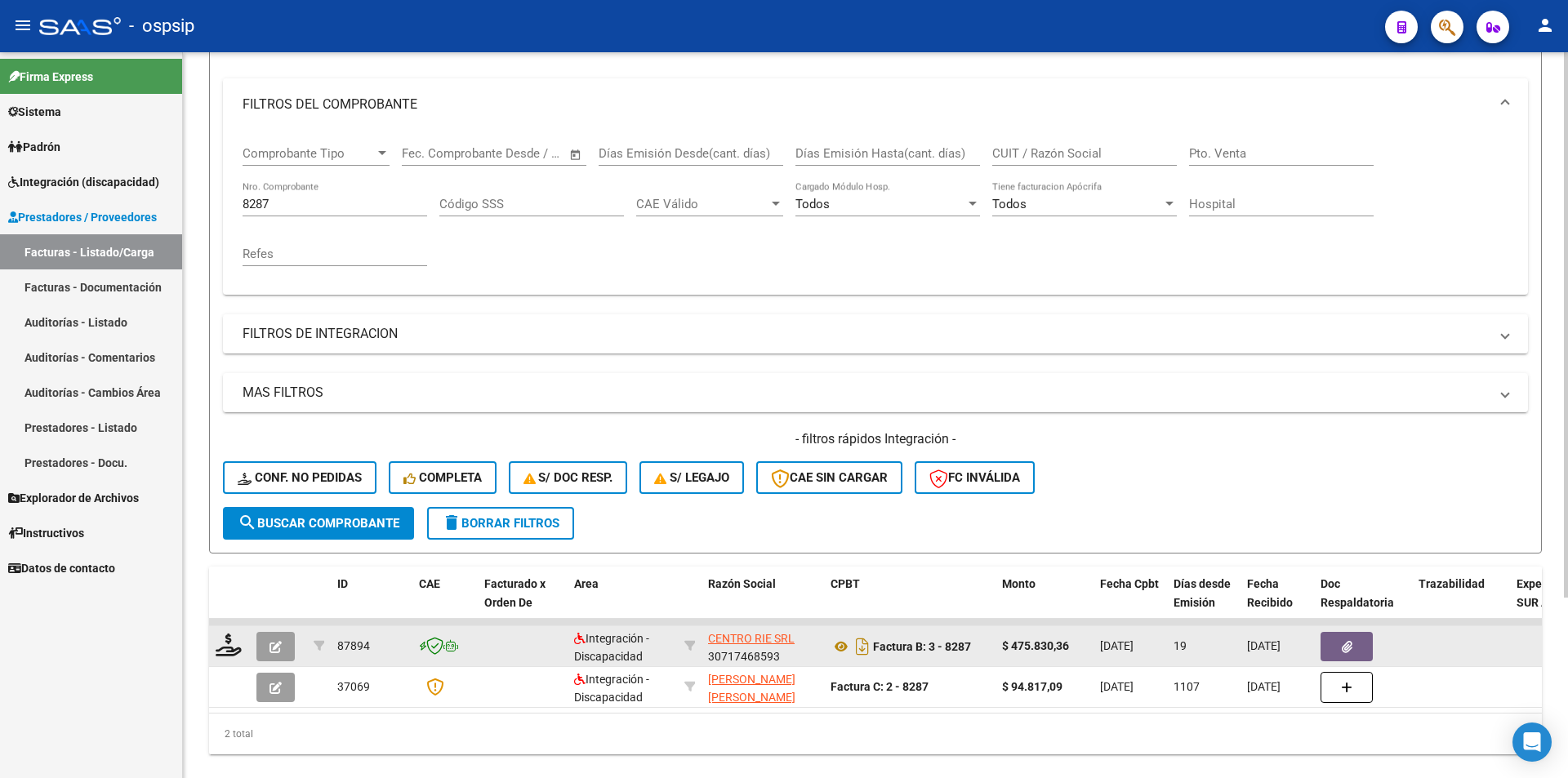
click at [279, 643] on icon "button" at bounding box center [275, 646] width 12 height 12
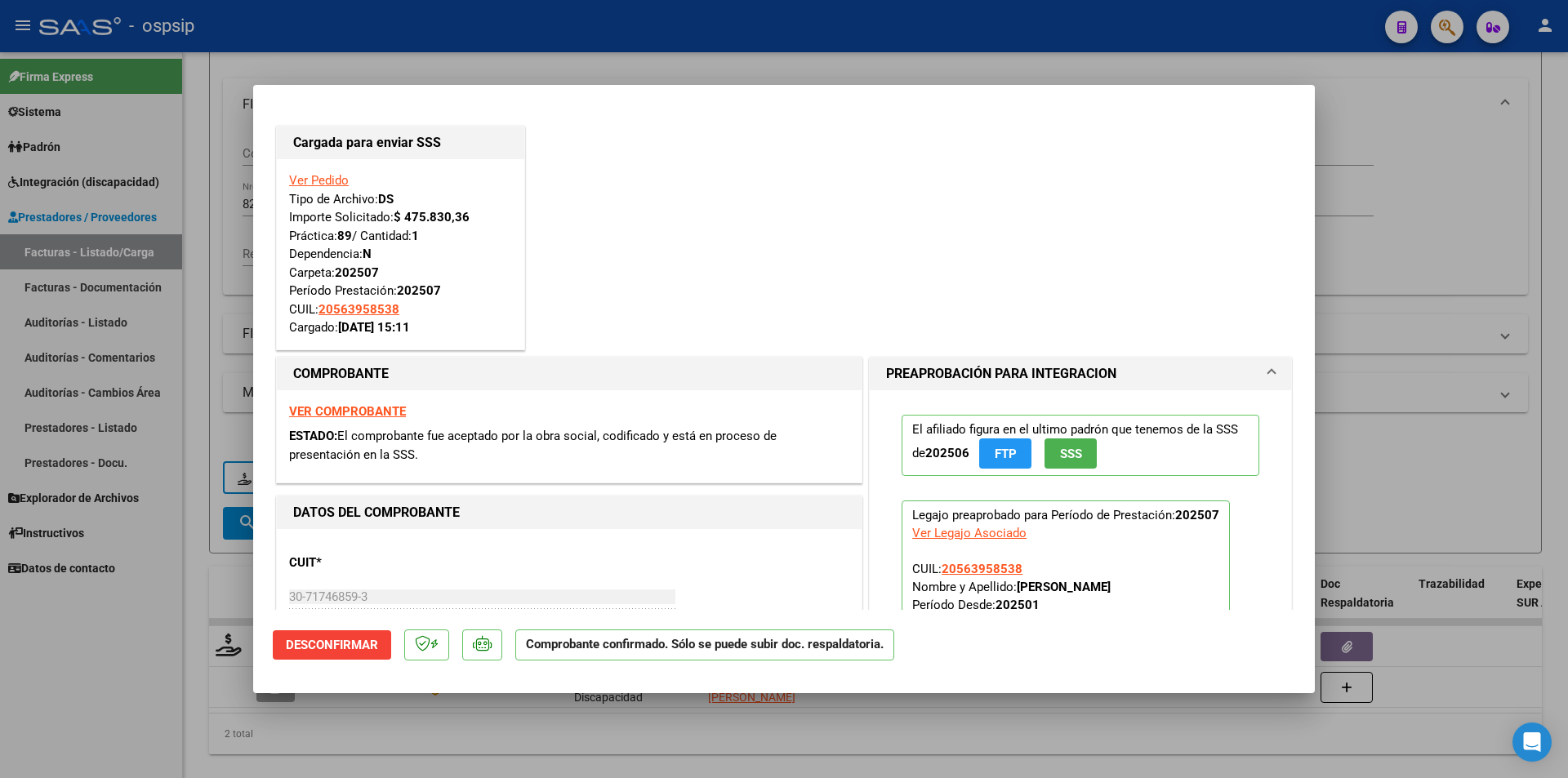
click at [221, 215] on div at bounding box center [784, 389] width 1568 height 778
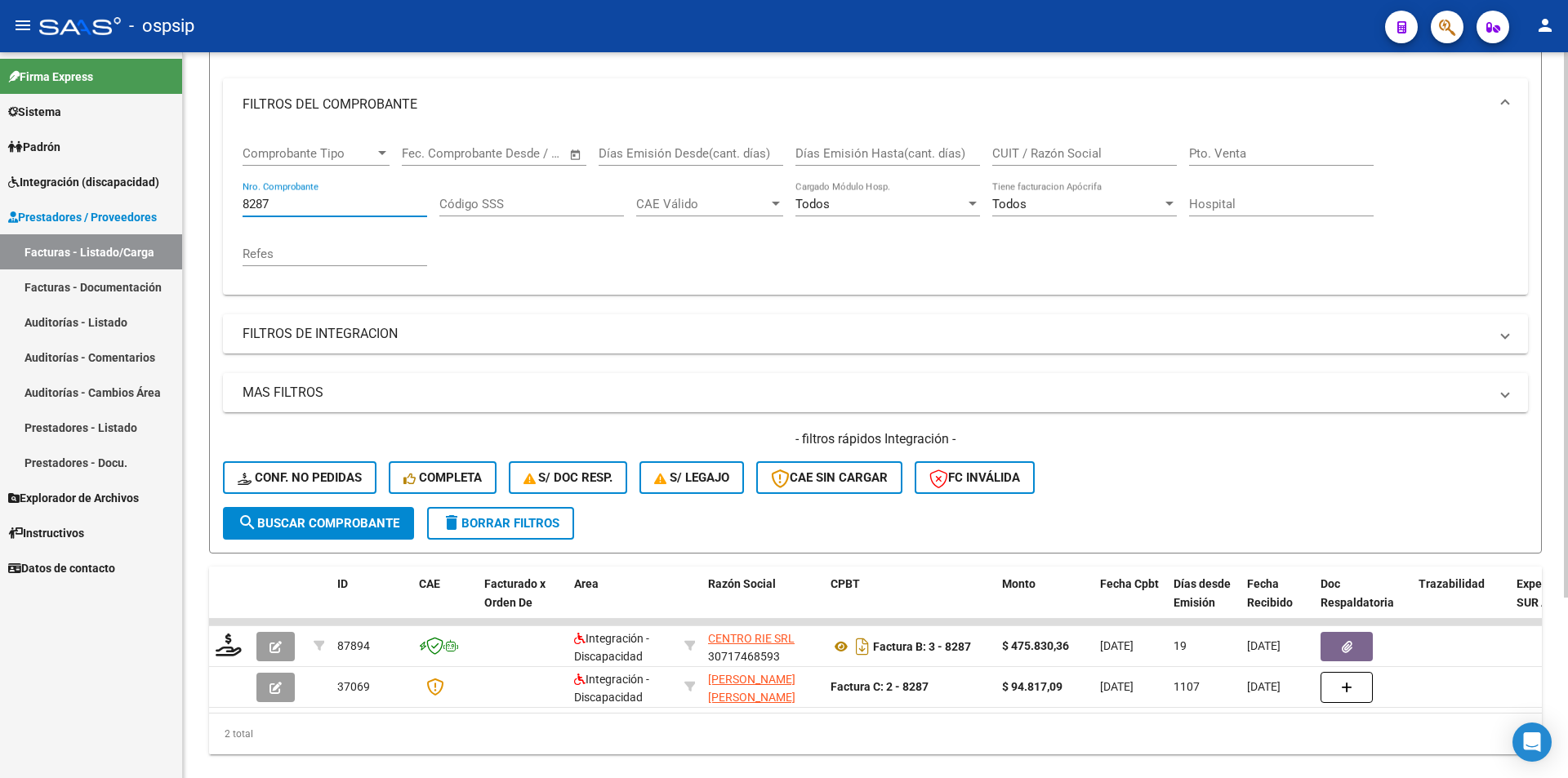
drag, startPoint x: 282, startPoint y: 202, endPoint x: 215, endPoint y: 197, distance: 67.2
click at [215, 196] on form "Filtros Id Area Area Seleccionar Gerenciador Seleccionar Gerenciador Todos Conf…" at bounding box center [875, 273] width 1333 height 559
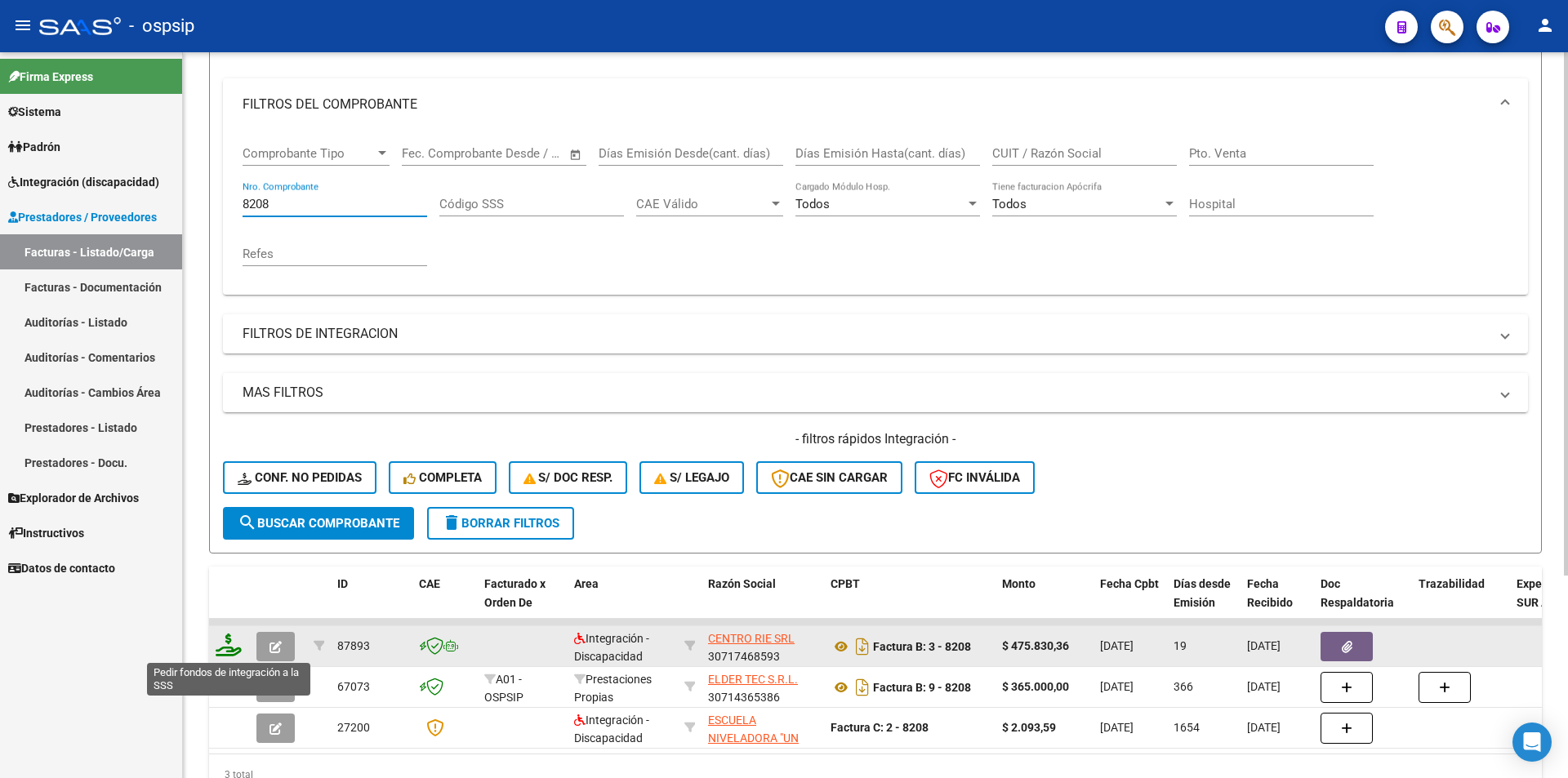
click at [235, 647] on icon at bounding box center [229, 645] width 27 height 23
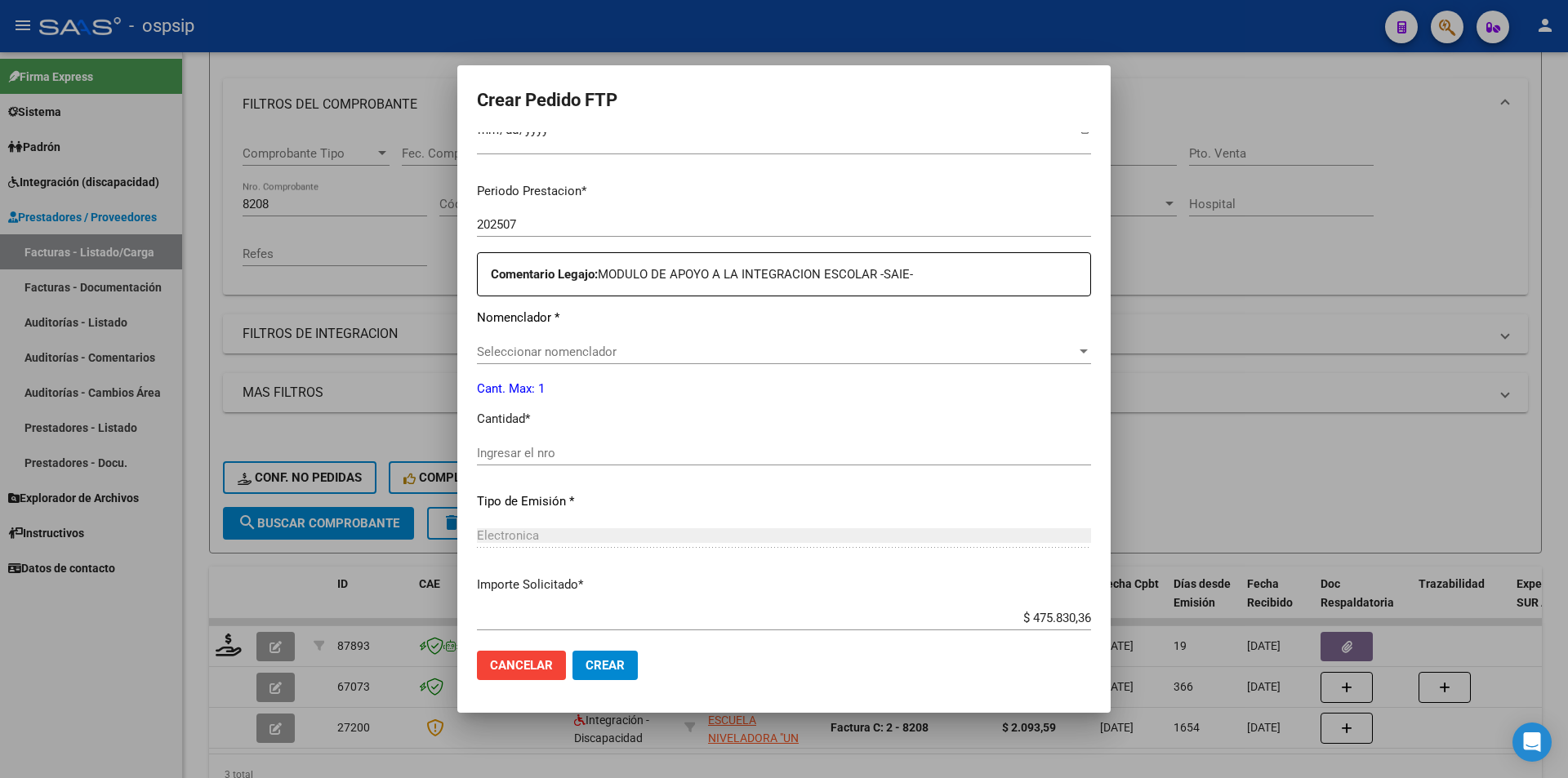
scroll to position [490, 0]
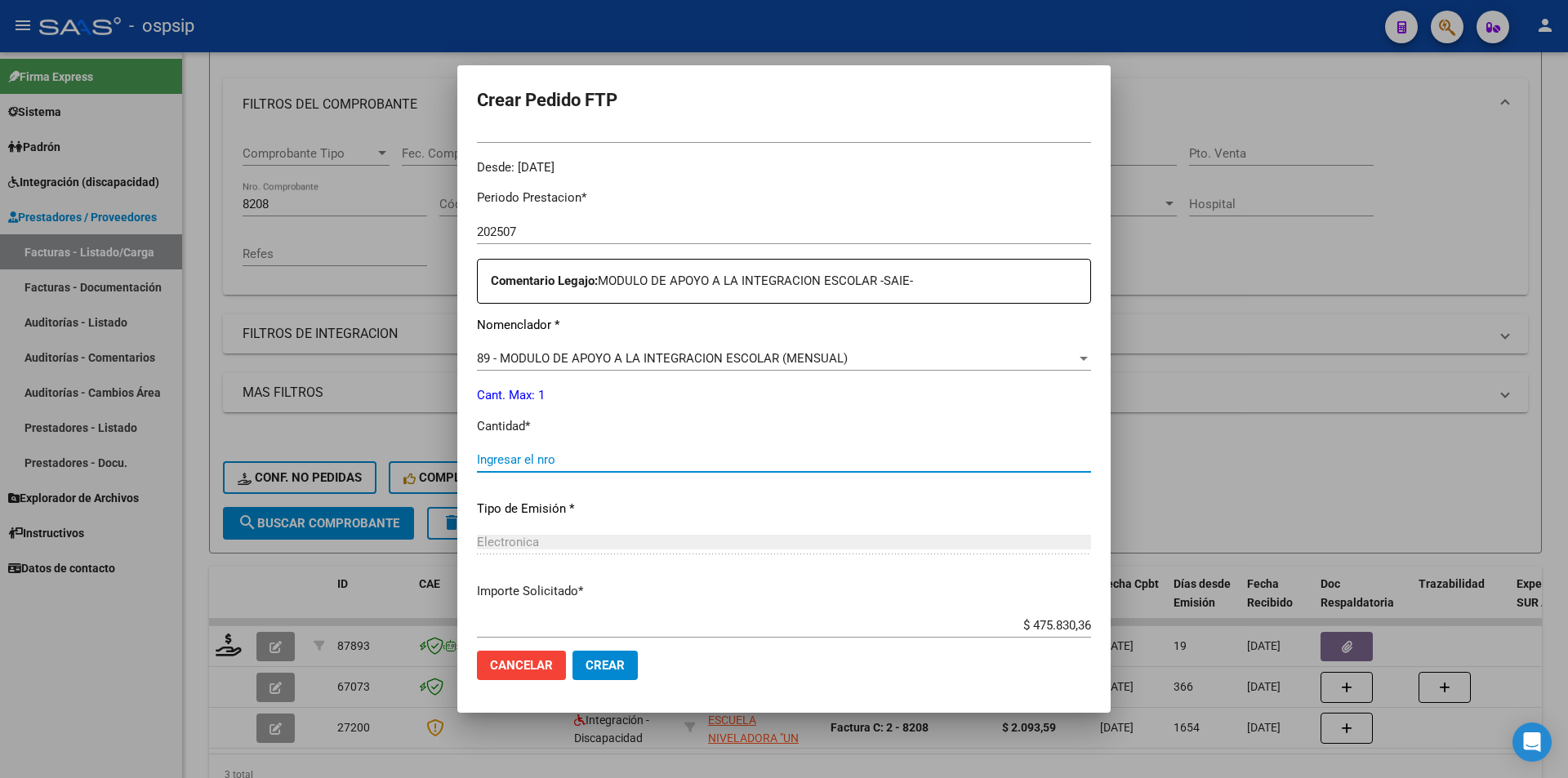
click at [550, 464] on input "Ingresar el nro" at bounding box center [783, 460] width 614 height 15
click at [616, 668] on span "Crear" at bounding box center [604, 665] width 39 height 15
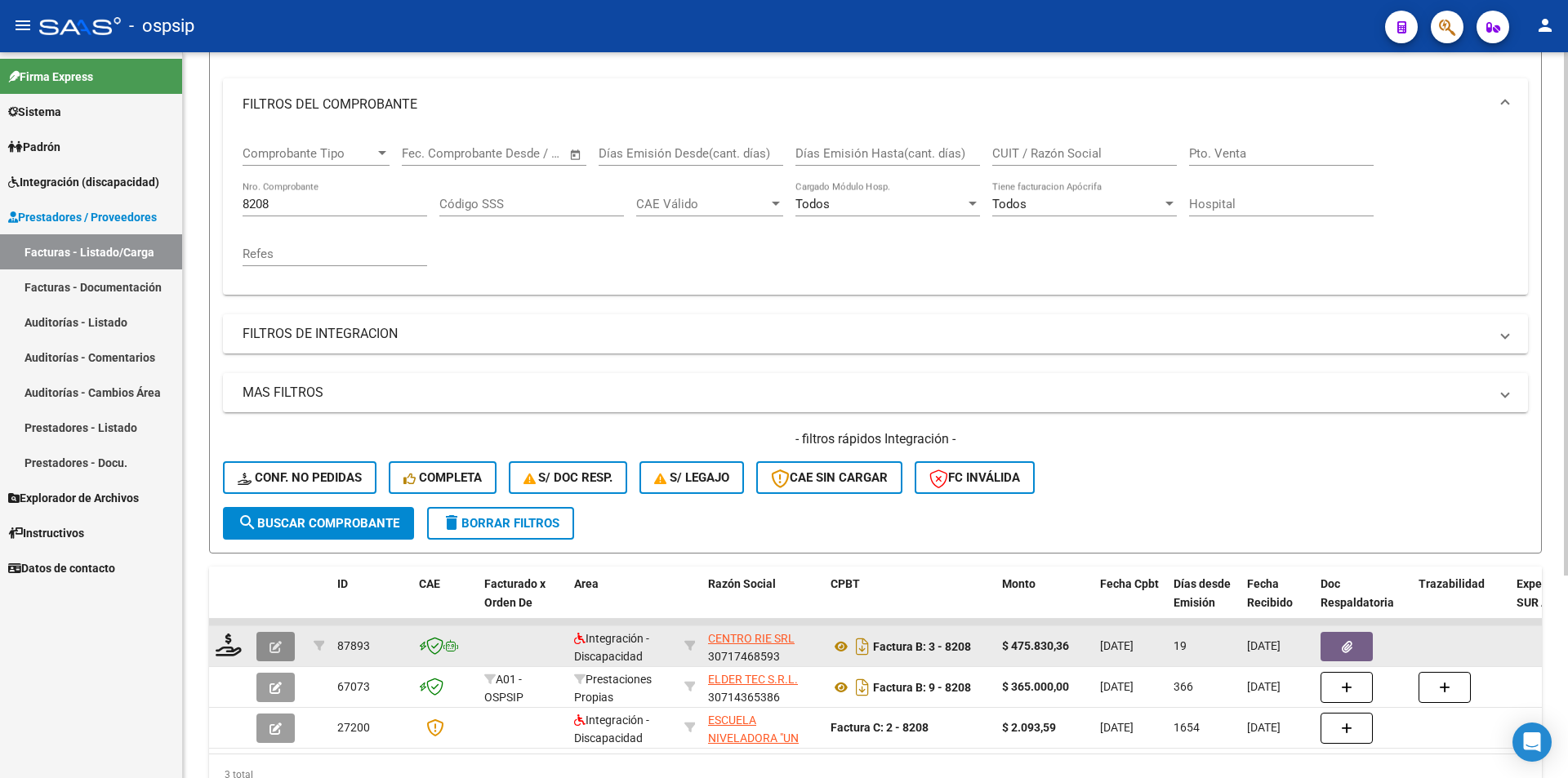
click at [264, 642] on button "button" at bounding box center [275, 646] width 38 height 29
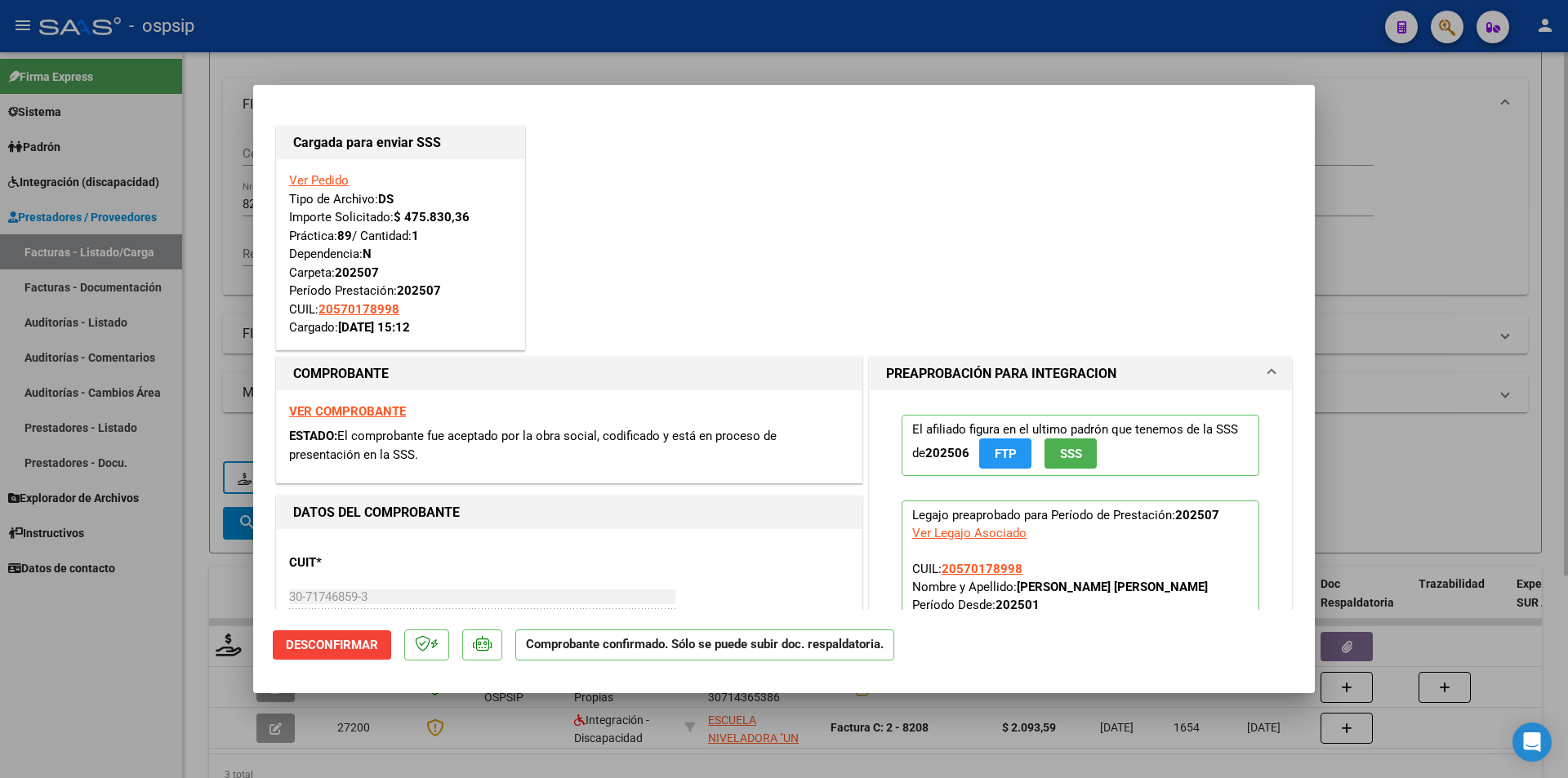
drag, startPoint x: 114, startPoint y: 684, endPoint x: 238, endPoint y: 278, distance: 424.5
click at [115, 677] on div at bounding box center [784, 389] width 1568 height 778
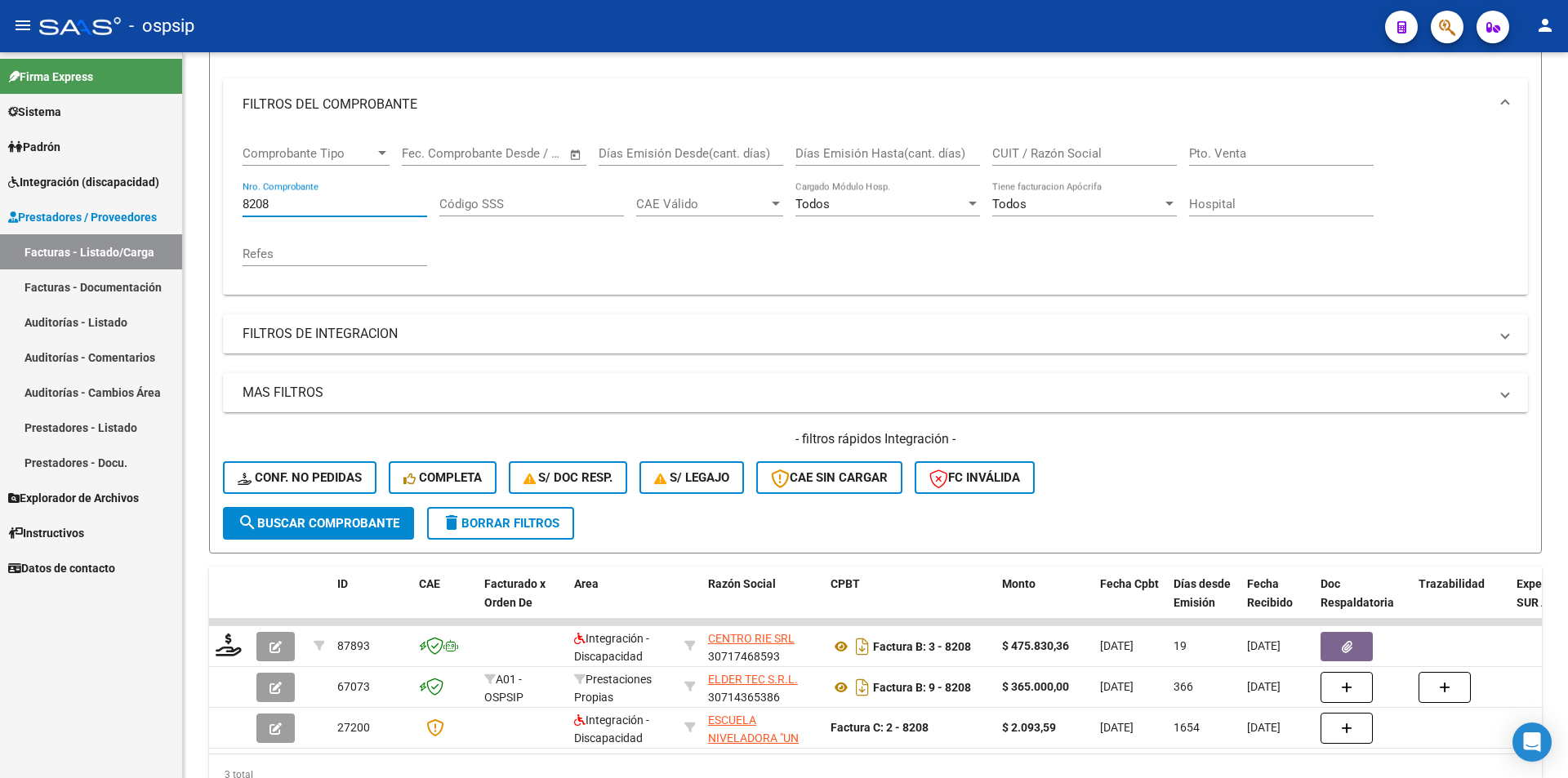
drag, startPoint x: 277, startPoint y: 209, endPoint x: 170, endPoint y: 209, distance: 107.0
click at [170, 209] on mat-sidenav-container "Firma Express Sistema Usuarios Todos los Usuarios Padrón Afiliados Empadronados…" at bounding box center [784, 415] width 1568 height 726
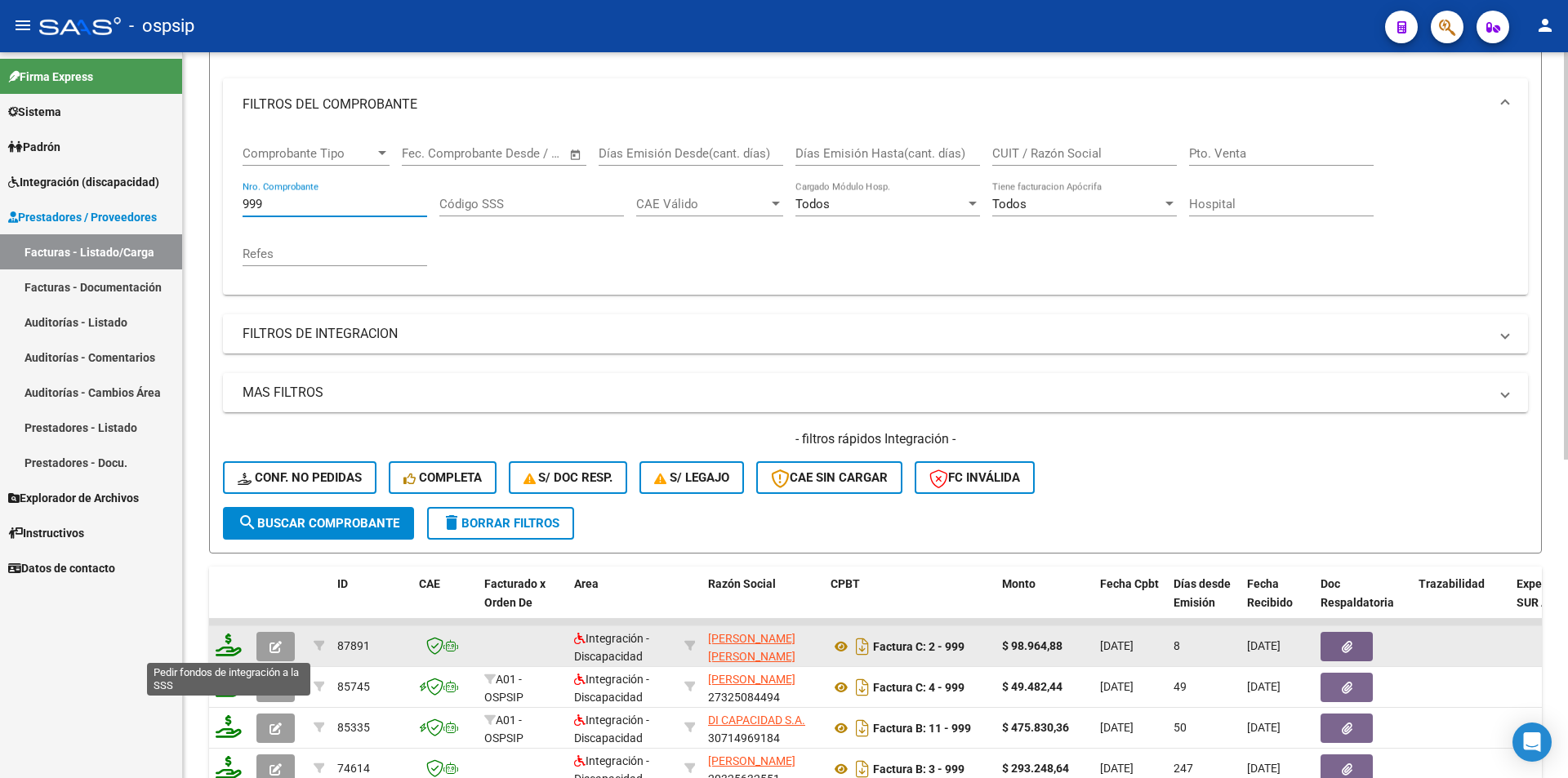
click at [221, 638] on icon at bounding box center [229, 645] width 27 height 23
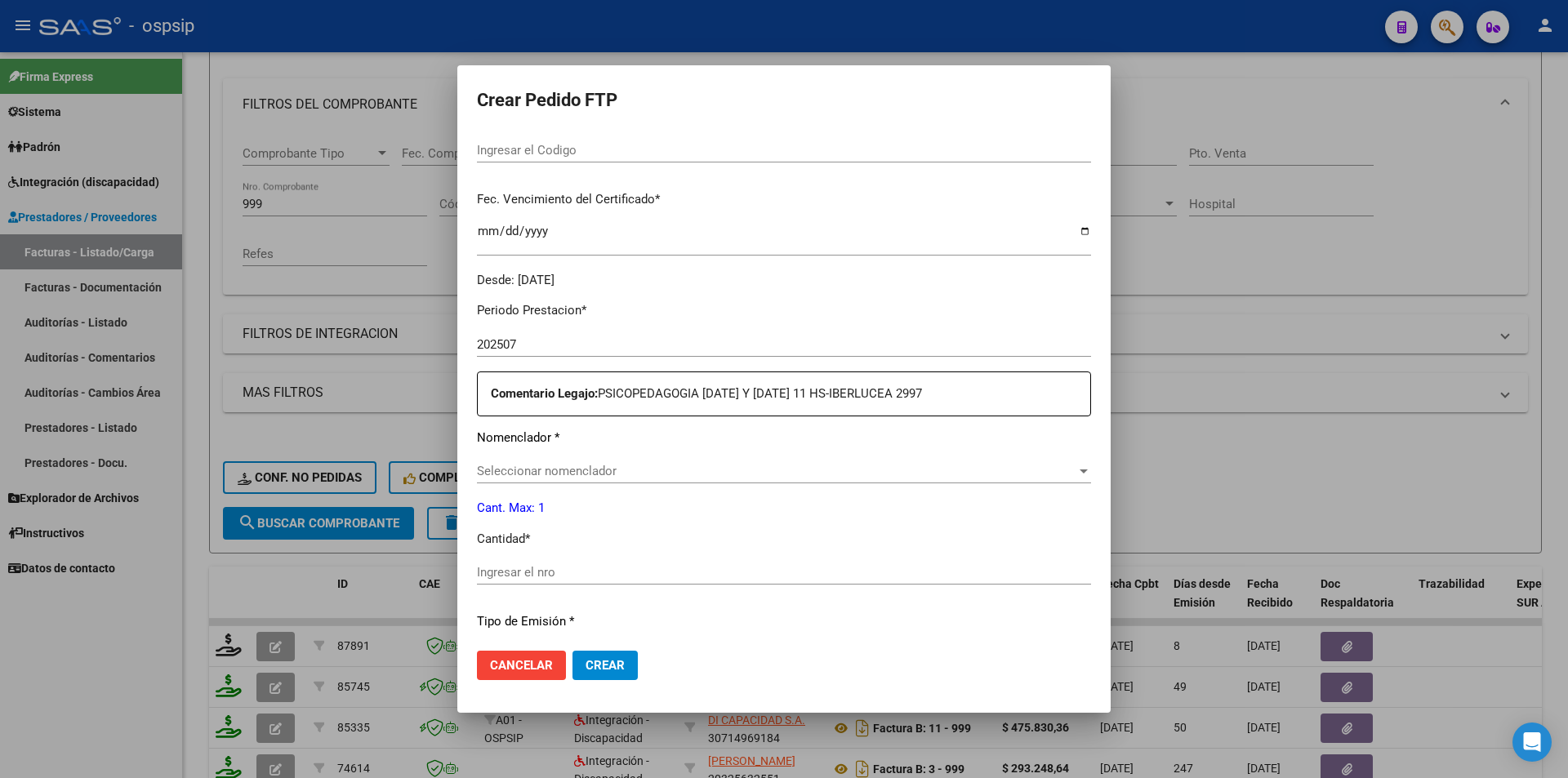
scroll to position [582, 0]
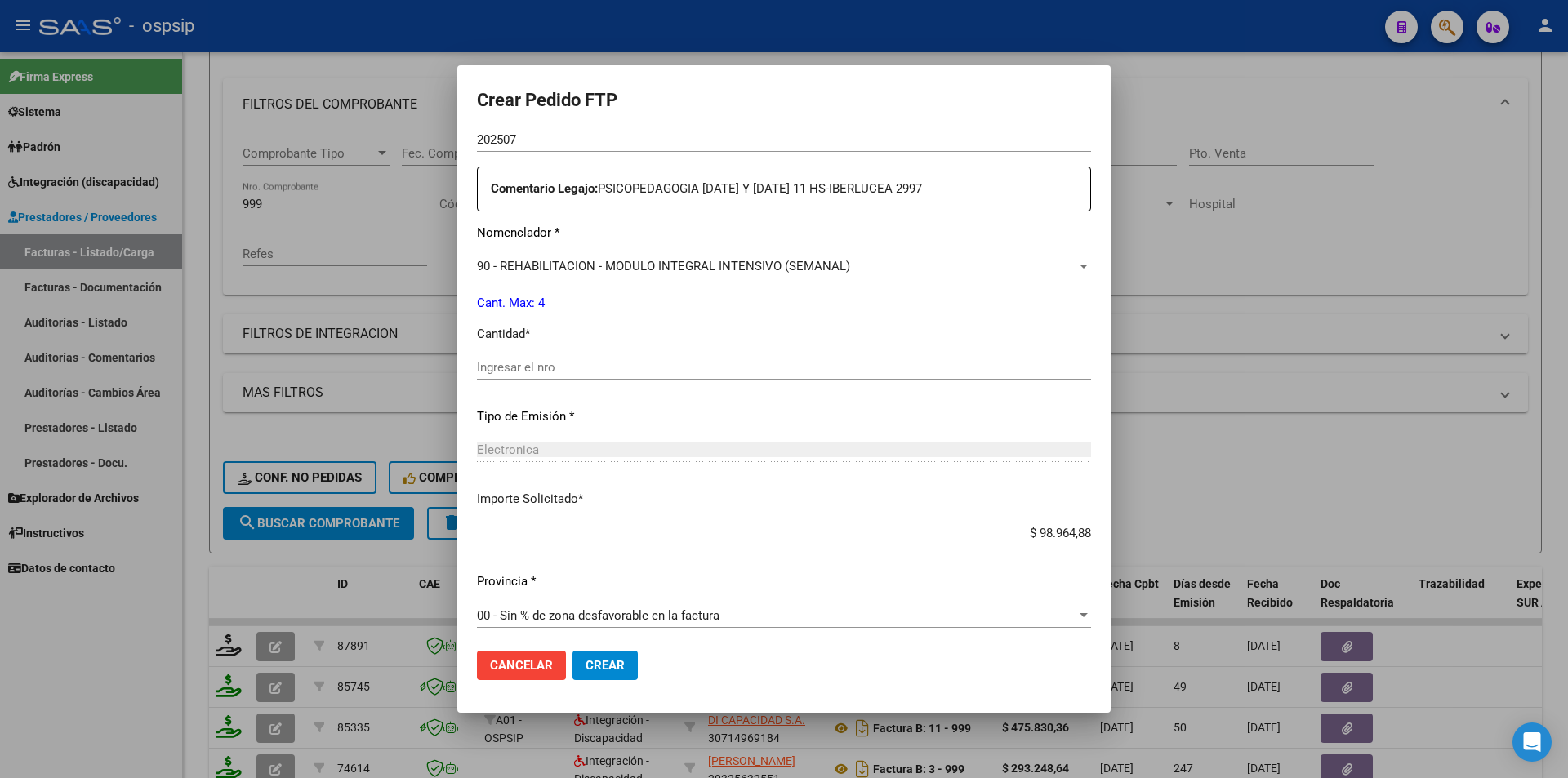
click at [476, 364] on mat-dialog-content "VER COMPROBANTE ARCA Padrón Afiliado: [PERSON_NAME] [PERSON_NAME] CUIL: 2057481…" at bounding box center [784, 385] width 653 height 505
click at [505, 374] on input "Ingresar el nro" at bounding box center [783, 367] width 614 height 15
click at [626, 670] on button "Crear" at bounding box center [605, 664] width 65 height 29
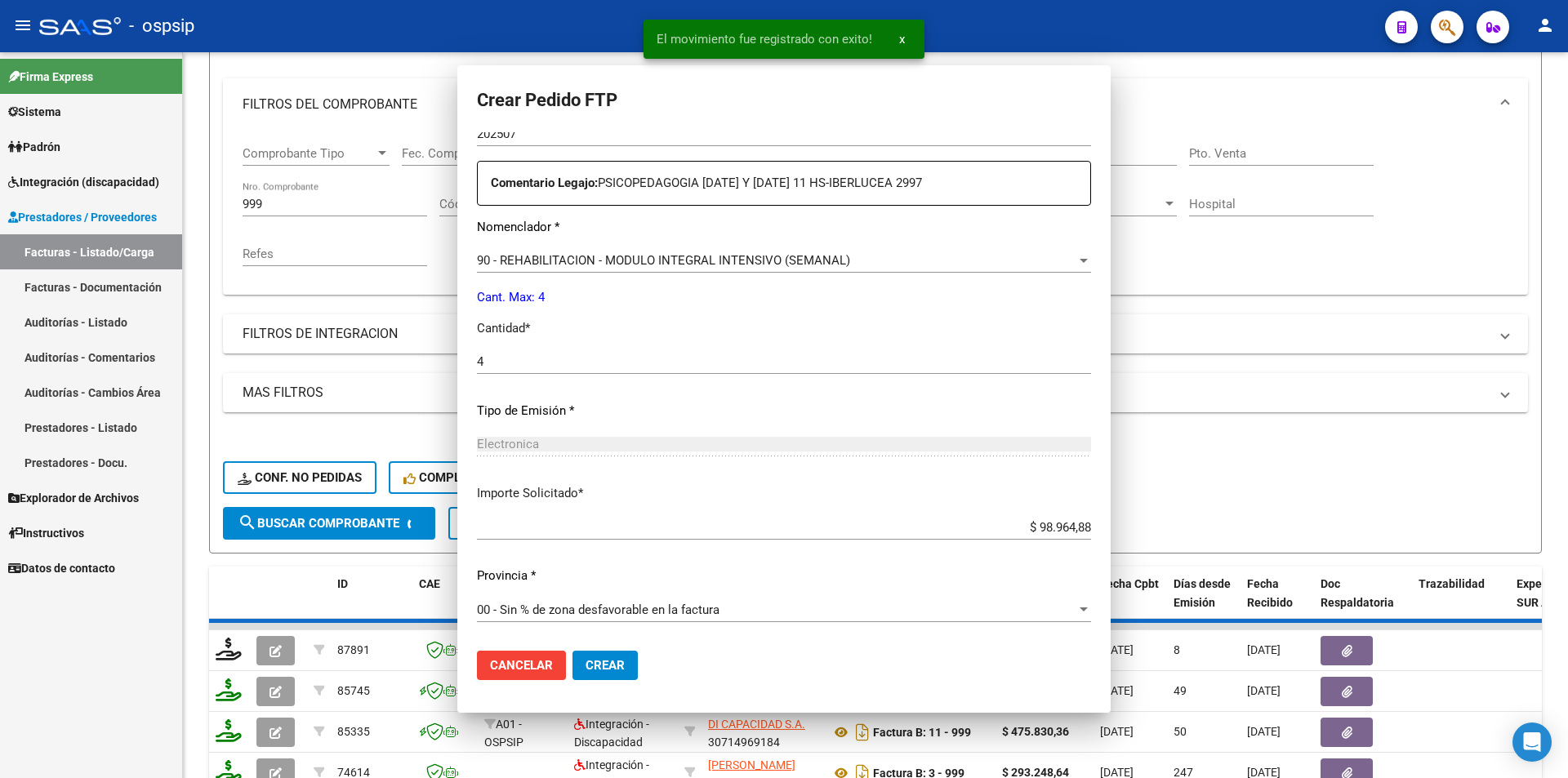
scroll to position [0, 0]
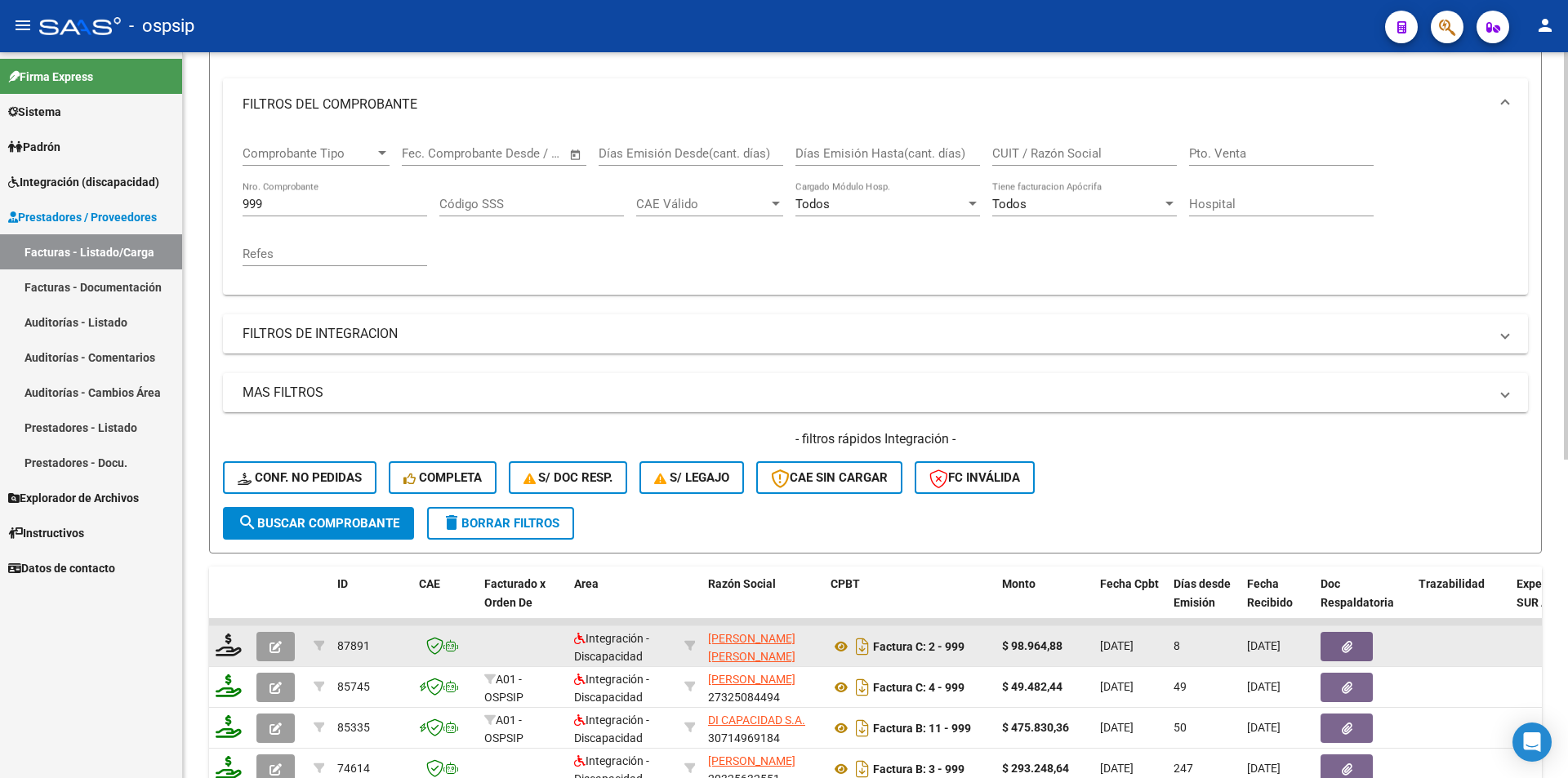
click at [281, 650] on icon "button" at bounding box center [275, 646] width 12 height 12
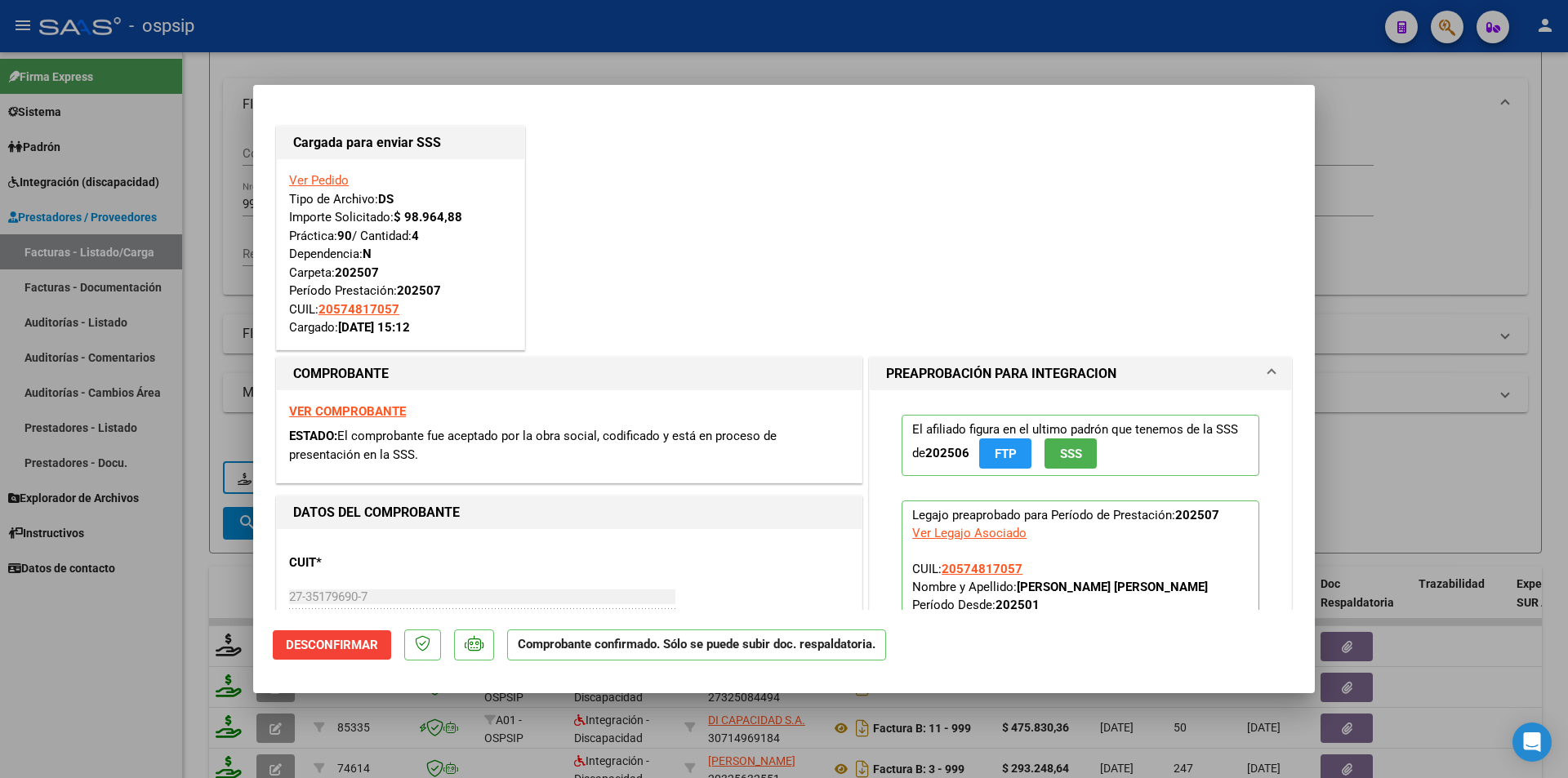
click at [187, 442] on div at bounding box center [784, 389] width 1568 height 778
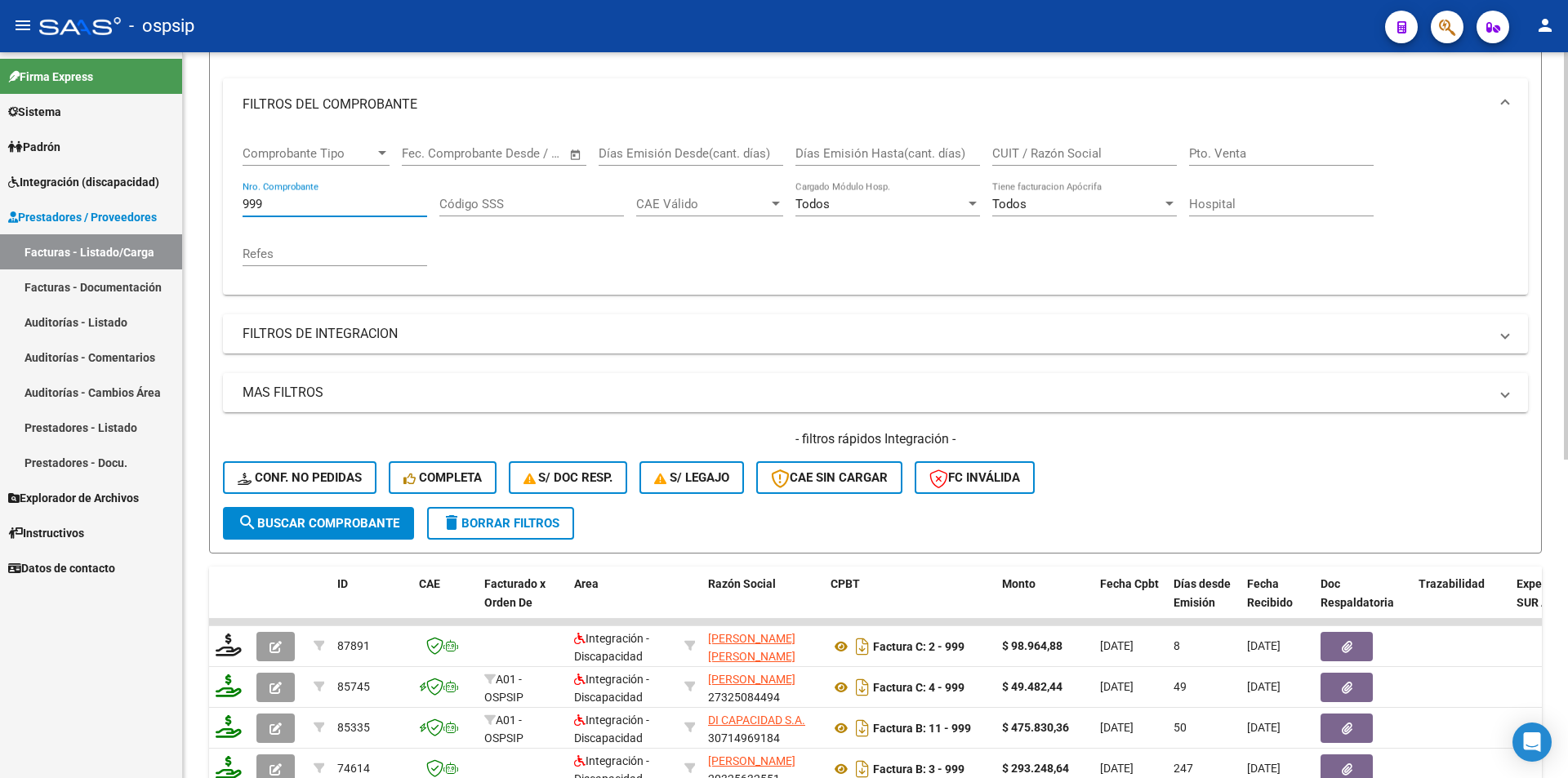
drag, startPoint x: 262, startPoint y: 203, endPoint x: 230, endPoint y: 204, distance: 32.0
click at [230, 204] on div "Comprobante Tipo Comprobante Tipo Start date – End date Fec. Comprobante Desde …" at bounding box center [875, 213] width 1304 height 164
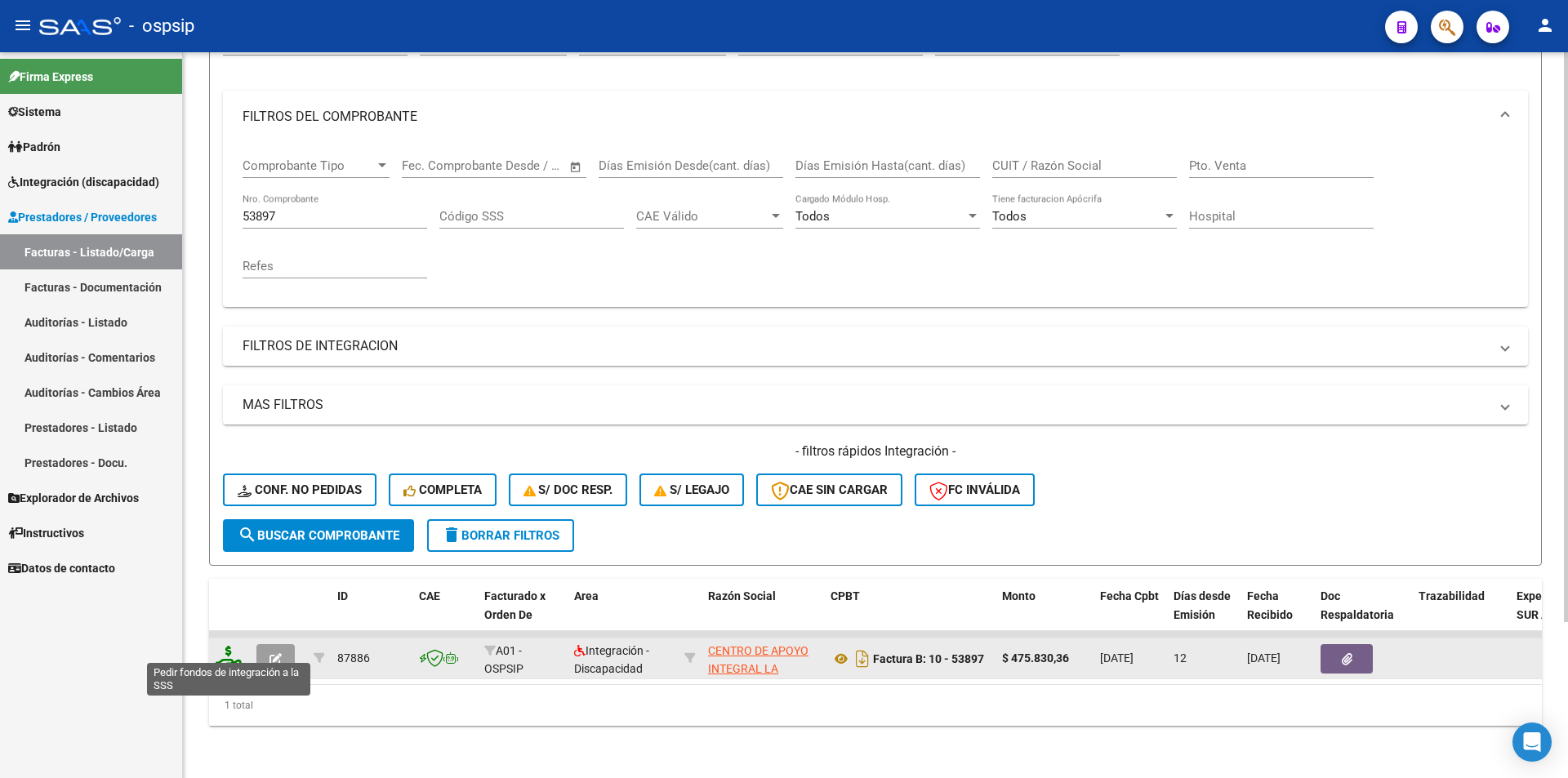
click at [231, 645] on icon at bounding box center [229, 657] width 27 height 23
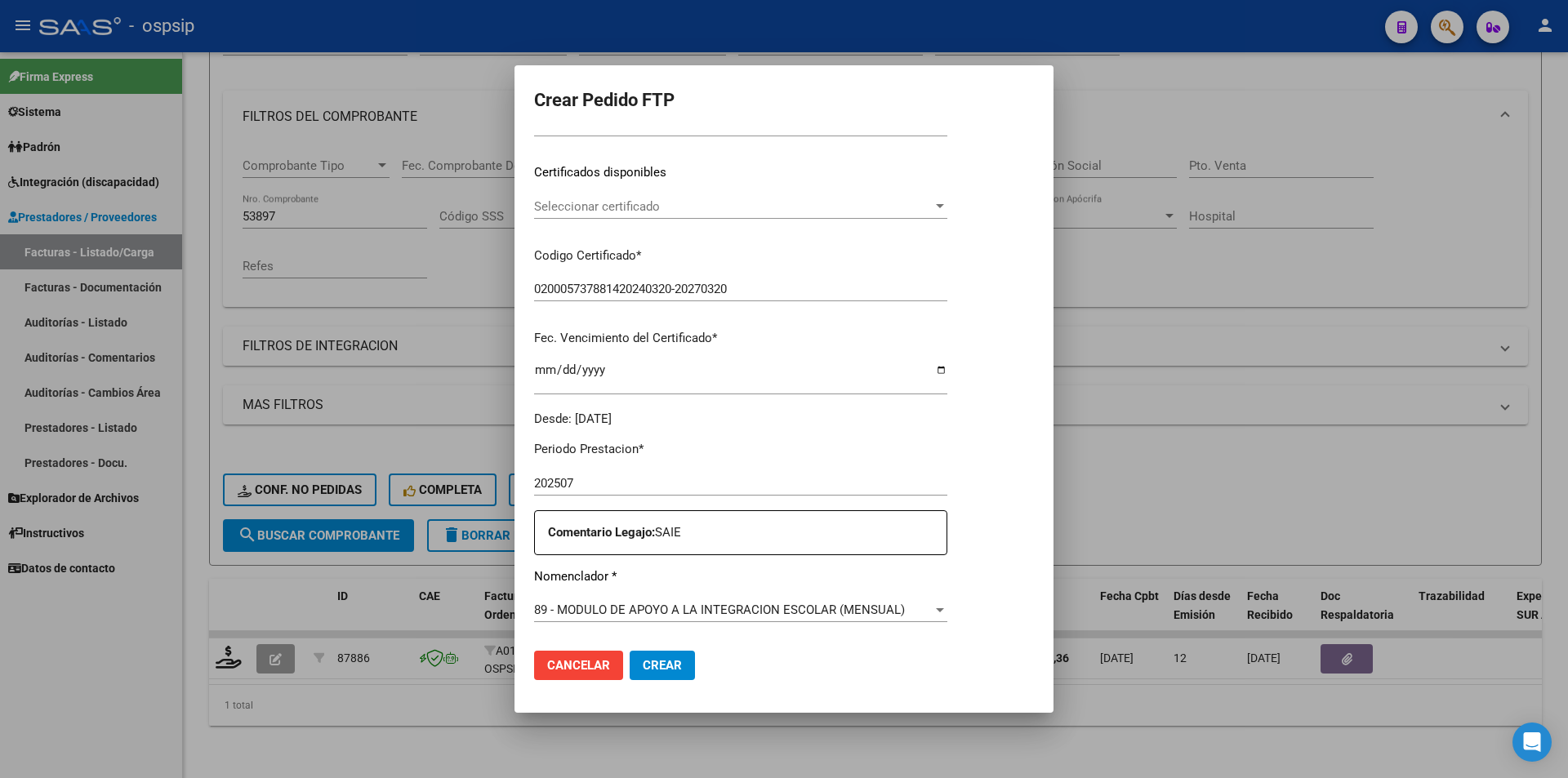
scroll to position [490, 0]
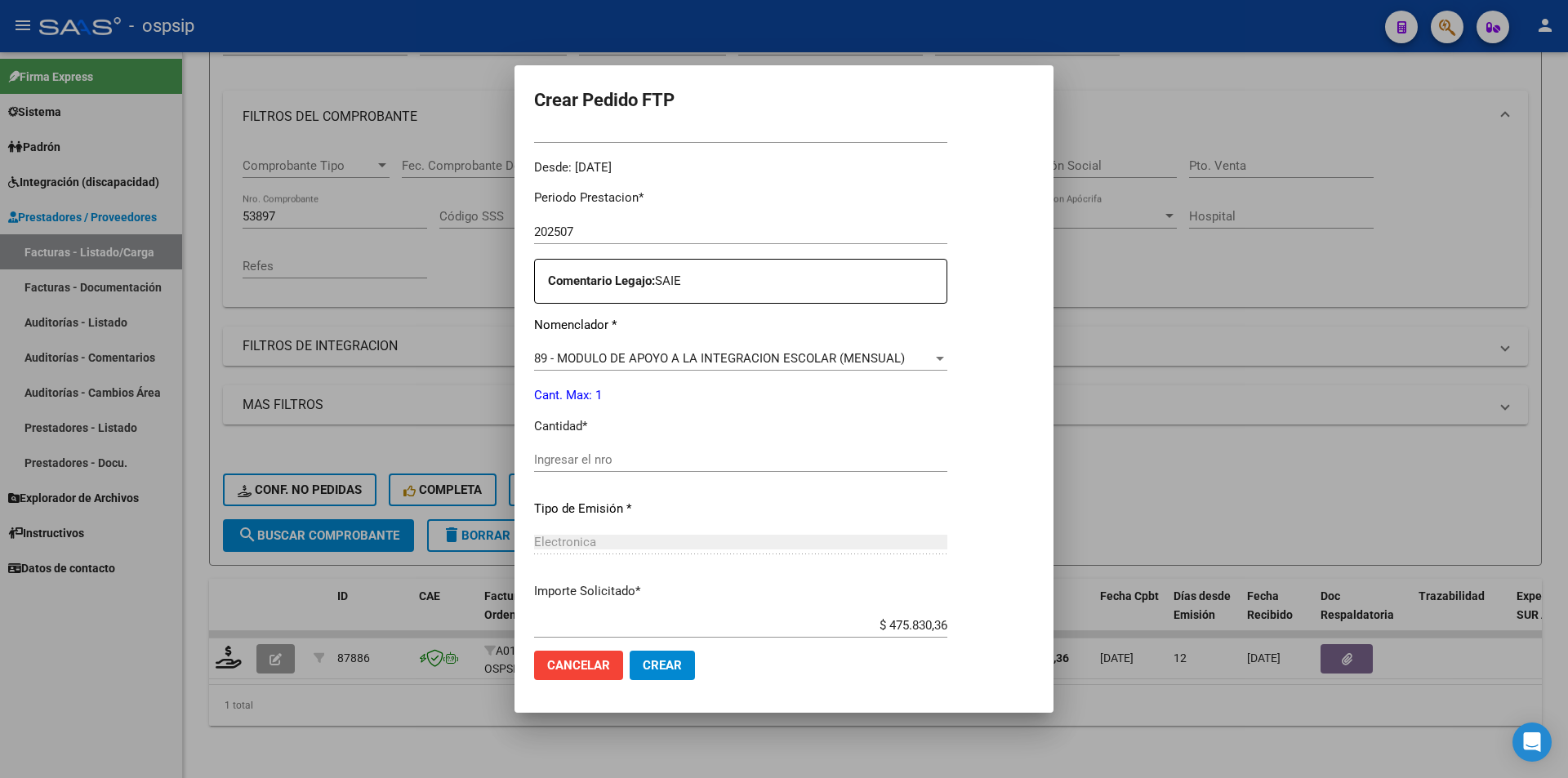
click at [645, 467] on input "Ingresar el nro" at bounding box center [740, 460] width 413 height 15
click at [645, 658] on span "Crear" at bounding box center [661, 665] width 39 height 15
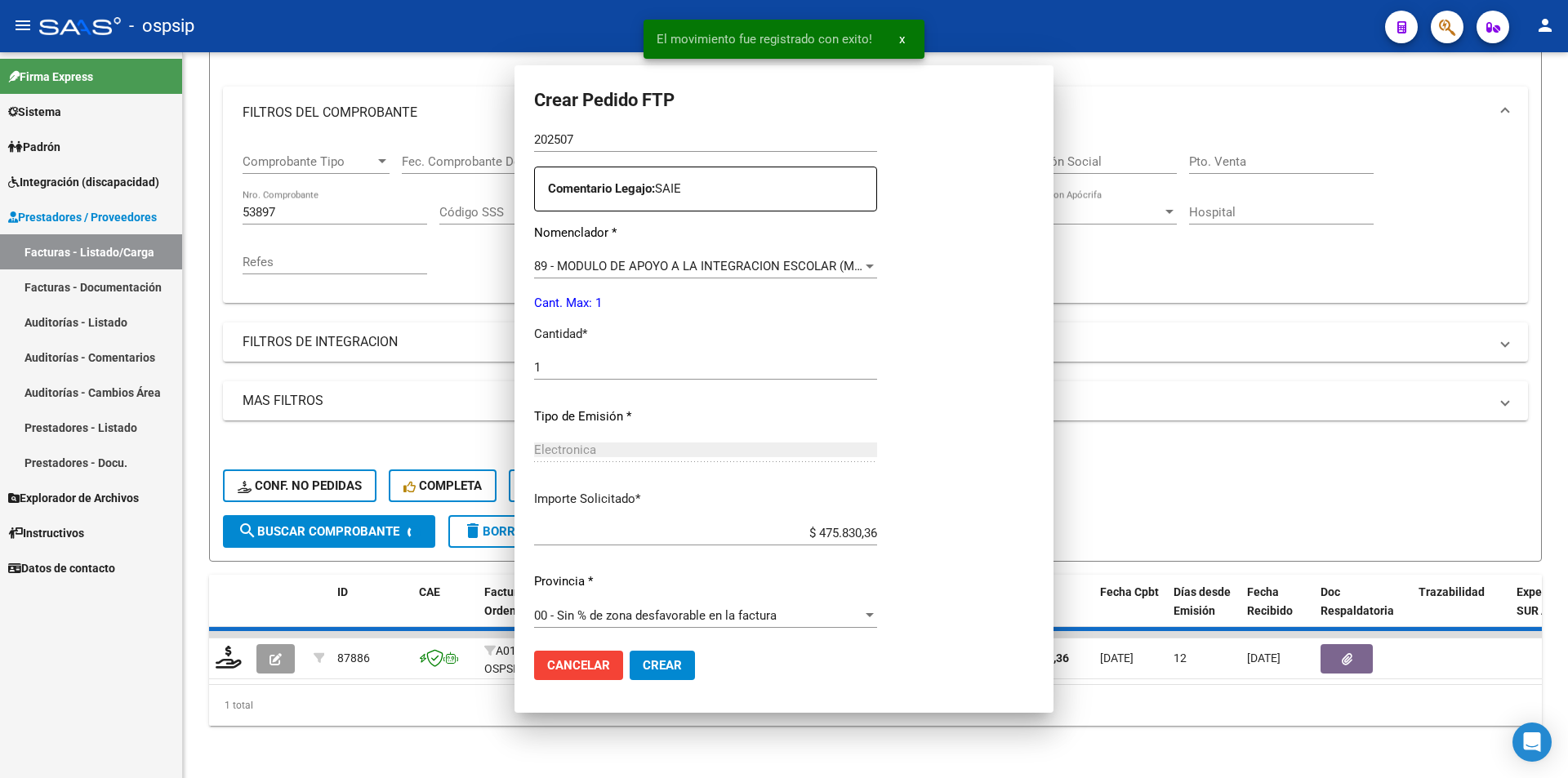
scroll to position [0, 0]
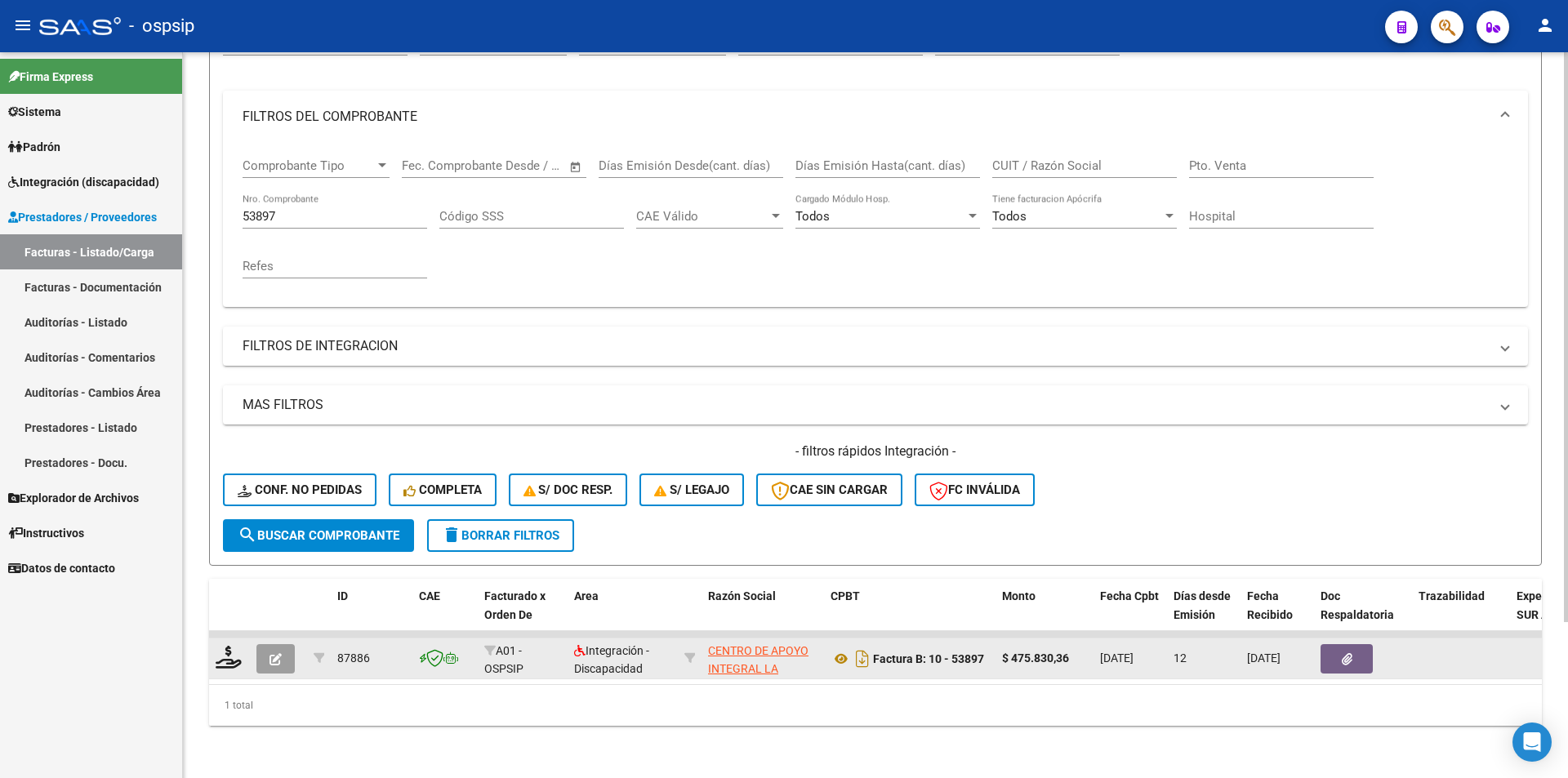
click at [269, 648] on button "button" at bounding box center [275, 658] width 38 height 29
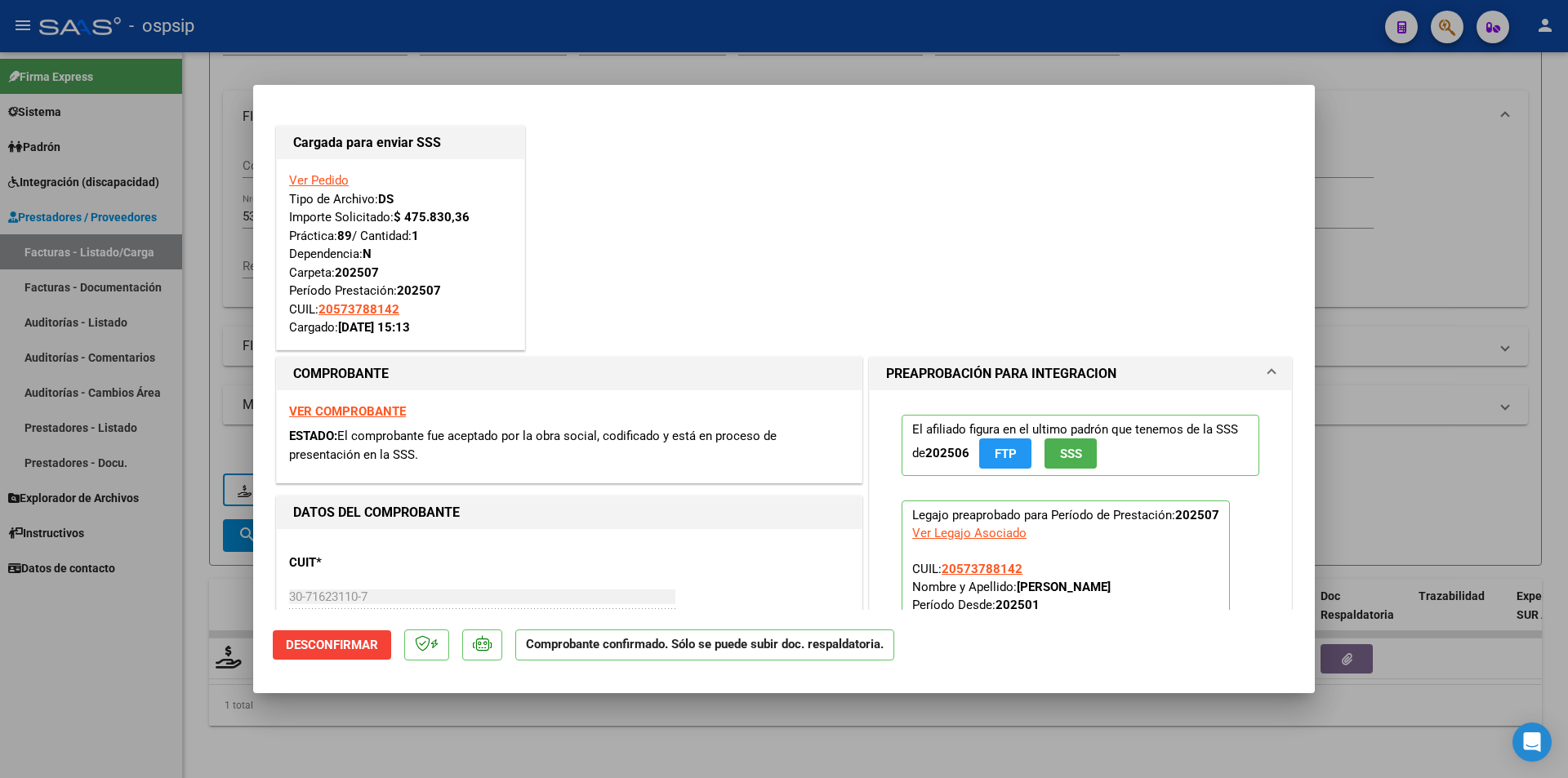
click at [197, 126] on div at bounding box center [784, 389] width 1568 height 778
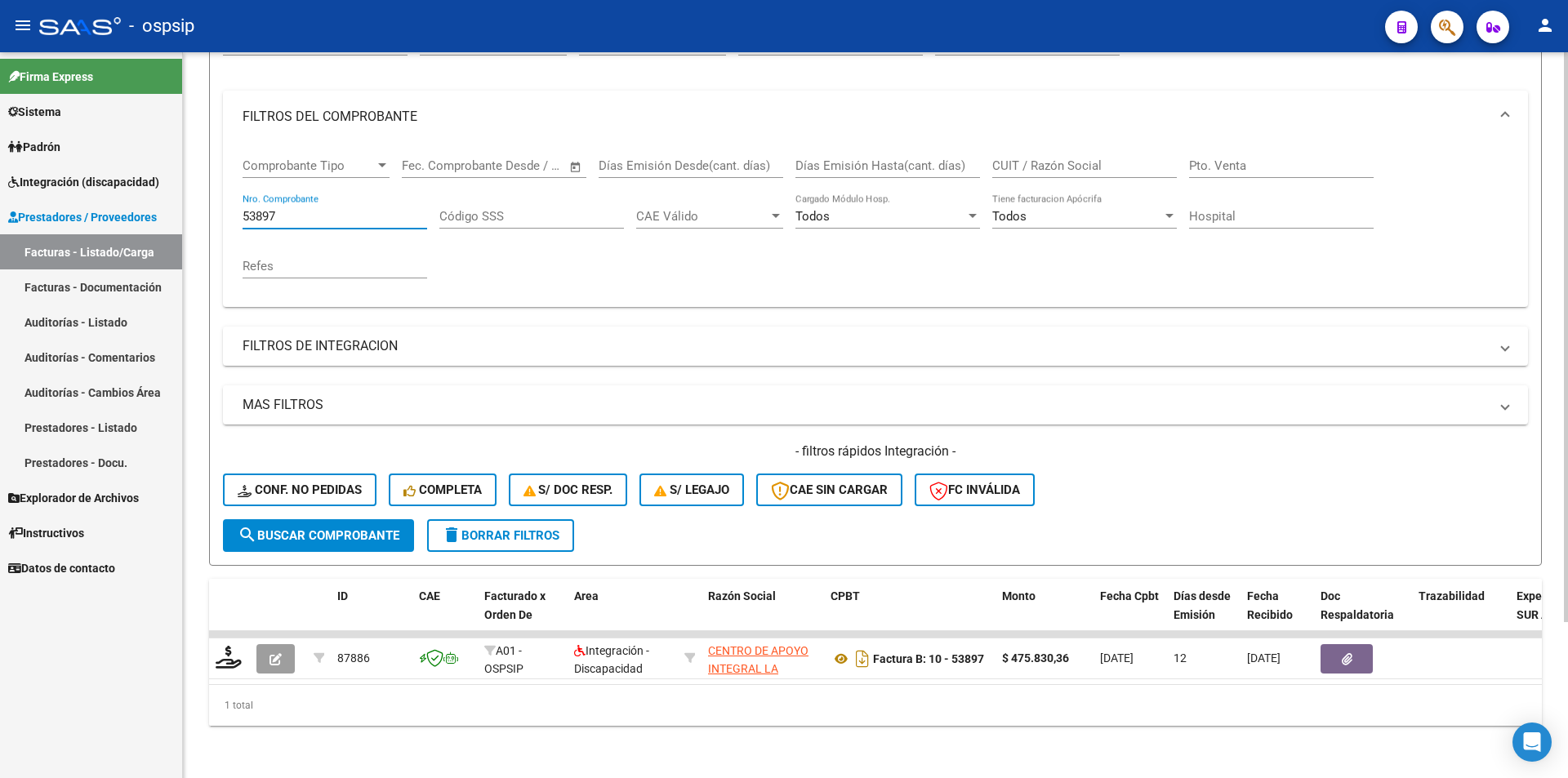
drag, startPoint x: 281, startPoint y: 205, endPoint x: 220, endPoint y: 206, distance: 61.0
click at [220, 206] on form "Filtros Id Area Area Seleccionar Gerenciador Seleccionar Gerenciador Todos Conf…" at bounding box center [875, 286] width 1333 height 559
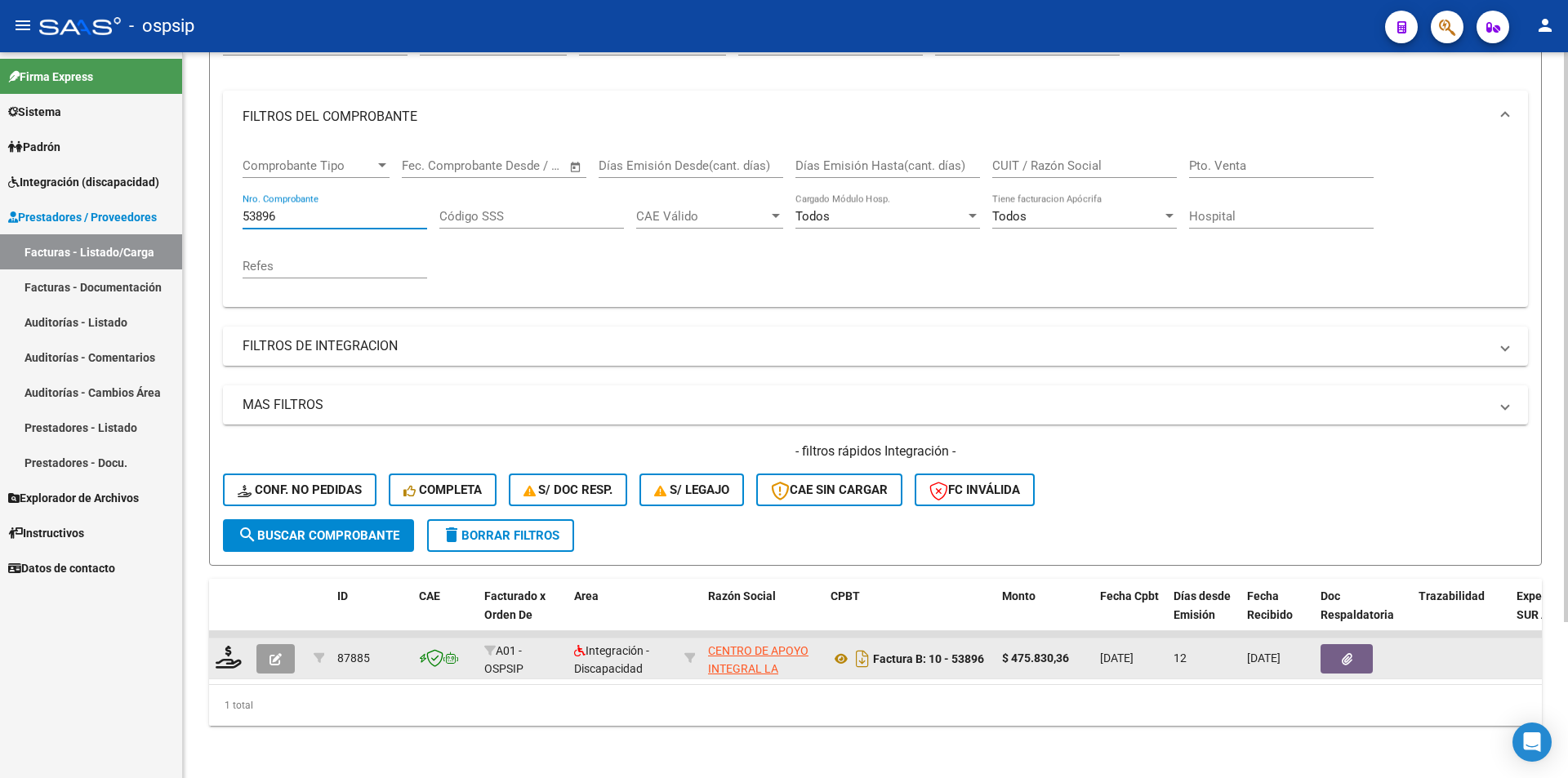
click at [273, 653] on icon "button" at bounding box center [275, 659] width 12 height 12
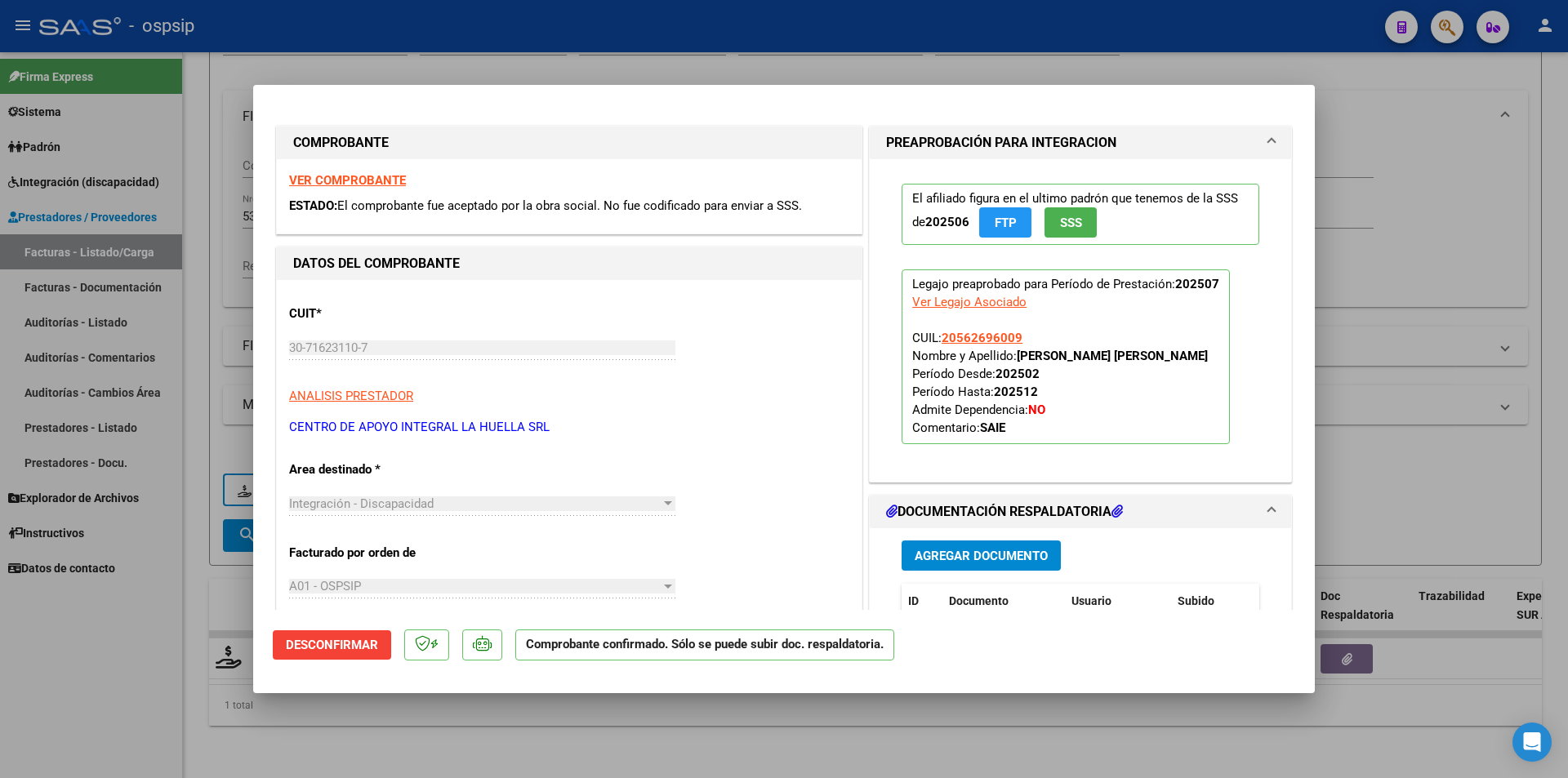
click at [148, 683] on div at bounding box center [784, 389] width 1568 height 778
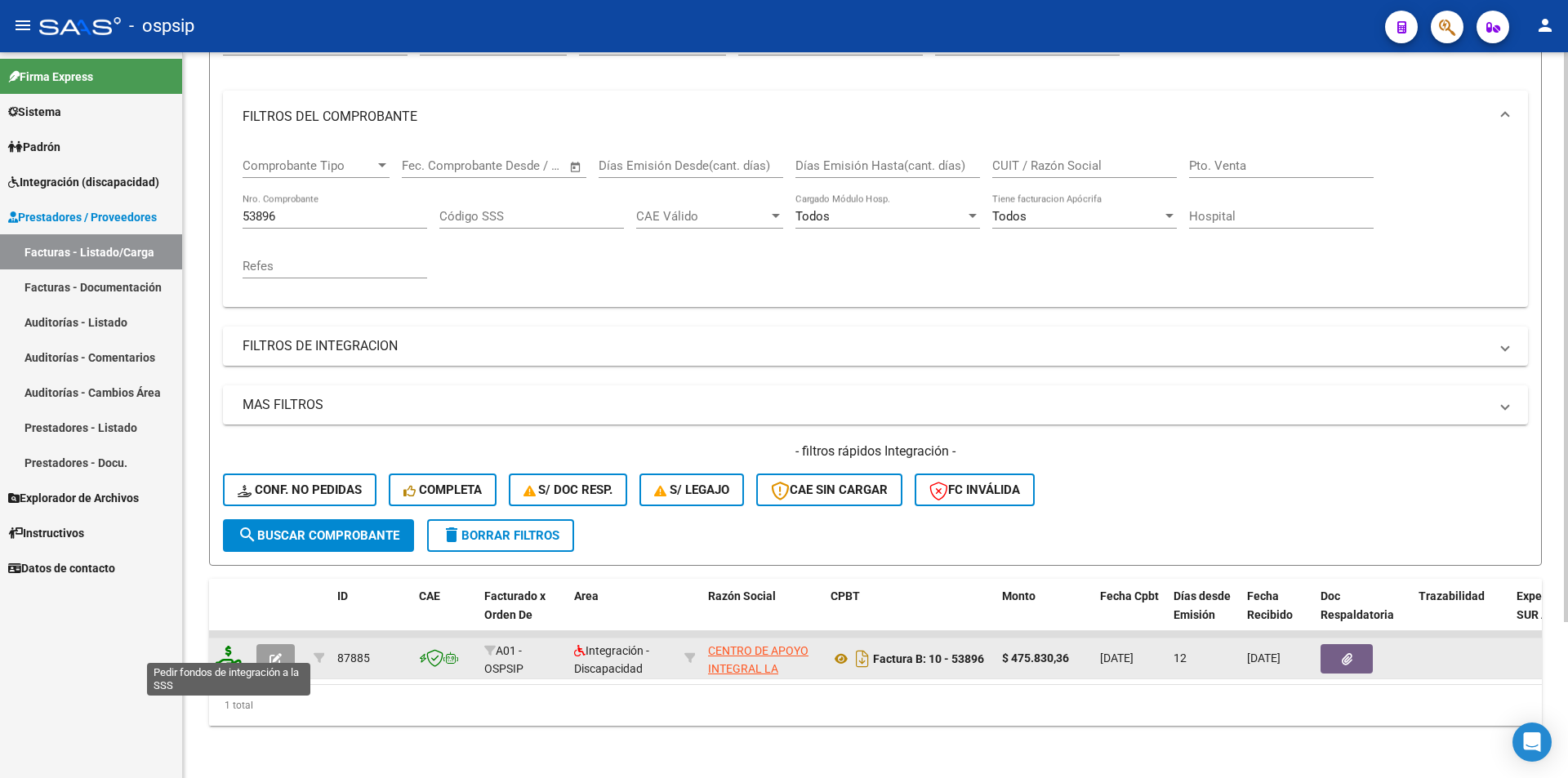
click at [224, 647] on icon at bounding box center [229, 657] width 27 height 23
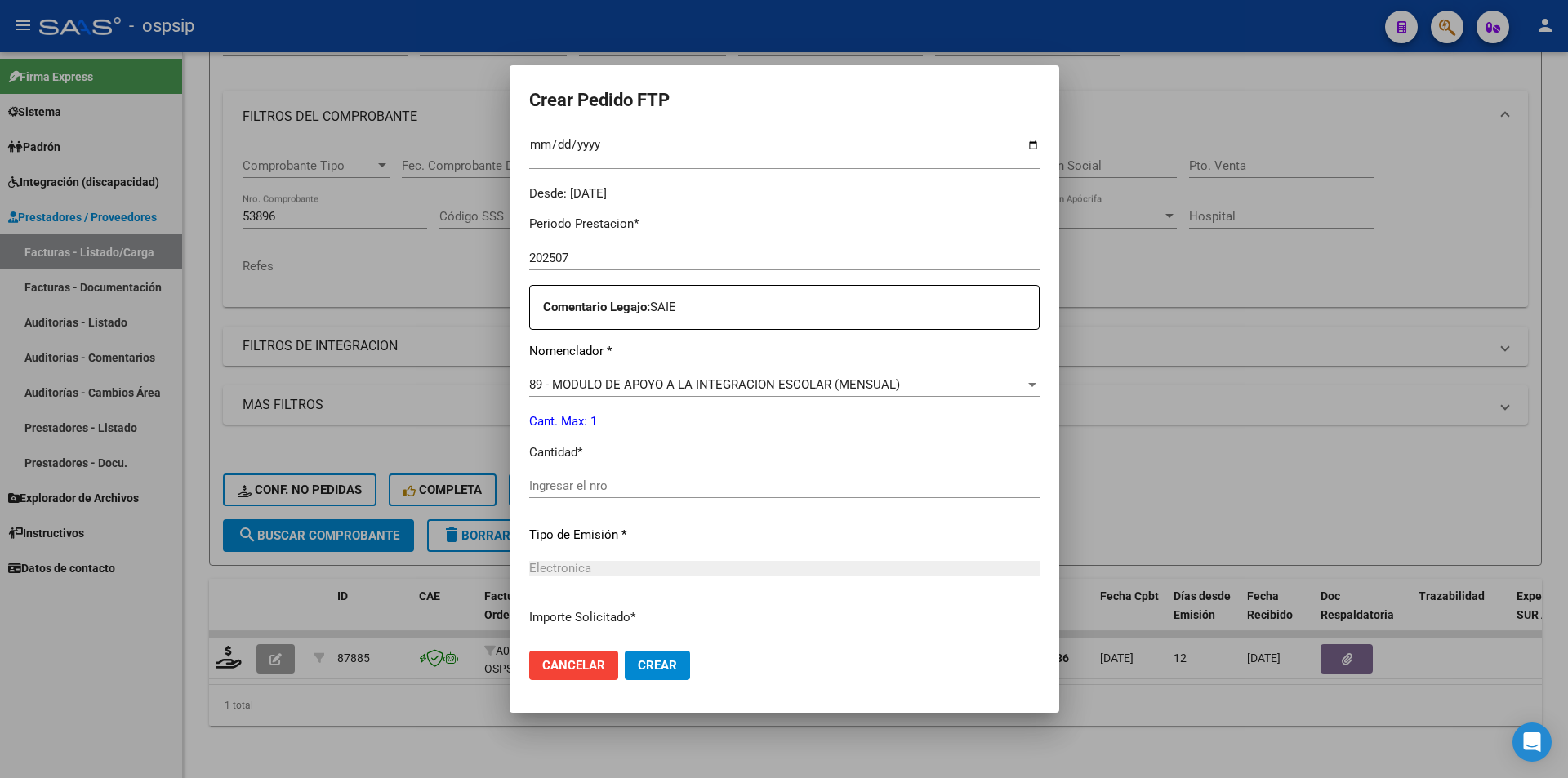
scroll to position [500, 0]
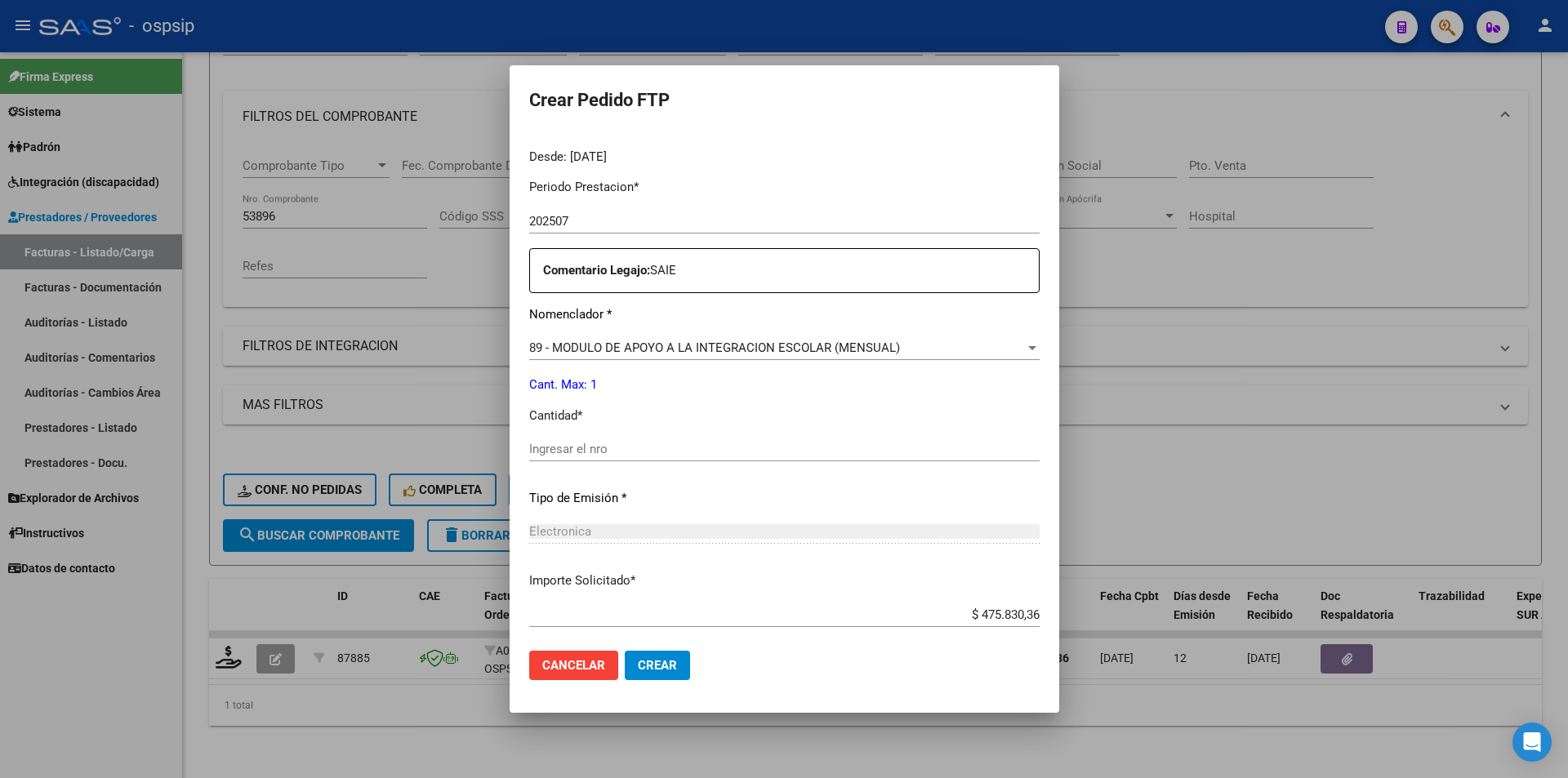
click at [611, 454] on input "Ingresar el nro" at bounding box center [784, 449] width 511 height 15
click at [657, 663] on span "Crear" at bounding box center [656, 665] width 39 height 15
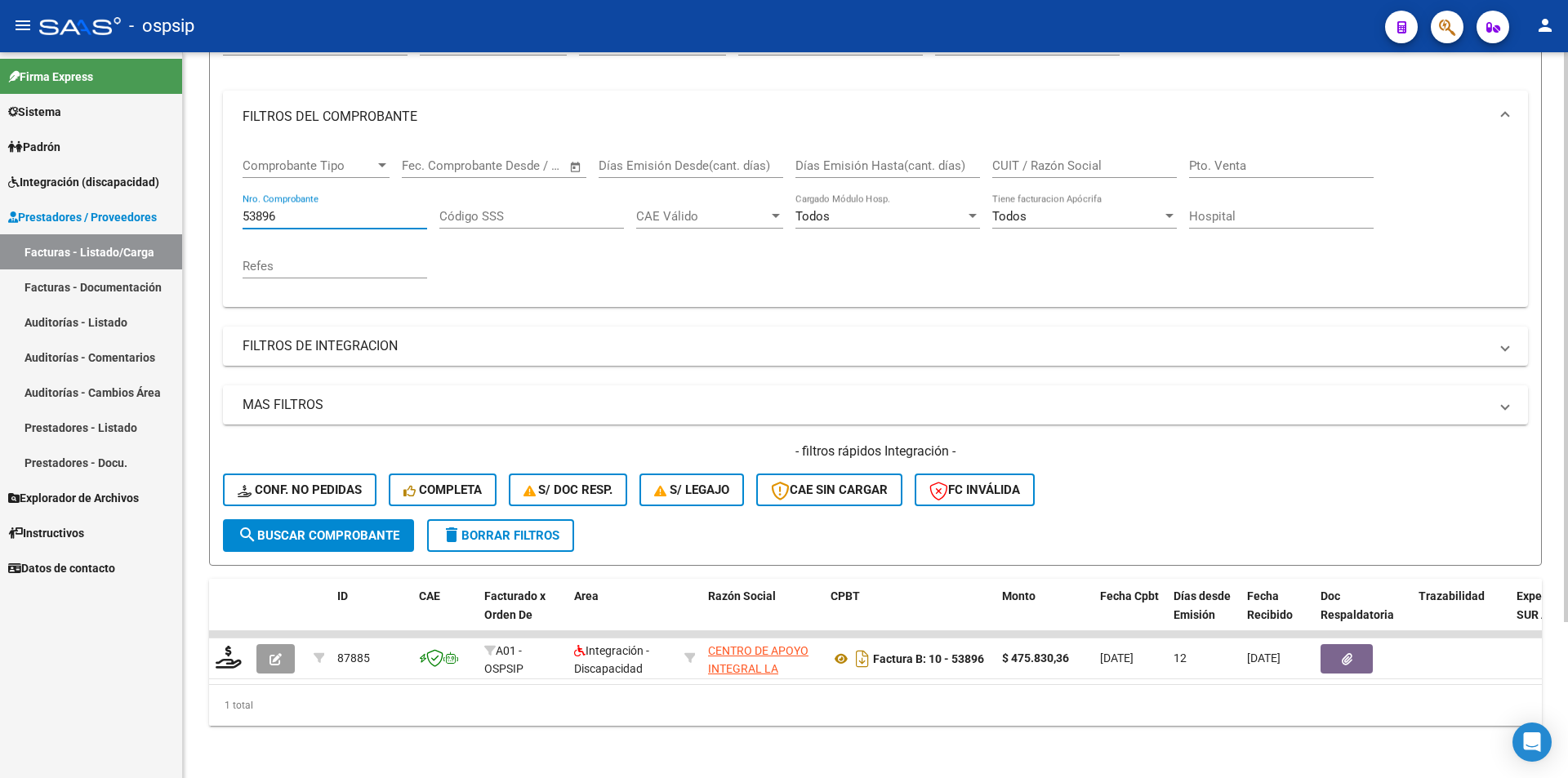
drag, startPoint x: 284, startPoint y: 205, endPoint x: 265, endPoint y: 205, distance: 19.0
click at [265, 209] on input "53896" at bounding box center [335, 216] width 185 height 15
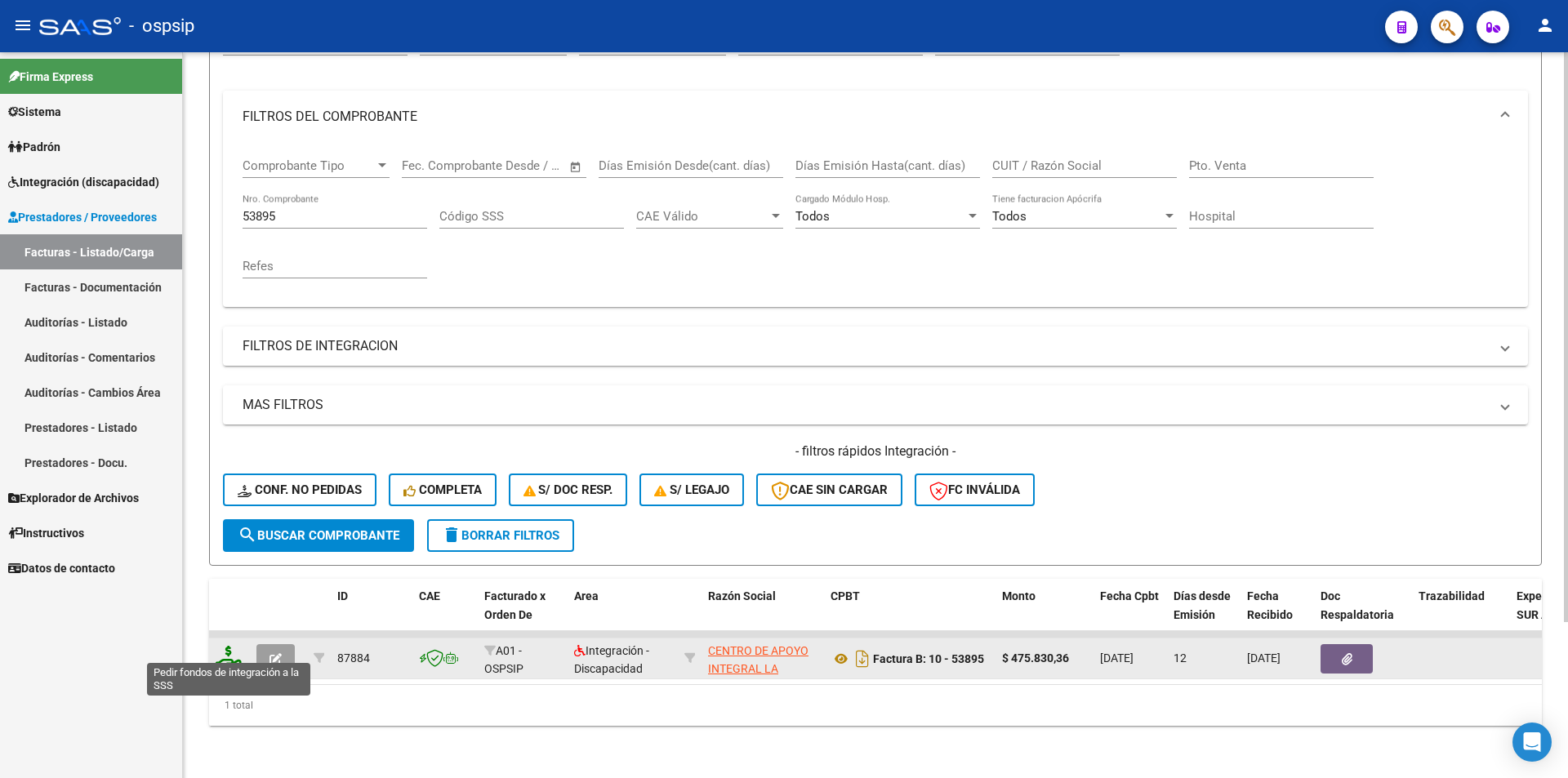
click at [226, 647] on icon at bounding box center [229, 657] width 27 height 23
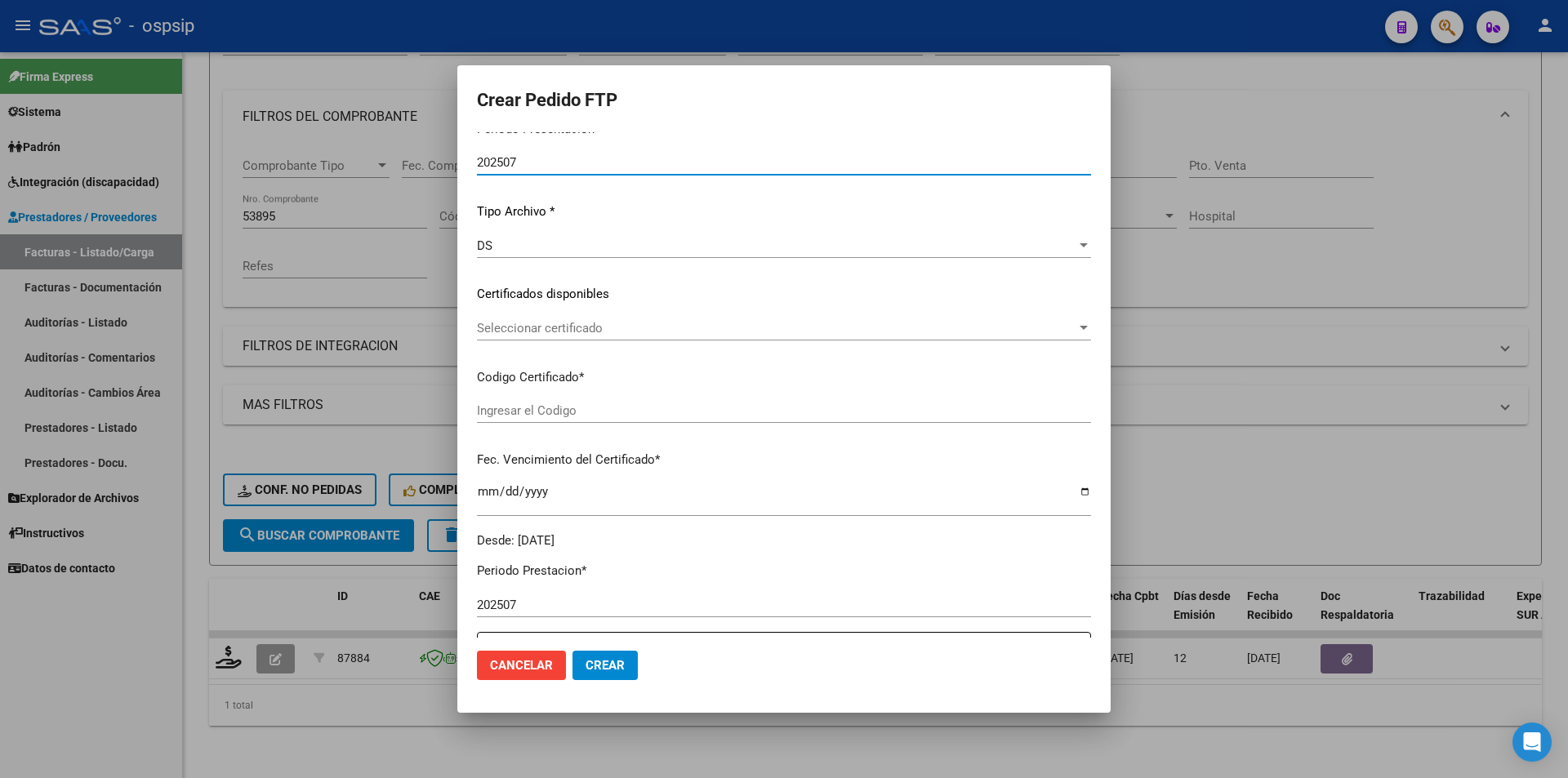
scroll to position [490, 0]
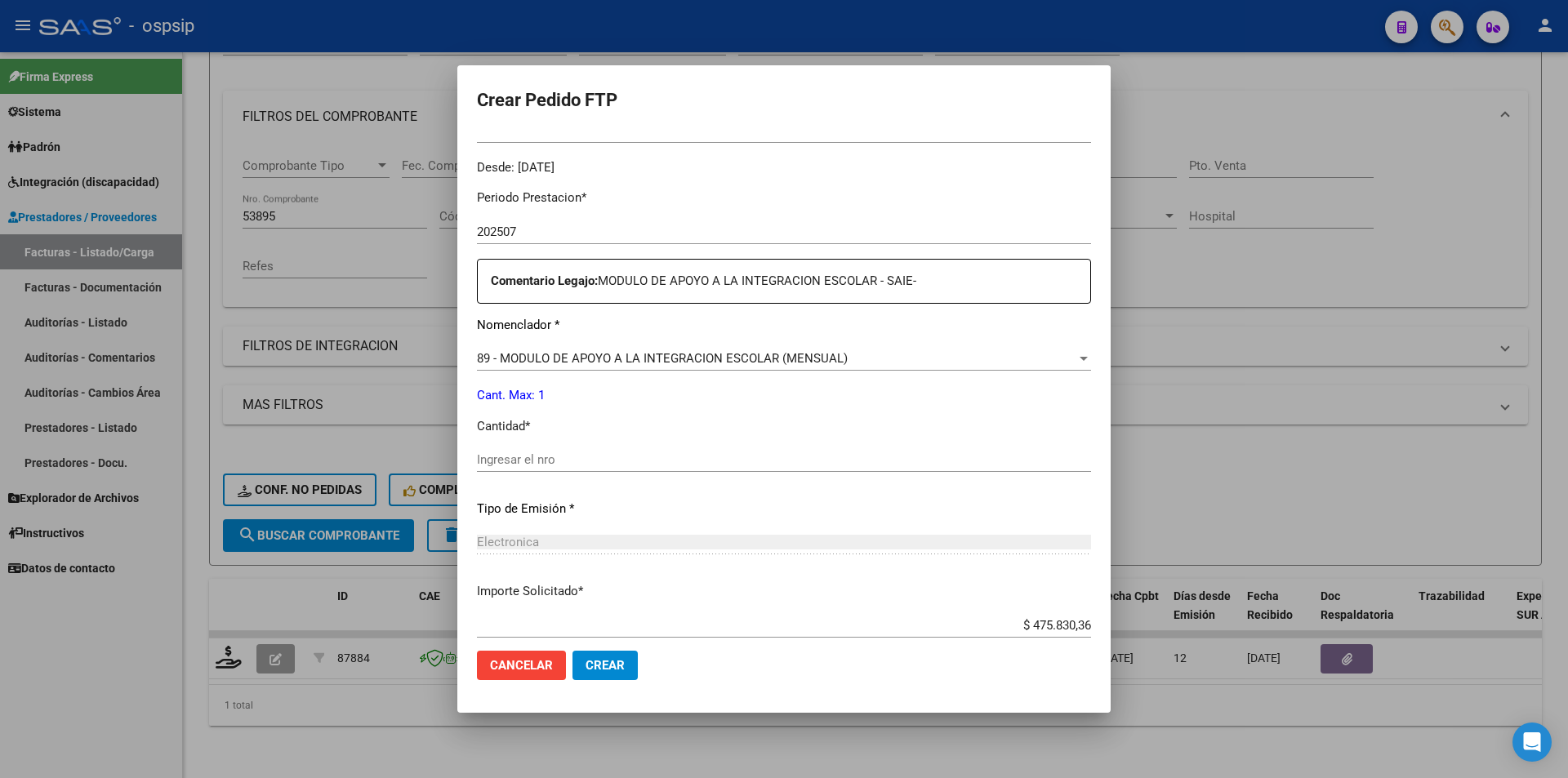
click at [569, 457] on input "Ingresar el nro" at bounding box center [783, 460] width 614 height 15
click at [621, 682] on mat-dialog-actions "Cancelar Crear" at bounding box center [783, 664] width 614 height 56
click at [621, 670] on span "Crear" at bounding box center [604, 665] width 39 height 15
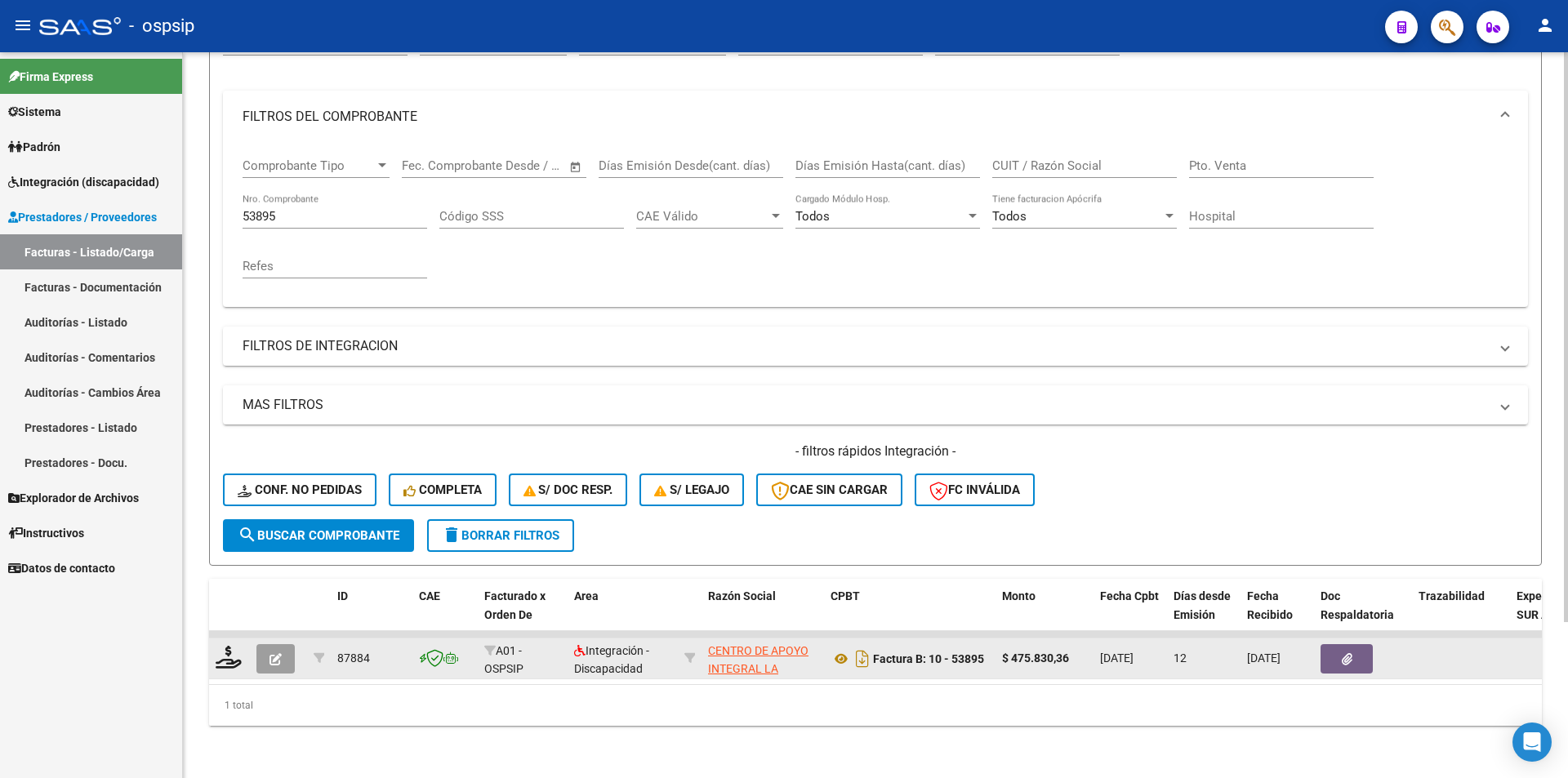
click at [269, 653] on icon "button" at bounding box center [275, 659] width 12 height 12
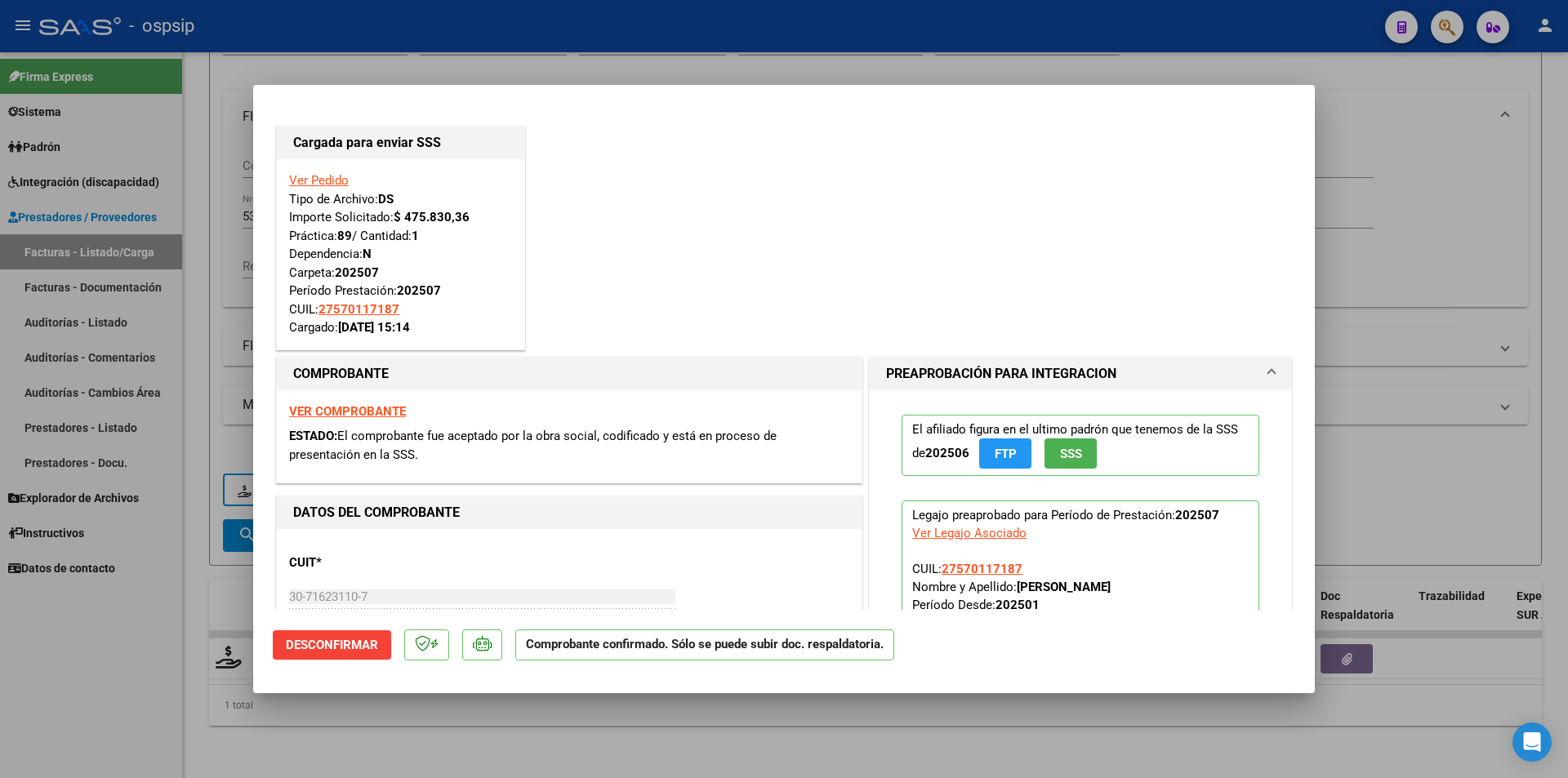
click at [141, 681] on div at bounding box center [784, 389] width 1568 height 778
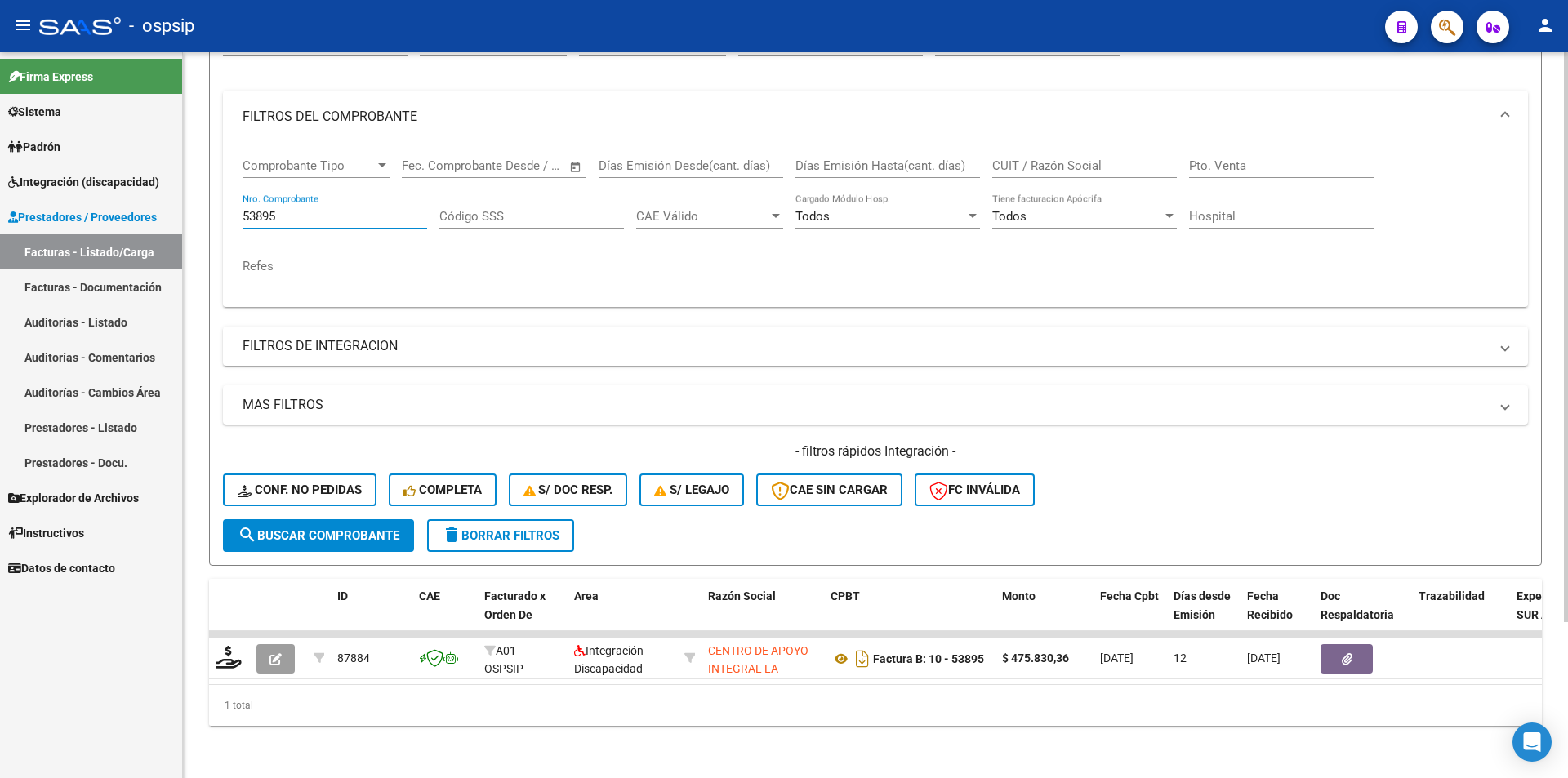
drag, startPoint x: 288, startPoint y: 208, endPoint x: 206, endPoint y: 201, distance: 82.3
click at [206, 201] on div "Video tutorial PRESTADORES -> Listado de CPBTs Emitidos por Prestadores / Prove…" at bounding box center [875, 321] width 1385 height 912
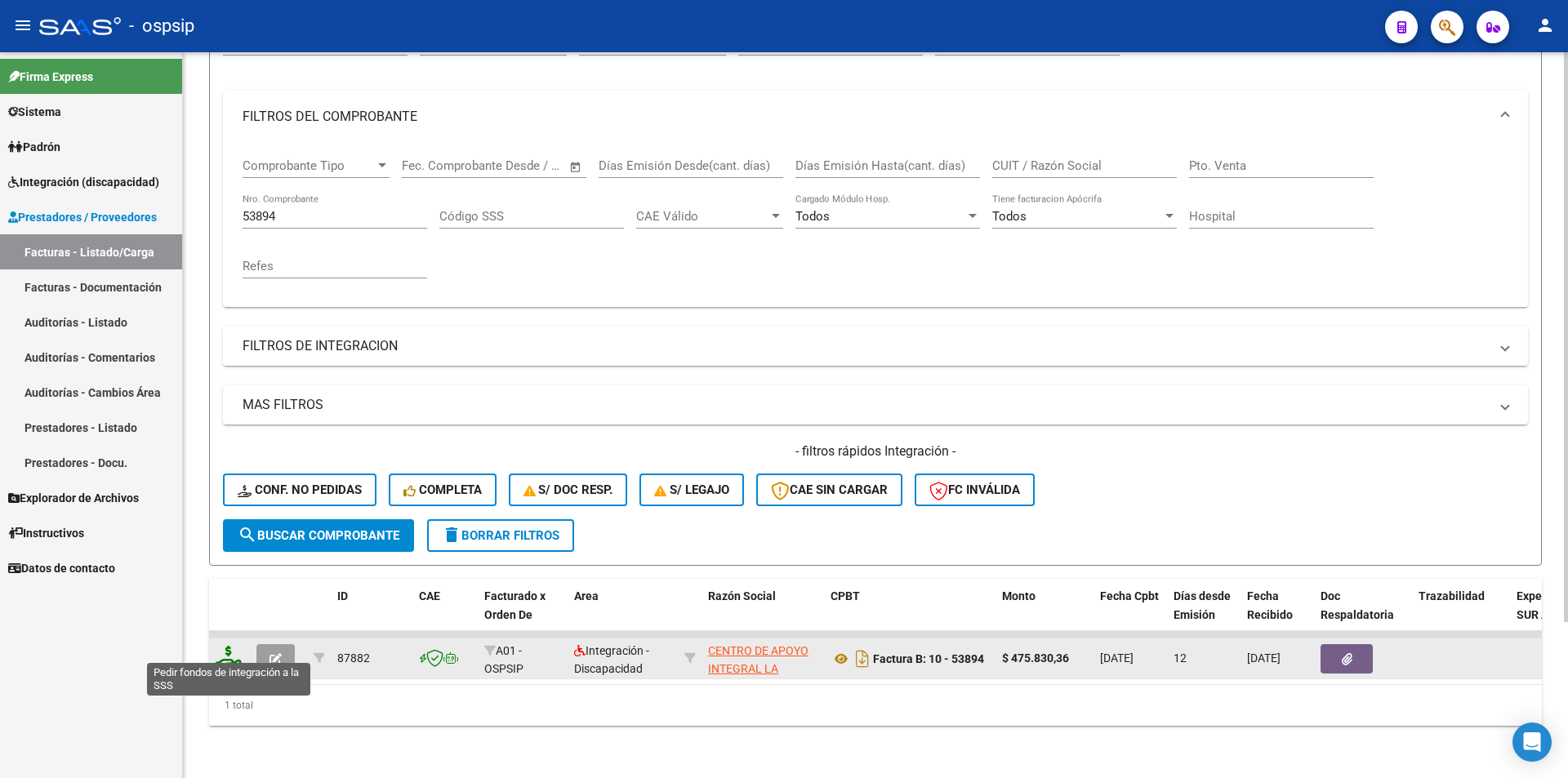
click at [230, 655] on icon at bounding box center [229, 657] width 27 height 23
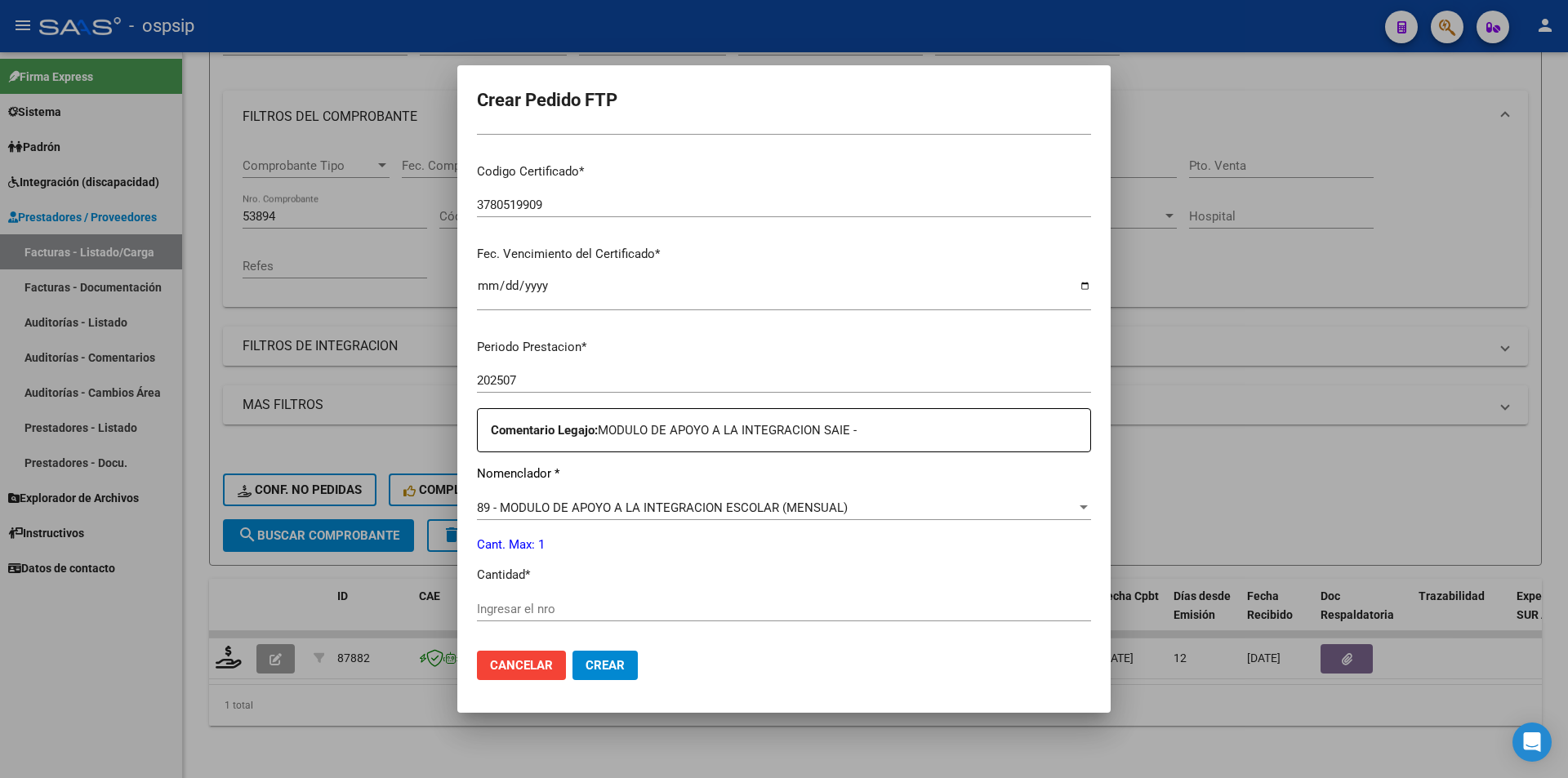
scroll to position [569, 0]
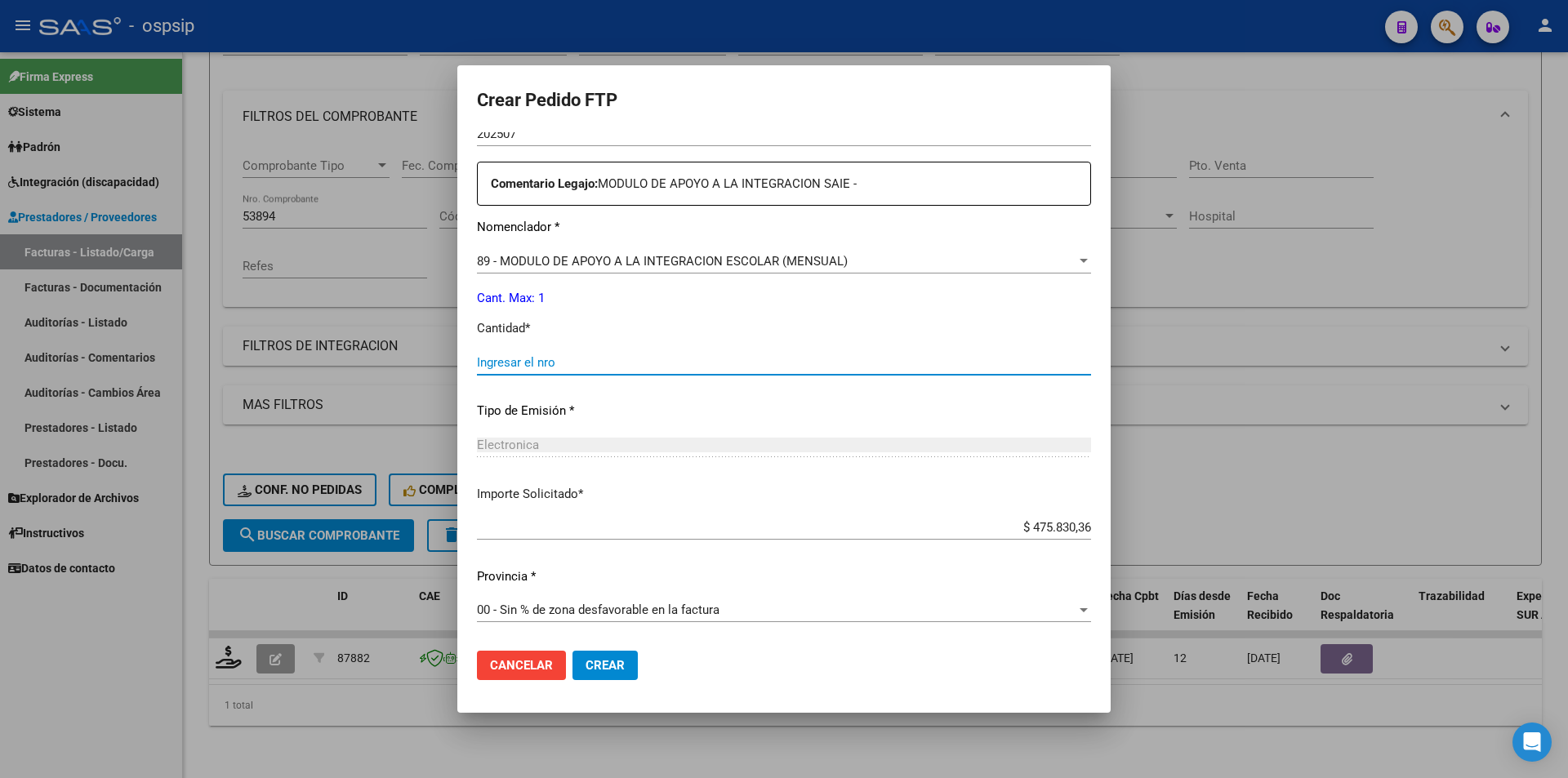
click at [530, 365] on input "Ingresar el nro" at bounding box center [783, 363] width 614 height 15
click at [607, 667] on span "Crear" at bounding box center [604, 665] width 39 height 15
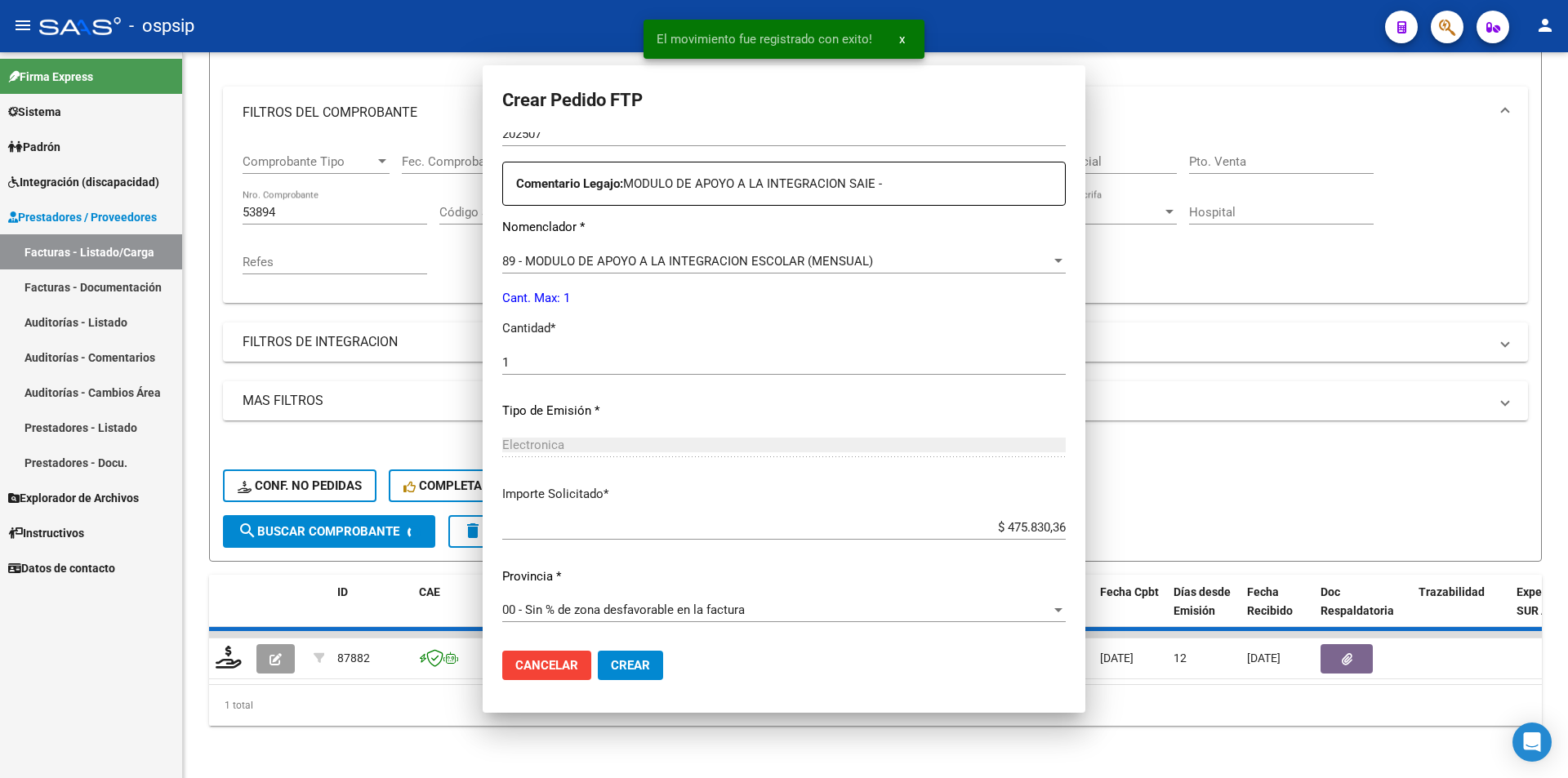
scroll to position [0, 0]
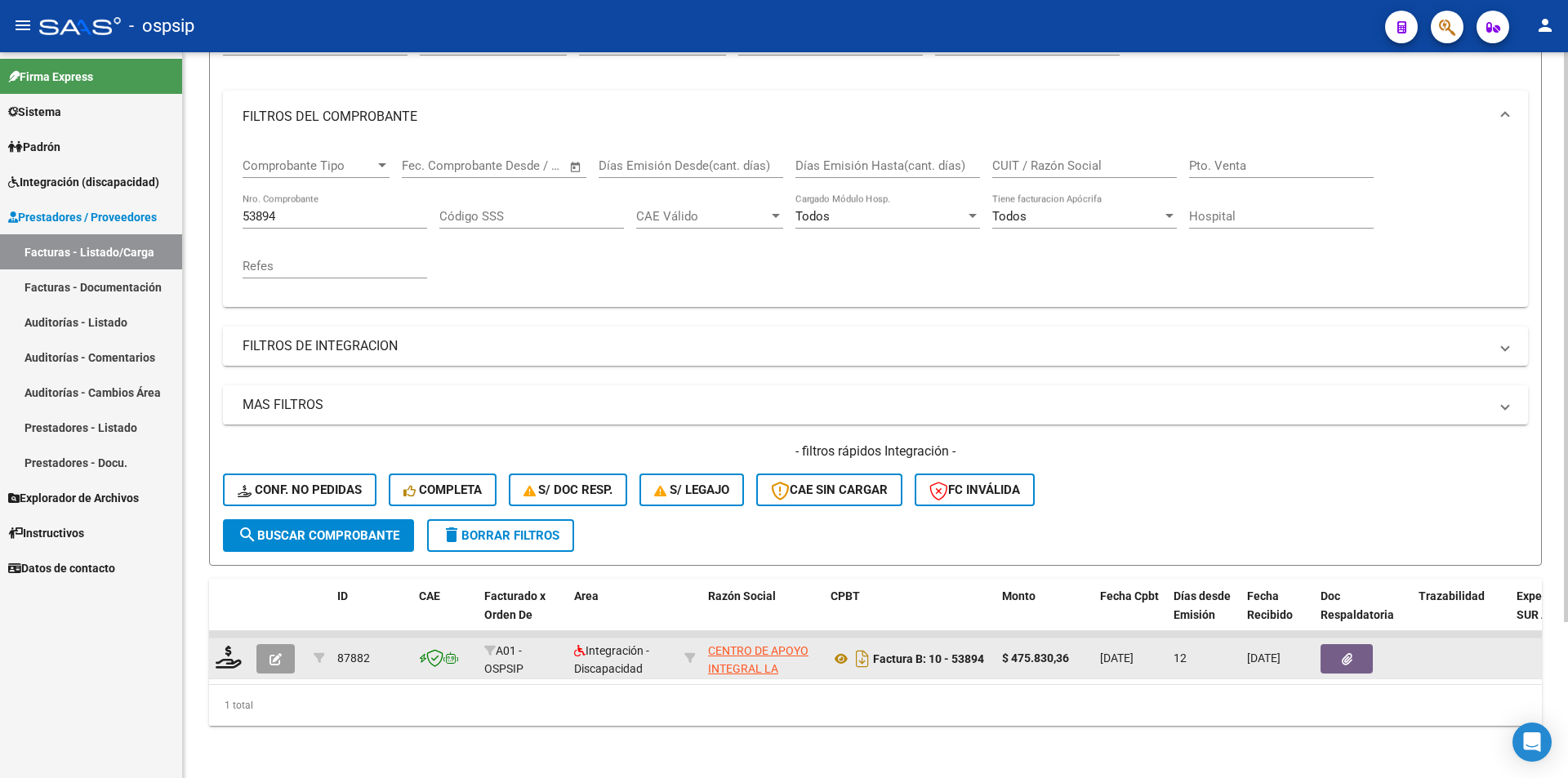
click at [277, 653] on icon "button" at bounding box center [275, 659] width 12 height 12
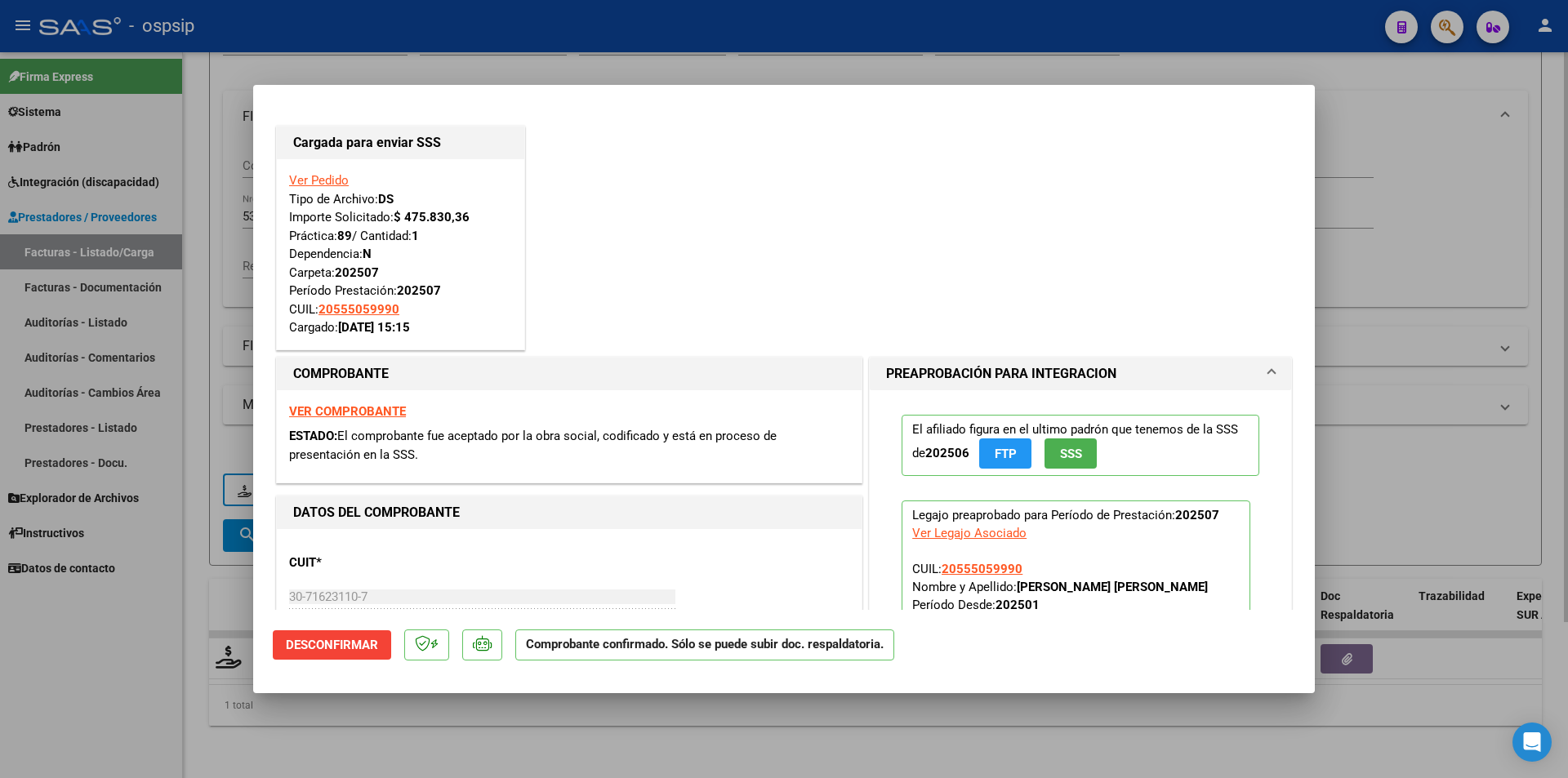
click at [177, 300] on div at bounding box center [784, 389] width 1568 height 778
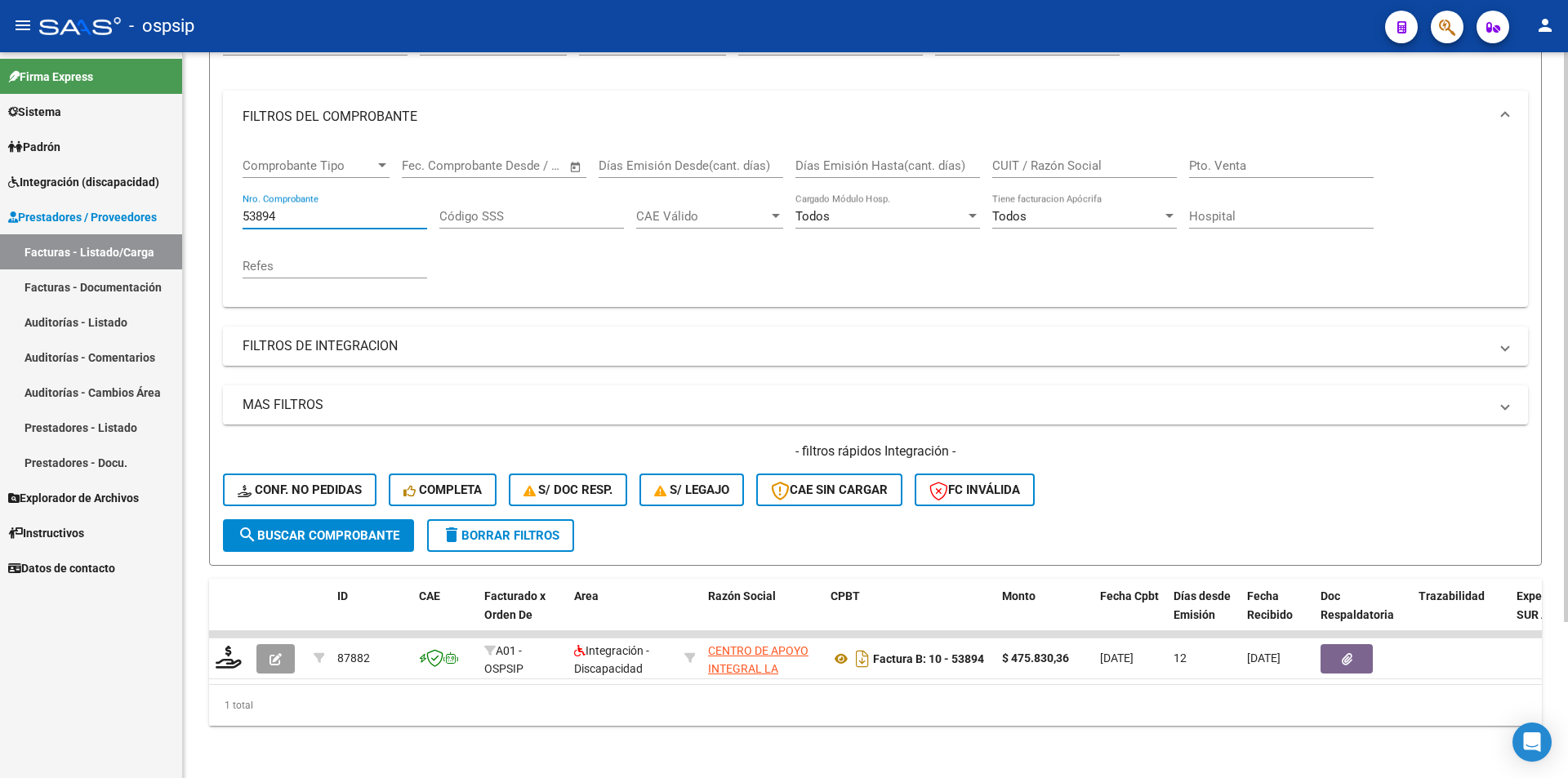
drag, startPoint x: 286, startPoint y: 204, endPoint x: 203, endPoint y: 185, distance: 85.1
click at [203, 185] on div "Video tutorial PRESTADORES -> Listado de CPBTs Emitidos por Prestadores / Prove…" at bounding box center [875, 321] width 1385 height 912
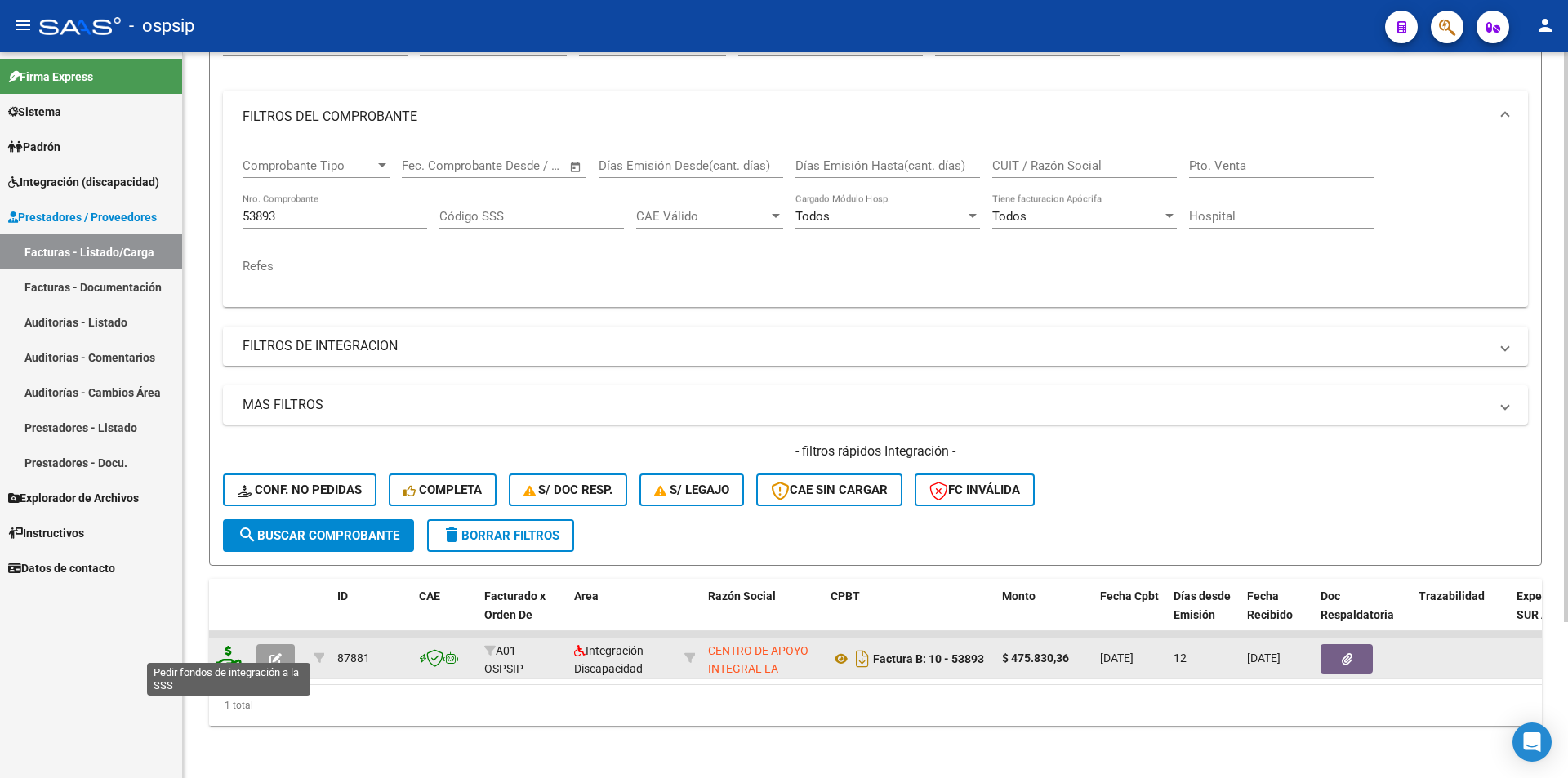
click at [233, 645] on icon at bounding box center [229, 657] width 27 height 23
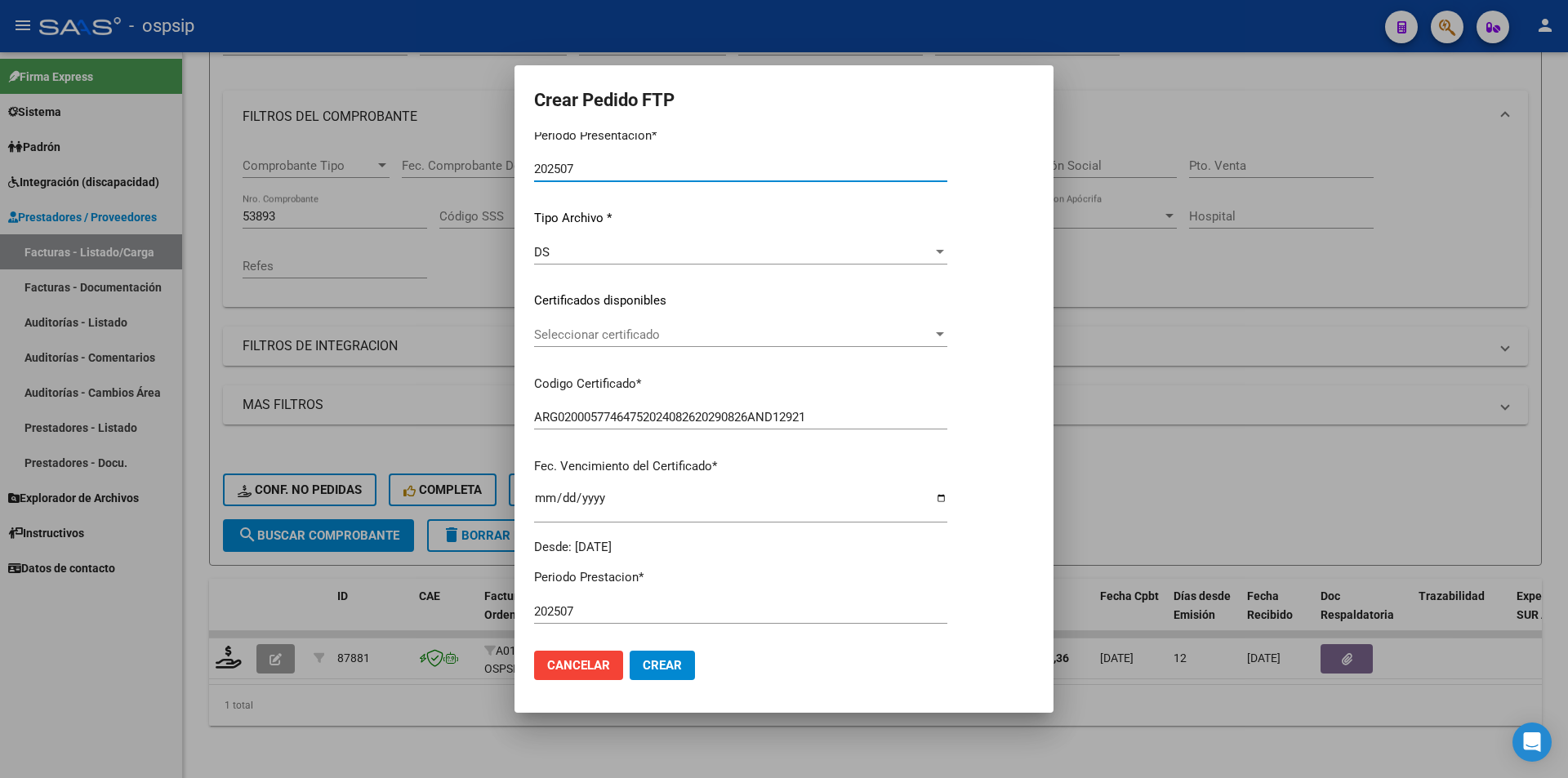
scroll to position [408, 0]
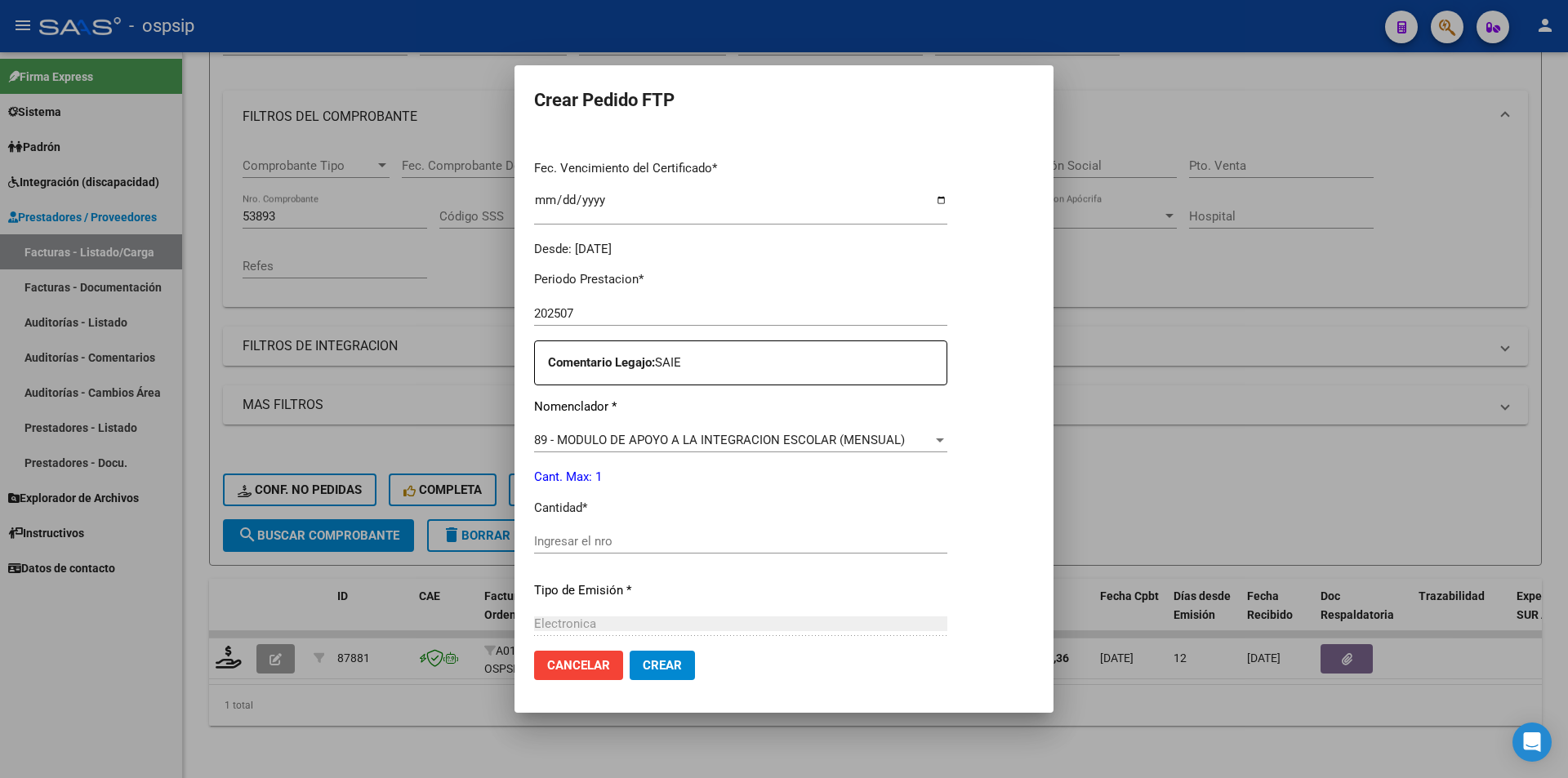
click at [617, 547] on input "Ingresar el nro" at bounding box center [740, 541] width 413 height 15
click at [676, 660] on span "Crear" at bounding box center [661, 665] width 39 height 15
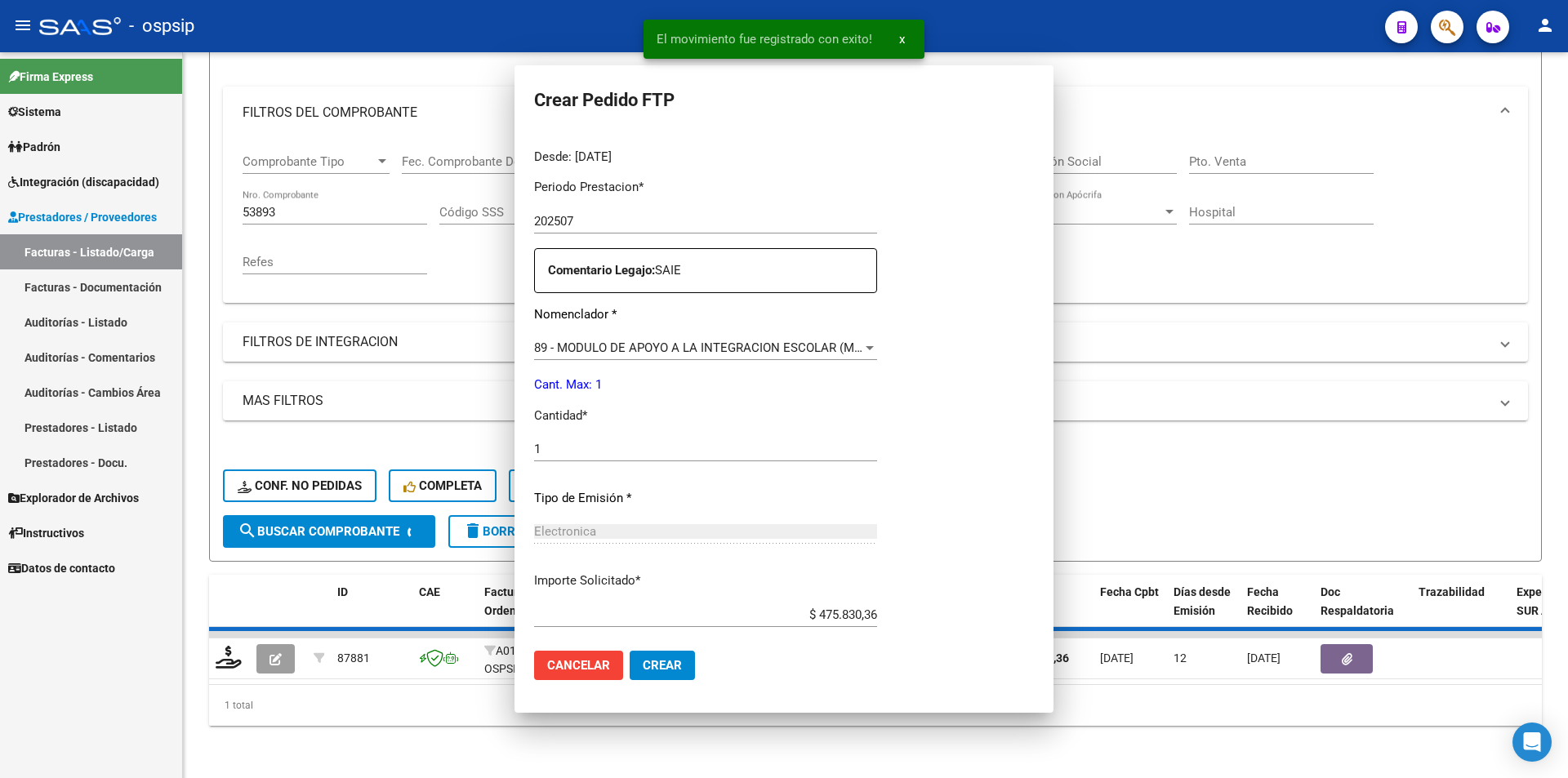
scroll to position [0, 0]
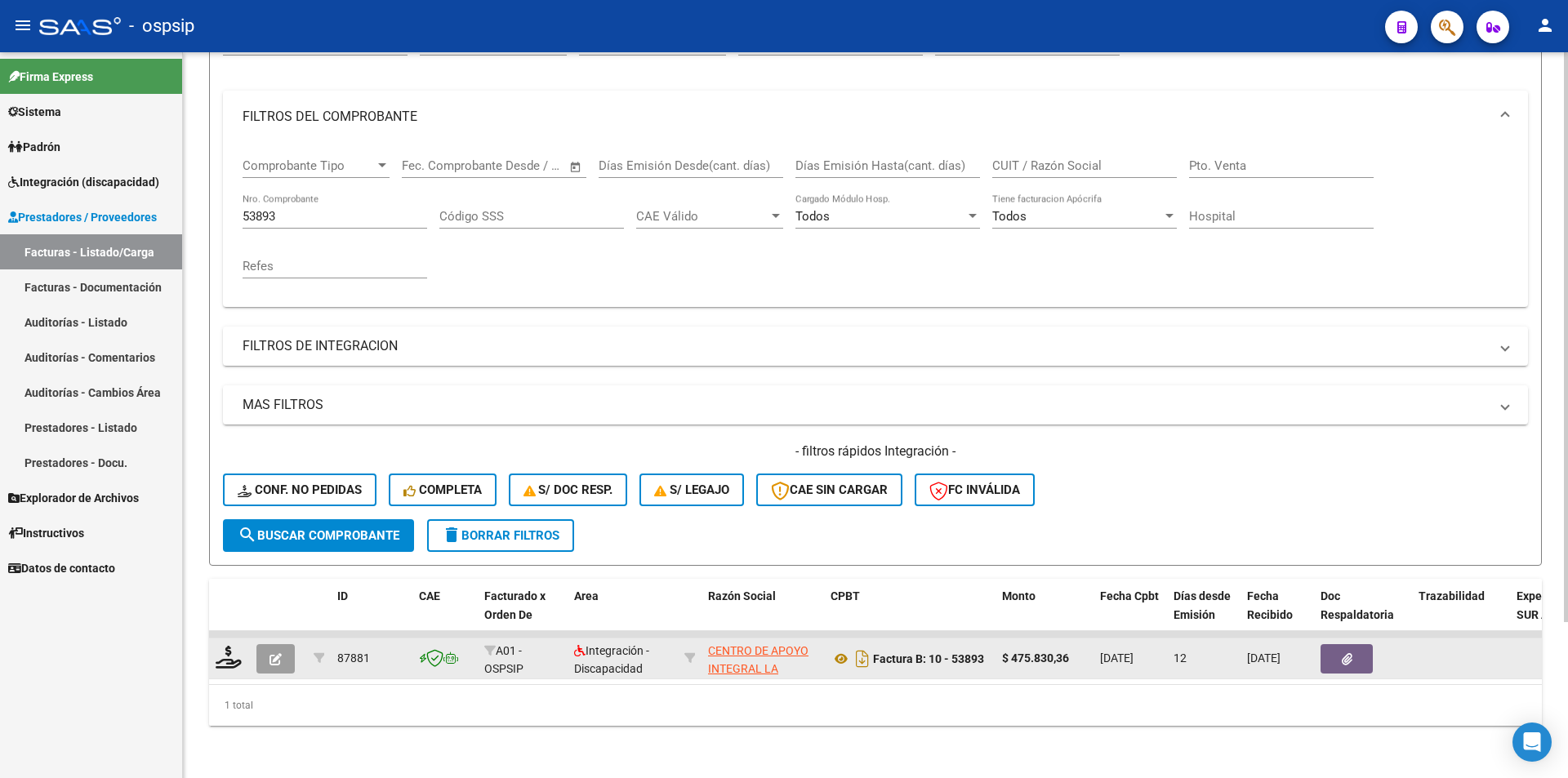
click at [269, 644] on button "button" at bounding box center [275, 658] width 38 height 29
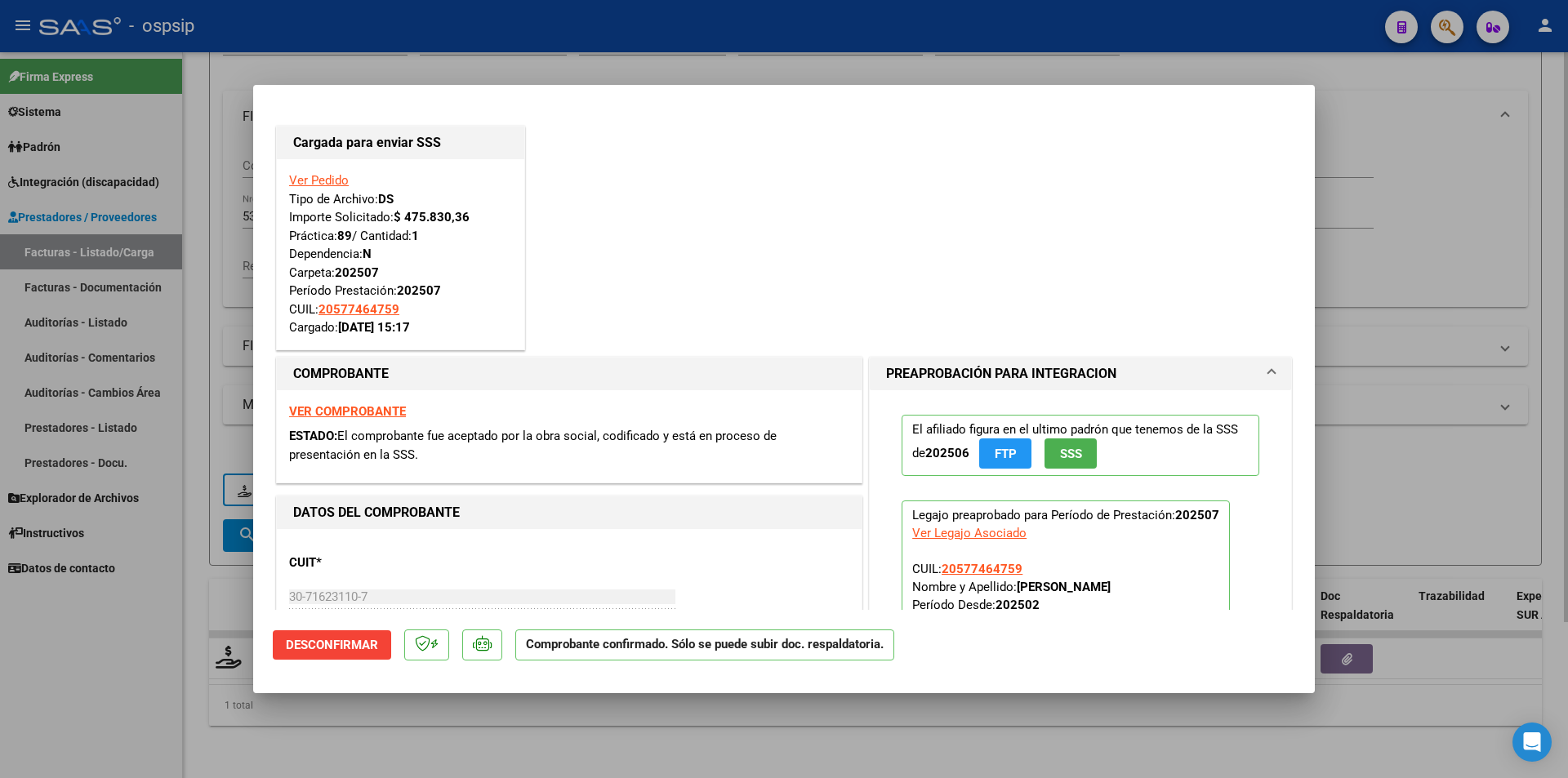
click at [234, 124] on div at bounding box center [784, 389] width 1568 height 778
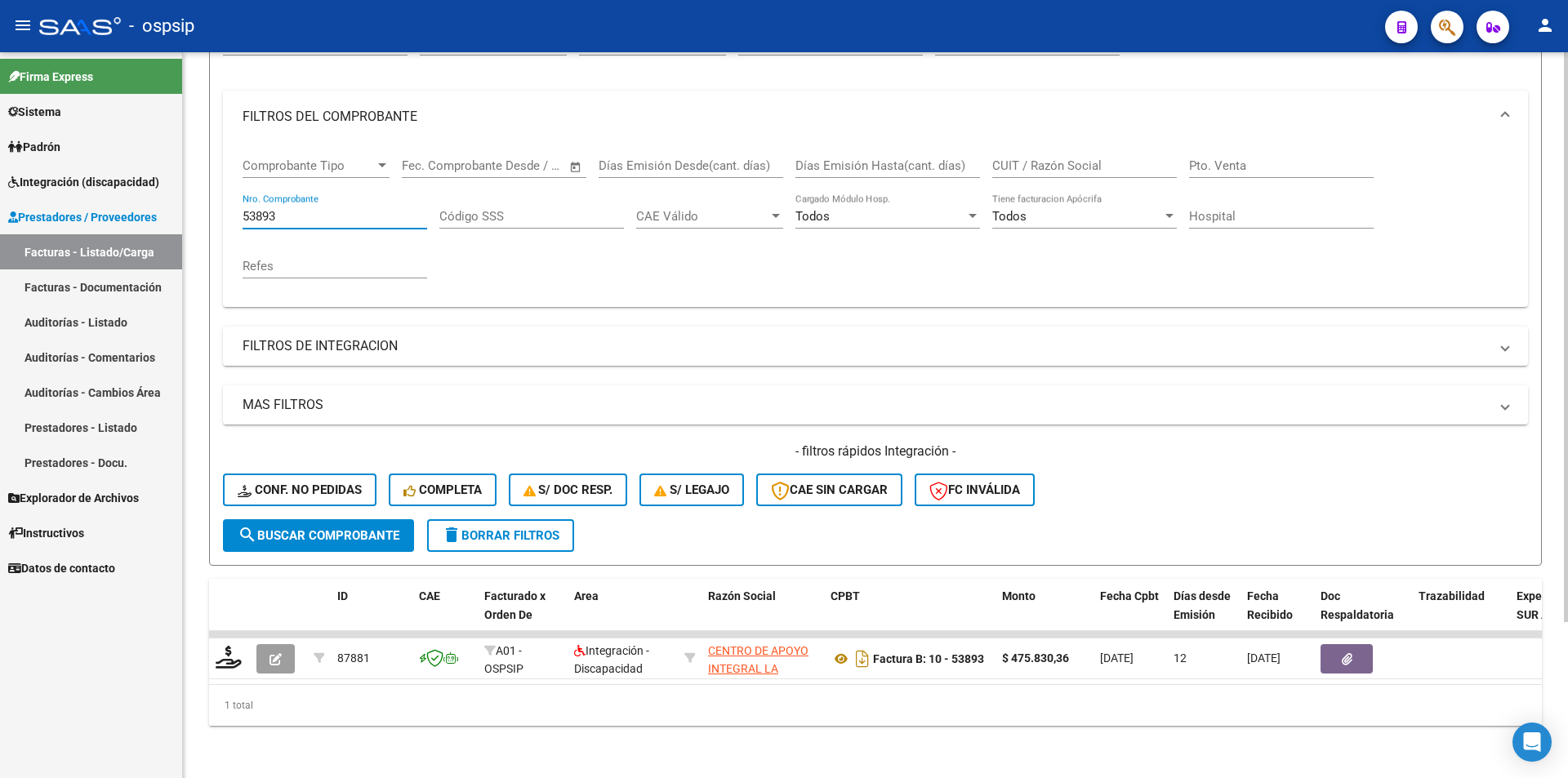
drag, startPoint x: 275, startPoint y: 201, endPoint x: 218, endPoint y: 198, distance: 57.1
click at [218, 198] on form "Filtros Id Area Area Seleccionar Gerenciador Seleccionar Gerenciador Todos Conf…" at bounding box center [875, 286] width 1333 height 559
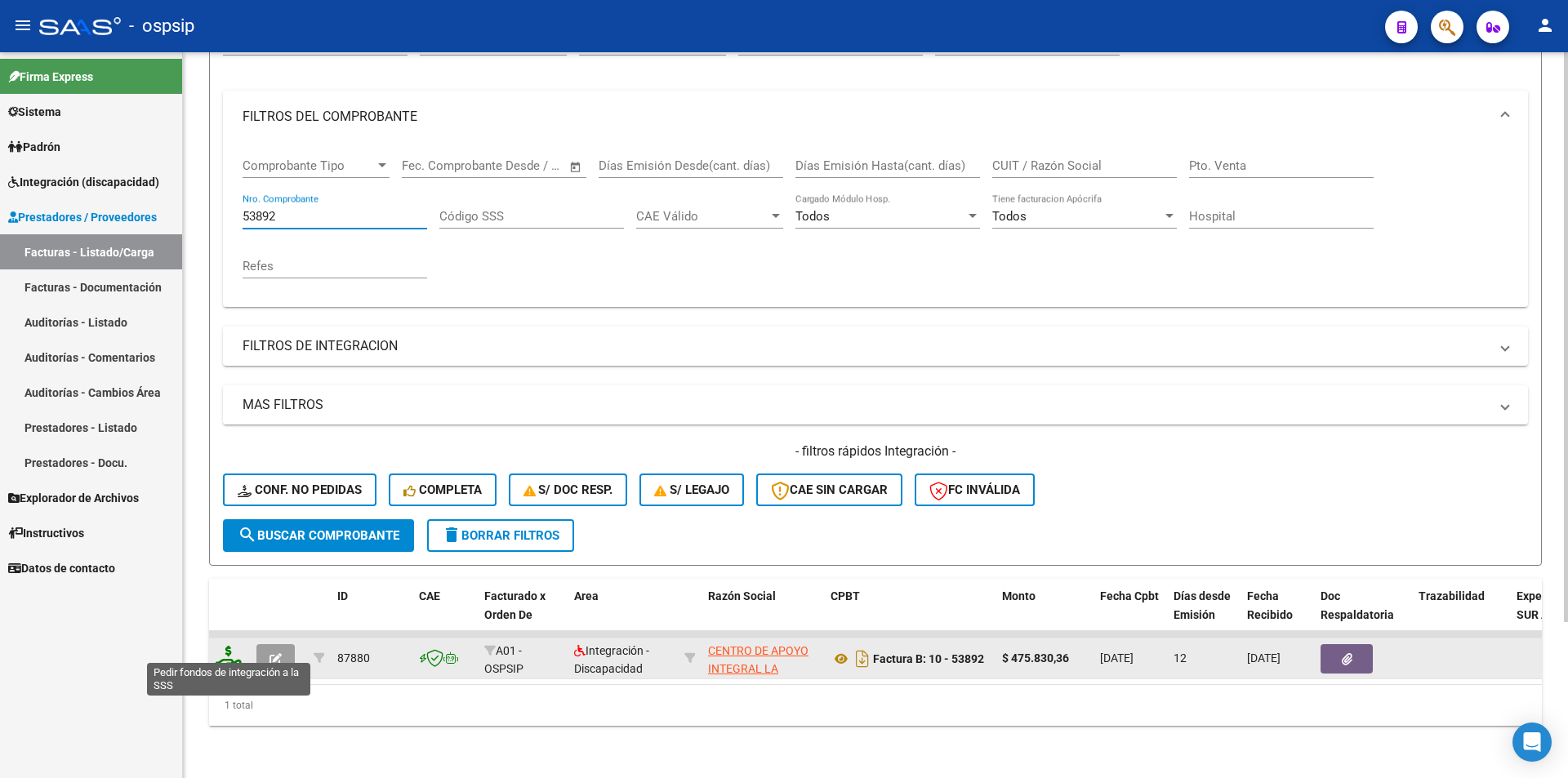
click at [223, 648] on icon at bounding box center [229, 657] width 27 height 23
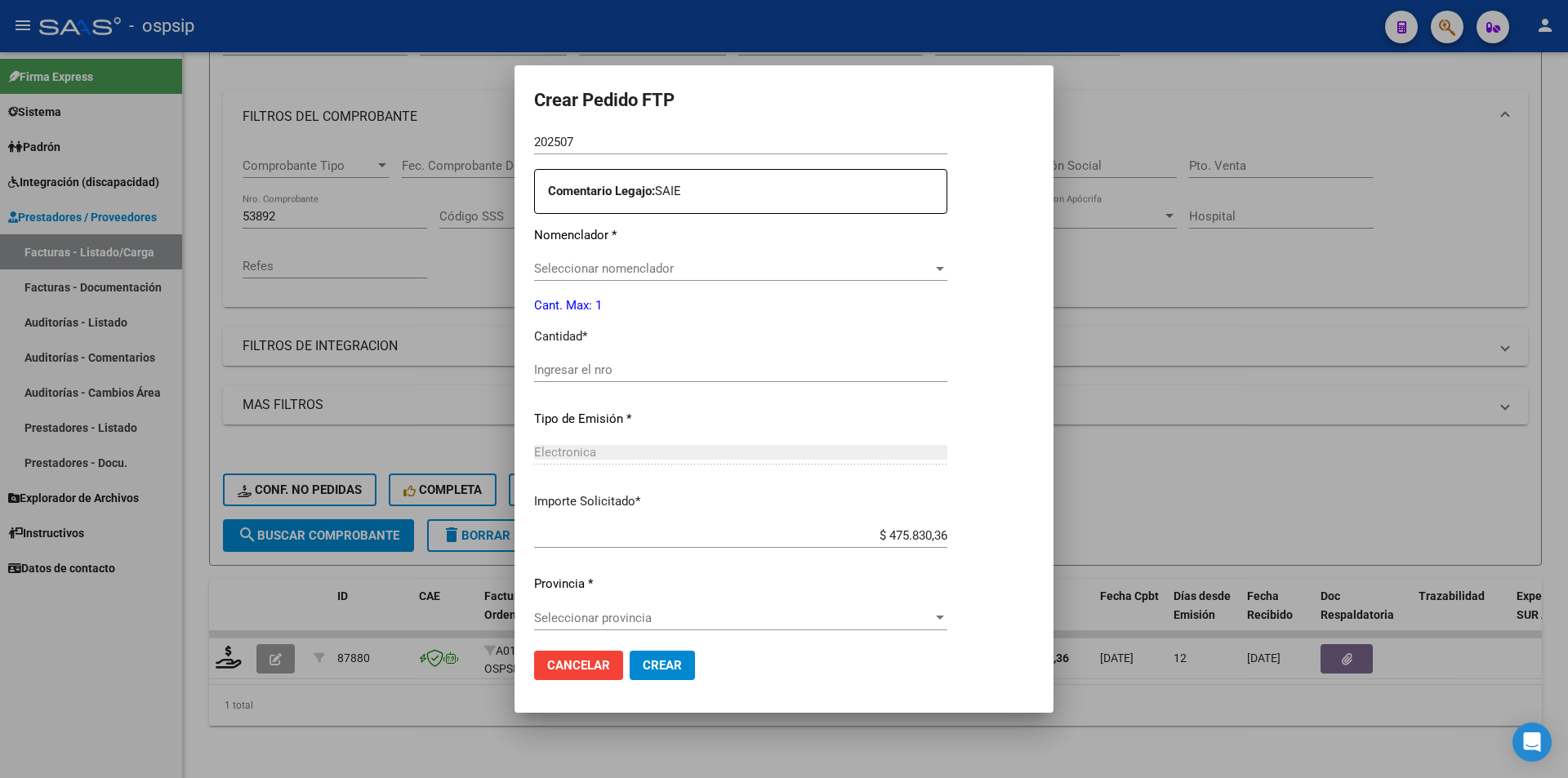
scroll to position [582, 0]
click at [564, 375] on div "Ingresar el nro" at bounding box center [740, 368] width 413 height 25
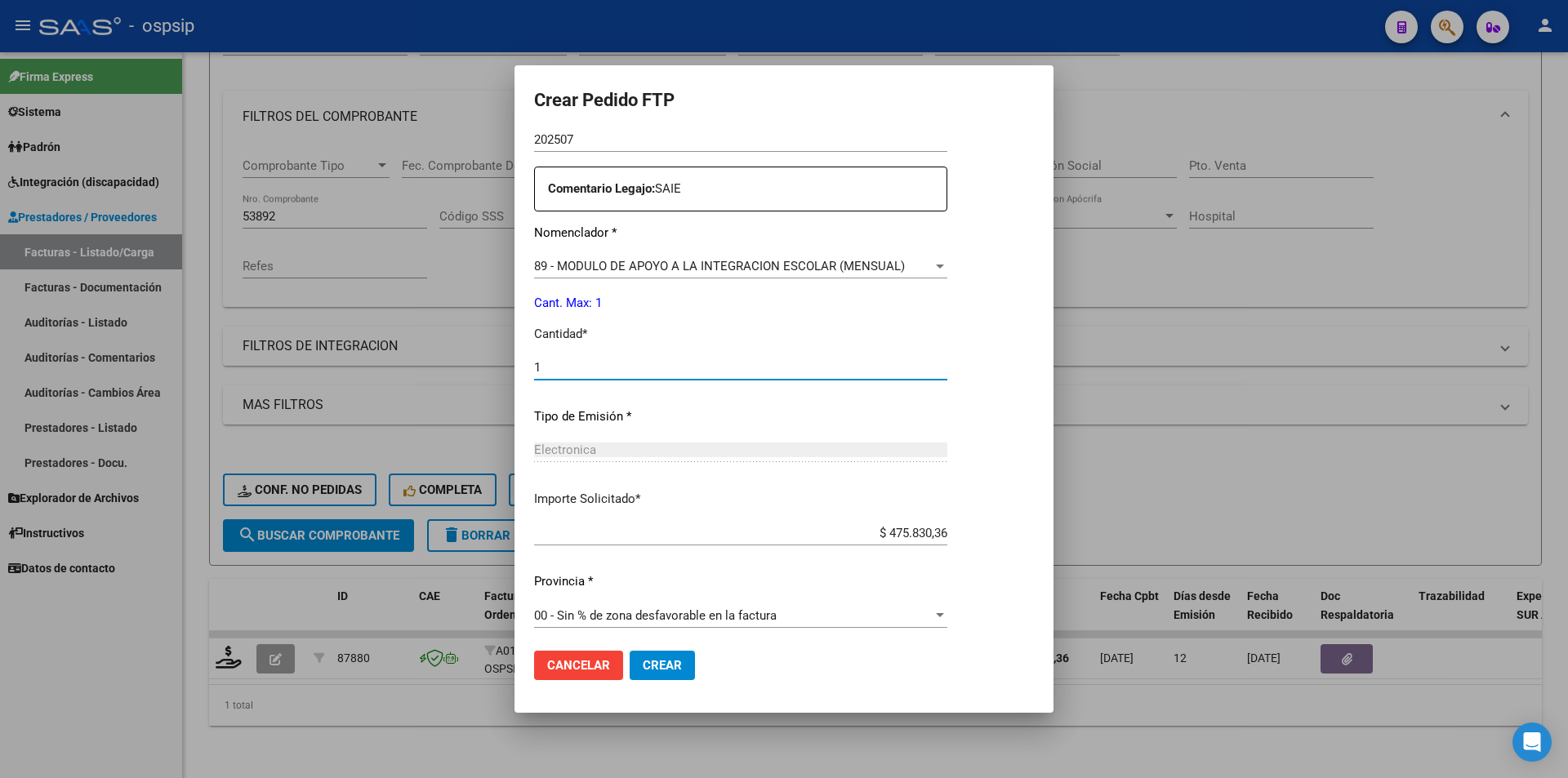
click at [663, 671] on span "Crear" at bounding box center [661, 665] width 39 height 15
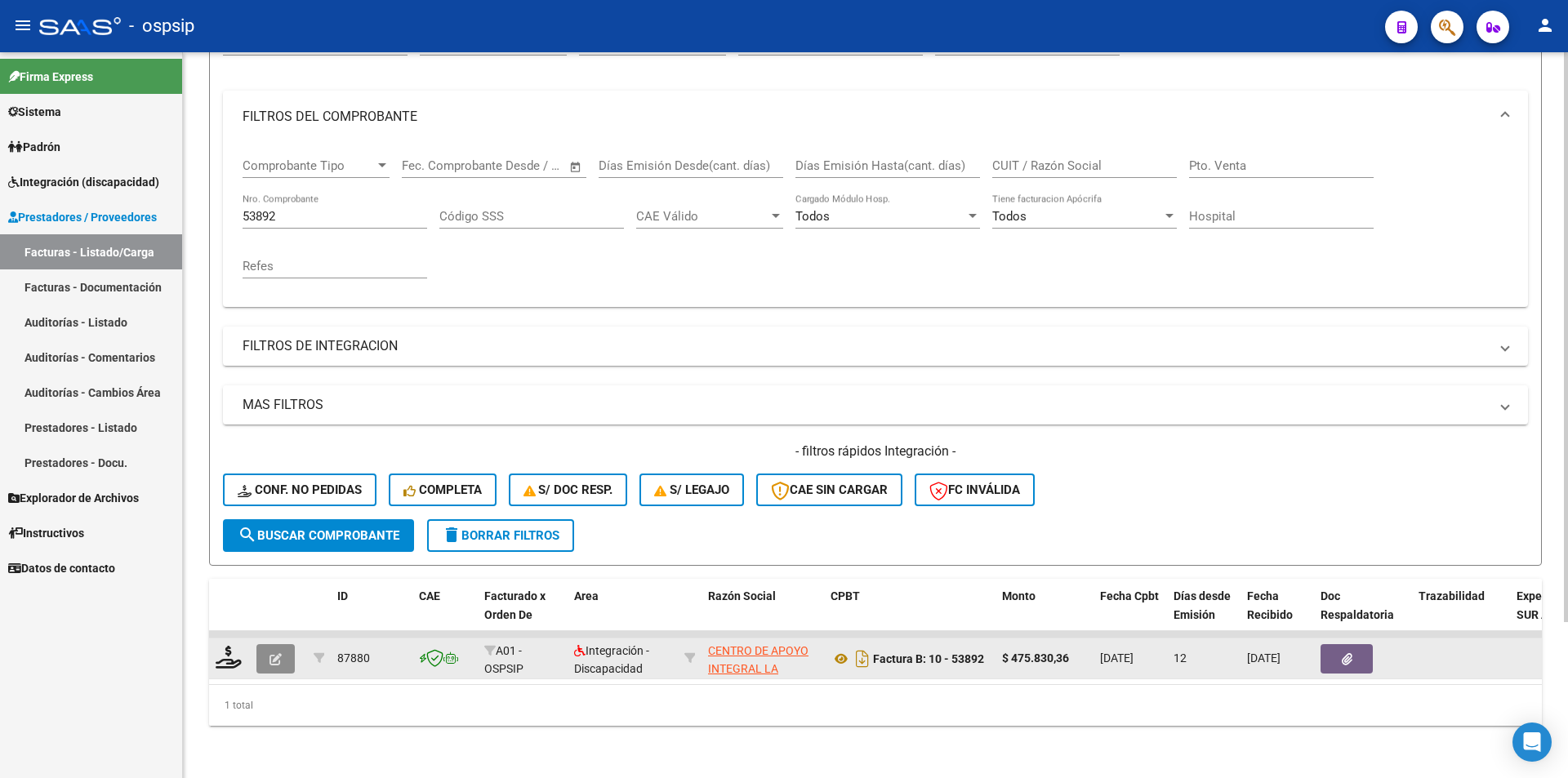
click at [273, 659] on button "button" at bounding box center [275, 658] width 38 height 29
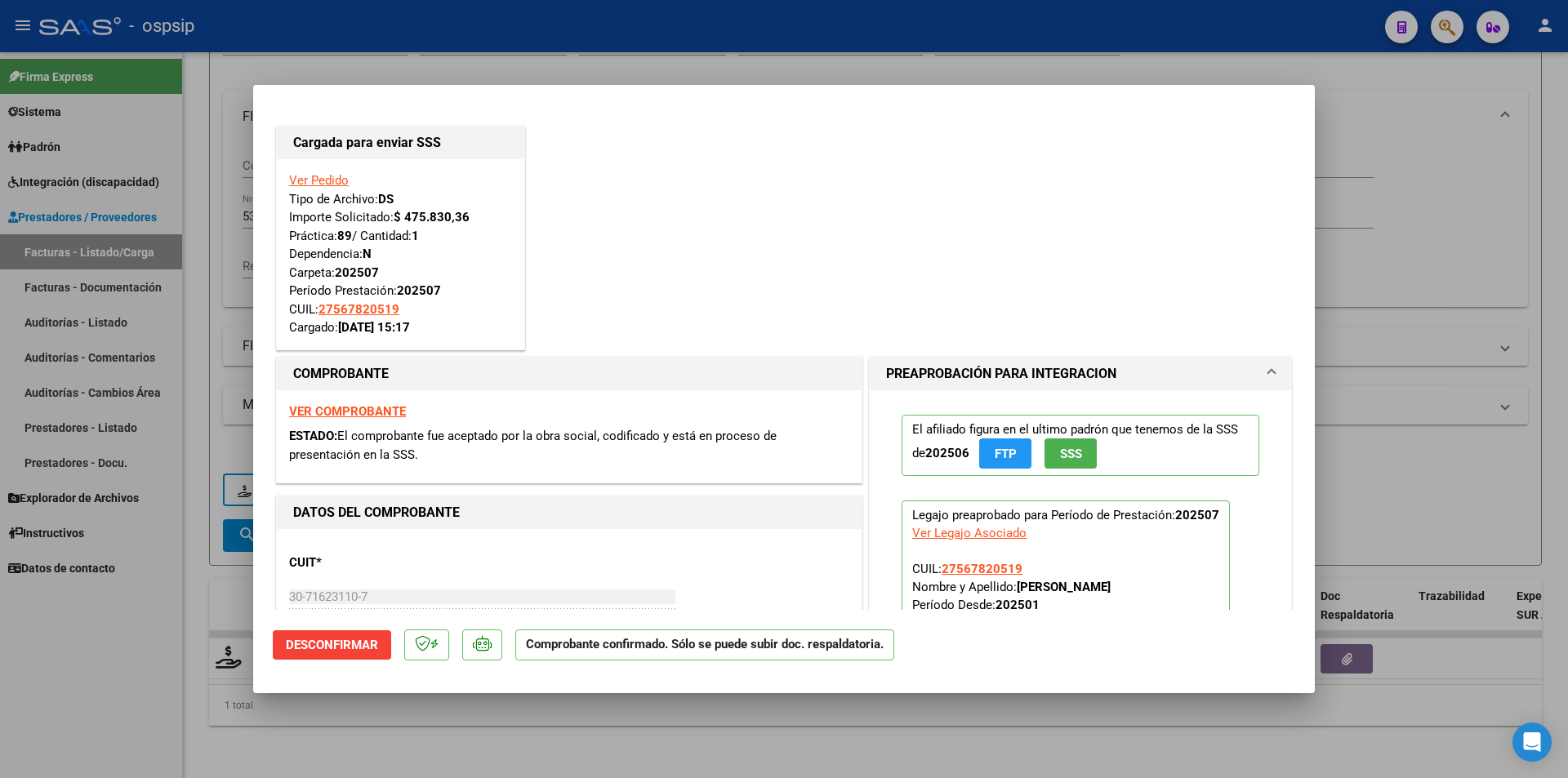
click at [220, 384] on div at bounding box center [784, 389] width 1568 height 778
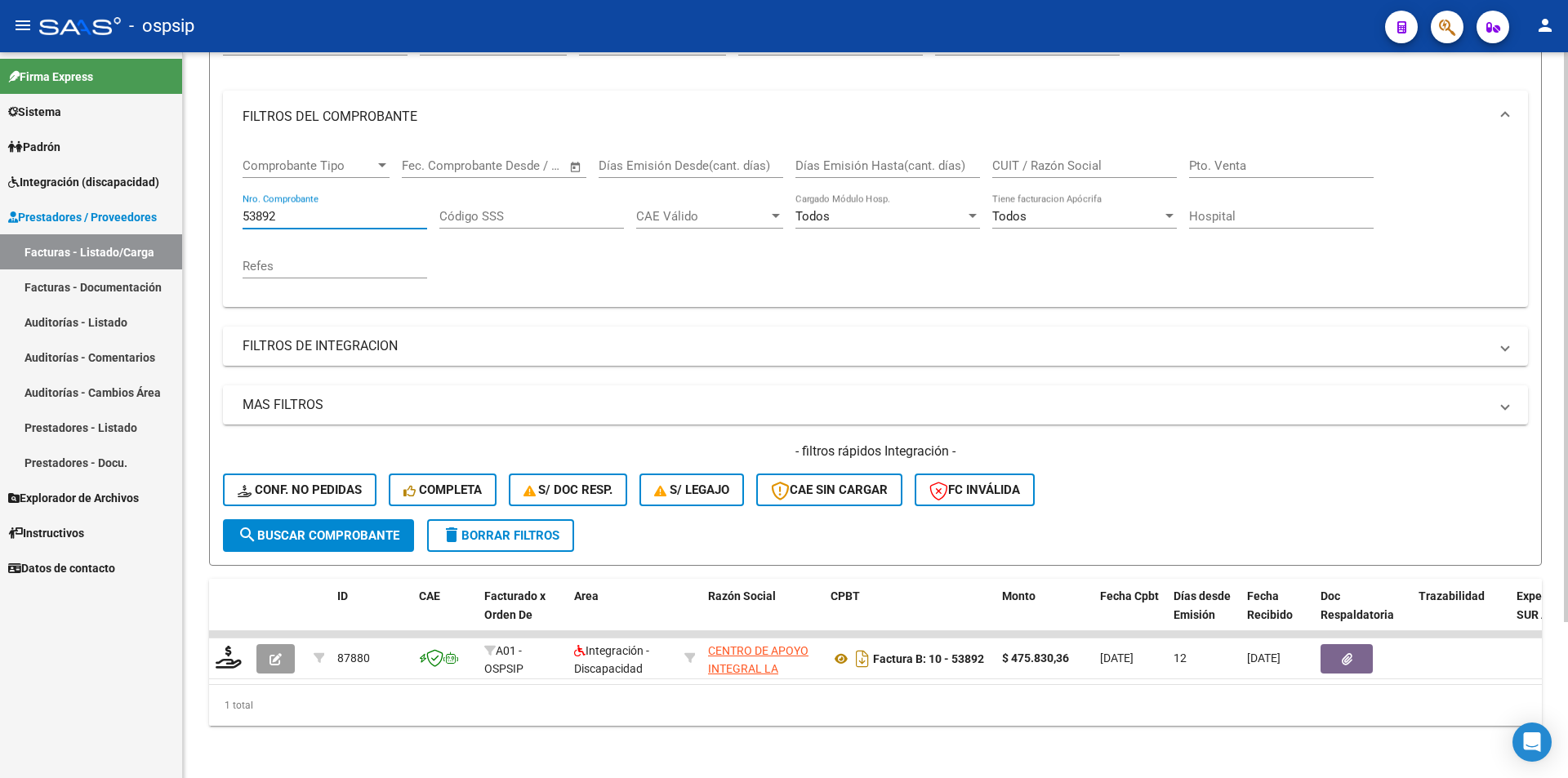
drag, startPoint x: 290, startPoint y: 205, endPoint x: 196, endPoint y: 196, distance: 94.4
click at [196, 196] on div "Video tutorial PRESTADORES -> Listado de CPBTs Emitidos por Prestadores / Prove…" at bounding box center [875, 321] width 1385 height 912
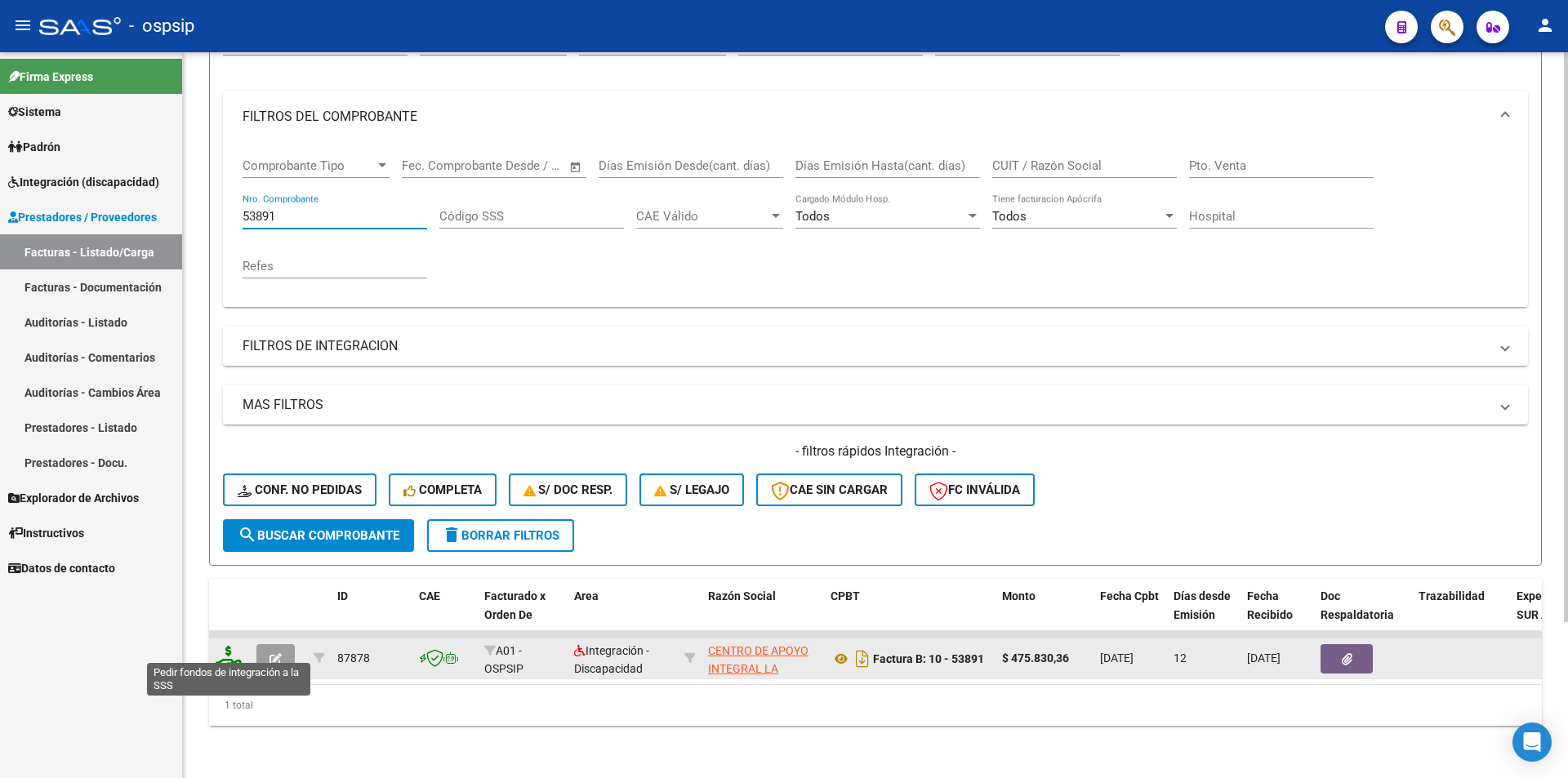
click at [227, 645] on icon at bounding box center [229, 657] width 27 height 23
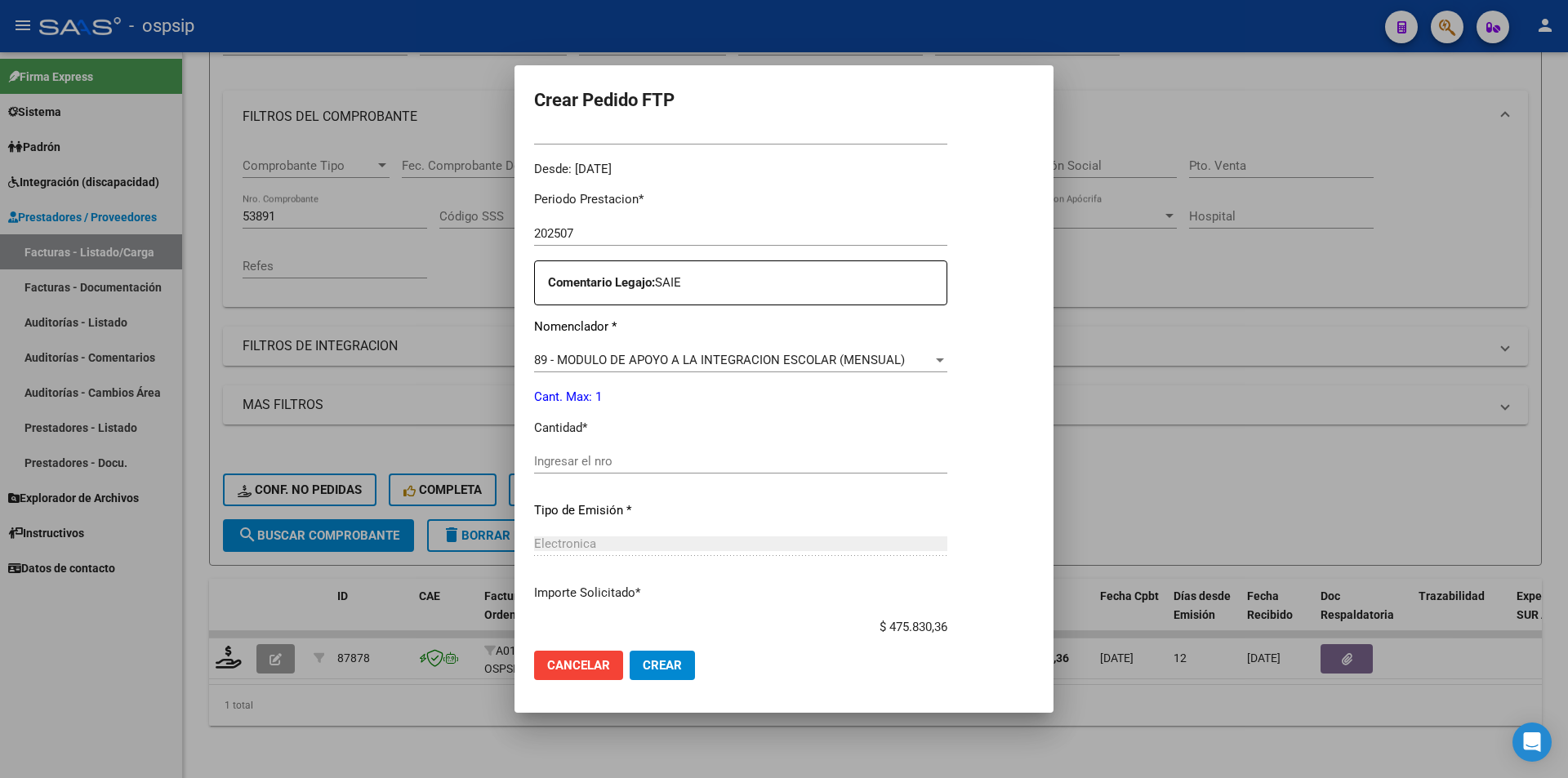
scroll to position [490, 0]
click at [592, 468] on div "Ingresar el nro" at bounding box center [740, 460] width 413 height 25
click at [642, 659] on span "Crear" at bounding box center [661, 665] width 39 height 15
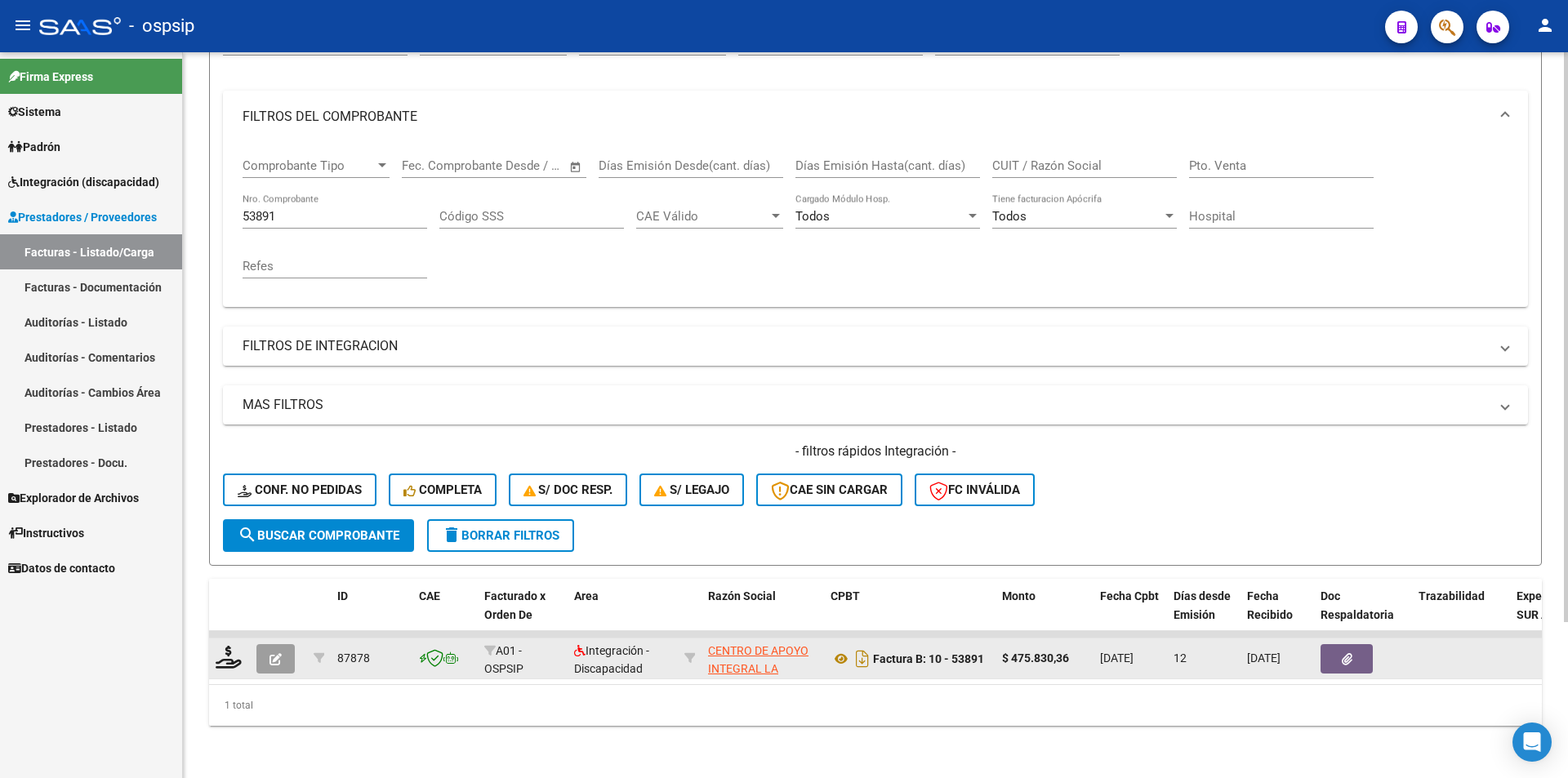
click at [276, 653] on icon "button" at bounding box center [275, 659] width 12 height 12
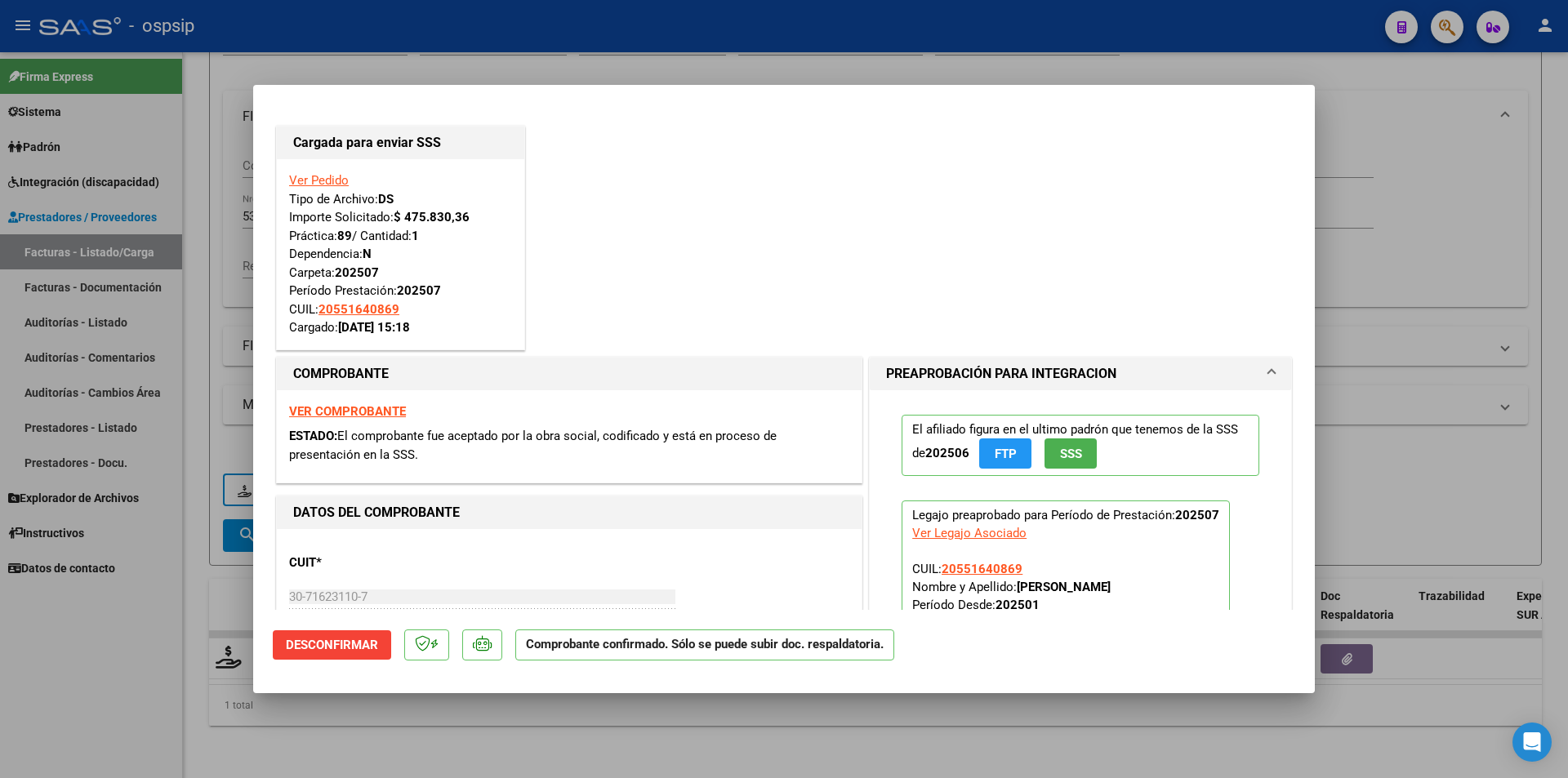
click at [195, 181] on div at bounding box center [784, 389] width 1568 height 778
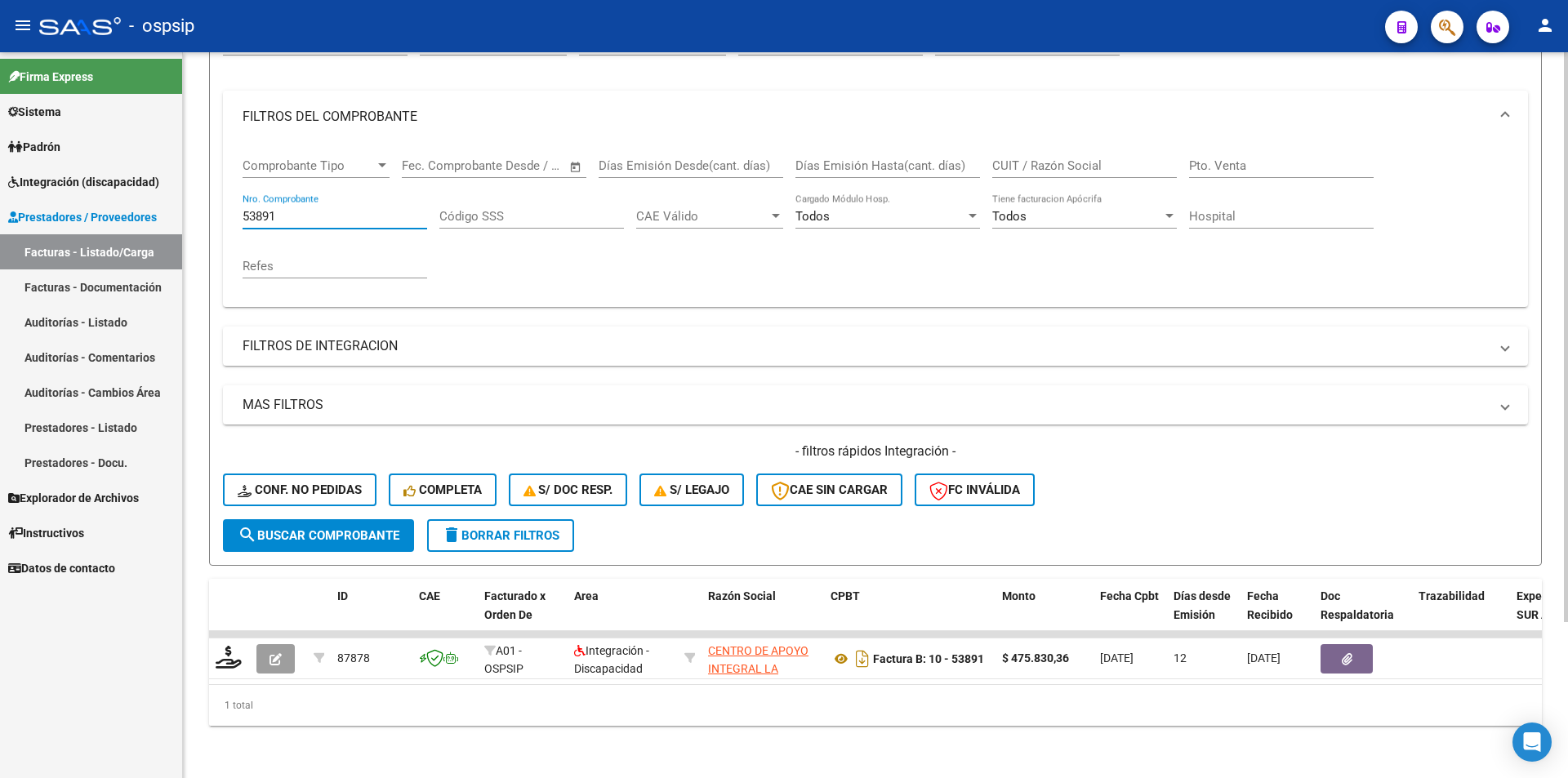
drag, startPoint x: 281, startPoint y: 205, endPoint x: 215, endPoint y: 196, distance: 66.6
click at [215, 196] on form "Filtros Id Area Area Seleccionar Gerenciador Seleccionar Gerenciador Todos Conf…" at bounding box center [875, 286] width 1333 height 559
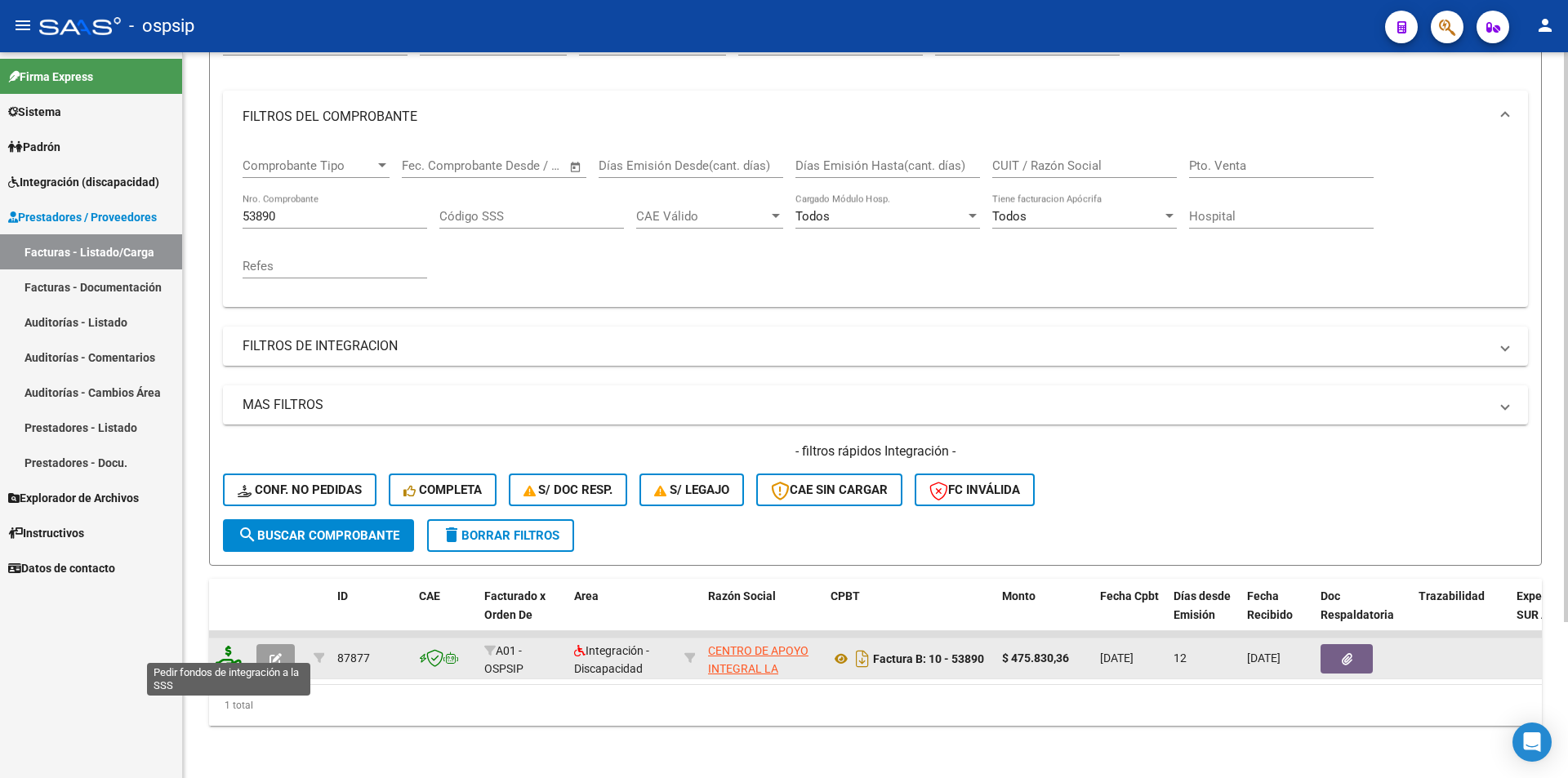
click at [225, 647] on icon at bounding box center [229, 657] width 27 height 23
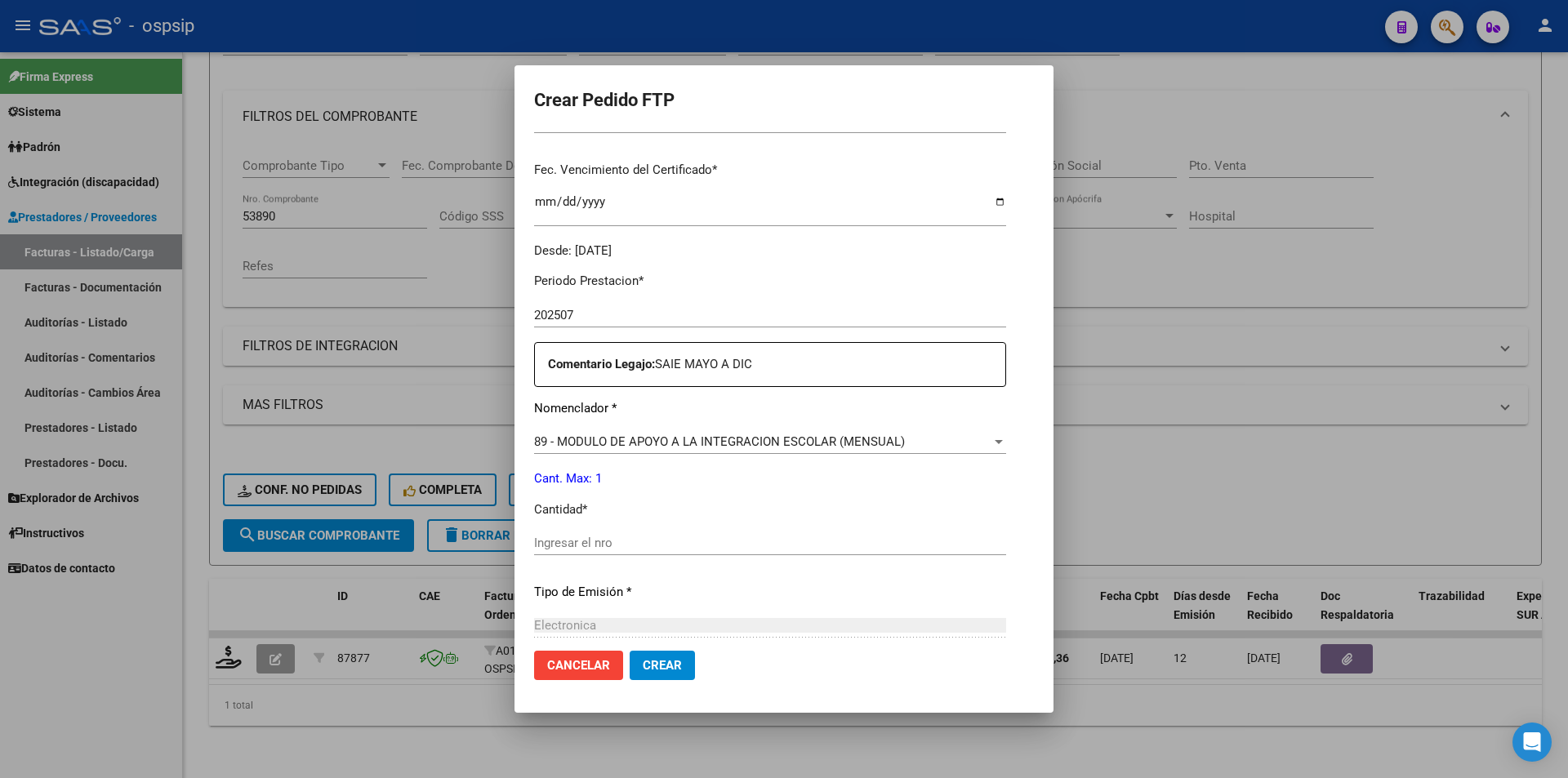
scroll to position [408, 0]
click at [543, 538] on input "Ingresar el nro" at bounding box center [769, 541] width 472 height 15
click at [642, 660] on span "Crear" at bounding box center [661, 665] width 39 height 15
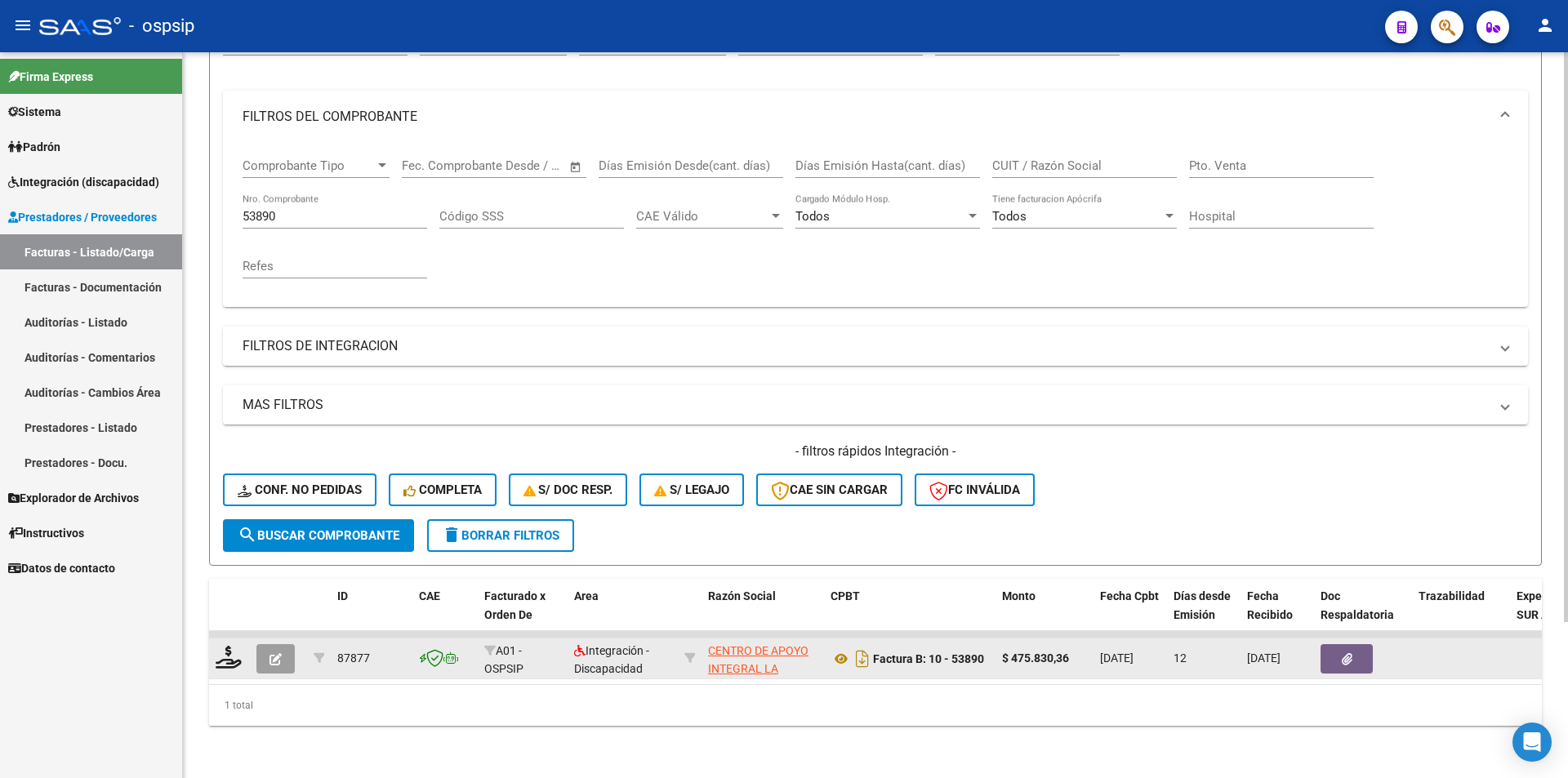
click at [293, 648] on button "button" at bounding box center [275, 658] width 38 height 29
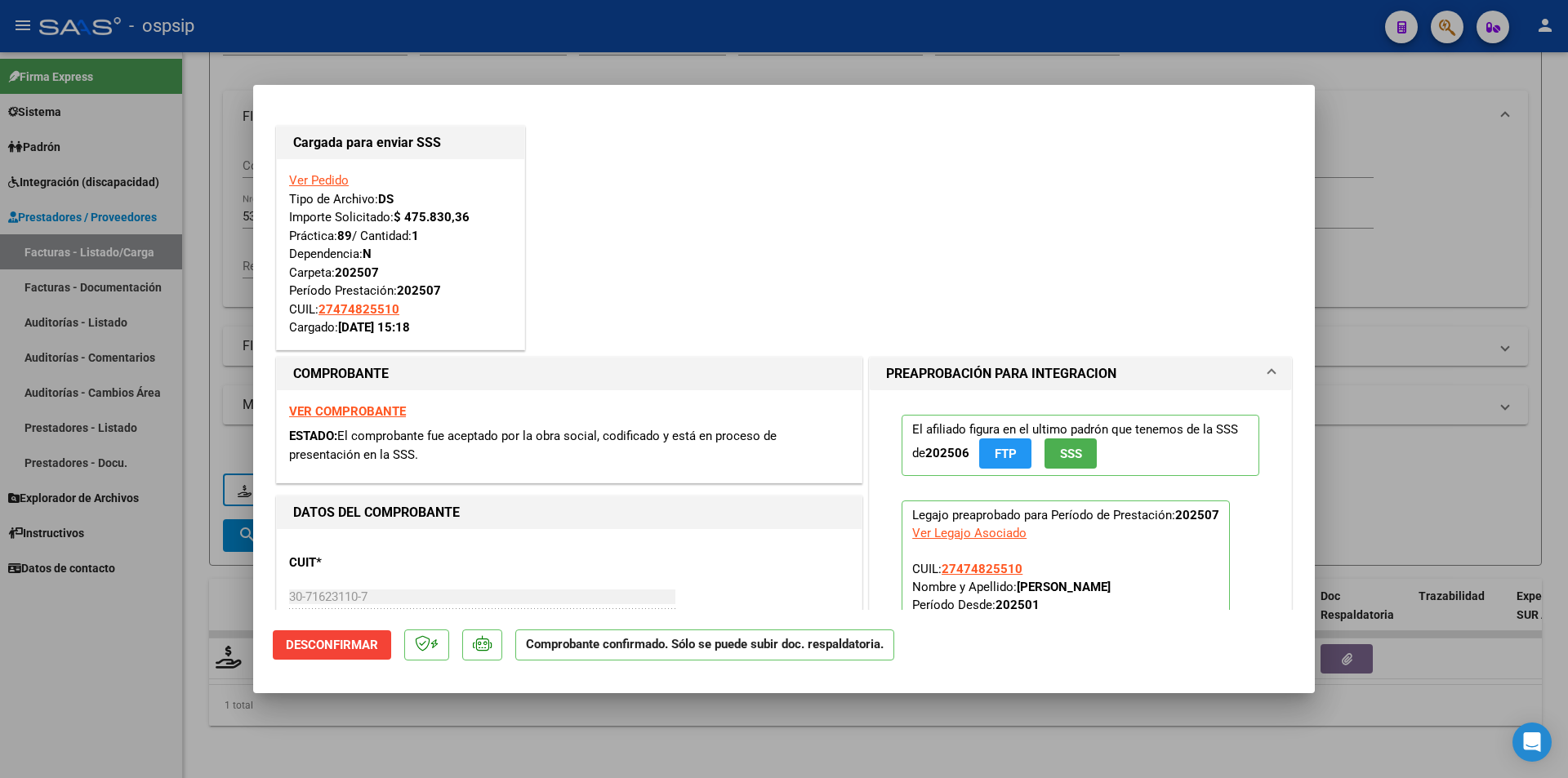
click at [197, 302] on div at bounding box center [784, 389] width 1568 height 778
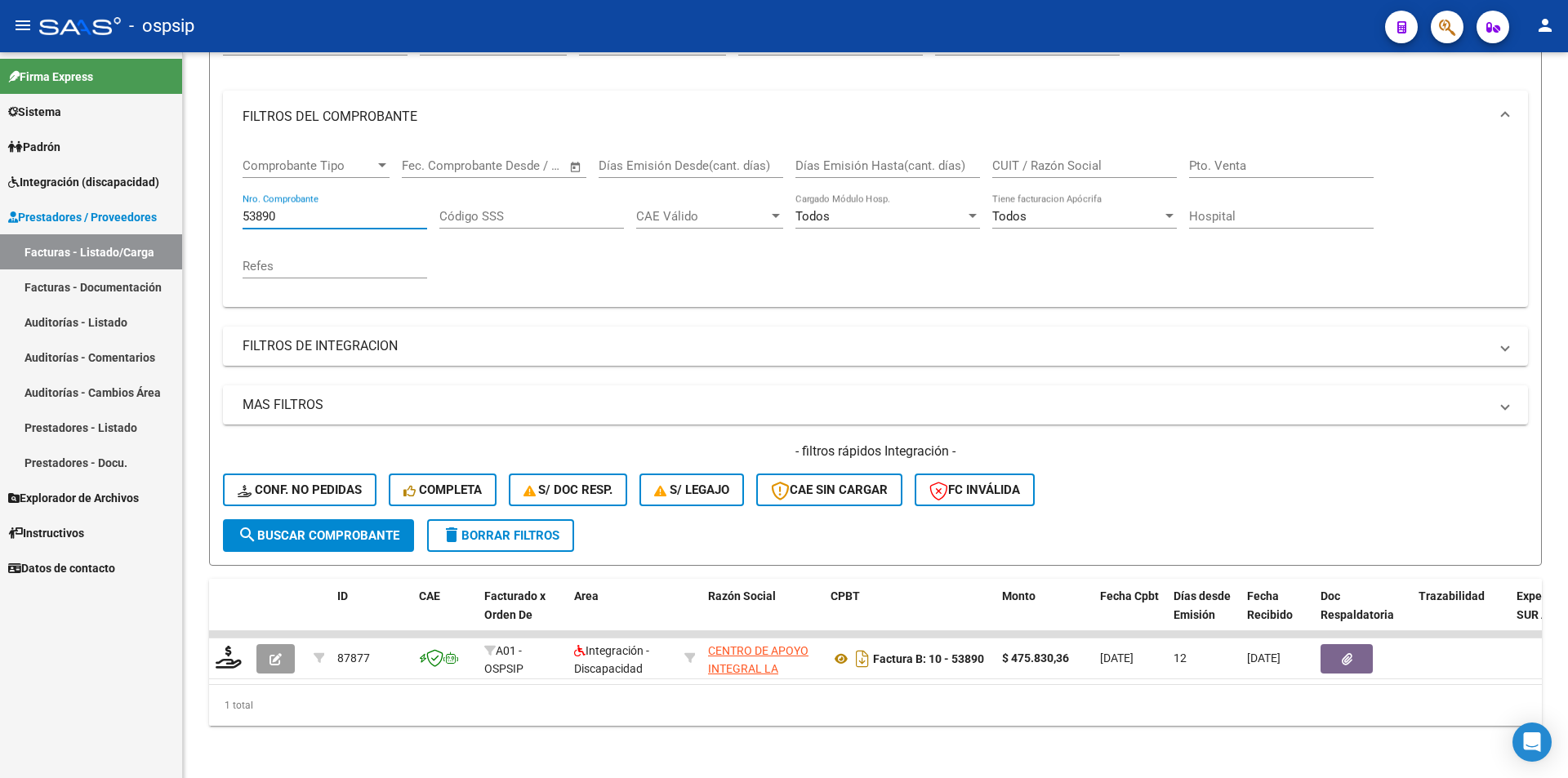
drag, startPoint x: 284, startPoint y: 202, endPoint x: 156, endPoint y: 195, distance: 128.2
click at [157, 195] on mat-sidenav-container "Firma Express Sistema Usuarios Todos los Usuarios Padrón Afiliados Empadronados…" at bounding box center [784, 415] width 1568 height 726
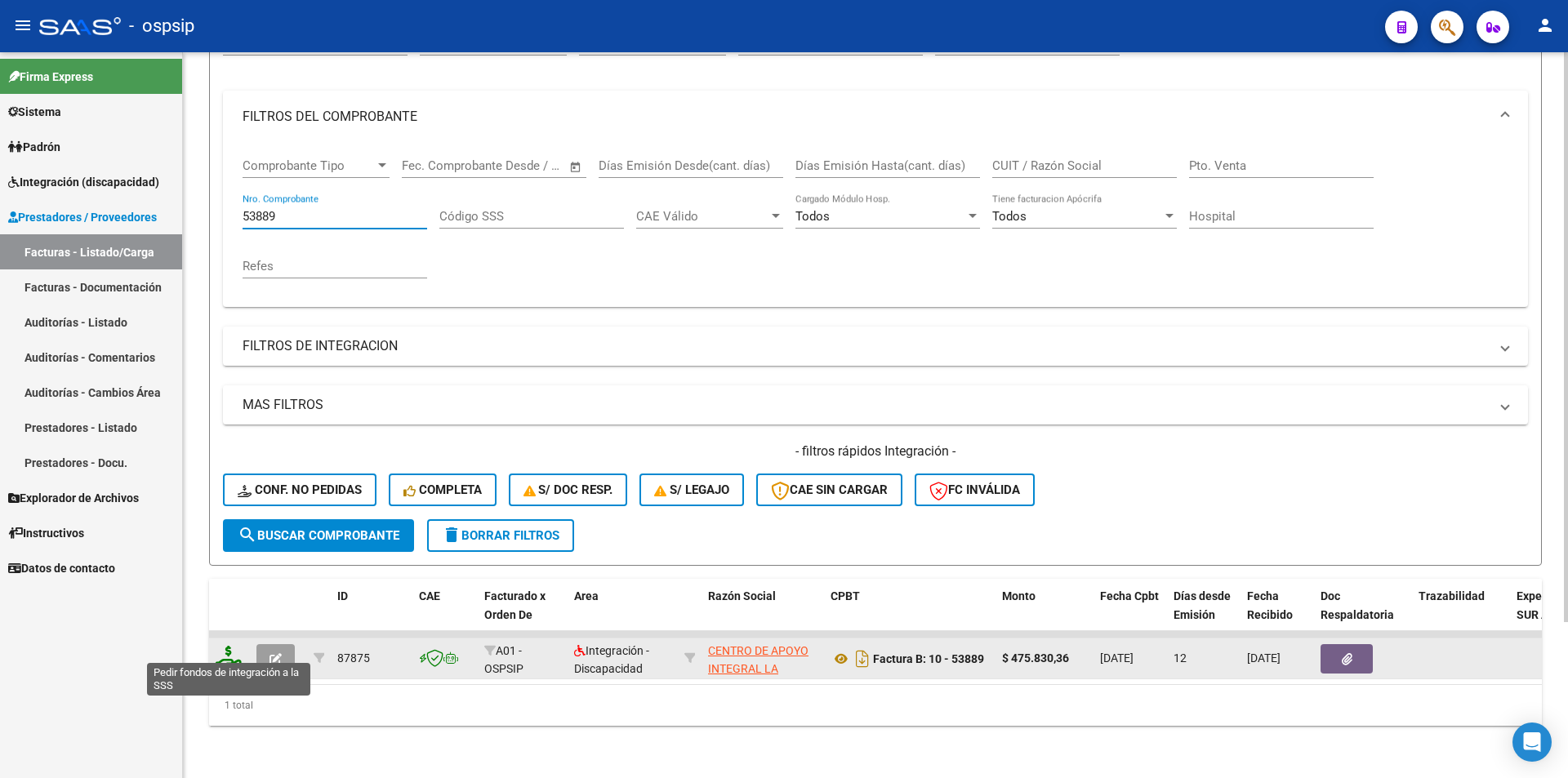
click at [222, 645] on icon at bounding box center [229, 657] width 27 height 23
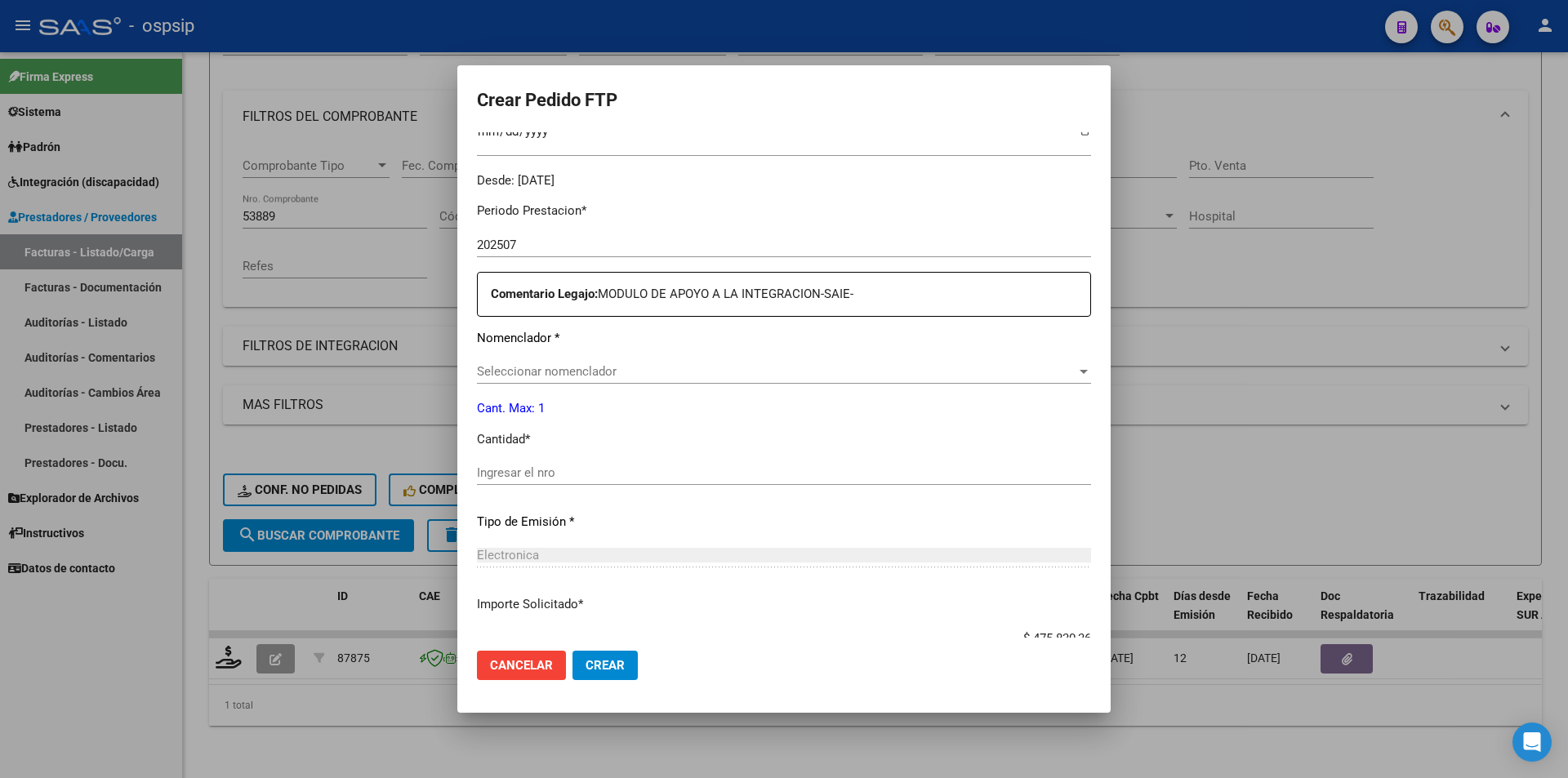
scroll to position [500, 0]
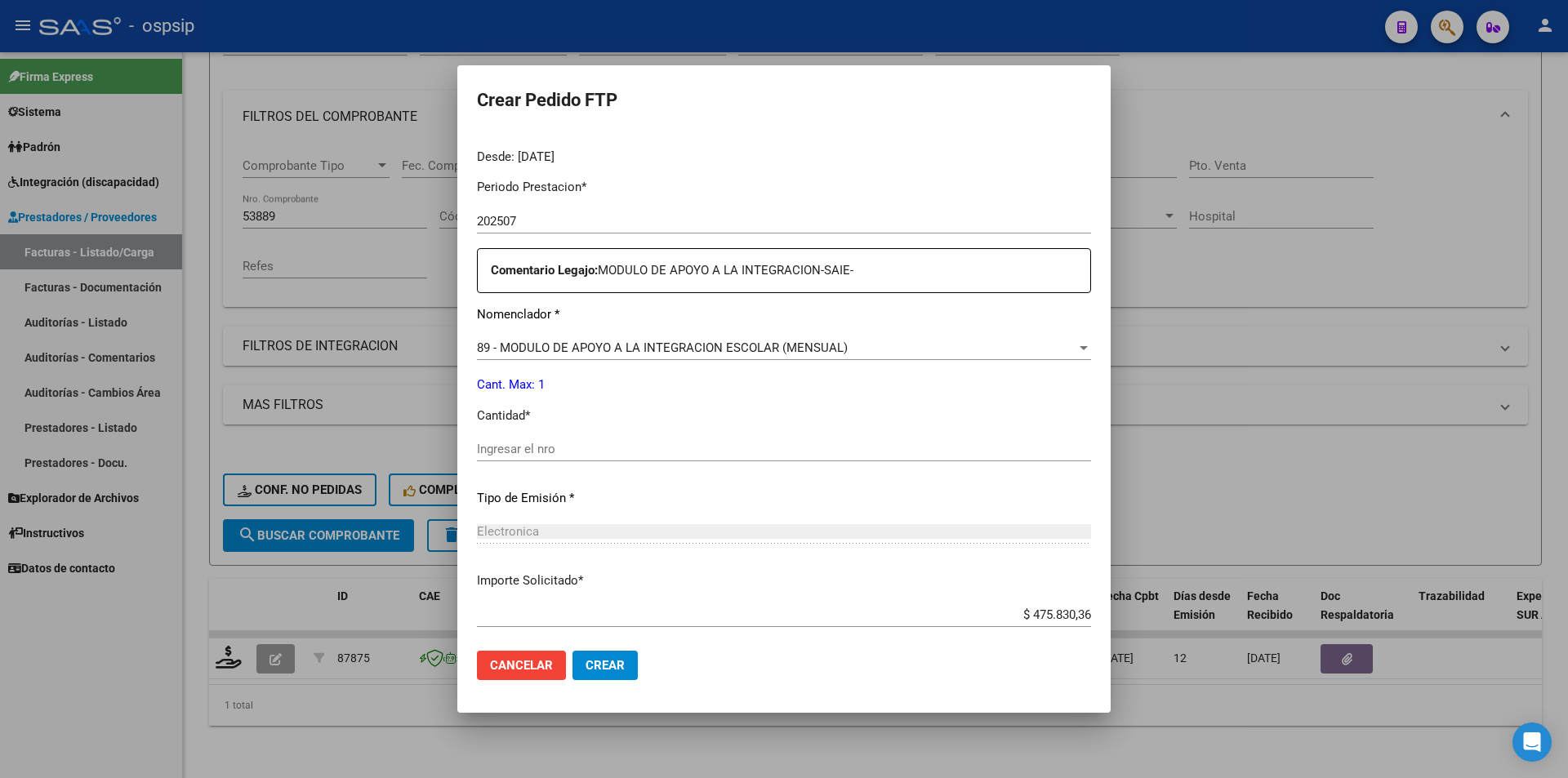
click at [642, 461] on div "Ingresar el nro" at bounding box center [783, 449] width 614 height 25
click at [594, 662] on span "Crear" at bounding box center [604, 665] width 39 height 15
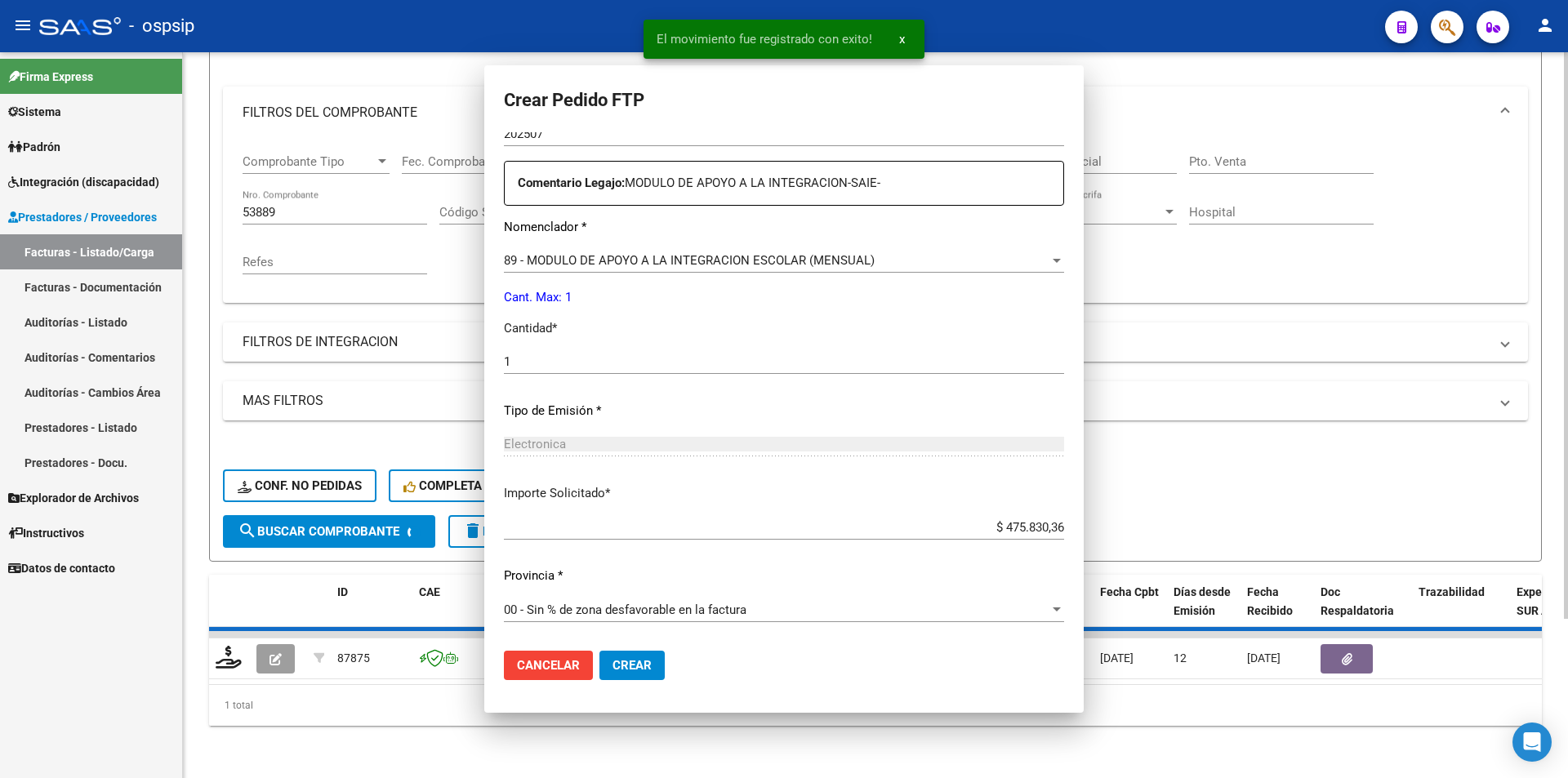
scroll to position [0, 0]
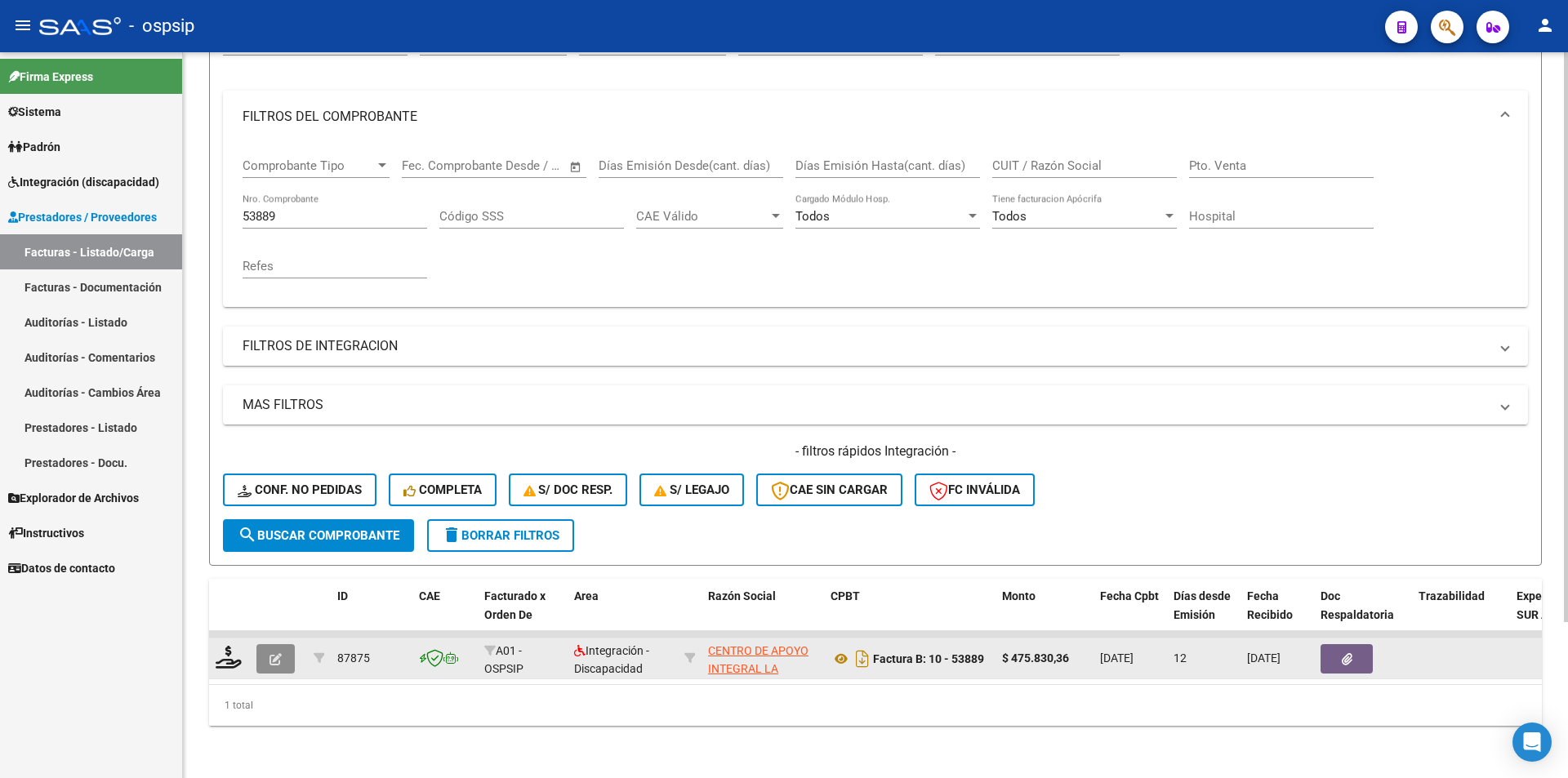
click at [276, 653] on icon "button" at bounding box center [275, 659] width 12 height 12
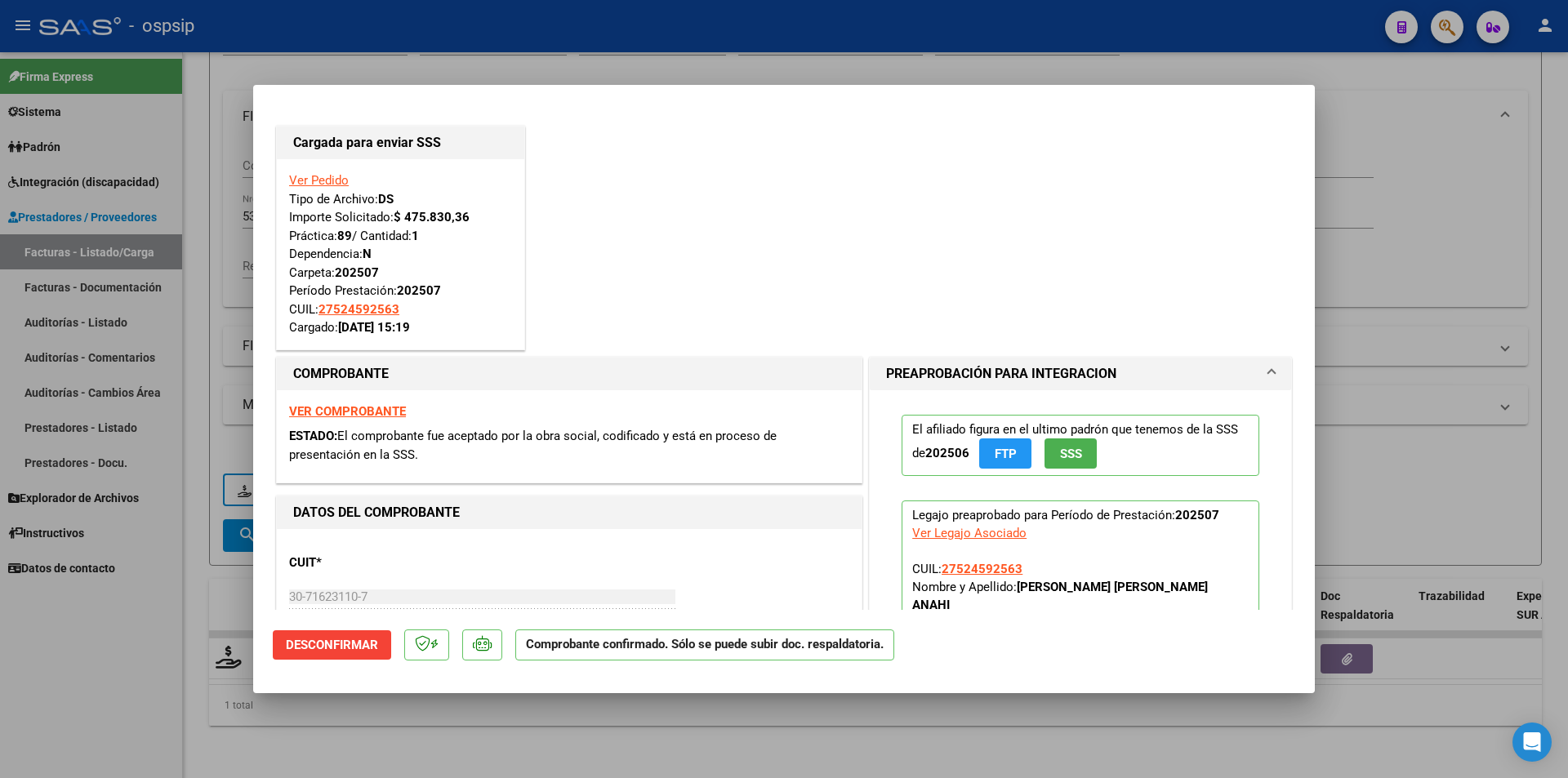
click at [199, 176] on div at bounding box center [784, 389] width 1568 height 778
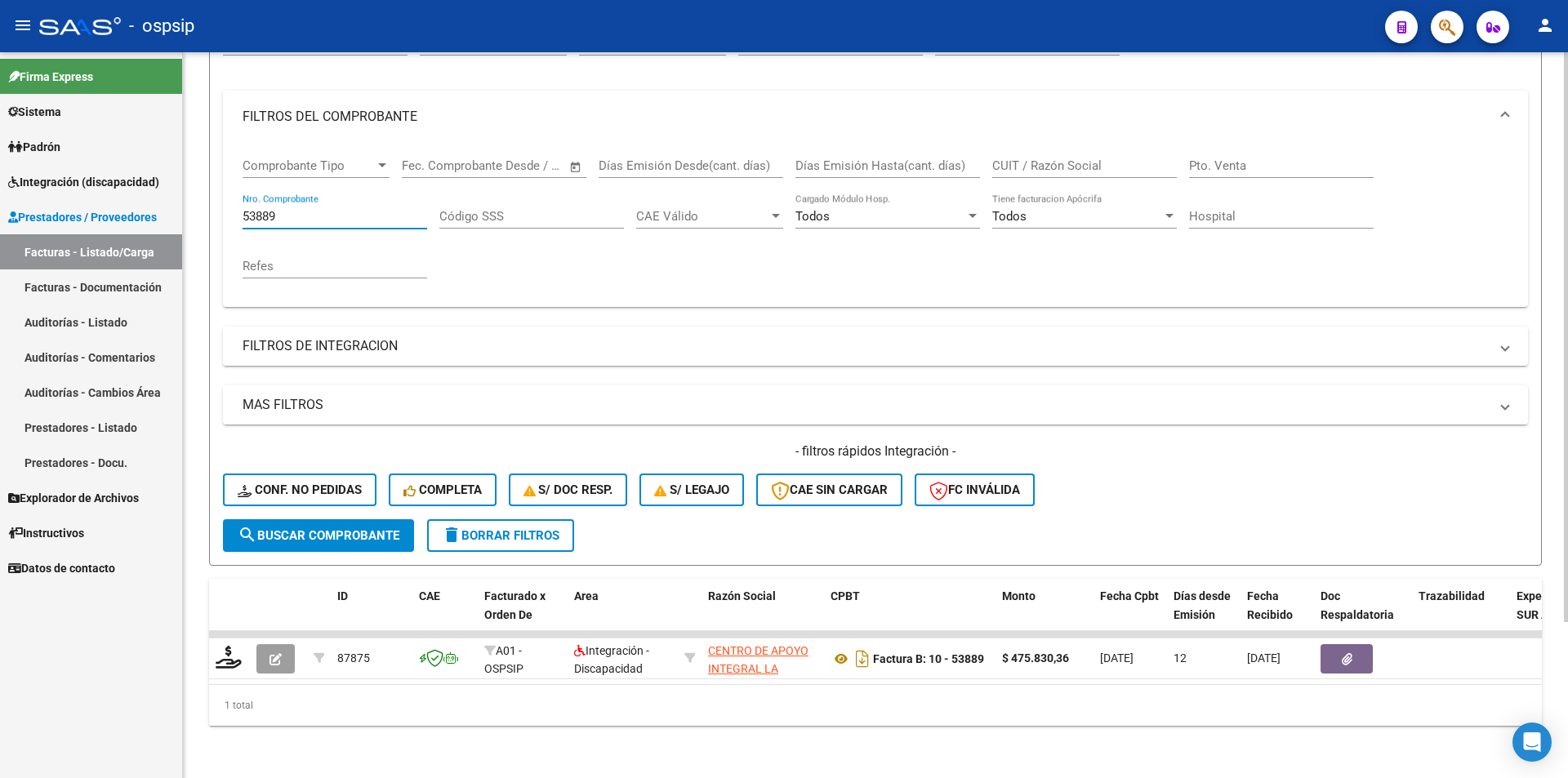
drag, startPoint x: 291, startPoint y: 205, endPoint x: 187, endPoint y: 196, distance: 104.4
click at [187, 196] on div "Video tutorial PRESTADORES -> Listado de CPBTs Emitidos por Prestadores / Prove…" at bounding box center [875, 321] width 1385 height 912
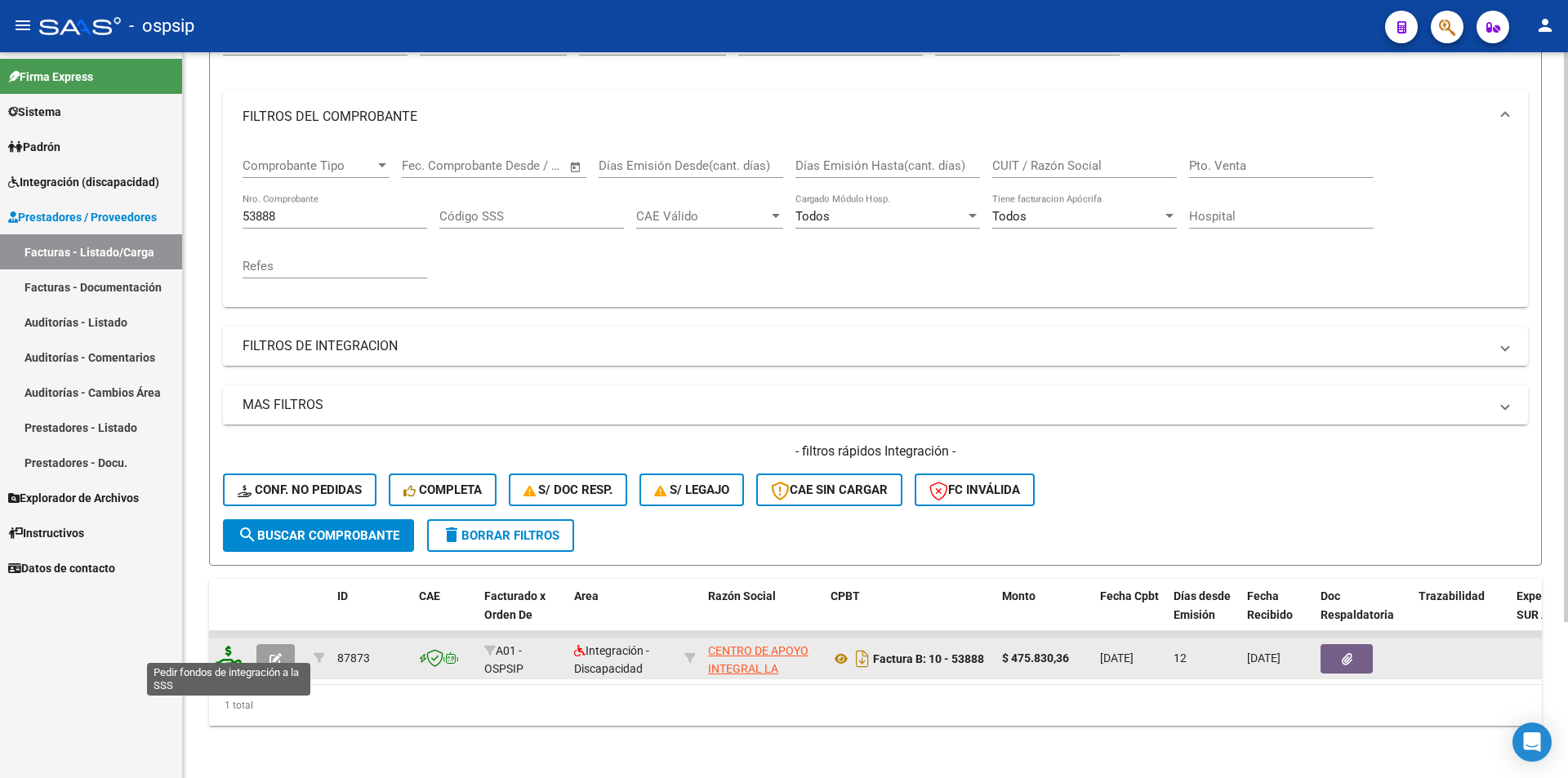
click at [226, 645] on icon at bounding box center [229, 657] width 27 height 23
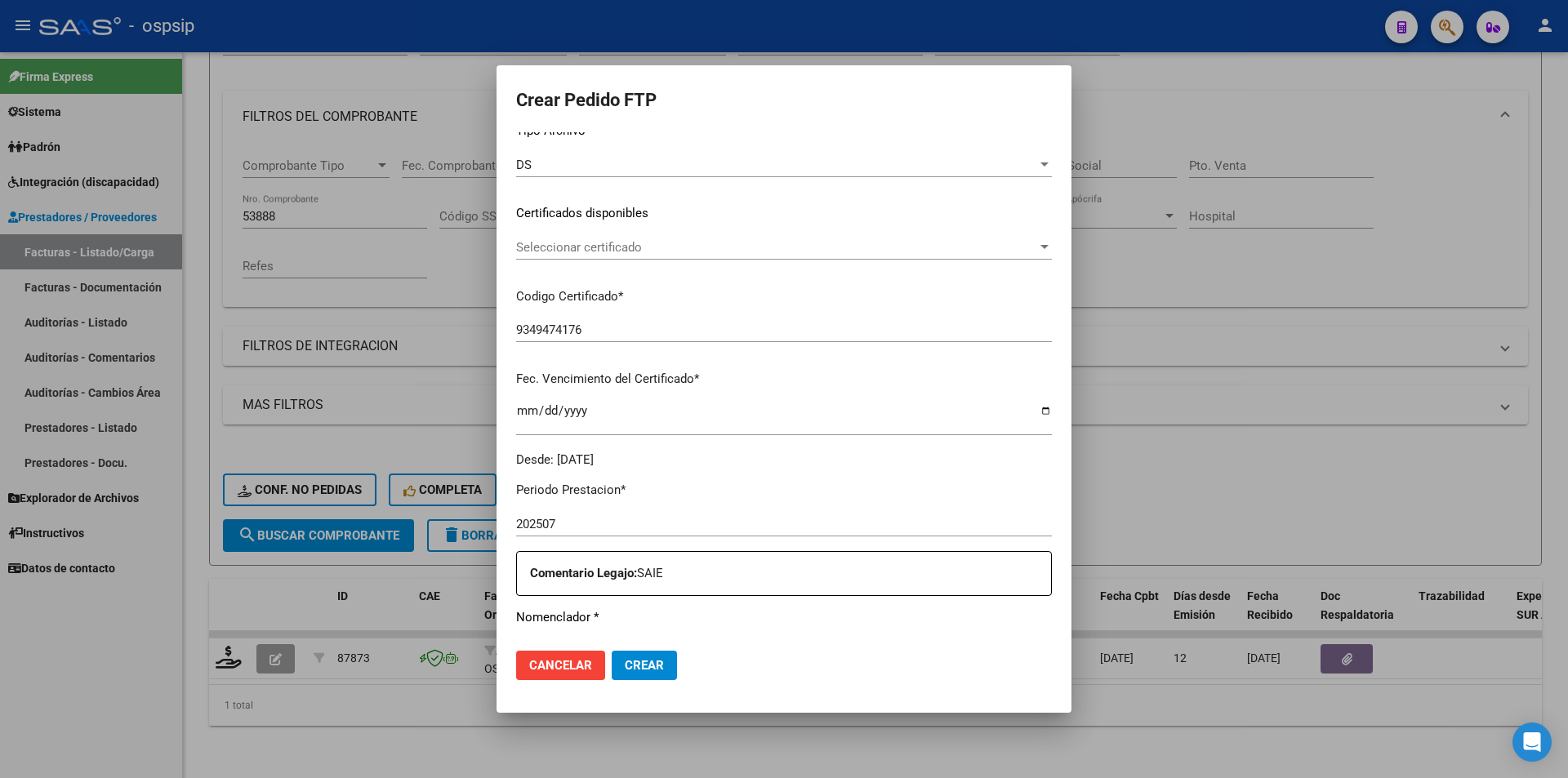
scroll to position [490, 0]
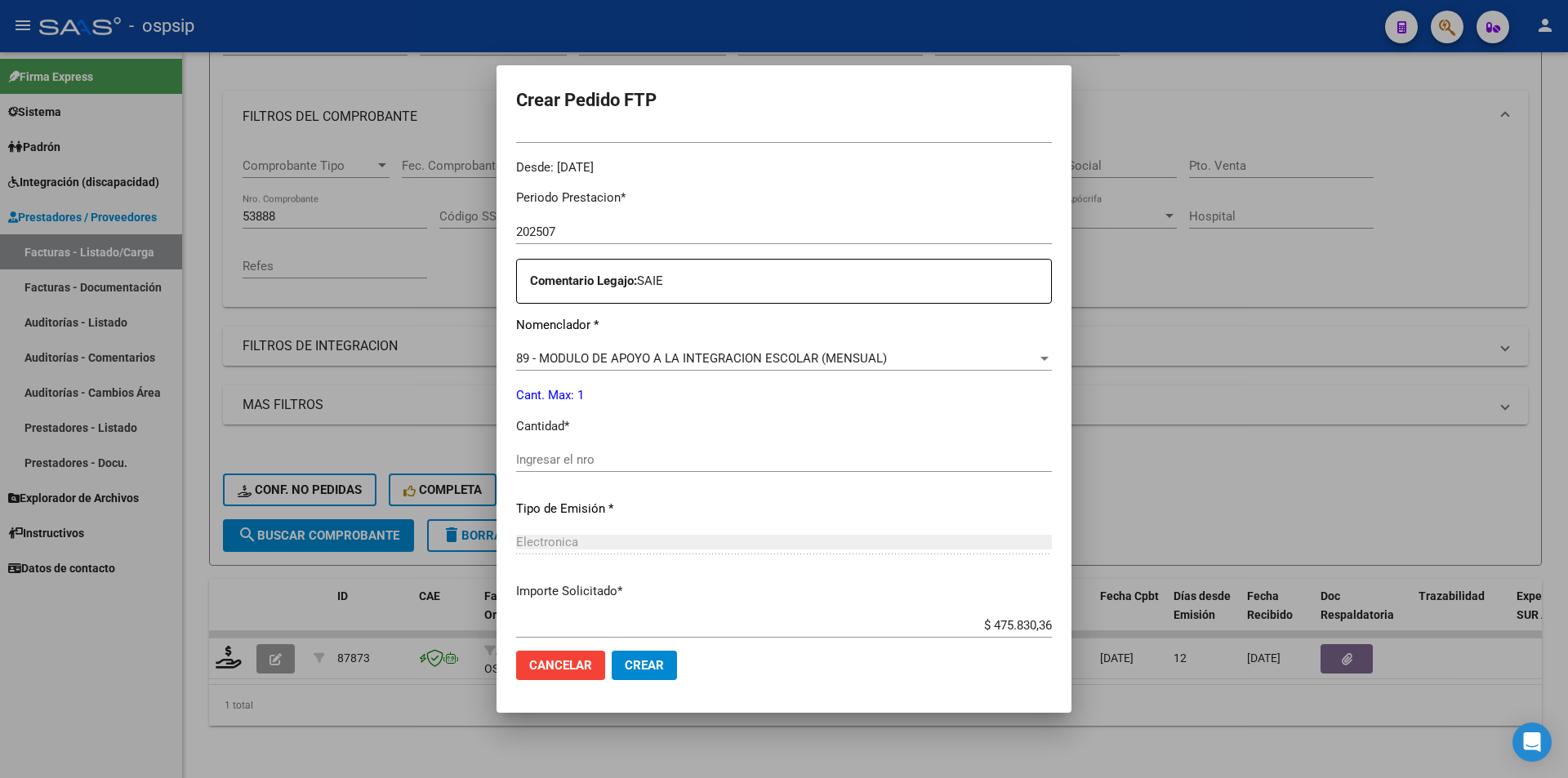
click at [607, 468] on div "Ingresar el nro" at bounding box center [784, 460] width 535 height 25
click at [670, 662] on button "Crear" at bounding box center [644, 664] width 65 height 29
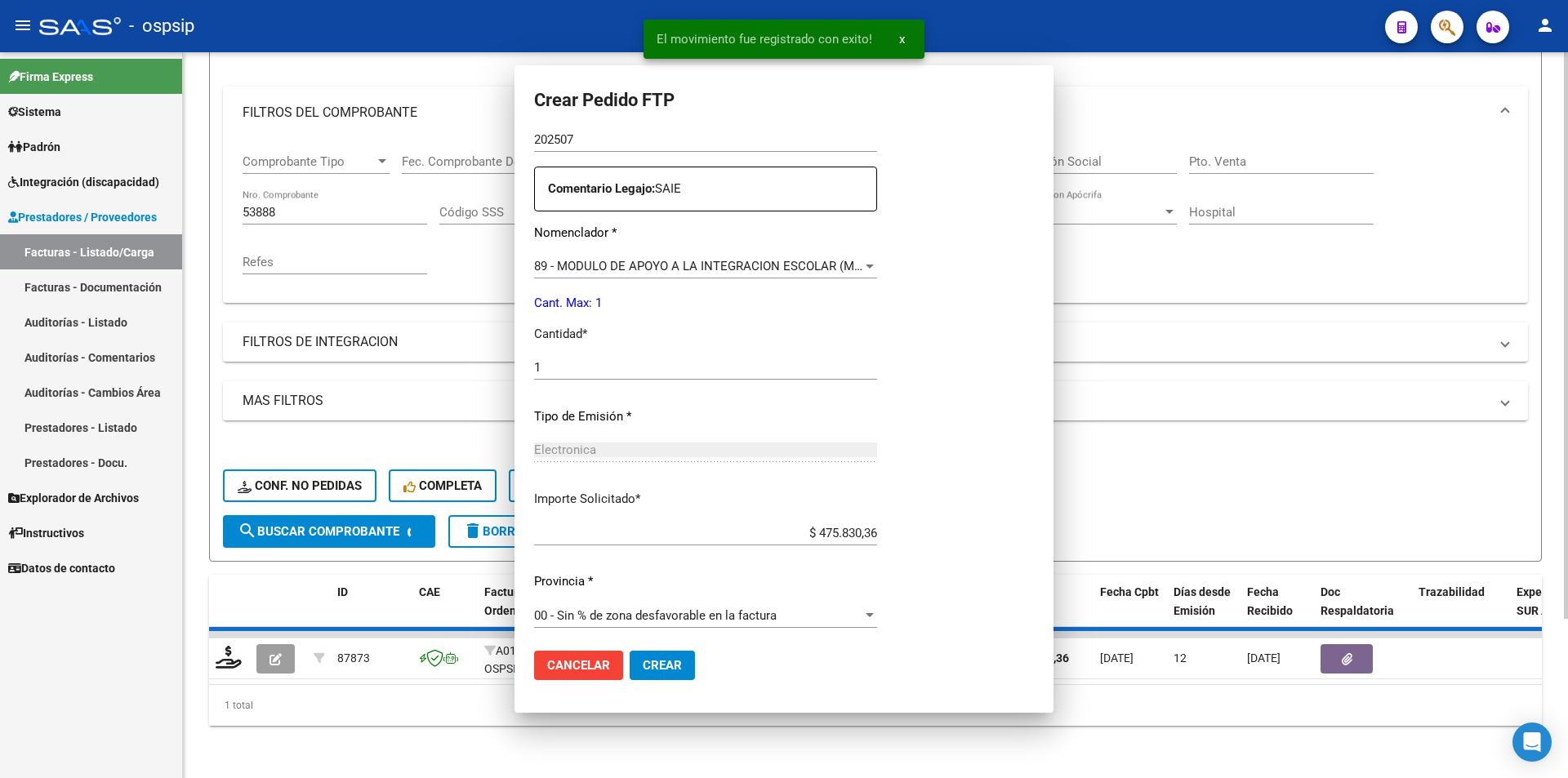
scroll to position [0, 0]
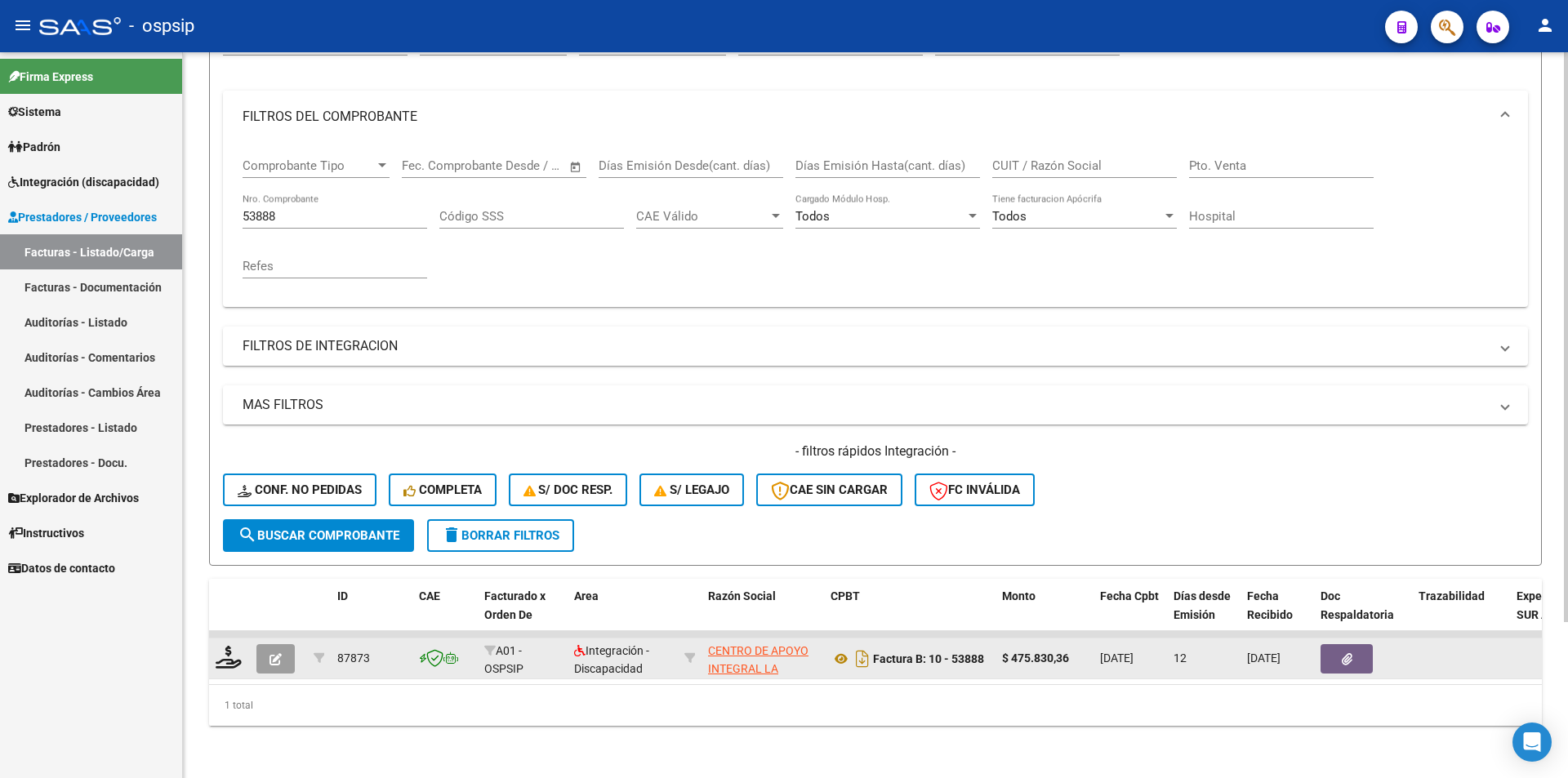
click at [269, 644] on button "button" at bounding box center [275, 658] width 38 height 29
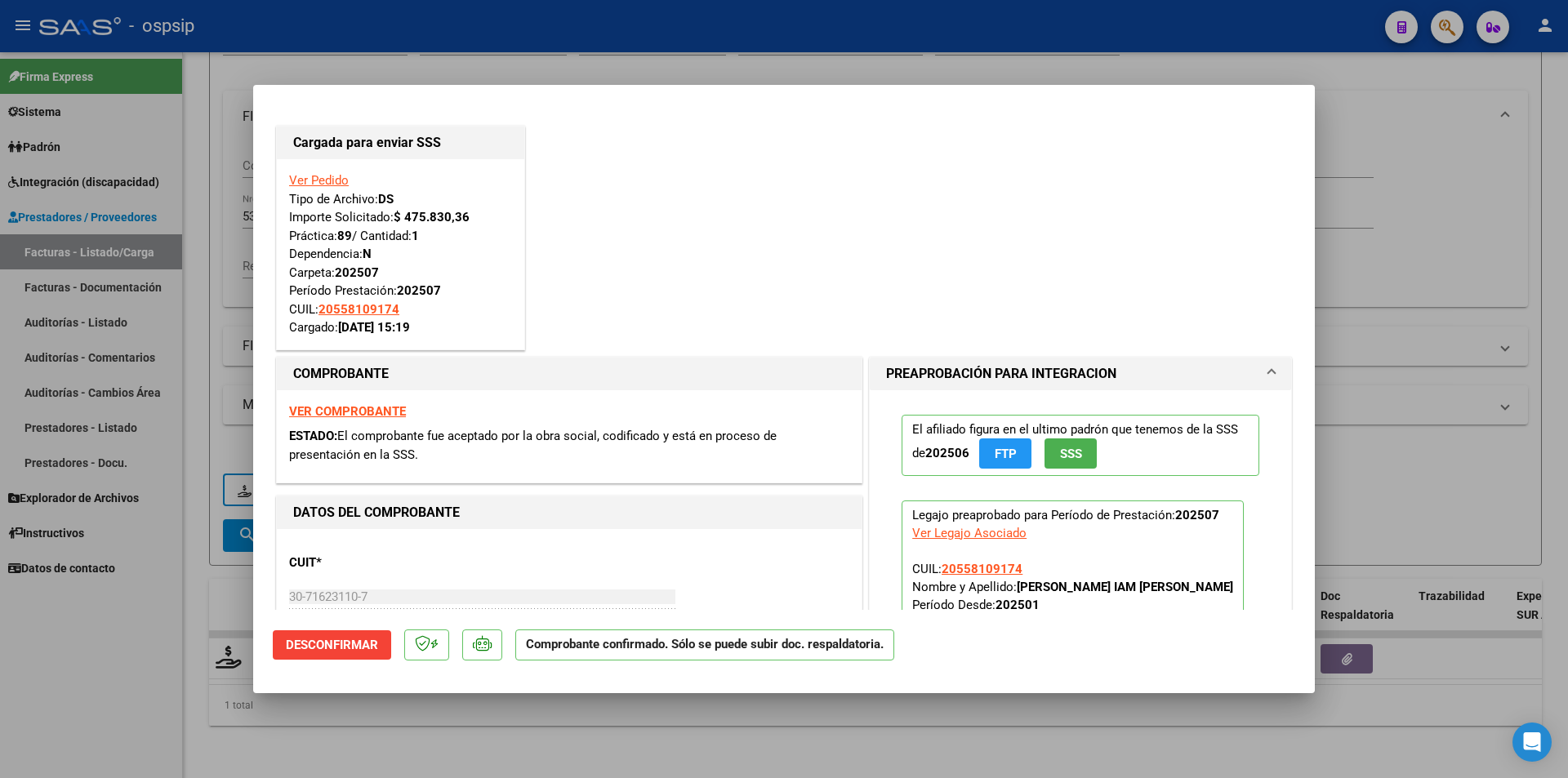
click at [201, 233] on div at bounding box center [784, 389] width 1568 height 778
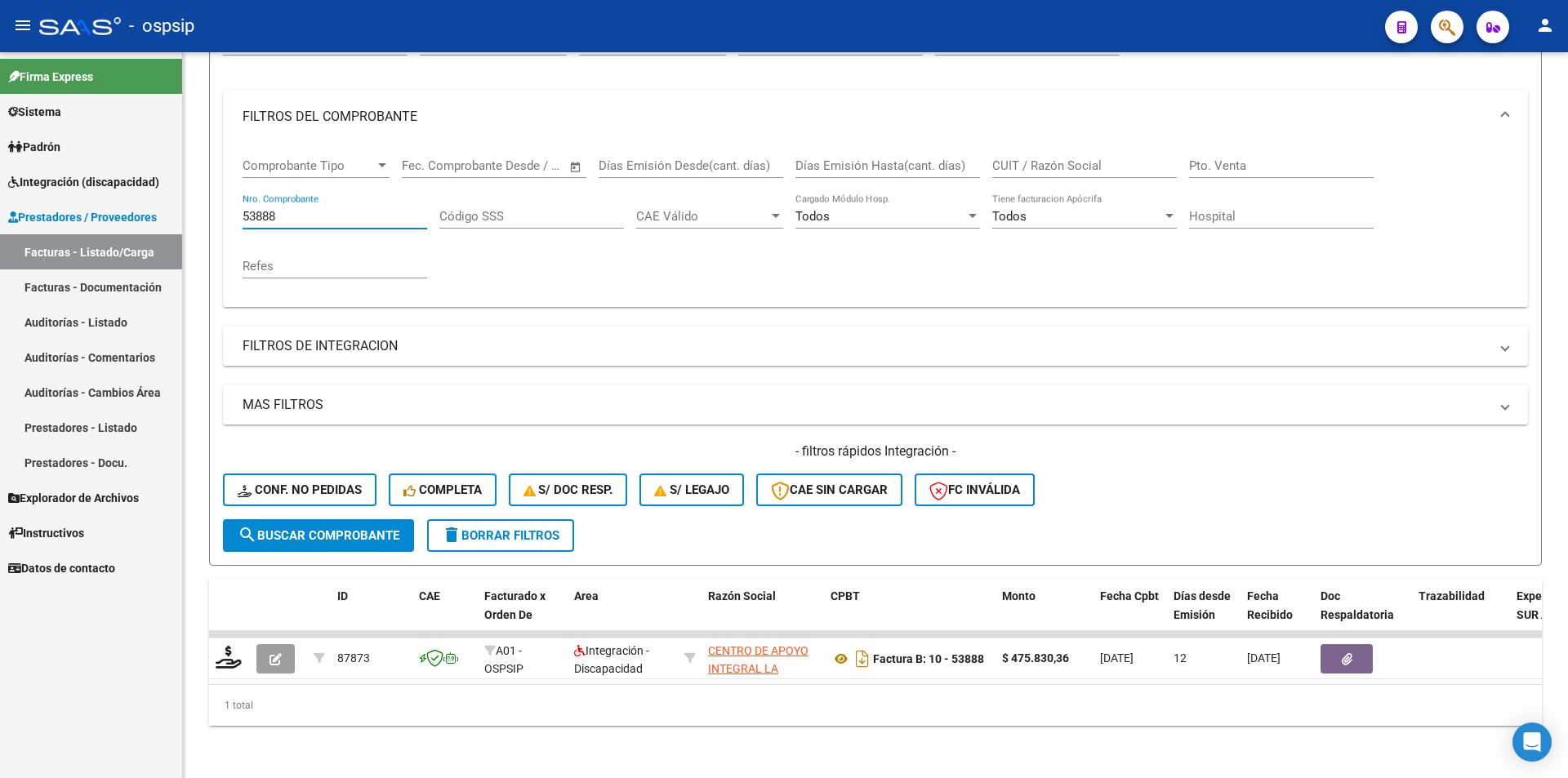
drag, startPoint x: 294, startPoint y: 199, endPoint x: 123, endPoint y: 201, distance: 171.0
click at [123, 201] on mat-sidenav-container "Firma Express Sistema Usuarios Todos los Usuarios Padrón Afiliados Empadronados…" at bounding box center [784, 415] width 1568 height 726
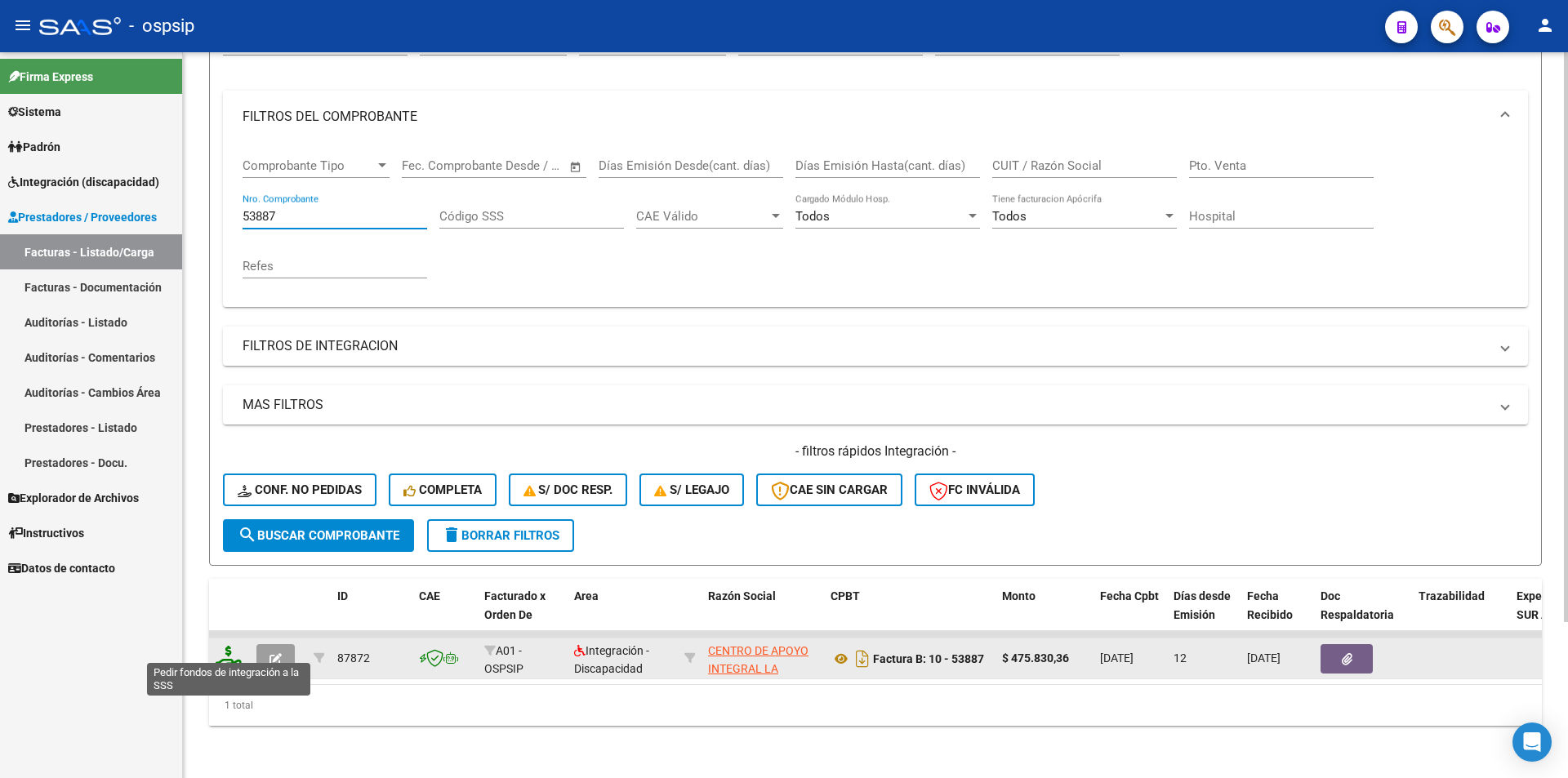
click at [225, 647] on icon at bounding box center [229, 657] width 27 height 23
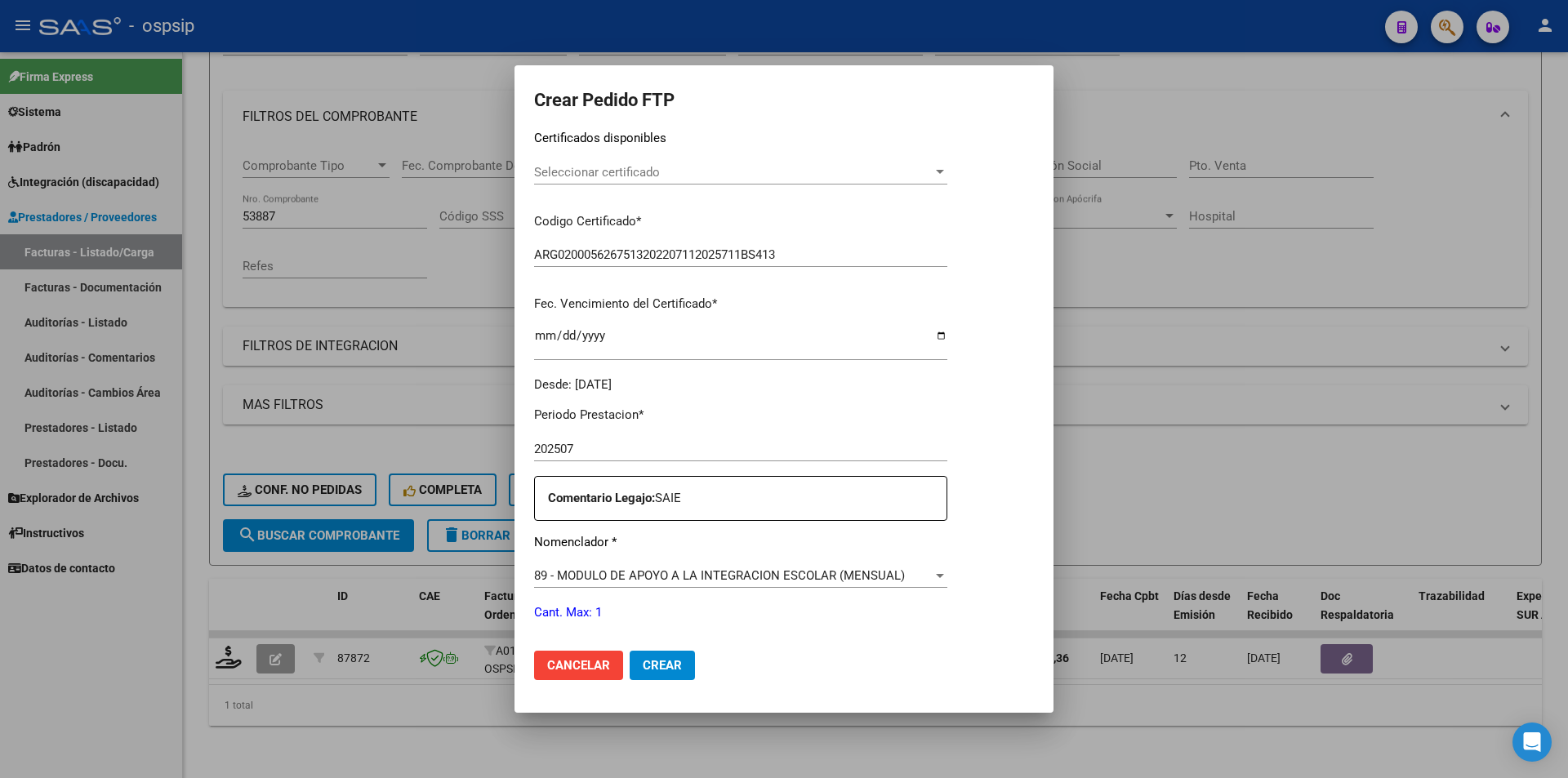
scroll to position [572, 0]
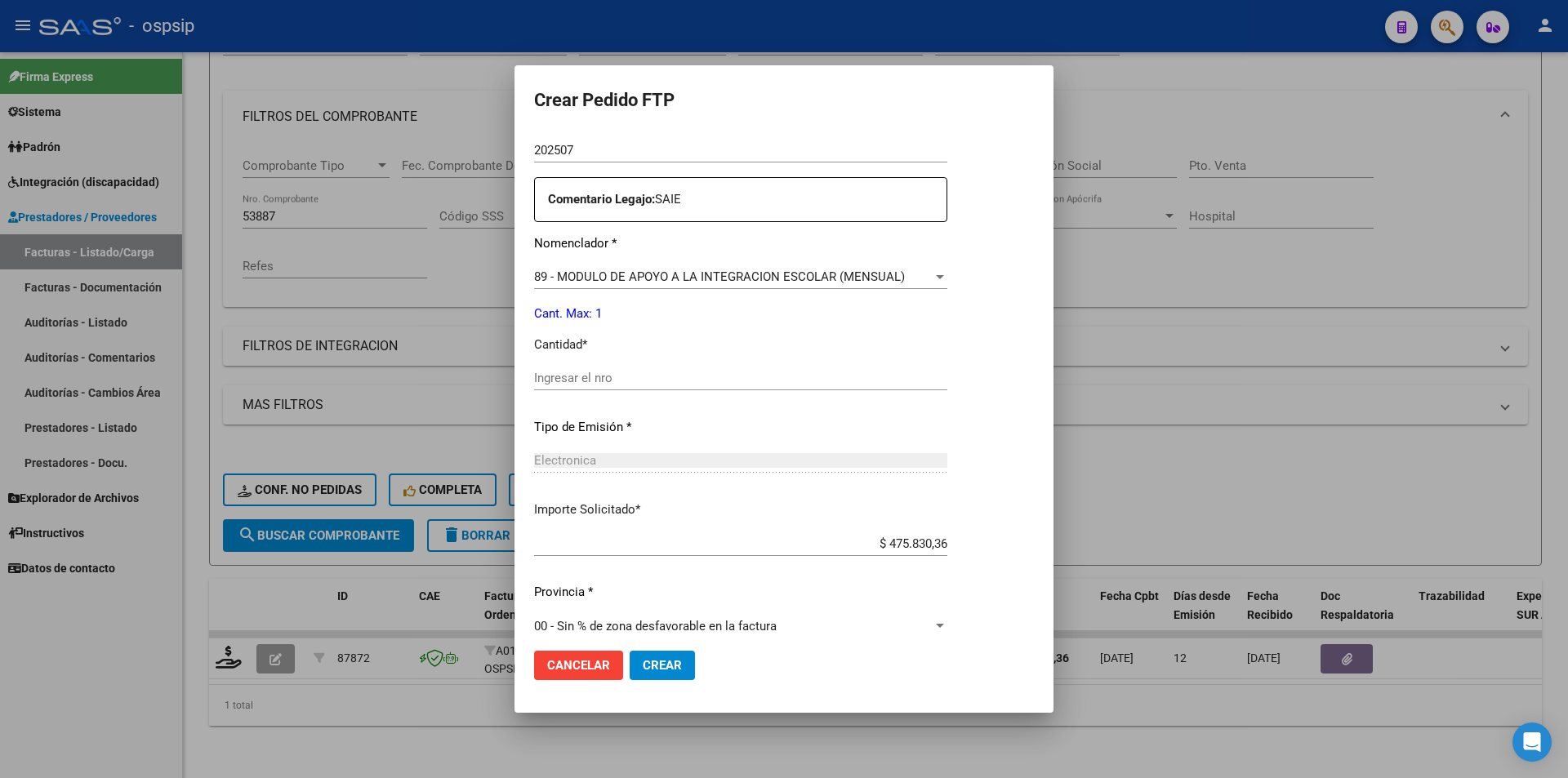
click at [562, 382] on input "Ingresar el nro" at bounding box center [740, 378] width 413 height 15
click at [666, 662] on button "Crear" at bounding box center [662, 664] width 65 height 29
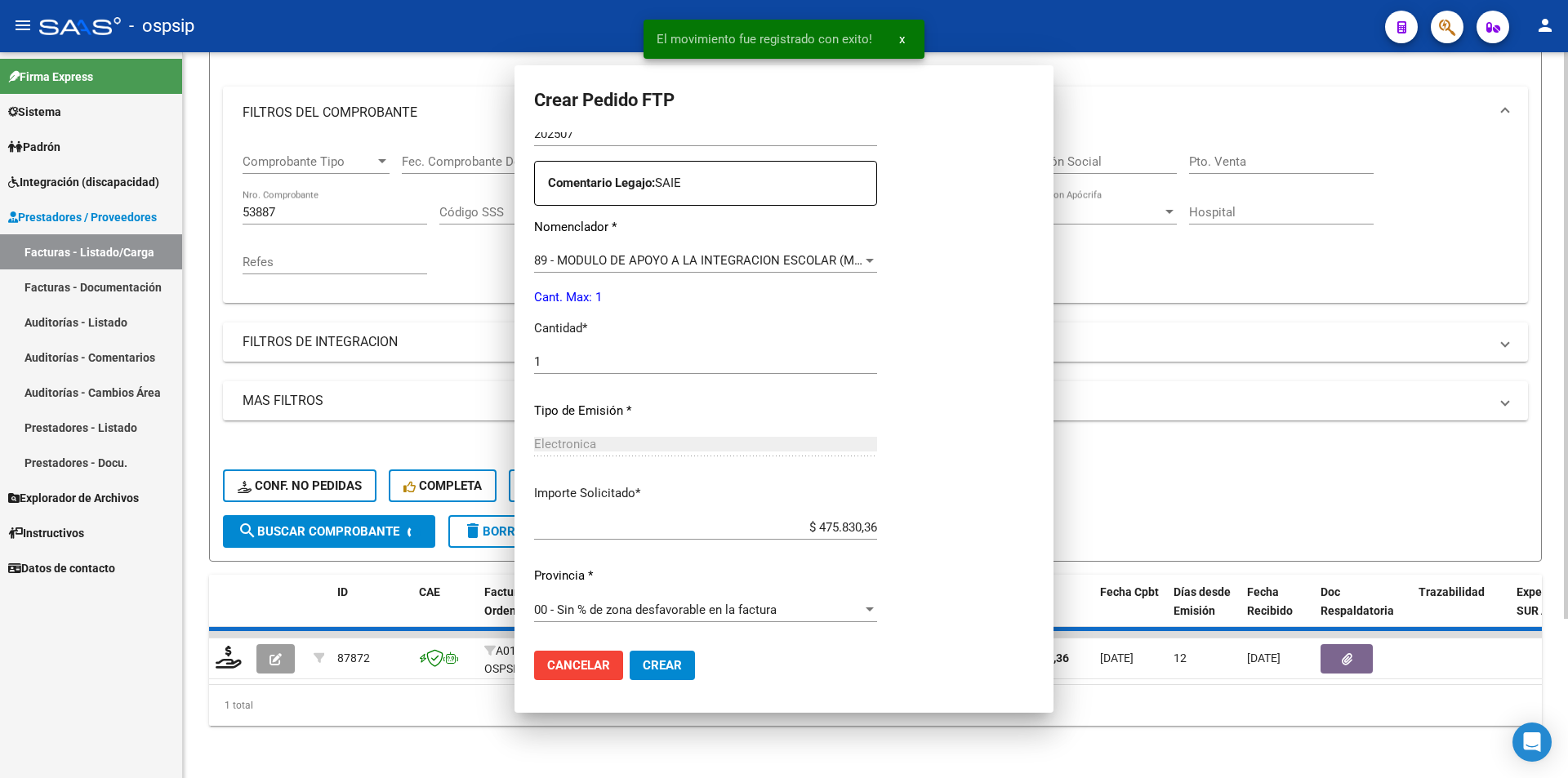
scroll to position [0, 0]
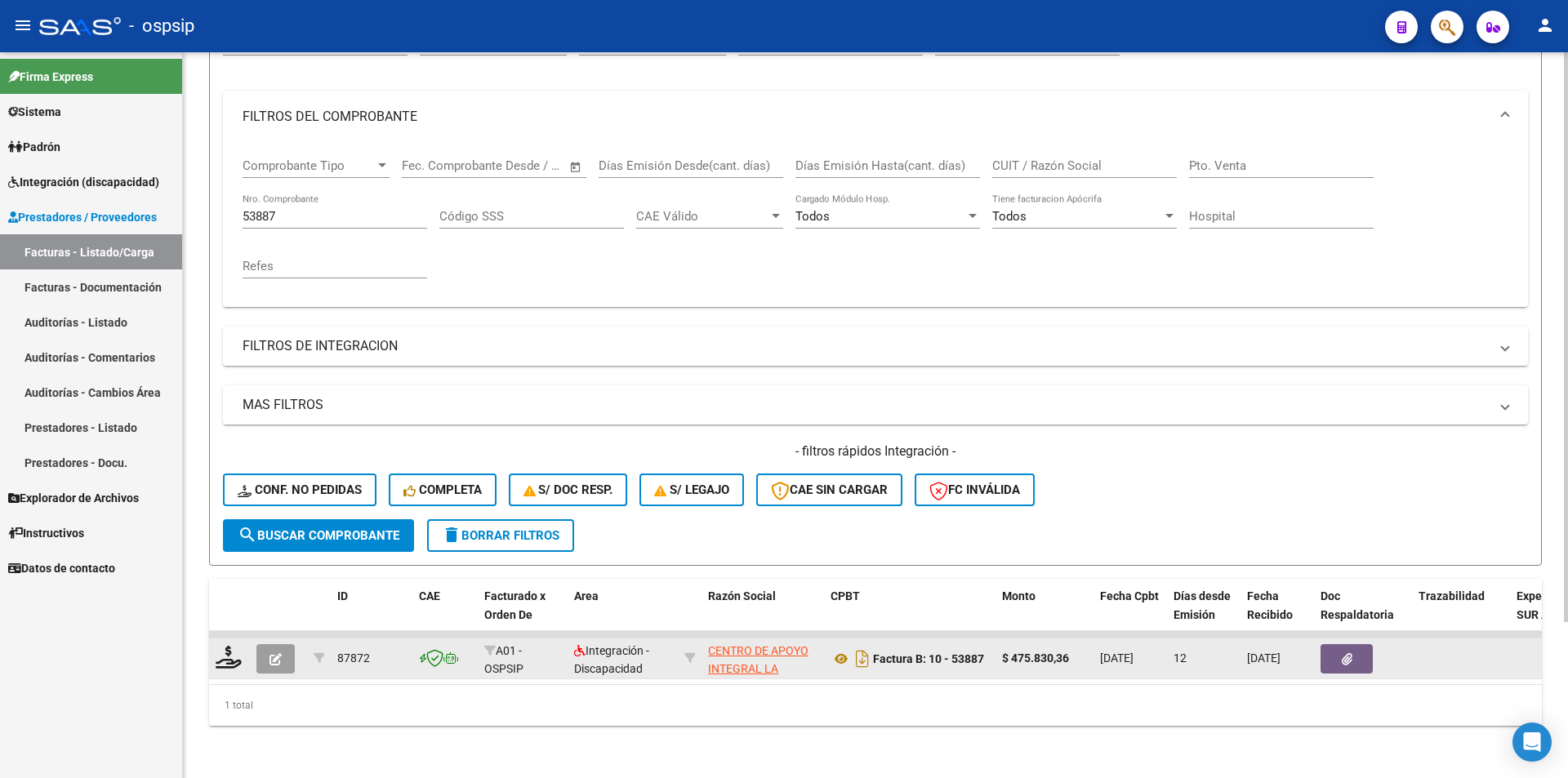
click at [280, 644] on button "button" at bounding box center [275, 658] width 38 height 29
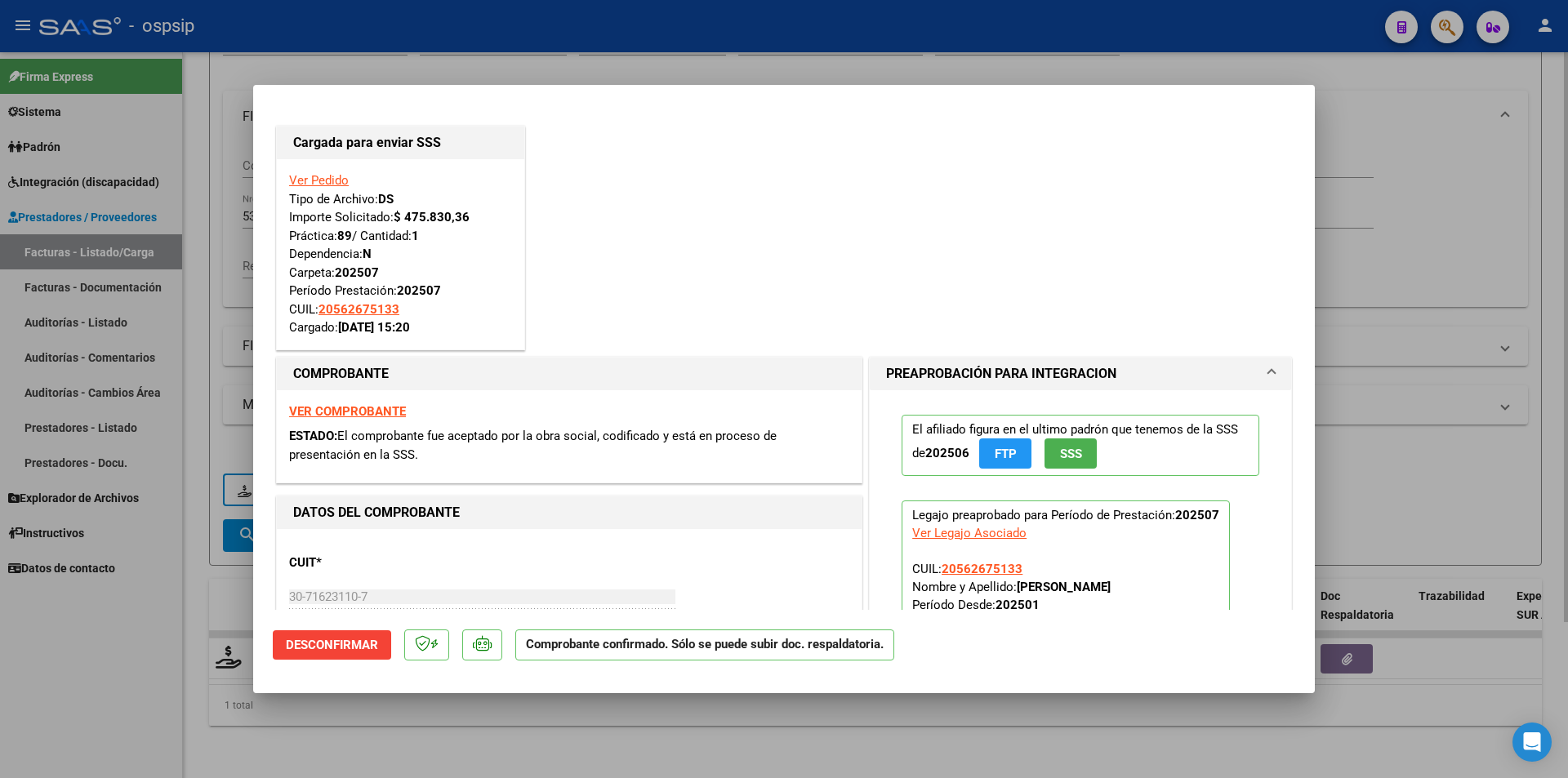
click at [189, 252] on div at bounding box center [784, 389] width 1568 height 778
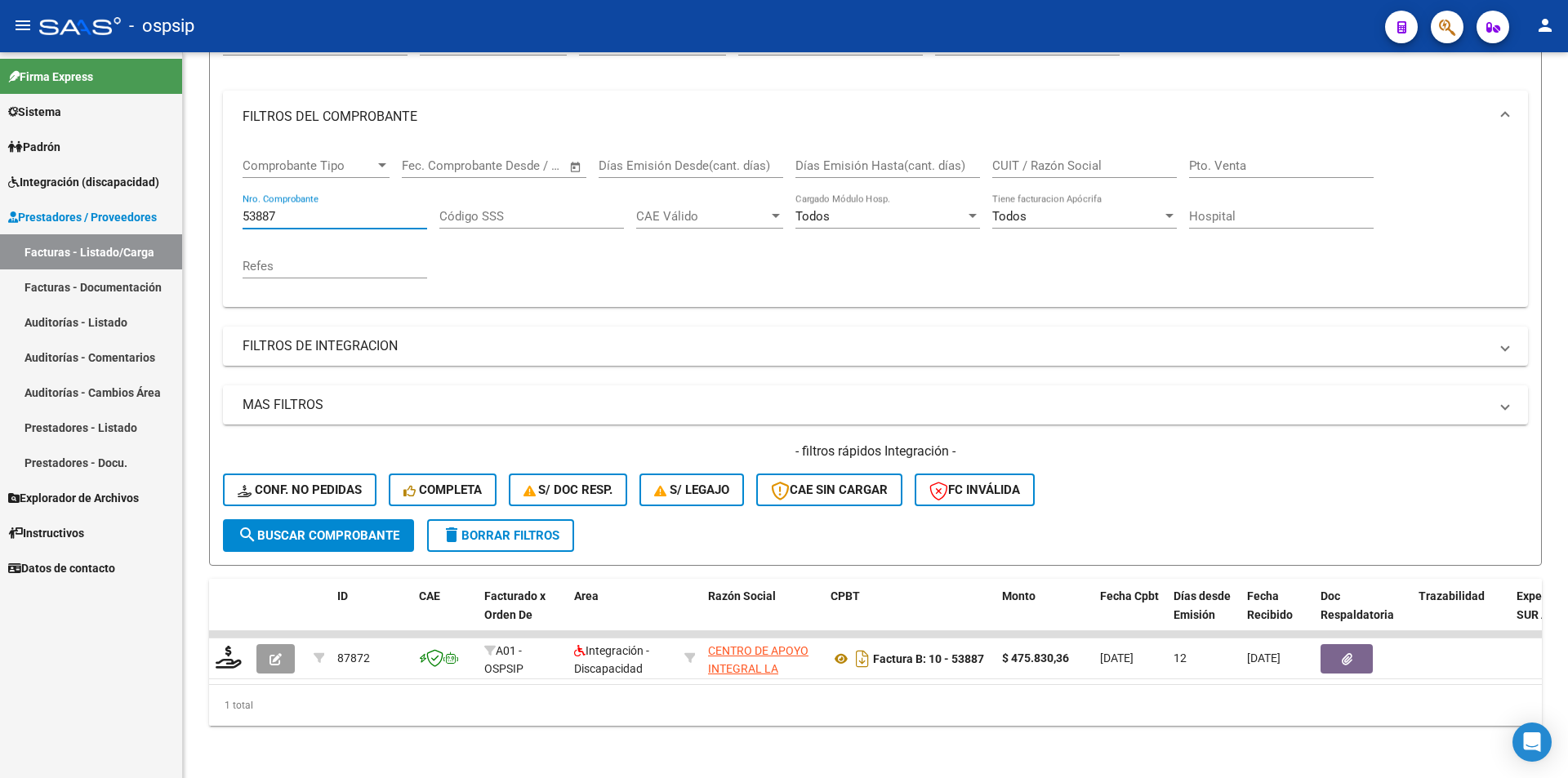
drag, startPoint x: 291, startPoint y: 201, endPoint x: 109, endPoint y: 196, distance: 182.1
click at [109, 196] on mat-sidenav-container "Firma Express Sistema Usuarios Todos los Usuarios Padrón Afiliados Empadronados…" at bounding box center [784, 415] width 1568 height 726
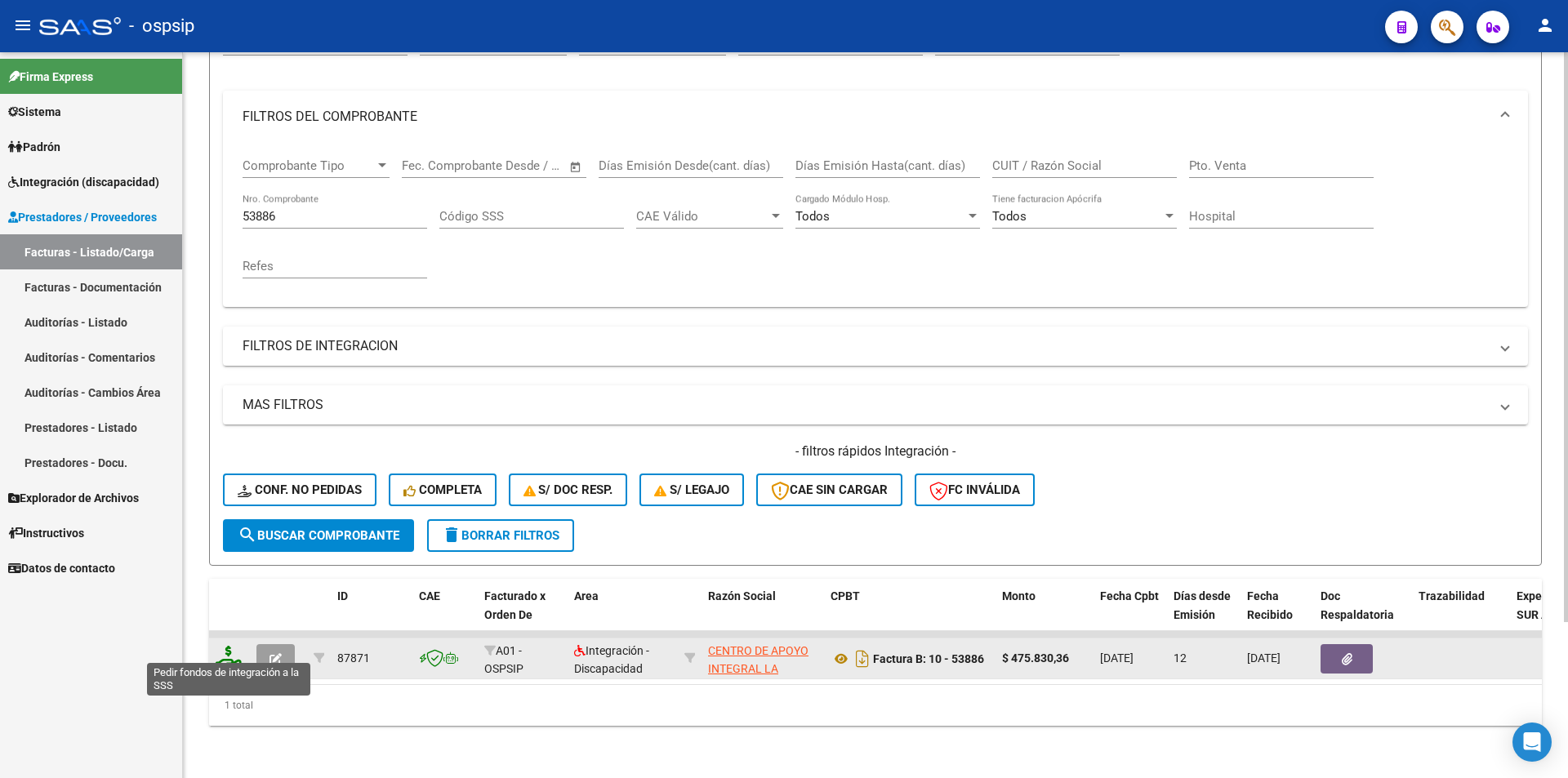
click at [225, 650] on icon at bounding box center [229, 657] width 27 height 23
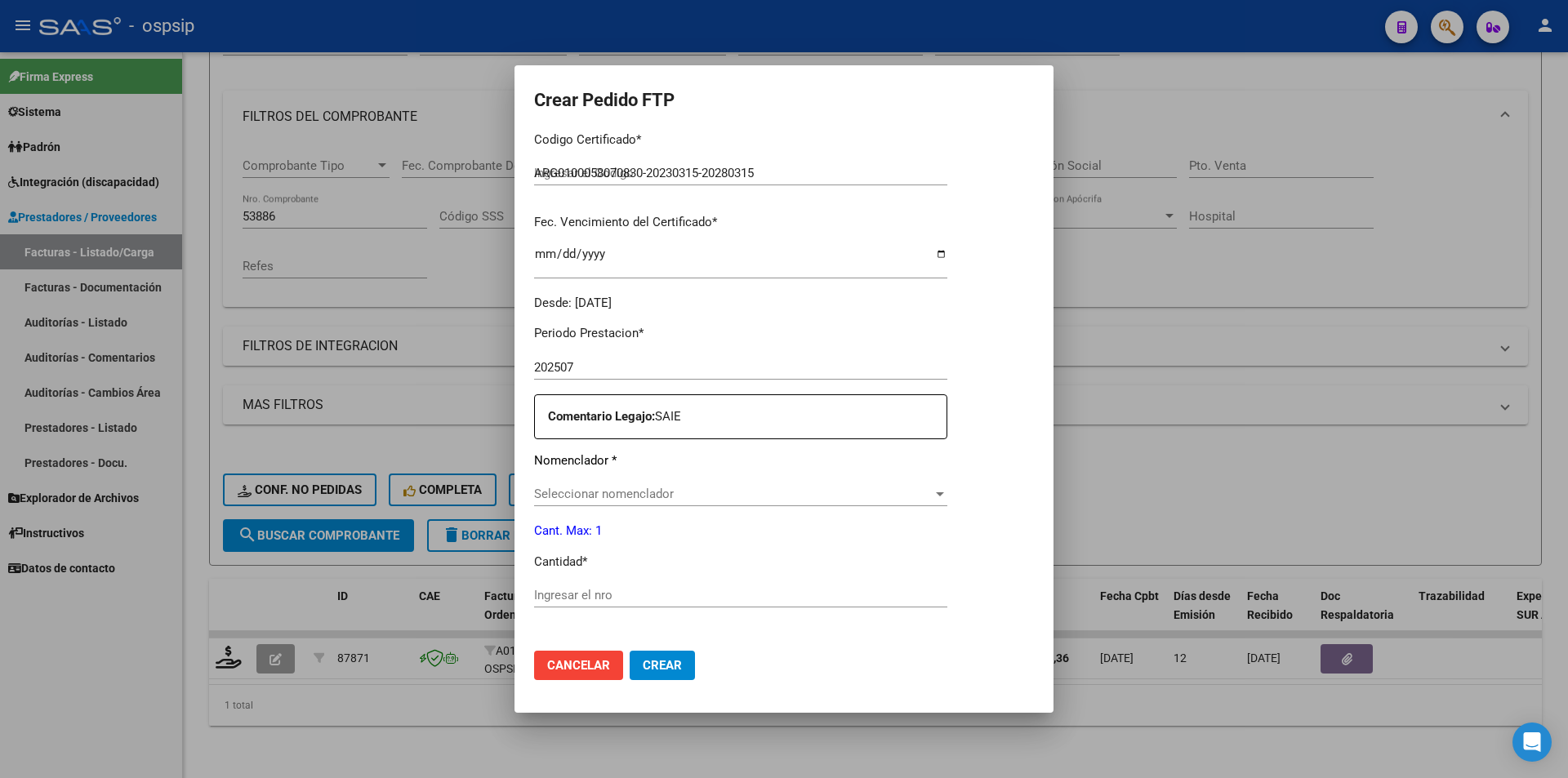
scroll to position [408, 0]
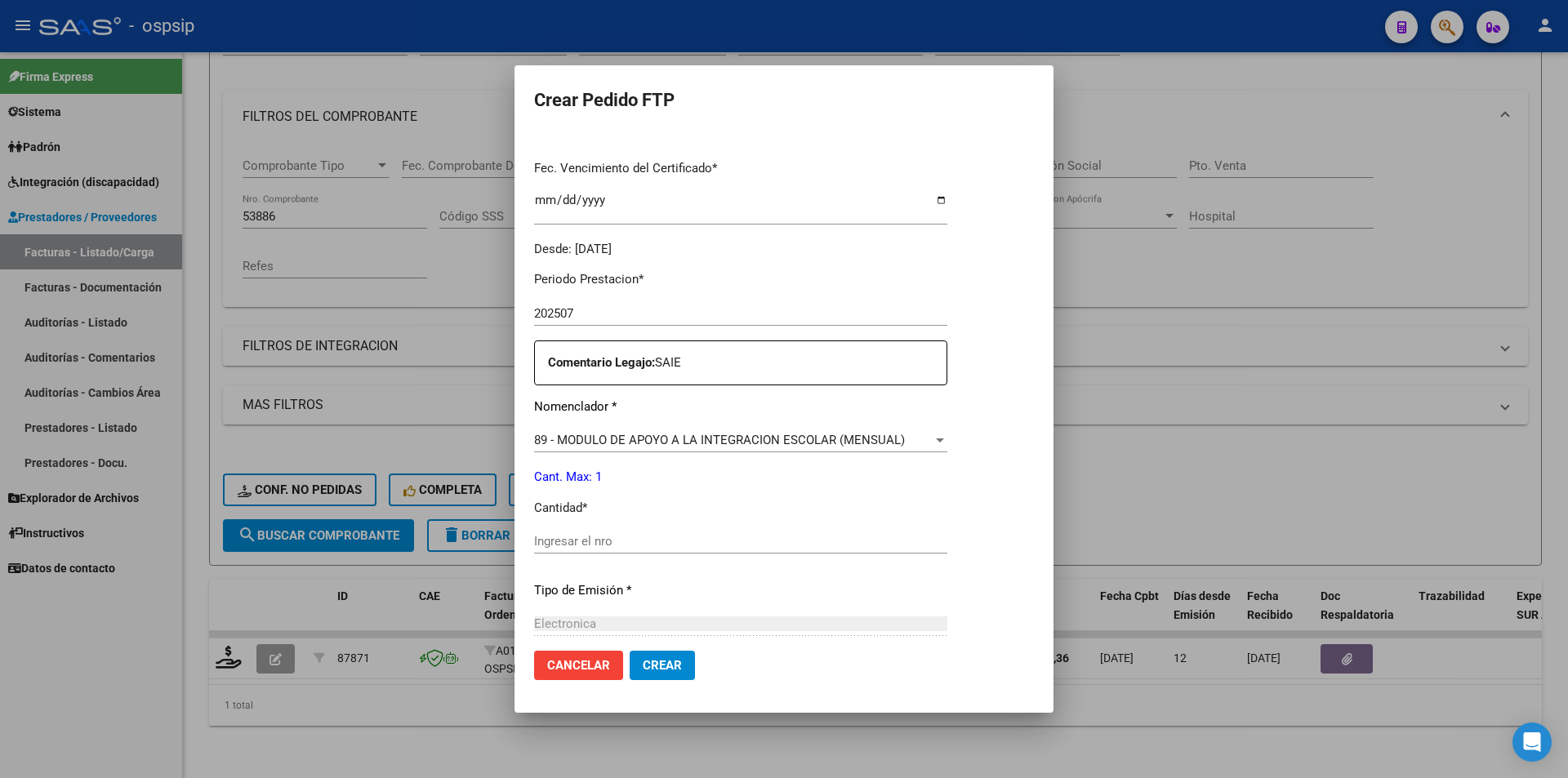
click at [652, 534] on input "Ingresar el nro" at bounding box center [740, 541] width 413 height 15
click at [651, 669] on span "Crear" at bounding box center [661, 665] width 39 height 15
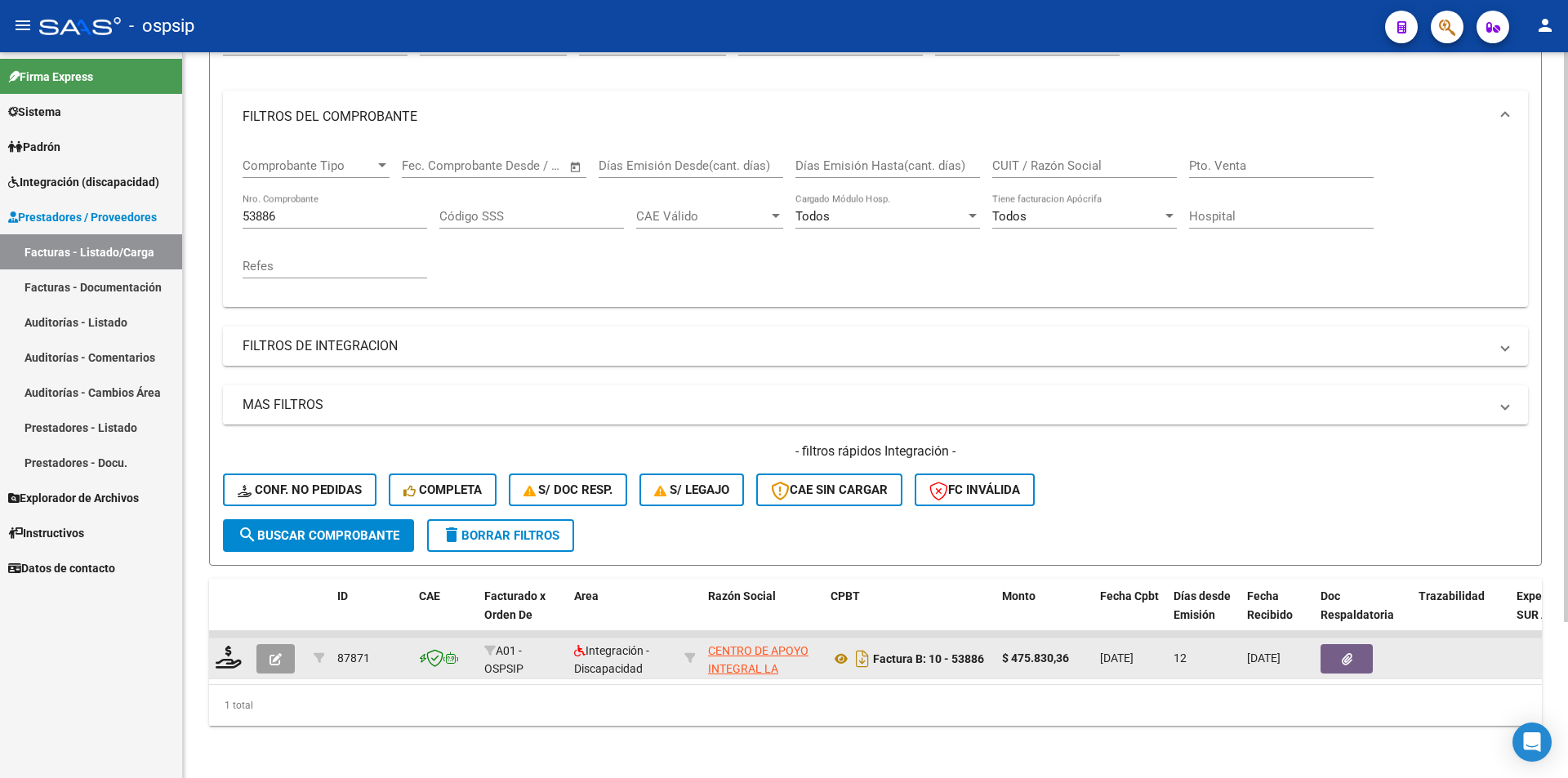
click at [271, 653] on icon "button" at bounding box center [275, 659] width 12 height 12
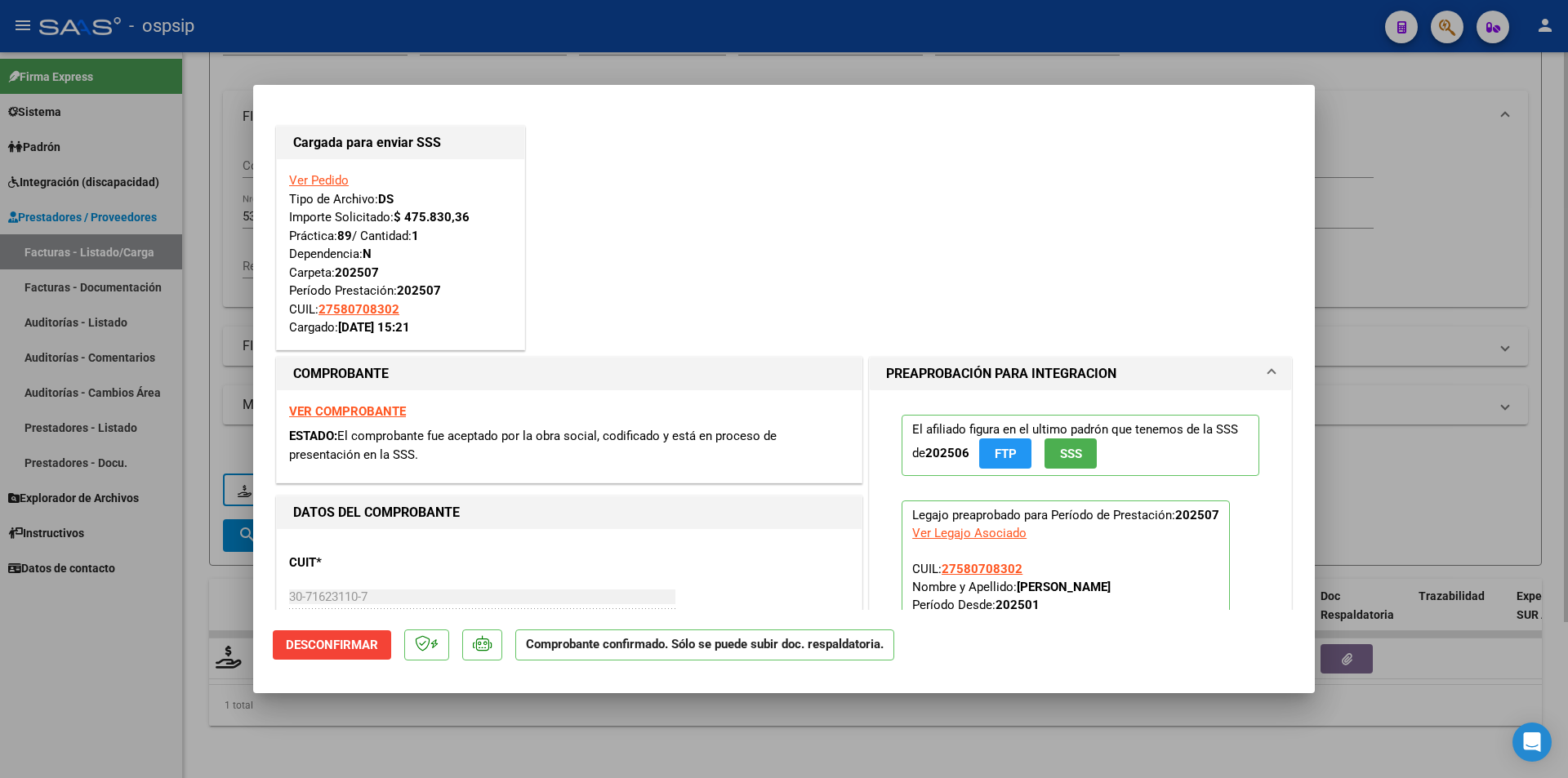
drag, startPoint x: 82, startPoint y: 691, endPoint x: 224, endPoint y: 434, distance: 293.6
click at [82, 689] on div at bounding box center [784, 389] width 1568 height 778
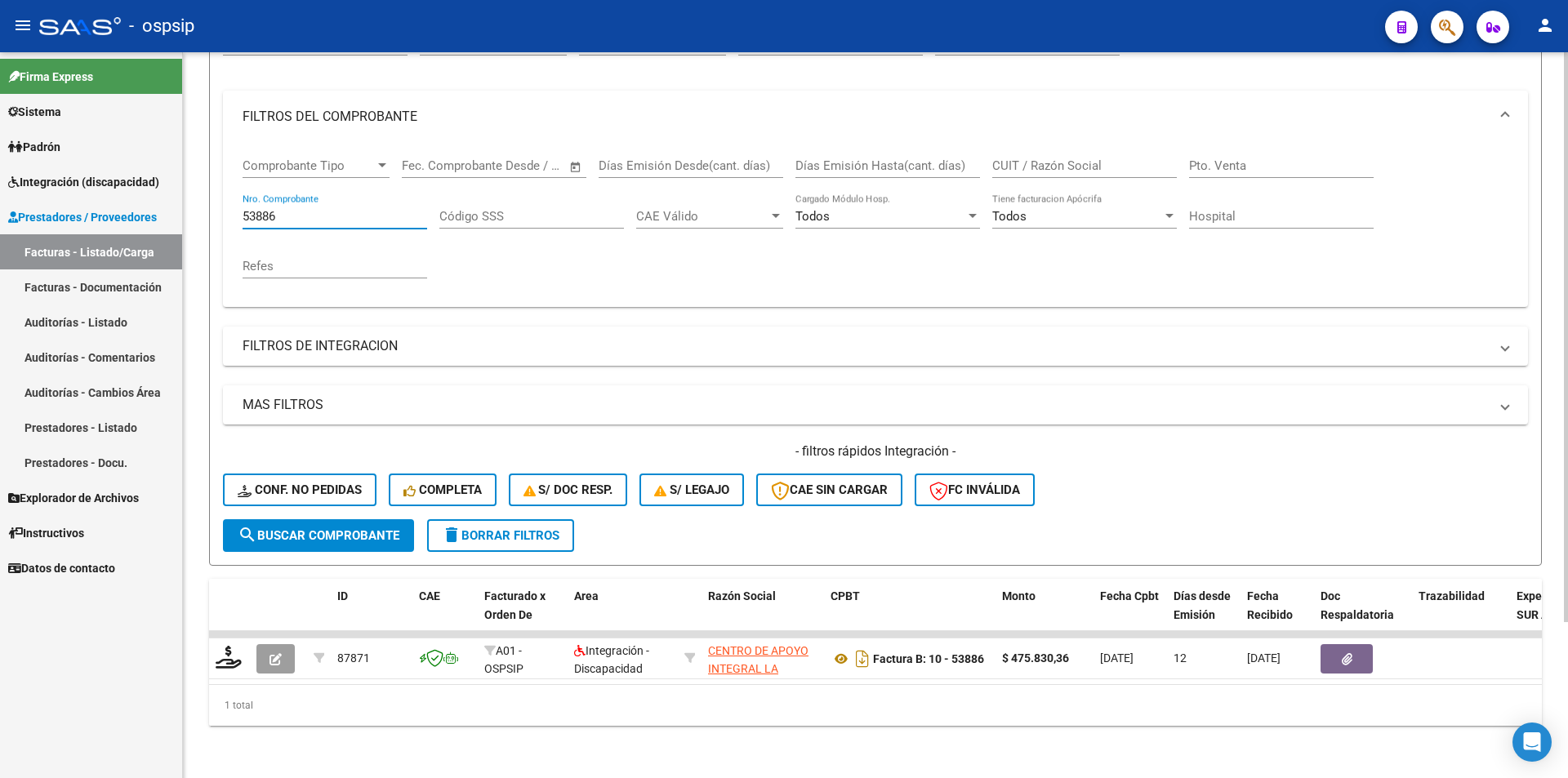
drag, startPoint x: 285, startPoint y: 200, endPoint x: 222, endPoint y: 199, distance: 63.0
click at [222, 199] on form "Filtros Id Area Area Seleccionar Gerenciador Seleccionar Gerenciador Todos Conf…" at bounding box center [875, 286] width 1333 height 559
click at [295, 529] on span "search Buscar Comprobante" at bounding box center [318, 535] width 162 height 15
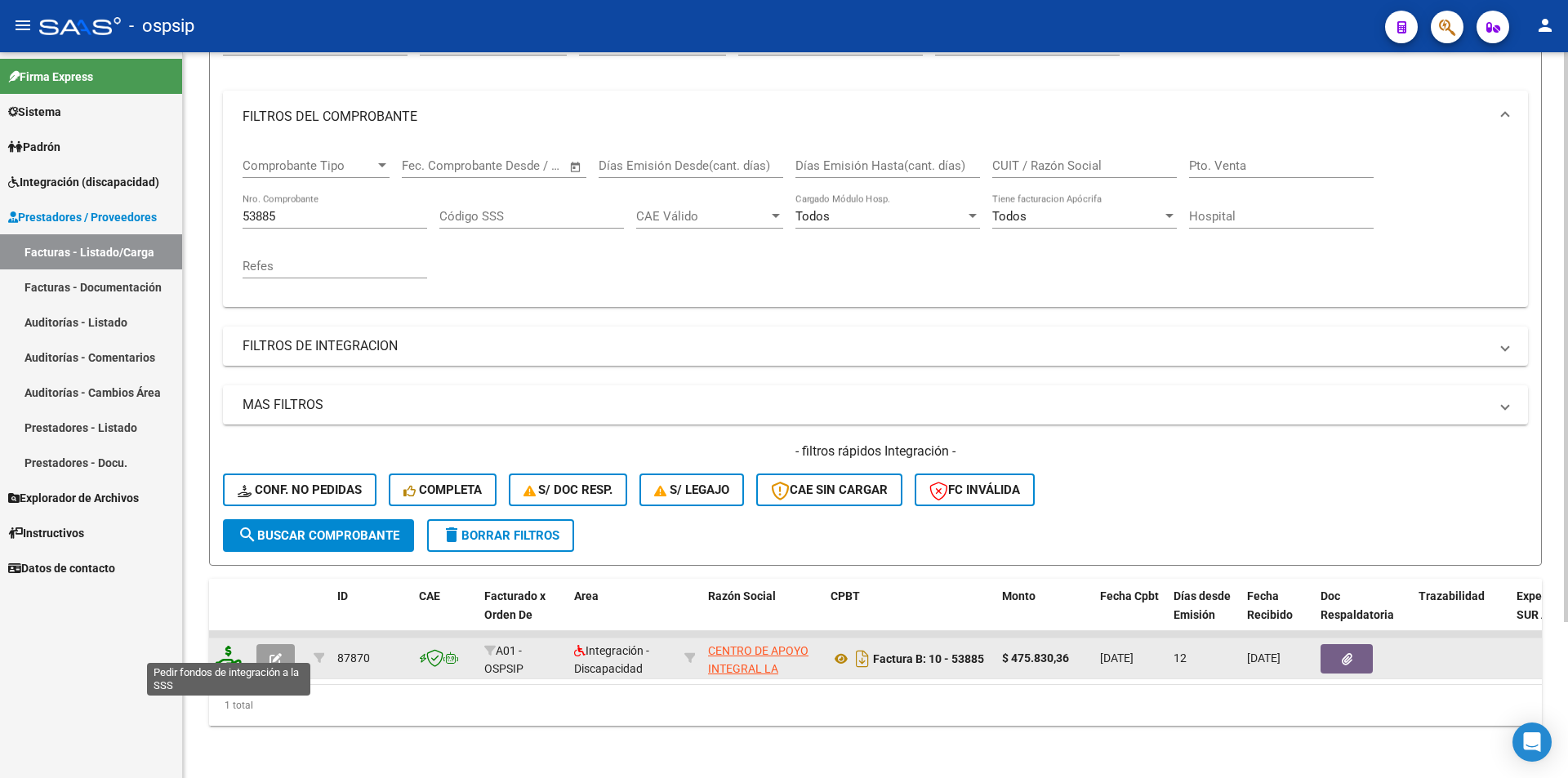
click at [223, 645] on icon at bounding box center [229, 657] width 27 height 23
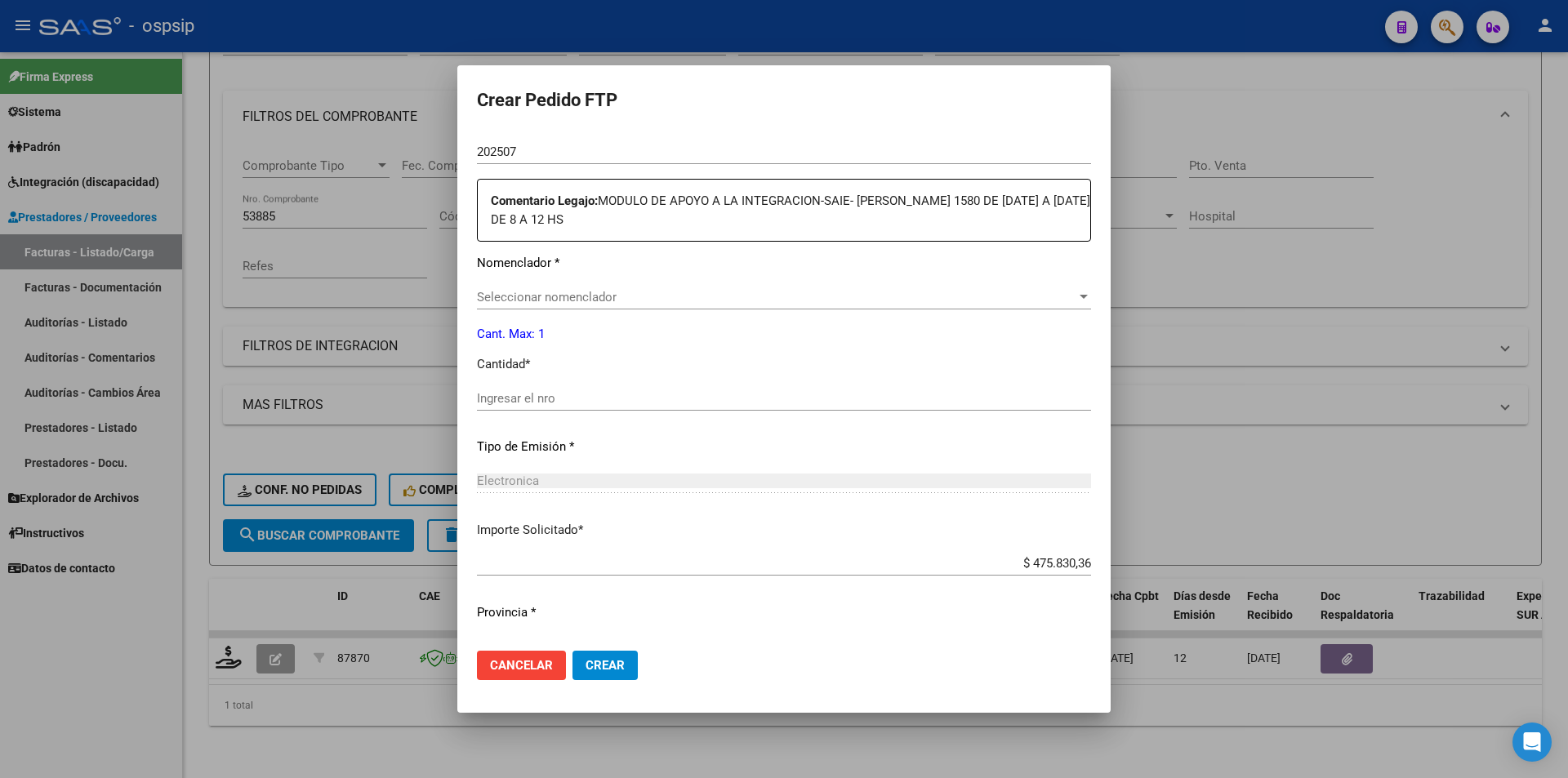
scroll to position [582, 0]
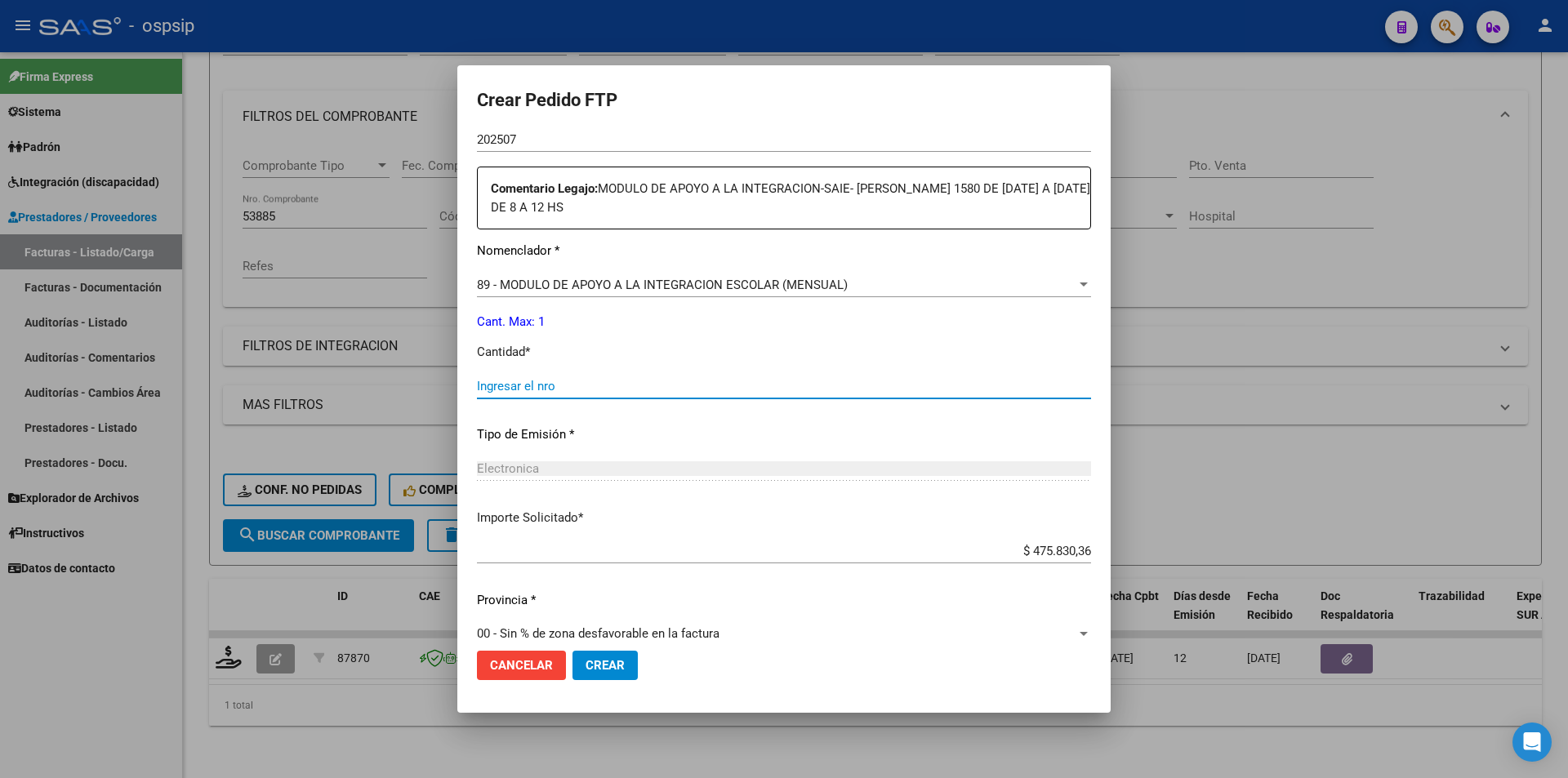
click at [508, 390] on input "Ingresar el nro" at bounding box center [783, 386] width 614 height 15
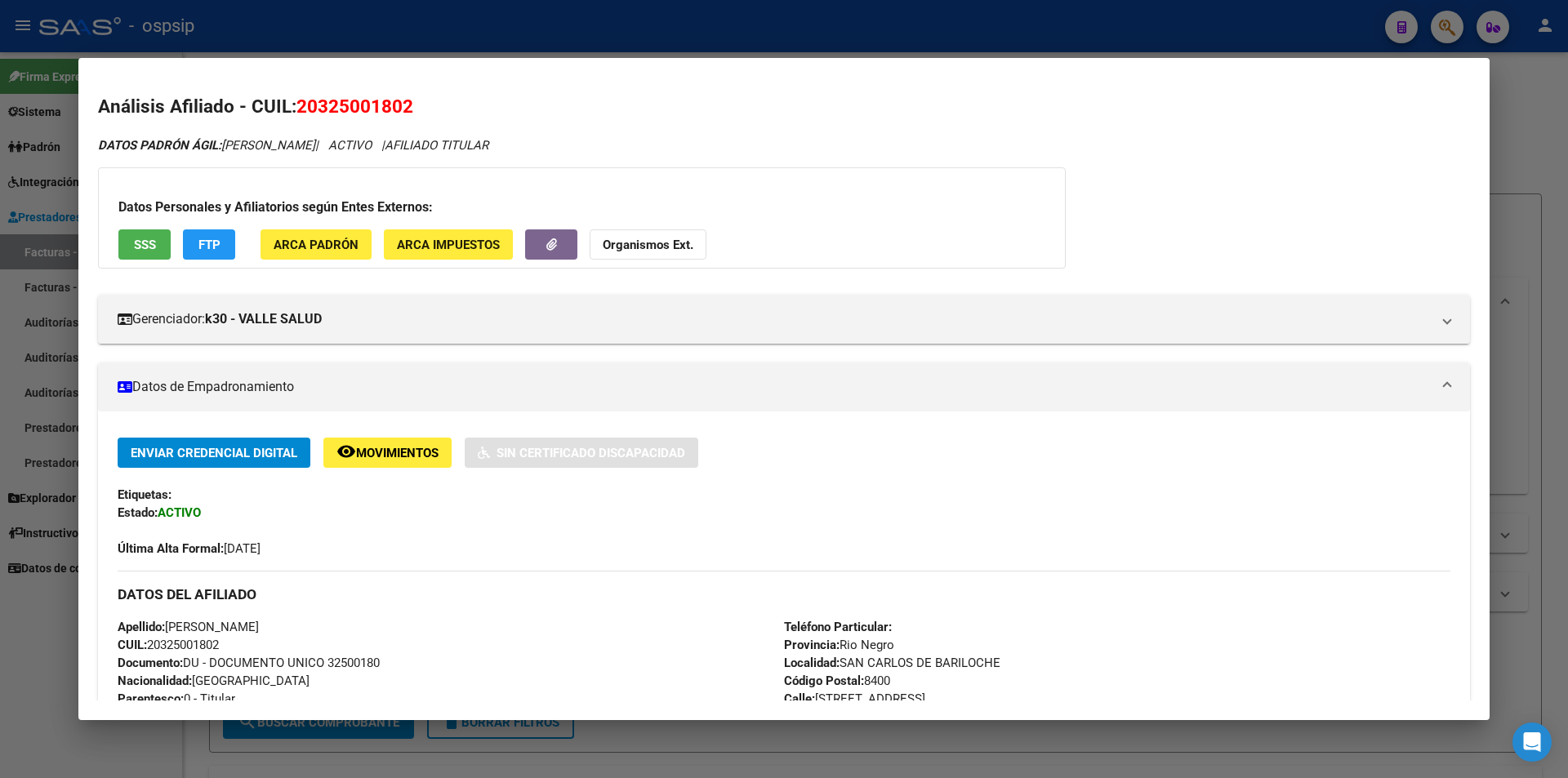
scroll to position [689, 0]
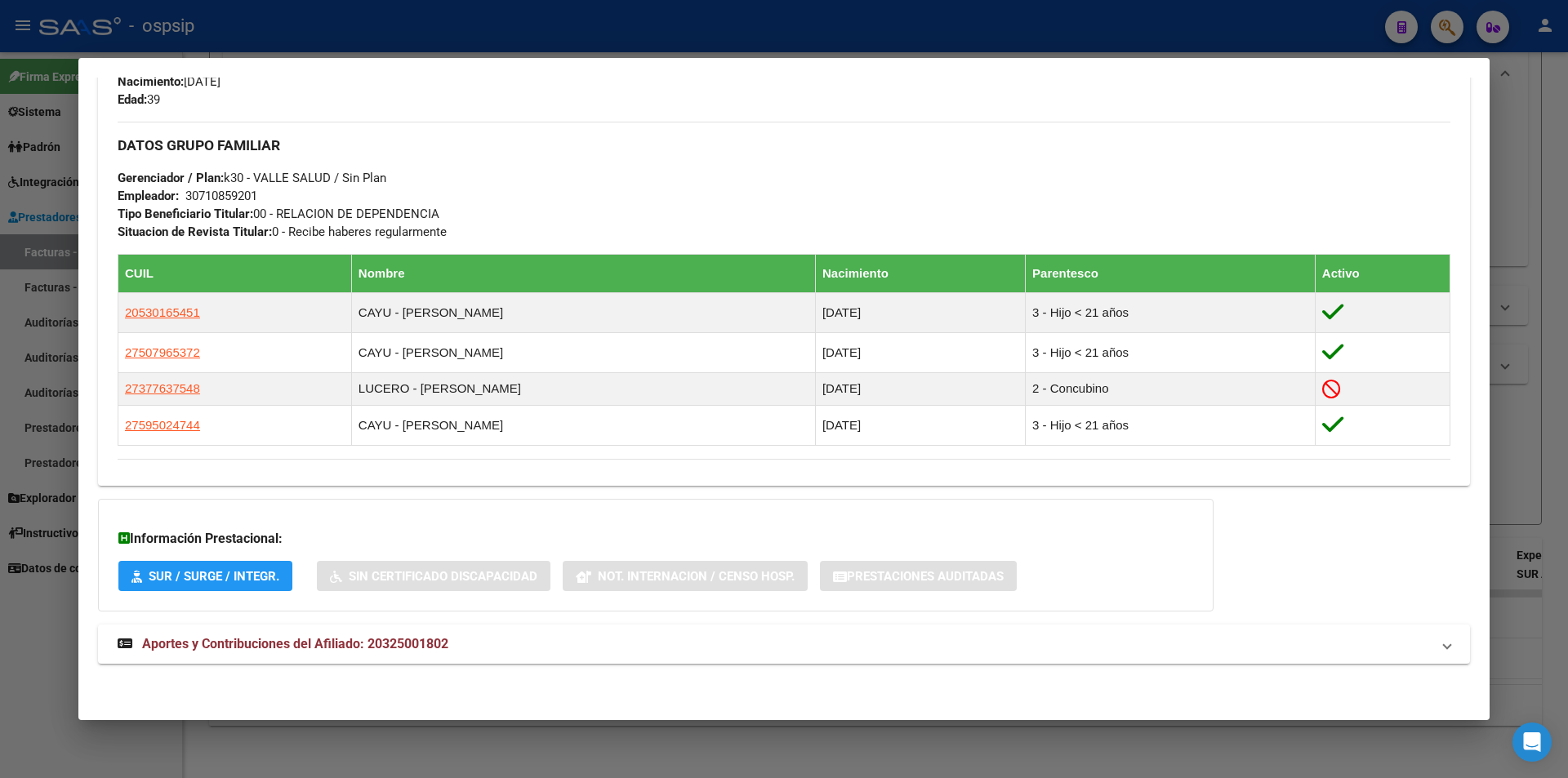
click at [11, 695] on div at bounding box center [784, 389] width 1568 height 778
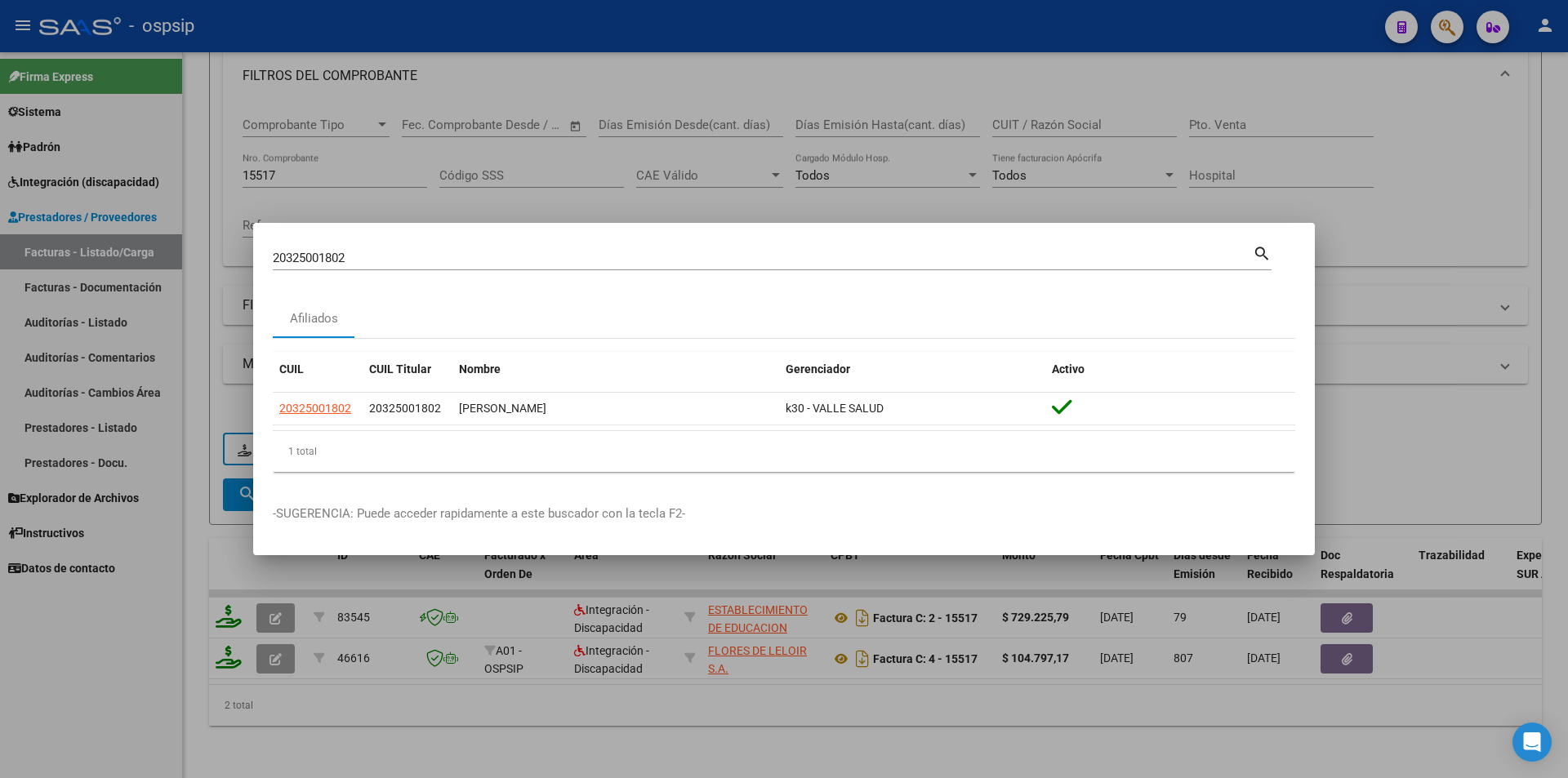
click at [11, 695] on div at bounding box center [784, 389] width 1568 height 778
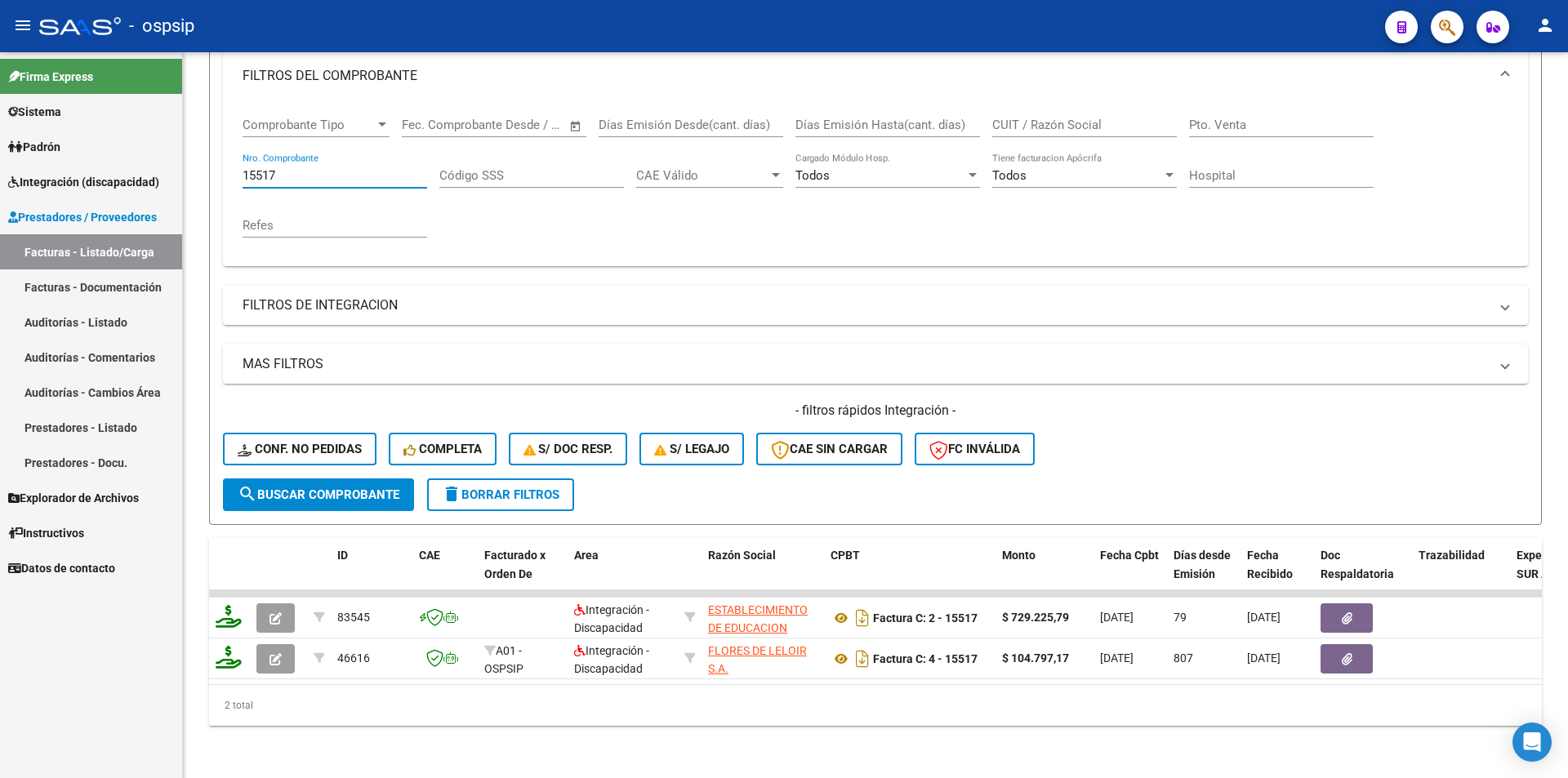
drag, startPoint x: 288, startPoint y: 159, endPoint x: 171, endPoint y: 157, distance: 117.0
click at [175, 157] on mat-sidenav-container "Firma Express Sistema Usuarios Todos los Usuarios Padrón Afiliados Empadronados…" at bounding box center [784, 415] width 1568 height 726
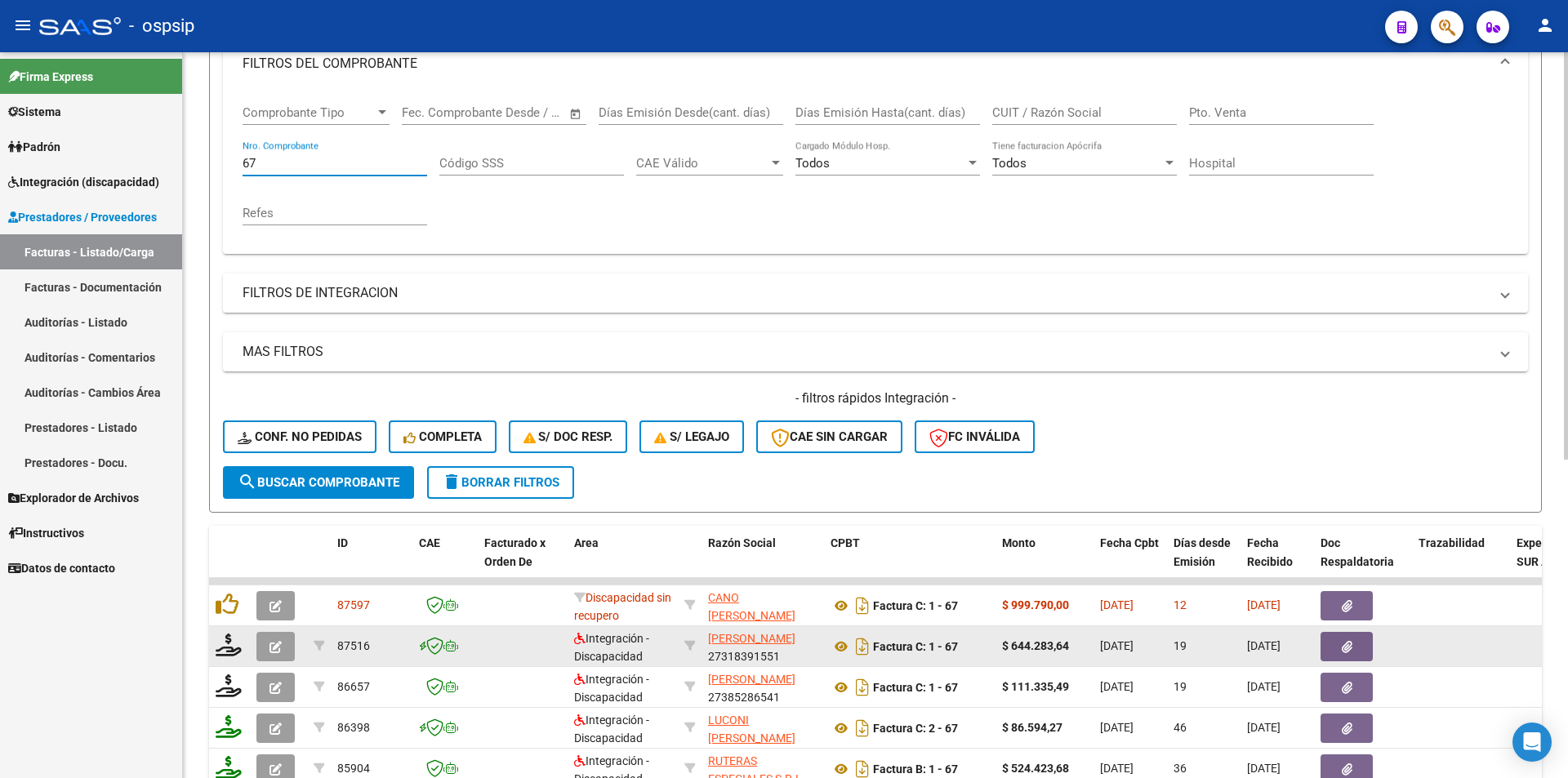
type input "67"
click at [281, 645] on icon "button" at bounding box center [275, 646] width 12 height 12
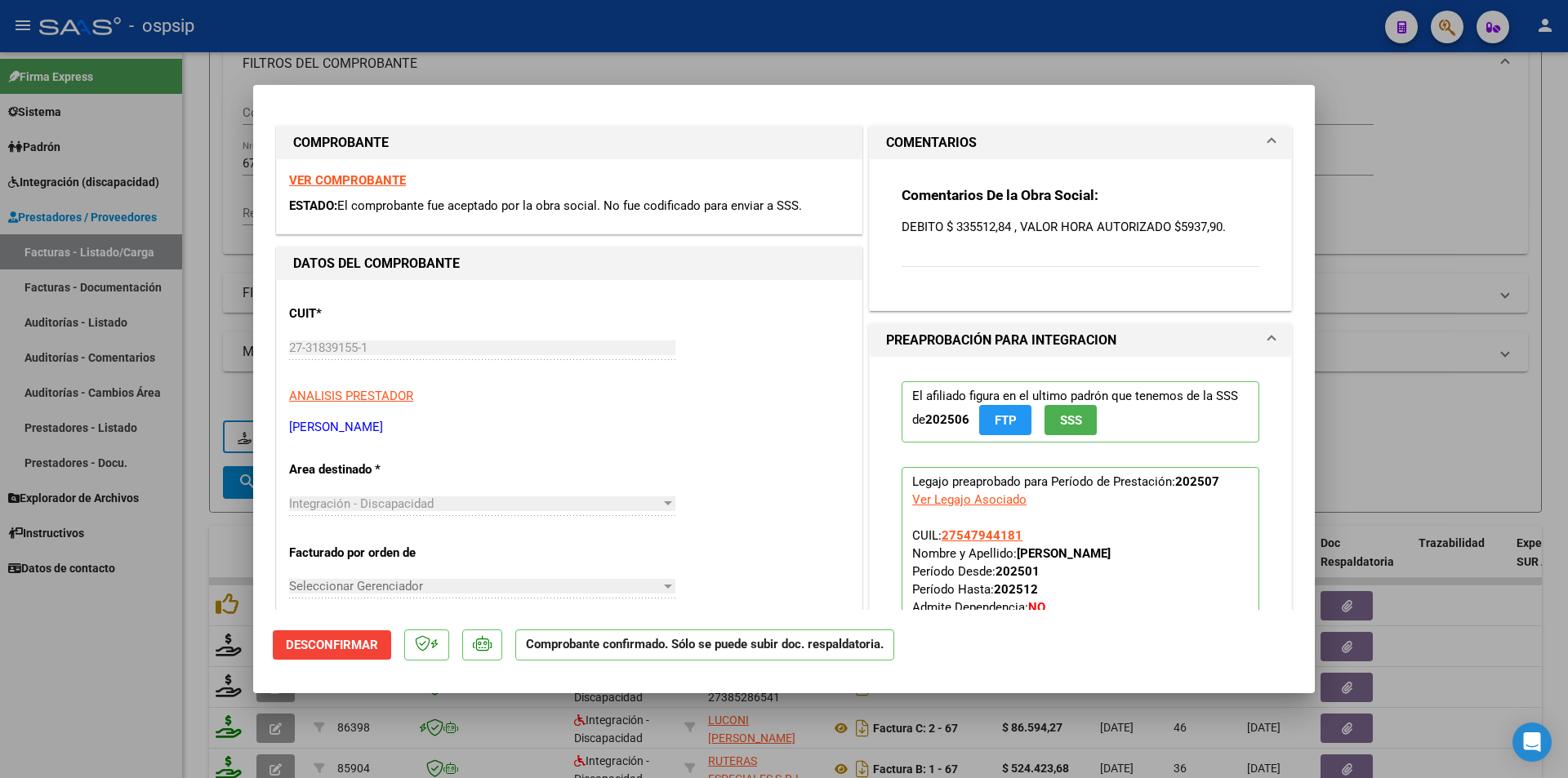
click at [353, 180] on strong "VER COMPROBANTE" at bounding box center [347, 181] width 117 height 15
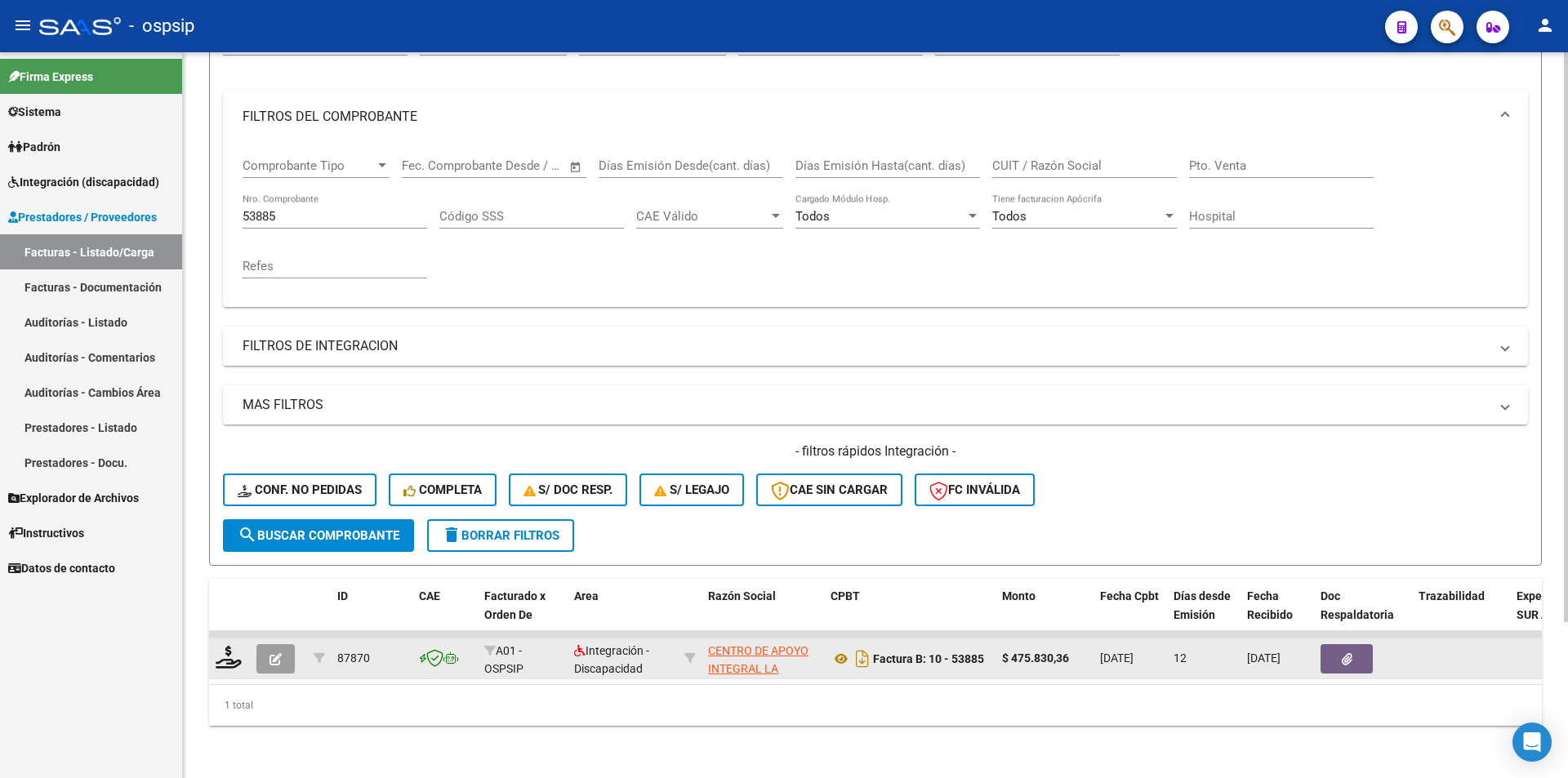
click at [288, 644] on button "button" at bounding box center [275, 658] width 38 height 29
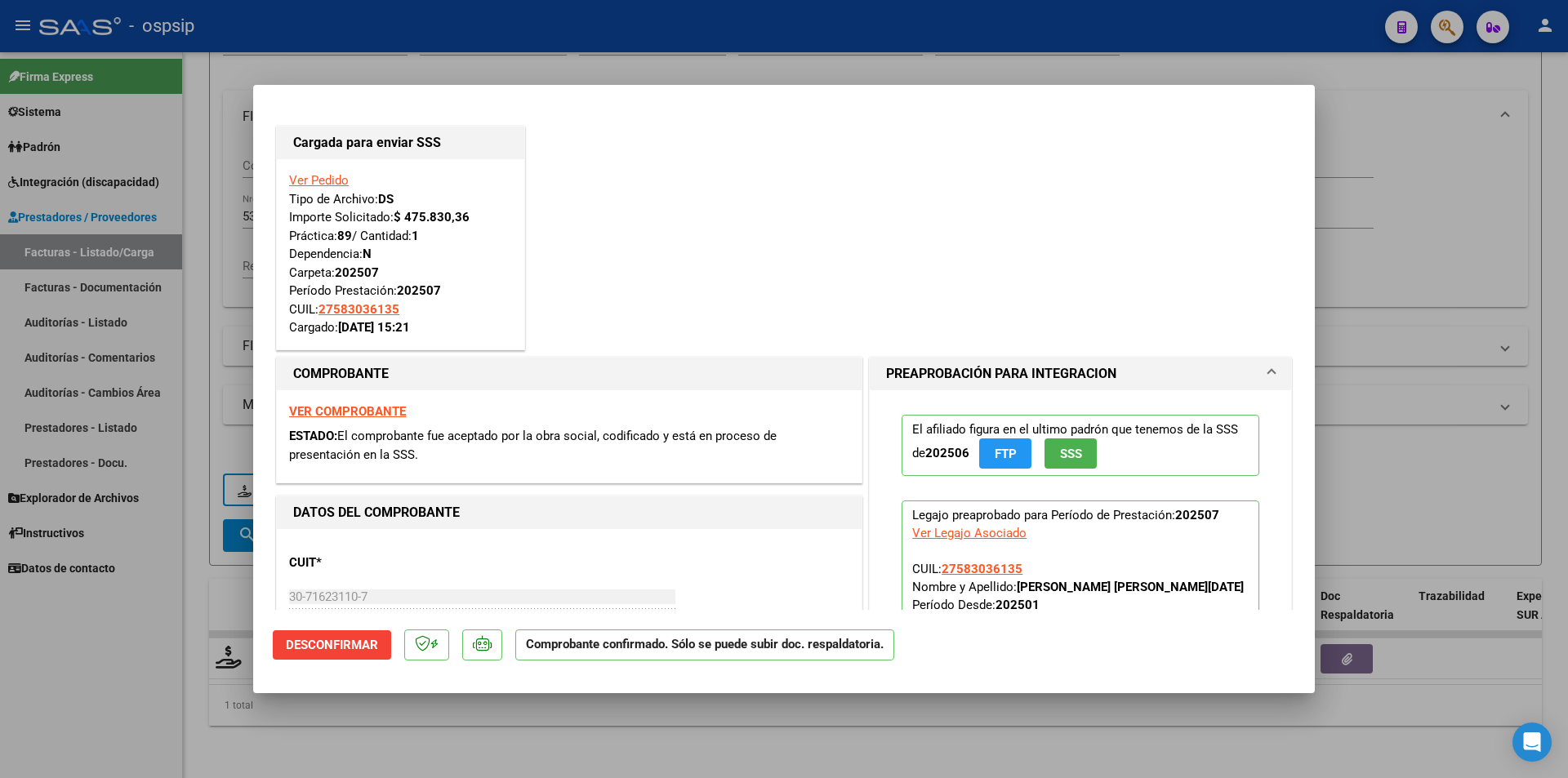
drag, startPoint x: 144, startPoint y: 218, endPoint x: 159, endPoint y: 217, distance: 15.0
click at [144, 217] on div at bounding box center [784, 389] width 1568 height 778
type input "$ 0,00"
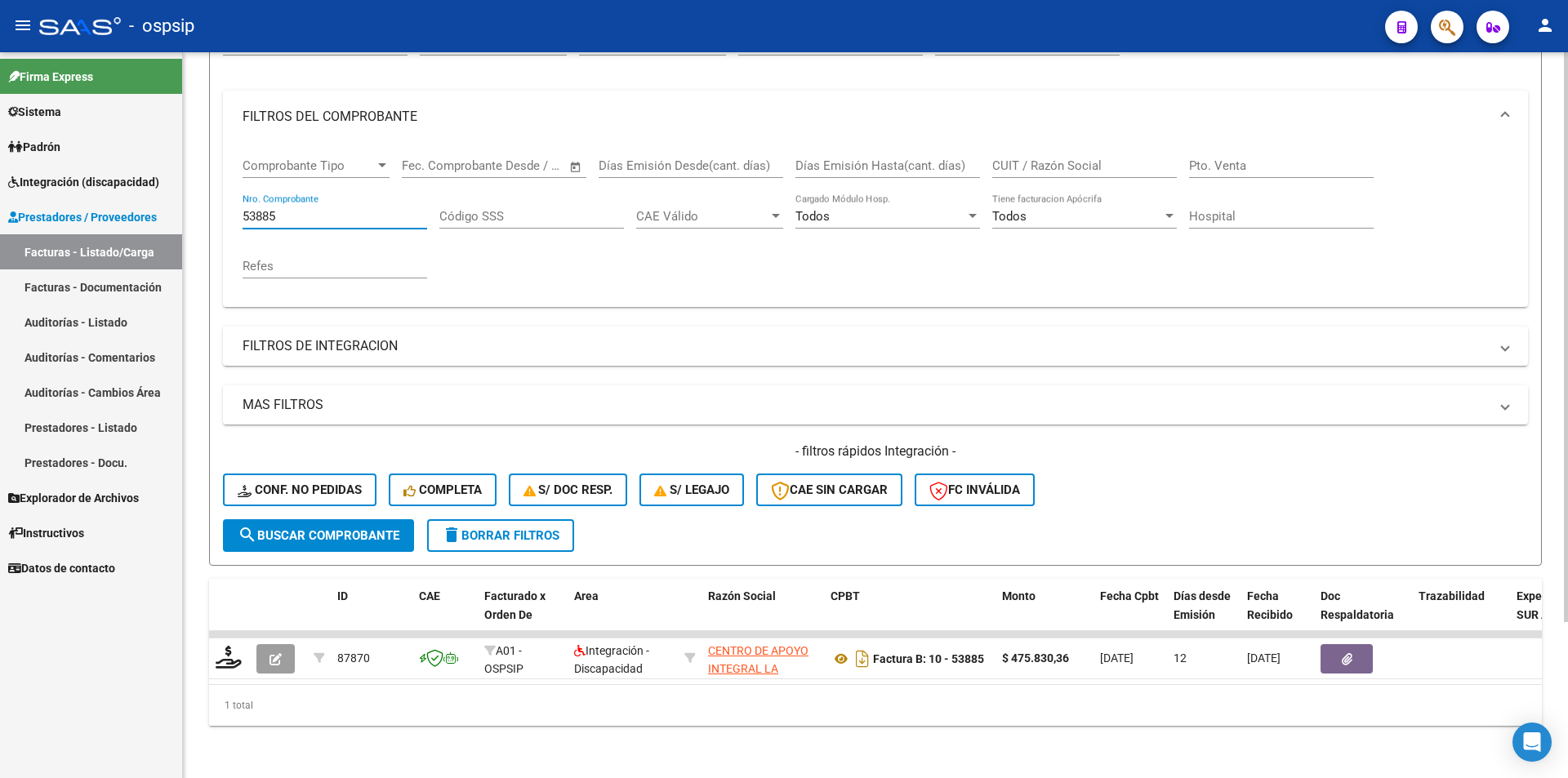
drag, startPoint x: 284, startPoint y: 210, endPoint x: 245, endPoint y: 199, distance: 40.5
click at [245, 209] on input "53885" at bounding box center [335, 216] width 185 height 15
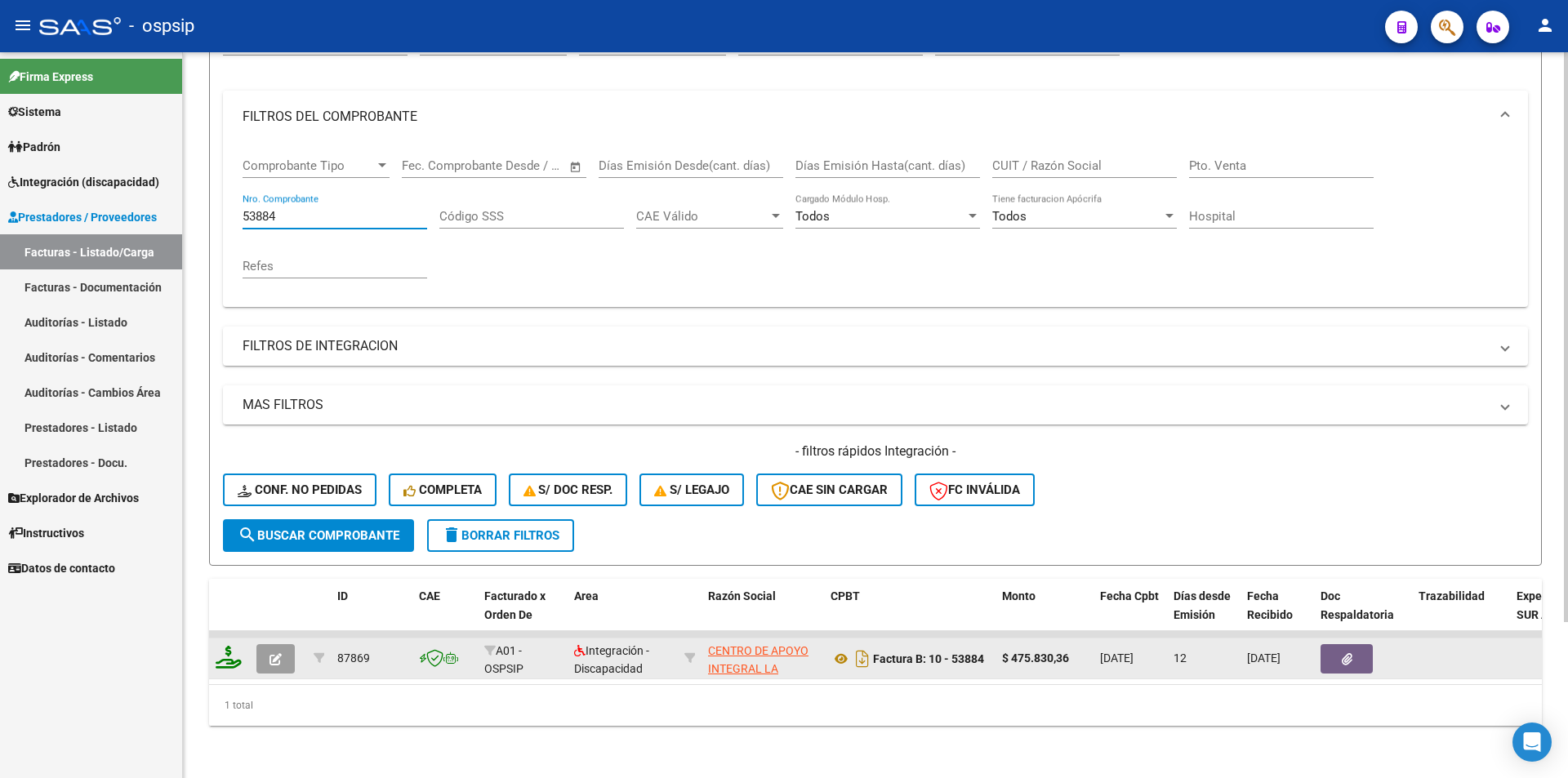
type input "53884"
click at [227, 645] on icon at bounding box center [229, 657] width 27 height 23
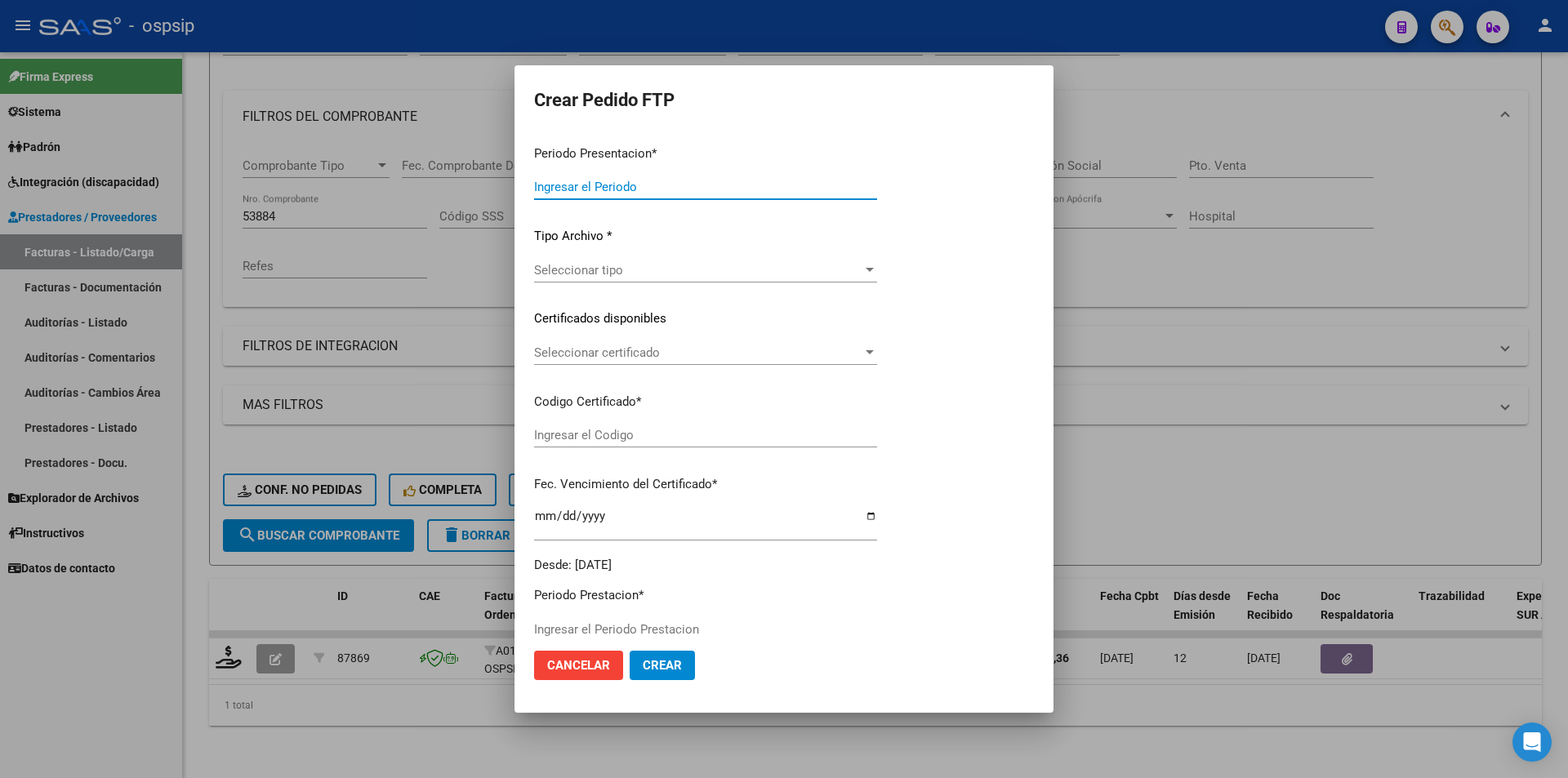
type input "202507"
type input "$ 475.830,36"
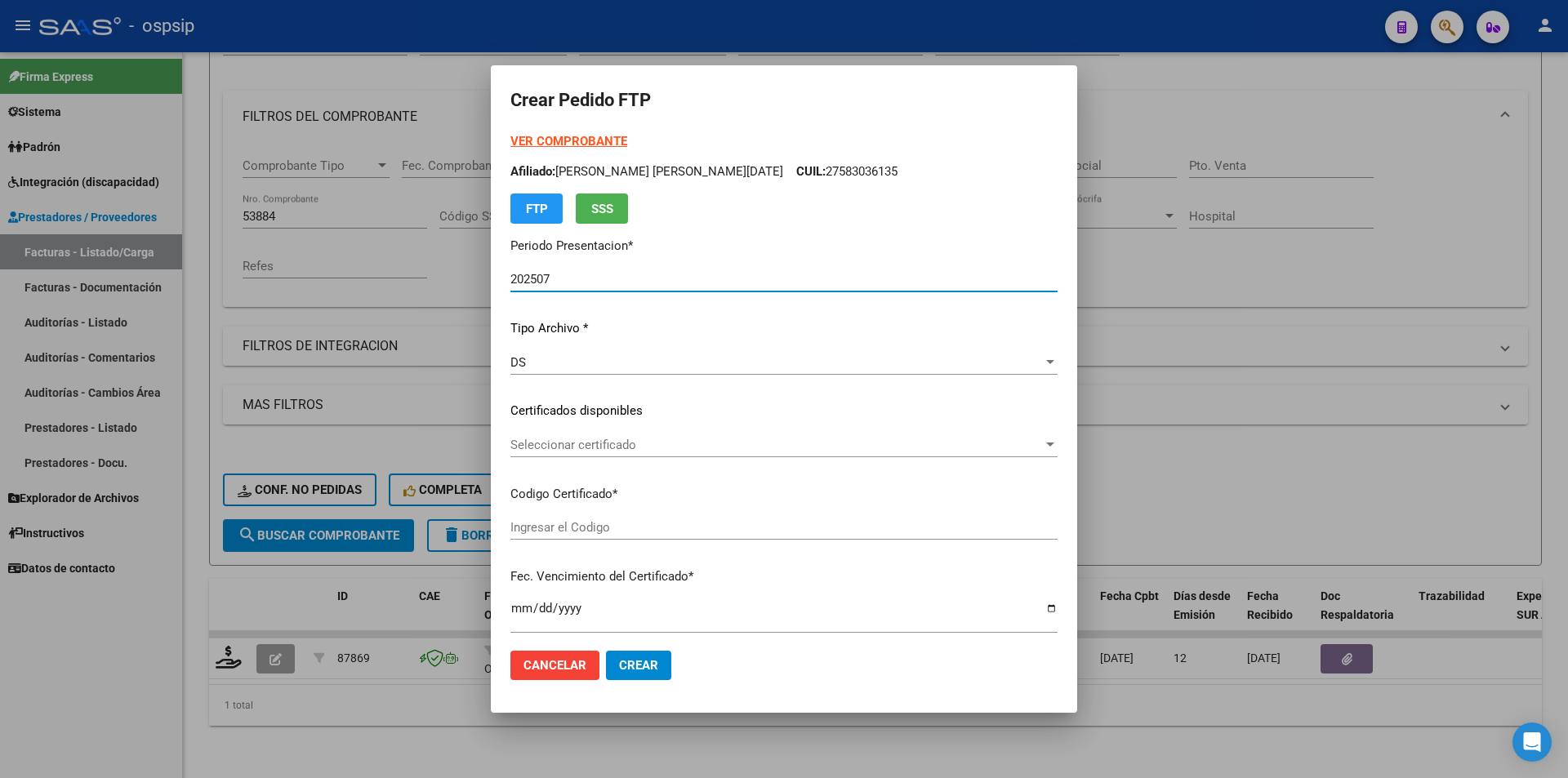
type input "3664556273"
type input "2030-03-12"
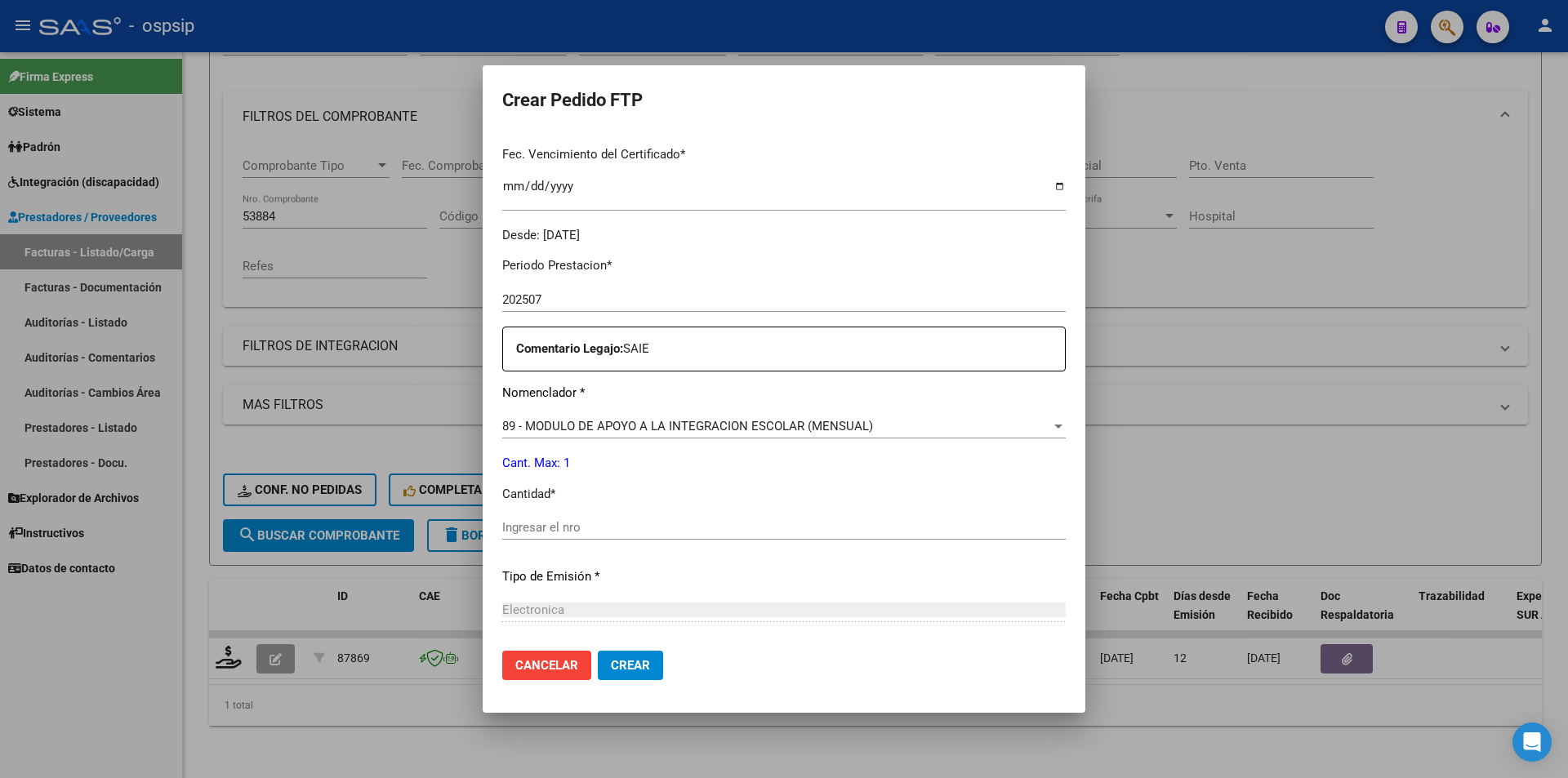
scroll to position [587, 0]
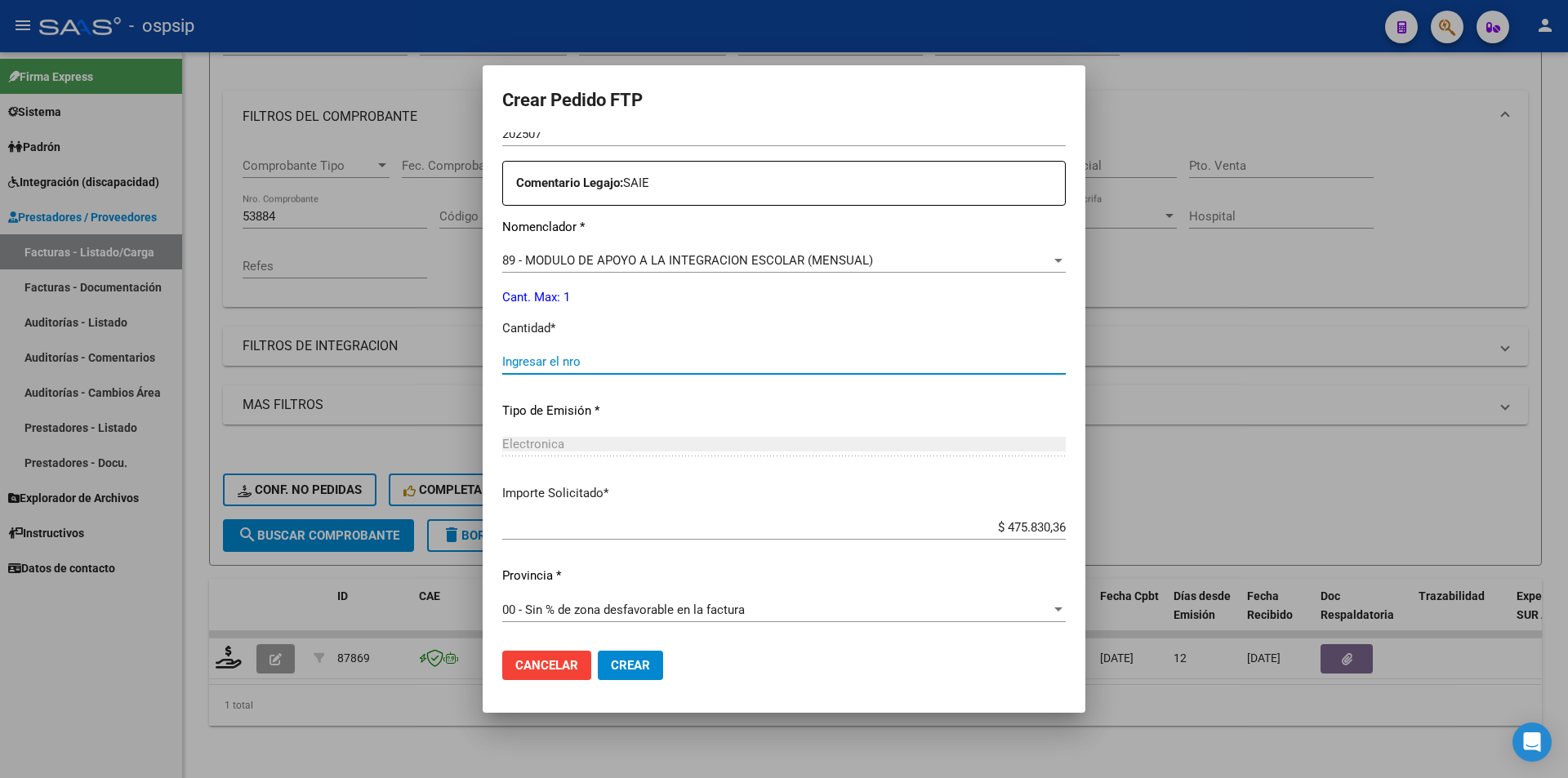
click at [569, 358] on input "Ingresar el nro" at bounding box center [784, 362] width 564 height 15
type input "1"
click at [650, 664] on span "Crear" at bounding box center [630, 665] width 39 height 15
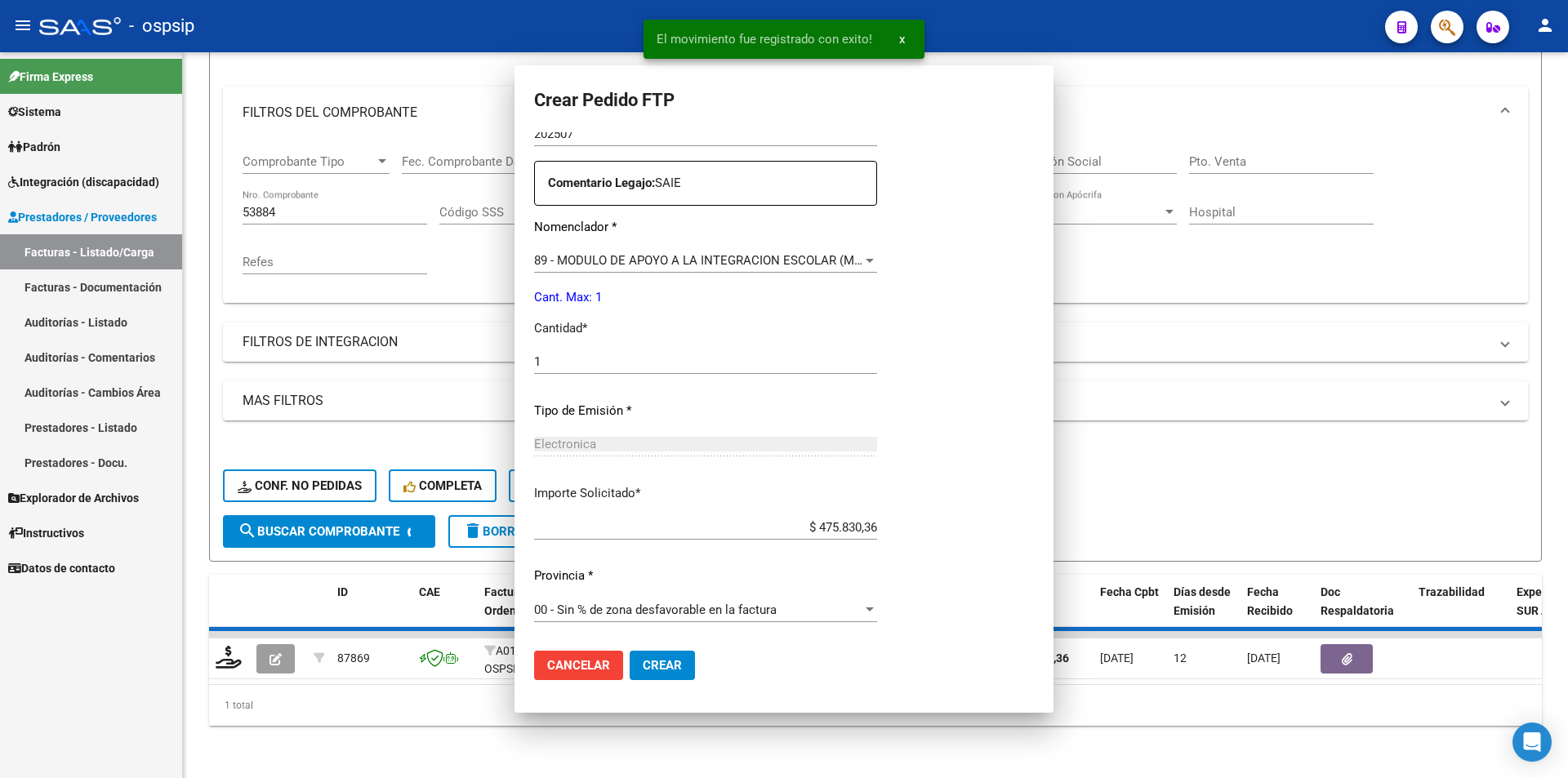
scroll to position [0, 0]
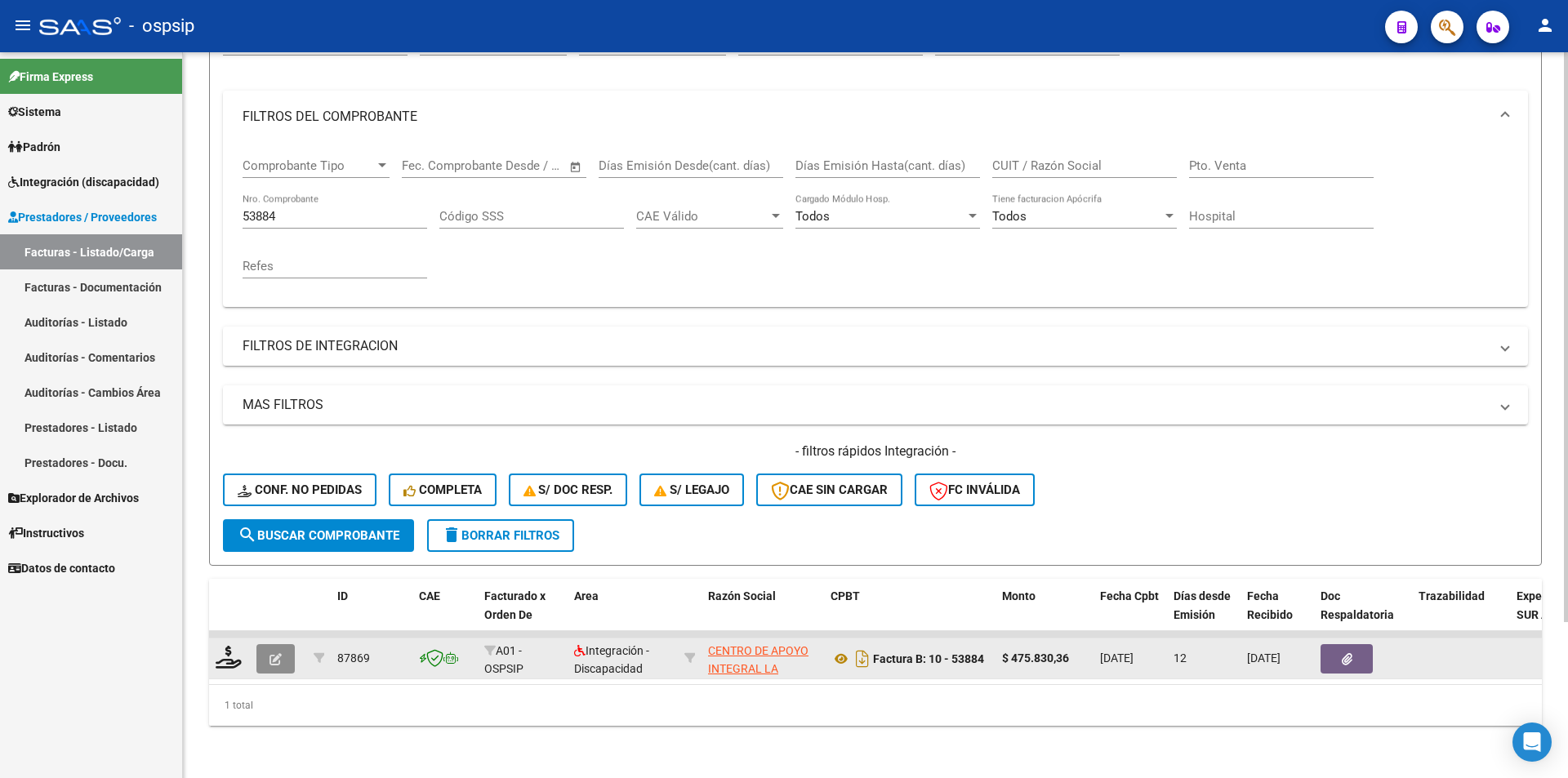
click at [266, 645] on button "button" at bounding box center [275, 658] width 38 height 29
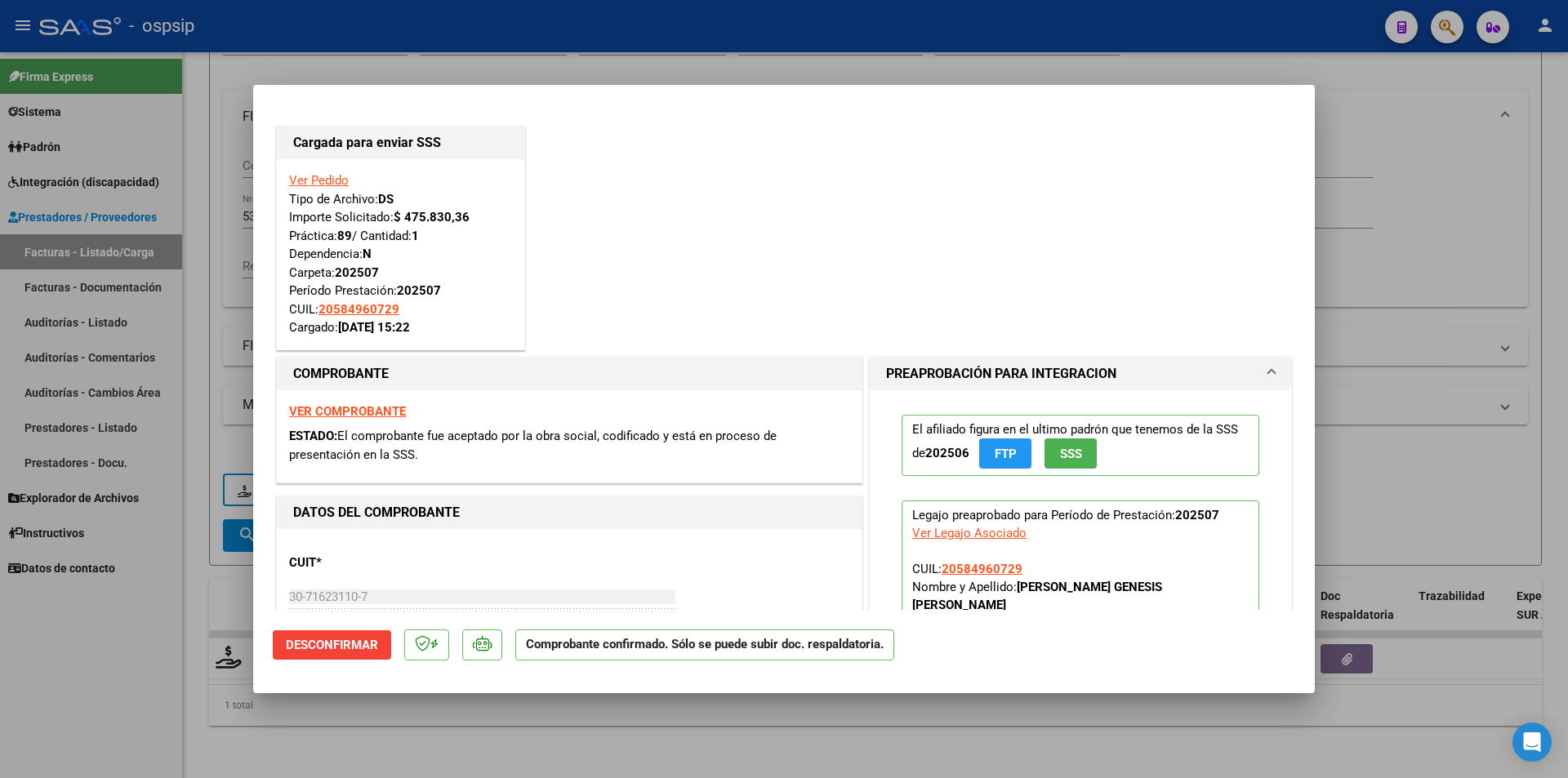
click at [136, 618] on div at bounding box center [784, 389] width 1568 height 778
type input "$ 0,00"
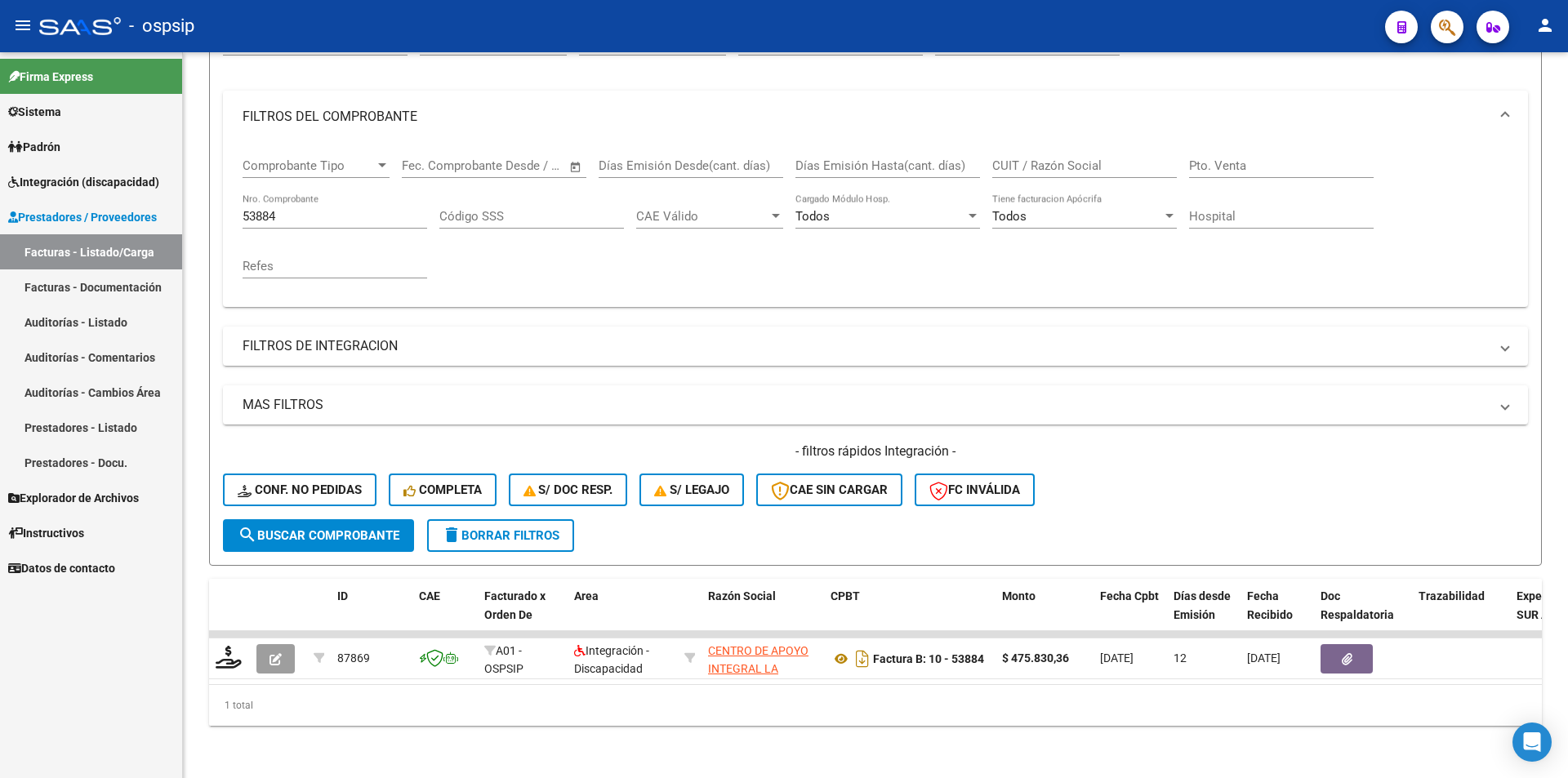
drag, startPoint x: 287, startPoint y: 208, endPoint x: 141, endPoint y: 209, distance: 146.0
click at [146, 206] on mat-sidenav-container "Firma Express Sistema Usuarios Todos los Usuarios Padrón Afiliados Empadronados…" at bounding box center [784, 415] width 1568 height 726
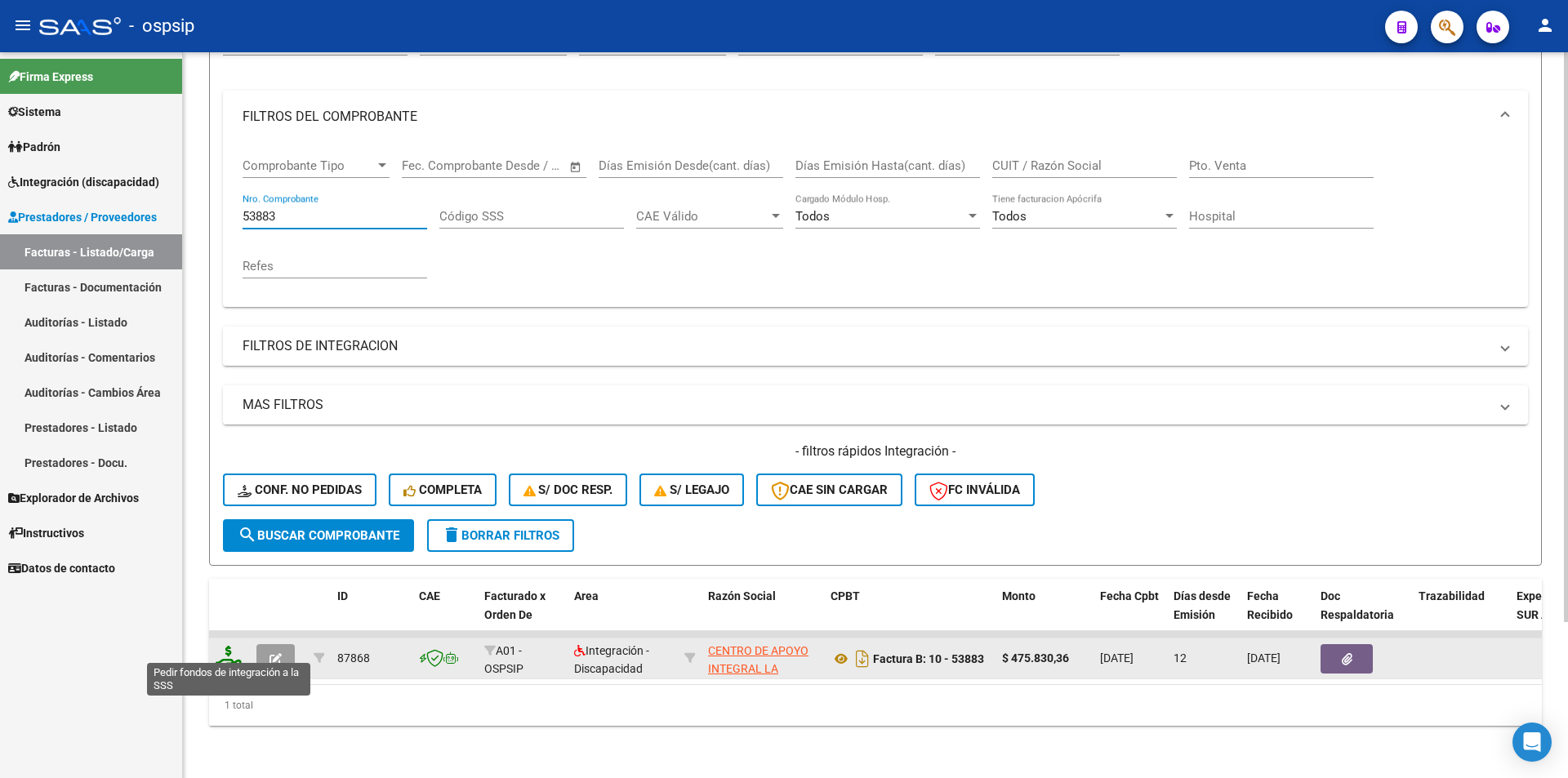
type input "53883"
click at [229, 645] on icon at bounding box center [229, 657] width 27 height 23
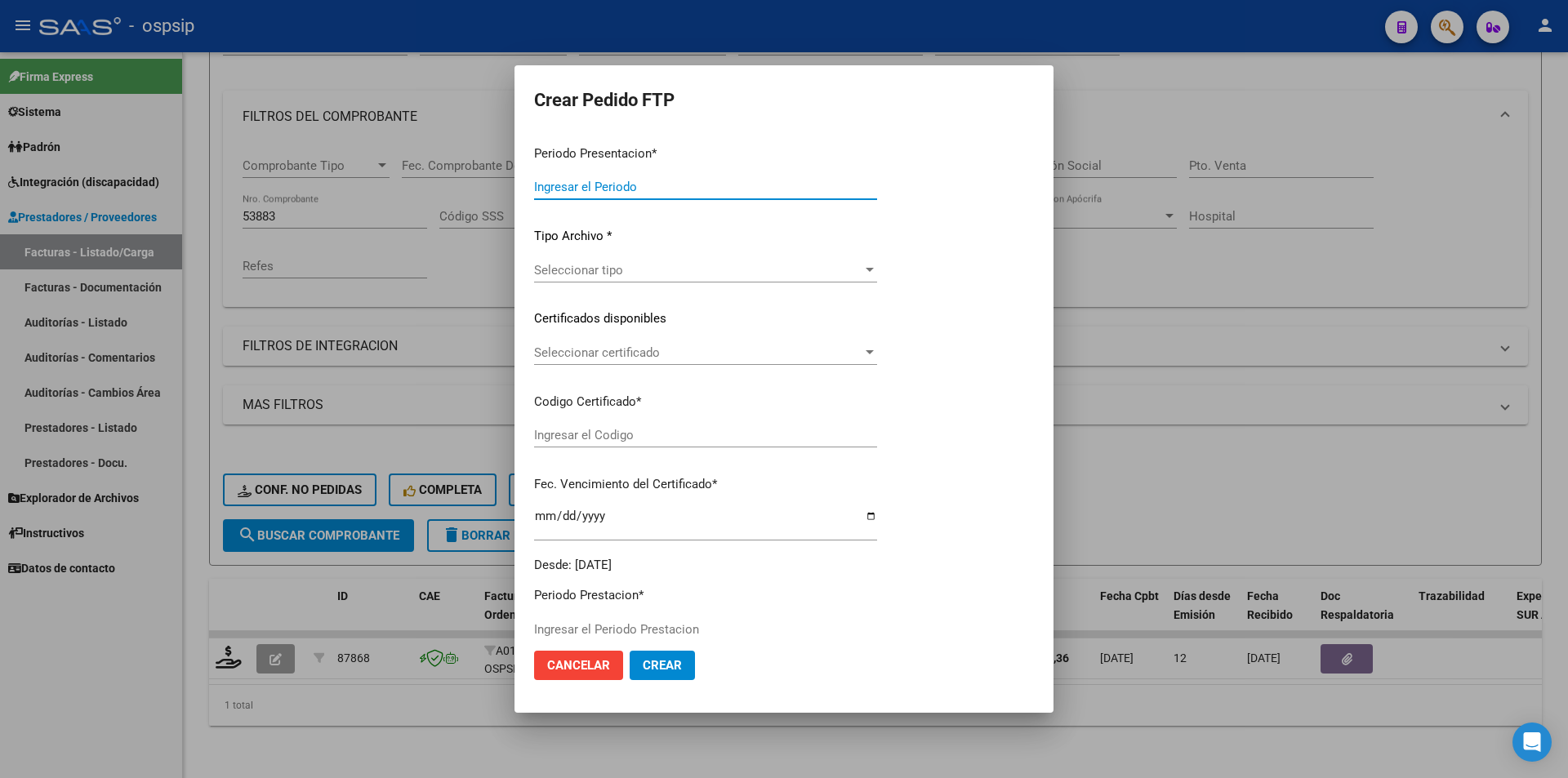
type input "202507"
type input "$ 475.830,36"
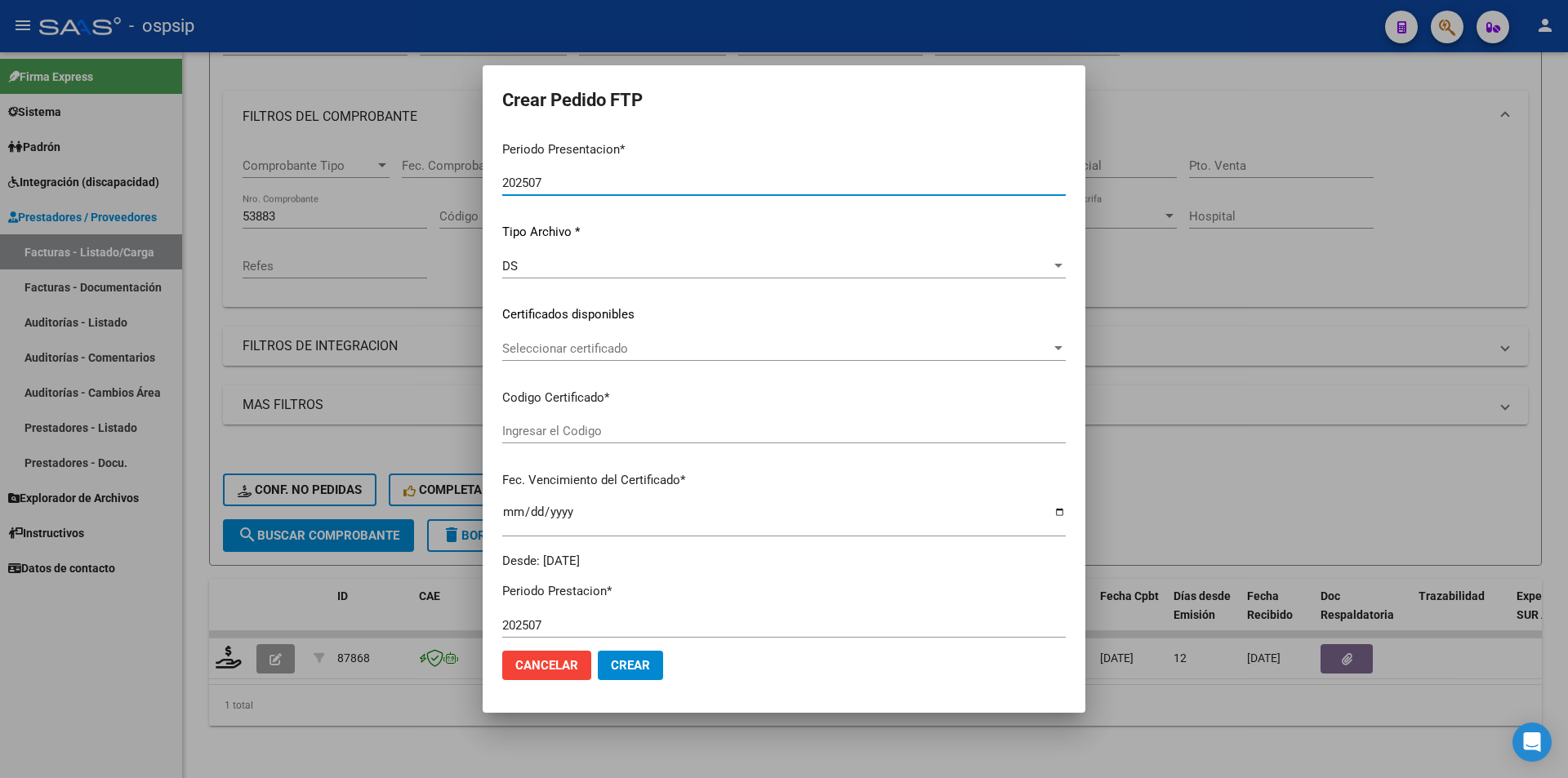
type input "ARG0200058364426-20241209-20291209"
type input "2029-12-09"
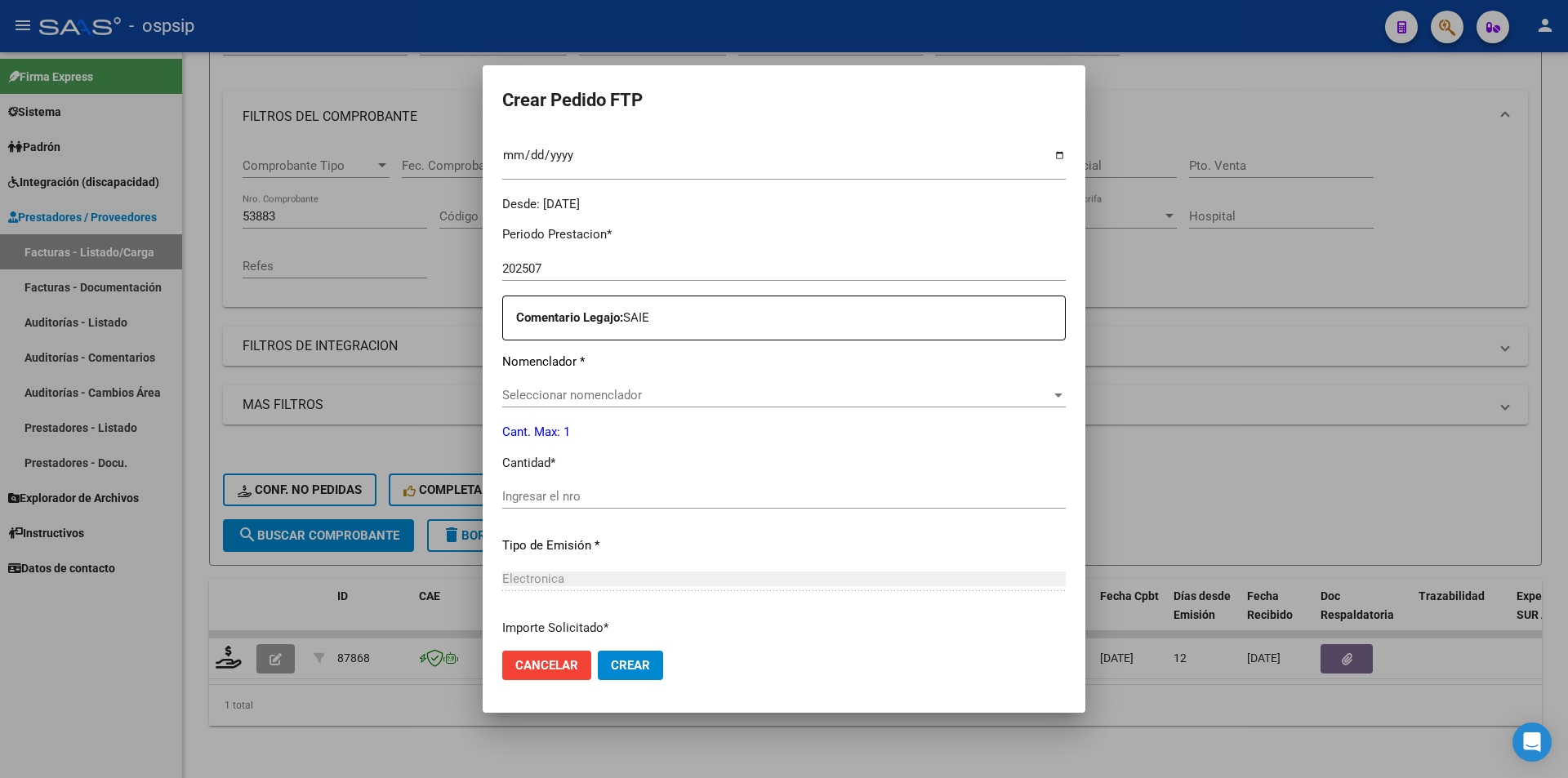
scroll to position [490, 0]
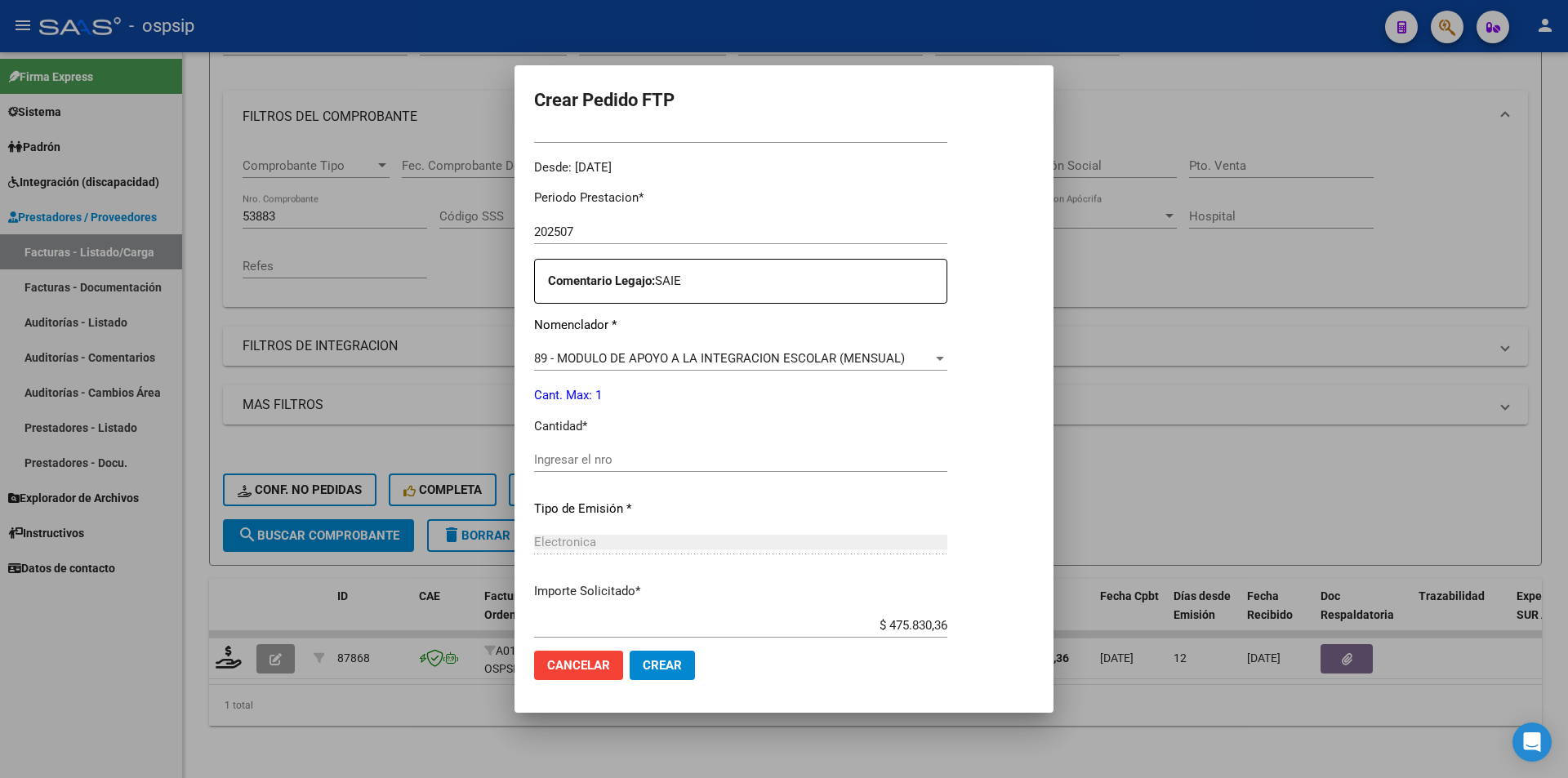
click at [582, 452] on div "Ingresar el nro" at bounding box center [740, 460] width 413 height 25
type input "1"
click at [669, 657] on button "Crear" at bounding box center [662, 664] width 65 height 29
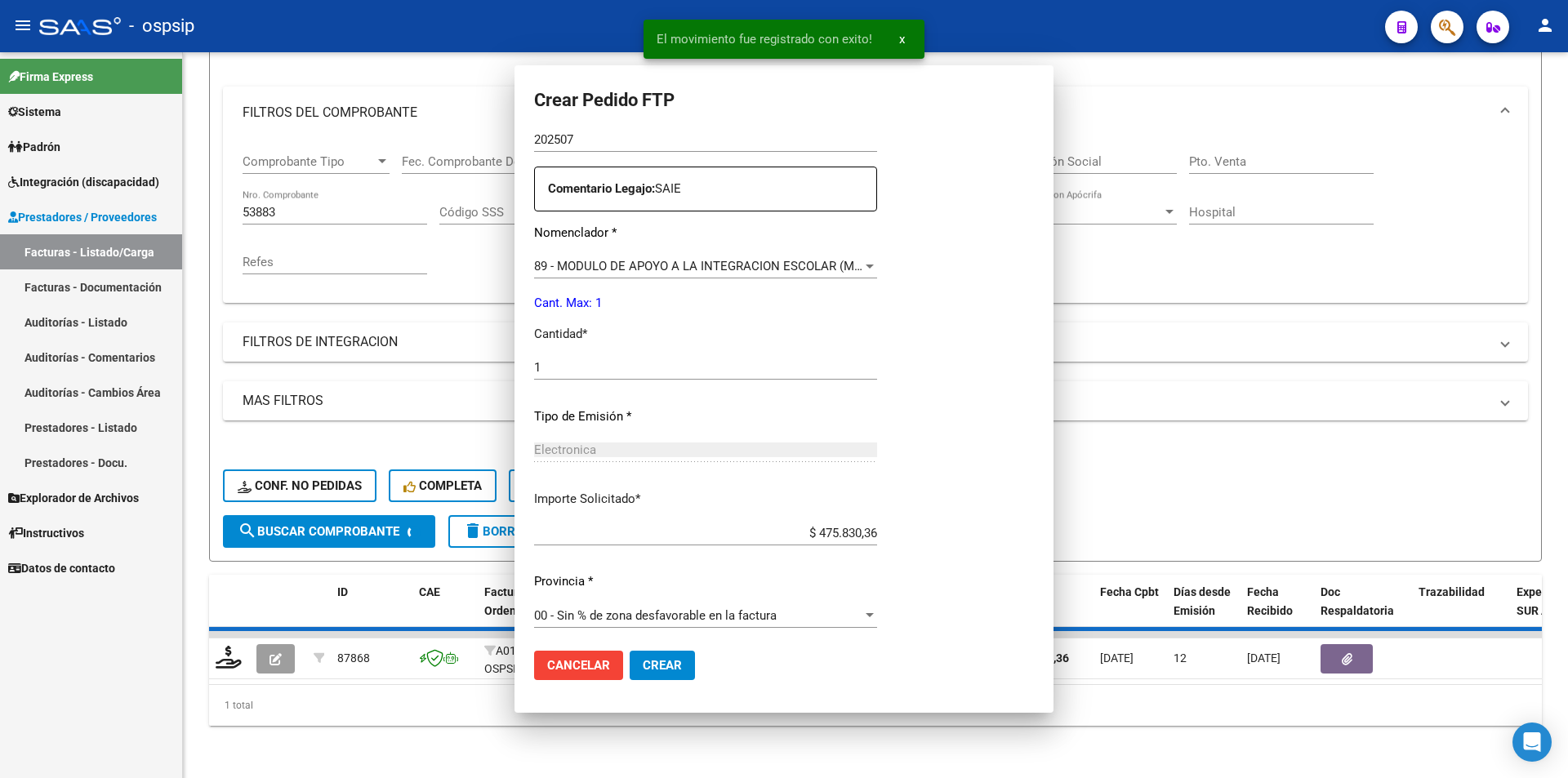
scroll to position [398, 0]
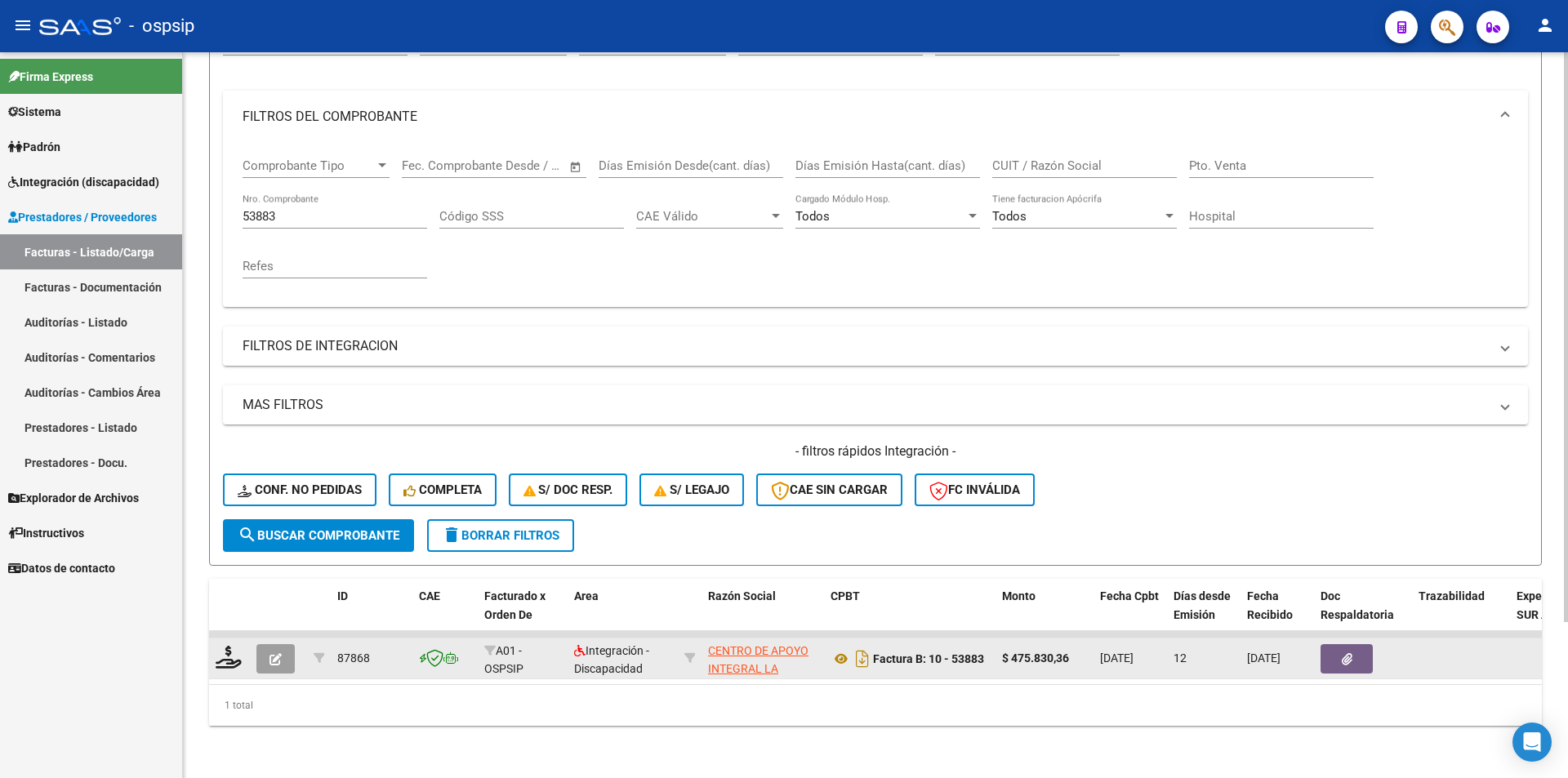
click at [266, 645] on button "button" at bounding box center [275, 658] width 38 height 29
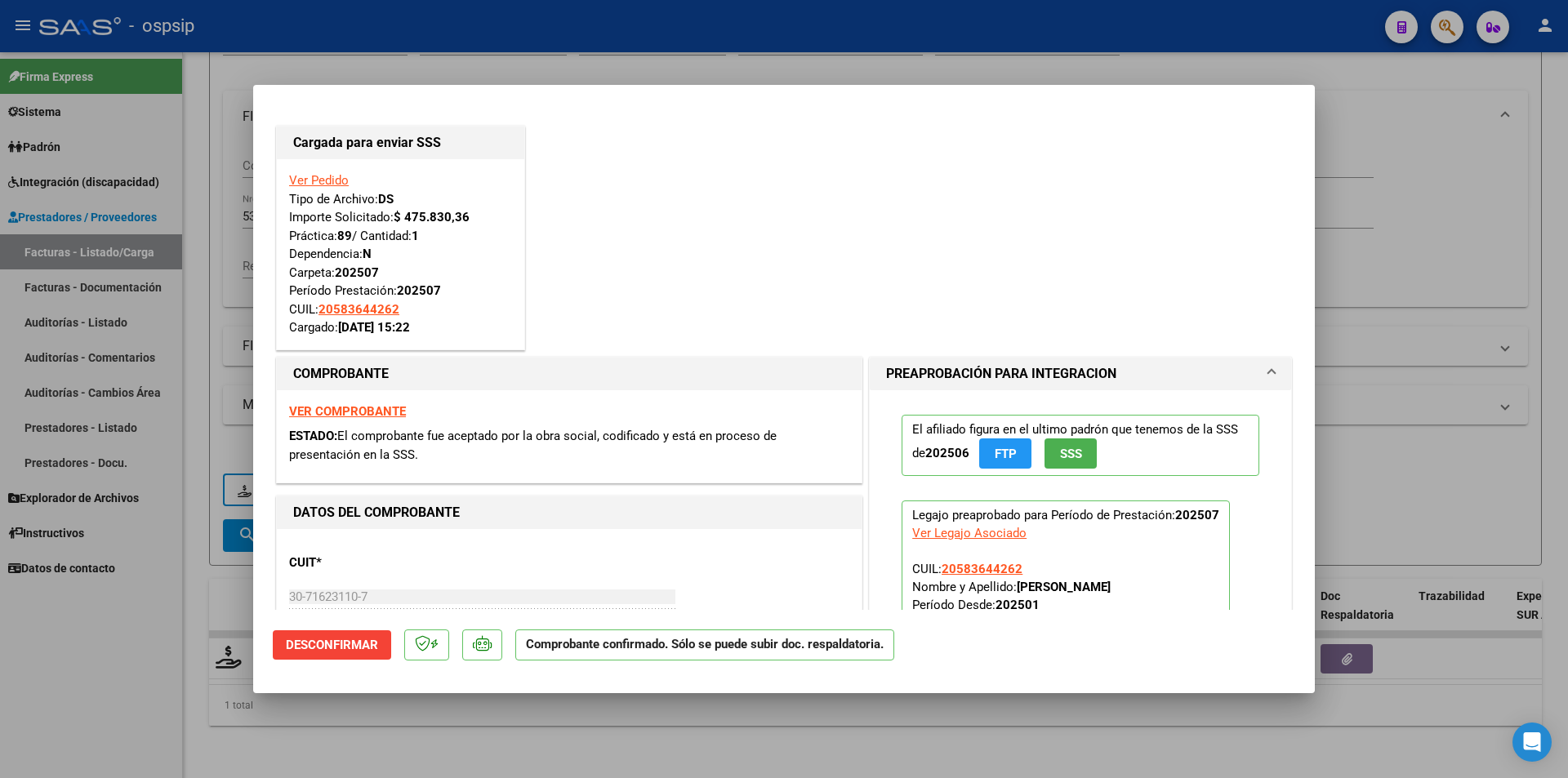
drag, startPoint x: 118, startPoint y: 688, endPoint x: 145, endPoint y: 627, distance: 66.7
click at [118, 688] on div at bounding box center [784, 389] width 1568 height 778
type input "$ 0,00"
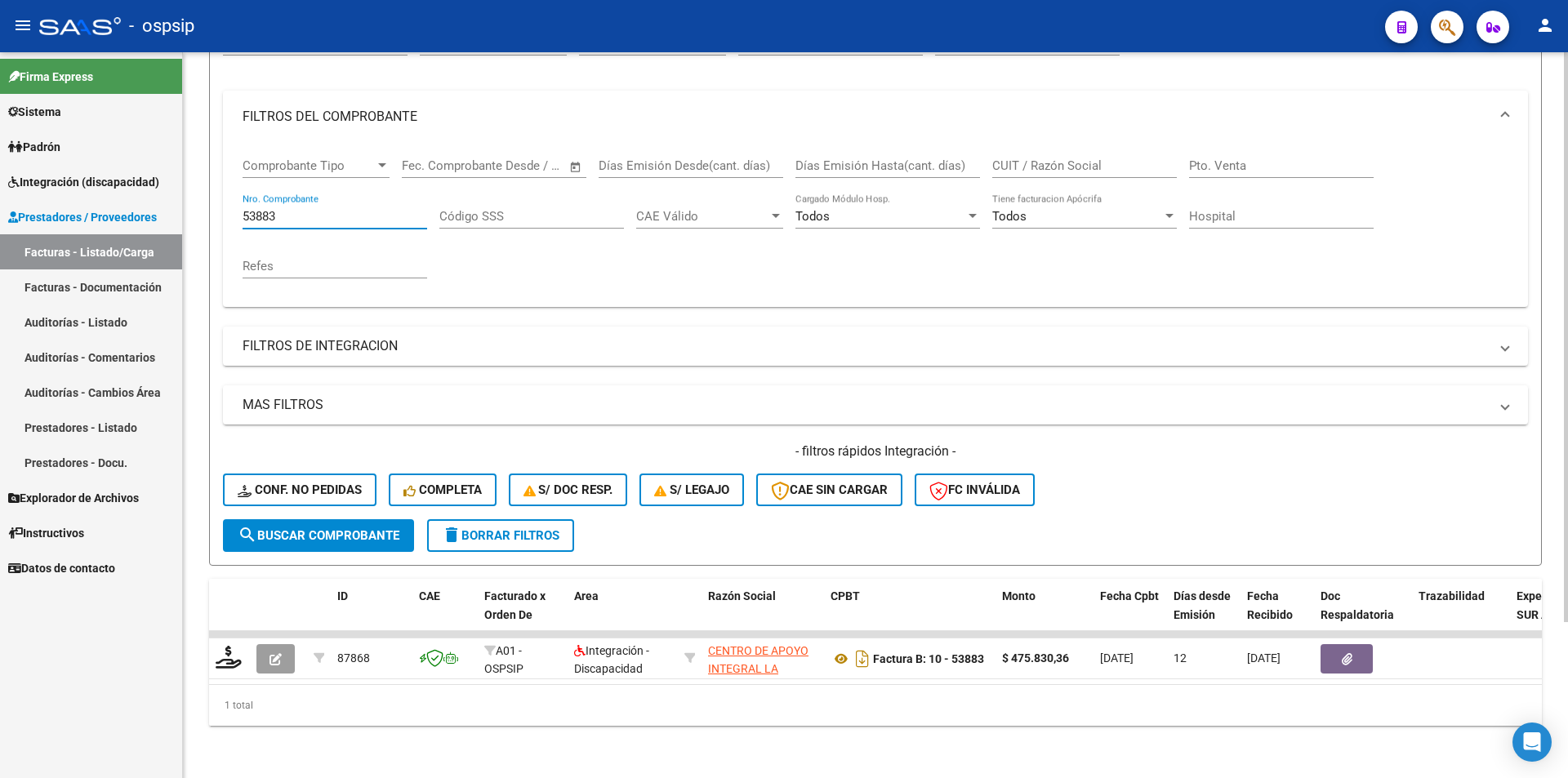
drag, startPoint x: 277, startPoint y: 206, endPoint x: 210, endPoint y: 196, distance: 67.7
click at [210, 196] on form "Filtros Id Area Area Seleccionar Gerenciador Seleccionar Gerenciador Todos Conf…" at bounding box center [875, 286] width 1333 height 559
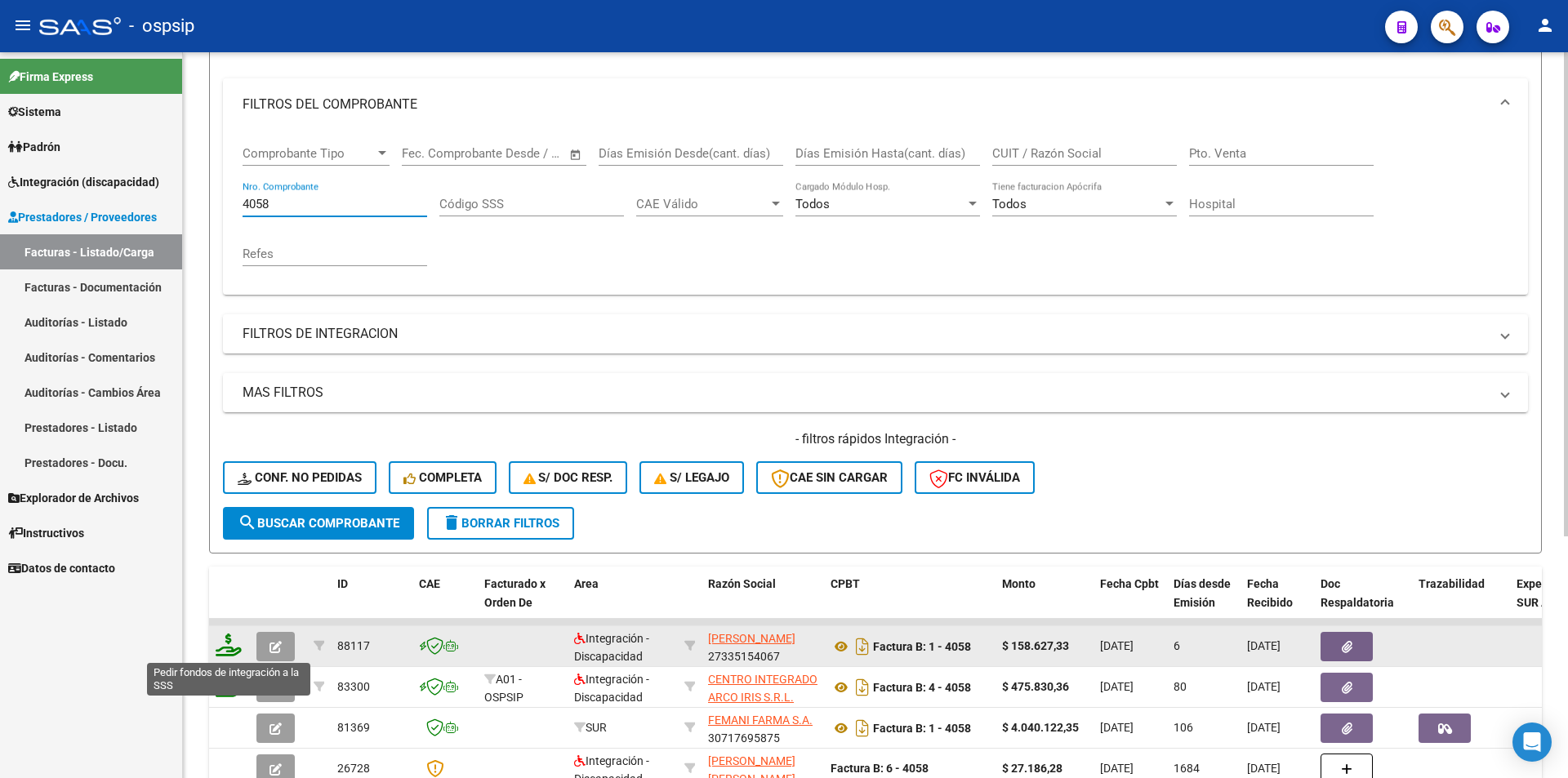
type input "4058"
click at [225, 645] on icon at bounding box center [229, 645] width 27 height 23
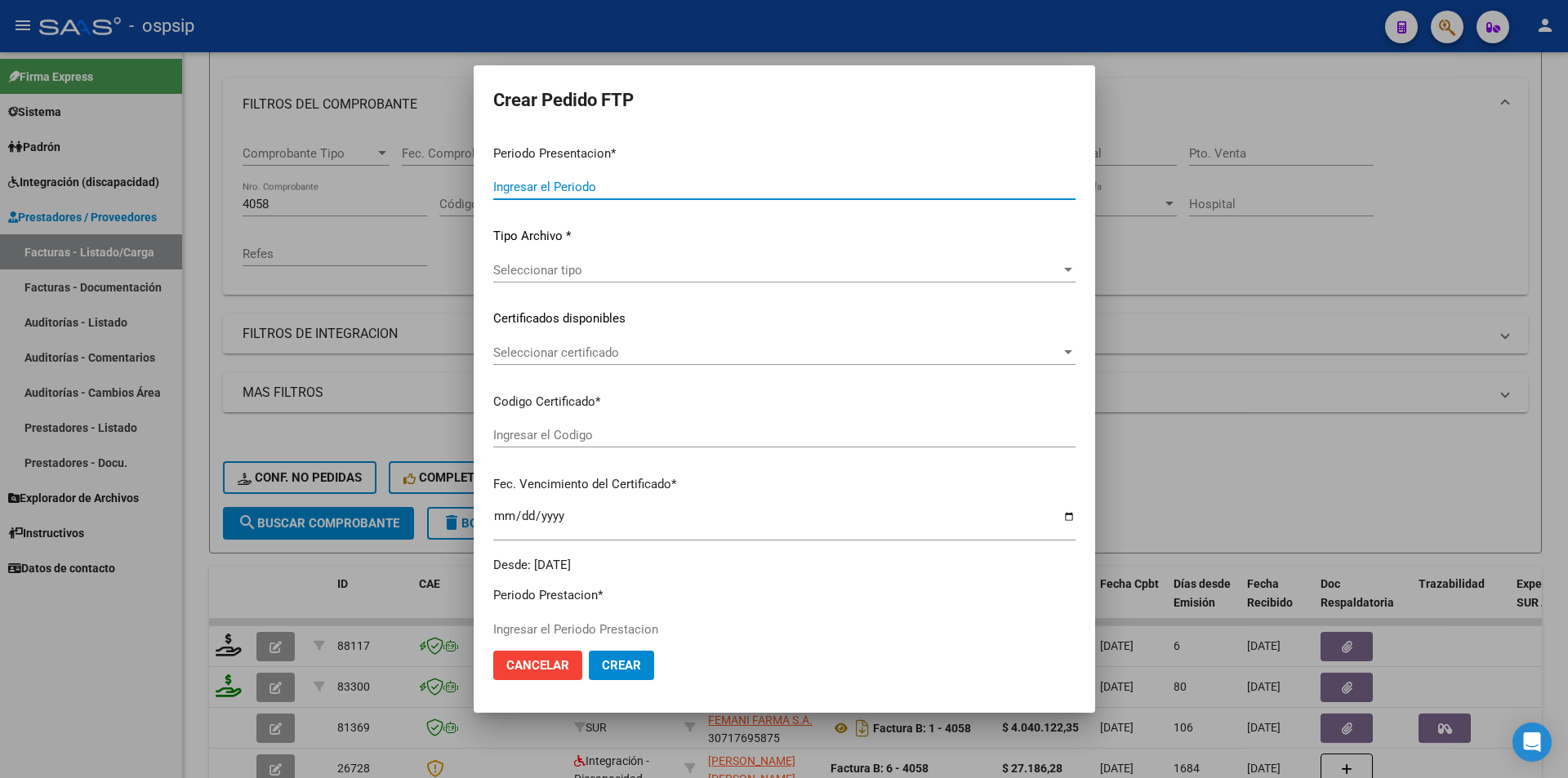
type input "202507"
type input "202506"
type input "$ 158.627,33"
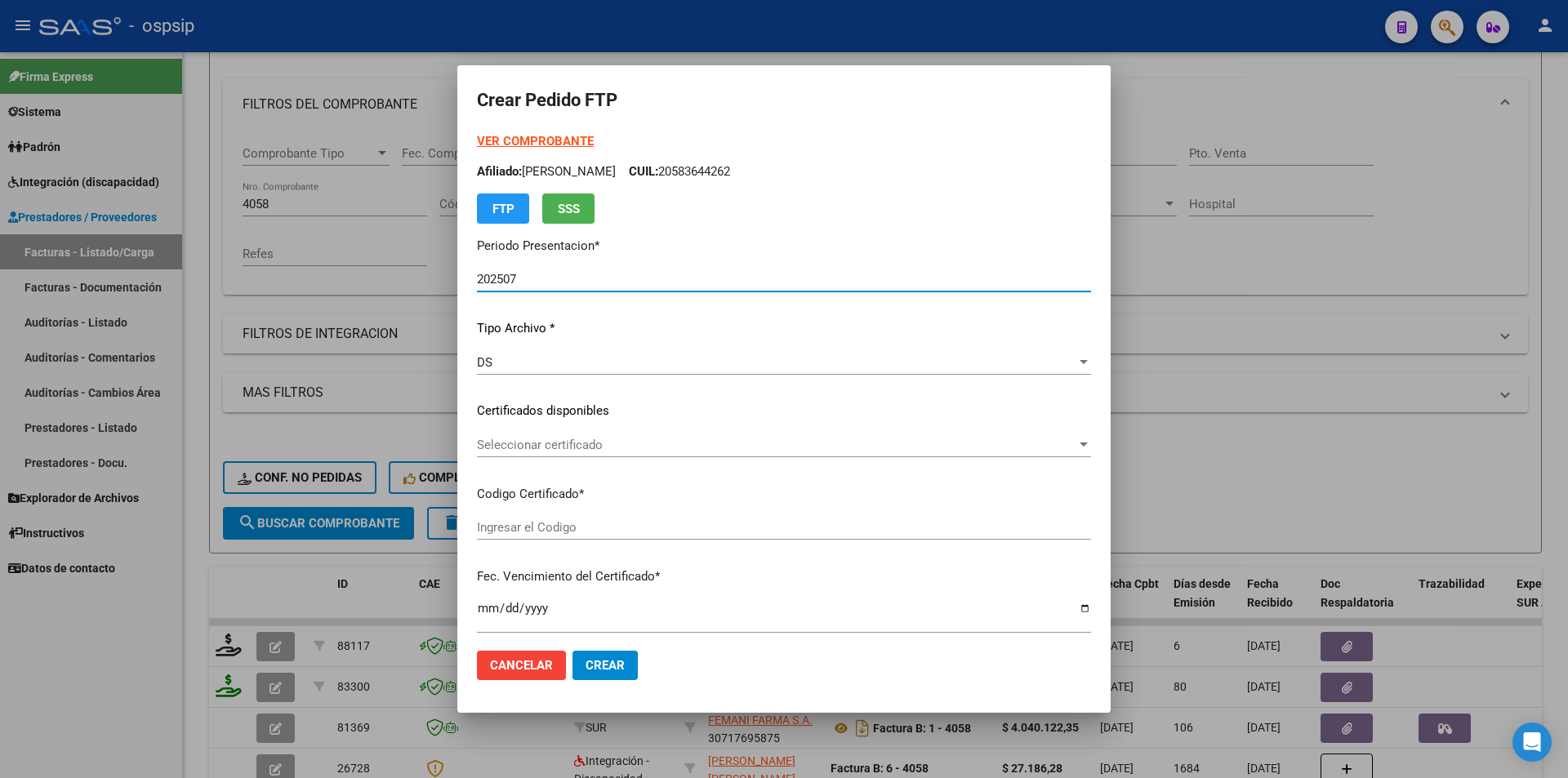
type input "ARG02000577015992023122720281227BUE427"
type input "2028-12-01"
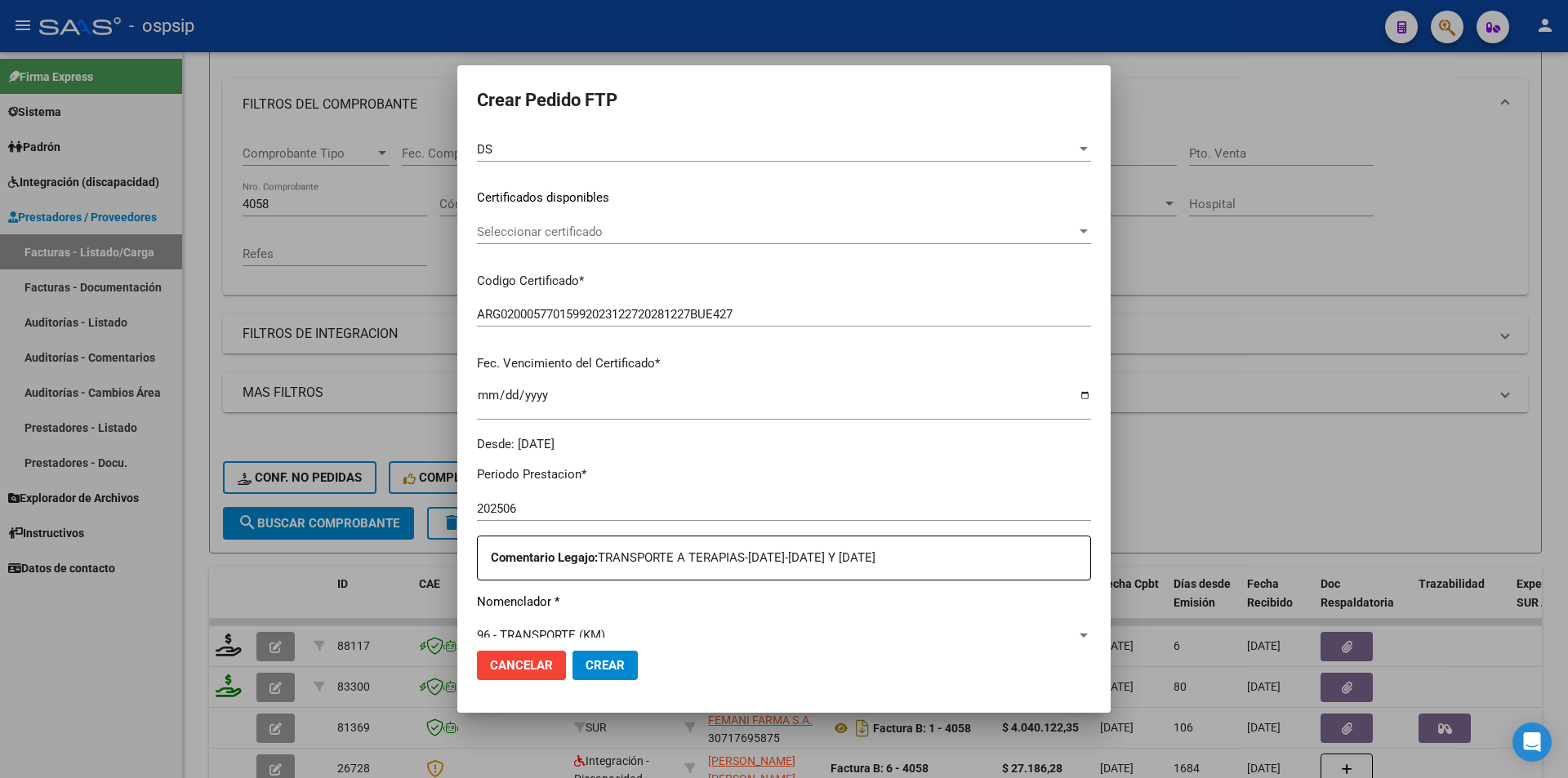
scroll to position [326, 0]
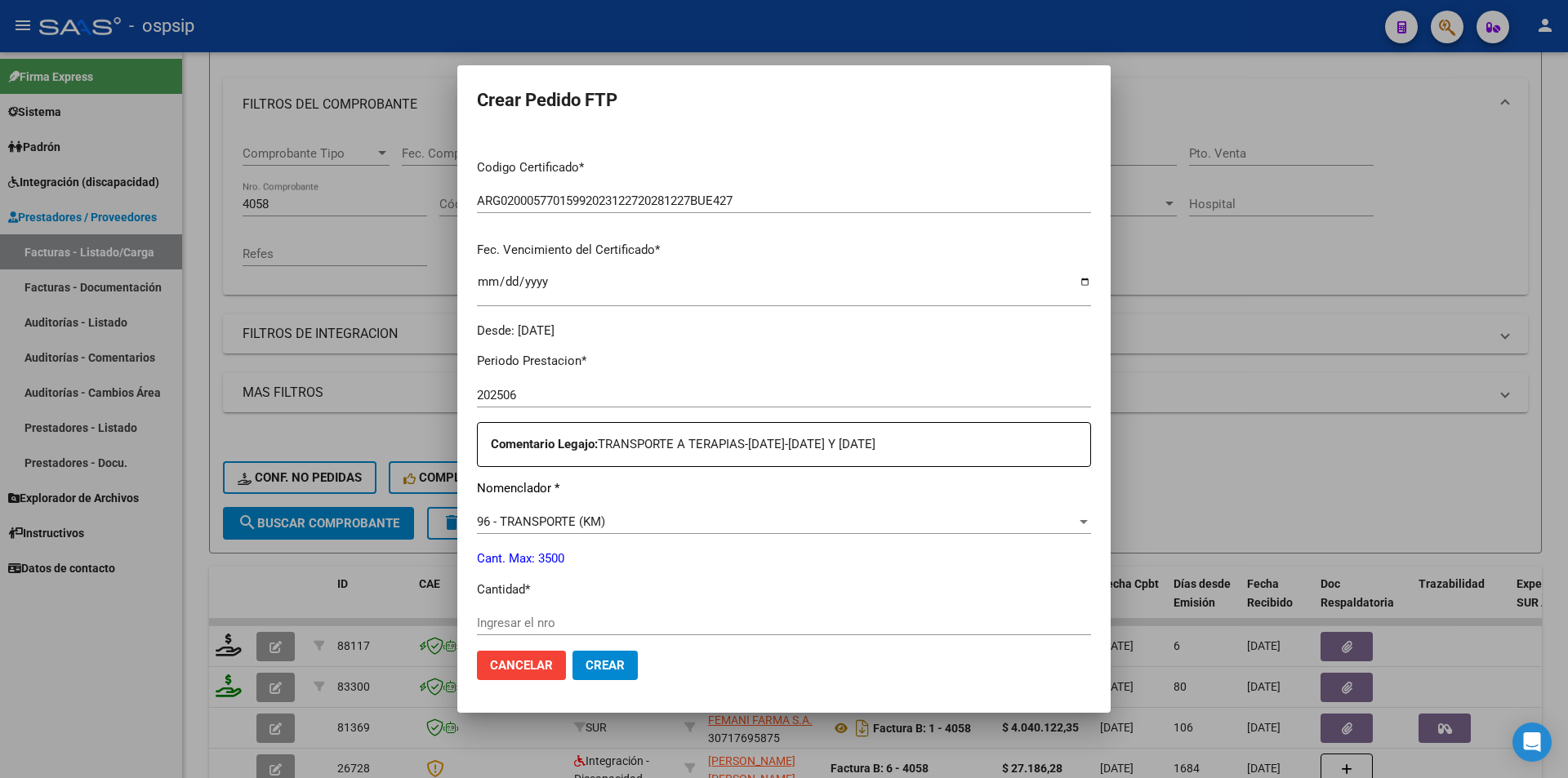
click at [514, 622] on input "Ingresar el nro" at bounding box center [783, 623] width 614 height 15
type input "293"
click at [602, 666] on span "Crear" at bounding box center [604, 665] width 39 height 15
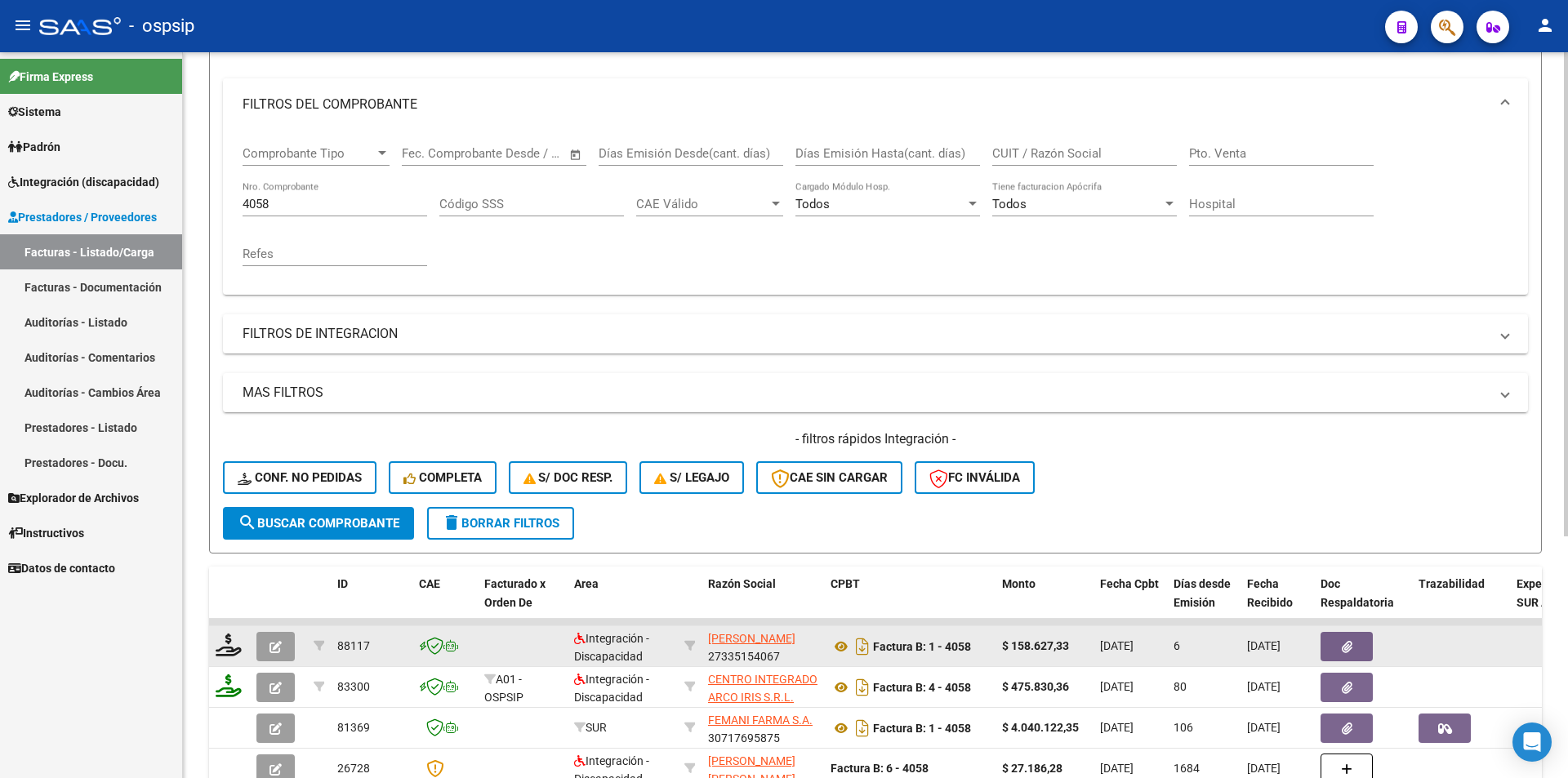
click at [268, 656] on button "button" at bounding box center [275, 646] width 38 height 29
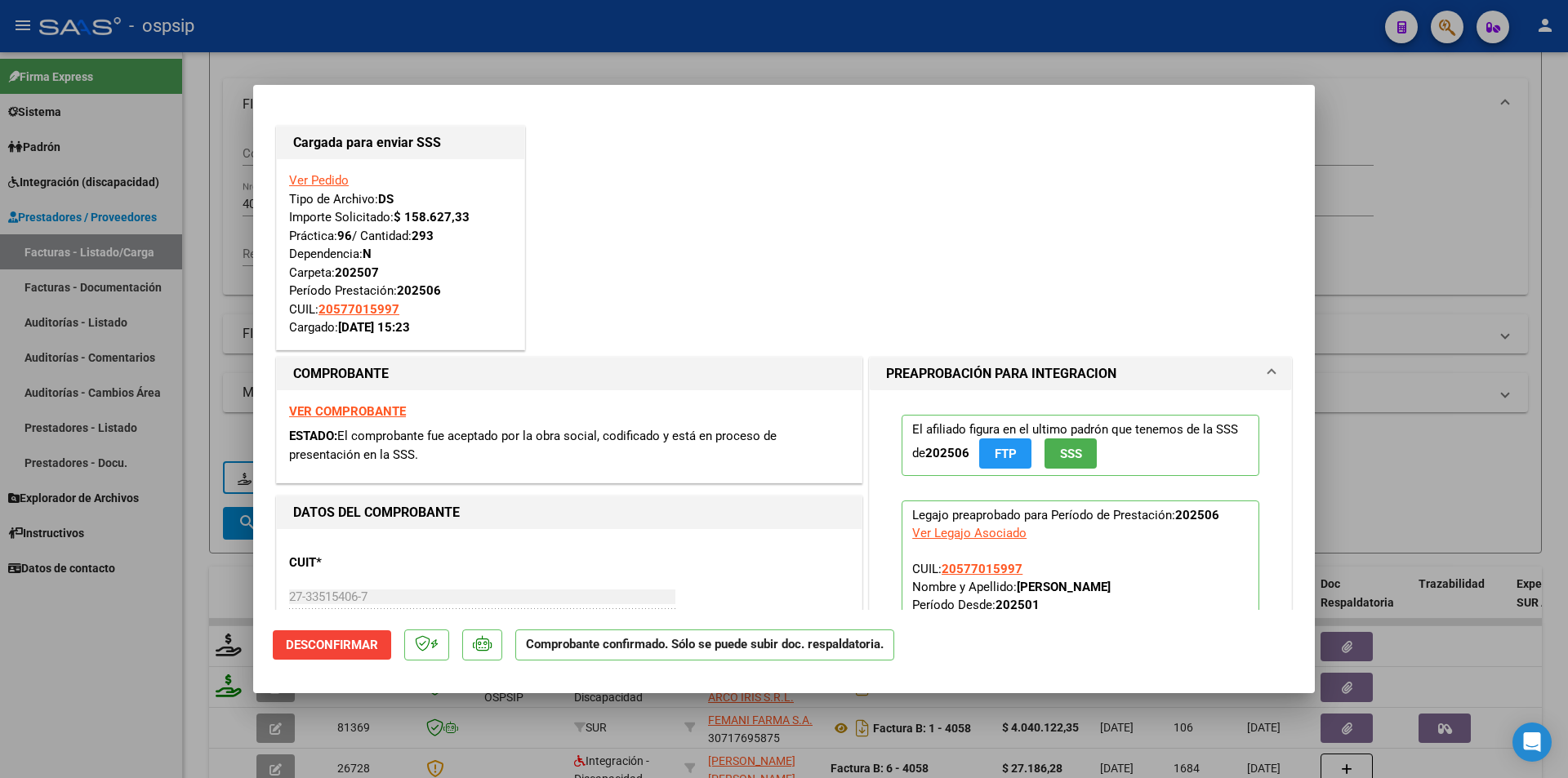
click at [122, 675] on div at bounding box center [784, 389] width 1568 height 778
type input "$ 0,00"
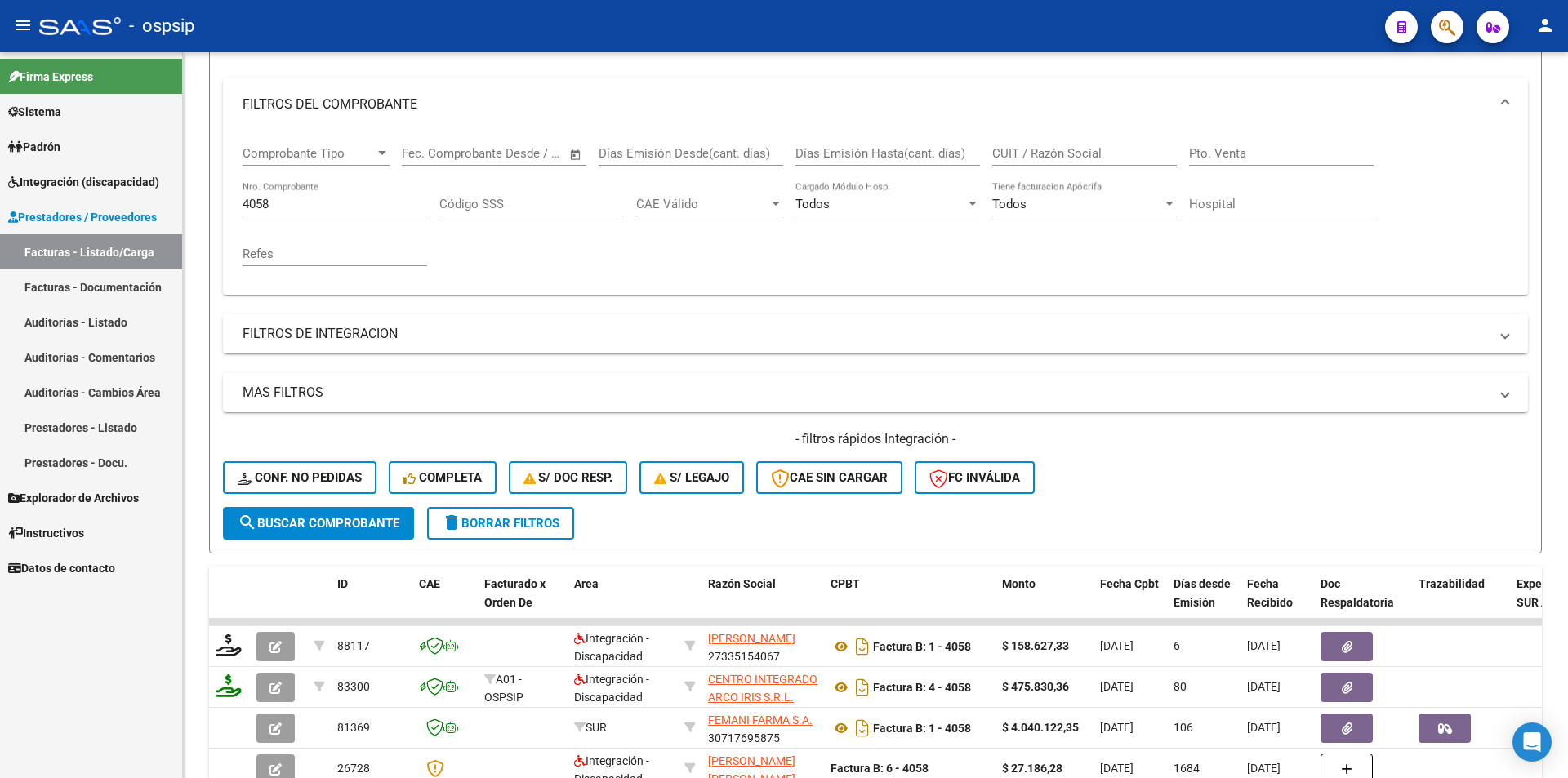
click at [122, 675] on div "Firma Express Sistema Usuarios Todos los Usuarios Padrón Afiliados Empadronados…" at bounding box center [91, 415] width 182 height 726
click at [109, 186] on span "Integración (discapacidad)" at bounding box center [84, 182] width 151 height 18
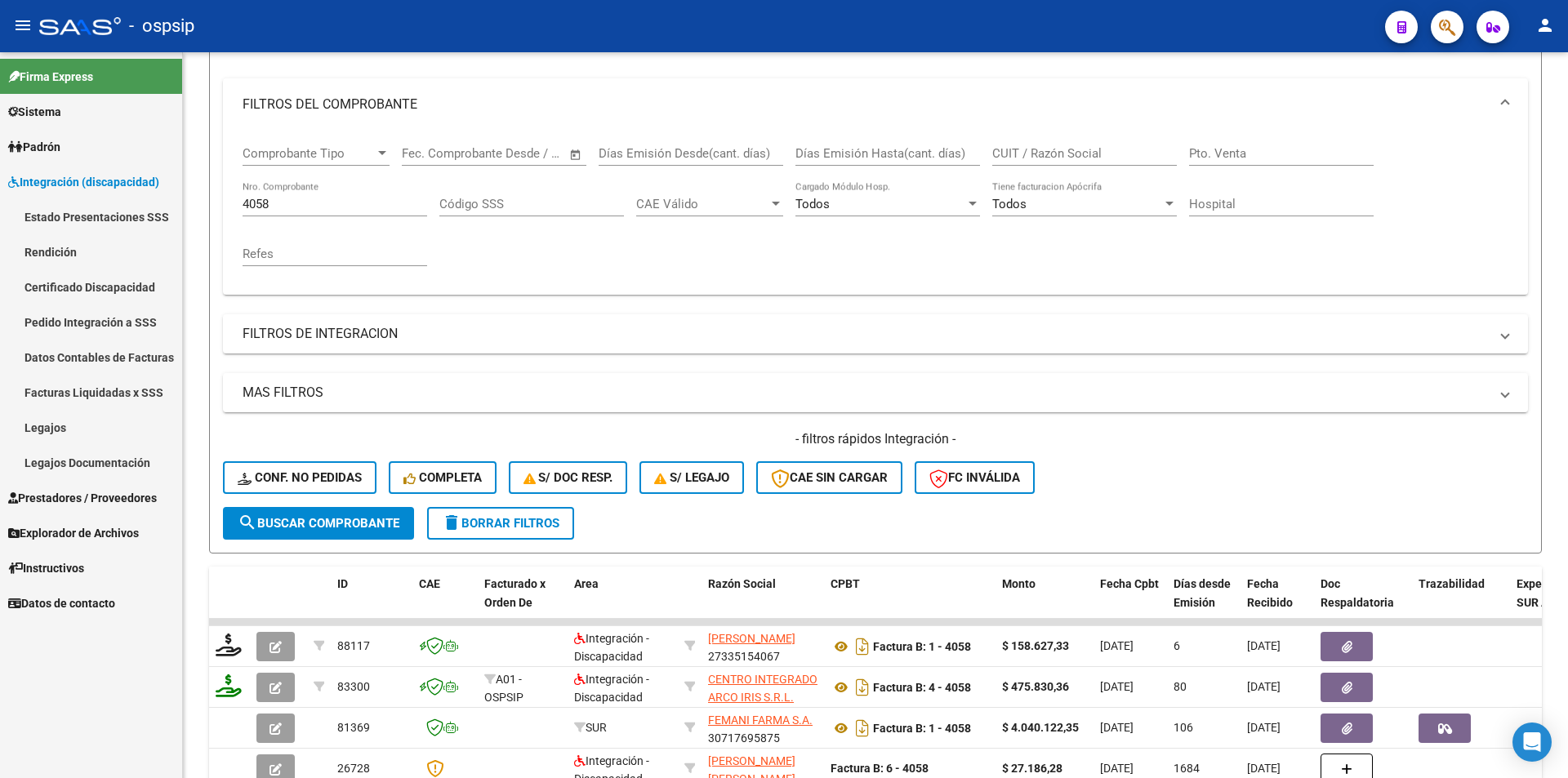
click at [109, 315] on link "Pedido Integración a SSS" at bounding box center [91, 321] width 182 height 35
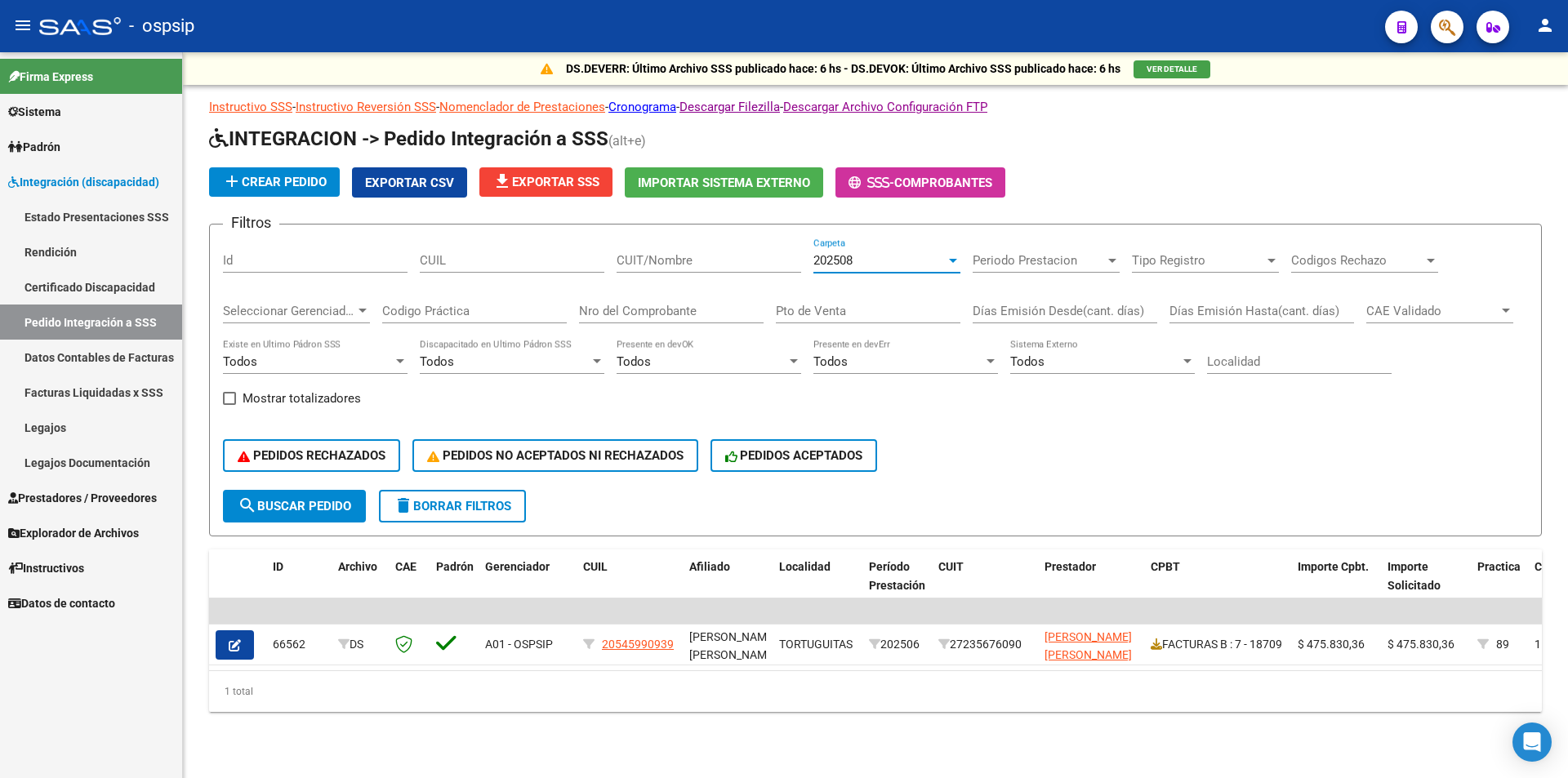
click at [877, 263] on div "202508" at bounding box center [879, 260] width 133 height 15
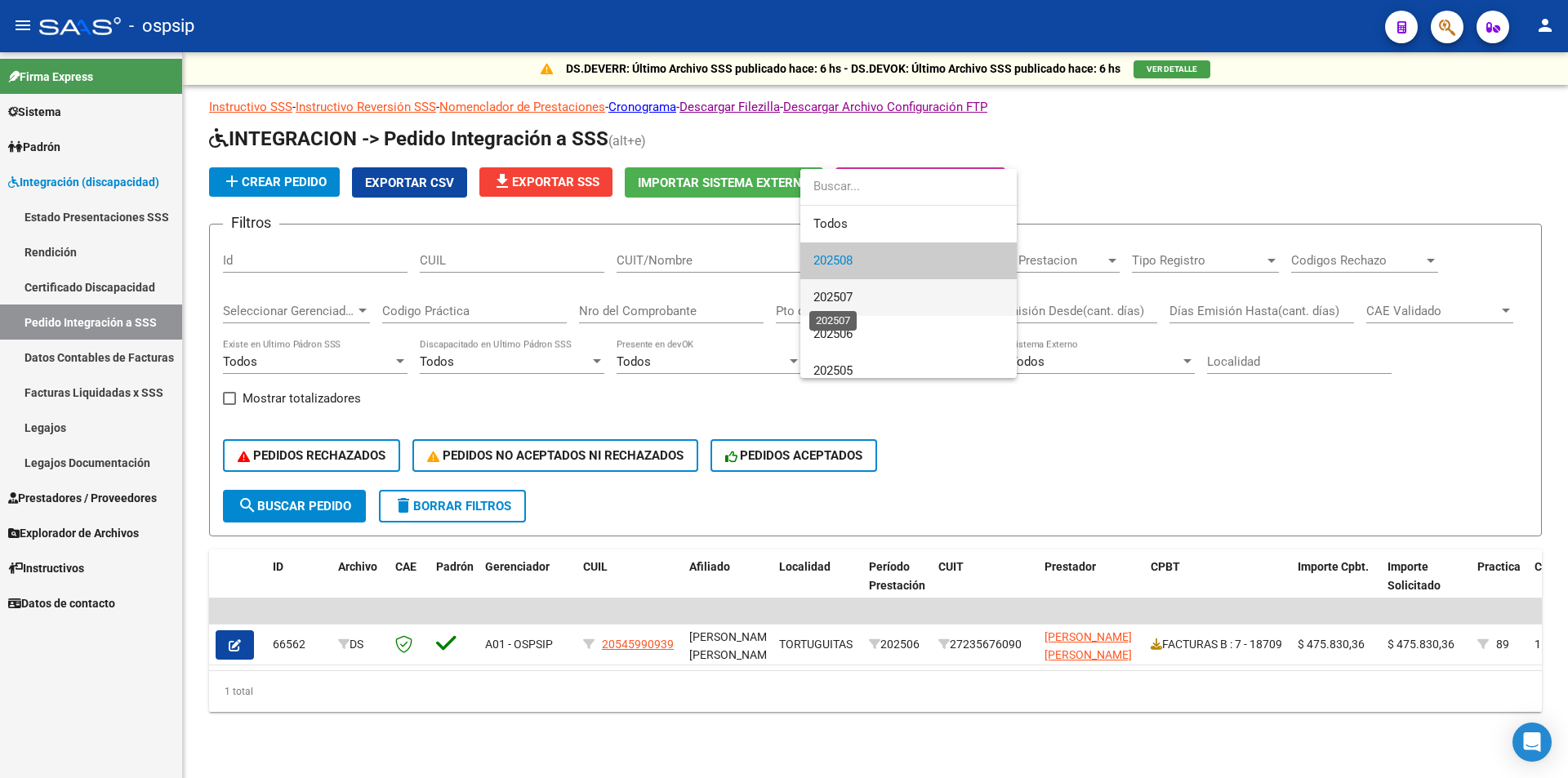
click at [844, 297] on span "202507" at bounding box center [832, 297] width 39 height 15
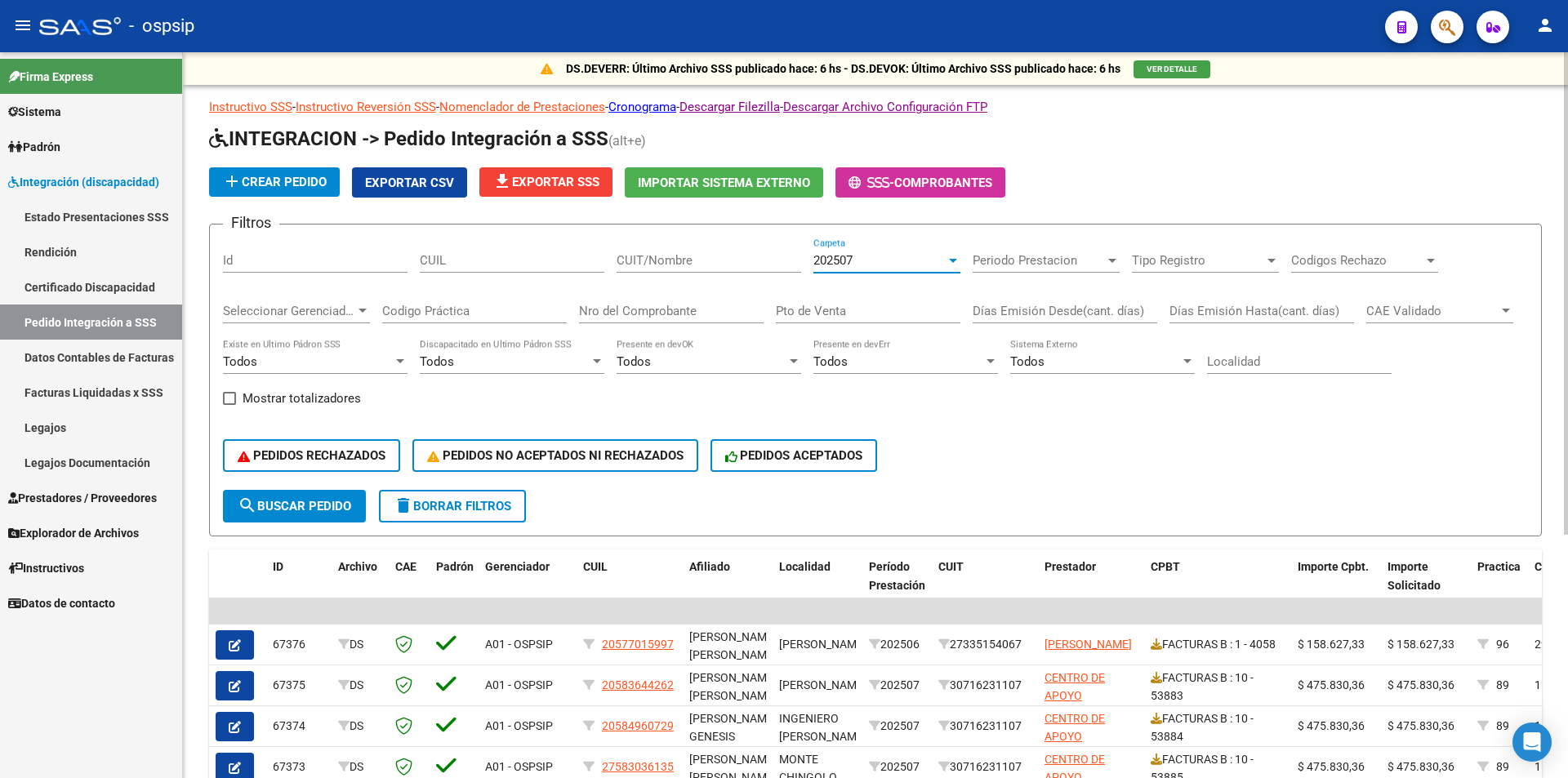
click at [283, 512] on span "search Buscar Pedido" at bounding box center [294, 506] width 114 height 15
click at [545, 182] on span "file_download Exportar SSS" at bounding box center [545, 182] width 107 height 15
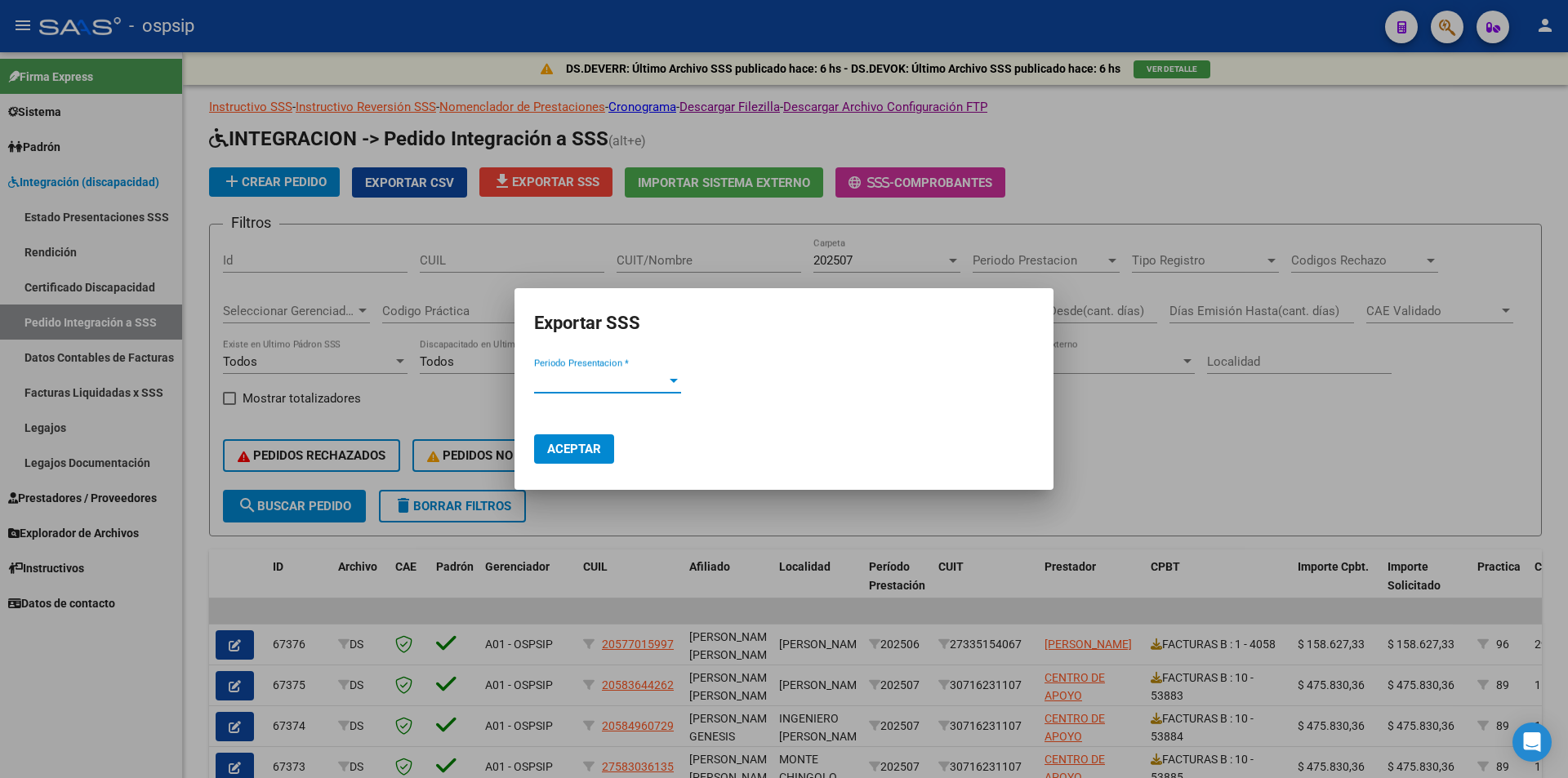
click at [645, 374] on span "Periodo Presentacion *" at bounding box center [600, 380] width 133 height 15
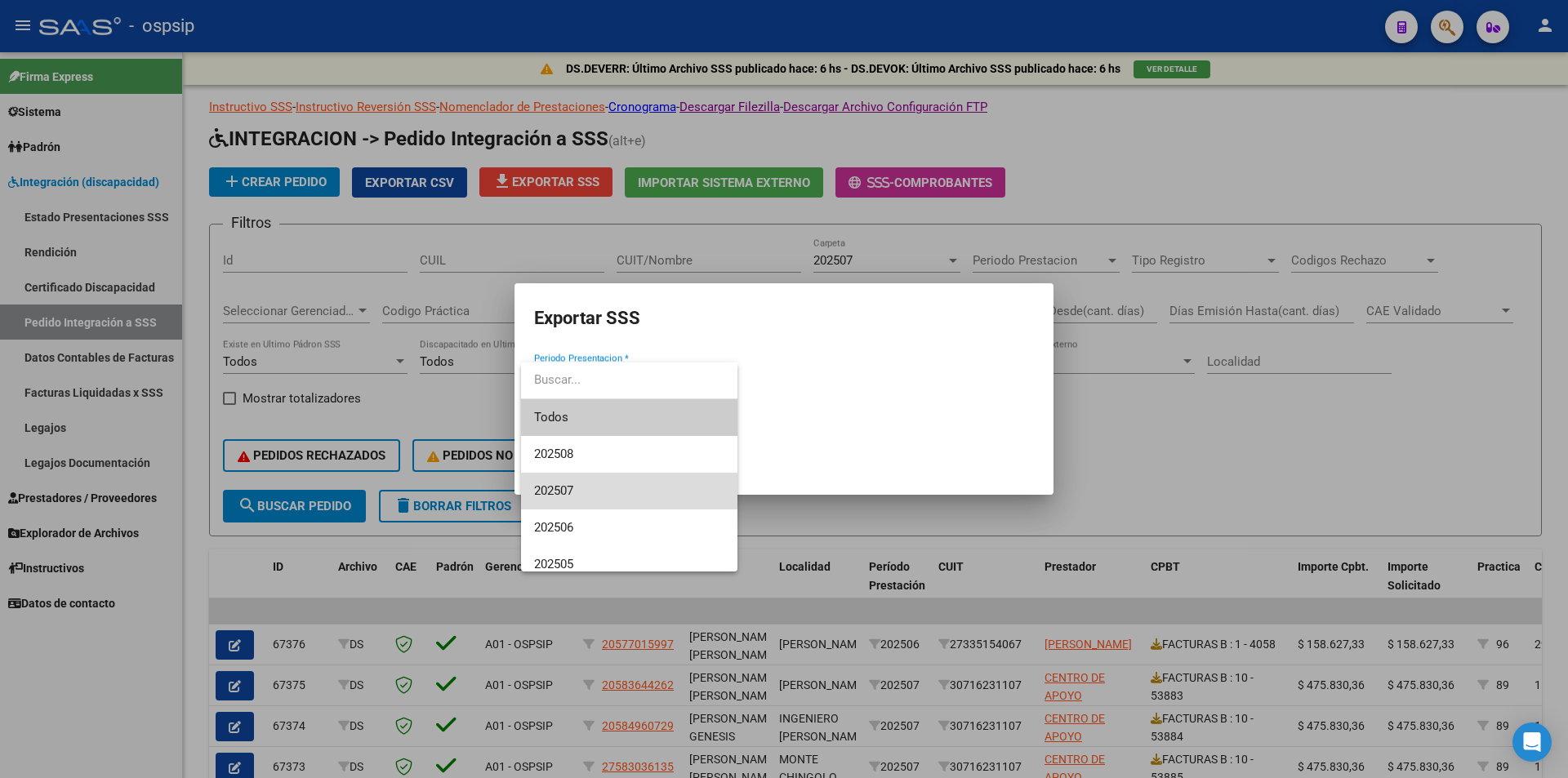
click at [595, 491] on span "202507" at bounding box center [629, 490] width 191 height 36
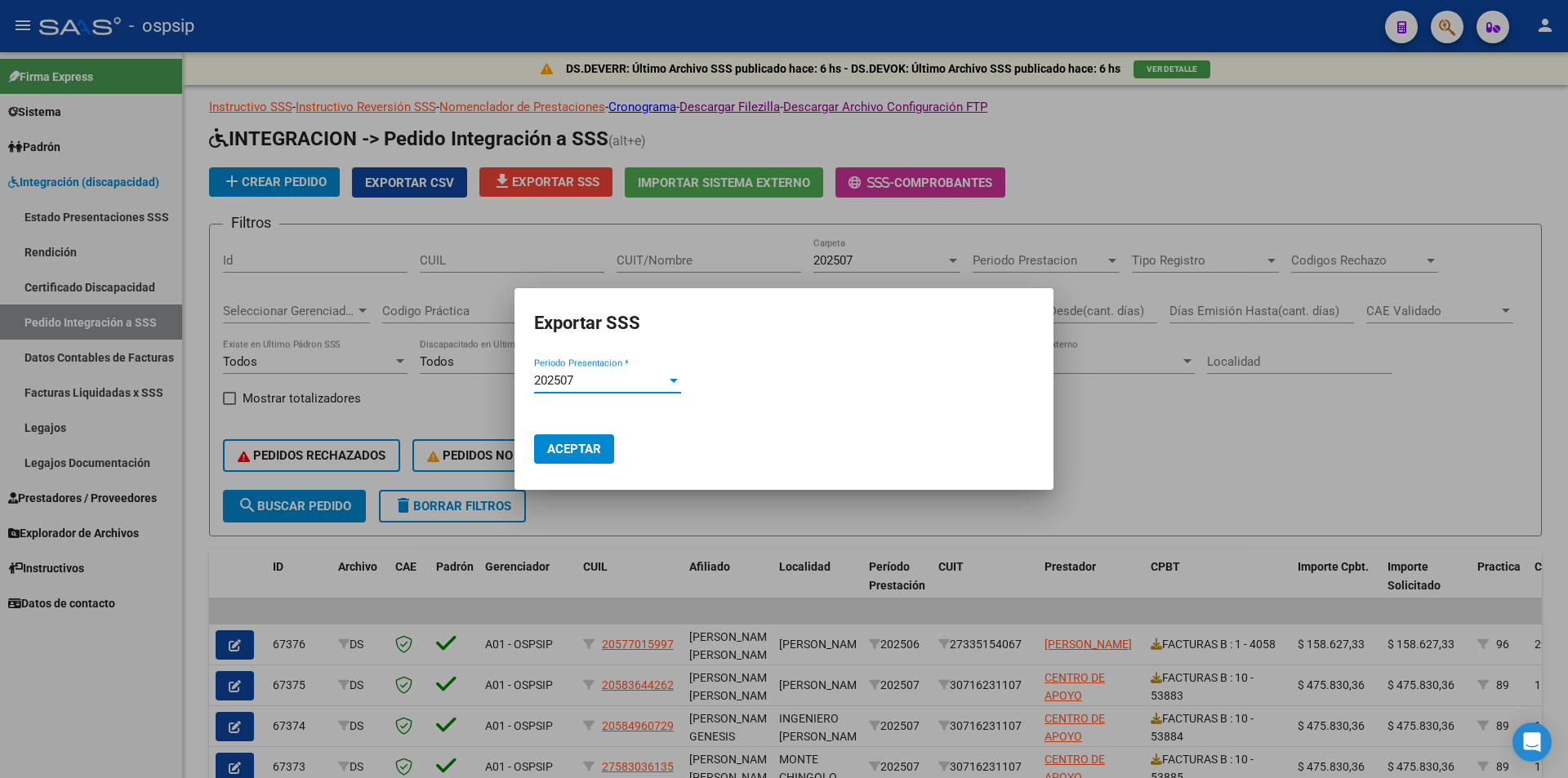
click at [578, 452] on span "Aceptar" at bounding box center [573, 449] width 54 height 15
click at [1112, 519] on div at bounding box center [784, 389] width 1568 height 778
